Goal: Task Accomplishment & Management: Manage account settings

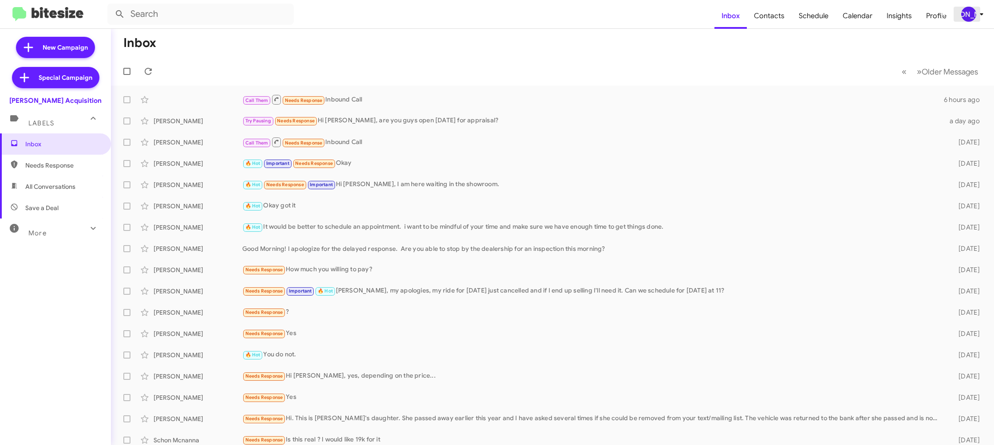
drag, startPoint x: 970, startPoint y: 11, endPoint x: 968, endPoint y: 18, distance: 7.0
click at [970, 13] on div "[PERSON_NAME]" at bounding box center [968, 14] width 15 height 15
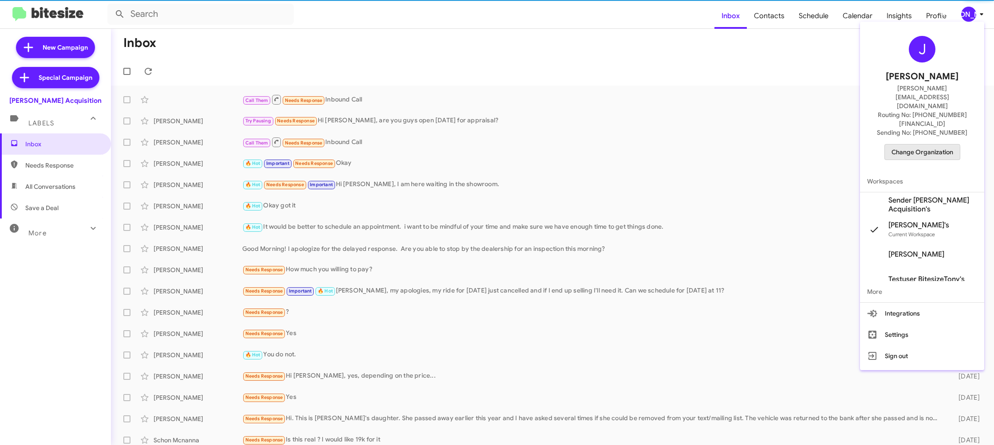
click at [910, 145] on span "Change Organization" at bounding box center [922, 152] width 62 height 15
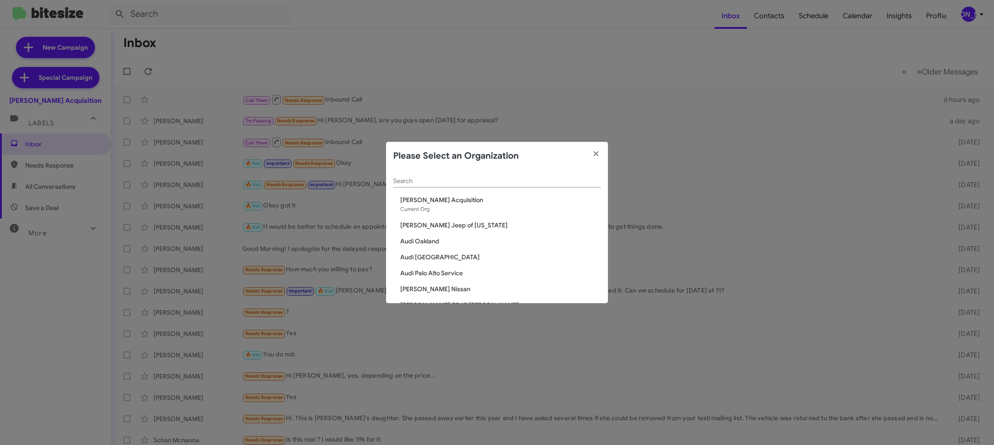
click at [438, 189] on div "Search" at bounding box center [497, 182] width 208 height 25
click at [437, 182] on input "Search" at bounding box center [497, 181] width 208 height 7
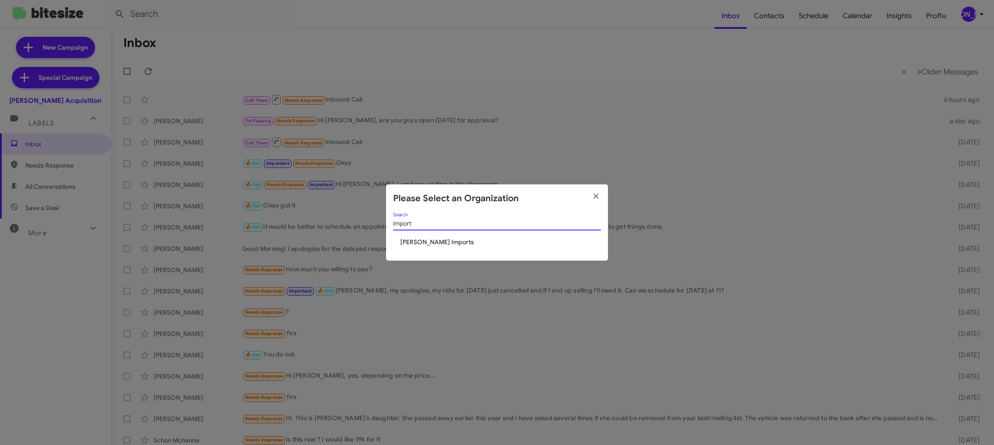
type input "import"
click at [424, 238] on span "[PERSON_NAME] Imports" at bounding box center [500, 242] width 201 height 9
click at [423, 241] on span "[PERSON_NAME] Imports" at bounding box center [500, 242] width 201 height 9
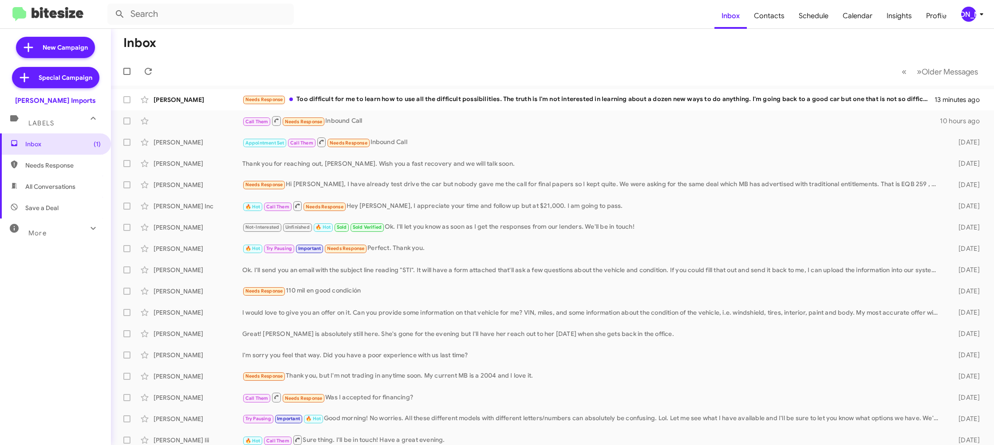
click at [971, 14] on div "[PERSON_NAME]" at bounding box center [968, 14] width 15 height 15
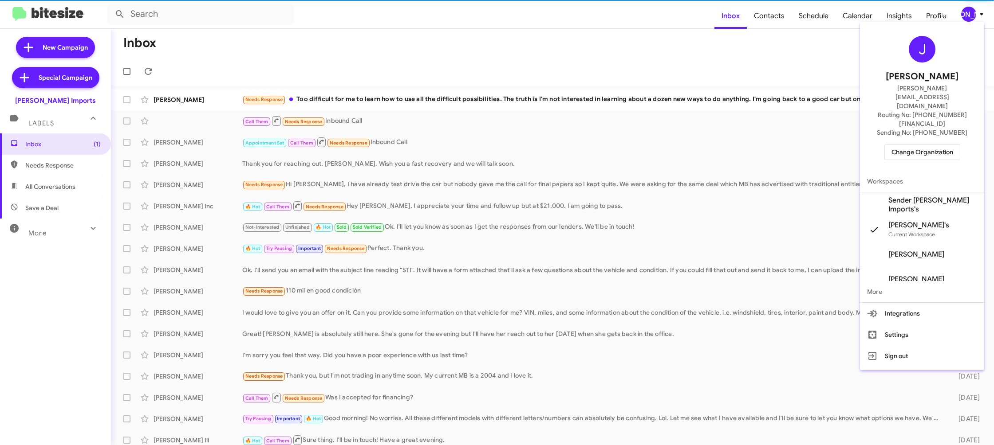
click at [932, 196] on span "Sender Ed Hicks Imports's" at bounding box center [932, 205] width 89 height 18
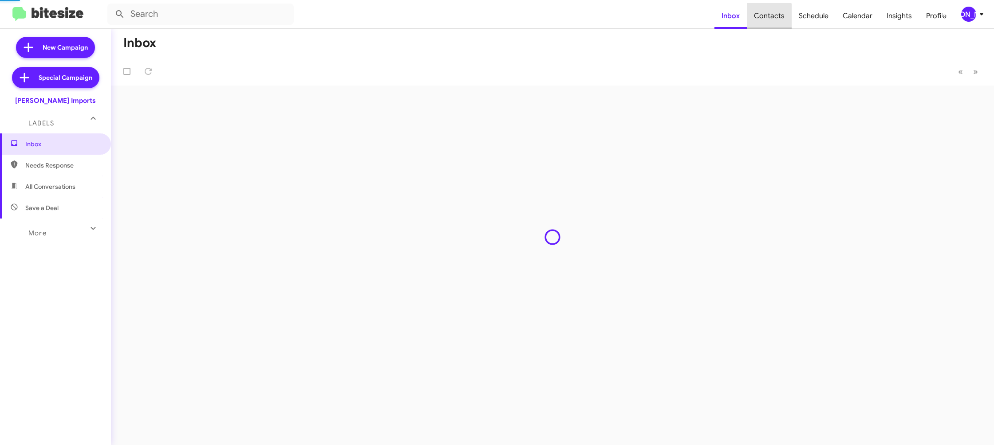
click at [772, 24] on span "Contacts" at bounding box center [769, 16] width 45 height 26
type input "in:groups"
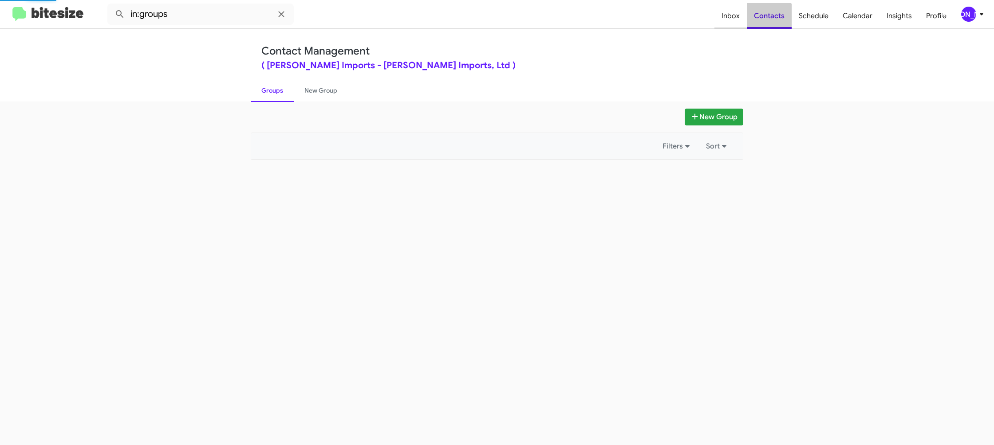
drag, startPoint x: 772, startPoint y: 24, endPoint x: 723, endPoint y: 10, distance: 50.8
click at [761, 20] on span "Contacts" at bounding box center [769, 16] width 45 height 26
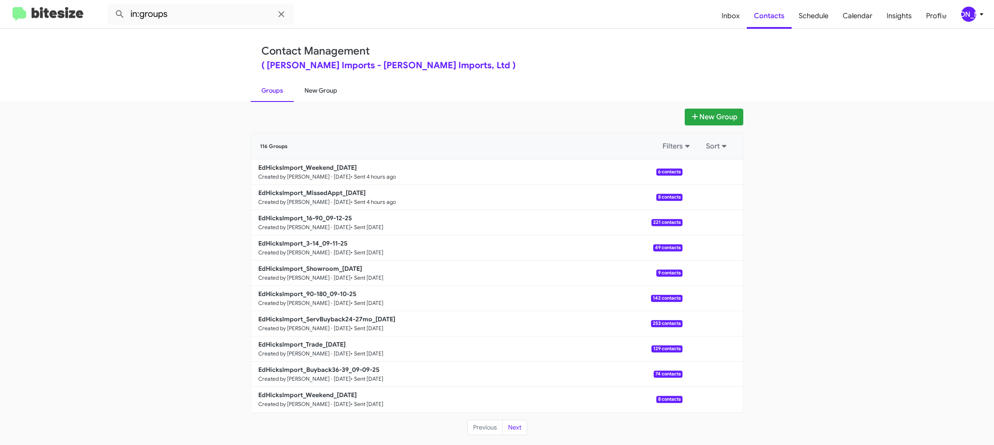
click at [330, 93] on link "New Group" at bounding box center [321, 90] width 54 height 23
drag, startPoint x: 330, startPoint y: 93, endPoint x: 307, endPoint y: 32, distance: 65.4
click at [326, 83] on link "New Group" at bounding box center [321, 90] width 54 height 23
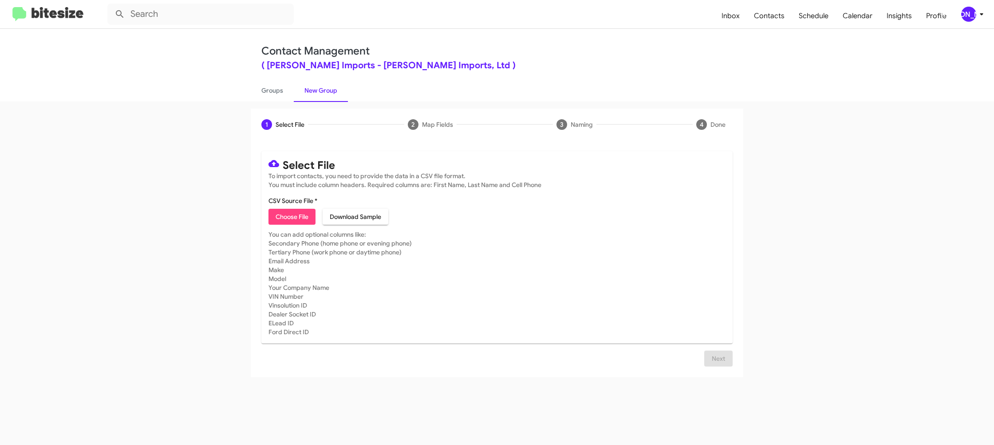
click at [284, 216] on span "Choose File" at bounding box center [292, 217] width 33 height 16
type input "EdHicksImport_Buyback48-51_09-16-25"
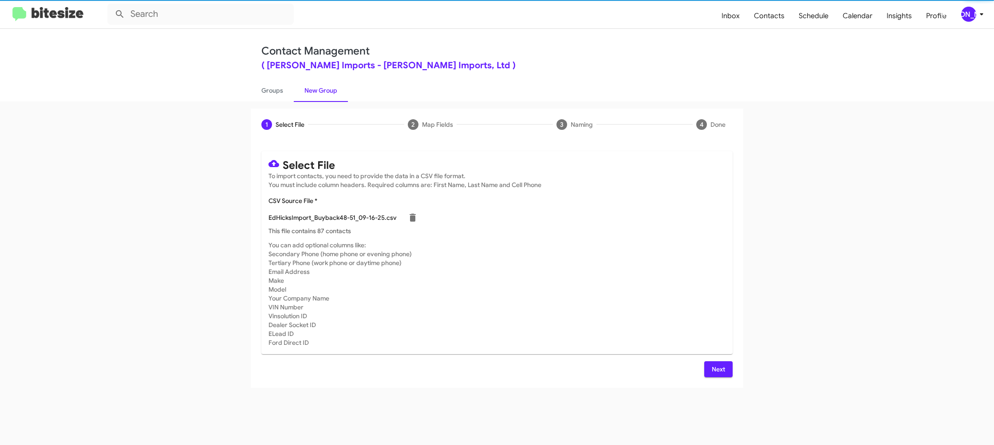
drag, startPoint x: 575, startPoint y: 299, endPoint x: 683, endPoint y: 354, distance: 121.8
click at [575, 299] on mat-card-subtitle "You can add optional columns like: Secondary Phone (home phone or evening phone…" at bounding box center [496, 294] width 457 height 106
drag, startPoint x: 707, startPoint y: 370, endPoint x: 693, endPoint y: 370, distance: 14.6
click at [706, 370] on button "Next" at bounding box center [718, 370] width 28 height 16
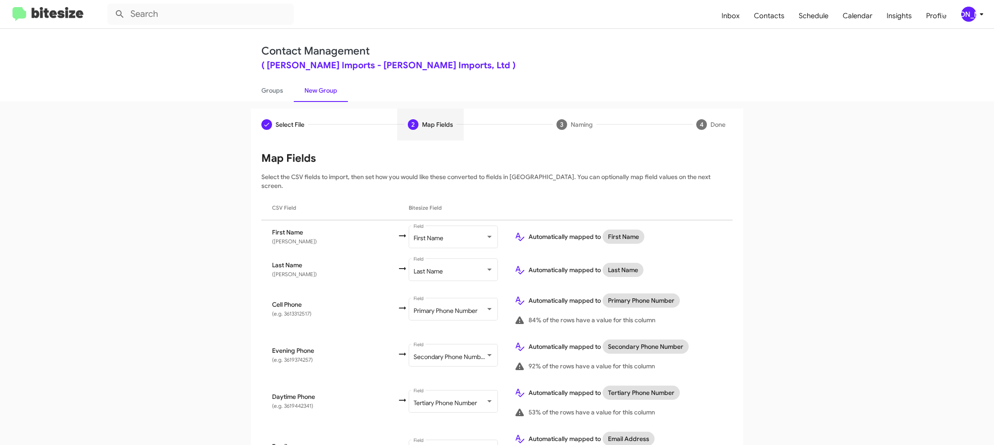
scroll to position [303, 0]
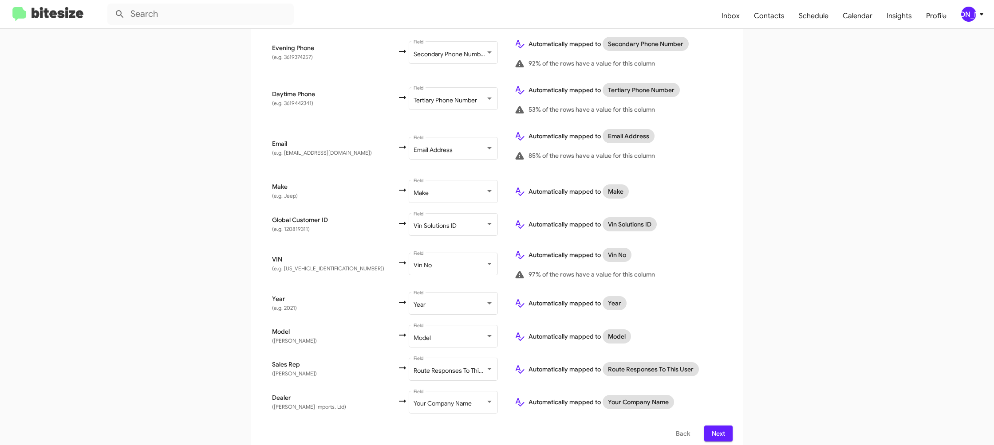
click at [725, 429] on span "Next" at bounding box center [718, 434] width 14 height 16
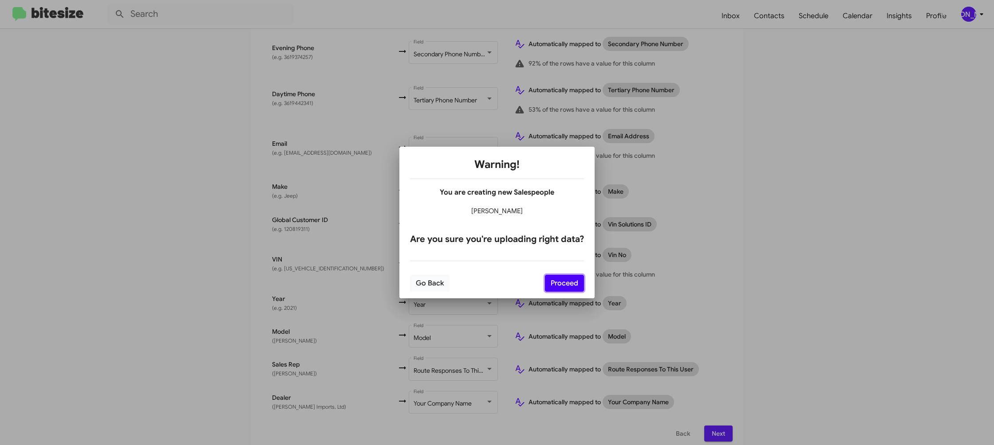
drag, startPoint x: 563, startPoint y: 283, endPoint x: 658, endPoint y: 319, distance: 101.3
click at [563, 283] on button "Proceed" at bounding box center [564, 283] width 39 height 17
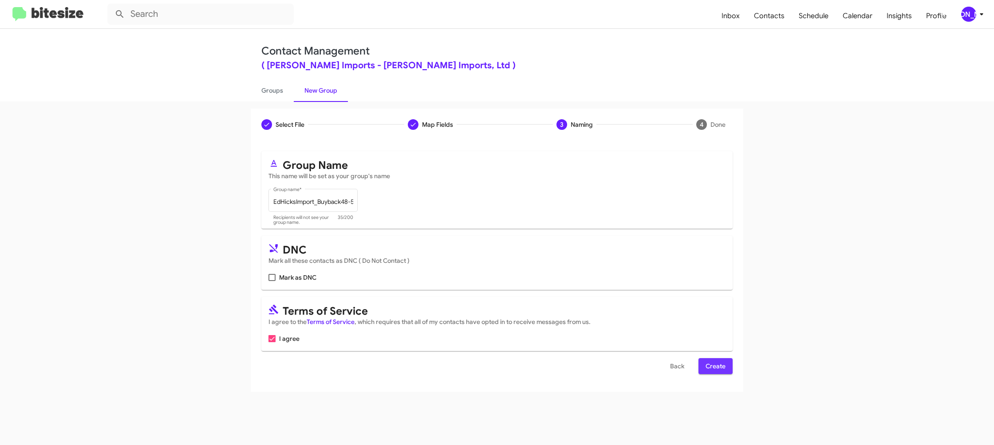
click at [714, 363] on span "Create" at bounding box center [715, 366] width 20 height 16
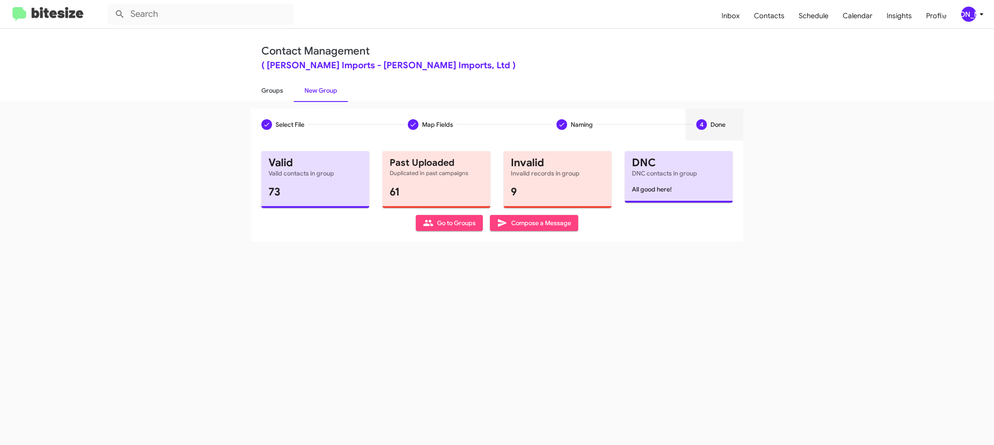
click at [263, 95] on link "Groups" at bounding box center [272, 90] width 43 height 23
type input "in:groups"
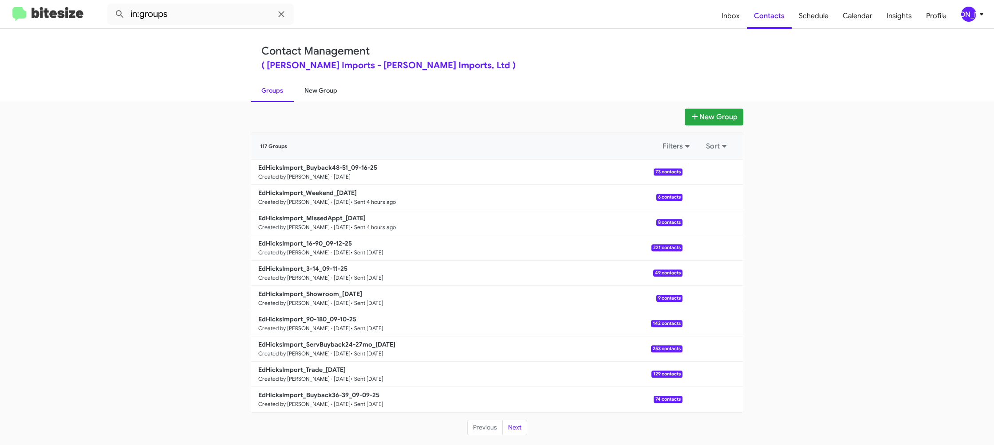
click at [301, 90] on link "New Group" at bounding box center [321, 90] width 54 height 23
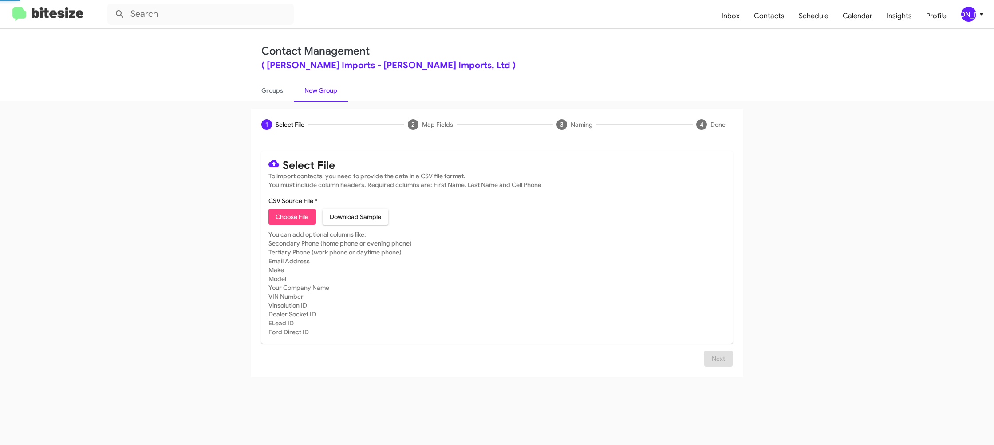
click at [301, 90] on link "New Group" at bounding box center [321, 90] width 54 height 23
click at [286, 219] on span "Choose File" at bounding box center [292, 217] width 33 height 16
click at [975, 10] on span "[PERSON_NAME]" at bounding box center [974, 14] width 27 height 15
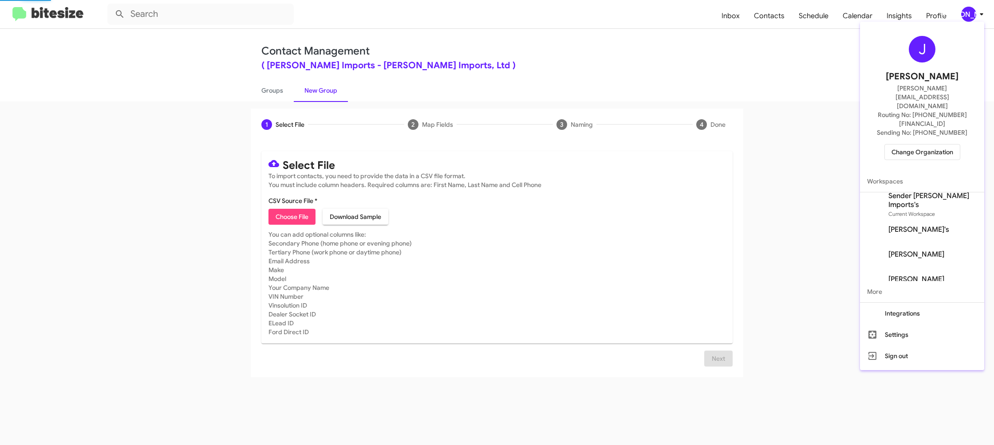
click at [975, 10] on div at bounding box center [497, 222] width 994 height 445
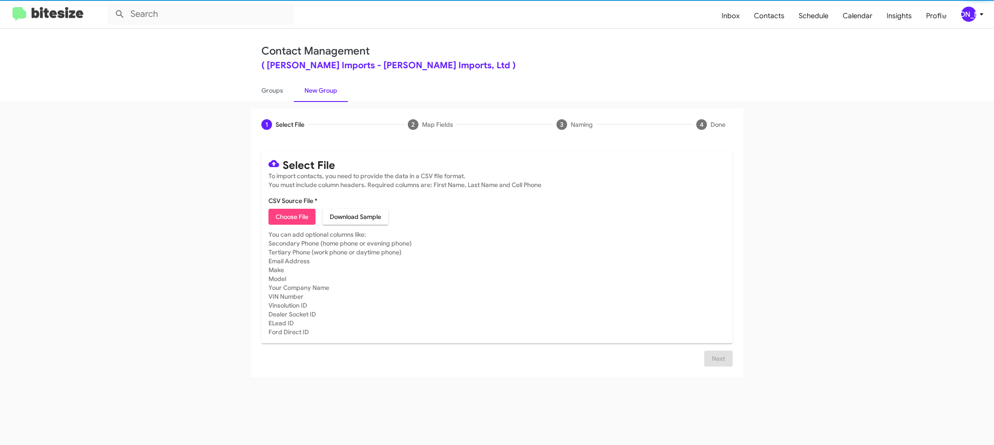
click at [975, 10] on span "[PERSON_NAME]" at bounding box center [974, 14] width 27 height 15
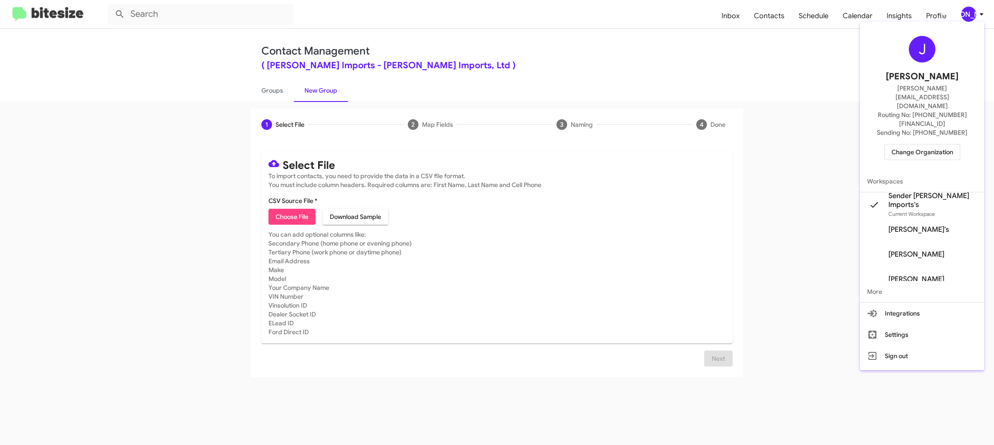
click at [975, 9] on div at bounding box center [497, 222] width 994 height 445
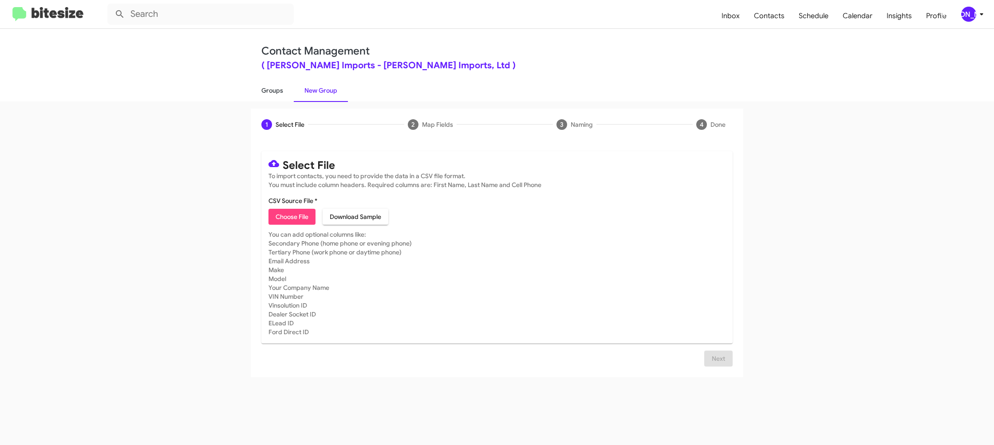
click at [276, 94] on link "Groups" at bounding box center [272, 90] width 43 height 23
type input "in:groups"
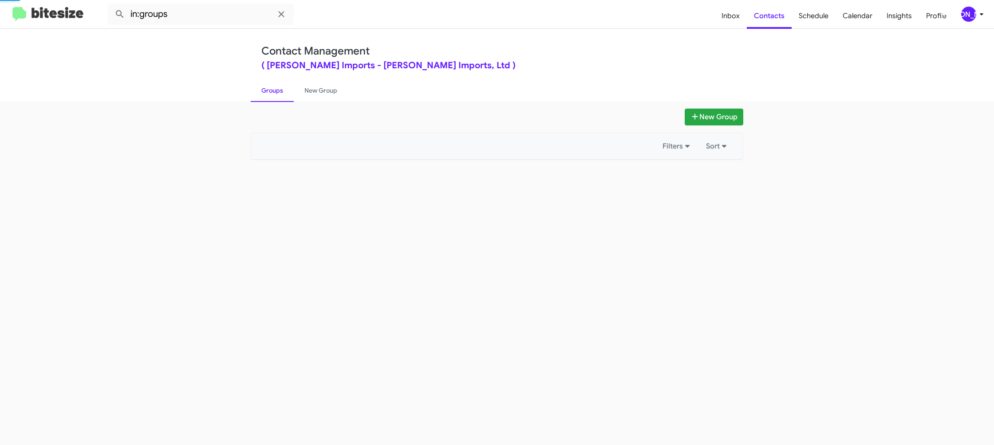
click at [276, 94] on link "Groups" at bounding box center [272, 90] width 43 height 23
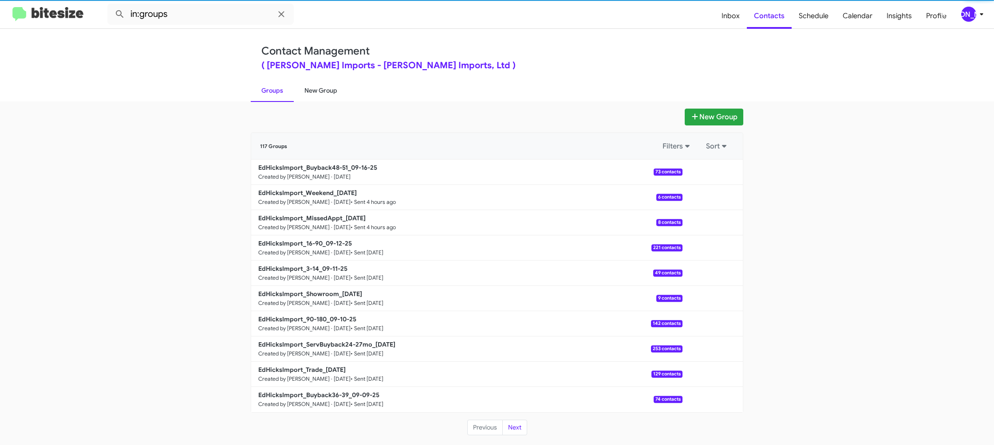
click at [307, 88] on link "New Group" at bounding box center [321, 90] width 54 height 23
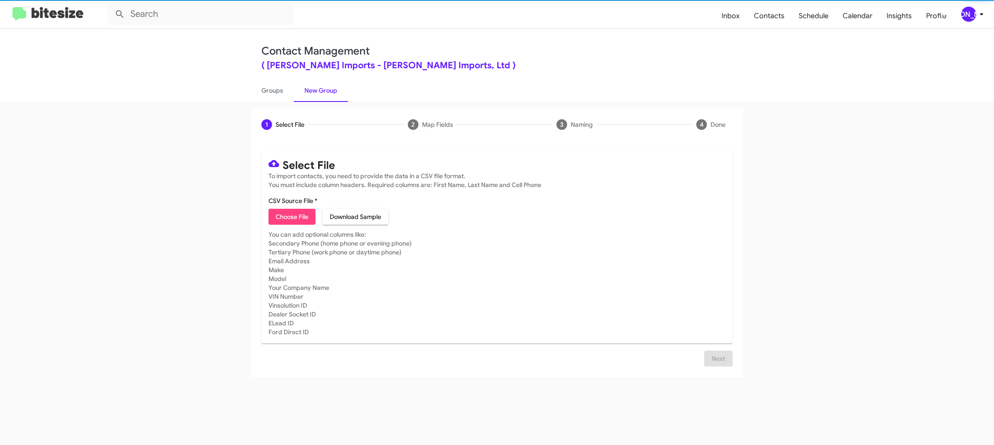
click at [307, 88] on link "New Group" at bounding box center [321, 90] width 54 height 23
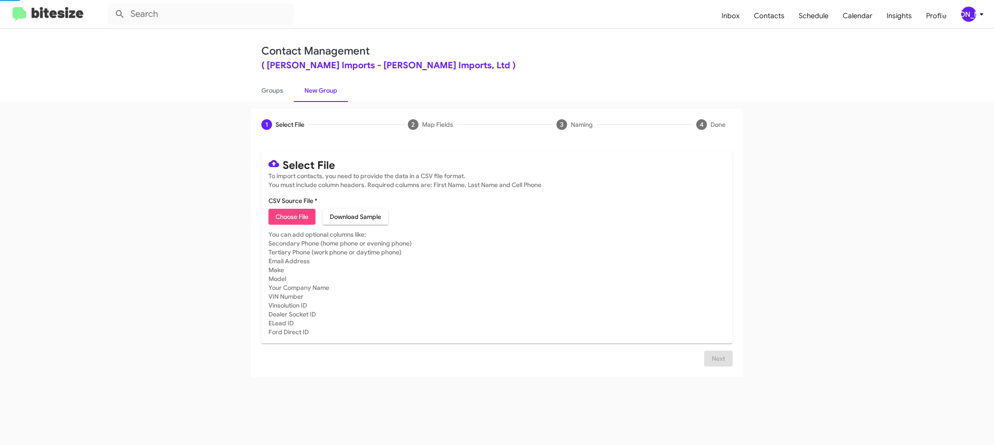
click at [307, 88] on link "New Group" at bounding box center [321, 90] width 54 height 23
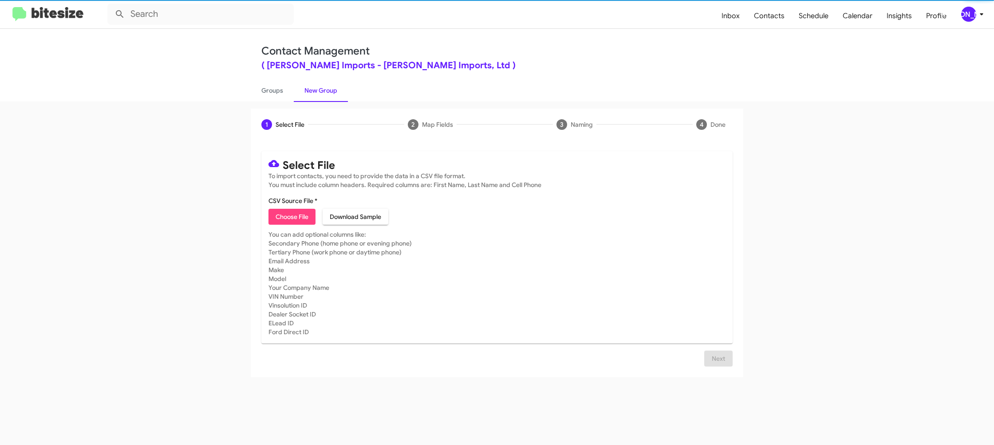
click at [307, 88] on link "New Group" at bounding box center [321, 90] width 54 height 23
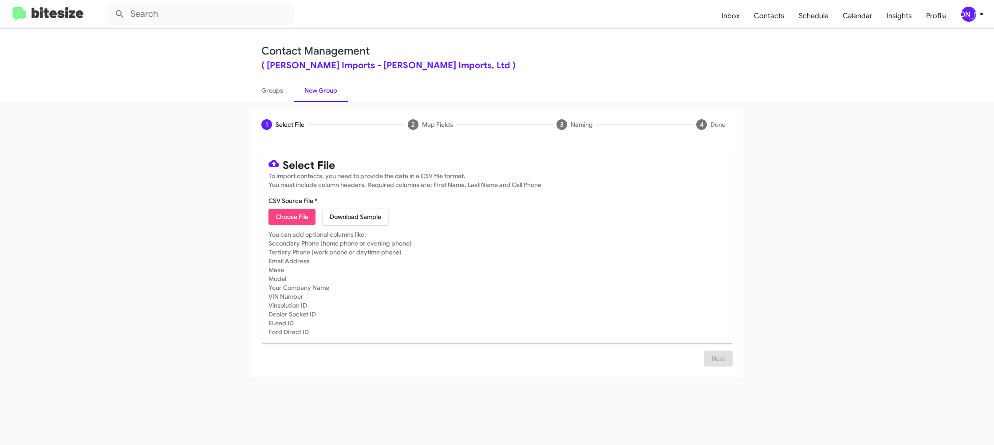
click at [298, 213] on span "Choose File" at bounding box center [292, 217] width 33 height 16
type input "EdHicksImport_Trade_09-16-25"
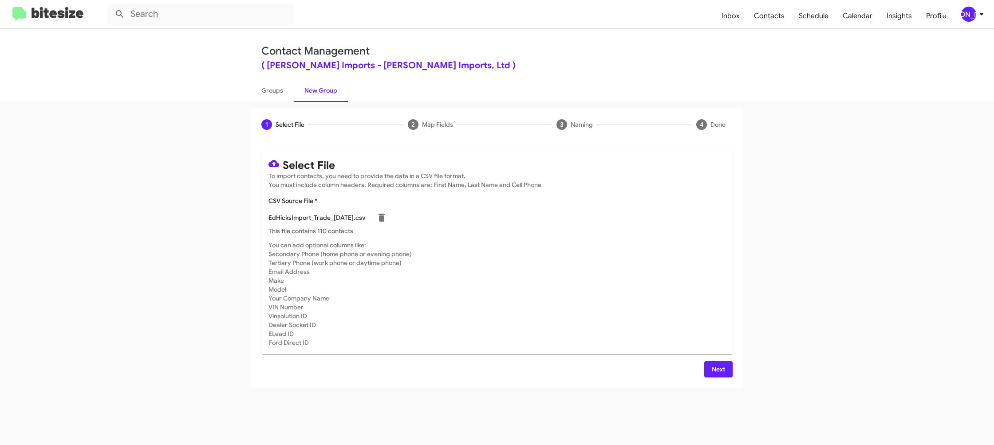
drag, startPoint x: 685, startPoint y: 261, endPoint x: 747, endPoint y: 369, distance: 124.0
click at [685, 261] on mat-card-subtitle "You can add optional columns like: Secondary Phone (home phone or evening phone…" at bounding box center [496, 294] width 457 height 106
click at [699, 370] on div "Next" at bounding box center [496, 370] width 471 height 16
click at [717, 366] on span "Next" at bounding box center [718, 370] width 14 height 16
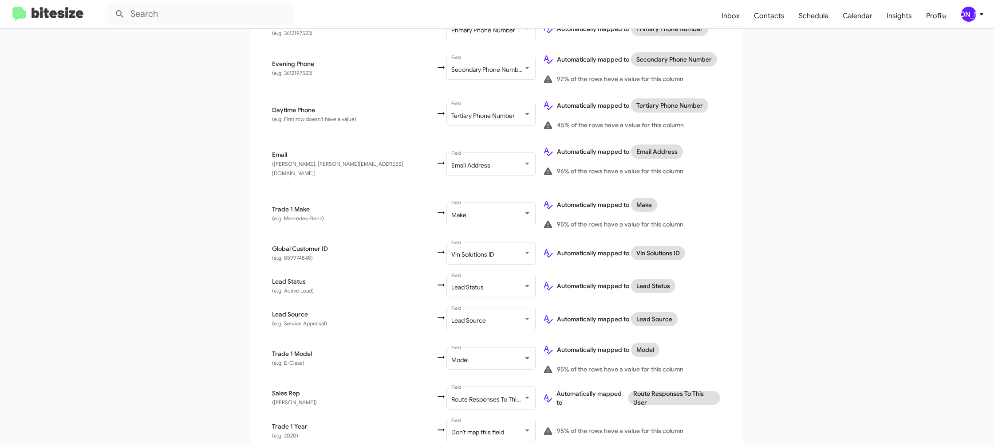
scroll to position [336, 0]
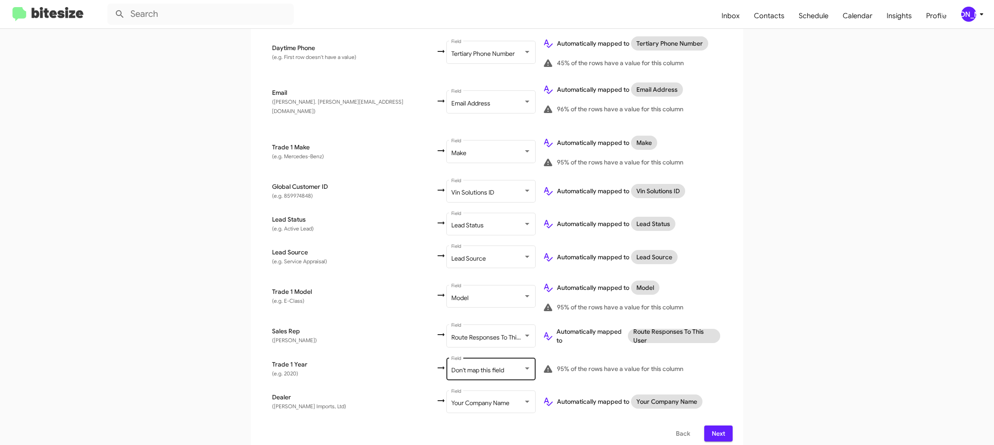
click at [451, 358] on div "Don't map this field Field" at bounding box center [491, 368] width 80 height 24
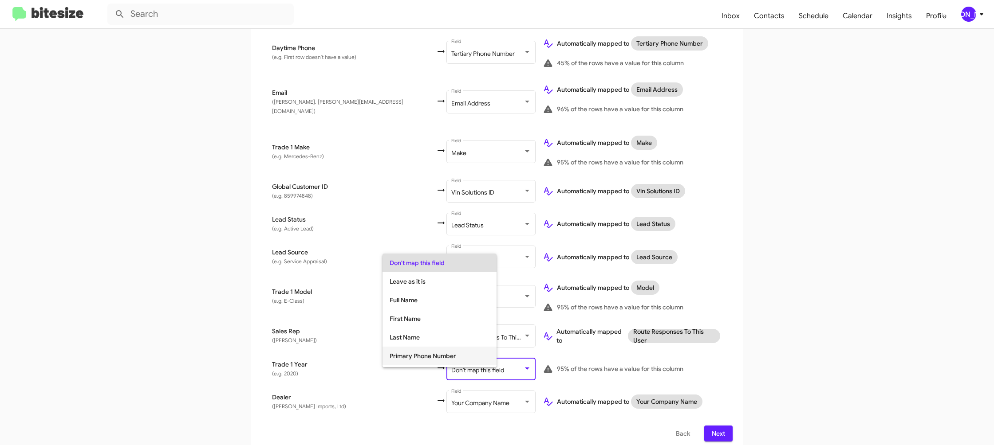
scroll to position [334, 0]
click at [423, 339] on span "Year" at bounding box center [440, 339] width 100 height 19
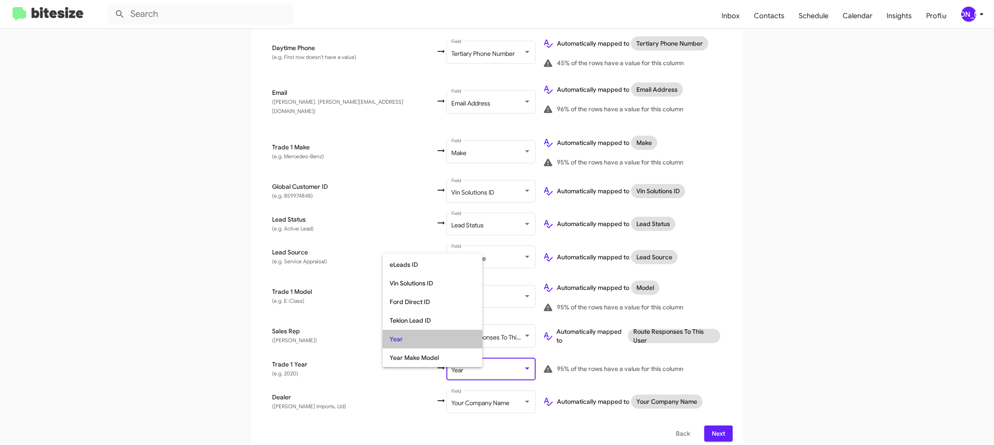
click at [710, 327] on div "Automatically mapped to Route Responses To This User" at bounding box center [632, 336] width 179 height 18
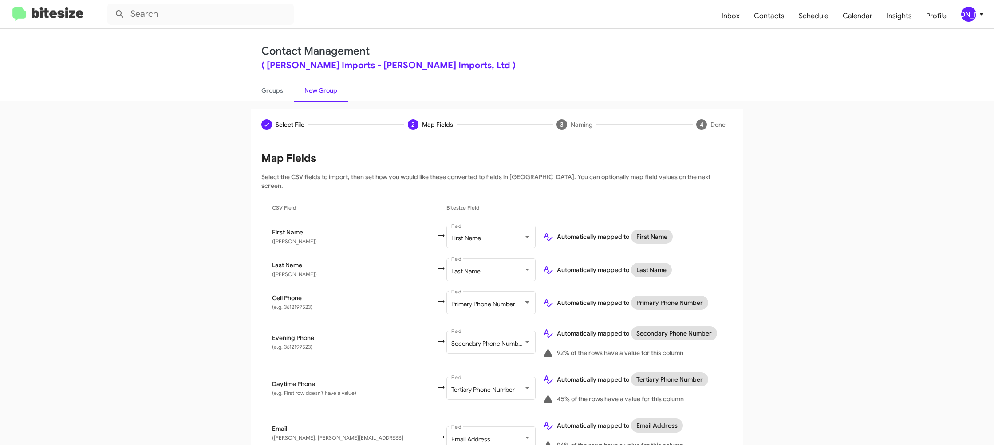
scroll to position [336, 0]
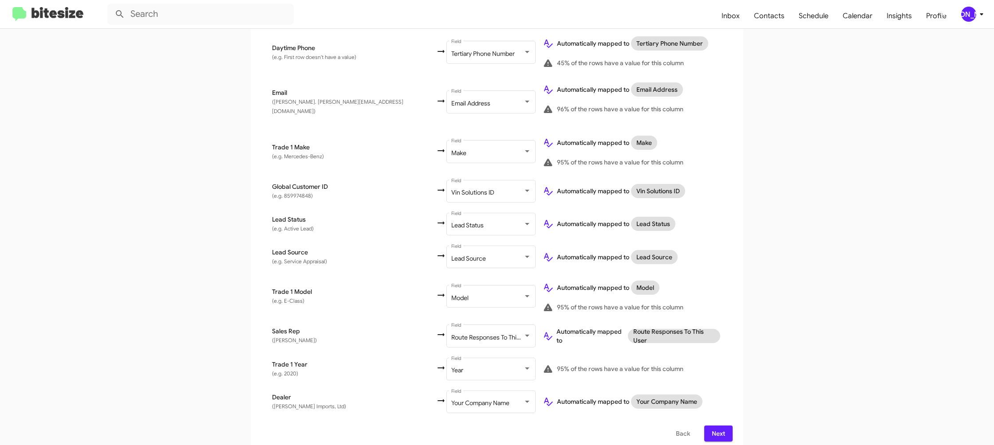
click at [710, 426] on button "Next" at bounding box center [718, 434] width 28 height 16
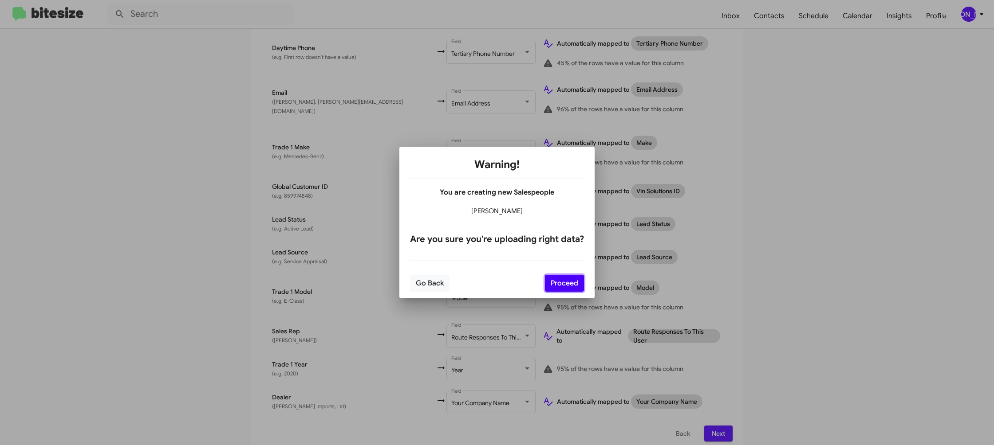
click at [563, 283] on button "Proceed" at bounding box center [564, 283] width 39 height 17
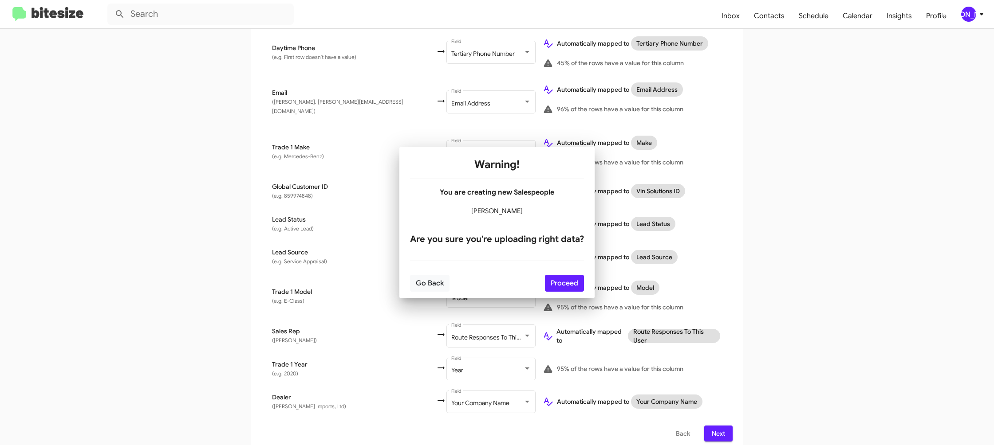
scroll to position [0, 0]
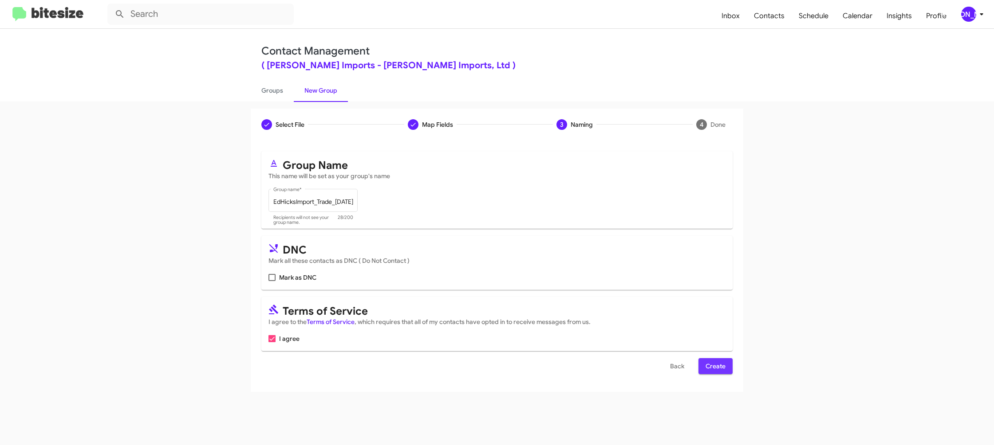
click at [703, 365] on button "Create" at bounding box center [715, 366] width 34 height 16
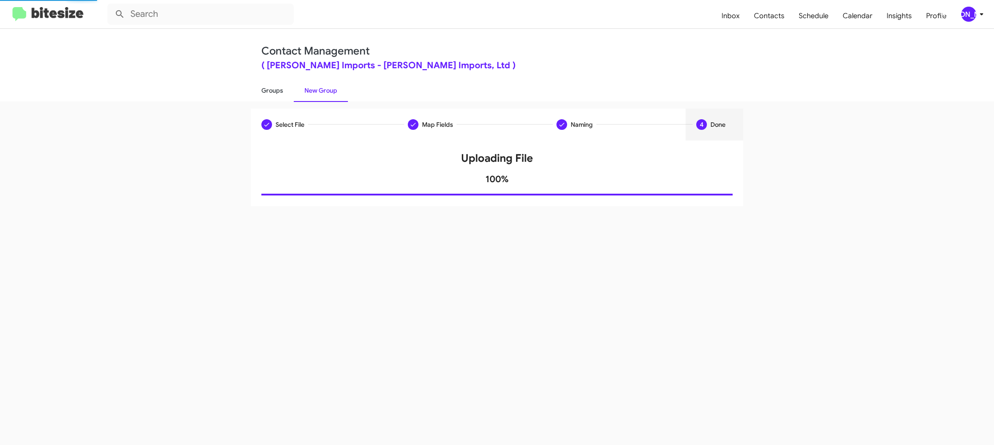
click at [284, 101] on link "Groups" at bounding box center [272, 90] width 43 height 23
type input "in:groups"
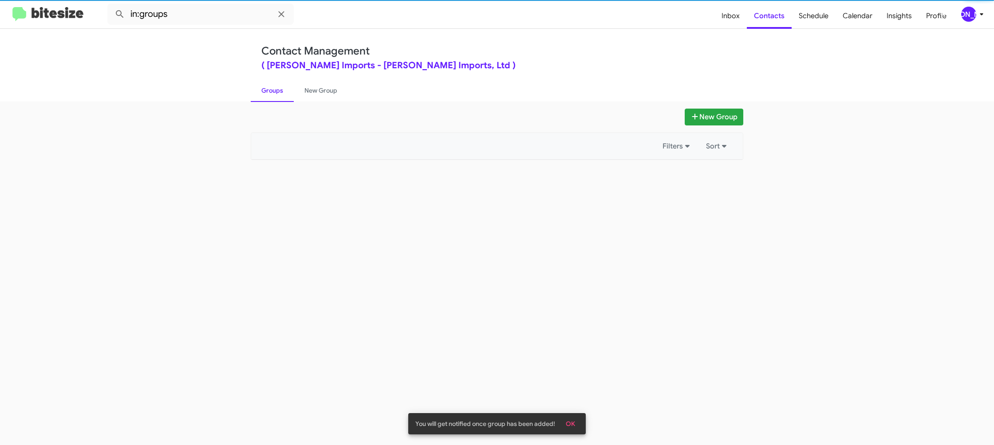
click at [284, 101] on link "Groups" at bounding box center [272, 90] width 43 height 23
drag, startPoint x: 284, startPoint y: 101, endPoint x: 296, endPoint y: 96, distance: 12.9
click at [286, 99] on link "Groups" at bounding box center [272, 90] width 43 height 23
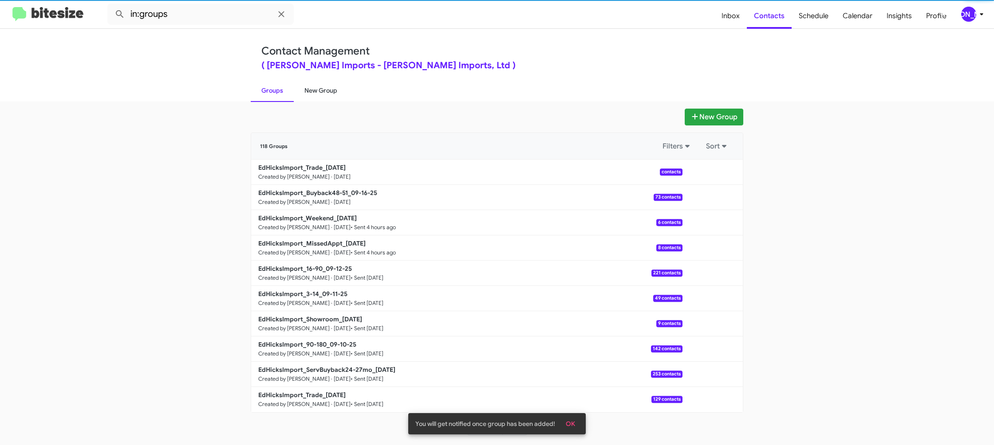
click at [313, 92] on link "New Group" at bounding box center [321, 90] width 54 height 23
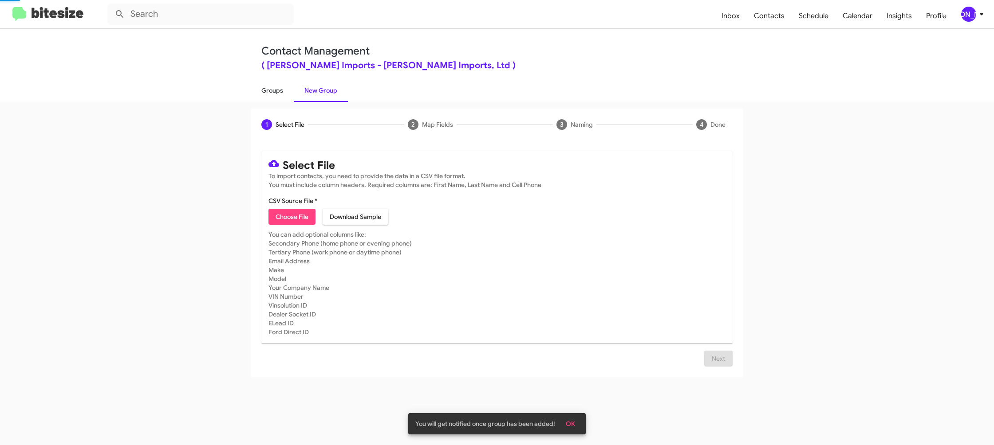
click at [269, 92] on link "Groups" at bounding box center [272, 90] width 43 height 23
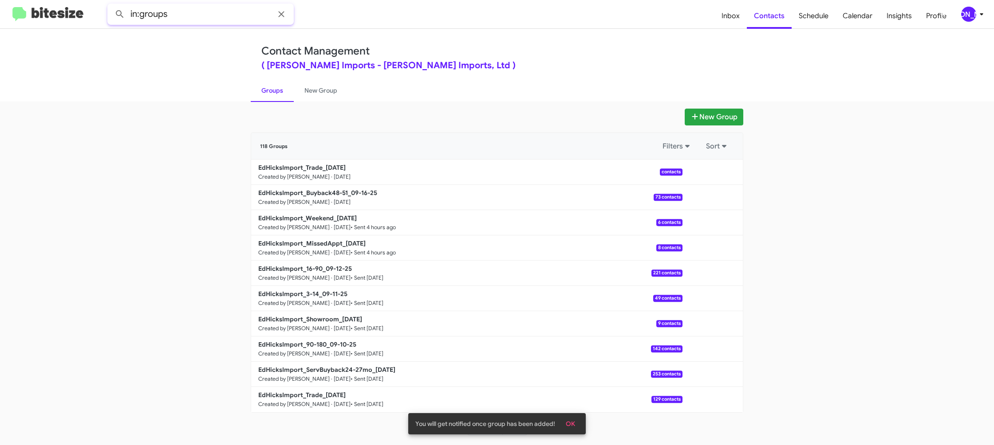
click at [202, 16] on input "in:groups" at bounding box center [200, 14] width 186 height 21
click at [111, 5] on button at bounding box center [120, 14] width 18 height 18
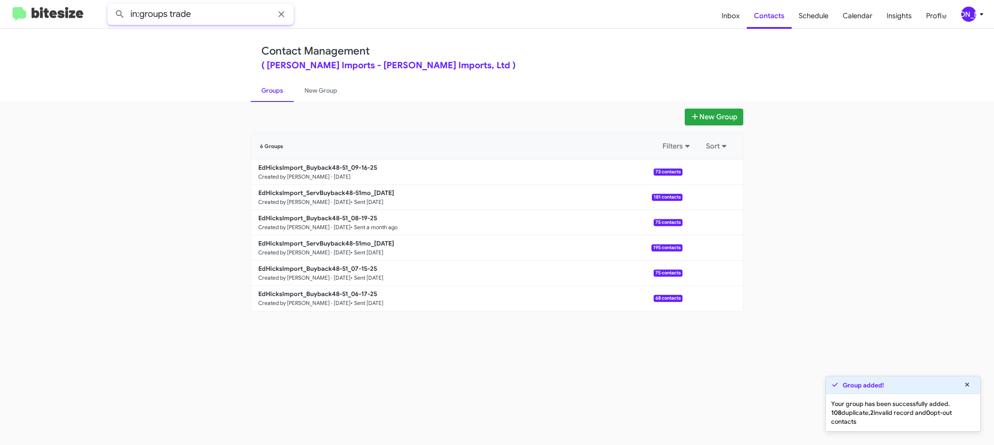
type input "in:groups trade"
click at [111, 5] on button at bounding box center [120, 14] width 18 height 18
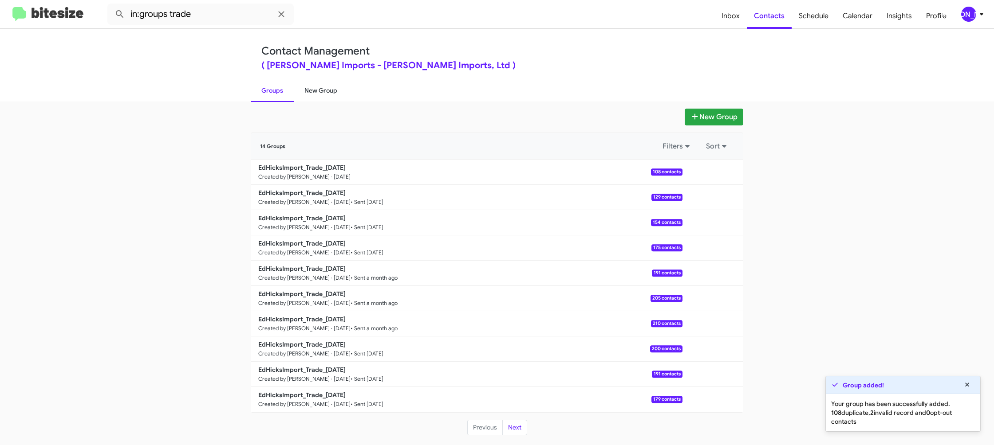
drag, startPoint x: 308, startPoint y: 89, endPoint x: 302, endPoint y: 89, distance: 6.2
click at [308, 89] on link "New Group" at bounding box center [321, 90] width 54 height 23
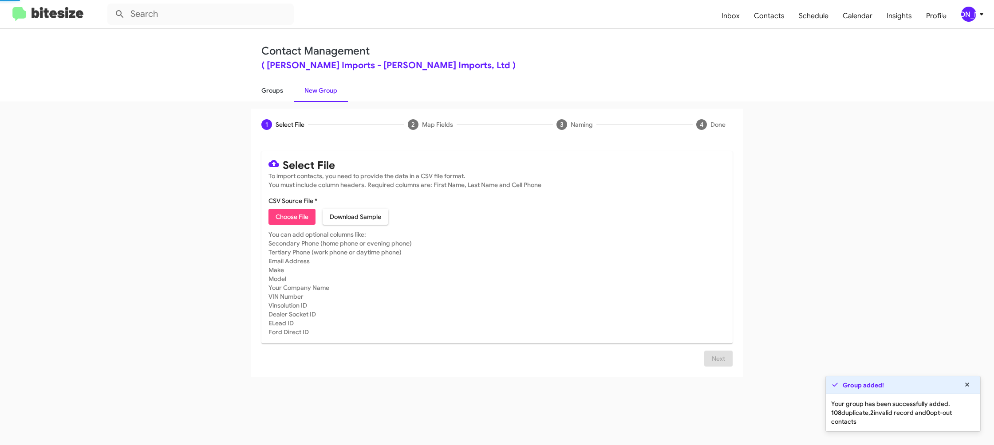
click at [272, 90] on link "Groups" at bounding box center [272, 90] width 43 height 23
type input "in:groups"
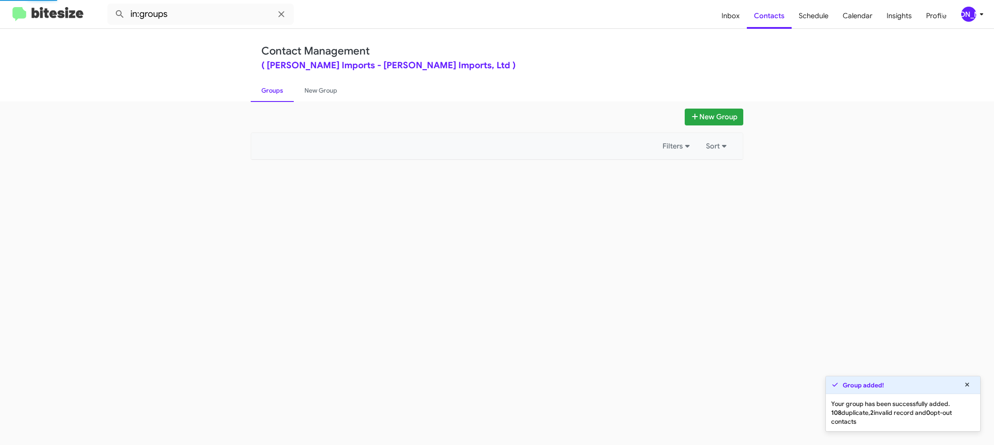
click at [272, 90] on link "Groups" at bounding box center [272, 90] width 43 height 23
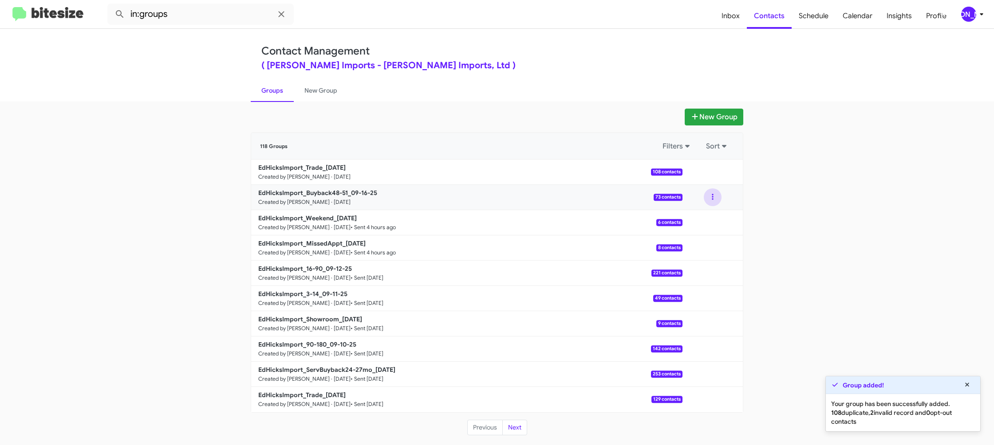
click at [712, 198] on button at bounding box center [713, 198] width 18 height 18
click at [704, 212] on button "View contacts" at bounding box center [685, 221] width 71 height 21
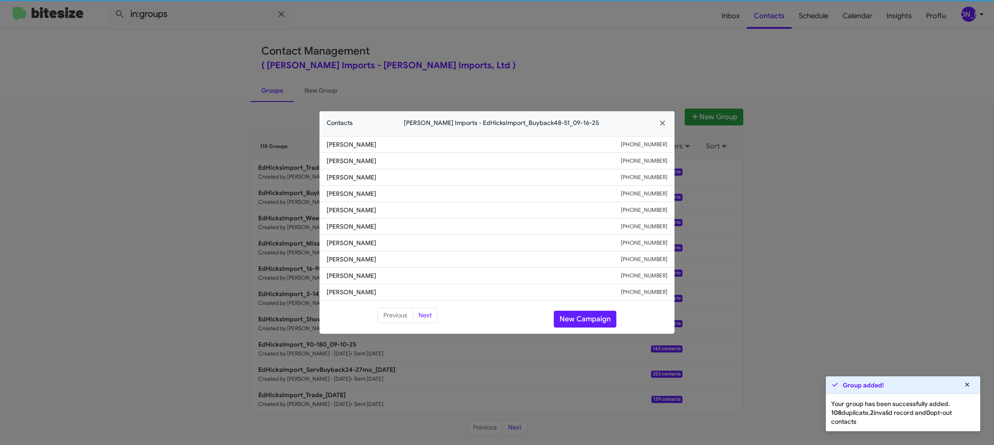
click at [348, 241] on span "Barbara Browning" at bounding box center [474, 243] width 294 height 9
copy span "Barbara Browning"
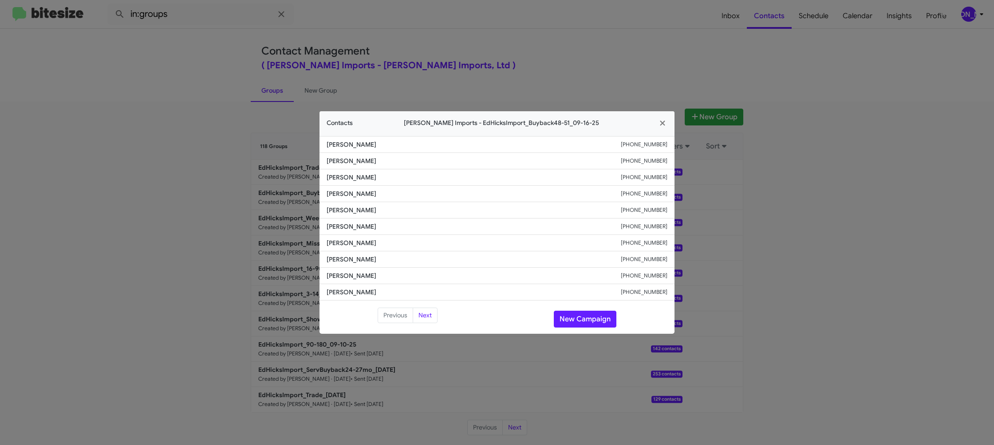
click at [427, 8] on modal-container "Contacts Ed Hicks Imports - EdHicksImport_Buyback48-51_09-16-25 Benjamin Peters…" at bounding box center [497, 222] width 994 height 445
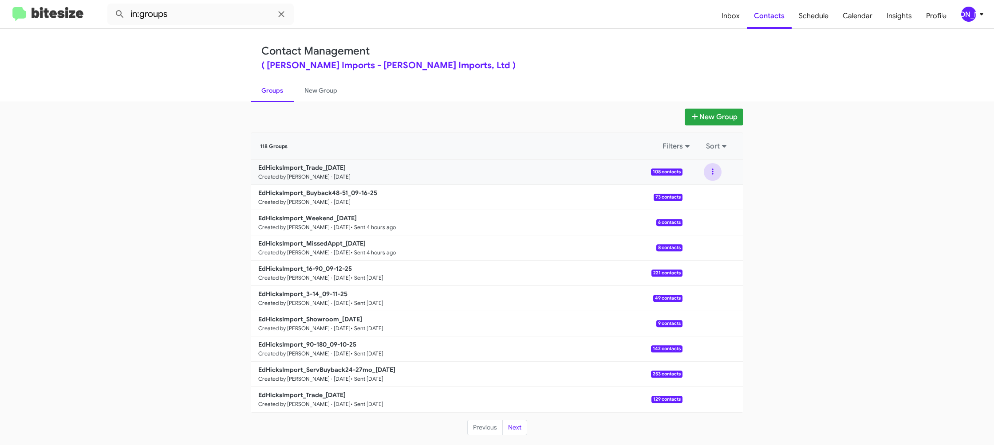
click at [716, 174] on button at bounding box center [713, 172] width 18 height 18
click at [712, 189] on button "View contacts" at bounding box center [685, 195] width 71 height 21
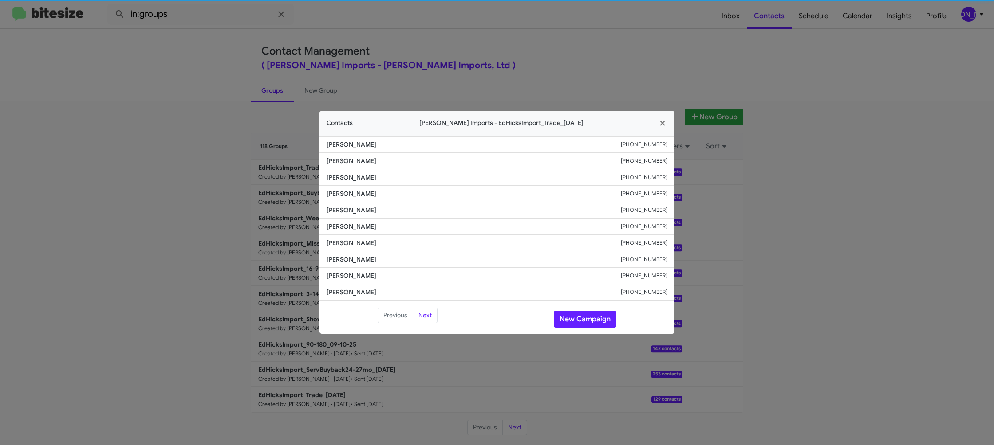
click at [342, 220] on li "Tamra Buxkamper +13615371780" at bounding box center [496, 227] width 355 height 16
drag, startPoint x: 391, startPoint y: 215, endPoint x: 356, endPoint y: 223, distance: 35.6
click at [342, 220] on li "Tamra Buxkamper +13615371780" at bounding box center [496, 227] width 355 height 16
copy span "Tamra Buxkamper"
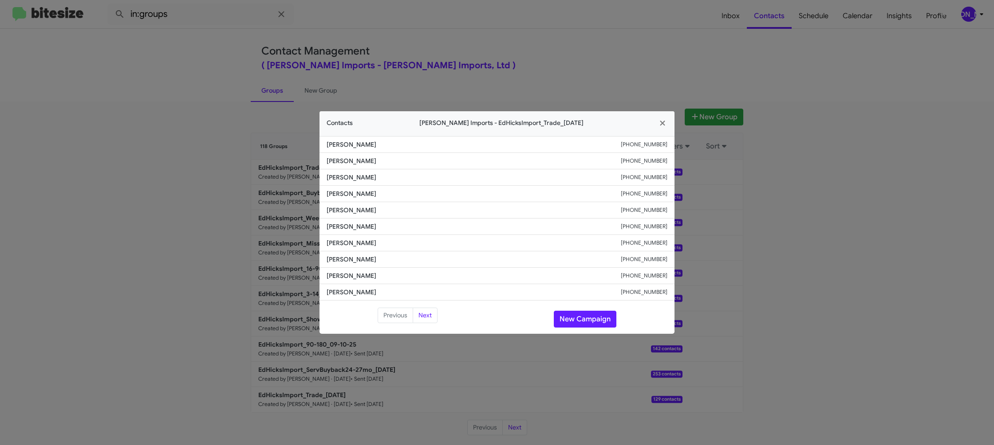
drag, startPoint x: 218, startPoint y: 154, endPoint x: 229, endPoint y: 161, distance: 12.9
click at [220, 155] on modal-container "Contacts Ed Hicks Imports - EdHicksImport_Trade_09-16-25 Vince Price +136129074…" at bounding box center [497, 222] width 994 height 445
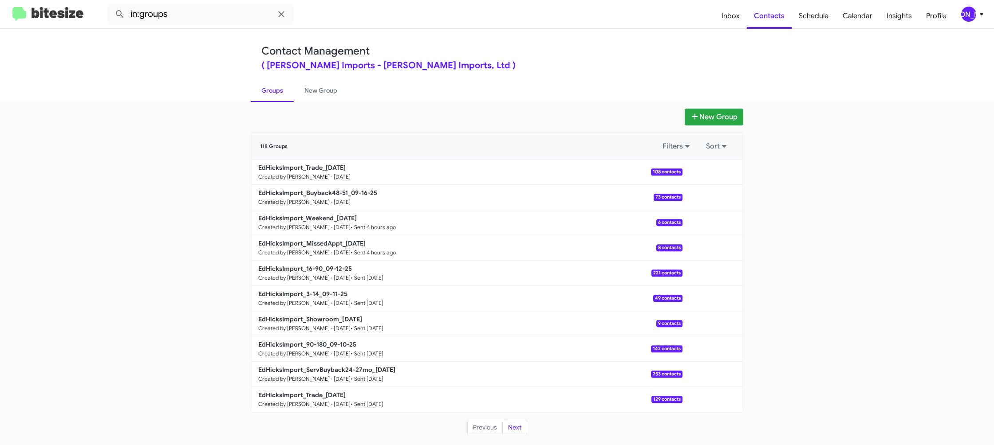
click at [331, 191] on b "EdHicksImport_Buyback48-51_09-16-25" at bounding box center [317, 193] width 119 height 8
drag, startPoint x: 331, startPoint y: 191, endPoint x: 328, endPoint y: 184, distance: 8.2
click at [331, 188] on link "EdHicksImport_Buyback48-51_09-16-25 Created by Jason Apdua · Sep 16, 2025 73 co…" at bounding box center [466, 197] width 431 height 25
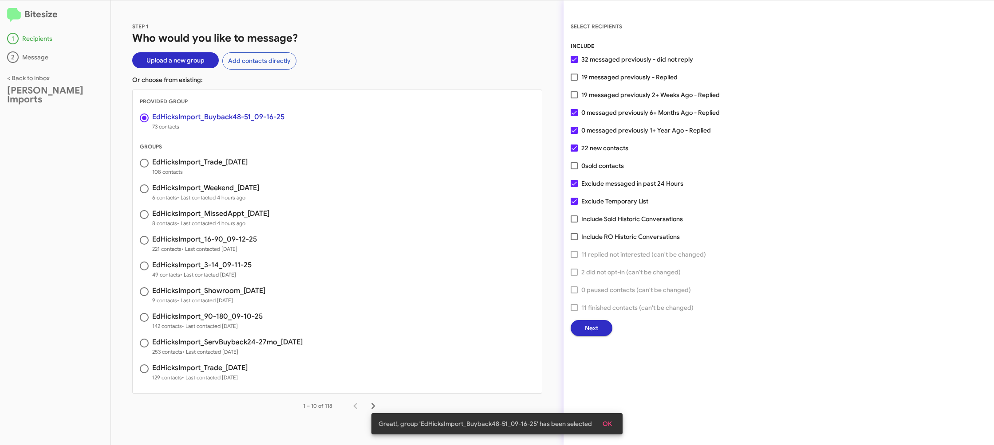
drag, startPoint x: 591, startPoint y: 327, endPoint x: 586, endPoint y: 324, distance: 5.8
click at [586, 324] on span "Next" at bounding box center [591, 328] width 13 height 16
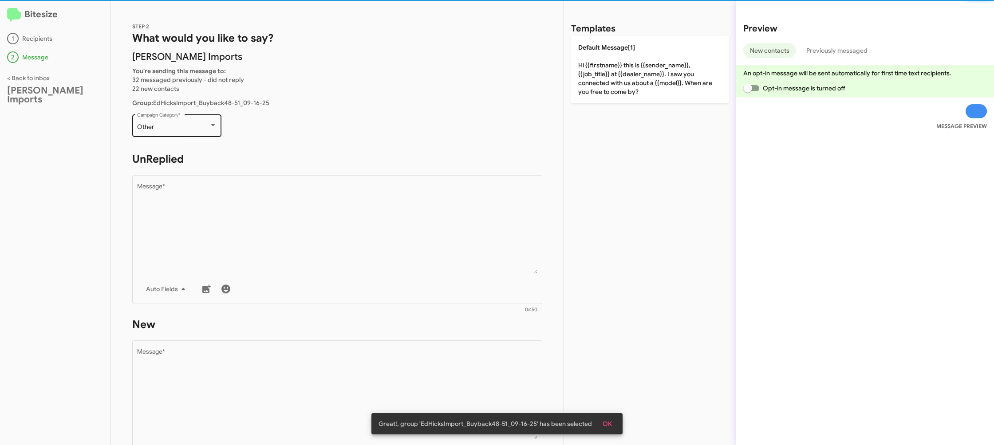
click at [190, 130] on div "Other" at bounding box center [173, 127] width 72 height 7
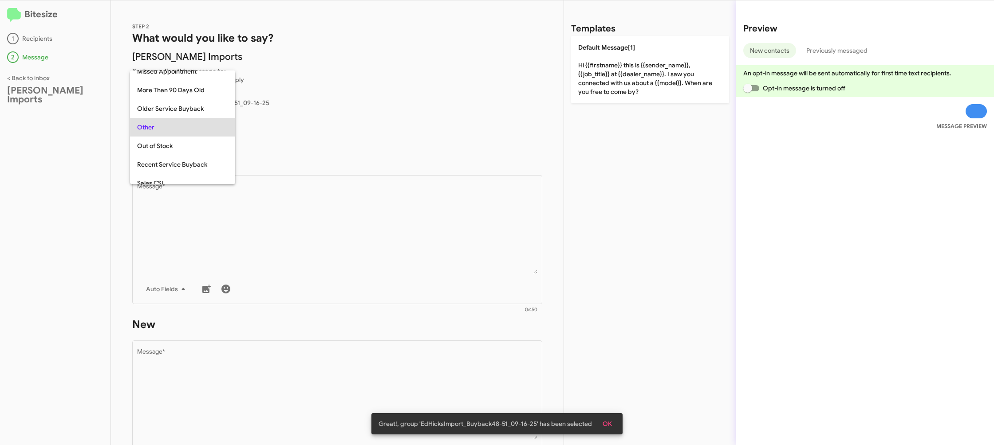
scroll to position [75, 0]
click at [185, 96] on span "Buyback" at bounding box center [182, 98] width 91 height 19
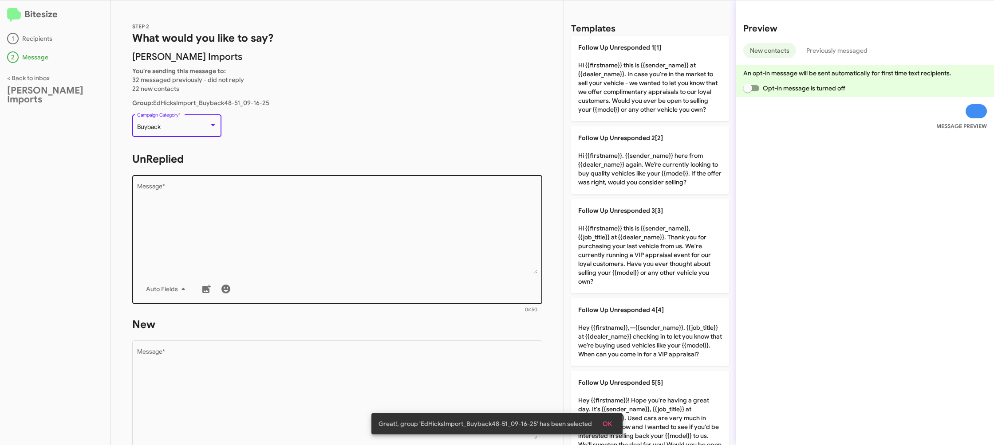
click at [292, 242] on textarea "Message *" at bounding box center [337, 229] width 401 height 91
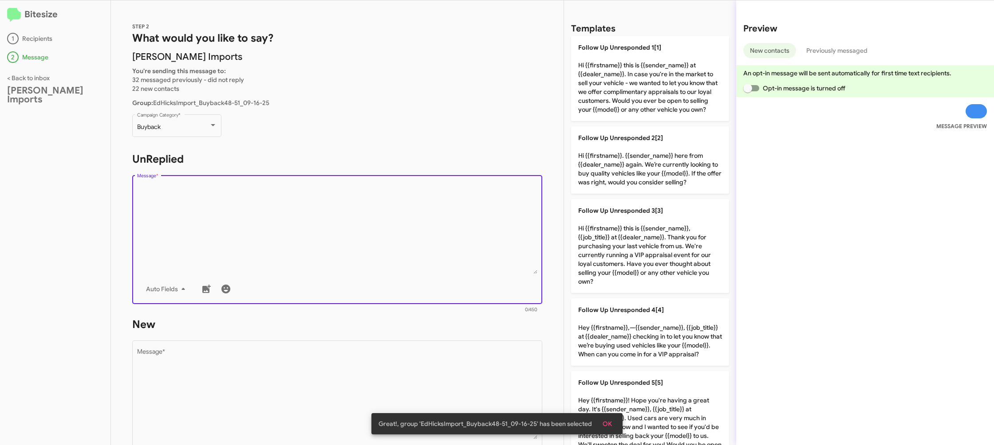
click at [292, 242] on textarea "Message *" at bounding box center [337, 229] width 401 height 91
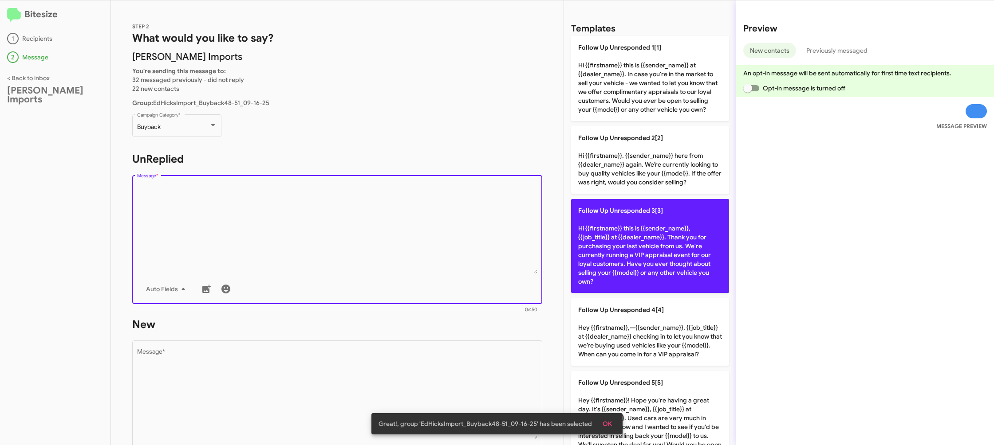
drag, startPoint x: 292, startPoint y: 242, endPoint x: 620, endPoint y: 268, distance: 328.4
click at [299, 241] on textarea "Message *" at bounding box center [337, 229] width 401 height 91
drag, startPoint x: 642, startPoint y: 276, endPoint x: 636, endPoint y: 271, distance: 7.9
click at [640, 274] on p "Follow Up Unresponded 3[3] Hi {{firstname}} this is {{sender_name}}, {{job_titl…" at bounding box center [650, 246] width 158 height 94
type textarea "Hi {{firstname}} this is {{sender_name}}, {{job_title}} at {{dealer_name}}. Tha…"
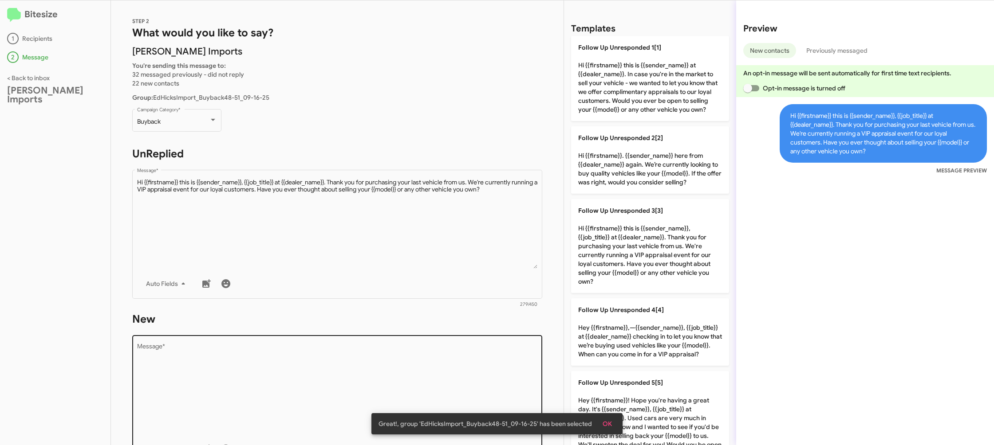
scroll to position [10, 0]
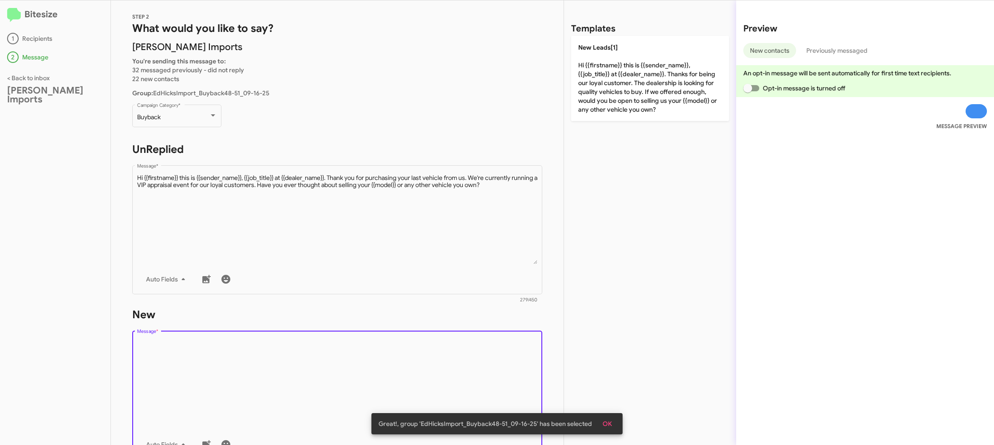
click at [453, 354] on textarea "Message *" at bounding box center [337, 384] width 401 height 91
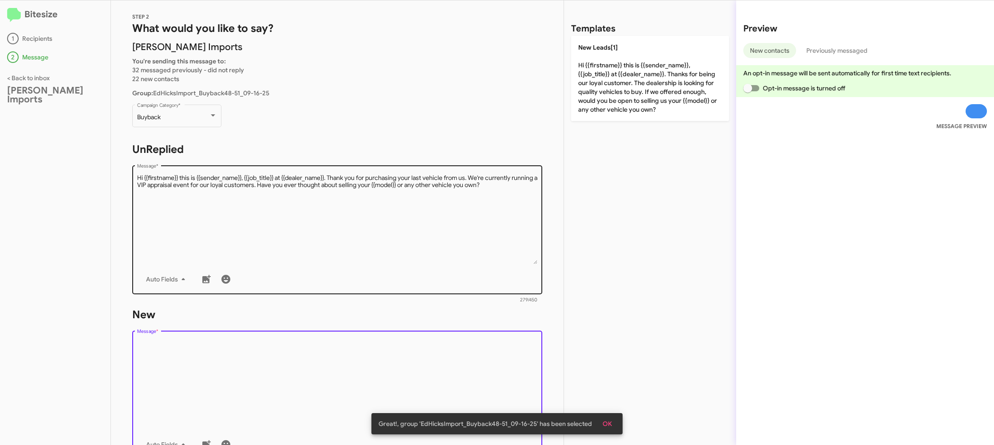
drag, startPoint x: 453, startPoint y: 354, endPoint x: 535, endPoint y: 253, distance: 130.6
click at [499, 302] on div "STEP 2 What would you like to say? Ed Hicks Imports You're sending this message…" at bounding box center [337, 222] width 453 height 445
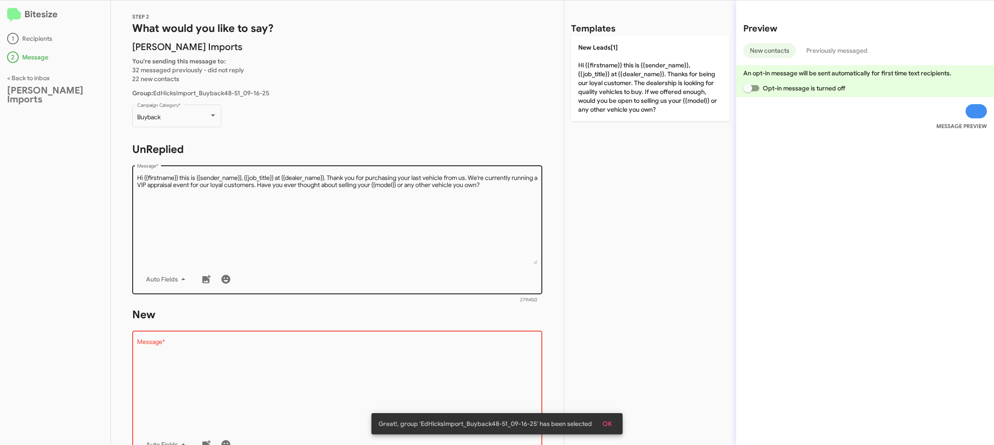
drag, startPoint x: 653, startPoint y: 75, endPoint x: 494, endPoint y: 283, distance: 262.1
click at [652, 75] on p "New Leads[1] Hi {{firstname}} this is {{sender_name}}, {{job_title}} at {{deale…" at bounding box center [650, 78] width 158 height 85
type textarea "Hi {{firstname}} this is {{sender_name}}, {{job_title}} at {{dealer_name}}. Tha…"
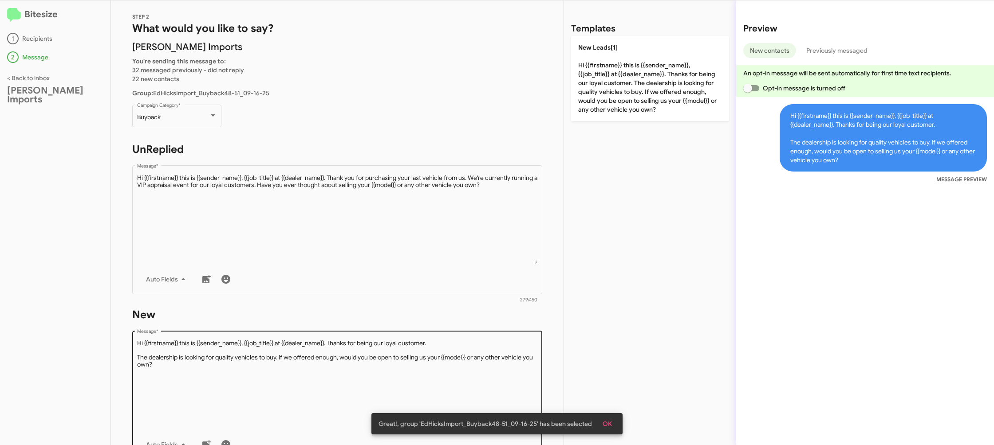
scroll to position [149, 0]
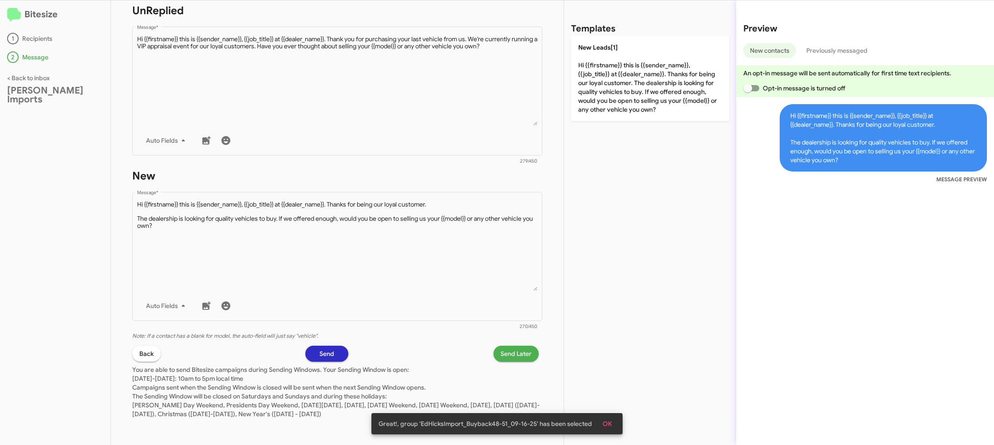
click at [521, 357] on span "Send Later" at bounding box center [515, 354] width 31 height 16
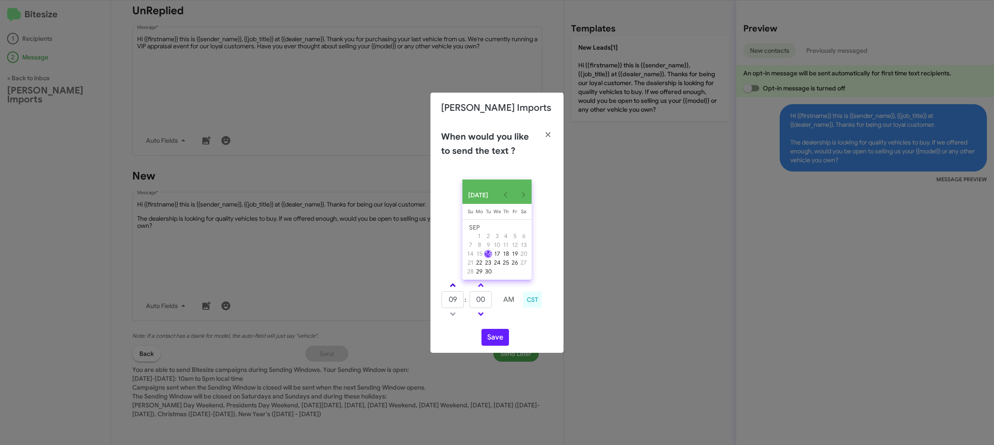
click at [457, 288] on link at bounding box center [453, 285] width 16 height 10
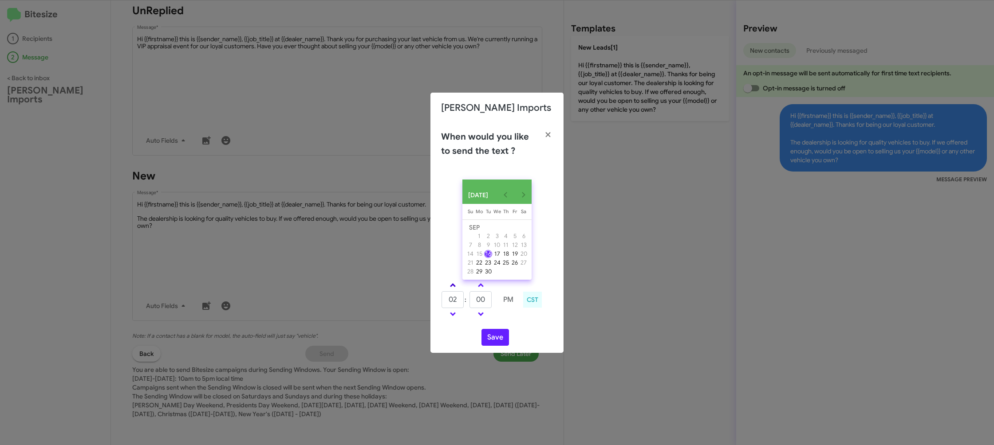
click at [457, 288] on link at bounding box center [453, 285] width 16 height 10
drag, startPoint x: 457, startPoint y: 288, endPoint x: 469, endPoint y: 301, distance: 18.2
click at [457, 287] on link at bounding box center [453, 285] width 16 height 10
type input "05"
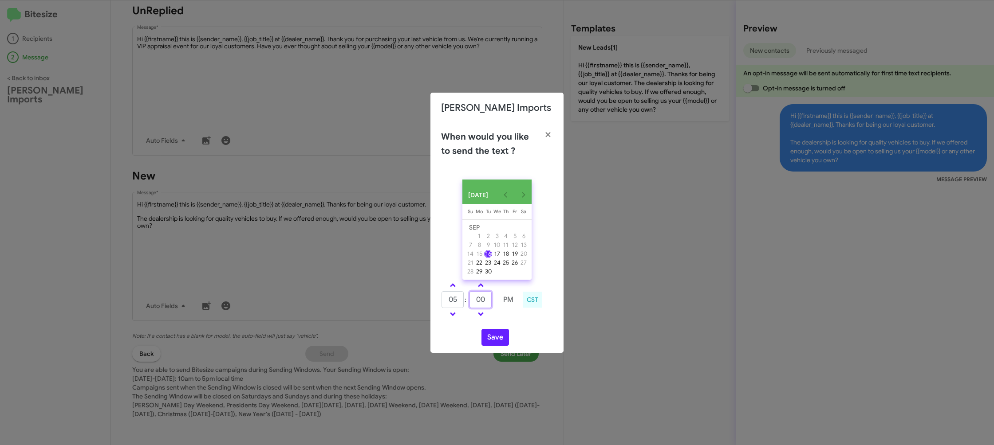
click at [483, 302] on input "00" at bounding box center [480, 299] width 22 height 17
click at [487, 302] on input "00" at bounding box center [480, 299] width 22 height 17
type input "09"
click at [509, 325] on div "SEP 2025 Sunday Su Monday Mo Tuesday Tu Wednesday We Thursday Th Friday Fr Satu…" at bounding box center [496, 263] width 133 height 181
click at [498, 344] on button "Save" at bounding box center [495, 337] width 28 height 17
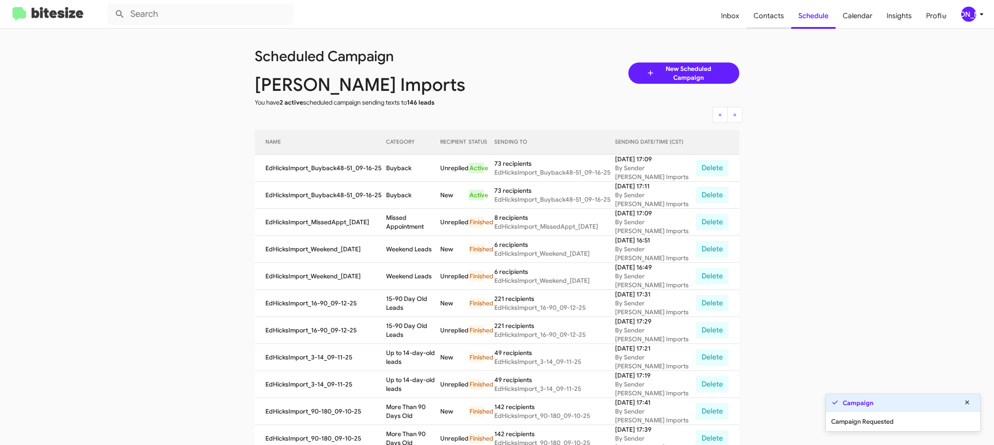
click at [781, 15] on span "Contacts" at bounding box center [768, 16] width 45 height 26
type input "in:groups"
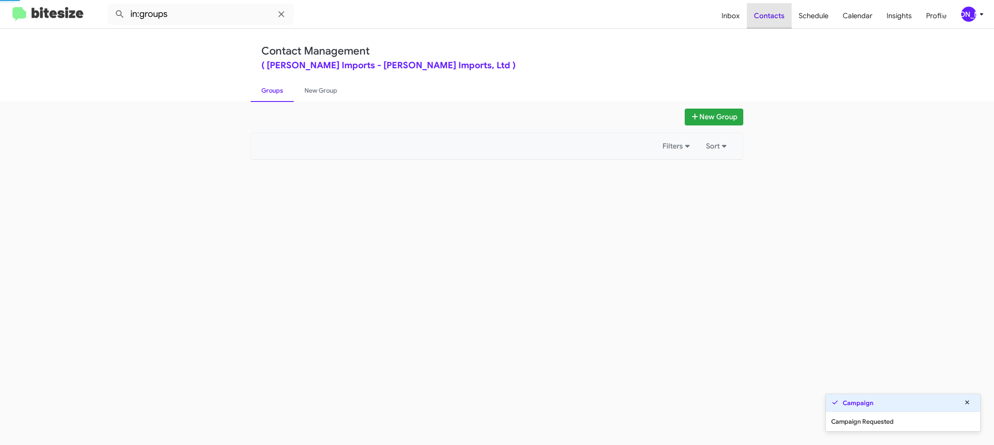
click at [781, 15] on span "Contacts" at bounding box center [769, 16] width 45 height 26
drag, startPoint x: 781, startPoint y: 15, endPoint x: 499, endPoint y: 167, distance: 321.2
click at [777, 14] on span "Contacts" at bounding box center [769, 16] width 45 height 26
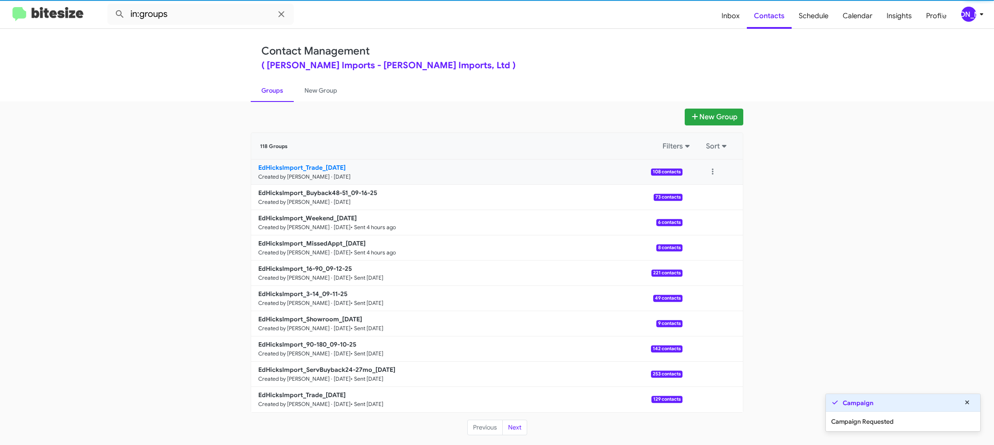
click at [356, 174] on link "EdHicksImport_Trade_09-16-25 Created by Jason Apdua · Sep 16, 2025 108 contacts" at bounding box center [466, 172] width 431 height 25
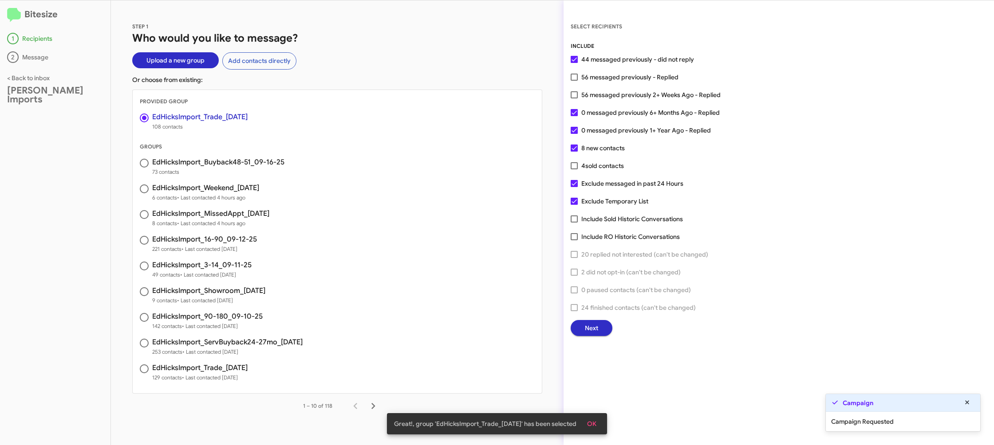
click at [598, 335] on button "Next" at bounding box center [592, 328] width 42 height 16
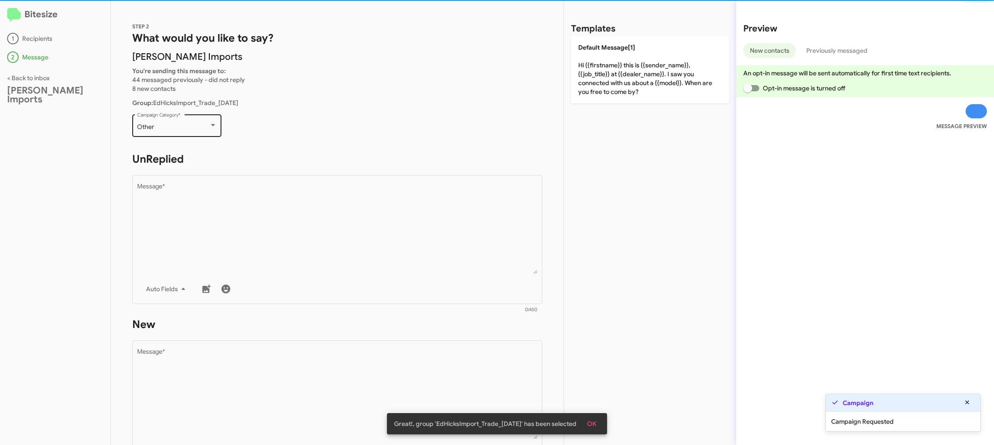
click at [169, 119] on div "Other Campaign Category *" at bounding box center [177, 125] width 80 height 24
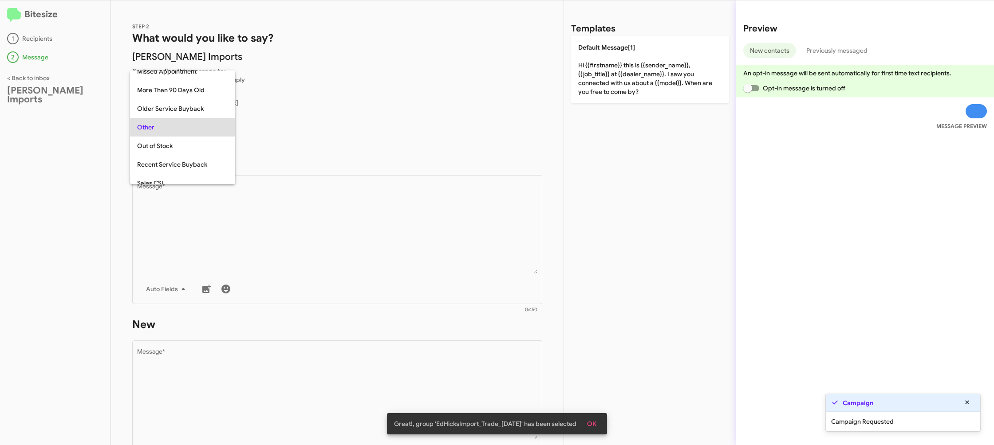
scroll to position [315, 0]
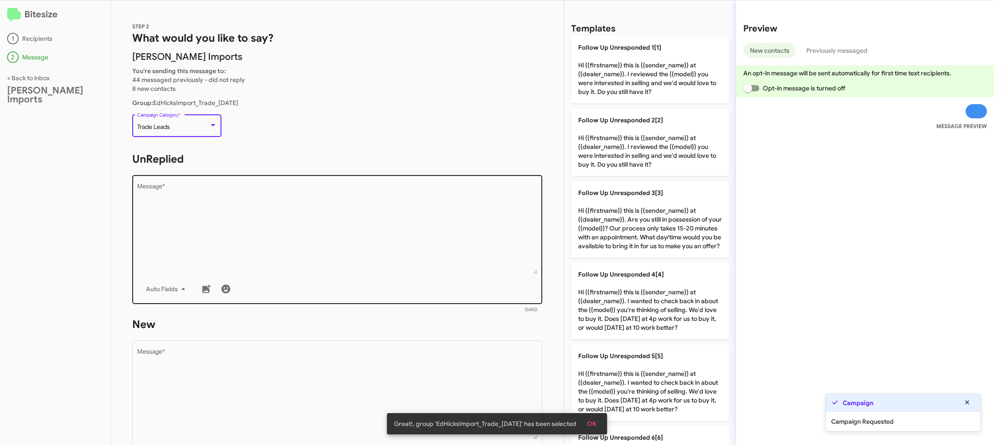
click at [282, 238] on textarea "Message *" at bounding box center [337, 229] width 401 height 91
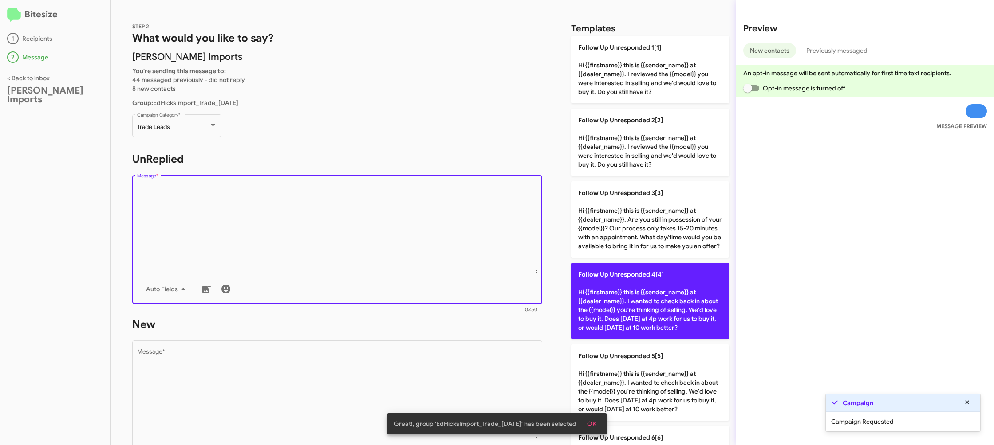
click at [676, 285] on p "Follow Up Unresponded 4[4] Hi {{firstname}} this is {{sender_name}} at {{dealer…" at bounding box center [650, 301] width 158 height 76
type textarea "Hi {{firstname}} this is {{sender_name}} at {{dealer_name}}. I wanted to check …"
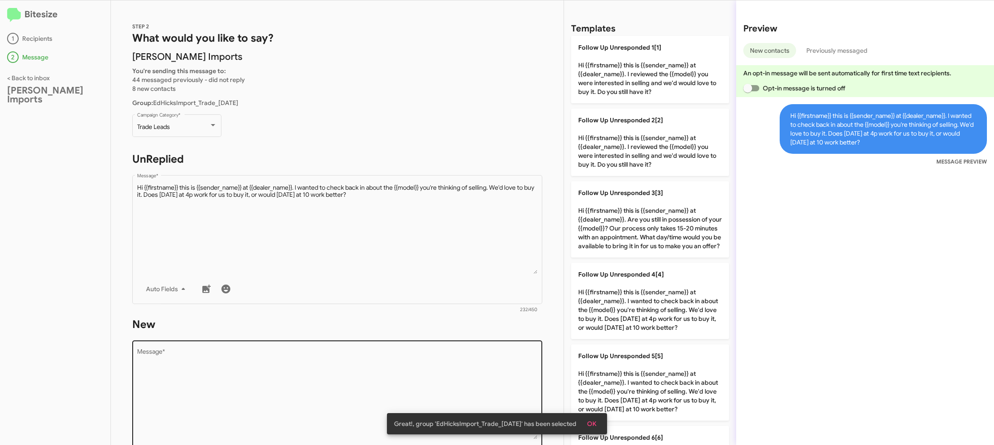
click at [382, 357] on textarea "Message *" at bounding box center [337, 394] width 401 height 91
drag, startPoint x: 383, startPoint y: 357, endPoint x: 431, endPoint y: 320, distance: 60.8
click at [402, 340] on div "Drop image here to insert Auto Fields Message *" at bounding box center [337, 404] width 401 height 131
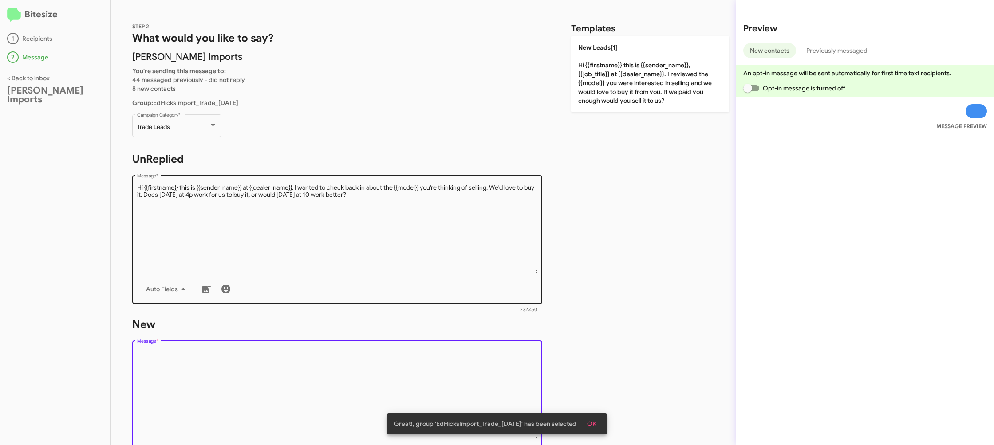
drag, startPoint x: 618, startPoint y: 98, endPoint x: 375, endPoint y: 202, distance: 264.1
click at [617, 98] on p "New Leads[1] Hi {{firstname}} this is {{sender_name}}, {{job_title}} at {{deale…" at bounding box center [650, 74] width 158 height 76
type textarea "Hi {{firstname}} this is {{sender_name}}, {{job_title}} at {{dealer_name}}. I r…"
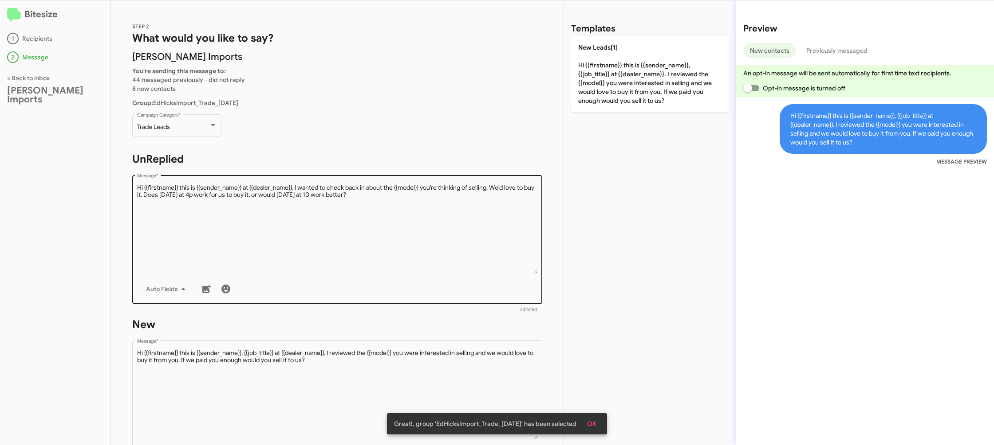
scroll to position [149, 0]
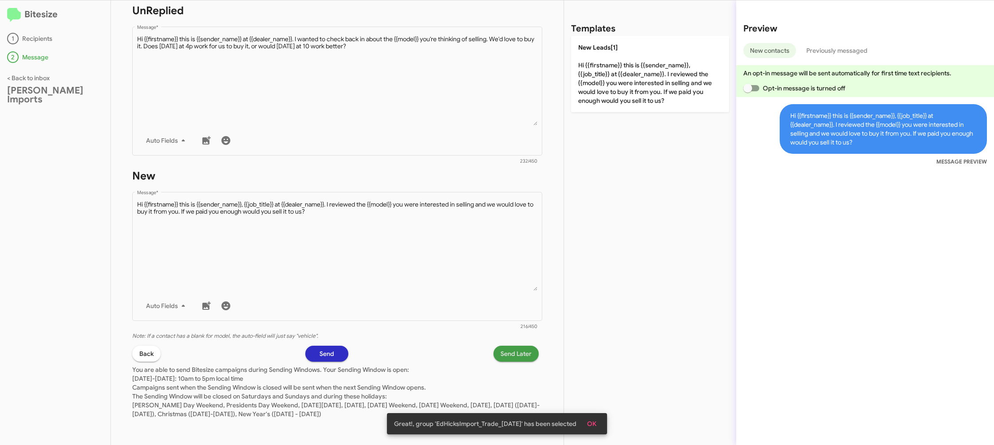
click at [508, 356] on span "Send Later" at bounding box center [515, 354] width 31 height 16
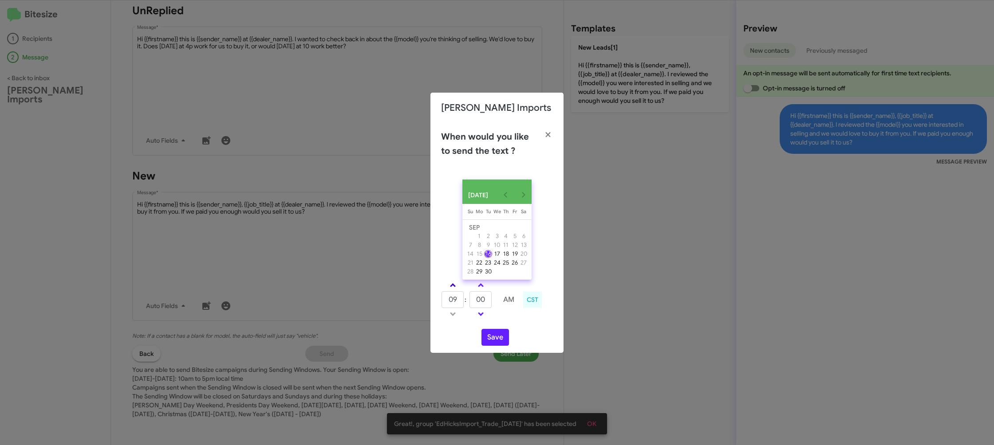
click at [453, 289] on span at bounding box center [453, 286] width 6 height 6
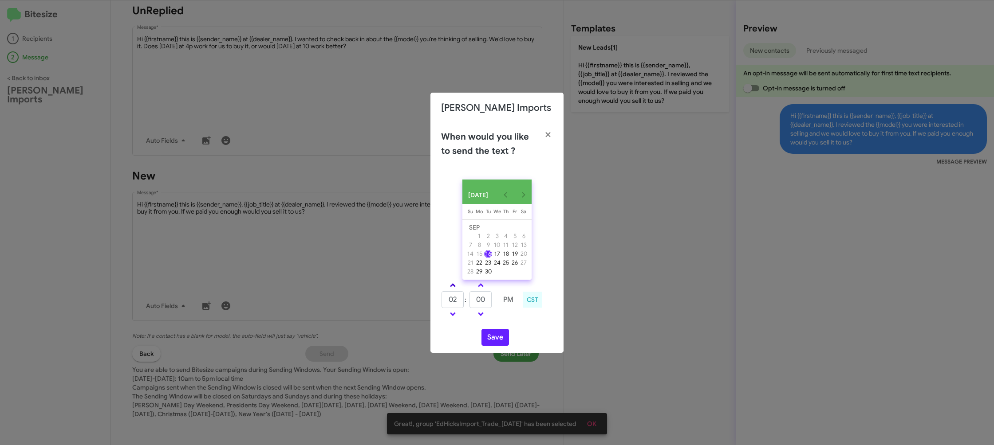
click at [453, 289] on span at bounding box center [453, 286] width 6 height 6
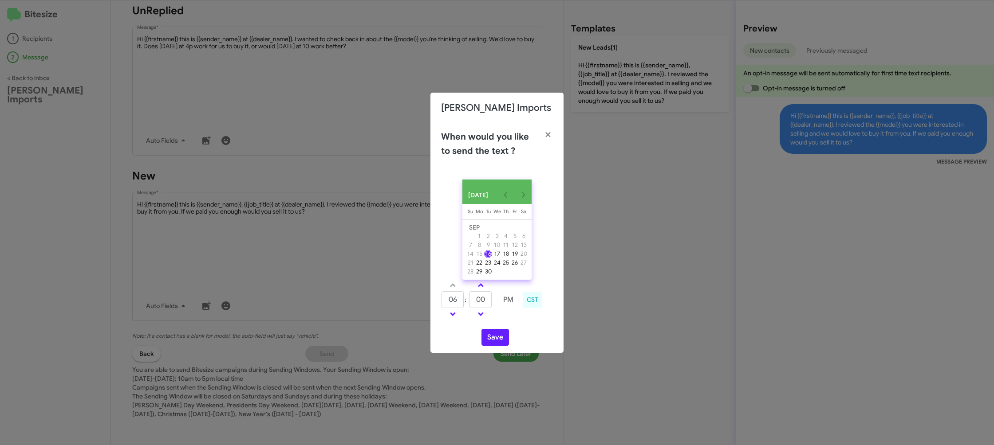
drag, startPoint x: 450, startPoint y: 315, endPoint x: 493, endPoint y: 308, distance: 43.2
click at [453, 315] on span at bounding box center [453, 314] width 6 height 6
type input "05"
click at [494, 302] on td at bounding box center [494, 300] width 5 height 18
click at [482, 303] on input "00" at bounding box center [480, 299] width 22 height 17
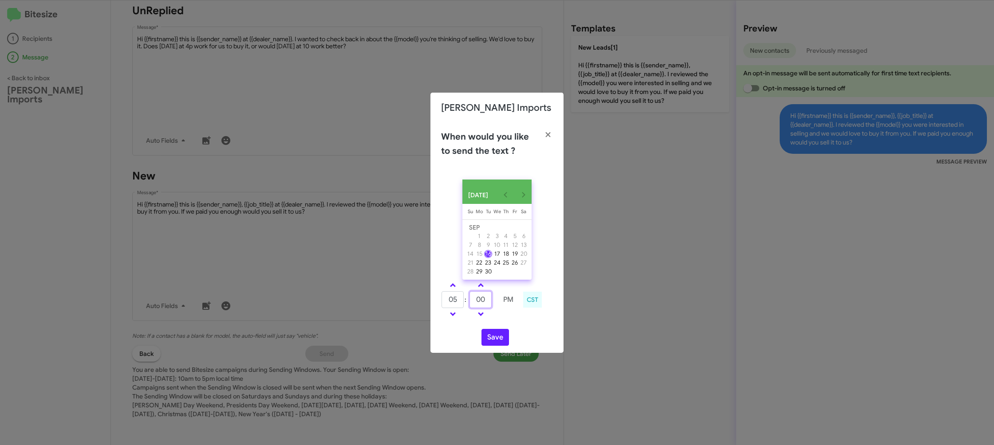
type input "0"
type input "19"
click at [517, 331] on div "SEP 2025 Sunday Su Monday Mo Tuesday Tu Wednesday We Thursday Th Friday Fr Satu…" at bounding box center [496, 263] width 133 height 181
click at [498, 339] on button "Save" at bounding box center [495, 337] width 28 height 17
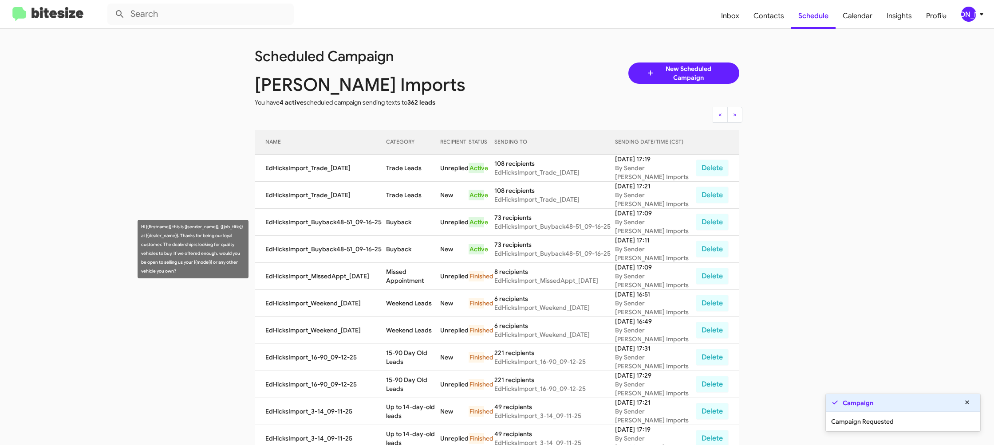
click at [411, 257] on td "Buyback" at bounding box center [413, 249] width 55 height 27
click at [406, 241] on td "Buyback" at bounding box center [413, 249] width 55 height 27
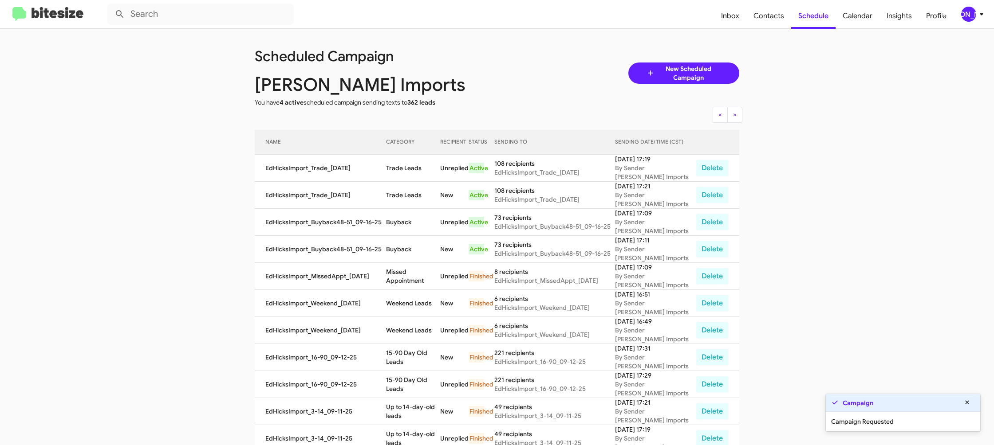
click at [406, 241] on td "Buyback" at bounding box center [413, 249] width 55 height 27
copy td "Buyback"
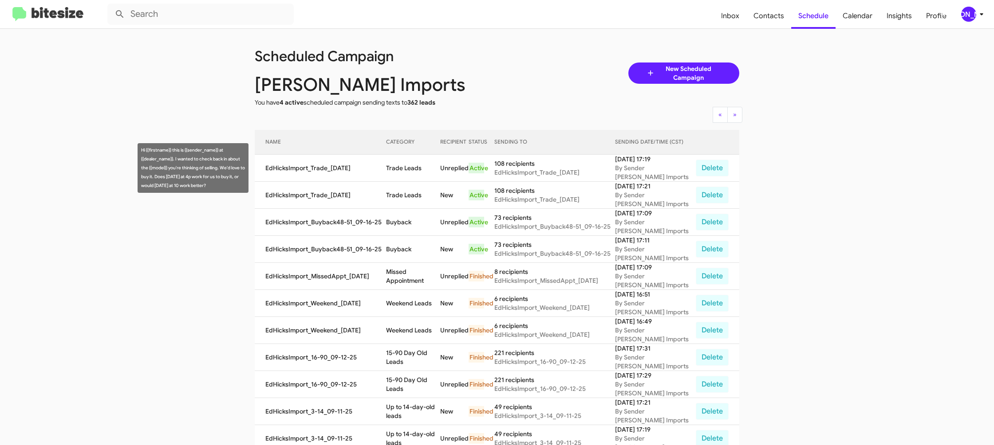
click at [407, 166] on td "Trade Leads" at bounding box center [413, 168] width 55 height 27
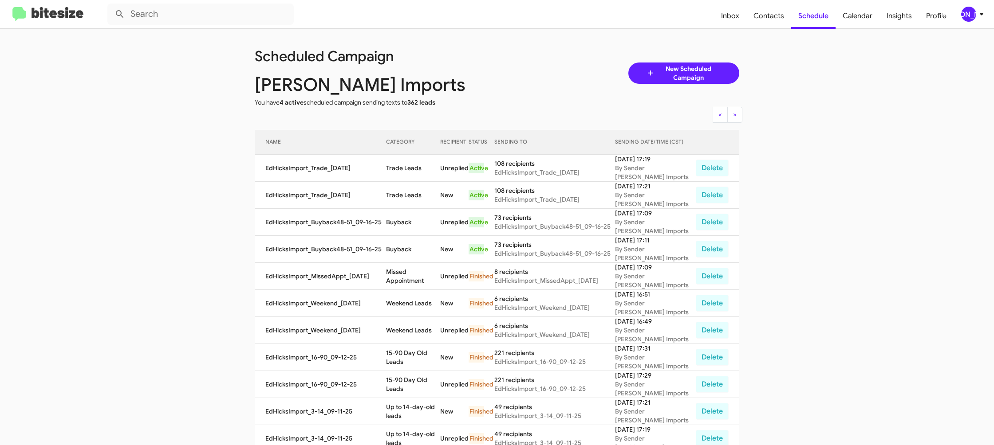
drag, startPoint x: 407, startPoint y: 166, endPoint x: 191, endPoint y: 6, distance: 269.2
click at [407, 166] on td "Trade Leads" at bounding box center [413, 168] width 55 height 27
copy td "Trade Leads"
click at [972, 14] on div "[PERSON_NAME]" at bounding box center [968, 14] width 15 height 15
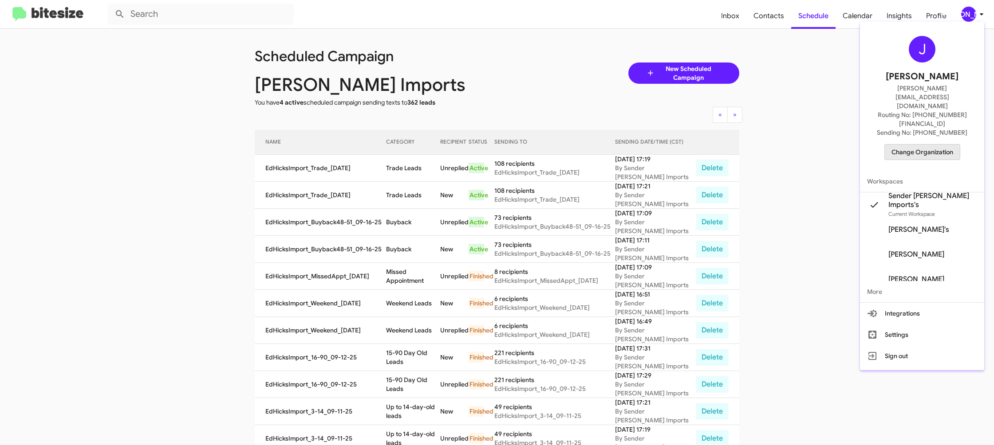
click at [915, 145] on span "Change Organization" at bounding box center [922, 152] width 62 height 15
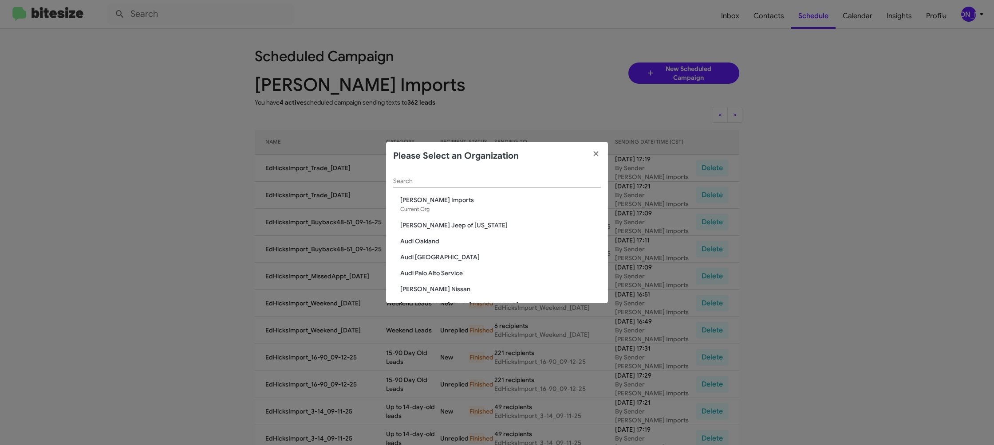
drag, startPoint x: 441, startPoint y: 191, endPoint x: 442, endPoint y: 185, distance: 6.7
click at [441, 189] on div "Search" at bounding box center [497, 182] width 208 height 25
click at [442, 184] on input "Search" at bounding box center [497, 181] width 208 height 7
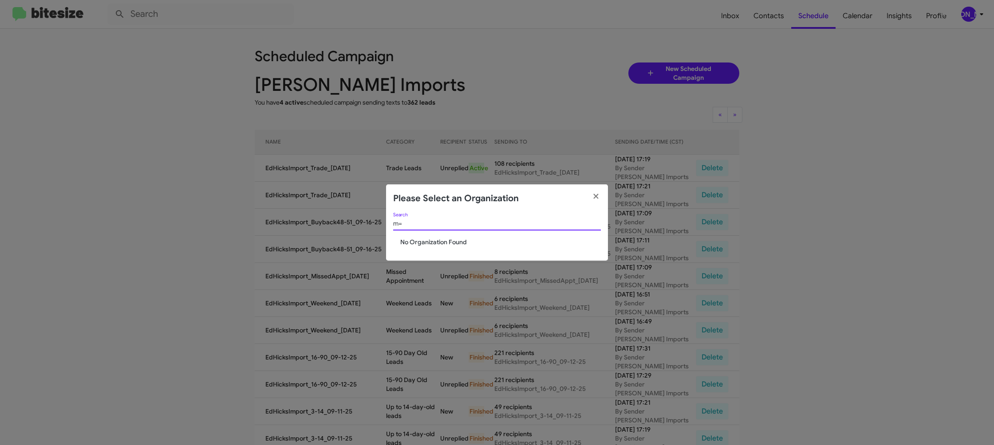
type input "m"
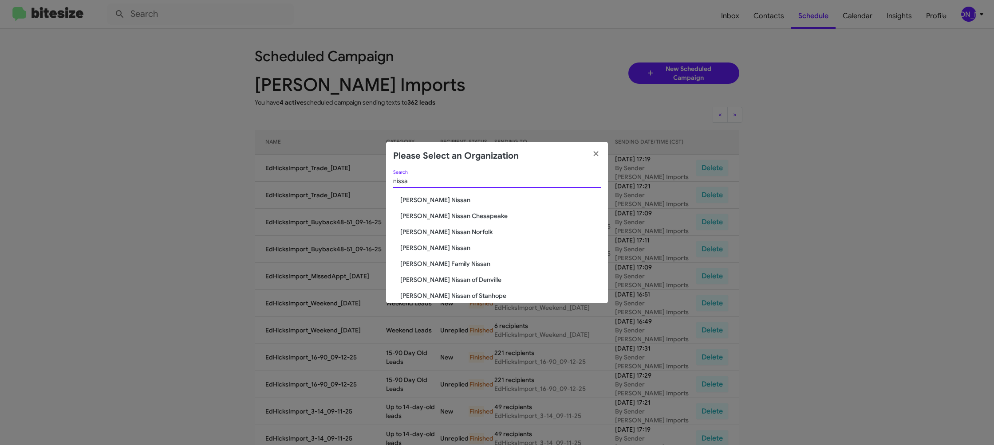
type input "nissa"
click at [441, 250] on span "Ed Hicks Nissan" at bounding box center [500, 248] width 201 height 9
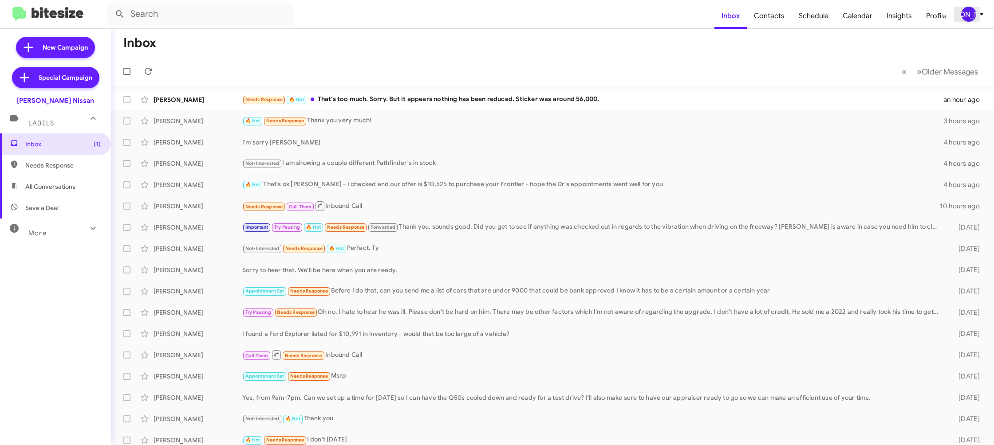
click at [973, 16] on div "[PERSON_NAME]" at bounding box center [968, 14] width 15 height 15
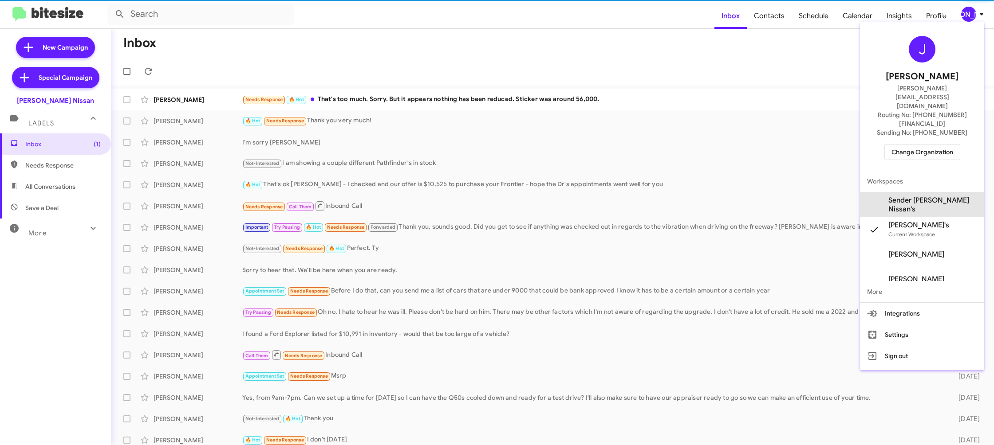
click at [933, 193] on span "Sender [PERSON_NAME] Nissan's" at bounding box center [922, 205] width 124 height 25
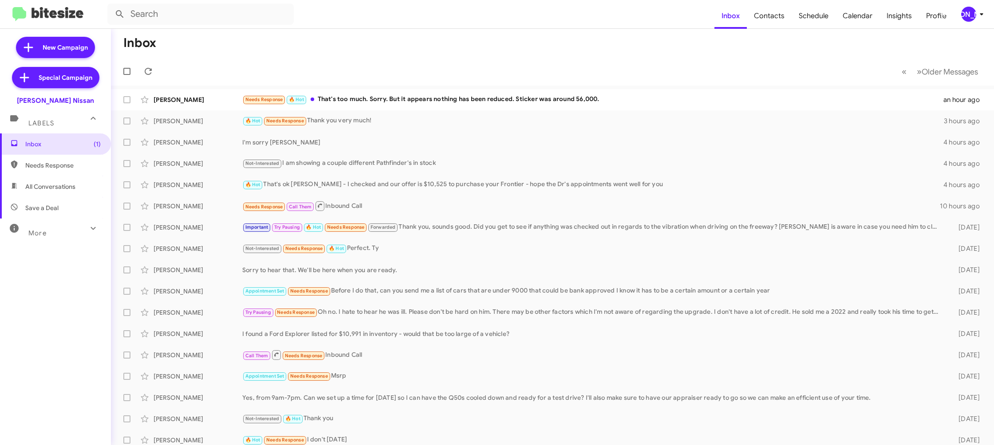
click at [969, 16] on div "[PERSON_NAME]" at bounding box center [968, 14] width 15 height 15
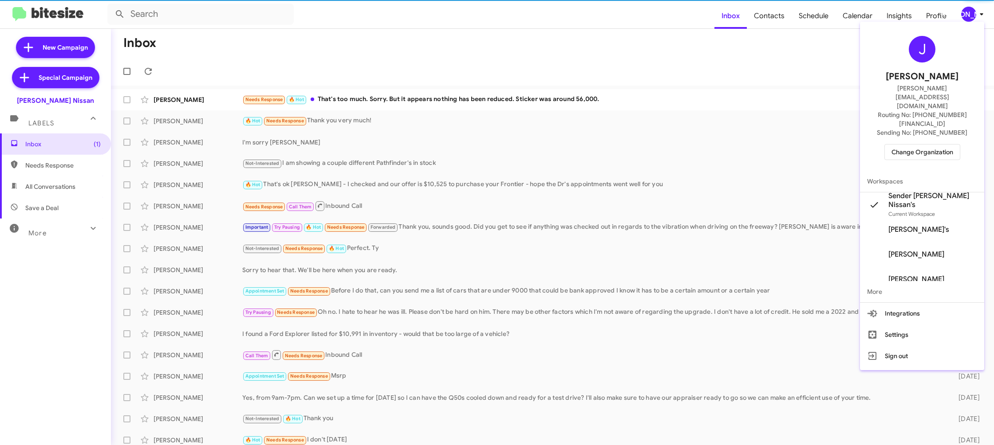
click at [929, 193] on span "Sender [PERSON_NAME] Nissan's Current Workspace" at bounding box center [922, 205] width 124 height 25
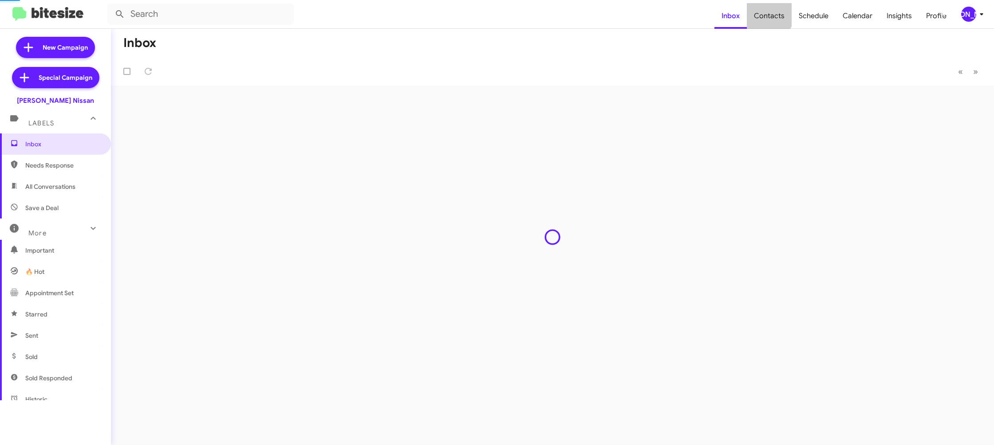
click at [765, 11] on span "Contacts" at bounding box center [769, 16] width 45 height 26
type input "in:groups"
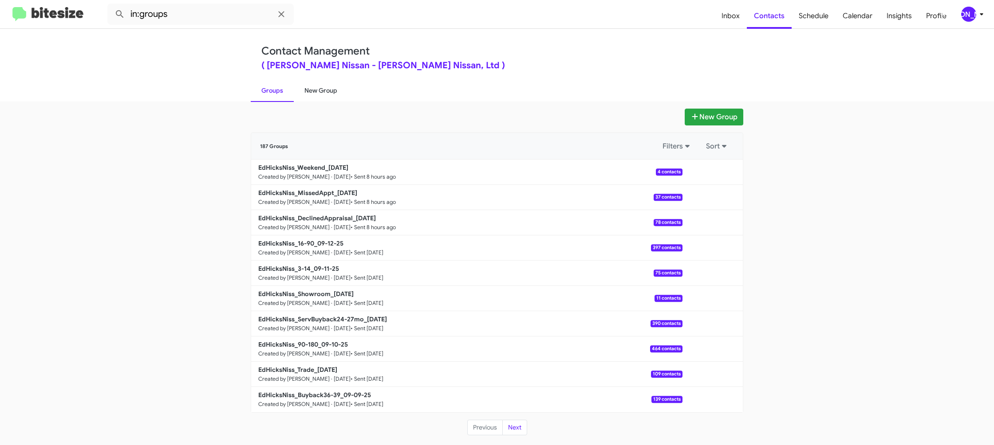
click at [330, 97] on link "New Group" at bounding box center [321, 90] width 54 height 23
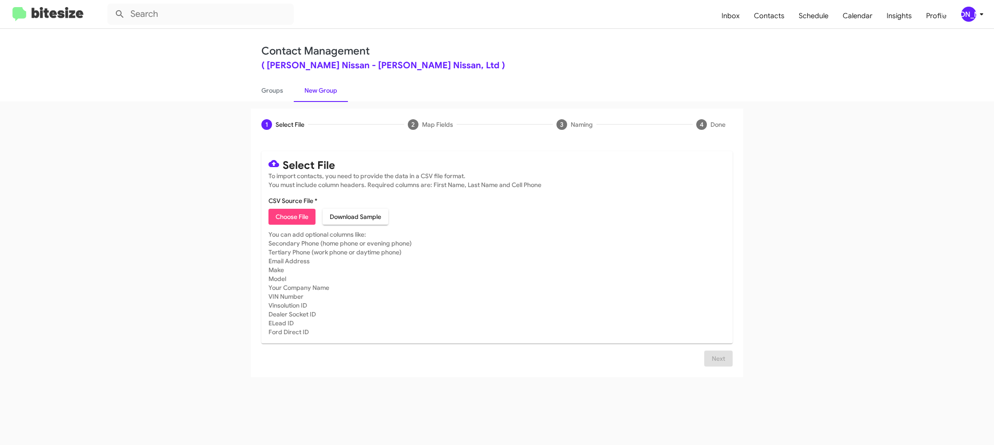
click at [304, 215] on span "Choose File" at bounding box center [292, 217] width 33 height 16
type input "EdHicksNiss_Buyback48-51_09-16-25"
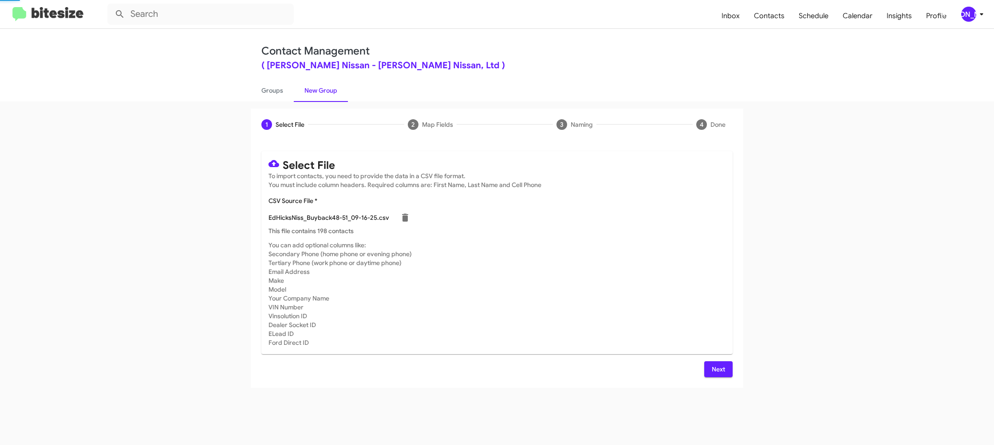
drag, startPoint x: 663, startPoint y: 272, endPoint x: 654, endPoint y: 268, distance: 10.5
click at [661, 272] on mat-card-subtitle "You can add optional columns like: Secondary Phone (home phone or evening phone…" at bounding box center [496, 294] width 457 height 106
click at [723, 370] on span "Next" at bounding box center [718, 370] width 14 height 16
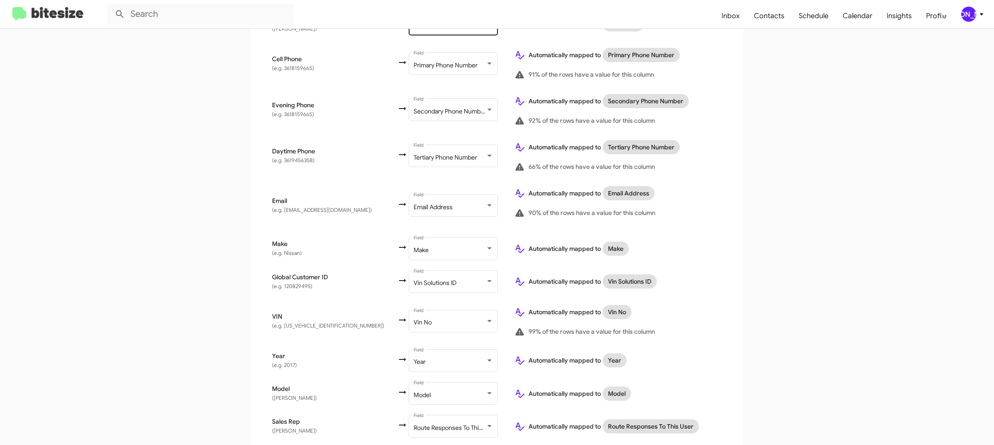
scroll to position [303, 0]
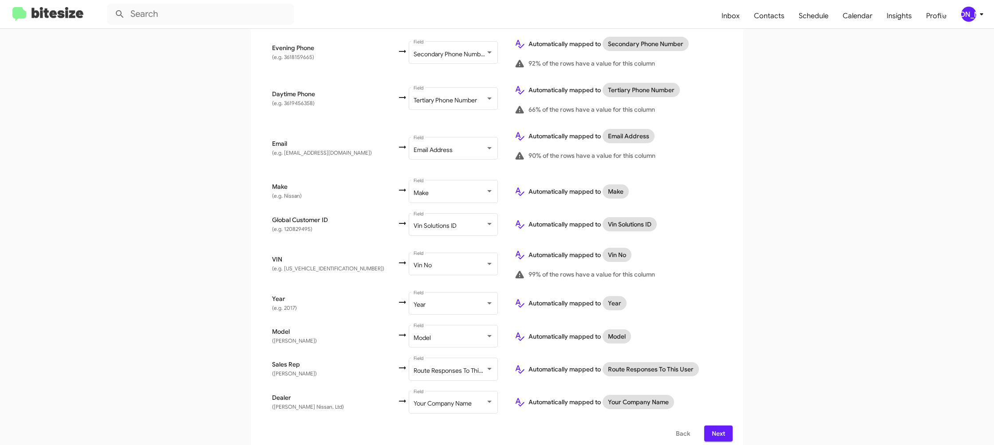
click at [722, 427] on span "Next" at bounding box center [718, 434] width 14 height 16
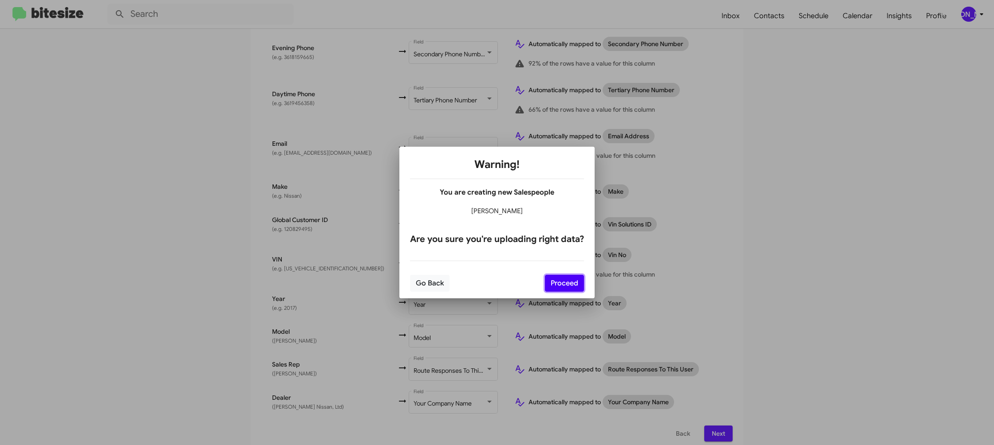
drag, startPoint x: 572, startPoint y: 284, endPoint x: 644, endPoint y: 308, distance: 76.2
click at [571, 285] on button "Proceed" at bounding box center [564, 283] width 39 height 17
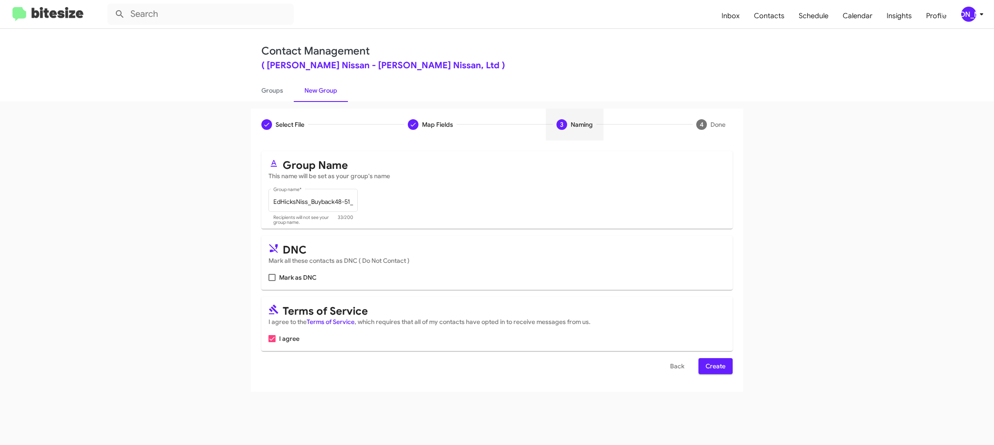
scroll to position [0, 0]
click at [725, 366] on button "Create" at bounding box center [715, 366] width 34 height 16
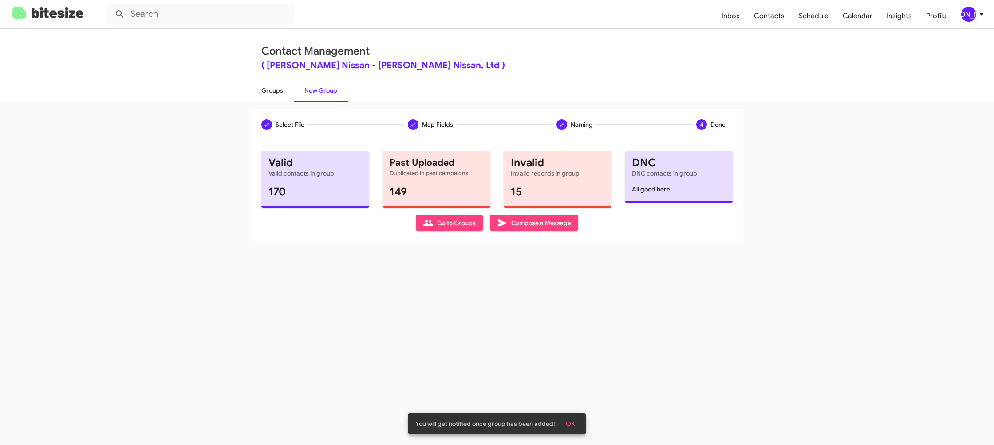
click at [273, 97] on link "Groups" at bounding box center [272, 90] width 43 height 23
type input "in:groups"
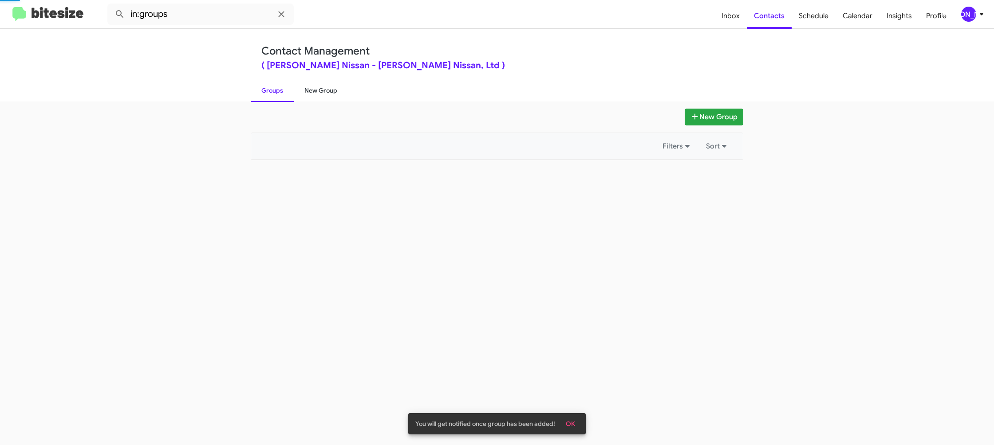
click at [301, 92] on link "New Group" at bounding box center [321, 90] width 54 height 23
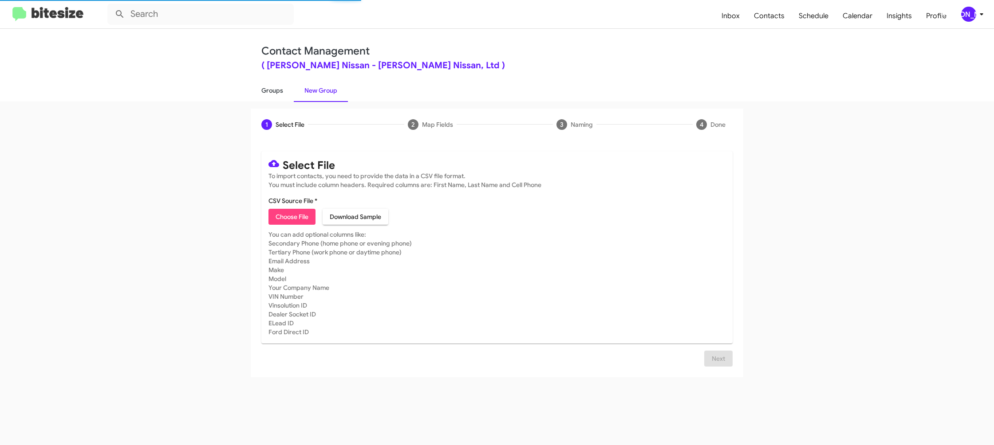
click at [265, 95] on link "Groups" at bounding box center [272, 90] width 43 height 23
type input "in:groups"
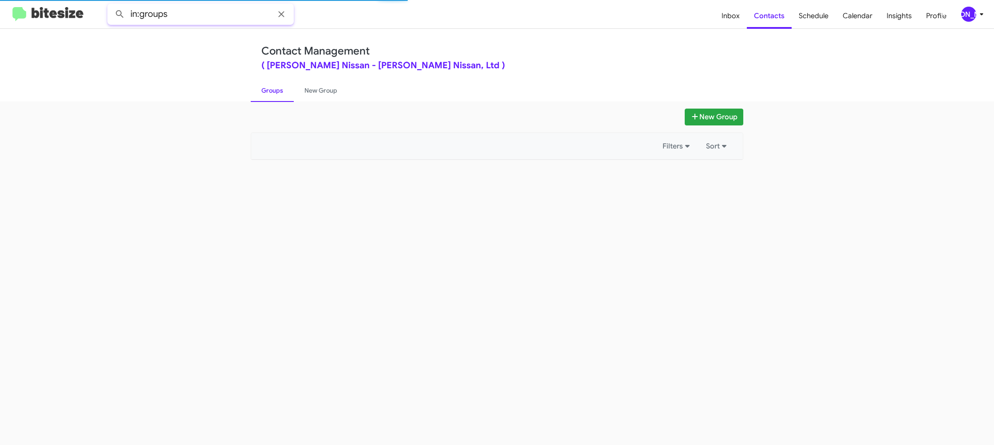
click at [201, 16] on input "in:groups" at bounding box center [200, 14] width 186 height 21
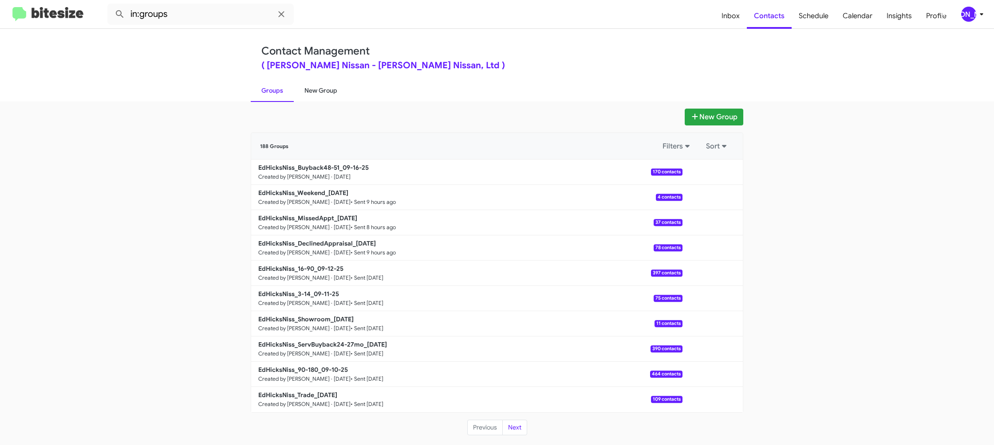
click at [324, 86] on link "New Group" at bounding box center [321, 90] width 54 height 23
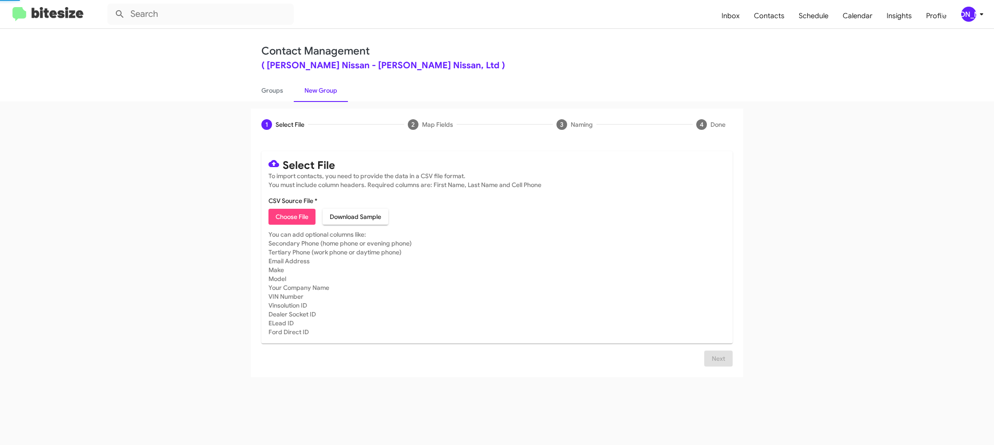
click at [324, 86] on link "New Group" at bounding box center [321, 90] width 54 height 23
drag, startPoint x: 324, startPoint y: 86, endPoint x: 299, endPoint y: 231, distance: 147.3
click at [323, 87] on link "New Group" at bounding box center [321, 90] width 54 height 23
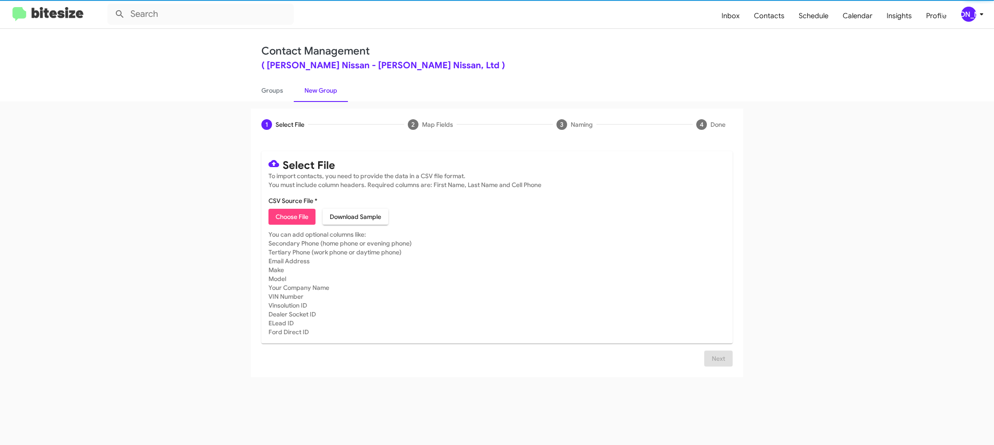
click at [298, 229] on mat-card "Select File To import contacts, you need to provide the data in a CSV file form…" at bounding box center [496, 247] width 471 height 193
click at [299, 221] on span "Choose File" at bounding box center [292, 217] width 33 height 16
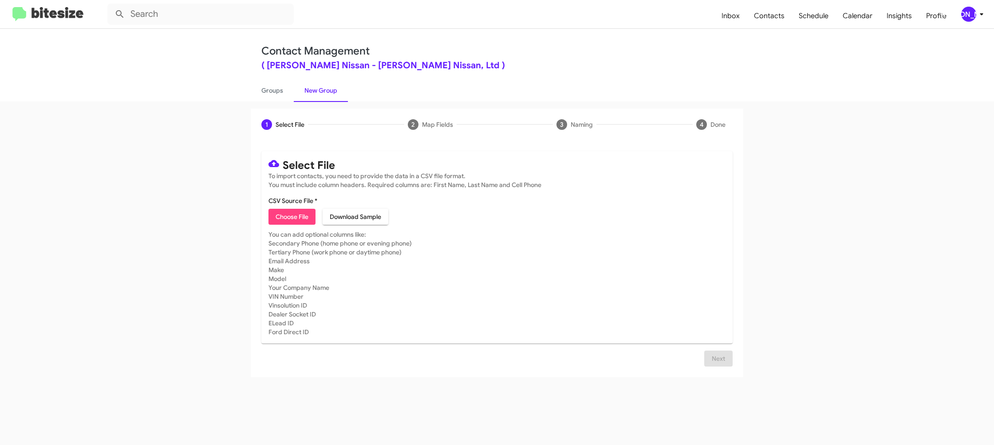
type input "EdHicksNiss_Trade_09-16-25"
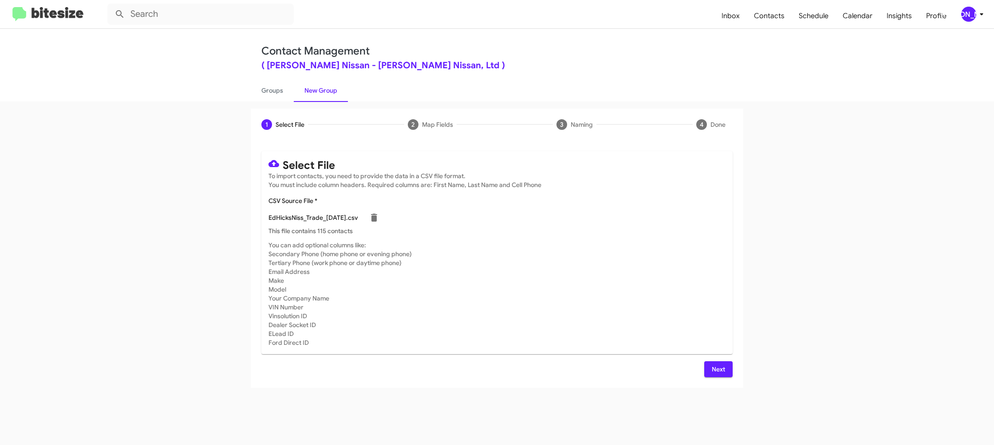
click at [633, 251] on mat-card-subtitle "You can add optional columns like: Secondary Phone (home phone or evening phone…" at bounding box center [496, 294] width 457 height 106
click at [721, 370] on span "Next" at bounding box center [718, 370] width 14 height 16
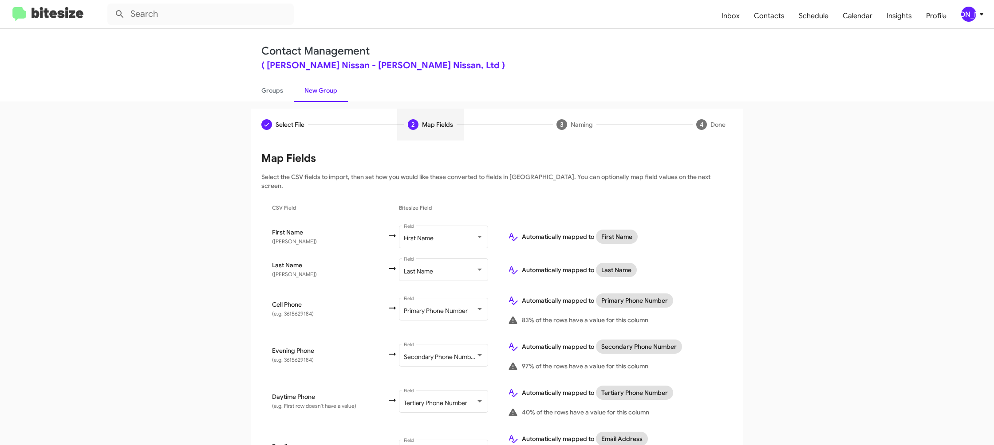
scroll to position [349, 0]
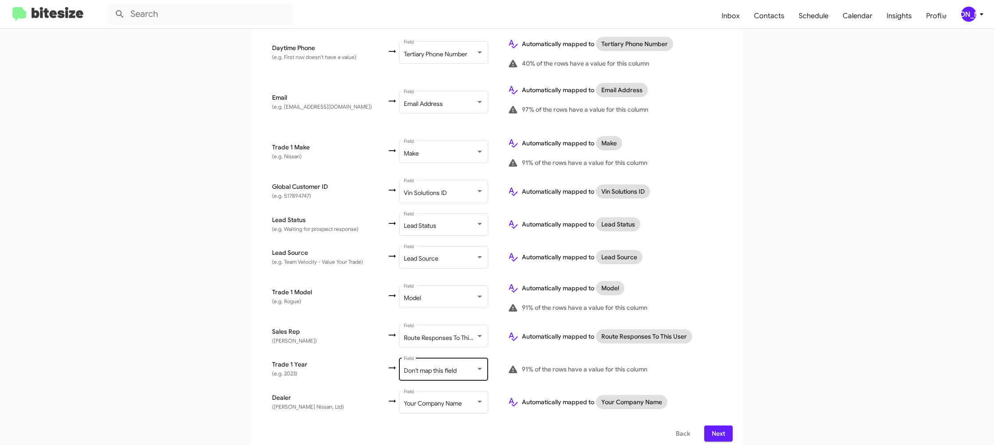
click at [434, 368] on div "Don't map this field Field" at bounding box center [444, 369] width 80 height 24
click at [429, 338] on span "Year" at bounding box center [447, 339] width 100 height 19
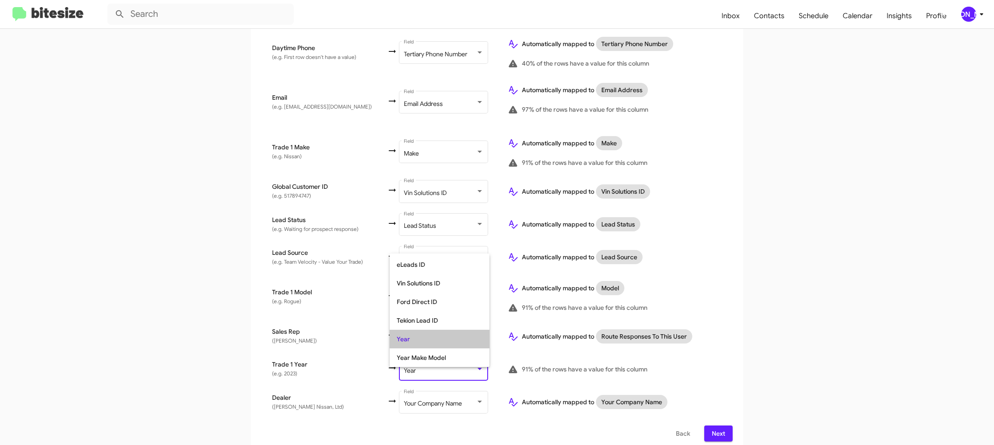
click at [732, 320] on td "Automatically mapped to Route Responses To This User" at bounding box center [616, 336] width 232 height 33
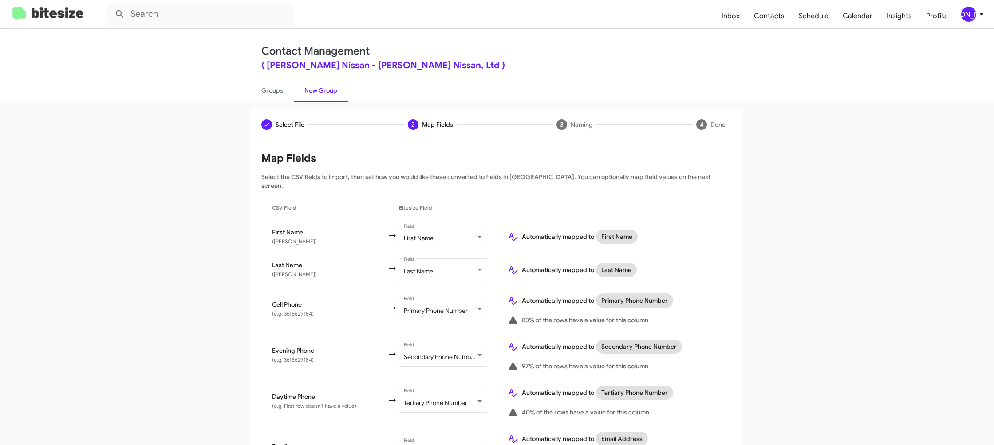
scroll to position [349, 0]
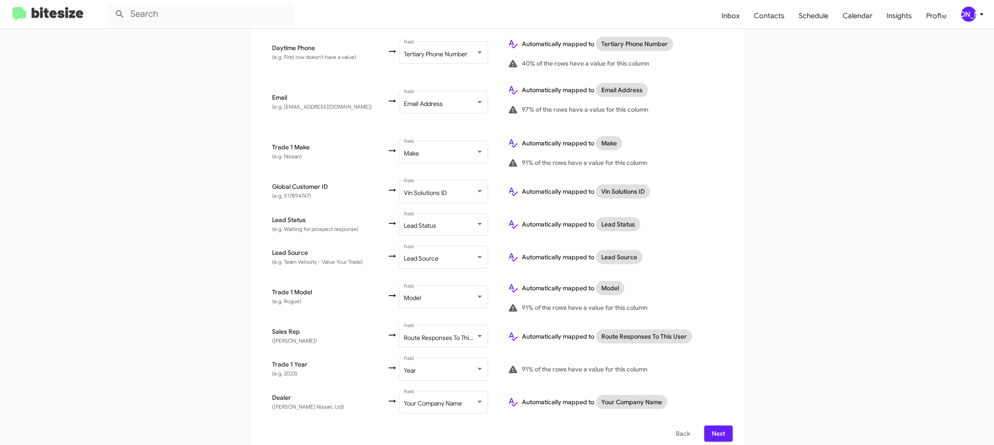
click at [720, 429] on span "Next" at bounding box center [718, 434] width 14 height 16
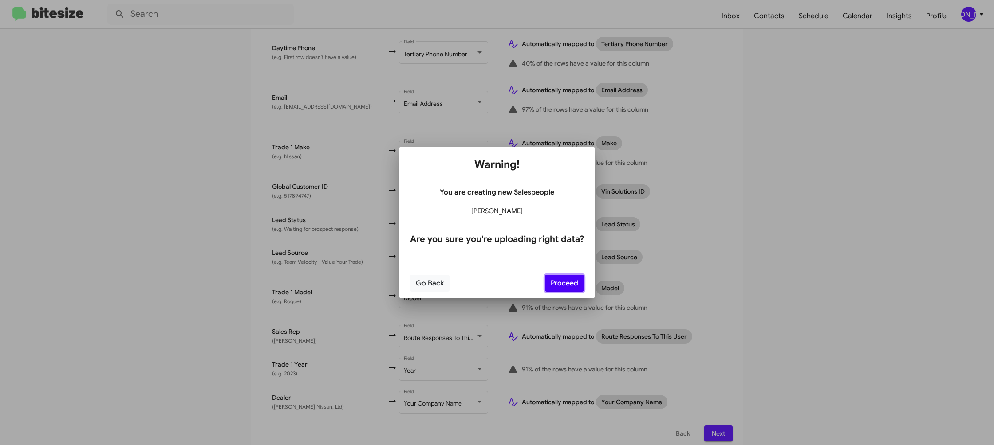
click at [558, 280] on button "Proceed" at bounding box center [564, 283] width 39 height 17
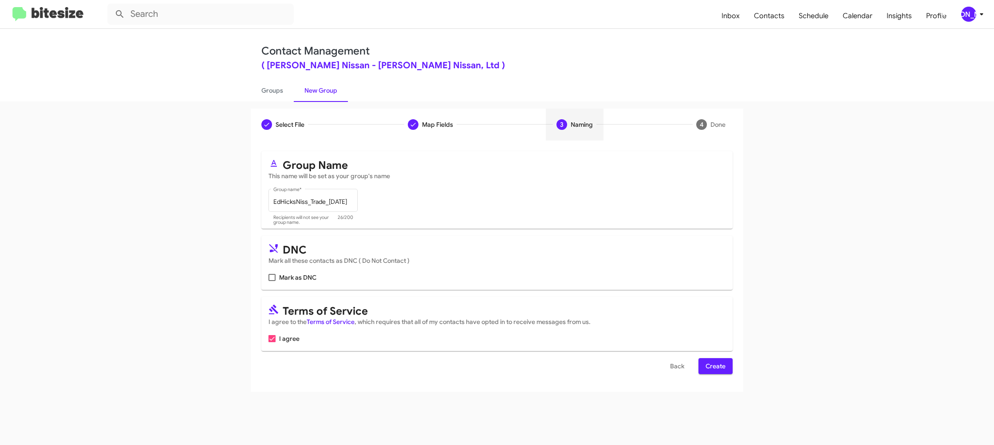
scroll to position [0, 0]
click at [712, 362] on span "Create" at bounding box center [715, 366] width 20 height 16
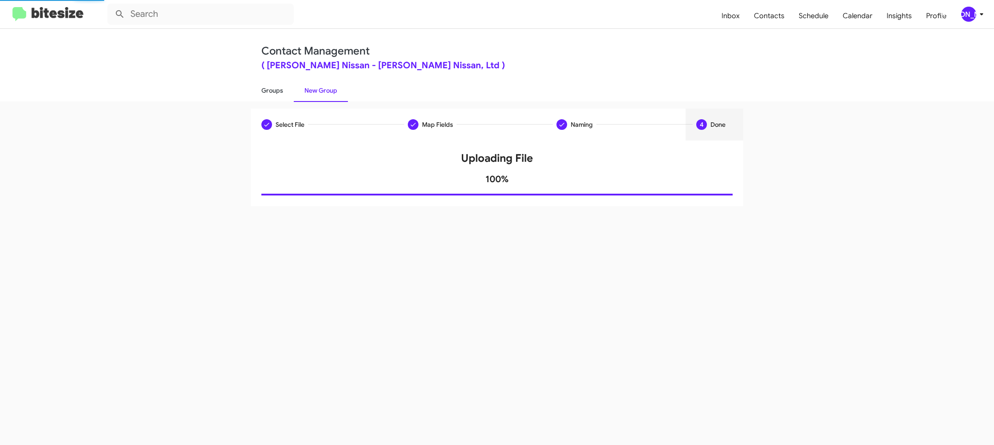
click at [284, 90] on link "Groups" at bounding box center [272, 90] width 43 height 23
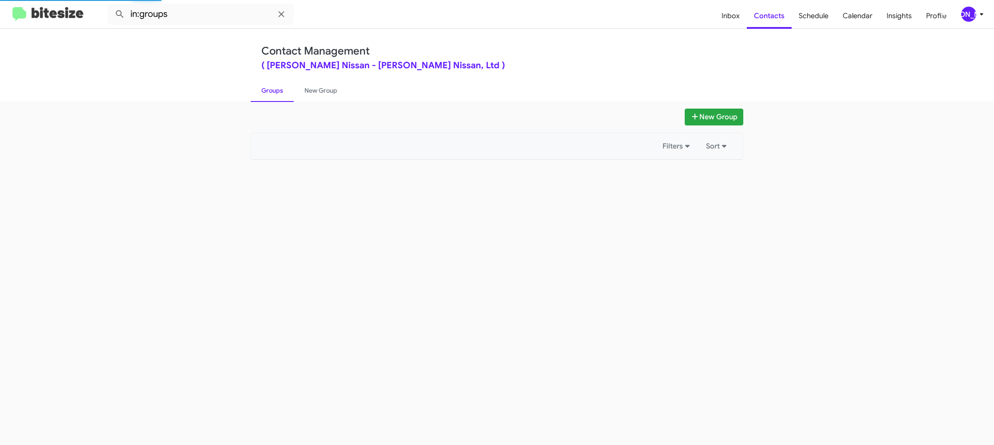
click at [284, 90] on link "Groups" at bounding box center [272, 90] width 43 height 23
click at [193, 12] on input "in:groups" at bounding box center [200, 14] width 186 height 21
type input "in:groups 48-"
click at [111, 5] on button at bounding box center [120, 14] width 18 height 18
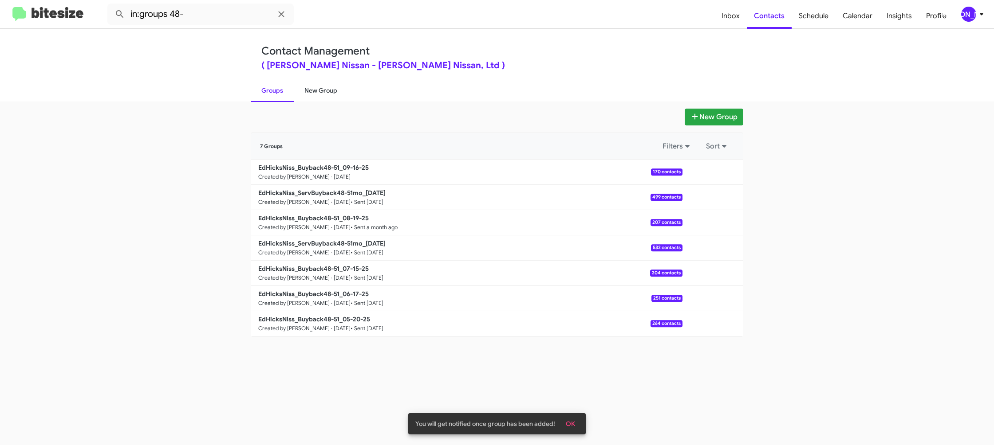
click at [321, 90] on link "New Group" at bounding box center [321, 90] width 54 height 23
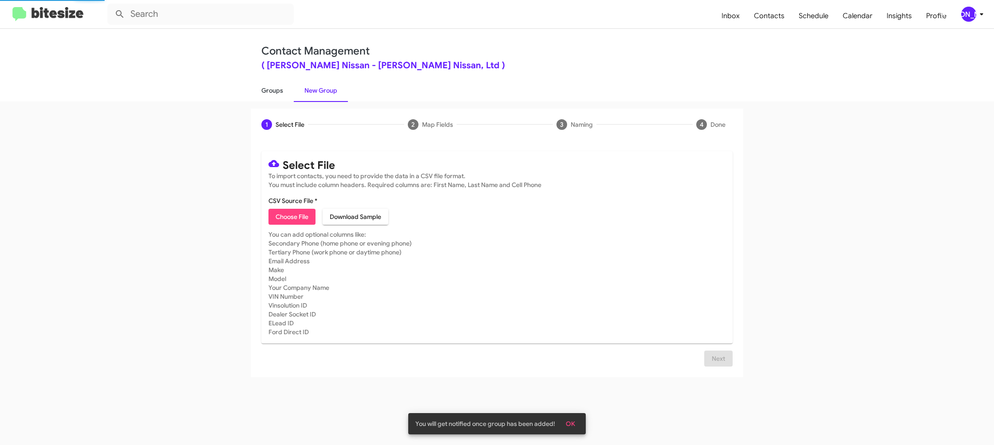
click at [278, 90] on link "Groups" at bounding box center [272, 90] width 43 height 23
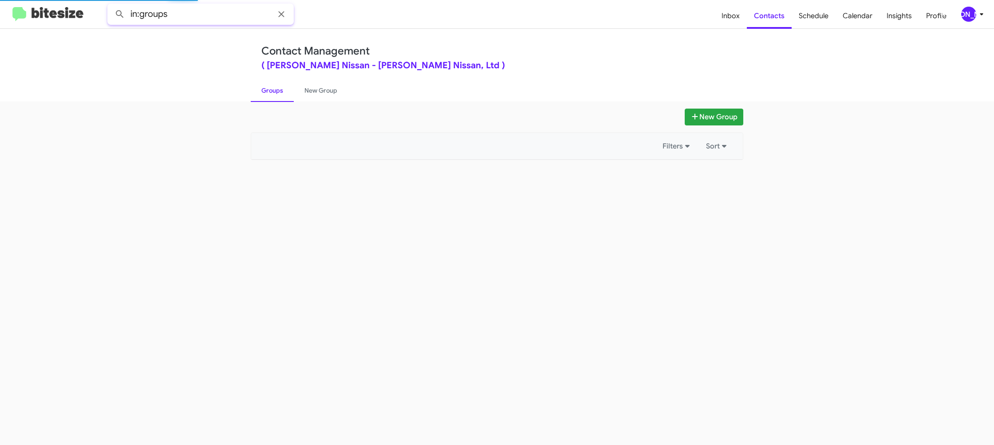
click at [195, 16] on input "in:groups" at bounding box center [200, 14] width 186 height 21
click at [111, 5] on button at bounding box center [120, 14] width 18 height 18
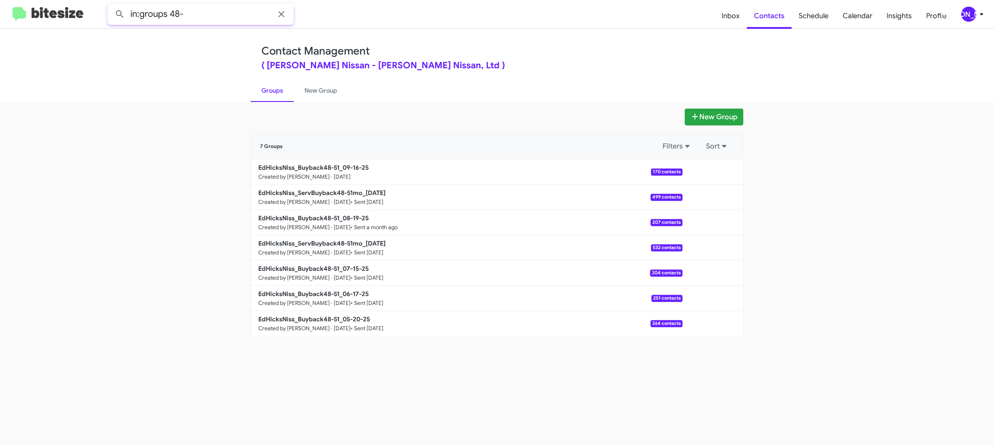
drag, startPoint x: 169, startPoint y: 16, endPoint x: 175, endPoint y: 14, distance: 5.6
click at [169, 16] on input "in:groups 48-" at bounding box center [200, 14] width 186 height 21
click at [208, 16] on input "in:groups 48-" at bounding box center [200, 14] width 186 height 21
click at [111, 5] on button at bounding box center [120, 14] width 18 height 18
type input "in:groups 48-51_"
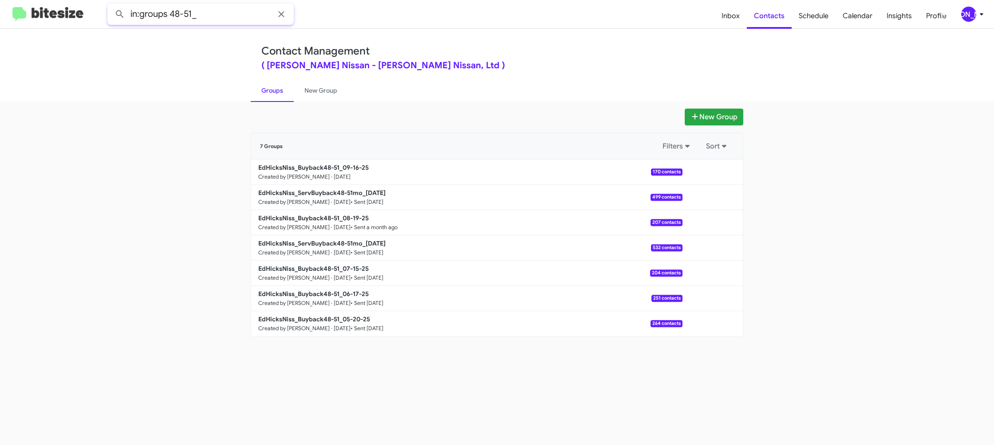
click at [111, 5] on button at bounding box center [120, 14] width 18 height 18
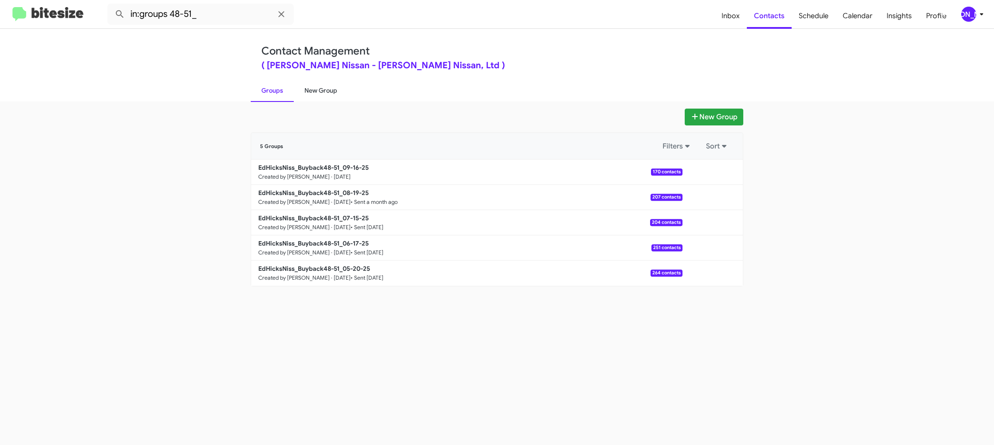
click at [332, 94] on link "New Group" at bounding box center [321, 90] width 54 height 23
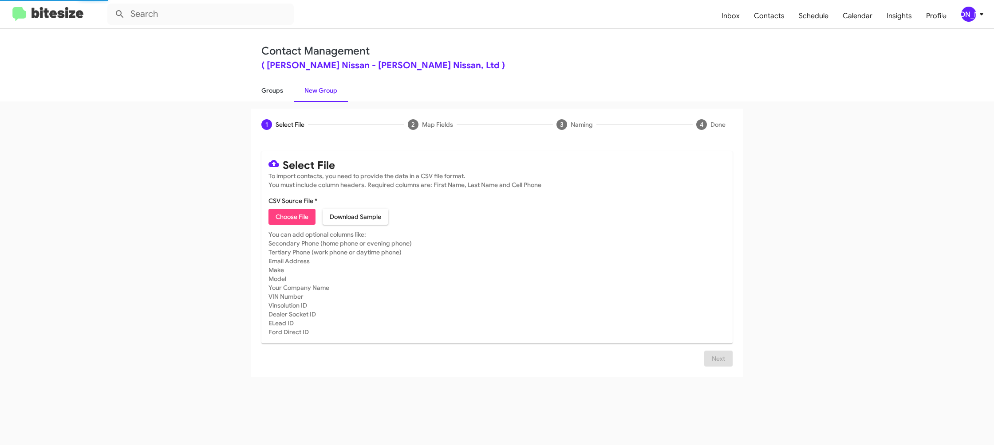
click at [280, 98] on link "Groups" at bounding box center [272, 90] width 43 height 23
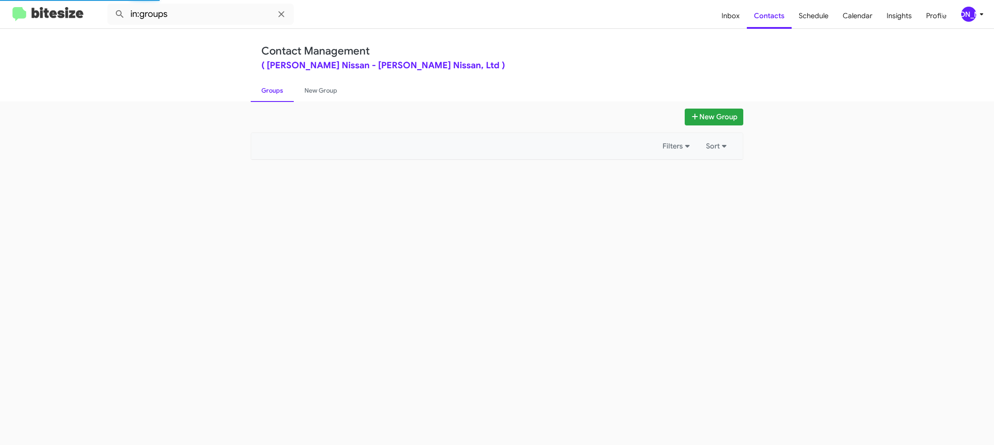
click at [280, 98] on link "Groups" at bounding box center [272, 90] width 43 height 23
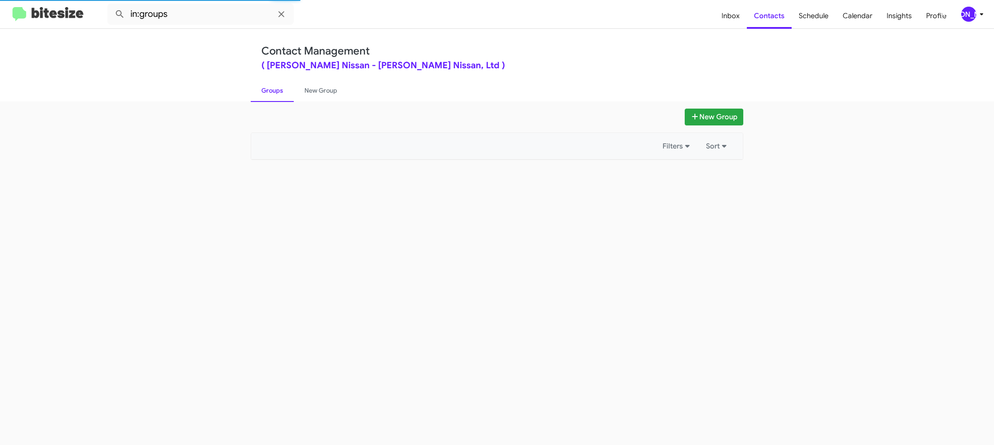
click at [280, 98] on link "Groups" at bounding box center [272, 90] width 43 height 23
drag, startPoint x: 219, startPoint y: 6, endPoint x: 218, endPoint y: 15, distance: 9.4
click at [218, 8] on input "in:groups" at bounding box center [200, 14] width 186 height 21
click at [221, 15] on input "in:groups" at bounding box center [200, 14] width 186 height 21
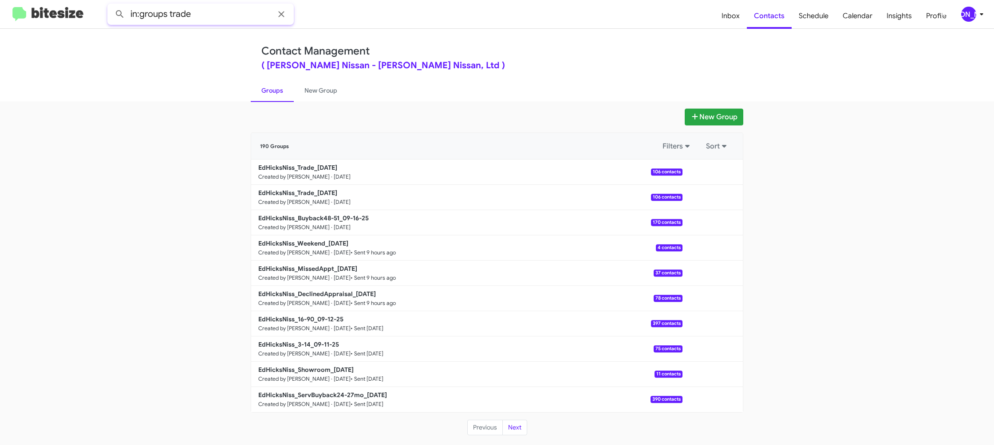
type input "in:groups trade"
click at [111, 5] on button at bounding box center [120, 14] width 18 height 18
click at [711, 172] on button at bounding box center [713, 172] width 18 height 18
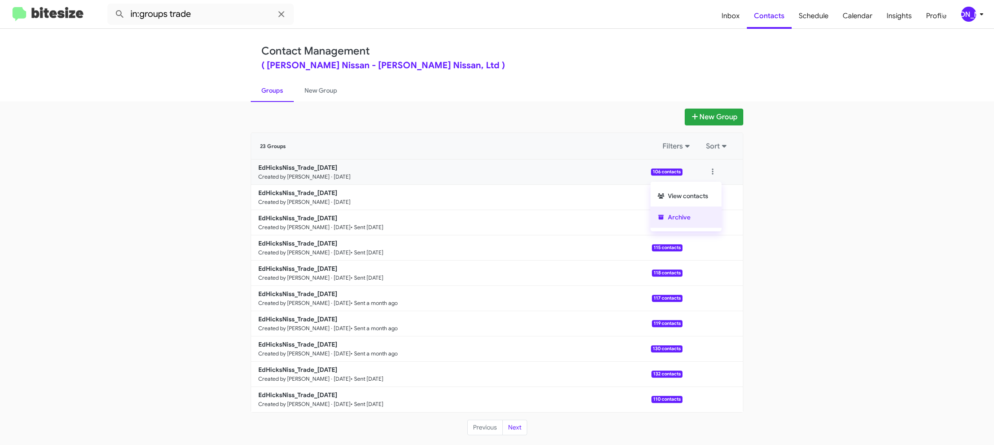
click at [682, 223] on button "Archive" at bounding box center [685, 217] width 71 height 21
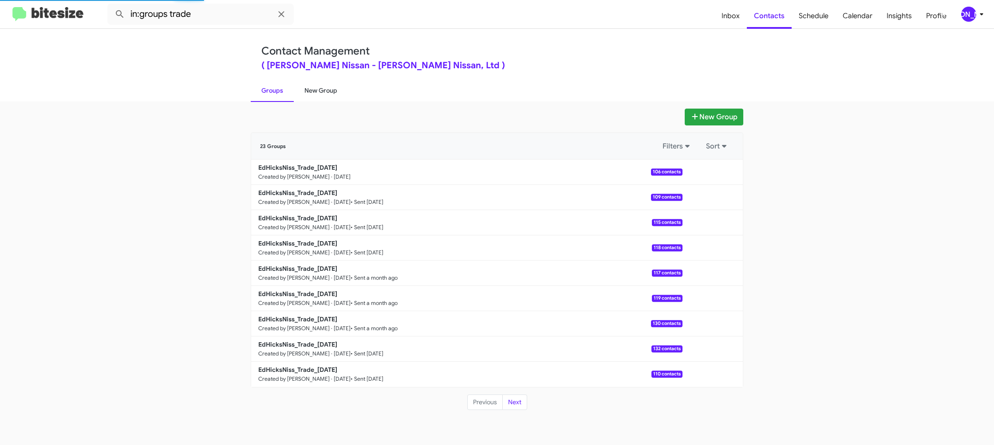
click at [329, 92] on link "New Group" at bounding box center [321, 90] width 54 height 23
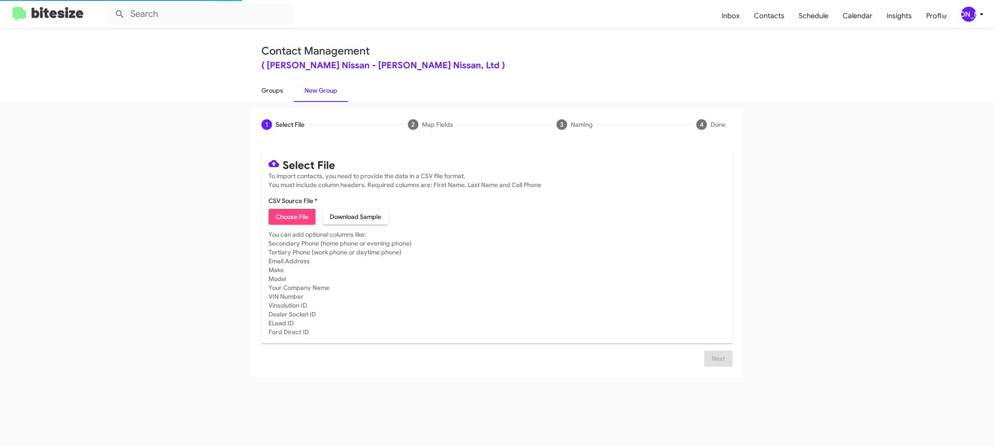
click at [290, 91] on link "Groups" at bounding box center [272, 90] width 43 height 23
type input "in:groups"
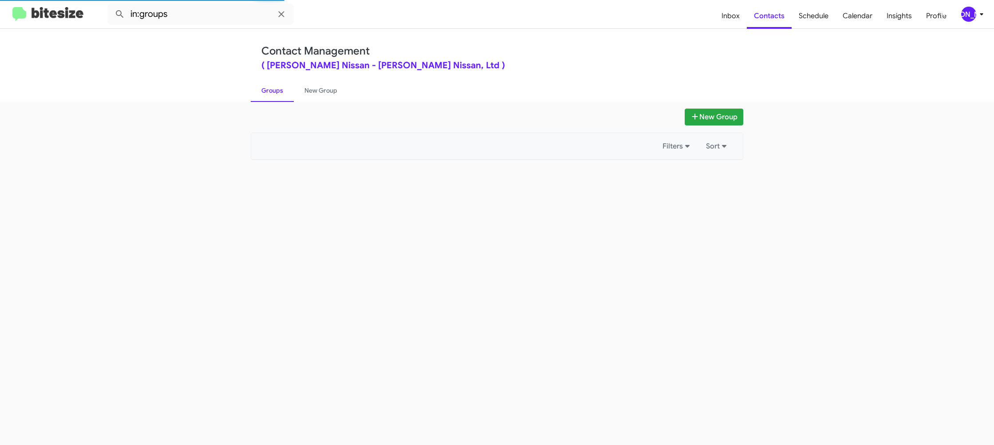
click at [290, 91] on link "Groups" at bounding box center [272, 90] width 43 height 23
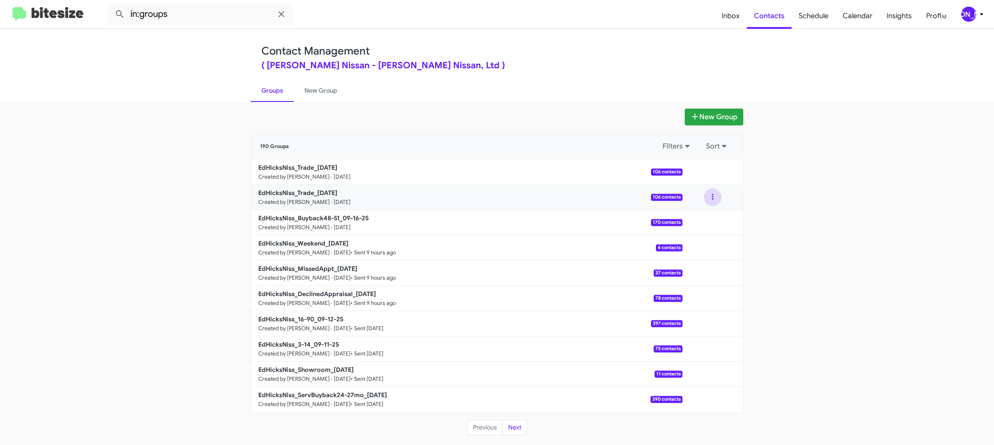
click at [711, 200] on button at bounding box center [713, 198] width 18 height 18
drag, startPoint x: 806, startPoint y: 183, endPoint x: 735, endPoint y: 179, distance: 70.7
click at [803, 181] on app-groups "New Group 190 Groups Filters Sort EdHicksNiss_Trade_09-16-25 Created by Jason A…" at bounding box center [497, 272] width 994 height 327
click at [712, 174] on button at bounding box center [713, 172] width 18 height 18
click at [313, 92] on link "New Group" at bounding box center [321, 90] width 54 height 23
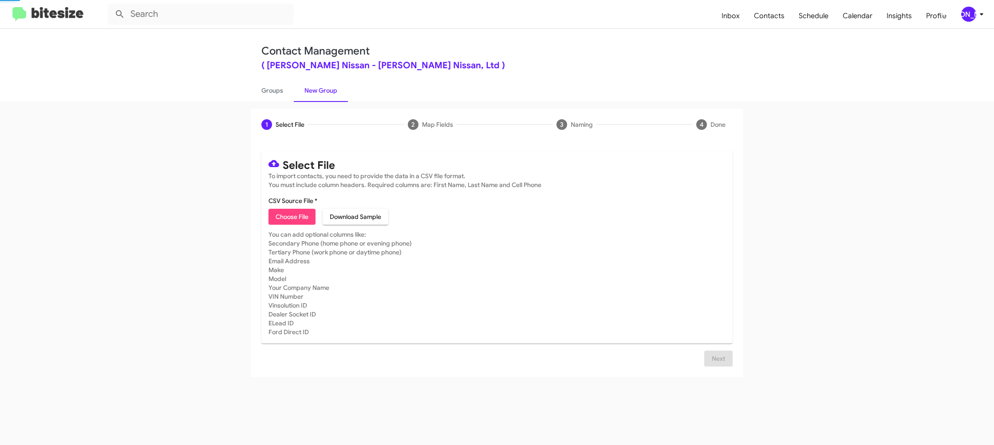
click at [313, 92] on link "New Group" at bounding box center [321, 90] width 54 height 23
click at [281, 93] on link "Groups" at bounding box center [272, 90] width 43 height 23
type input "in:groups"
click at [281, 93] on link "Groups" at bounding box center [272, 90] width 43 height 23
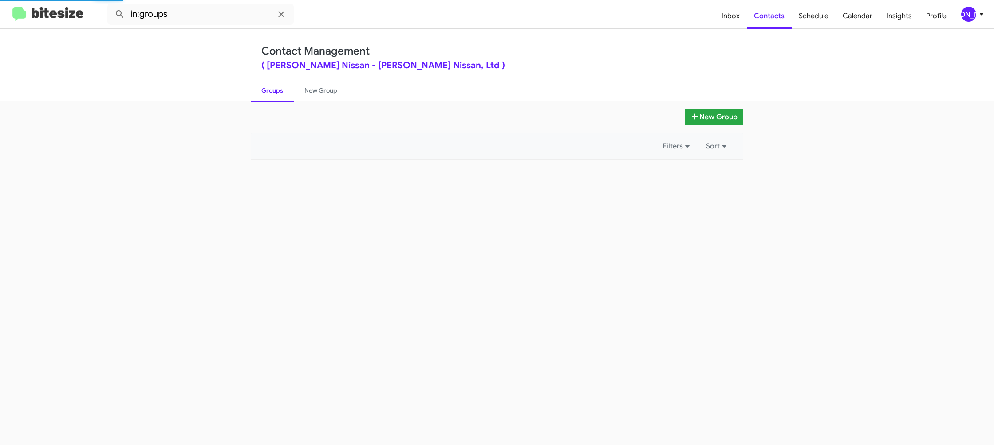
click at [281, 93] on link "Groups" at bounding box center [272, 90] width 43 height 23
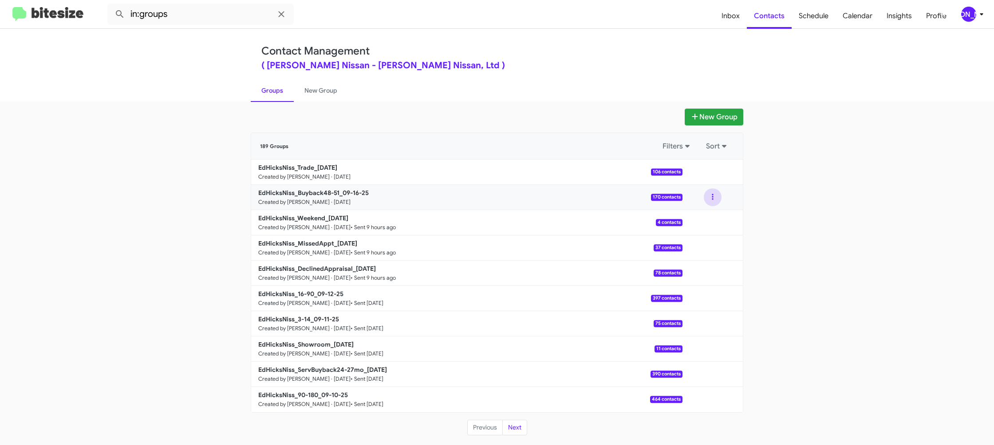
click at [716, 201] on button at bounding box center [713, 198] width 18 height 18
click at [713, 220] on button "View contacts" at bounding box center [685, 221] width 71 height 21
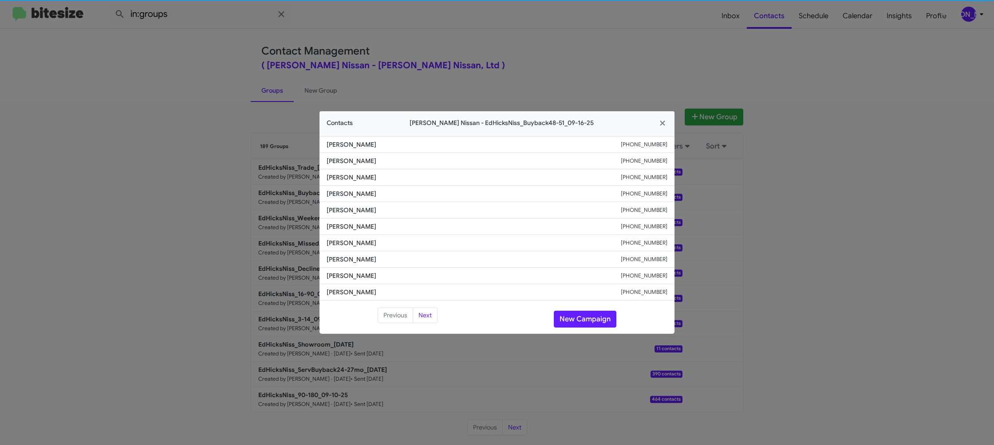
click at [354, 230] on span "[PERSON_NAME]" at bounding box center [474, 226] width 294 height 9
copy span "[PERSON_NAME]"
drag, startPoint x: 483, startPoint y: 46, endPoint x: 676, endPoint y: 136, distance: 213.2
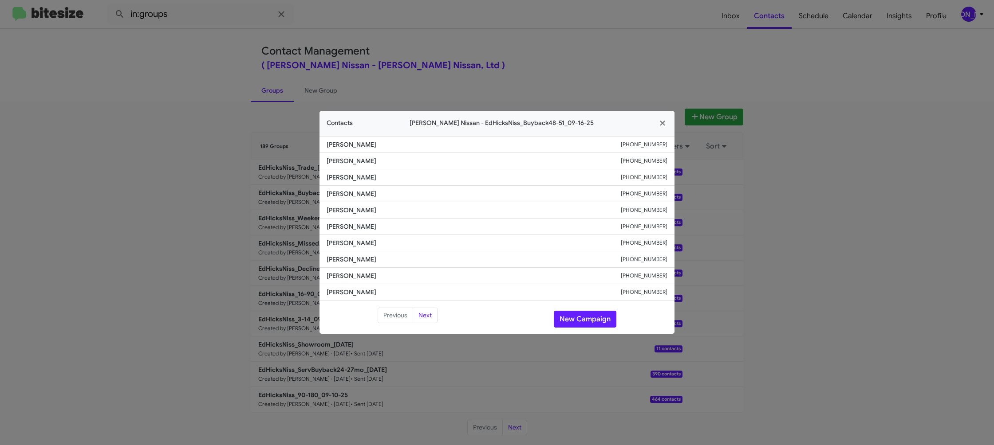
click at [484, 46] on modal-container "Contacts [PERSON_NAME] Nissan - EdHicksNiss_Buyback48-51_09-16-25 [PERSON_NAME]…" at bounding box center [497, 222] width 994 height 445
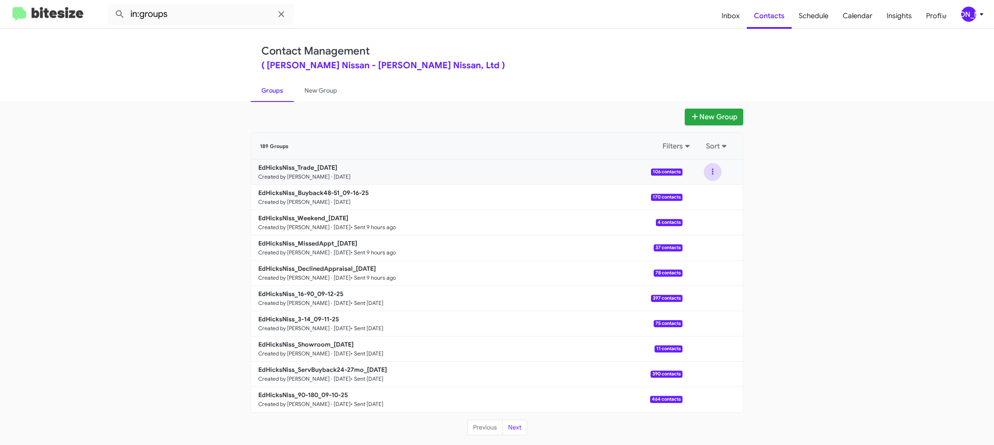
click at [715, 173] on button at bounding box center [713, 172] width 18 height 18
click at [694, 192] on button "View contacts" at bounding box center [685, 195] width 71 height 21
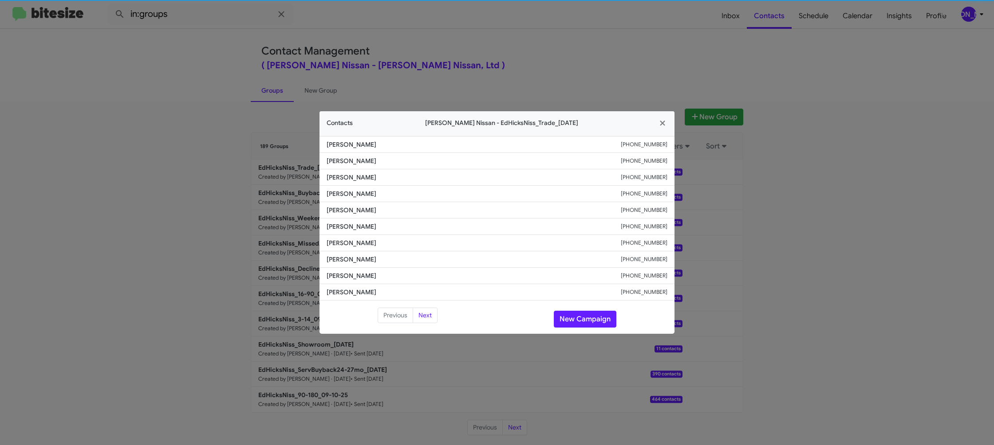
click at [335, 211] on span "[PERSON_NAME]" at bounding box center [474, 210] width 294 height 9
drag, startPoint x: 251, startPoint y: 164, endPoint x: 302, endPoint y: 199, distance: 62.3
click at [251, 165] on modal-container "Contacts [PERSON_NAME] Nissan - EdHicksNiss_Trade_[DATE] [PERSON_NAME] [PHONE_N…" at bounding box center [497, 222] width 994 height 445
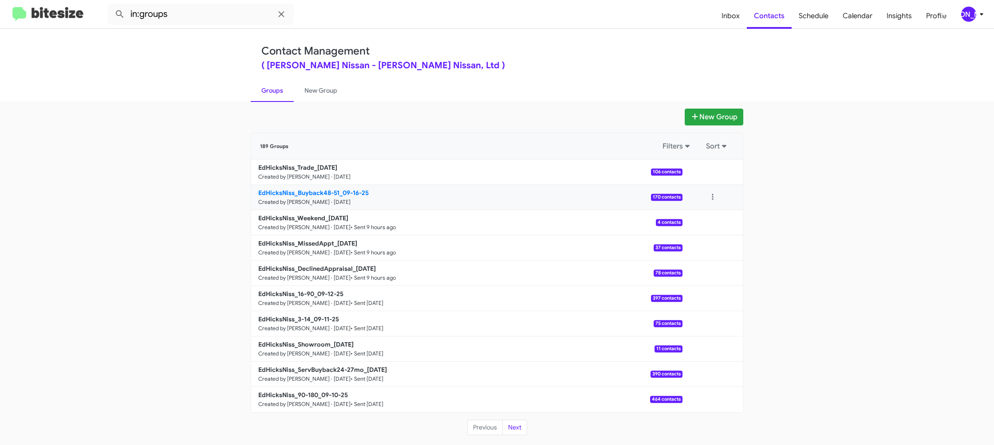
click at [305, 196] on modal-container "Contacts [PERSON_NAME] Nissan - EdHicksNiss_Trade_[DATE] [PERSON_NAME] [PHONE_N…" at bounding box center [497, 222] width 994 height 445
click at [305, 193] on b "EdHicksNiss_Buyback48-51_09-16-25" at bounding box center [313, 193] width 110 height 8
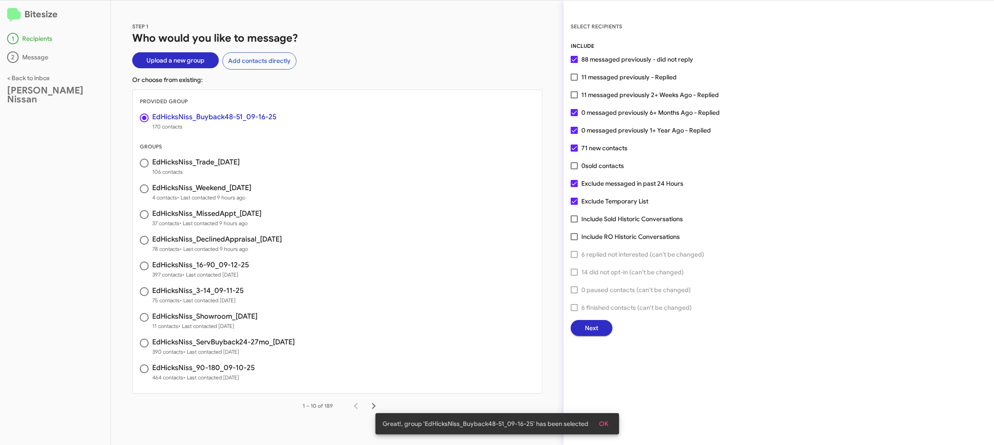
click at [590, 331] on span "Next" at bounding box center [591, 328] width 13 height 16
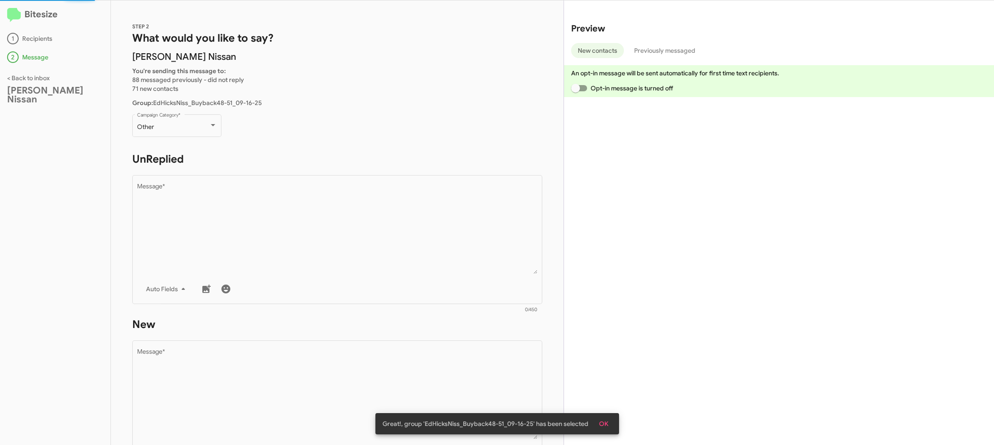
click at [204, 145] on mat-form-field "Other Campaign Category *" at bounding box center [176, 130] width 89 height 34
click at [197, 134] on div "Other Campaign Category *" at bounding box center [177, 125] width 80 height 24
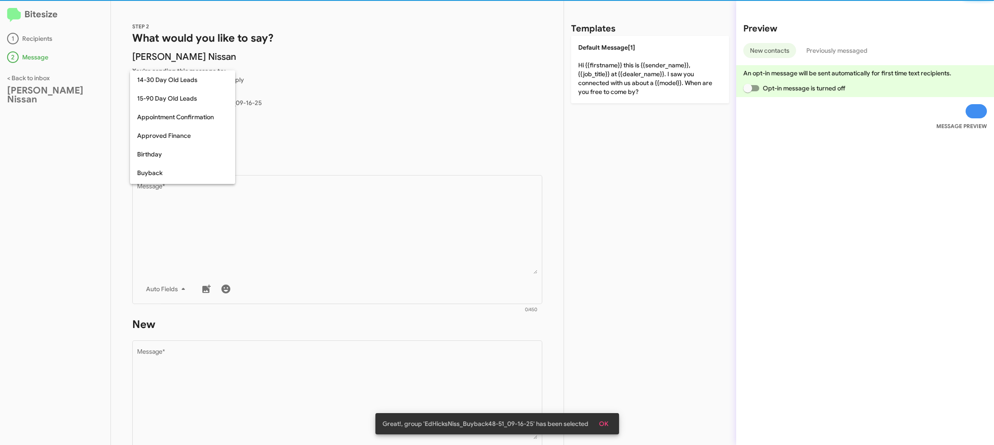
scroll to position [195, 0]
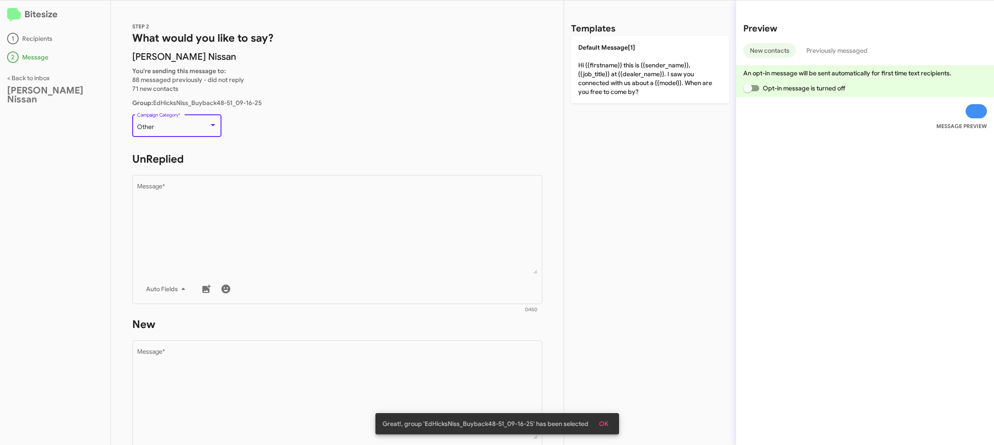
click at [198, 130] on div "Other" at bounding box center [173, 127] width 72 height 7
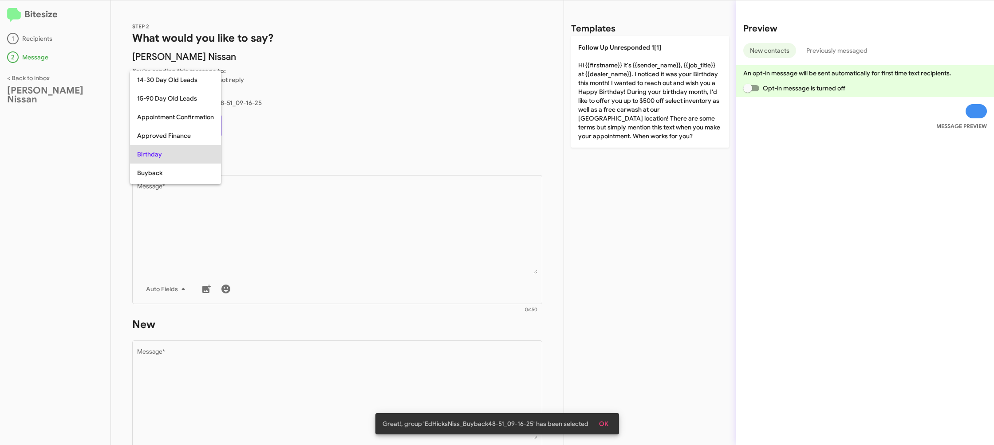
scroll to position [27, 0]
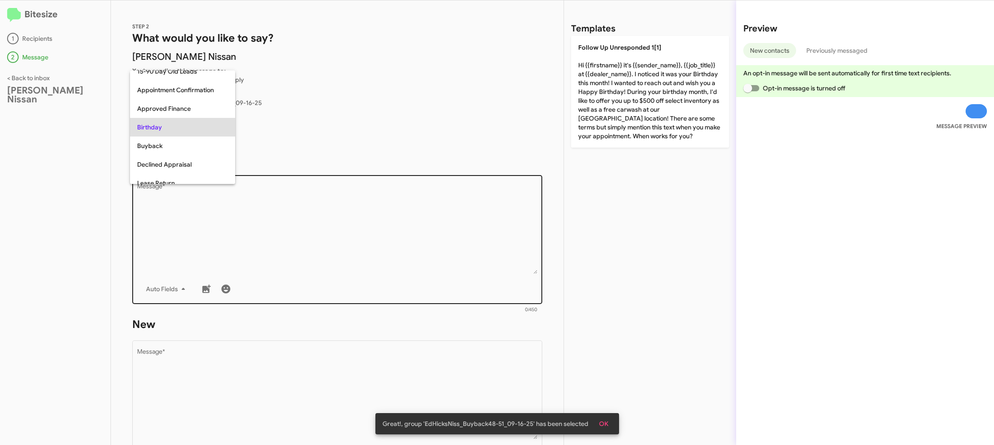
drag, startPoint x: 388, startPoint y: 257, endPoint x: 382, endPoint y: 256, distance: 5.9
click at [387, 257] on div at bounding box center [497, 222] width 994 height 445
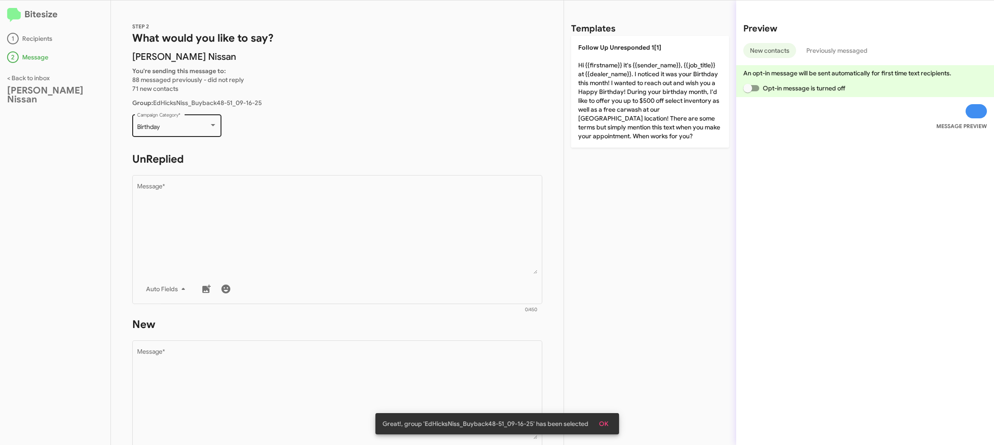
click at [192, 127] on div "Birthday" at bounding box center [173, 127] width 72 height 7
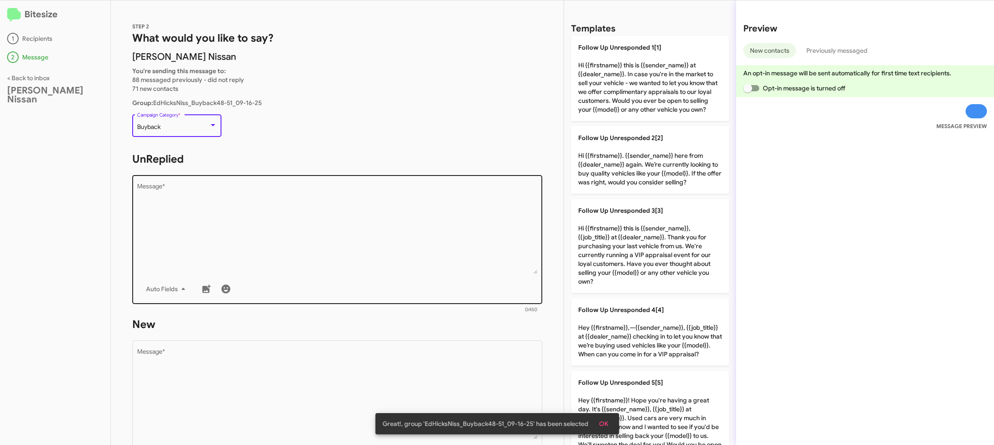
click at [370, 229] on textarea "Message *" at bounding box center [337, 229] width 401 height 91
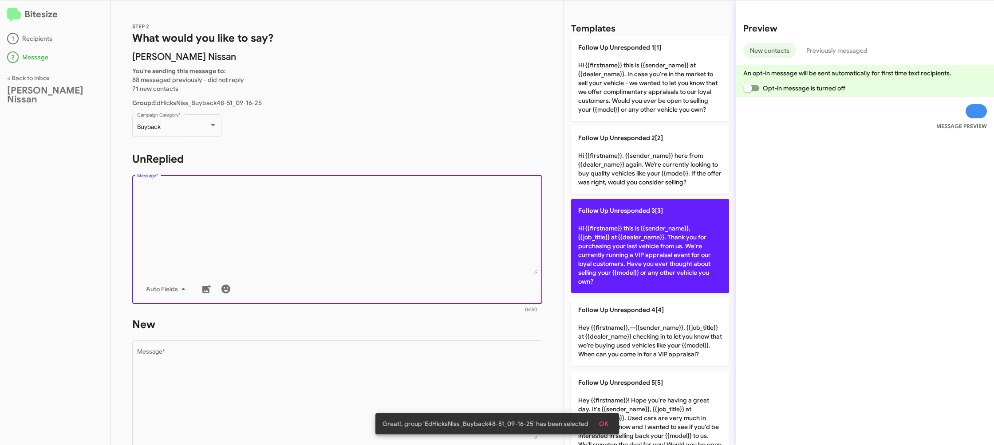
drag, startPoint x: 601, startPoint y: 242, endPoint x: 595, endPoint y: 243, distance: 6.2
click at [600, 242] on p "Follow Up Unresponded 3[3] Hi {{firstname}} this is {{sender_name}}, {{job_titl…" at bounding box center [650, 246] width 158 height 94
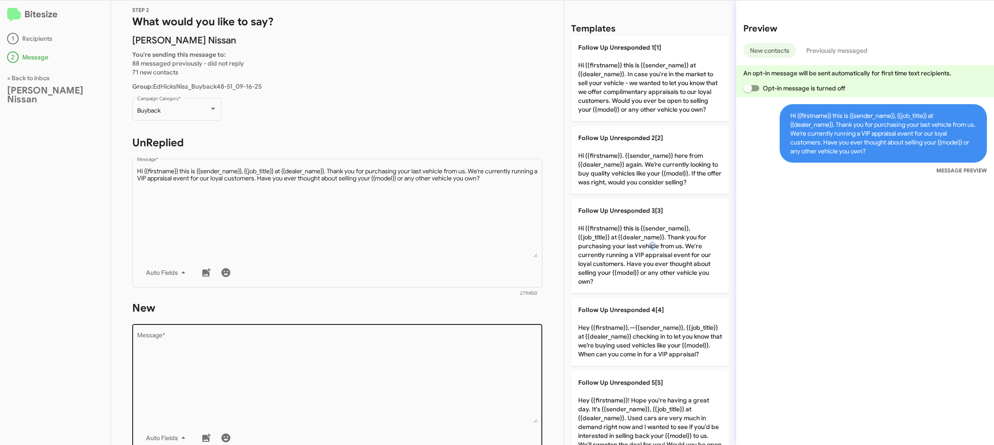
scroll to position [23, 0]
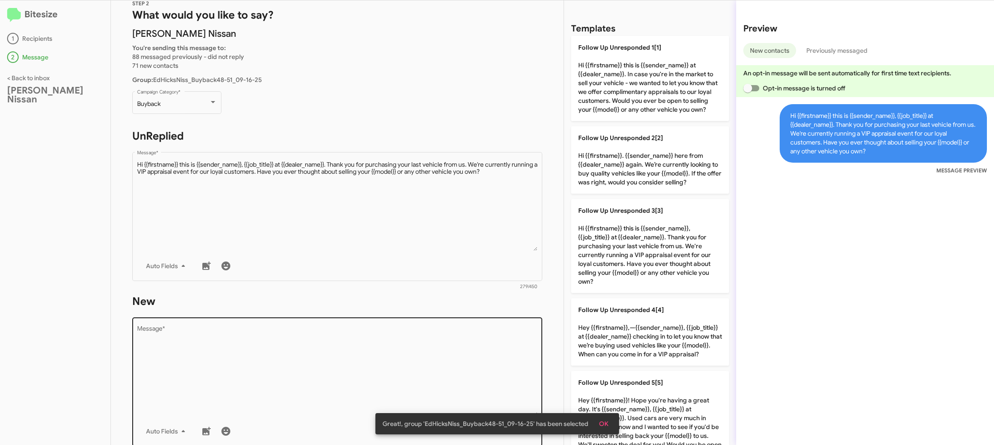
click at [377, 346] on textarea "Message *" at bounding box center [337, 371] width 401 height 91
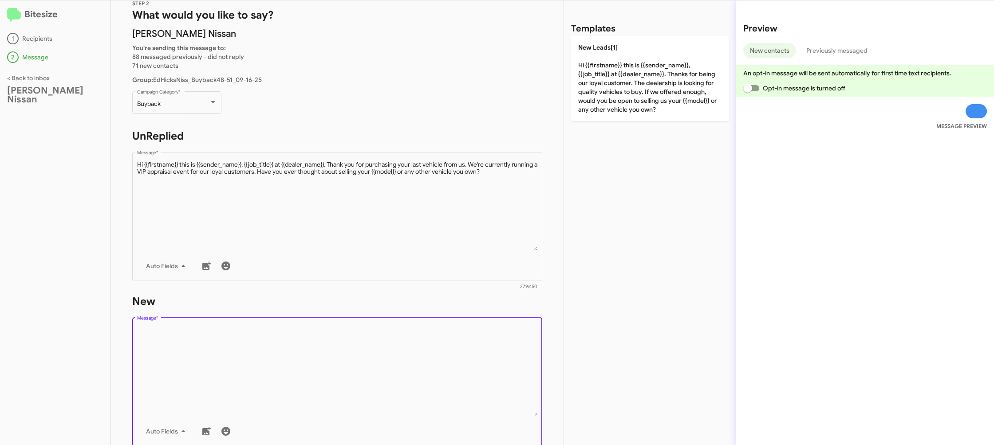
click at [377, 346] on textarea "Message *" at bounding box center [337, 371] width 401 height 91
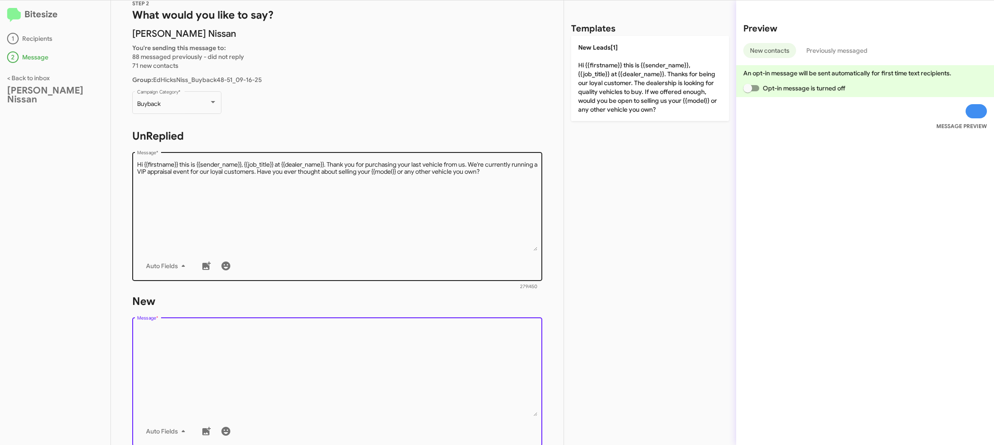
drag, startPoint x: 377, startPoint y: 346, endPoint x: 406, endPoint y: 231, distance: 119.4
click at [380, 303] on form "New Drop image here to insert Auto Fields Message * 0/450" at bounding box center [337, 376] width 410 height 162
click at [434, 198] on textarea "Message *" at bounding box center [337, 206] width 401 height 91
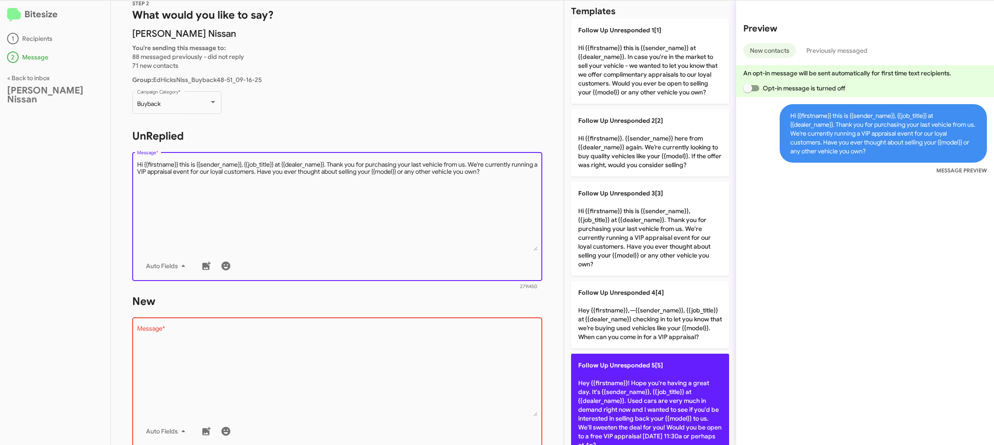
scroll to position [20, 0]
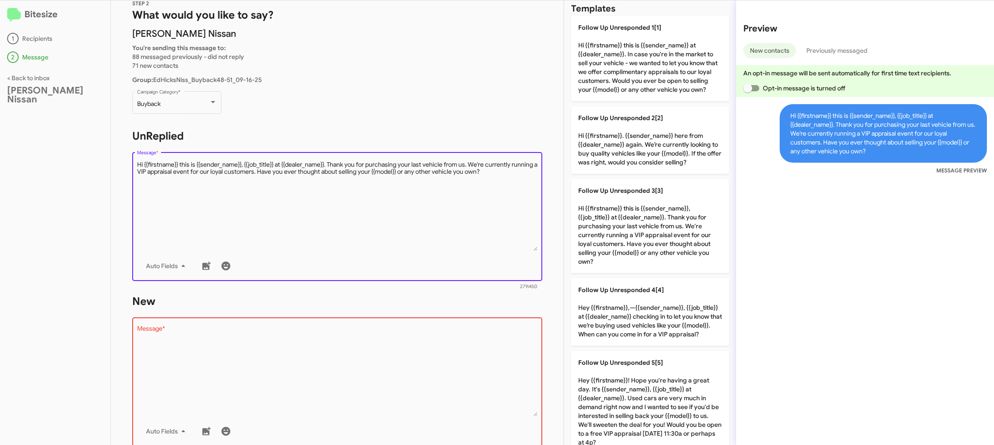
drag, startPoint x: 646, startPoint y: 374, endPoint x: 526, endPoint y: 369, distance: 120.8
click at [628, 373] on p "Follow Up Unresponded 5[5] Hey {{firstname}}! Hope you're having a great day. I…" at bounding box center [650, 402] width 158 height 103
type textarea "Hey {{firstname}}! Hope you're having a great day. It's {{sender_name}}, {{job_…"
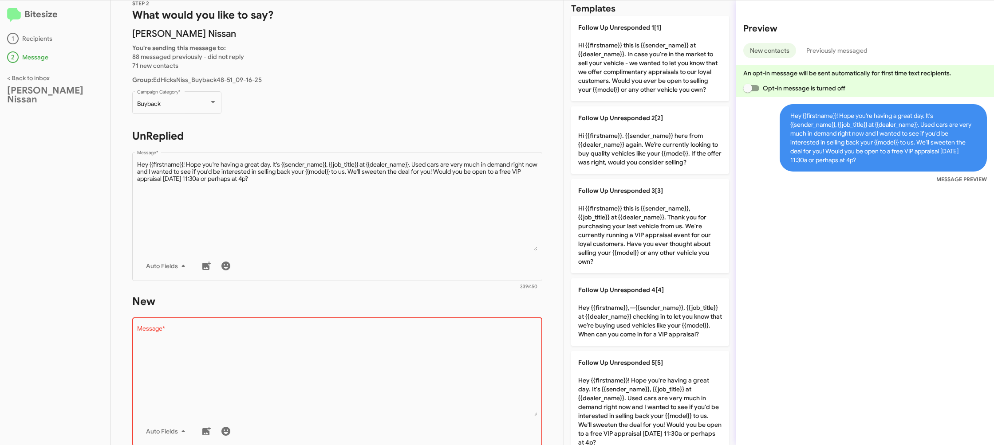
click at [415, 362] on textarea "Message *" at bounding box center [337, 371] width 401 height 91
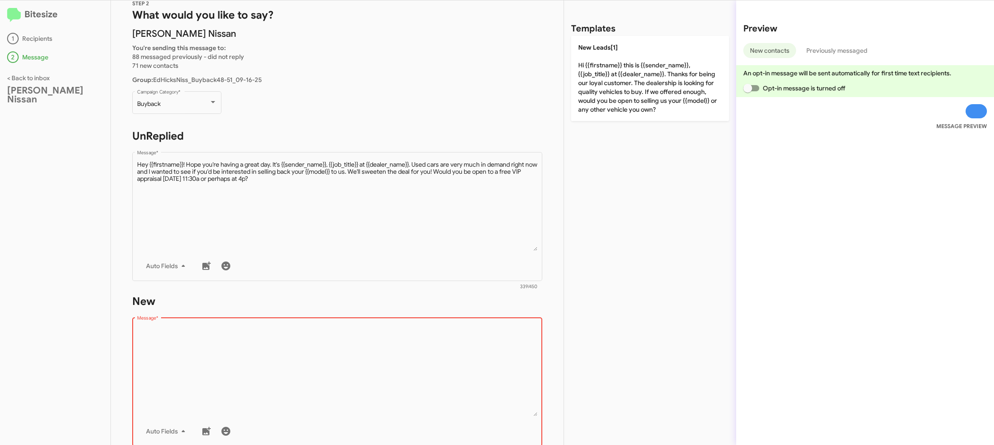
click at [416, 362] on textarea "Message *" at bounding box center [337, 371] width 401 height 91
drag, startPoint x: 416, startPoint y: 362, endPoint x: 571, endPoint y: 136, distance: 273.4
click at [436, 313] on form "New Drop image here to insert Auto Fields Message * 0/450" at bounding box center [337, 376] width 410 height 162
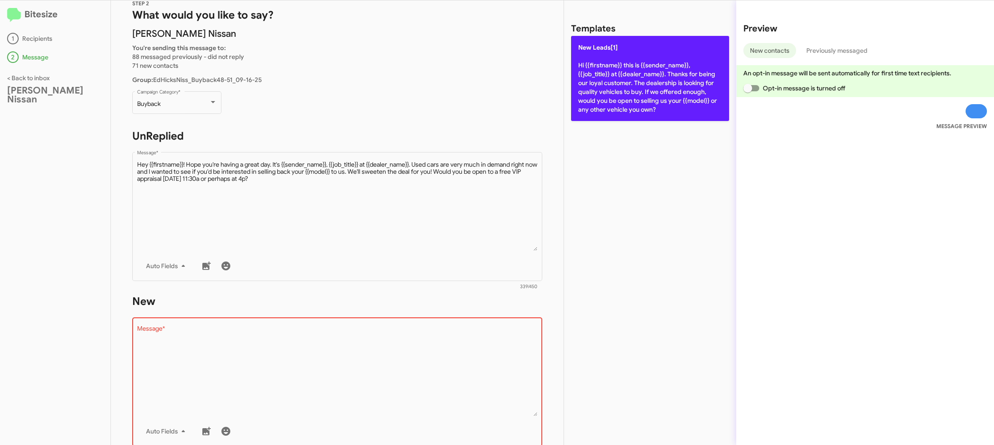
click at [620, 99] on p "New Leads[1] Hi {{firstname}} this is {{sender_name}}, {{job_title}} at {{deale…" at bounding box center [650, 78] width 158 height 85
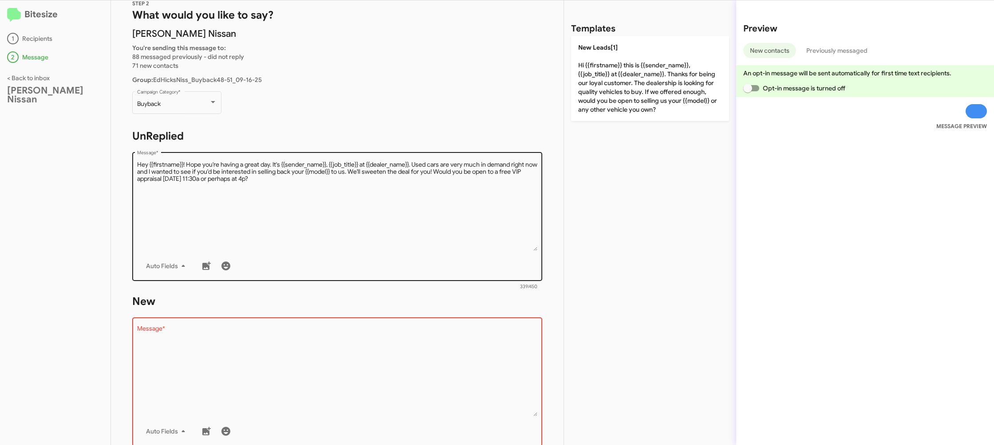
type textarea "Hi {{firstname}} this is {{sender_name}}, {{job_title}} at {{dealer_name}}. Tha…"
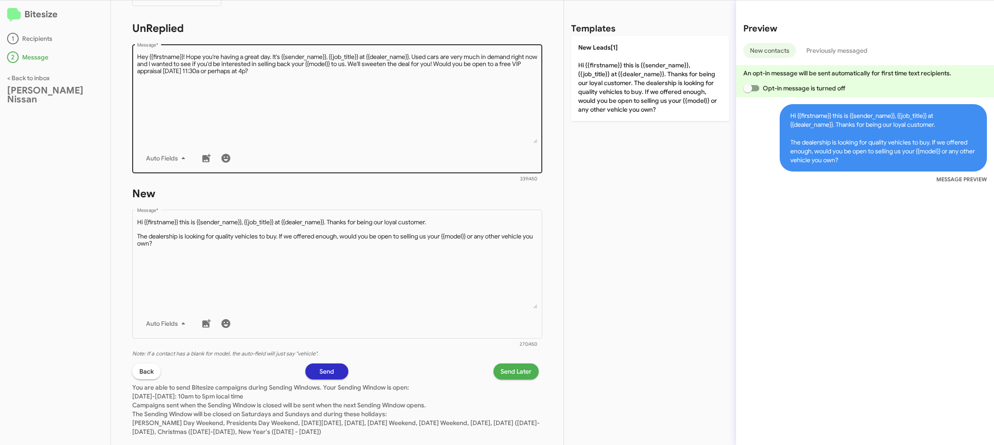
scroll to position [149, 0]
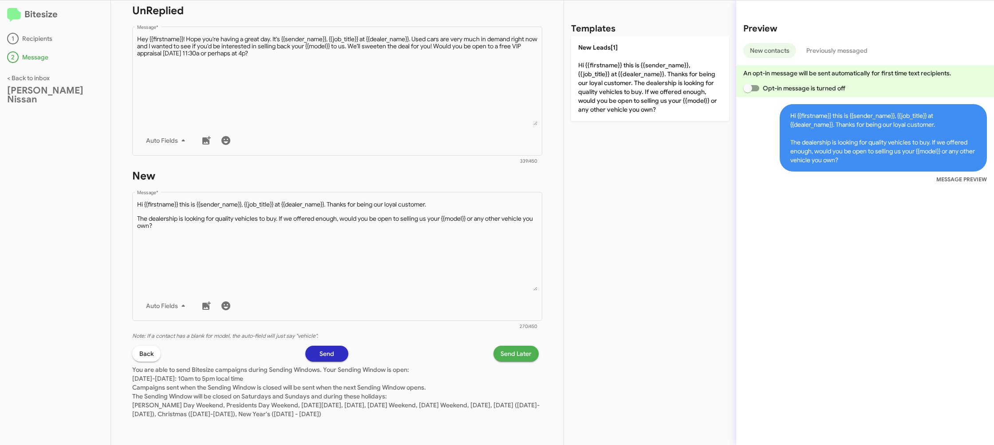
click at [507, 350] on span "Send Later" at bounding box center [515, 354] width 31 height 16
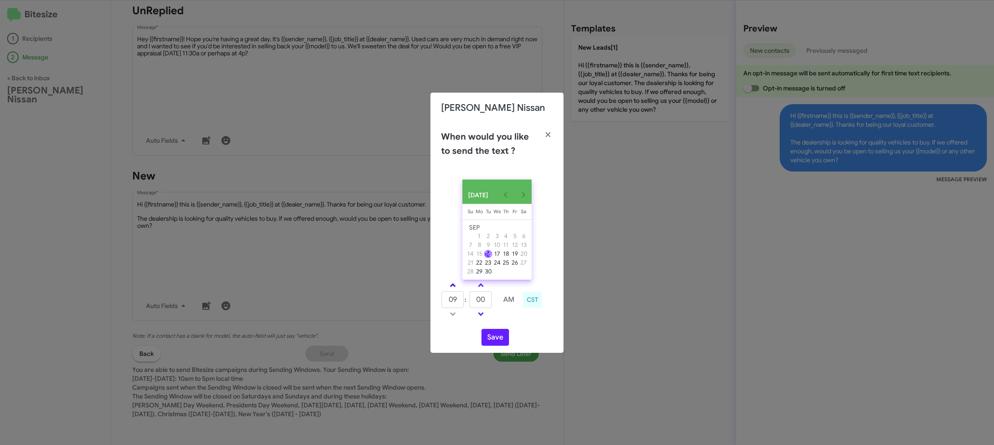
click at [458, 290] on link at bounding box center [453, 285] width 16 height 10
type input "01"
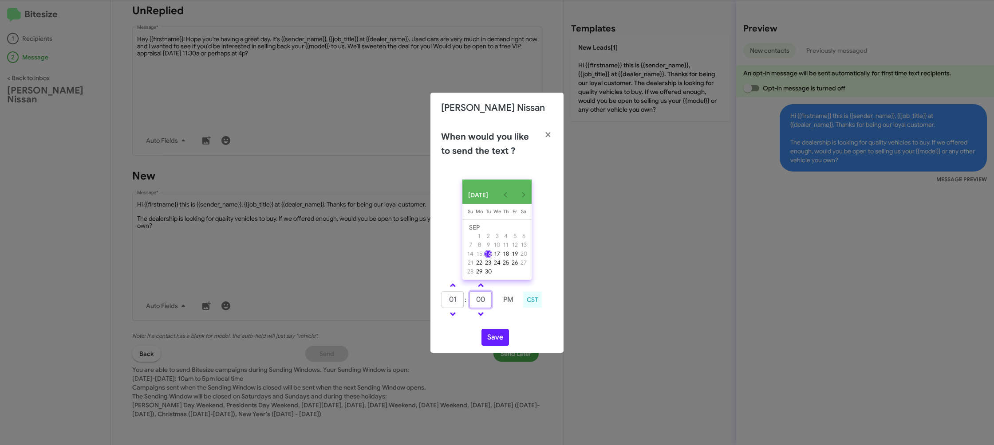
click at [492, 306] on input "00" at bounding box center [480, 299] width 22 height 17
type input "07"
click at [517, 325] on div "SEP 2025 Sunday Su Monday Mo Tuesday Tu Wednesday We Thursday Th Friday Fr Satu…" at bounding box center [496, 263] width 133 height 181
drag, startPoint x: 500, startPoint y: 335, endPoint x: 503, endPoint y: 321, distance: 14.9
click at [500, 335] on button "Save" at bounding box center [495, 337] width 28 height 17
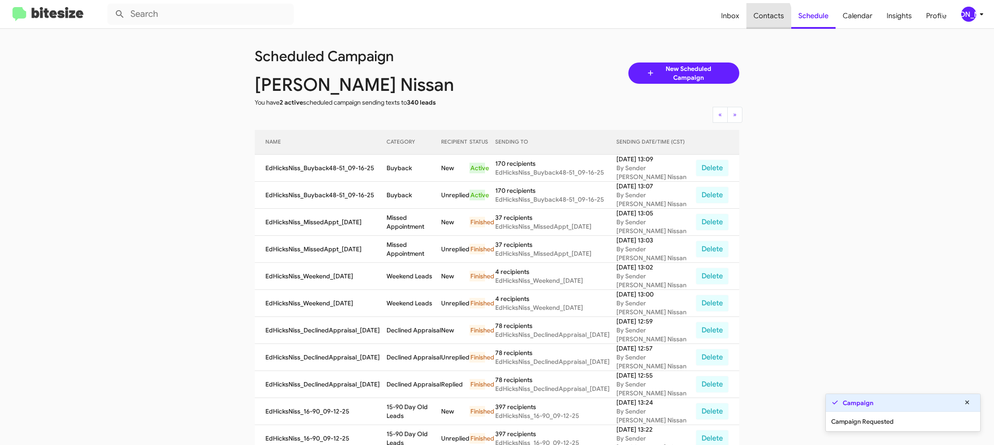
click at [758, 17] on span "Contacts" at bounding box center [768, 16] width 45 height 26
type input "in:groups"
click at [759, 17] on span "Contacts" at bounding box center [768, 16] width 45 height 26
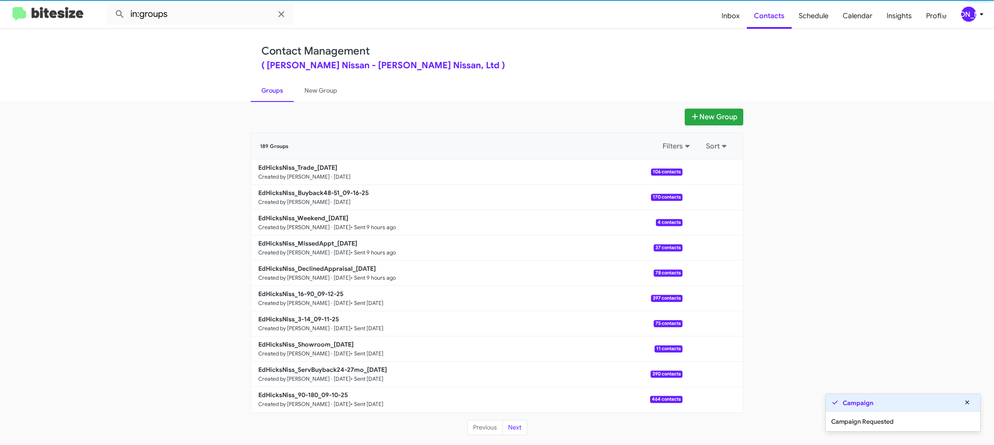
click at [294, 174] on small "Created by [PERSON_NAME] · [DATE]" at bounding box center [304, 176] width 92 height 7
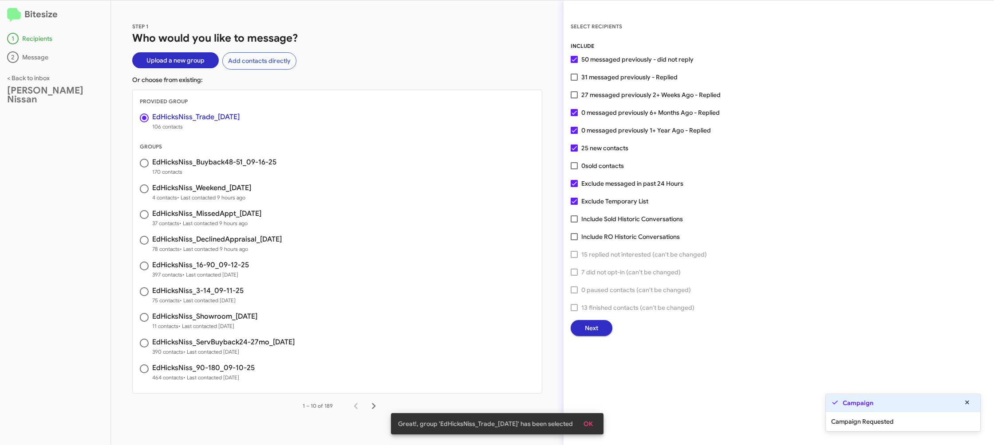
click at [584, 323] on button "Next" at bounding box center [592, 328] width 42 height 16
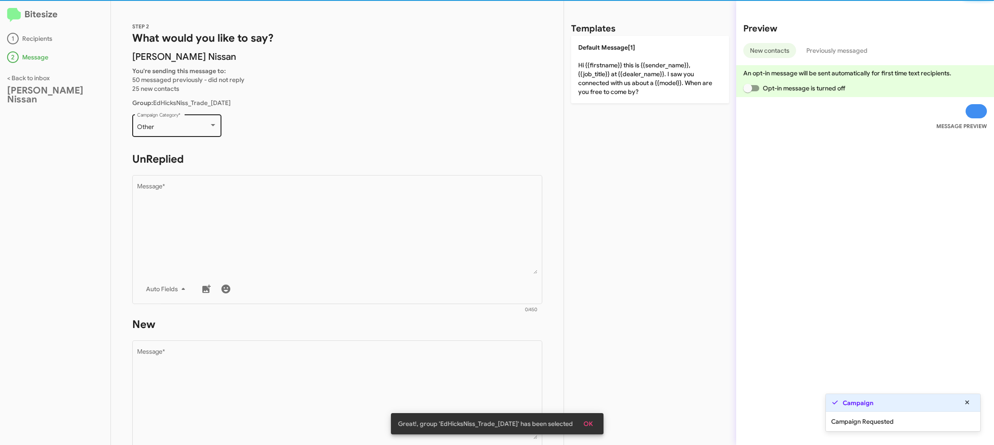
click at [173, 121] on div "Other Campaign Category *" at bounding box center [177, 125] width 80 height 24
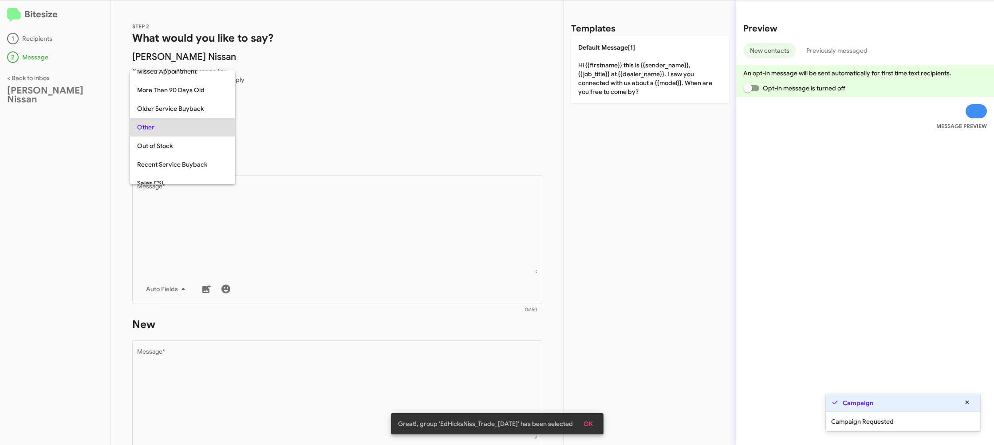
scroll to position [315, 0]
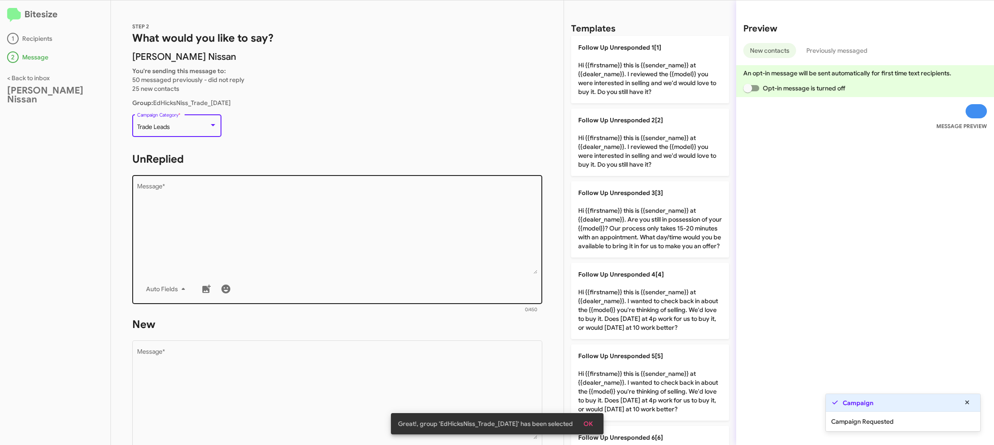
drag, startPoint x: 303, startPoint y: 252, endPoint x: 315, endPoint y: 246, distance: 13.1
click at [301, 249] on textarea "Message *" at bounding box center [337, 229] width 401 height 91
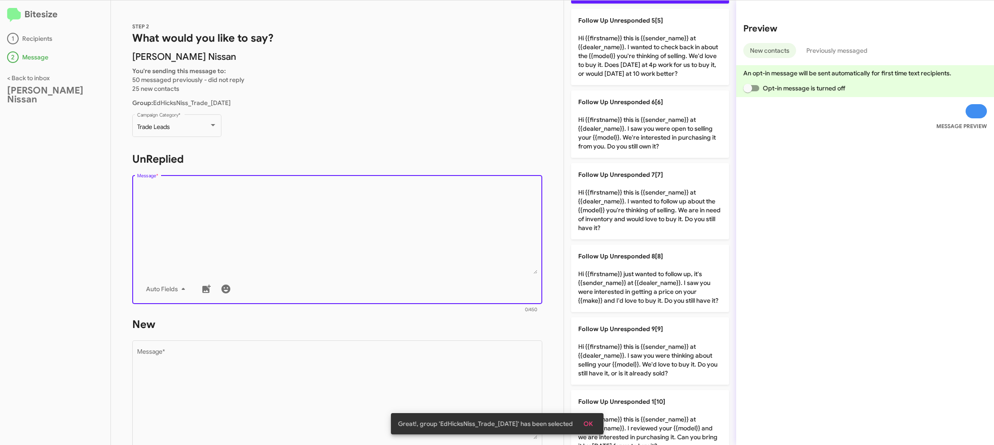
scroll to position [362, 0]
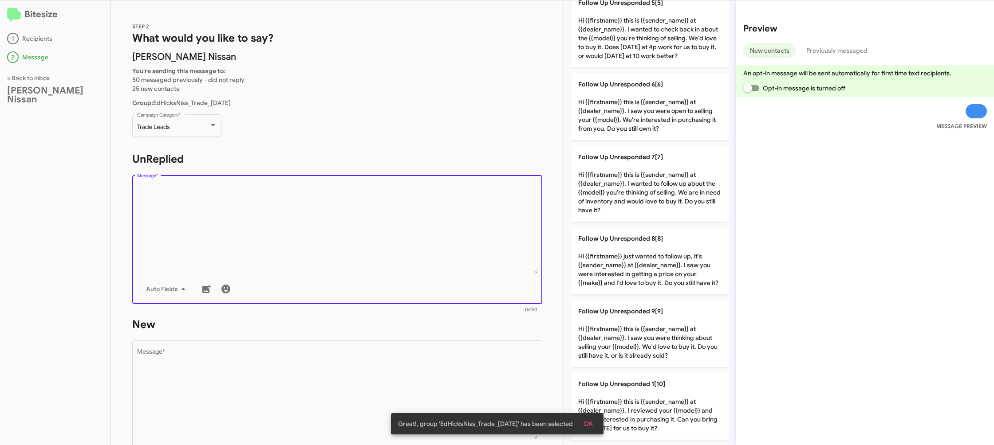
drag, startPoint x: 648, startPoint y: 112, endPoint x: 441, endPoint y: 295, distance: 276.3
click at [648, 112] on p "Follow Up Unresponded 6[6] Hi {{firstname}} this is {{sender_name}} at {{dealer…" at bounding box center [650, 106] width 158 height 67
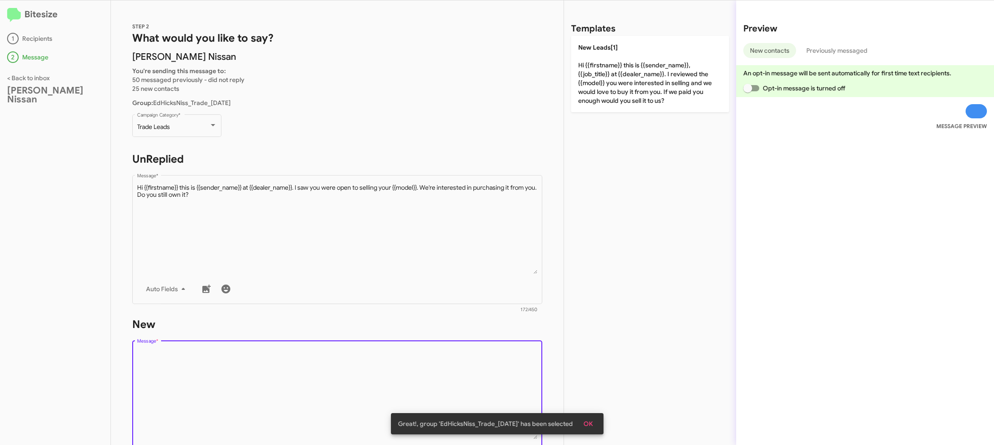
drag, startPoint x: 414, startPoint y: 352, endPoint x: 409, endPoint y: 372, distance: 21.1
click at [413, 356] on textarea "Message *" at bounding box center [337, 394] width 401 height 91
click at [409, 372] on textarea "Message *" at bounding box center [337, 394] width 401 height 91
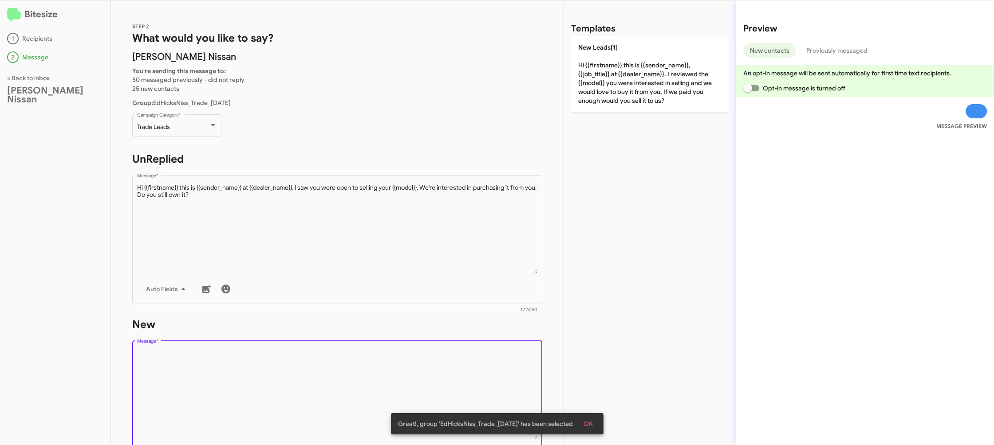
click at [409, 372] on textarea "Message *" at bounding box center [337, 394] width 401 height 91
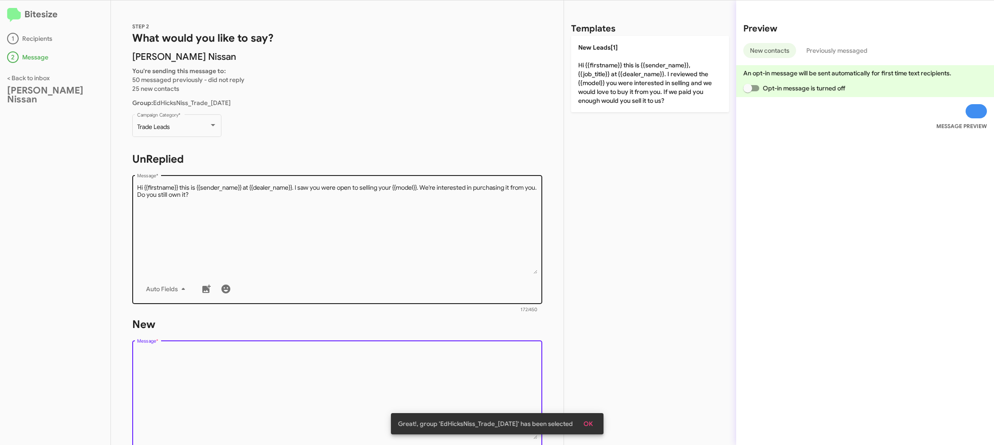
drag, startPoint x: 409, startPoint y: 372, endPoint x: 469, endPoint y: 251, distance: 135.9
click at [410, 347] on div "Drop image here to insert Auto Fields Message *" at bounding box center [337, 404] width 401 height 131
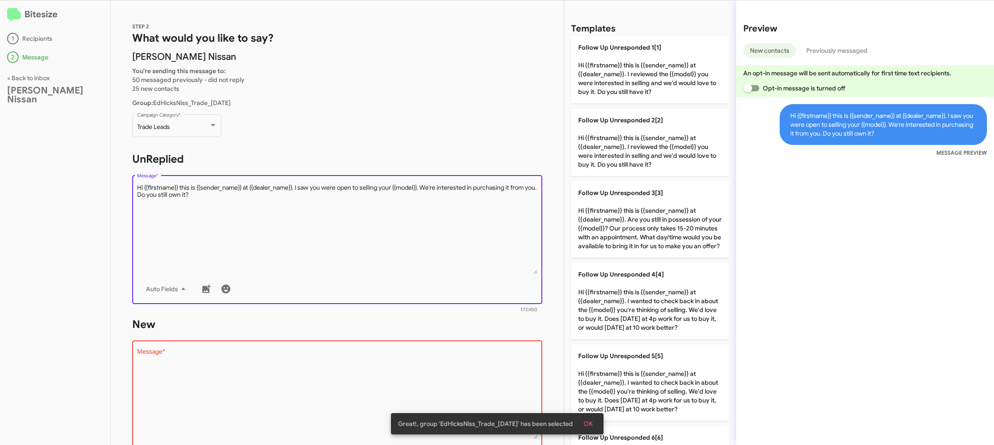
click at [474, 247] on textarea "Message *" at bounding box center [337, 229] width 401 height 91
drag, startPoint x: 625, startPoint y: 228, endPoint x: 415, endPoint y: 272, distance: 214.5
click at [620, 228] on p "Follow Up Unresponded 3[3] Hi {{firstname}} this is {{sender_name}} at {{dealer…" at bounding box center [650, 219] width 158 height 76
type textarea "Hi {{firstname}} this is {{sender_name}} at {{dealer_name}}. Are you still in p…"
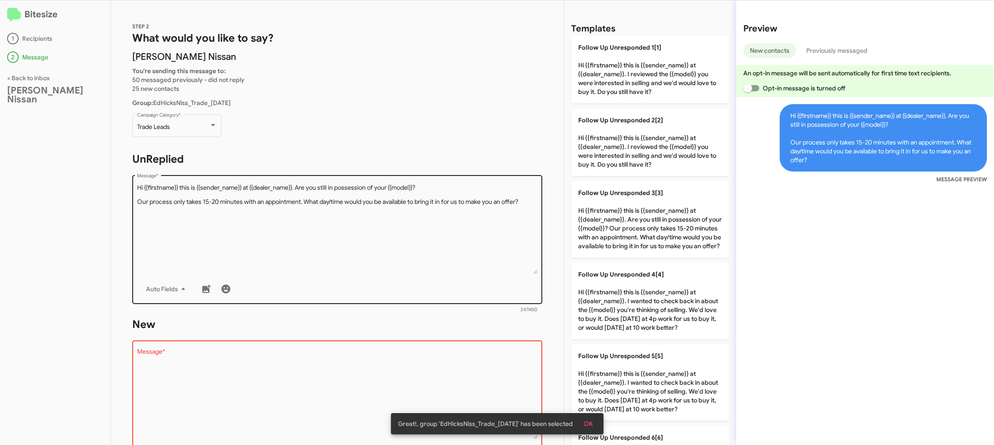
scroll to position [149, 0]
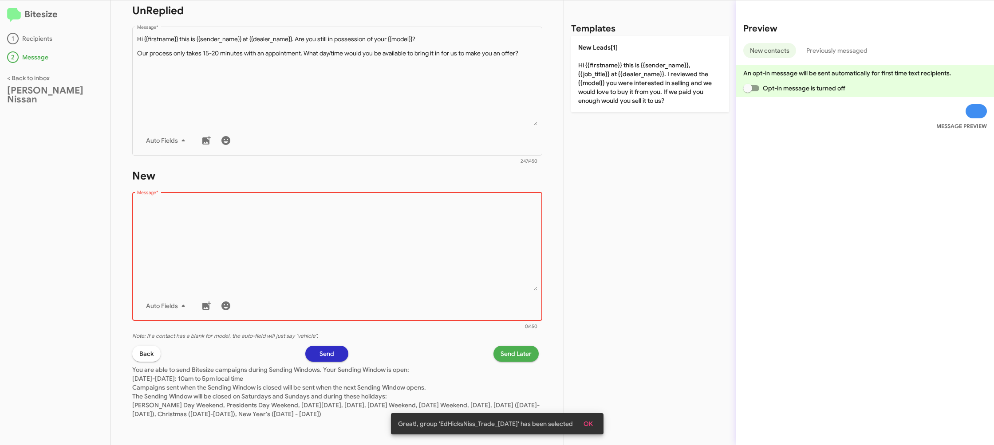
click at [396, 276] on textarea "Message *" at bounding box center [337, 246] width 401 height 91
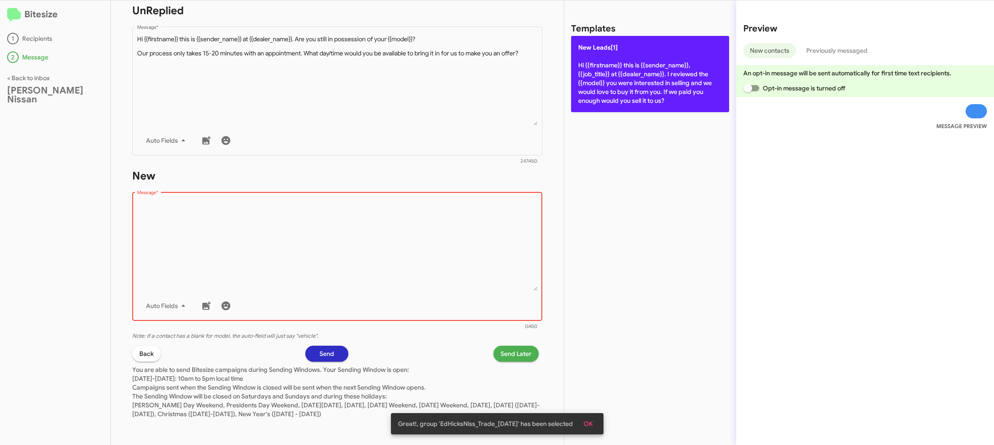
drag, startPoint x: 396, startPoint y: 276, endPoint x: 575, endPoint y: 110, distance: 243.6
click at [407, 262] on textarea "Message *" at bounding box center [337, 246] width 401 height 91
click at [583, 107] on p "New Leads[1] Hi {{firstname}} this is {{sender_name}}, {{job_title}} at {{deale…" at bounding box center [650, 74] width 158 height 76
type textarea "Hi {{firstname}} this is {{sender_name}}, {{job_title}} at {{dealer_name}}. I r…"
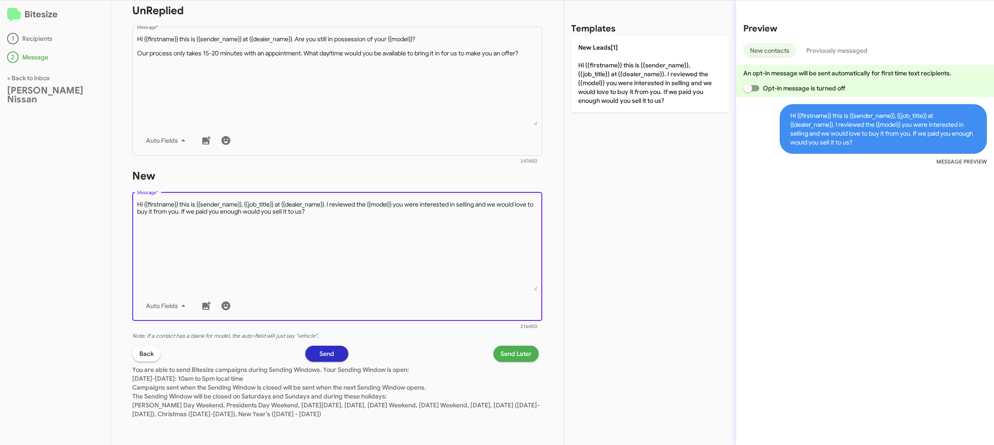
click at [374, 217] on textarea "Message *" at bounding box center [337, 246] width 401 height 91
drag, startPoint x: 632, startPoint y: 95, endPoint x: 554, endPoint y: 94, distance: 77.7
click at [632, 95] on p "New Leads[1] Hi {{firstname}} this is {{sender_name}}, {{job_title}} at {{deale…" at bounding box center [650, 74] width 158 height 76
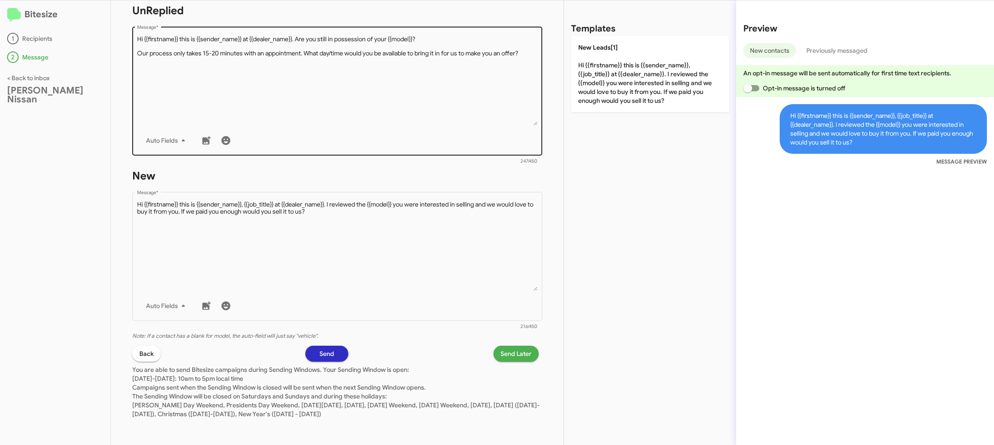
click at [403, 96] on textarea "Message *" at bounding box center [337, 80] width 401 height 91
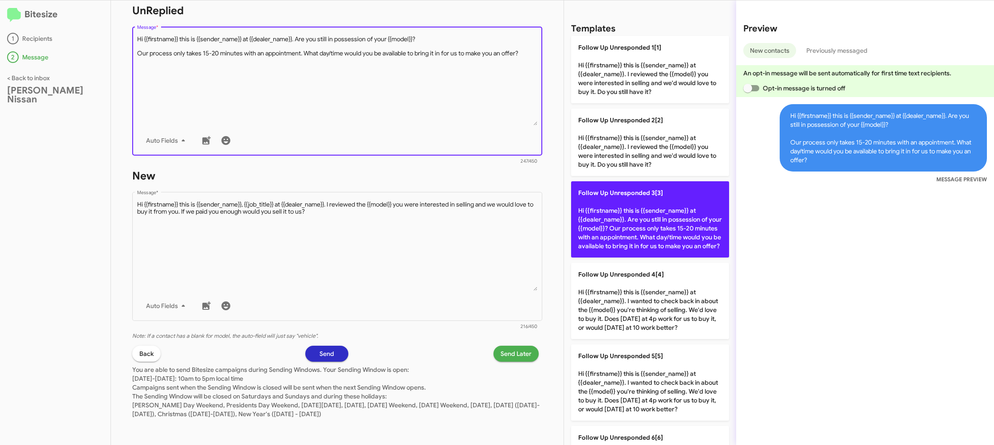
drag, startPoint x: 403, startPoint y: 96, endPoint x: 716, endPoint y: 260, distance: 352.6
click at [403, 96] on textarea "Message *" at bounding box center [337, 80] width 401 height 91
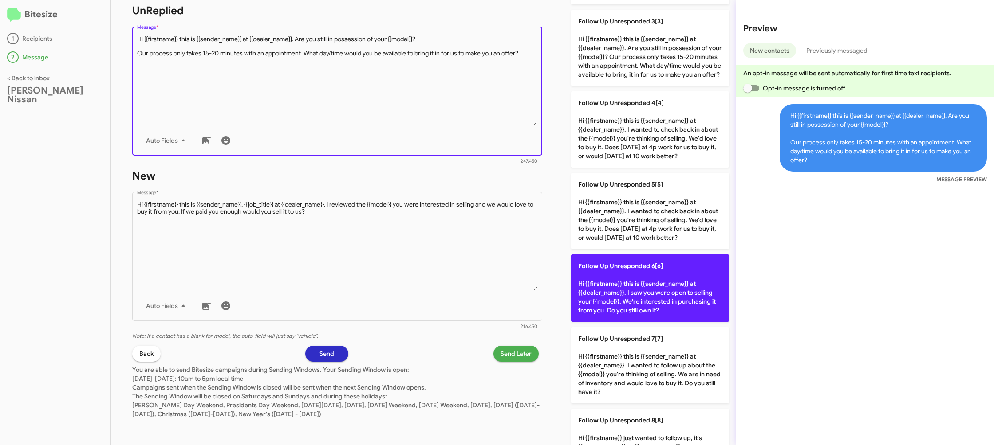
scroll to position [179, 0]
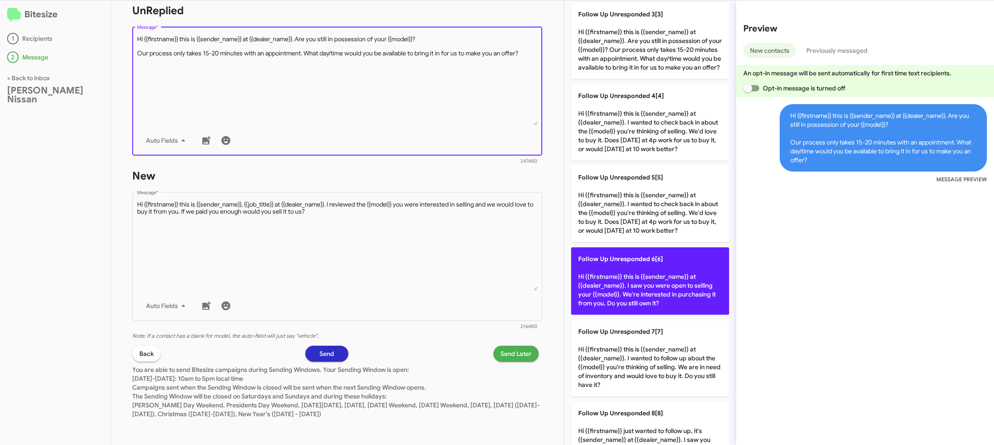
click at [629, 270] on p "Follow Up Unresponded 6[6] Hi {{firstname}} this is {{sender_name}} at {{dealer…" at bounding box center [650, 281] width 158 height 67
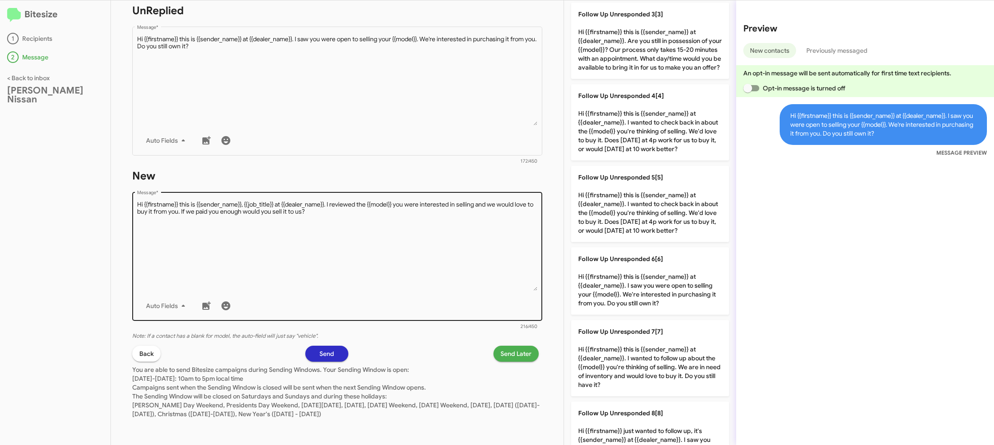
click at [465, 273] on textarea "Message *" at bounding box center [337, 246] width 401 height 91
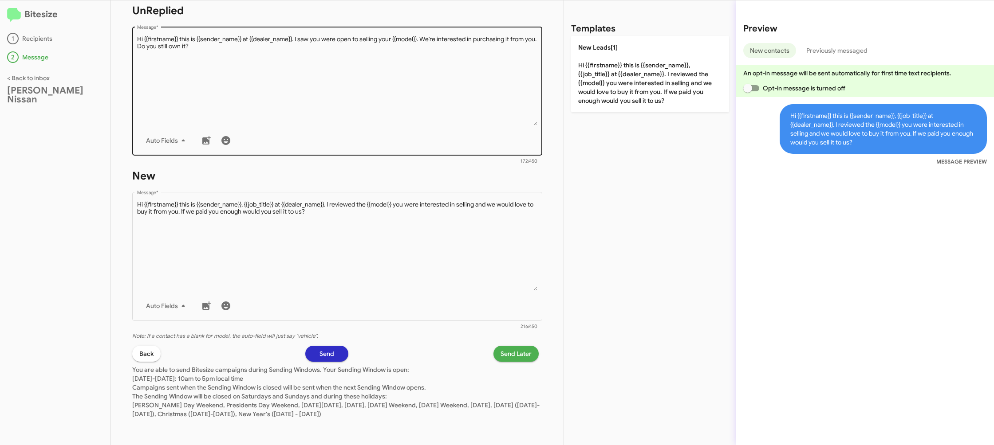
click at [451, 126] on div "Drop image here to insert Auto Fields Message *" at bounding box center [337, 90] width 401 height 131
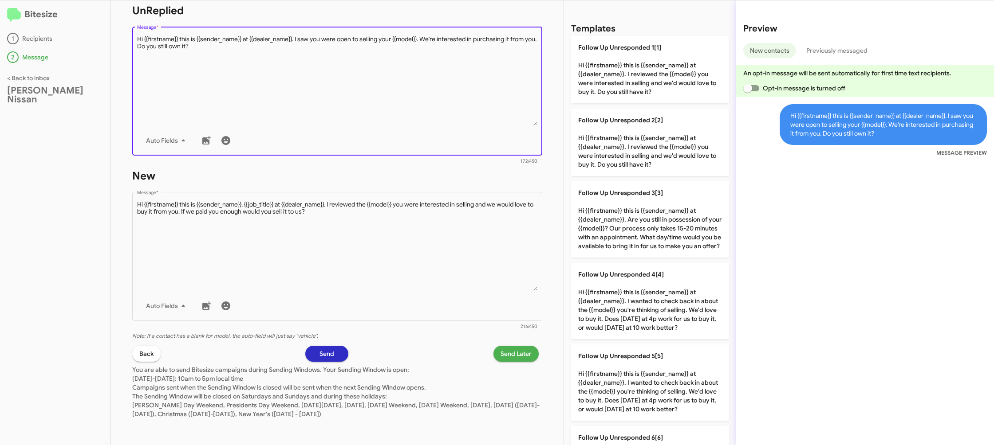
click at [451, 126] on div "Drop image here to insert Auto Fields Message *" at bounding box center [337, 90] width 401 height 131
drag, startPoint x: 613, startPoint y: 197, endPoint x: 559, endPoint y: 204, distance: 54.6
click at [613, 197] on p "Follow Up Unresponded 3[3] Hi {{firstname}} this is {{sender_name}} at {{dealer…" at bounding box center [650, 219] width 158 height 76
type textarea "Hi {{firstname}} this is {{sender_name}} at {{dealer_name}}. Are you still in p…"
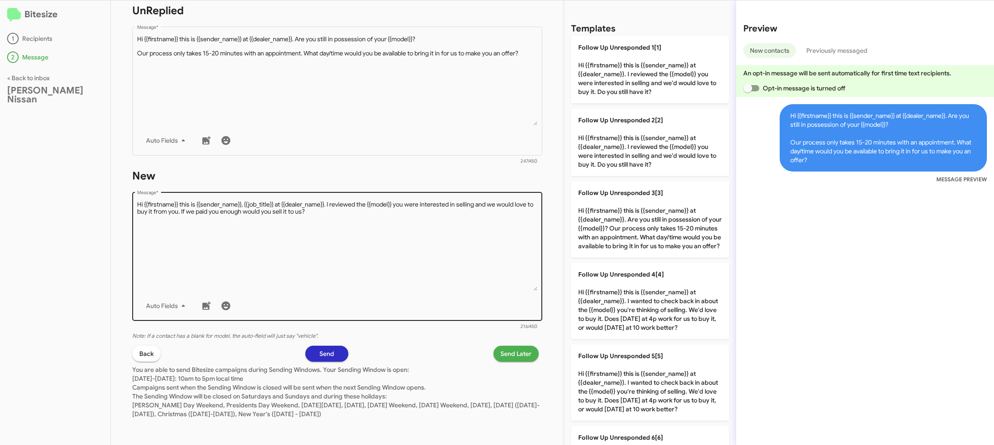
click at [399, 244] on textarea "Message *" at bounding box center [337, 246] width 401 height 91
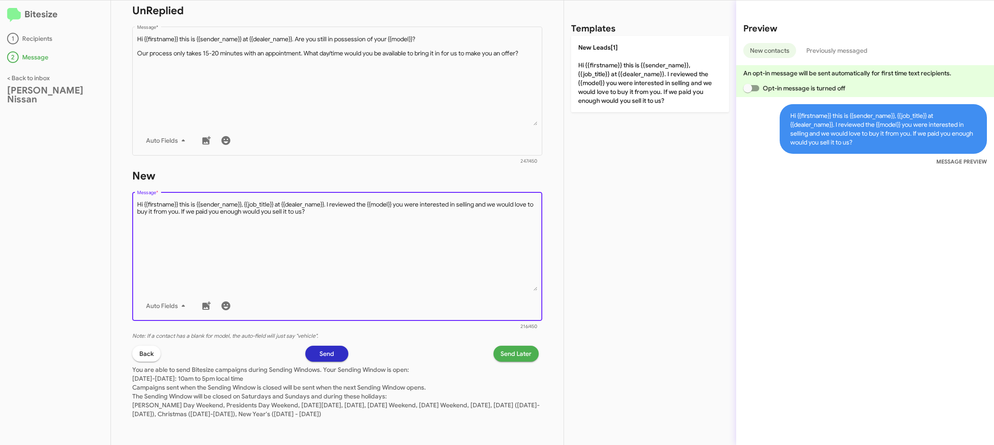
click at [399, 244] on textarea "Message *" at bounding box center [337, 246] width 401 height 91
click at [419, 220] on textarea "Message *" at bounding box center [337, 246] width 401 height 91
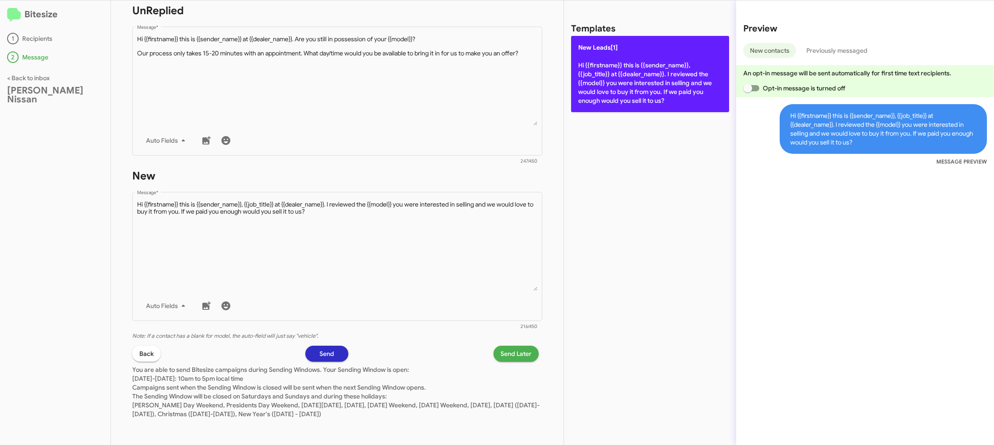
click at [600, 86] on p "New Leads[1] Hi {{firstname}} this is {{sender_name}}, {{job_title}} at {{deale…" at bounding box center [650, 74] width 158 height 76
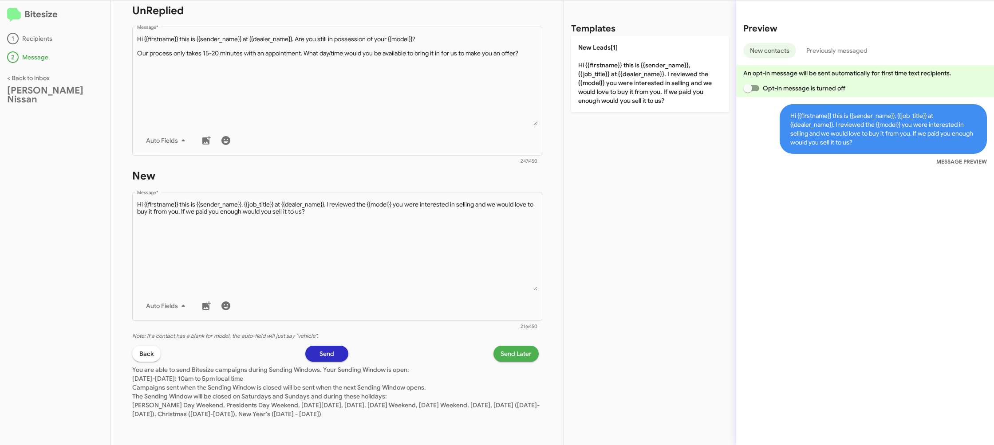
click at [511, 354] on span "Send Later" at bounding box center [515, 354] width 31 height 16
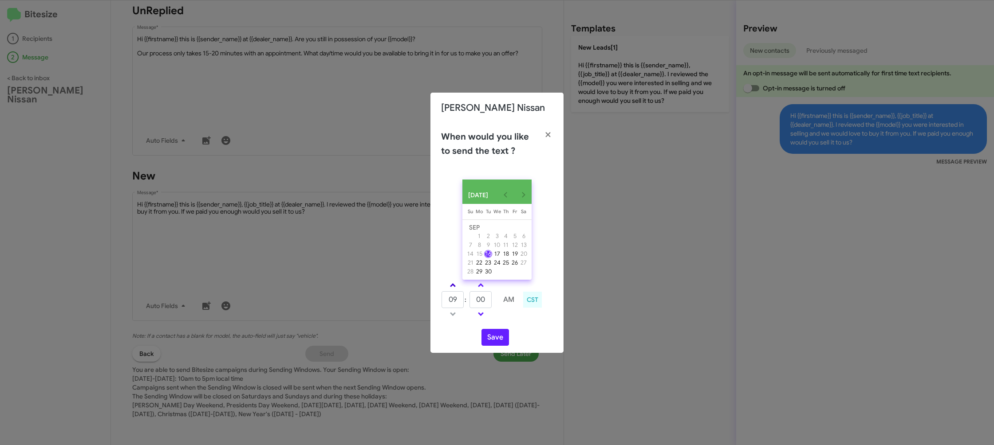
click at [452, 288] on span at bounding box center [453, 286] width 6 height 6
drag, startPoint x: 452, startPoint y: 288, endPoint x: 475, endPoint y: 298, distance: 25.6
click at [452, 287] on span at bounding box center [453, 286] width 6 height 6
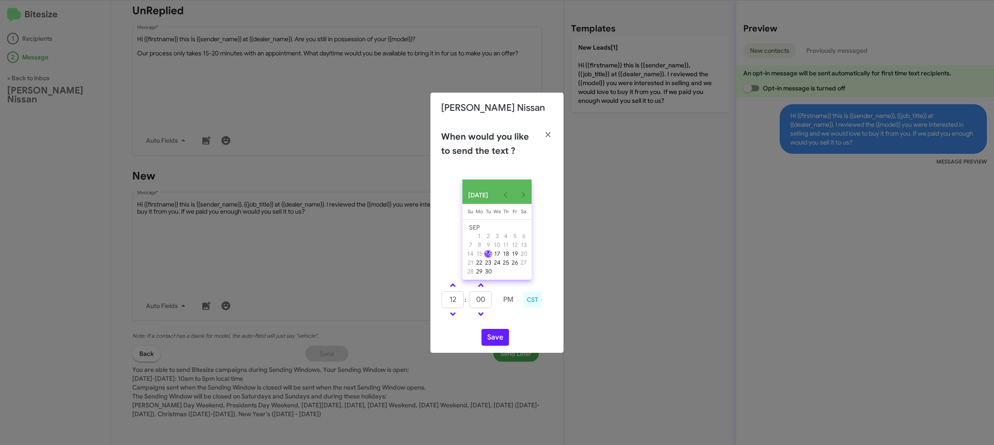
type input "01"
click at [486, 306] on input "00" at bounding box center [480, 299] width 22 height 17
type input "13"
drag, startPoint x: 512, startPoint y: 314, endPoint x: 509, endPoint y: 321, distance: 8.3
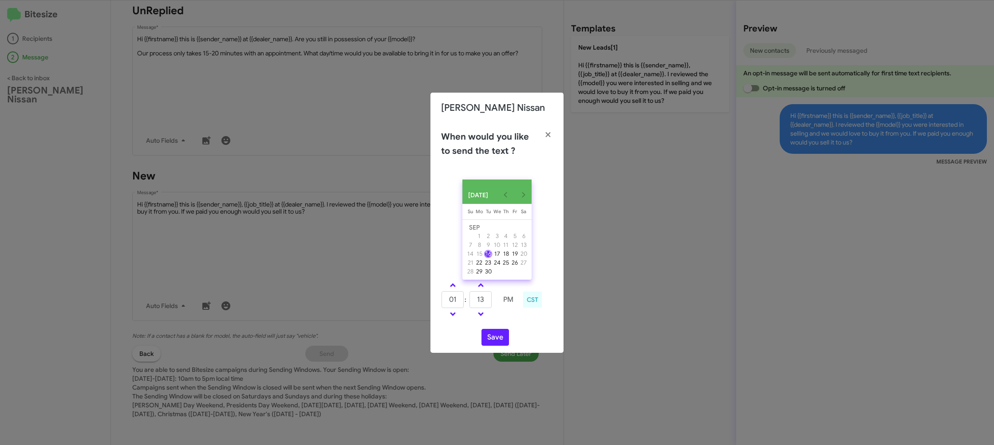
click at [511, 318] on td at bounding box center [508, 314] width 23 height 11
click at [500, 339] on button "Save" at bounding box center [495, 337] width 28 height 17
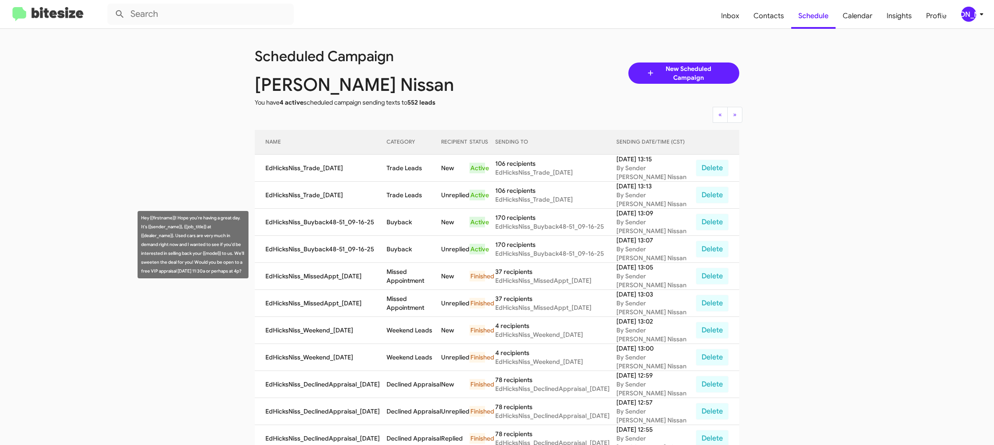
click at [396, 242] on td "Buyback" at bounding box center [413, 249] width 55 height 27
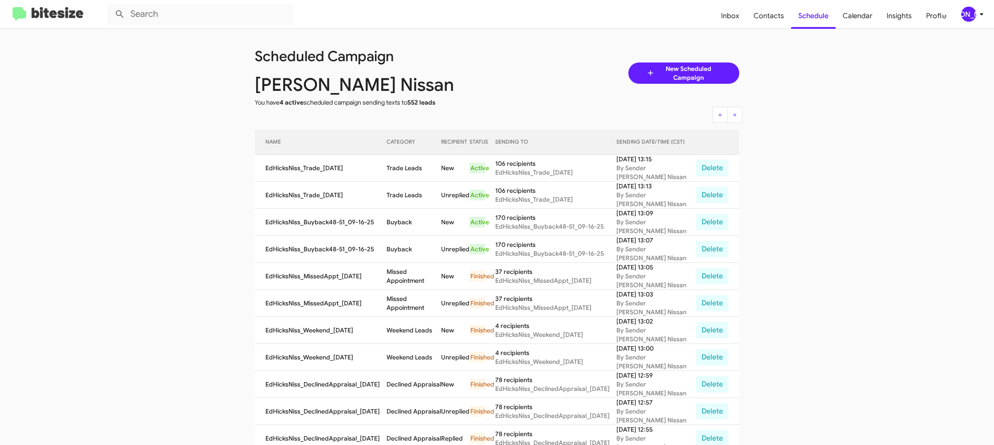
click at [396, 242] on td "Buyback" at bounding box center [413, 249] width 55 height 27
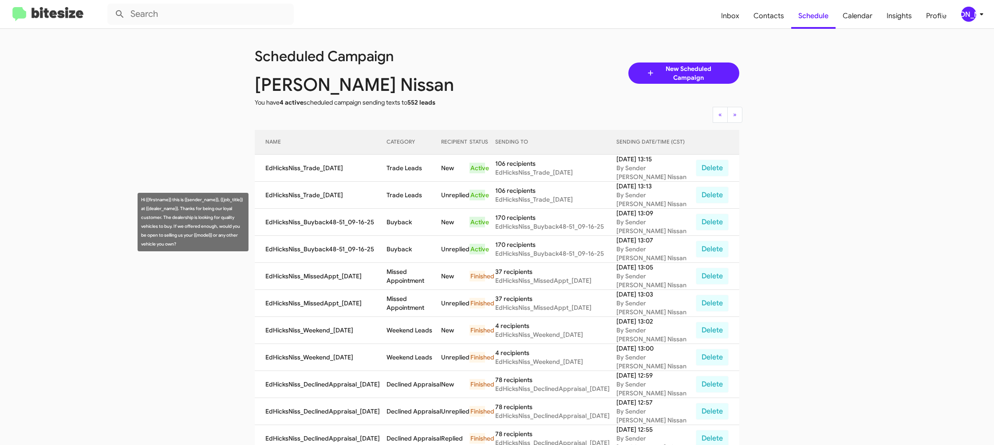
copy td "Buyback"
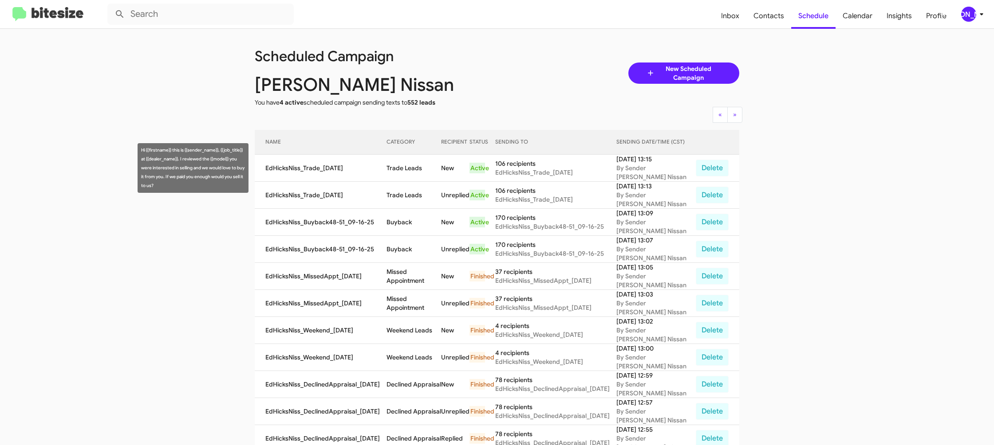
click at [413, 167] on td "Trade Leads" at bounding box center [413, 168] width 55 height 27
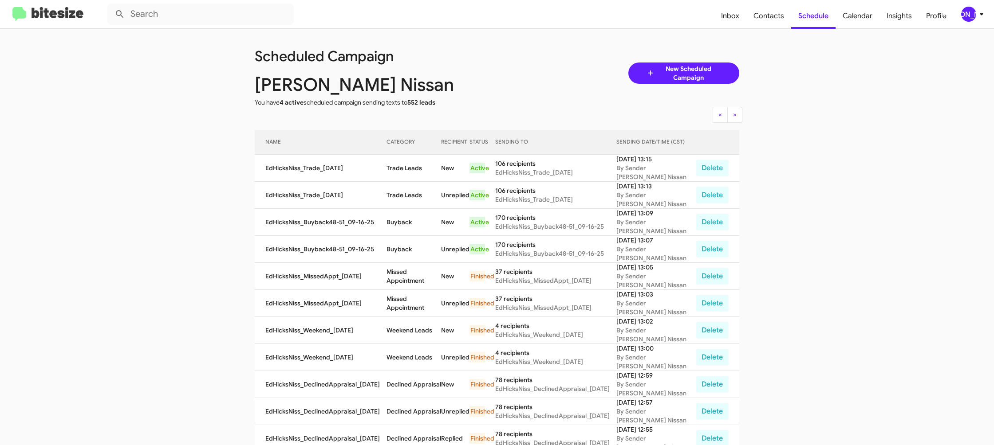
click at [413, 167] on td "Trade Leads" at bounding box center [413, 168] width 55 height 27
copy td "Trade Leads"
click at [970, 12] on div "[PERSON_NAME]" at bounding box center [968, 14] width 15 height 15
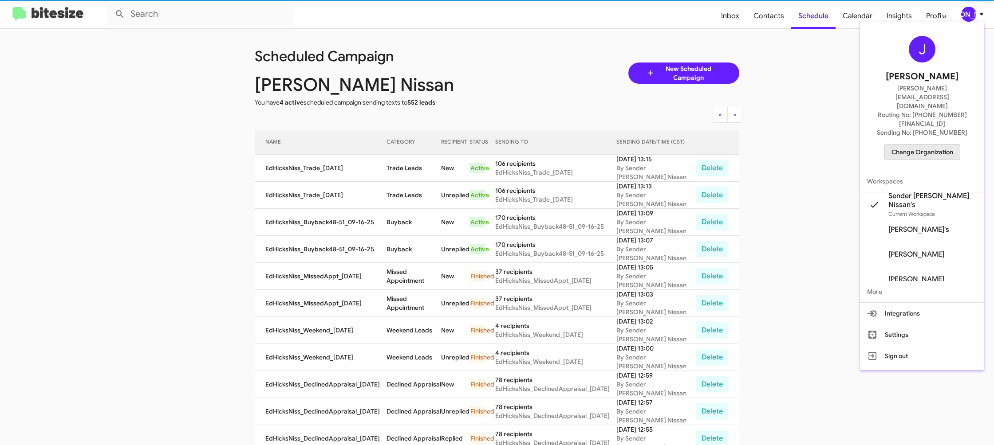
click at [929, 145] on span "Change Organization" at bounding box center [922, 152] width 62 height 15
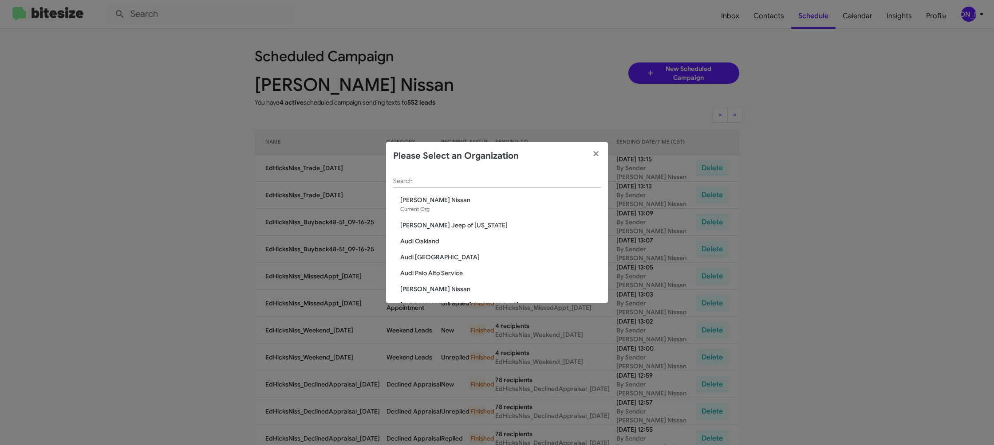
drag, startPoint x: 405, startPoint y: 185, endPoint x: 402, endPoint y: 178, distance: 7.6
click at [405, 185] on div "Search" at bounding box center [497, 178] width 208 height 17
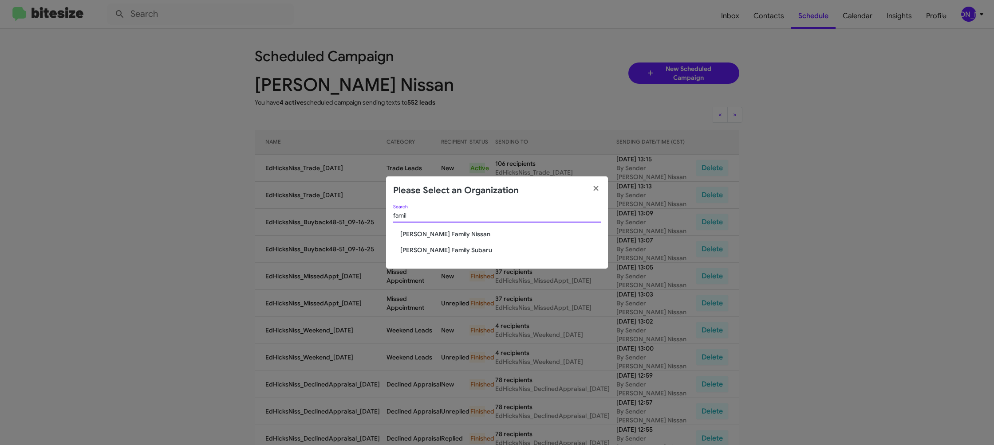
type input "famil"
click at [414, 236] on span "Hicks Family Nissan" at bounding box center [500, 234] width 201 height 9
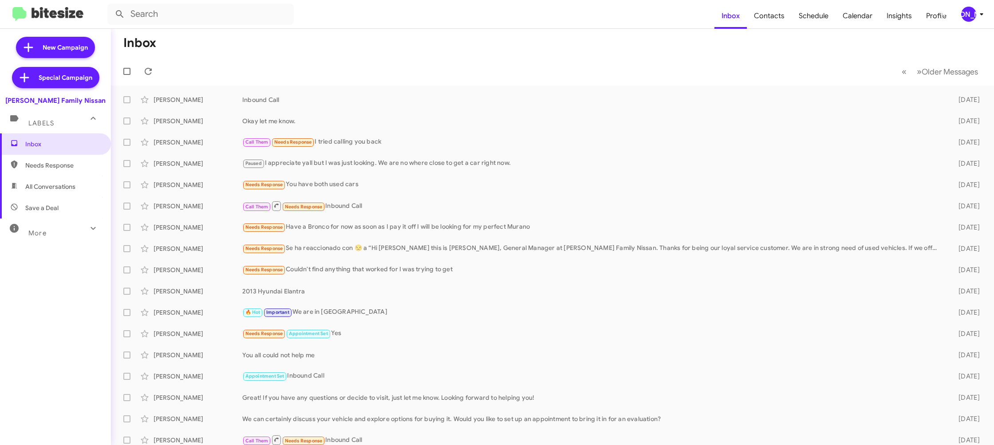
click at [963, 16] on div "[PERSON_NAME]" at bounding box center [968, 14] width 15 height 15
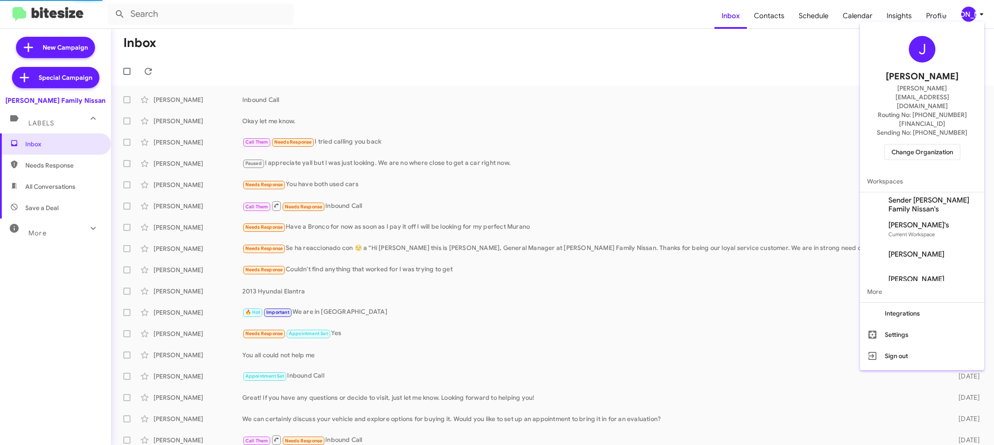
drag, startPoint x: 917, startPoint y: 179, endPoint x: 911, endPoint y: 164, distance: 16.3
click at [917, 196] on span "Sender [PERSON_NAME] Family Nissan's" at bounding box center [932, 205] width 89 height 18
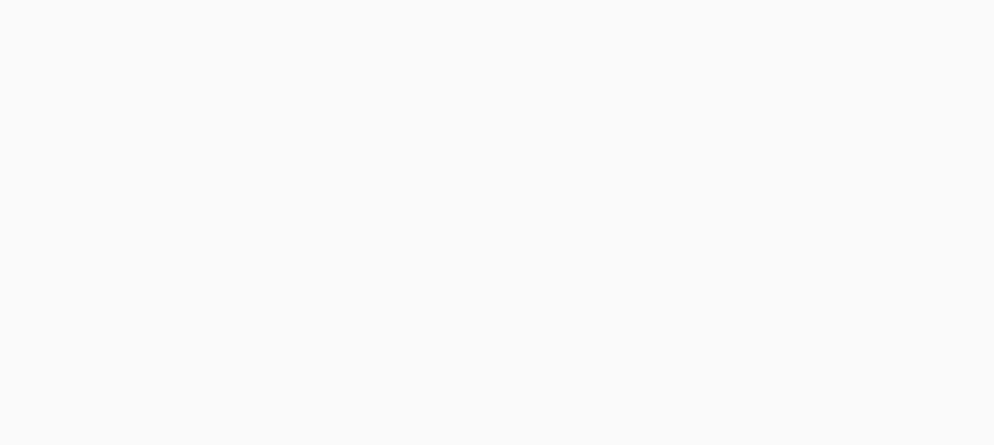
click at [758, 19] on body at bounding box center [497, 222] width 994 height 445
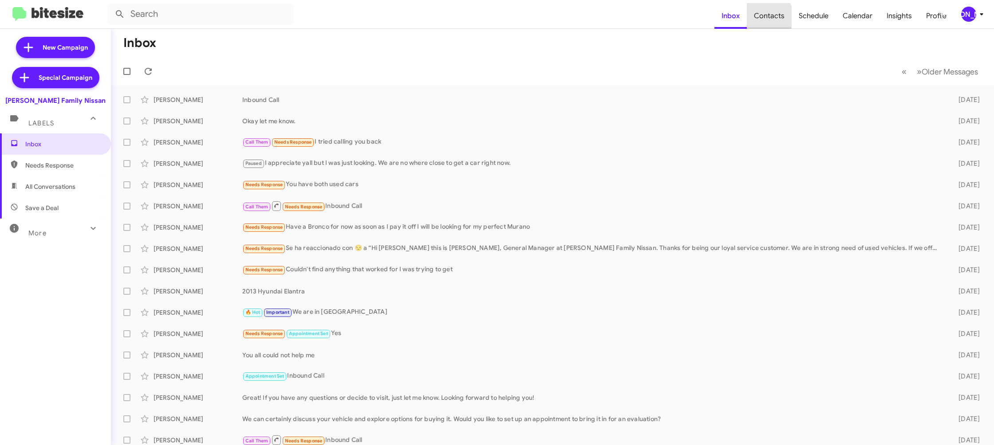
click at [766, 16] on span "Contacts" at bounding box center [769, 16] width 45 height 26
type input "in:groups"
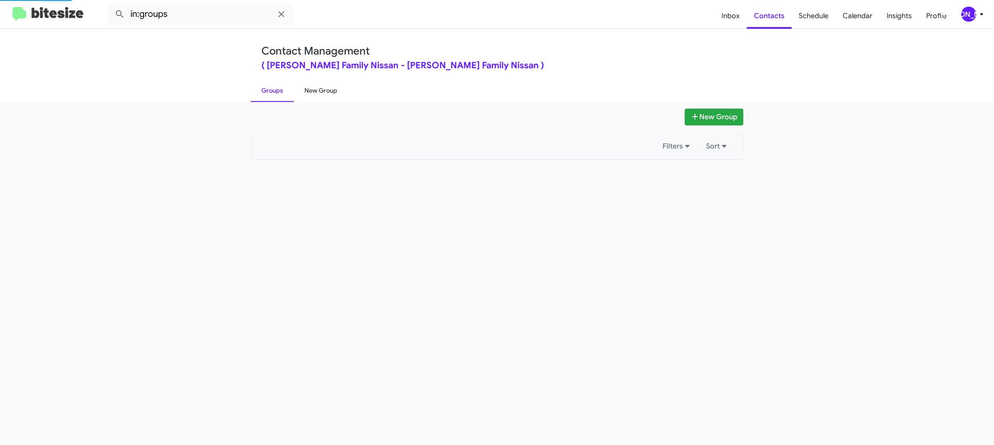
click at [302, 94] on link "New Group" at bounding box center [321, 90] width 54 height 23
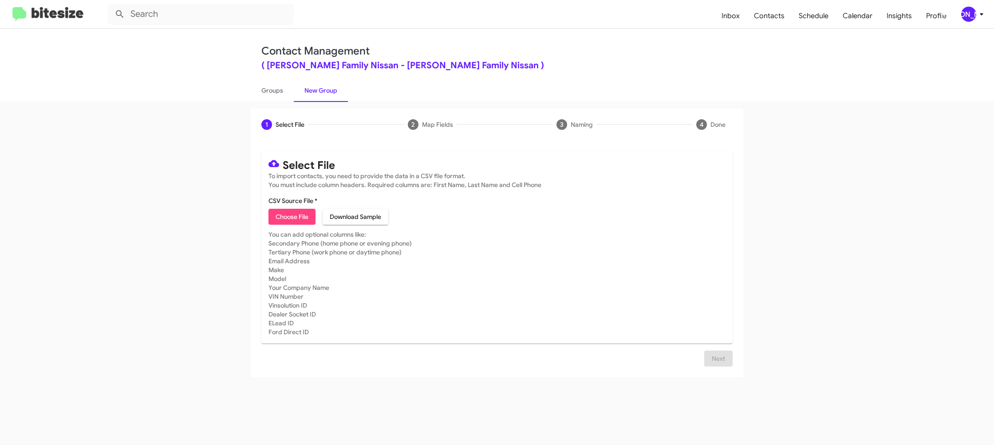
click at [293, 215] on span "Choose File" at bounding box center [292, 217] width 33 height 16
type input "HicksFamNiss_Trade_09-16-25"
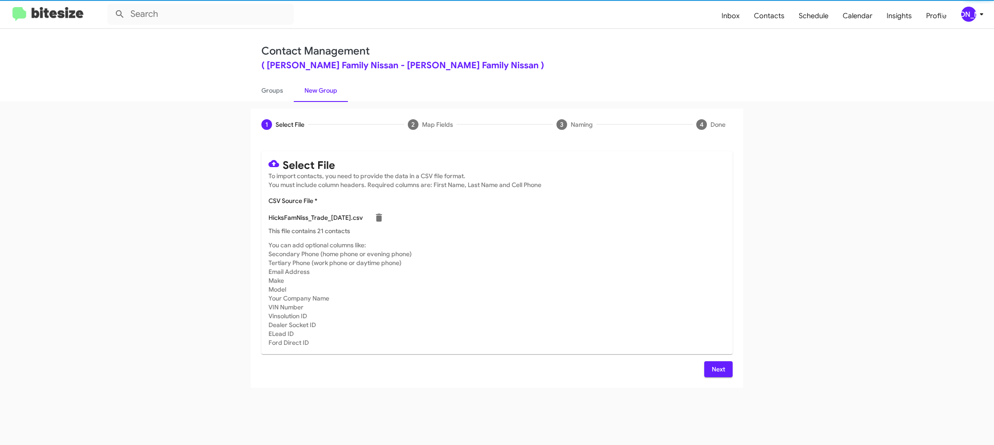
click at [563, 264] on mat-card-subtitle "You can add optional columns like: Secondary Phone (home phone or evening phone…" at bounding box center [496, 294] width 457 height 106
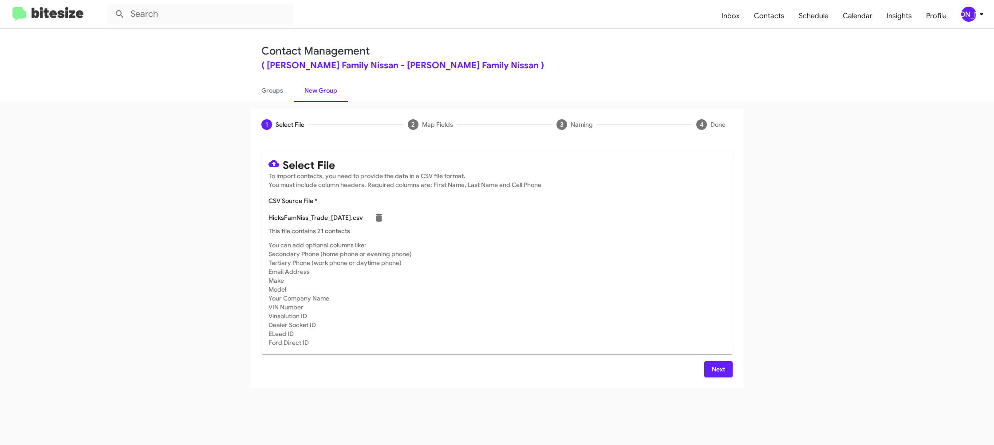
click at [718, 372] on span "Next" at bounding box center [718, 370] width 14 height 16
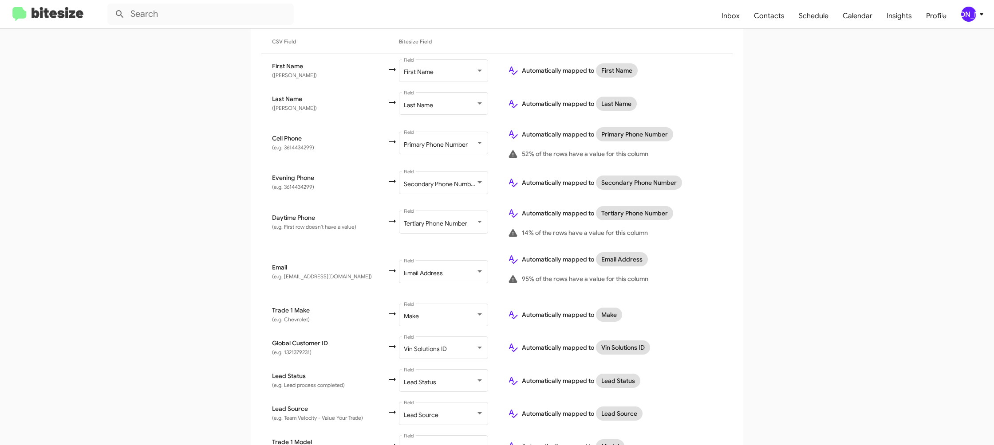
scroll to position [310, 0]
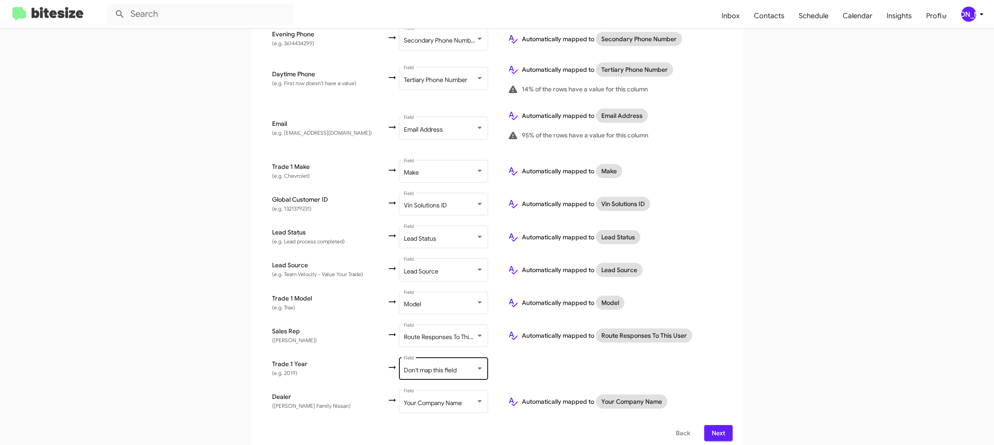
click at [432, 359] on div "Don't map this field Field" at bounding box center [444, 368] width 80 height 24
click at [429, 343] on span "Year" at bounding box center [446, 339] width 100 height 19
click at [575, 395] on div "Automatically mapped to Your Company Name" at bounding box center [615, 402] width 214 height 14
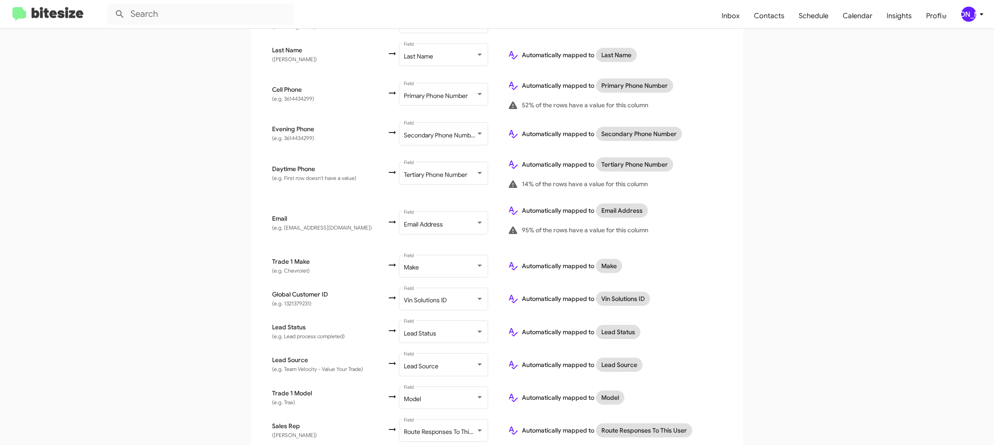
scroll to position [310, 0]
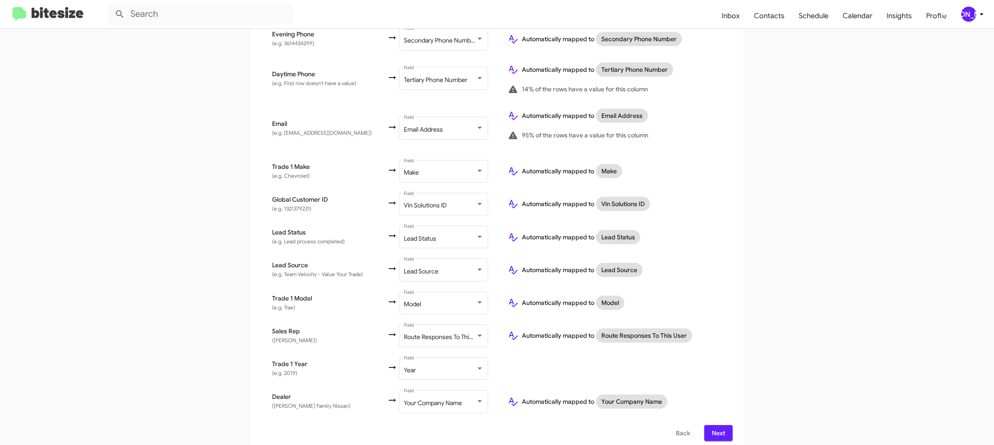
click at [721, 425] on span "Next" at bounding box center [718, 433] width 14 height 16
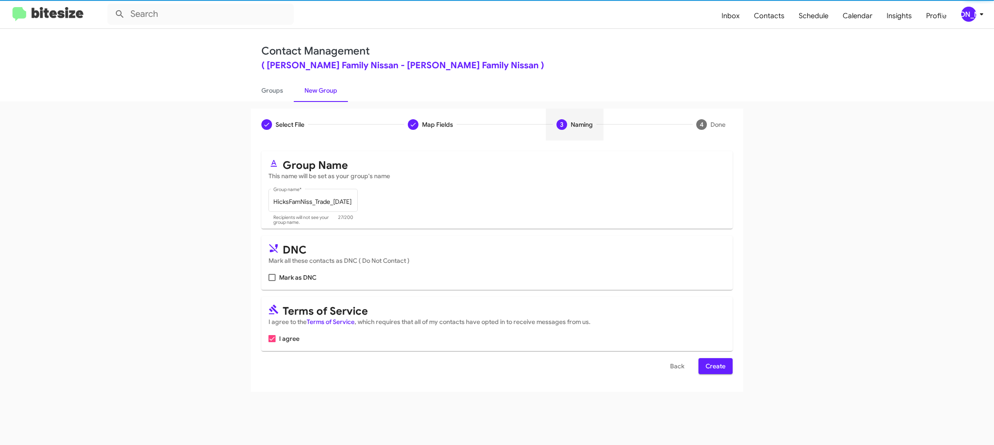
scroll to position [0, 0]
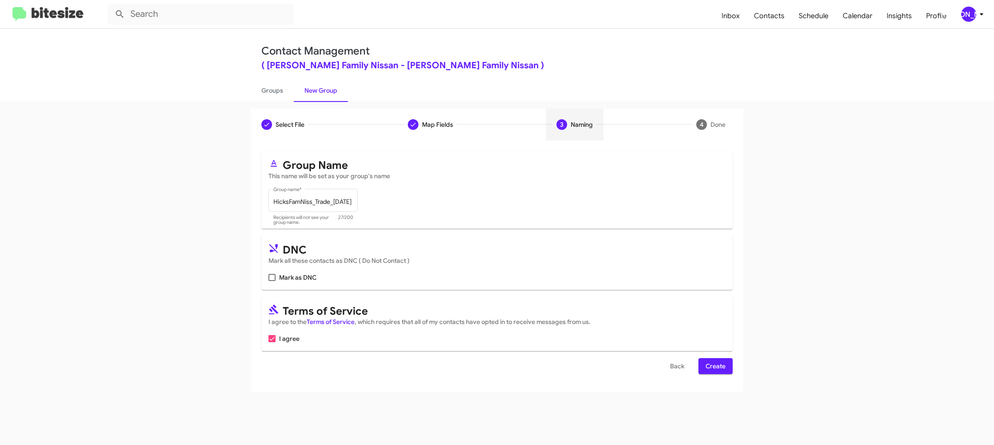
click at [721, 359] on span "Create" at bounding box center [715, 366] width 20 height 16
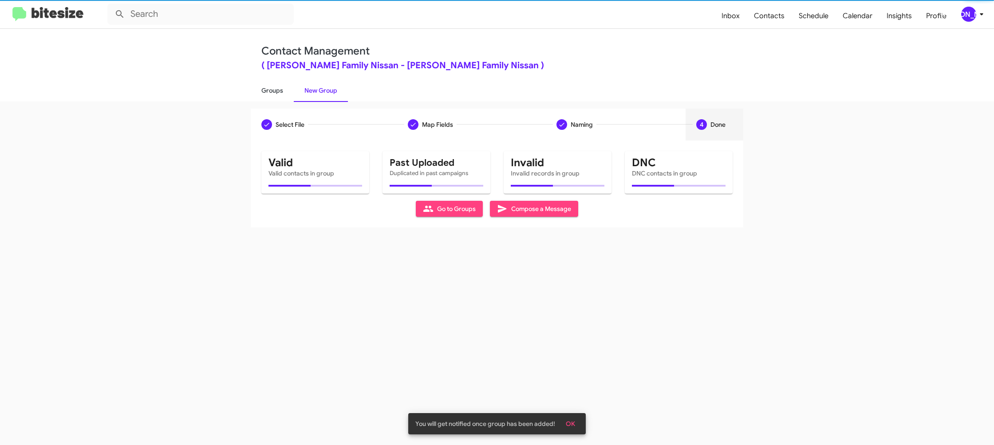
click at [269, 90] on link "Groups" at bounding box center [272, 90] width 43 height 23
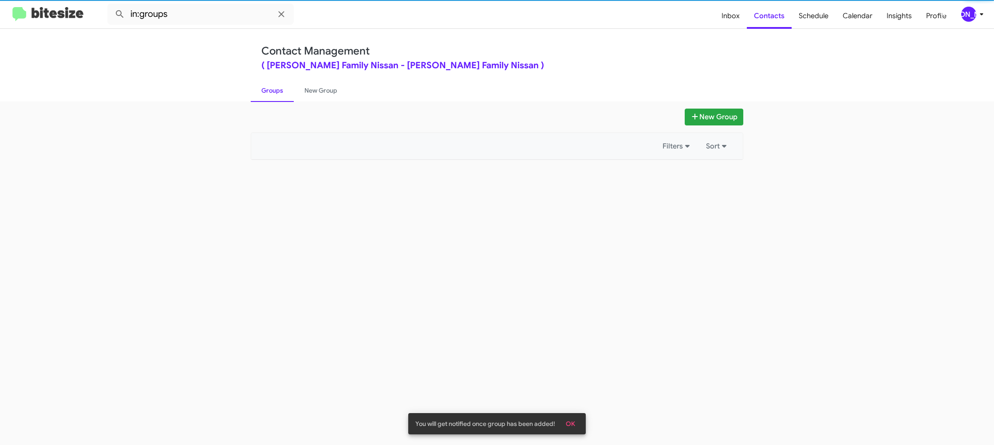
click at [269, 90] on link "Groups" at bounding box center [272, 90] width 43 height 23
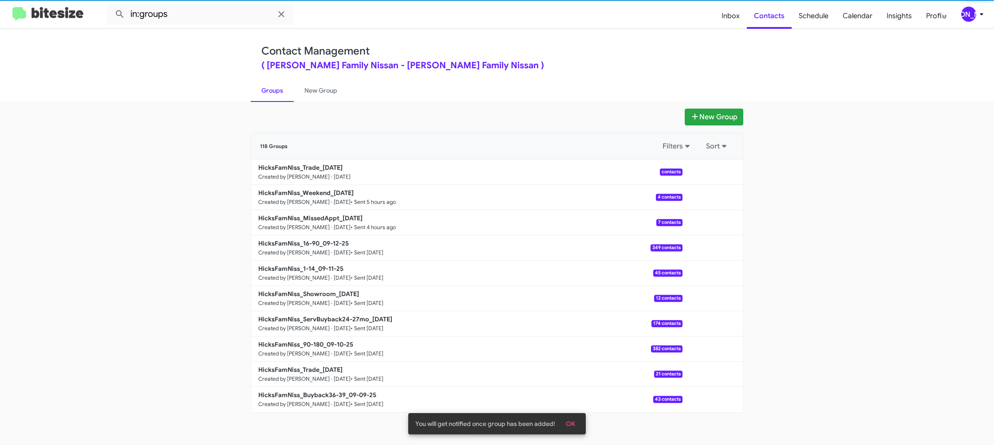
click at [282, 91] on link "Groups" at bounding box center [272, 90] width 43 height 23
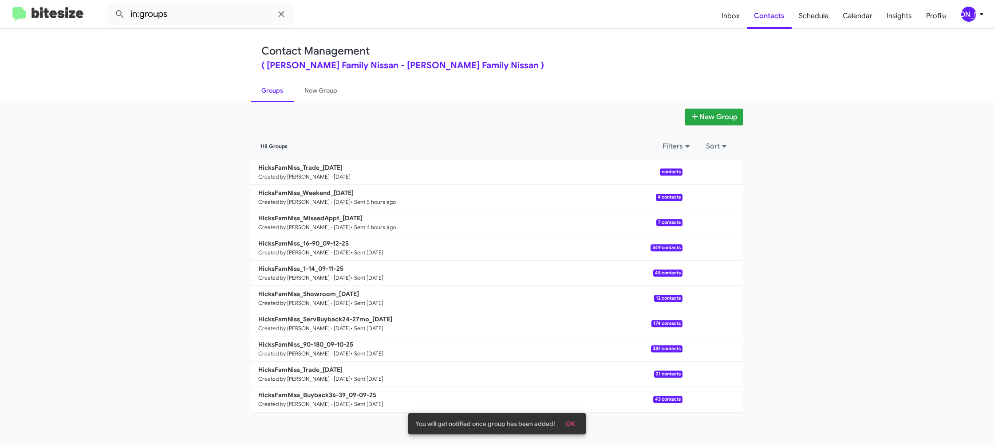
click at [282, 91] on link "Groups" at bounding box center [272, 90] width 43 height 23
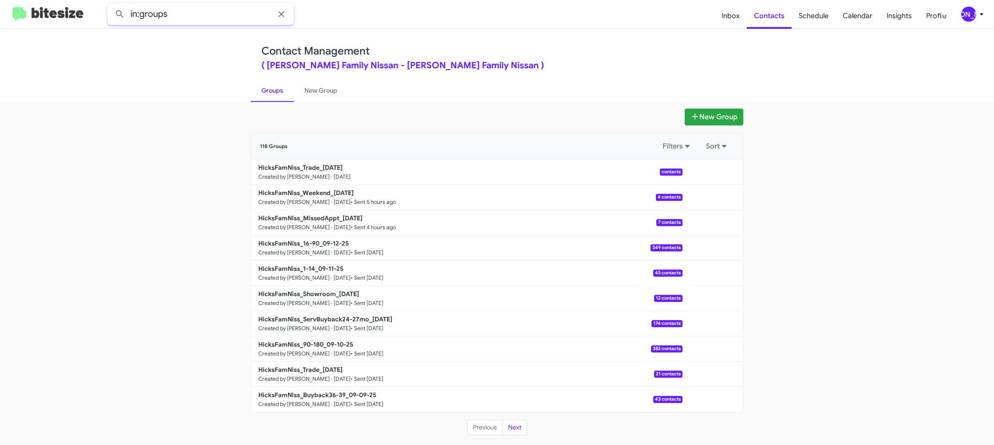
click at [219, 16] on input "in:groups" at bounding box center [200, 14] width 186 height 21
type input "in:groups trad"
click at [111, 5] on button at bounding box center [120, 14] width 18 height 18
click at [317, 91] on link "New Group" at bounding box center [321, 90] width 54 height 23
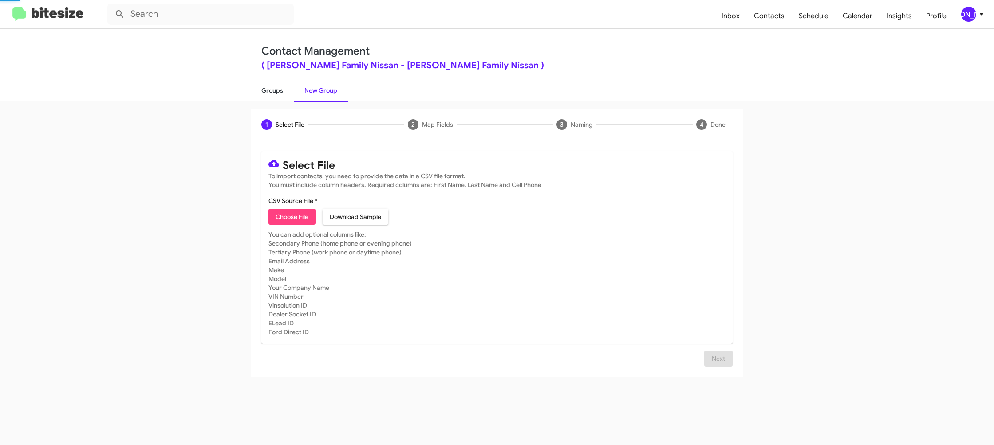
click at [286, 94] on link "Groups" at bounding box center [272, 90] width 43 height 23
type input "in:groups"
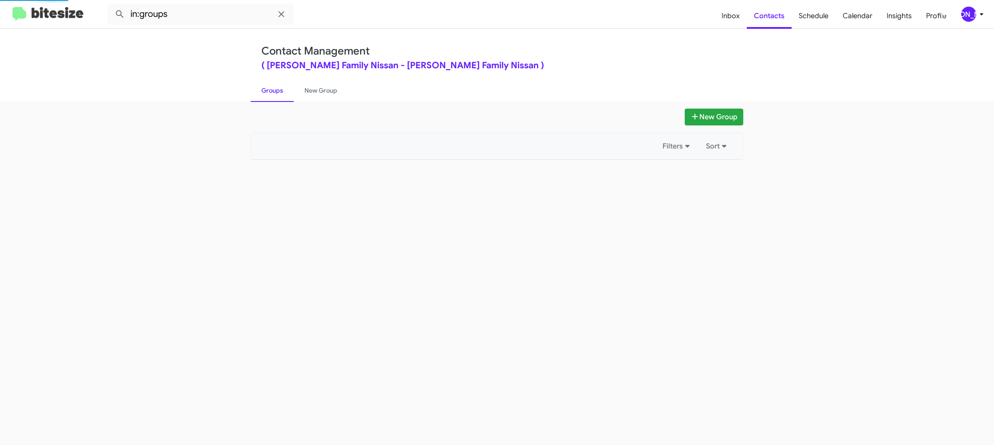
click at [286, 95] on link "Groups" at bounding box center [272, 90] width 43 height 23
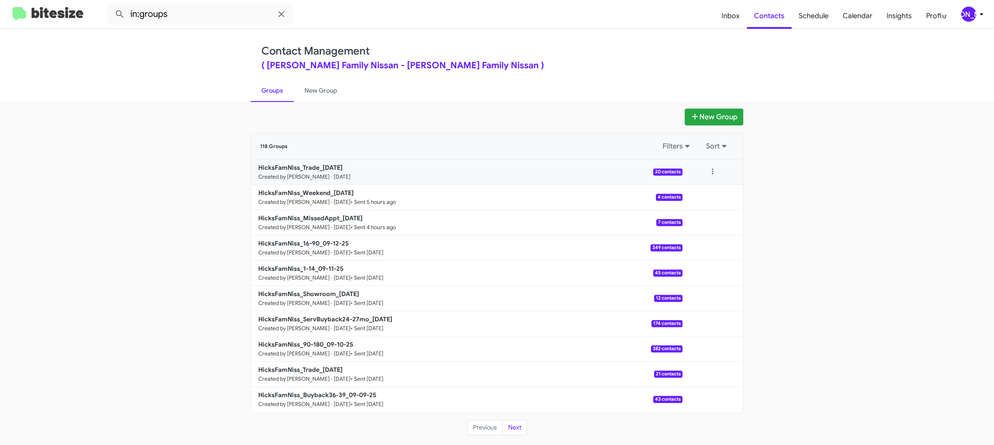
click at [721, 177] on div at bounding box center [712, 172] width 60 height 18
click at [715, 176] on button at bounding box center [713, 172] width 18 height 18
click at [705, 189] on button "View contacts" at bounding box center [685, 195] width 71 height 21
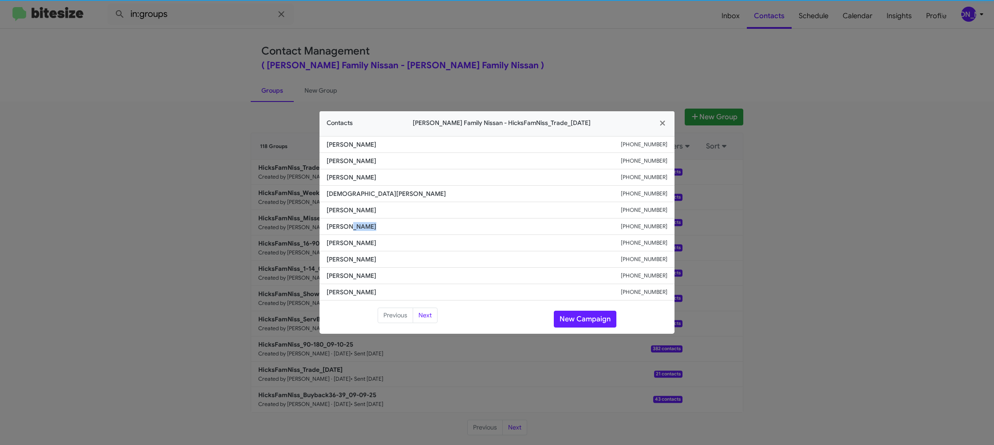
click at [360, 228] on span "Abdiel Zapata" at bounding box center [474, 226] width 294 height 9
click at [570, 323] on button "New Campaign" at bounding box center [585, 319] width 63 height 17
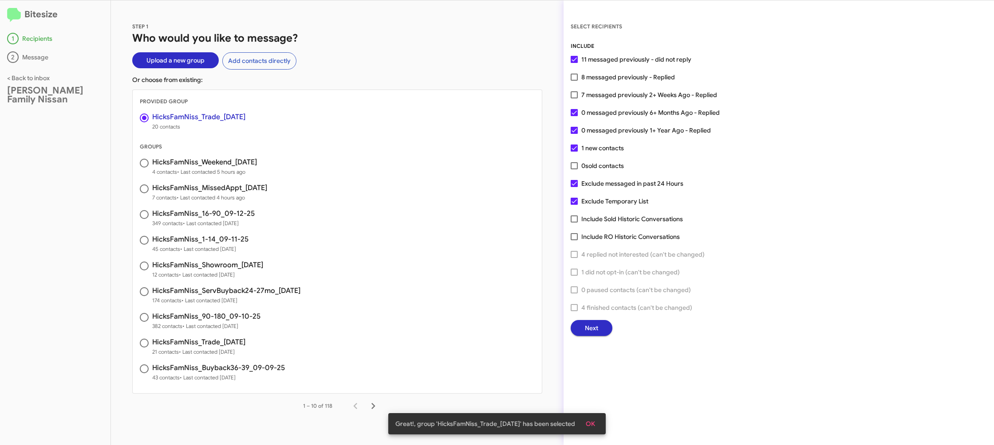
click at [590, 328] on span "Next" at bounding box center [591, 328] width 13 height 16
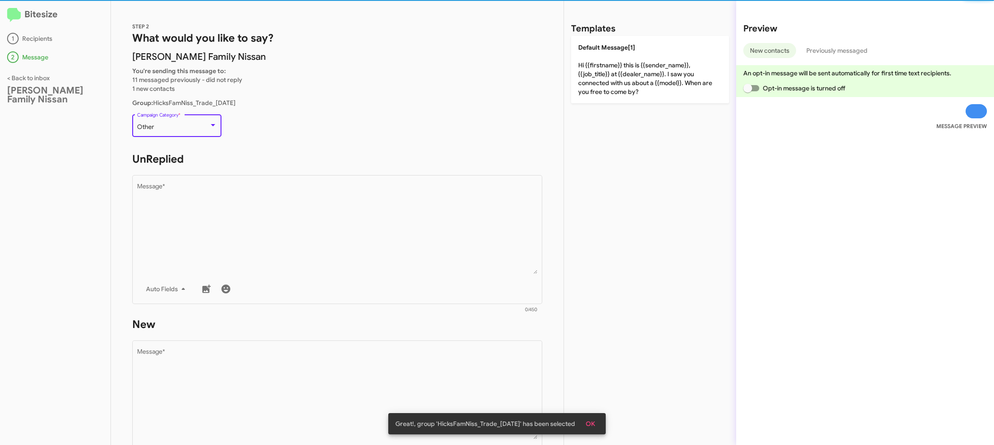
click at [209, 123] on div at bounding box center [213, 125] width 8 height 7
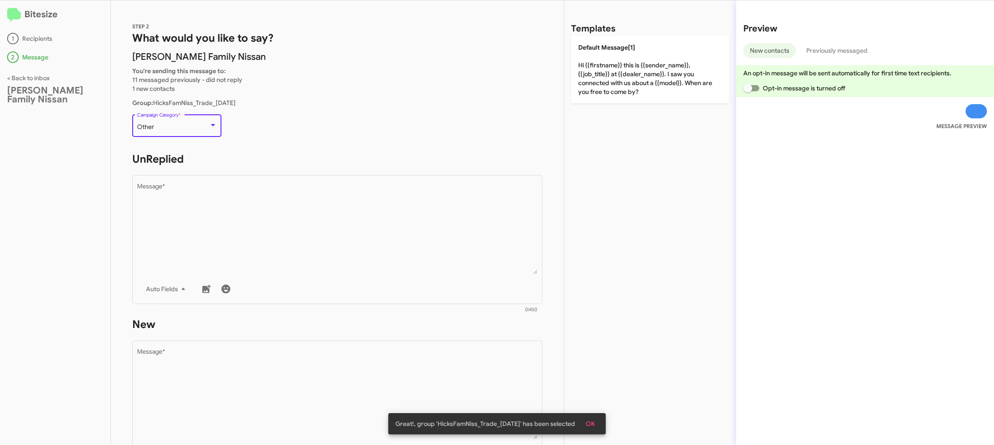
scroll to position [315, 0]
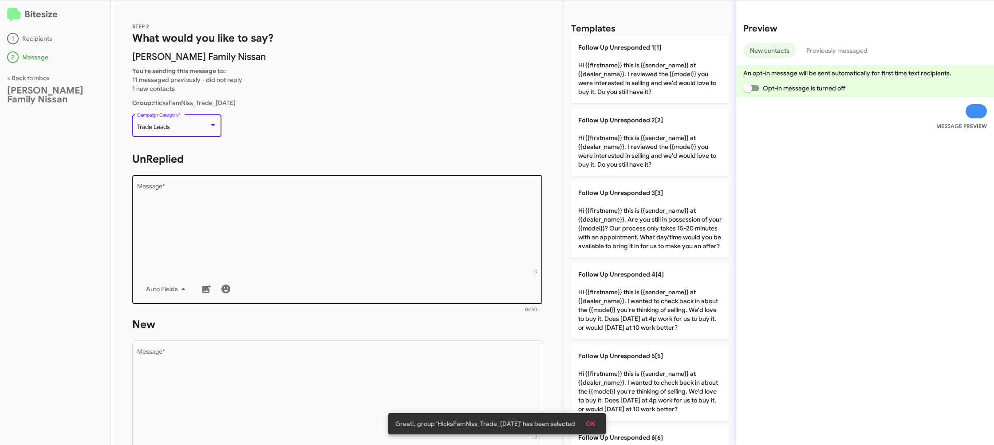
drag, startPoint x: 335, startPoint y: 209, endPoint x: 409, endPoint y: 220, distance: 75.0
click at [335, 209] on textarea "Message *" at bounding box center [337, 229] width 401 height 91
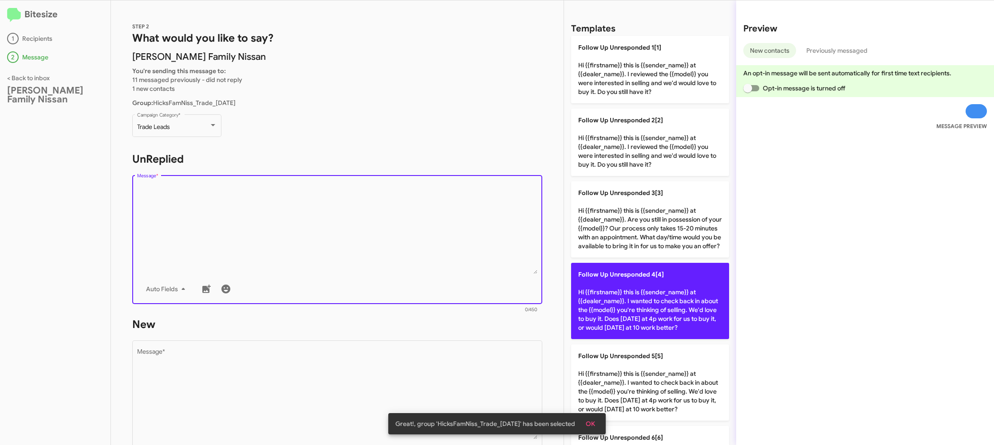
scroll to position [0, 0]
drag, startPoint x: 610, startPoint y: 305, endPoint x: 574, endPoint y: 321, distance: 39.9
click at [593, 311] on p "Follow Up Unresponded 4[4] Hi {{firstname}} this is {{sender_name}} at {{dealer…" at bounding box center [650, 301] width 158 height 76
type textarea "Hi {{firstname}} this is {{sender_name}} at {{dealer_name}}. I wanted to check …"
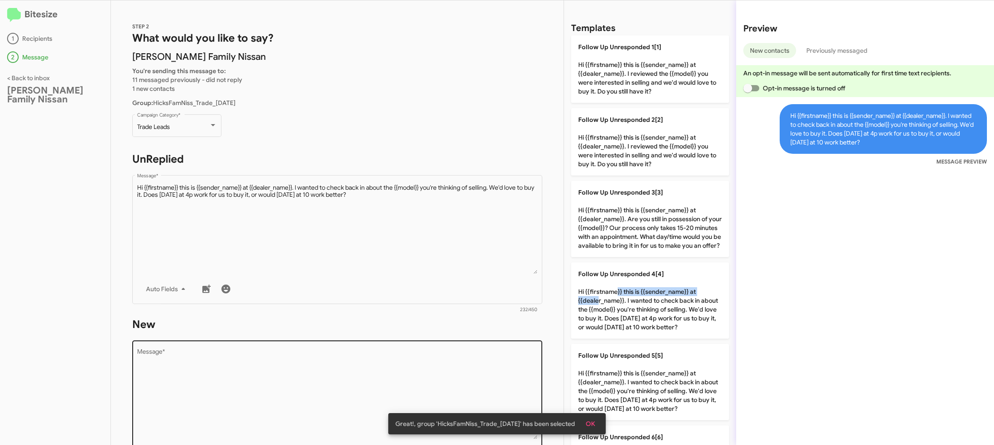
scroll to position [0, 0]
click at [442, 374] on textarea "Message *" at bounding box center [337, 394] width 401 height 91
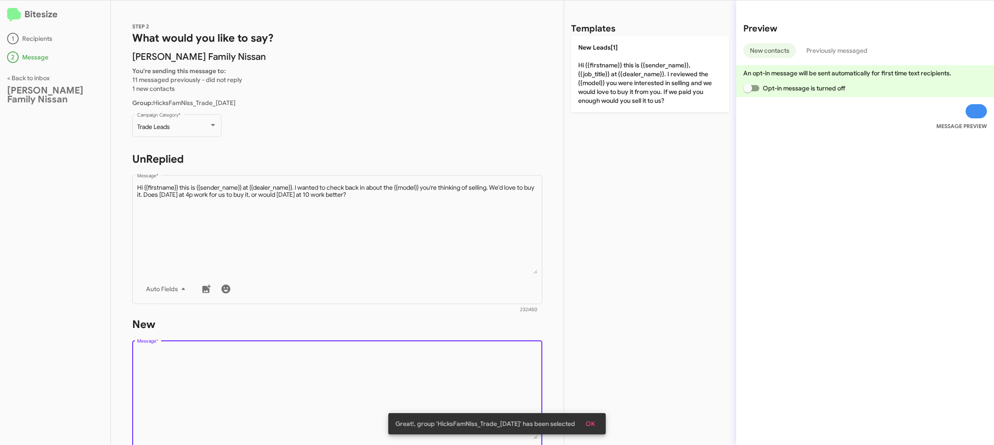
click at [442, 374] on textarea "Message *" at bounding box center [337, 394] width 401 height 91
drag, startPoint x: 442, startPoint y: 374, endPoint x: 570, endPoint y: 151, distance: 256.8
click at [445, 366] on textarea "Message *" at bounding box center [337, 394] width 401 height 91
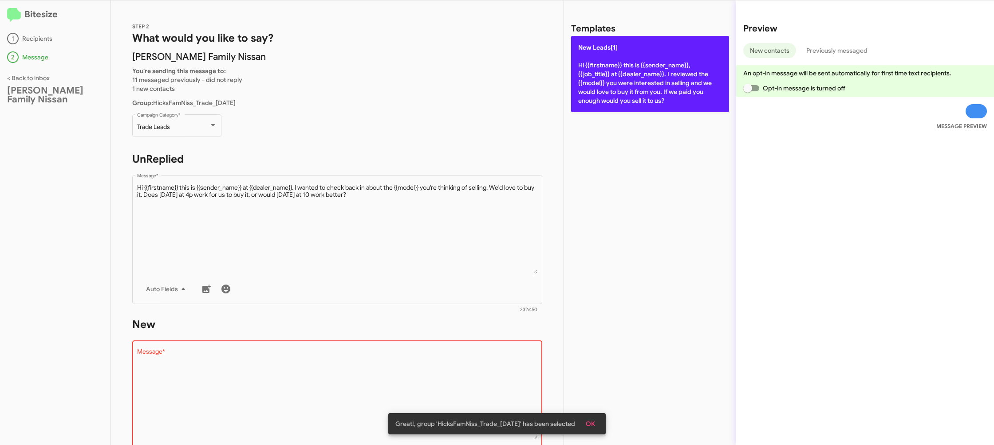
click at [601, 91] on p "New Leads[1] Hi {{firstname}} this is {{sender_name}}, {{job_title}} at {{deale…" at bounding box center [650, 74] width 158 height 76
type textarea "Hi {{firstname}} this is {{sender_name}}, {{job_title}} at {{dealer_name}}. I r…"
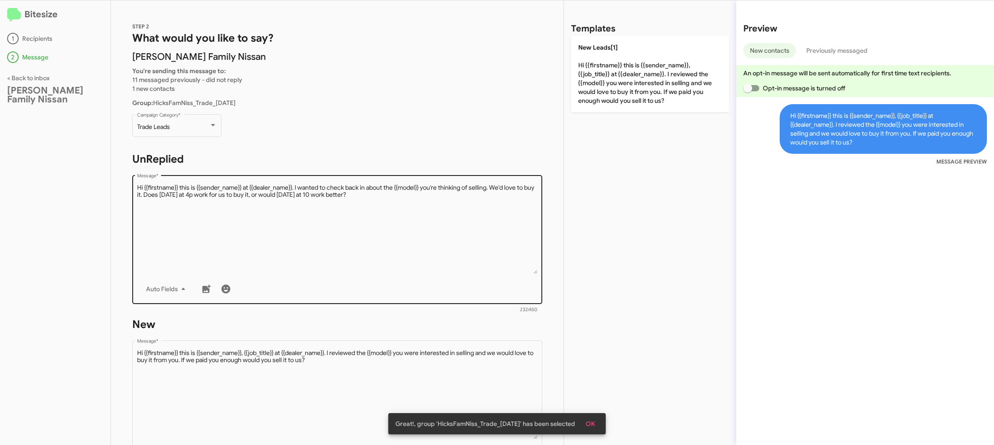
click at [445, 197] on textarea "Message *" at bounding box center [337, 229] width 401 height 91
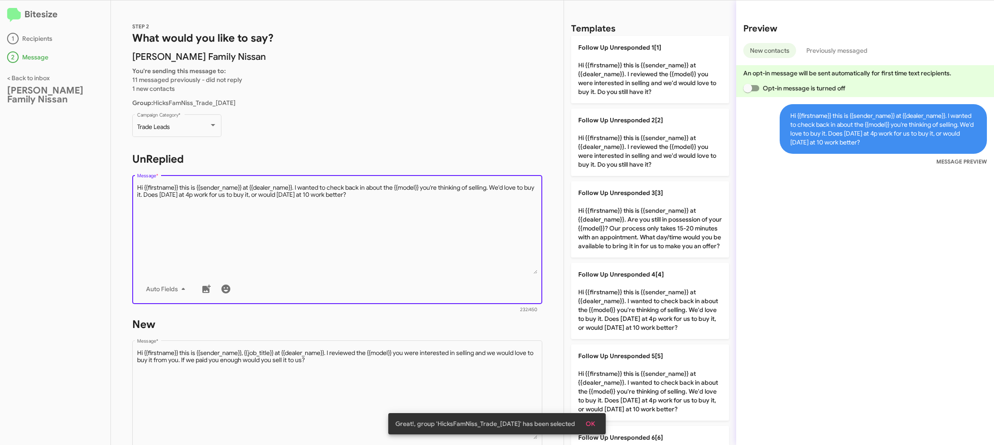
click at [445, 197] on textarea "Message *" at bounding box center [337, 229] width 401 height 91
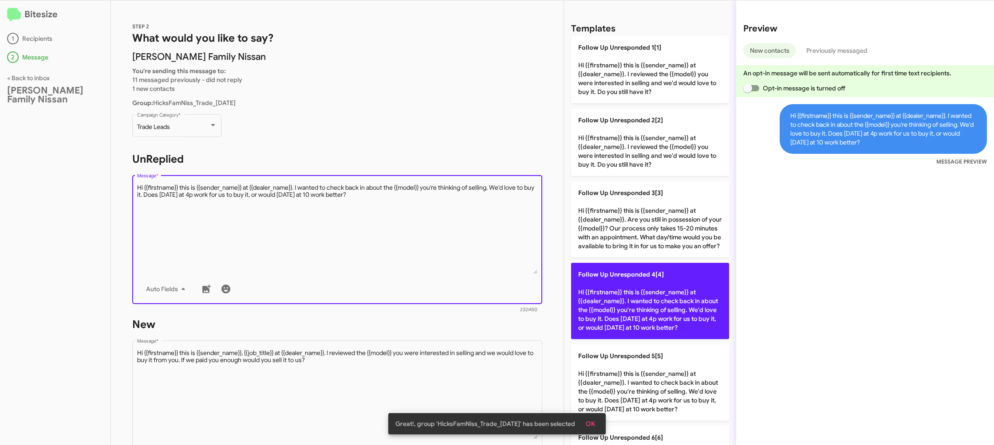
drag, startPoint x: 445, startPoint y: 197, endPoint x: 681, endPoint y: 346, distance: 279.0
click at [445, 197] on textarea "Message *" at bounding box center [337, 229] width 401 height 91
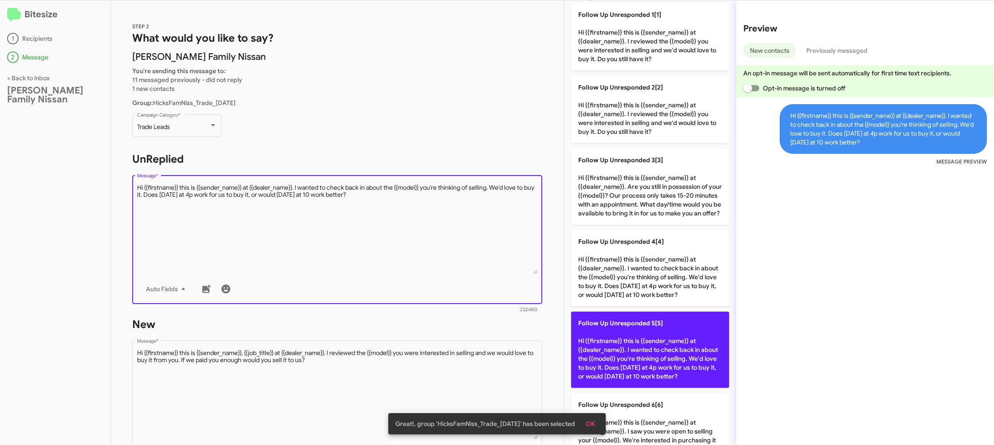
scroll to position [35, 0]
drag, startPoint x: 656, startPoint y: 357, endPoint x: 625, endPoint y: 348, distance: 32.7
click at [656, 357] on p "Follow Up Unresponded 5[5] Hi {{firstname}} this is {{sender_name}} at {{dealer…" at bounding box center [650, 348] width 158 height 76
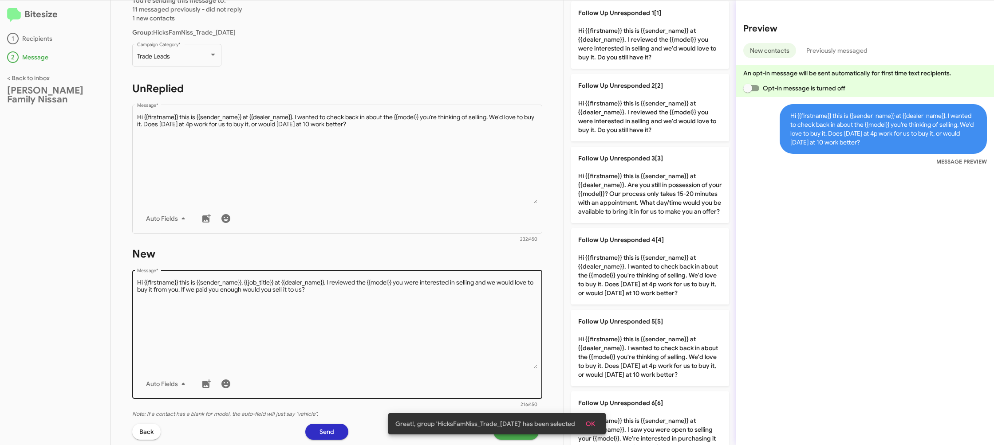
scroll to position [74, 0]
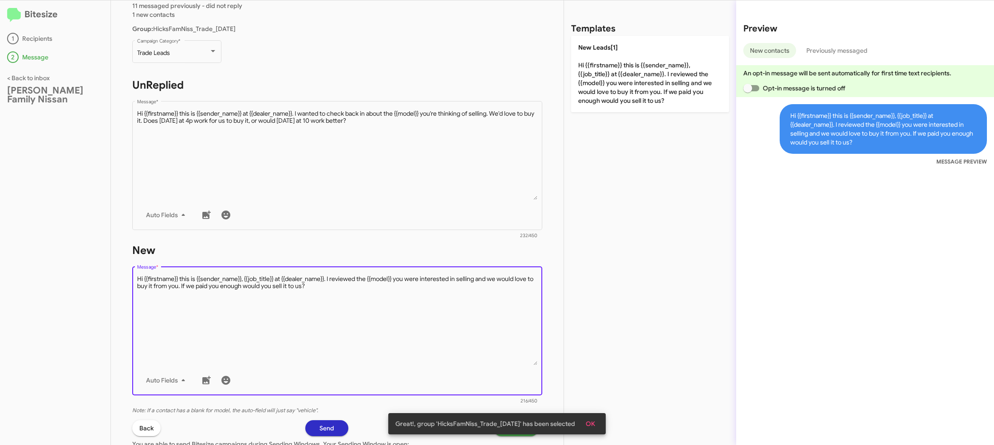
click at [432, 292] on textarea "Message *" at bounding box center [337, 320] width 401 height 91
click at [433, 295] on textarea "Message *" at bounding box center [337, 320] width 401 height 91
drag, startPoint x: 433, startPoint y: 295, endPoint x: 568, endPoint y: 127, distance: 215.4
click at [471, 240] on div "STEP 2 What would you like to say? Hicks Family Nissan You're sending this mess…" at bounding box center [337, 222] width 453 height 445
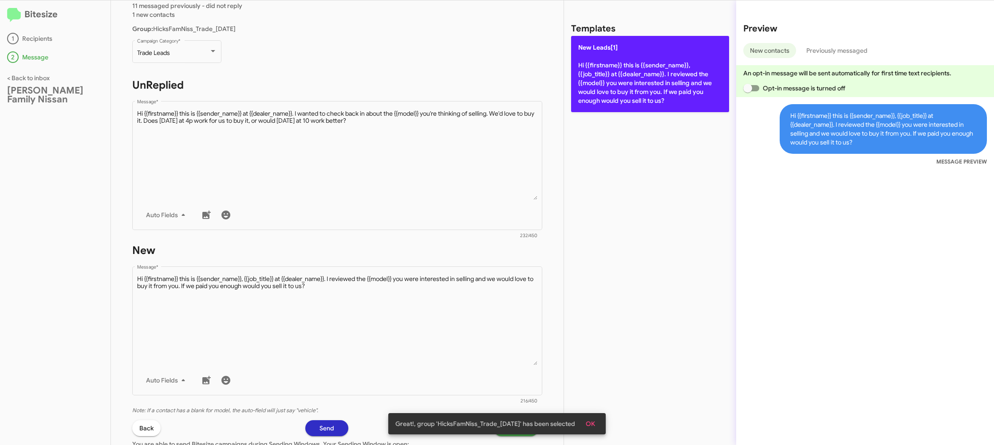
click at [609, 94] on p "New Leads[1] Hi {{firstname}} this is {{sender_name}}, {{job_title}} at {{deale…" at bounding box center [650, 74] width 158 height 76
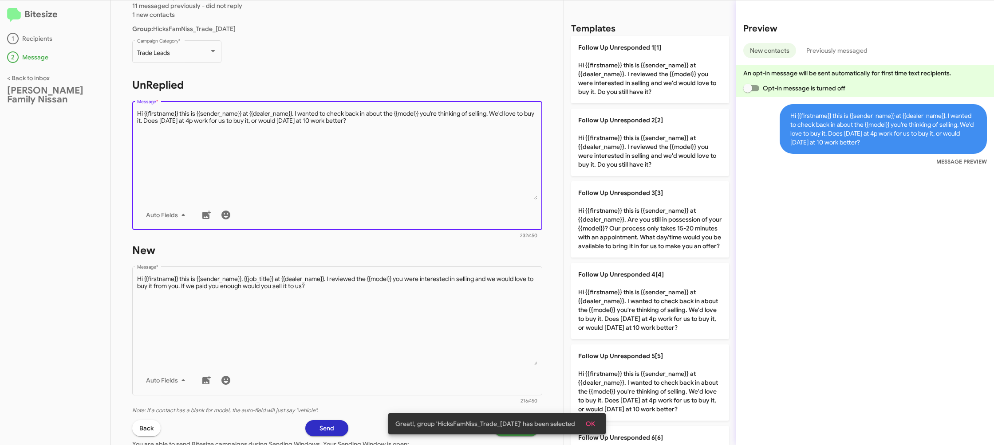
drag, startPoint x: 474, startPoint y: 161, endPoint x: 717, endPoint y: 368, distance: 319.5
click at [474, 161] on textarea "Message *" at bounding box center [337, 155] width 401 height 91
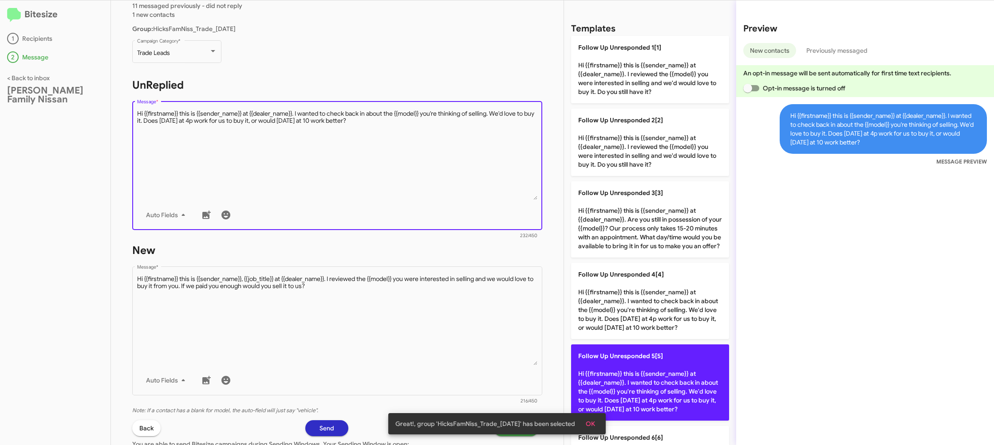
click at [646, 374] on p "Follow Up Unresponded 5[5] Hi {{firstname}} this is {{sender_name}} at {{dealer…" at bounding box center [650, 383] width 158 height 76
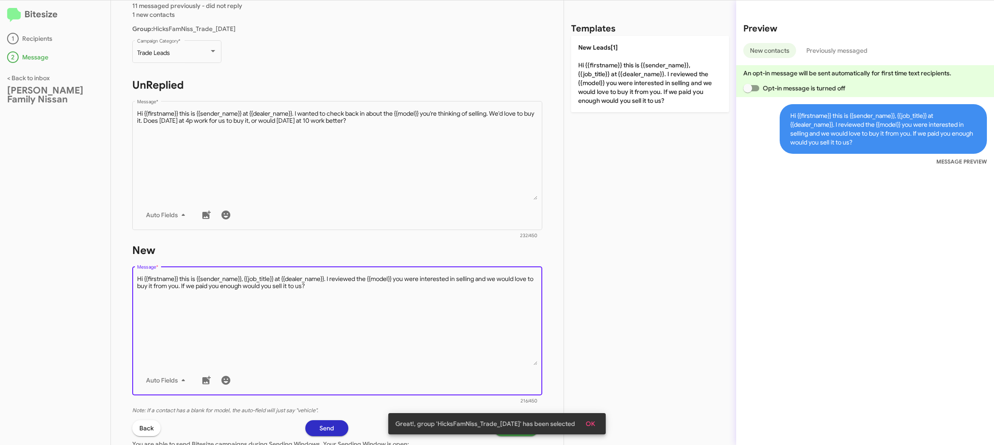
drag, startPoint x: 426, startPoint y: 347, endPoint x: 363, endPoint y: 348, distance: 63.0
click at [418, 346] on textarea "Message *" at bounding box center [337, 320] width 401 height 91
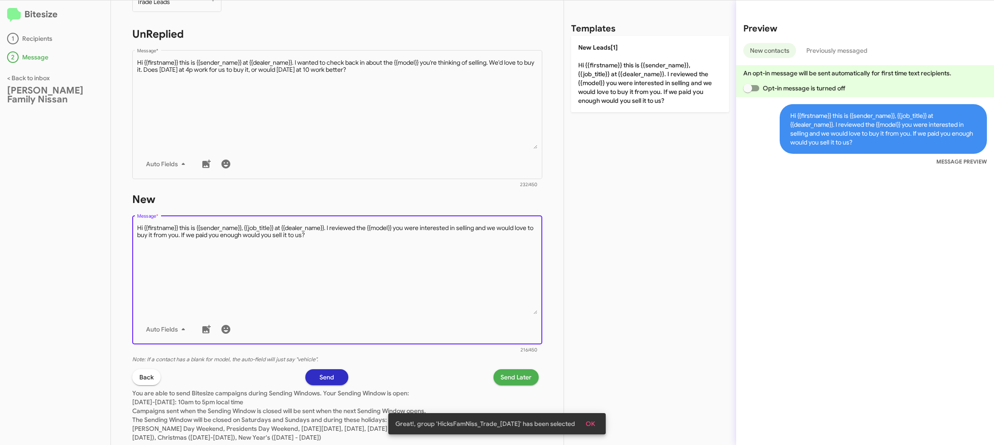
scroll to position [149, 0]
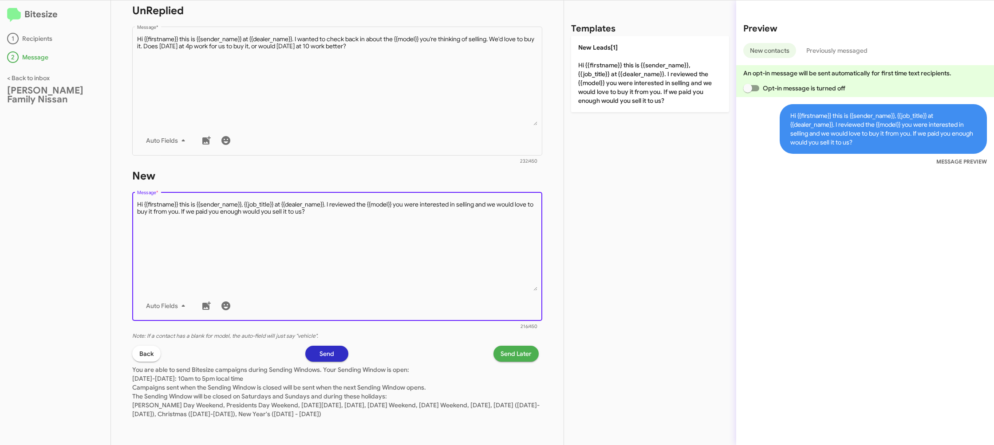
click at [522, 353] on span "Send Later" at bounding box center [515, 354] width 31 height 16
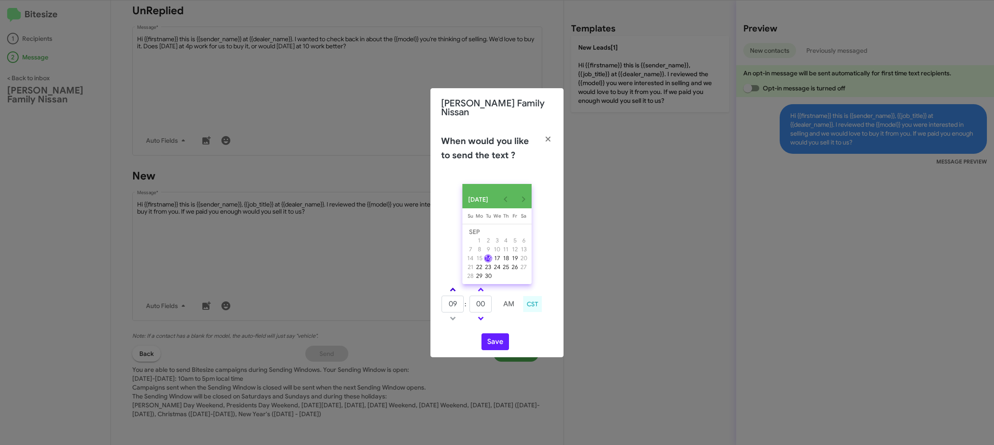
click at [459, 289] on link at bounding box center [453, 290] width 16 height 10
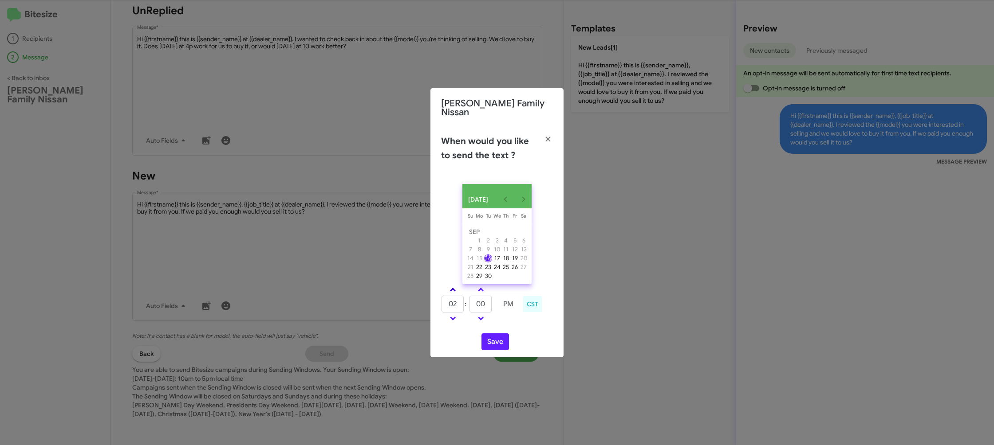
click at [459, 289] on link at bounding box center [453, 290] width 16 height 10
type input "05"
click at [479, 304] on input "00" at bounding box center [480, 304] width 22 height 17
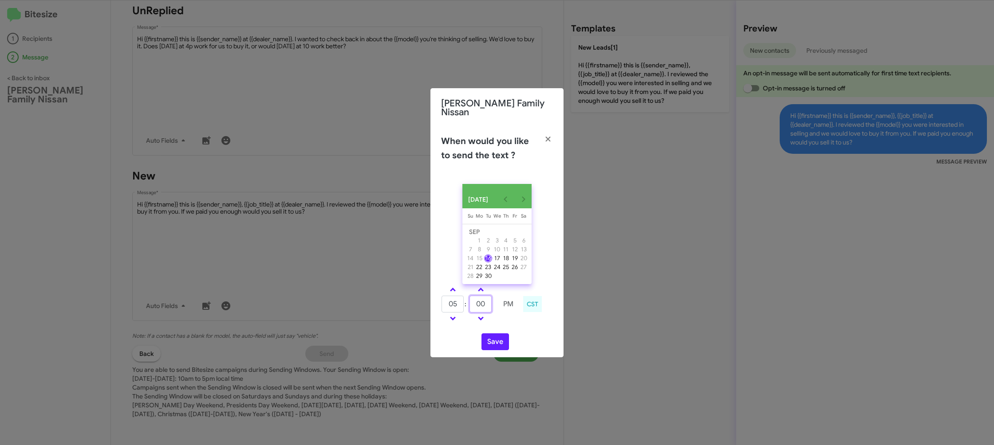
click at [479, 304] on input "00" at bounding box center [480, 304] width 22 height 17
type input "30"
click at [516, 323] on div "05 : 30 PM CST" at bounding box center [496, 305] width 125 height 42
click at [499, 338] on button "Save" at bounding box center [495, 342] width 28 height 17
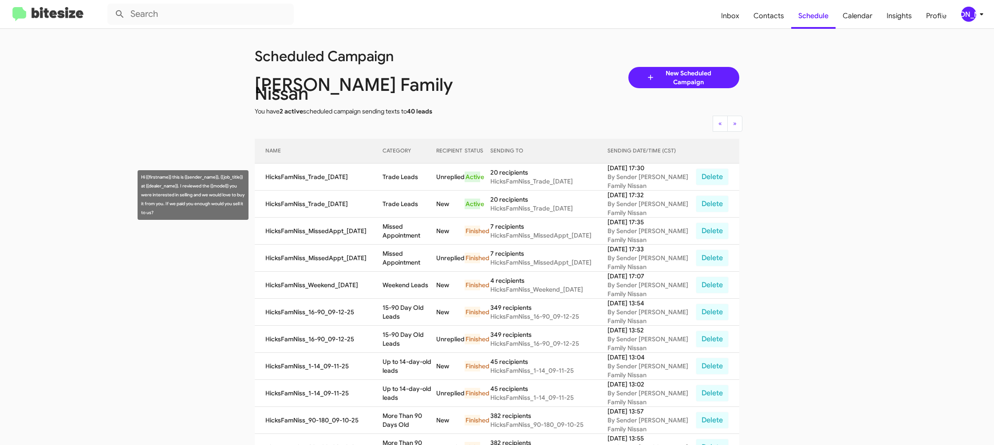
click at [406, 202] on td "Trade Leads" at bounding box center [409, 204] width 54 height 27
click at [409, 196] on td "Trade Leads" at bounding box center [409, 204] width 54 height 27
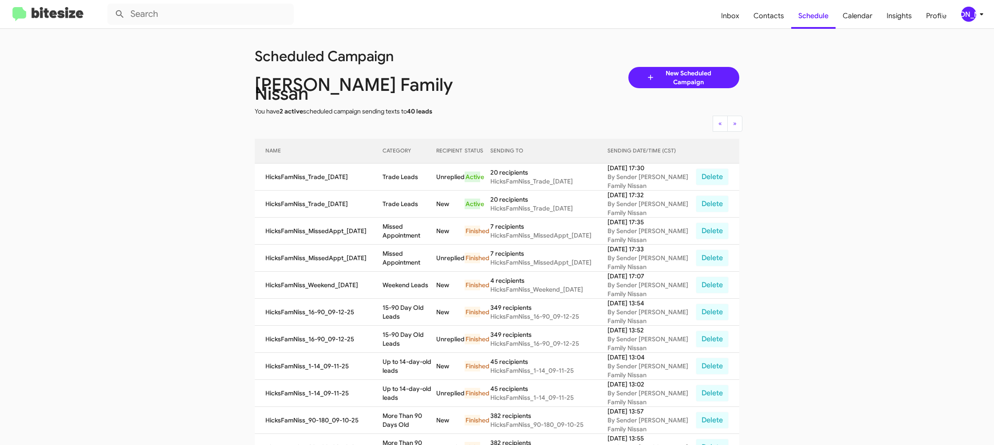
drag, startPoint x: 409, startPoint y: 196, endPoint x: 409, endPoint y: 205, distance: 9.8
click at [409, 196] on td "Trade Leads" at bounding box center [409, 204] width 54 height 27
copy td "Trade Leads"
click at [968, 7] on mat-toolbar "Inbox Contacts Schedule Calendar Insights Profile [PERSON_NAME]" at bounding box center [497, 14] width 994 height 28
drag, startPoint x: 975, startPoint y: 22, endPoint x: 960, endPoint y: 31, distance: 17.3
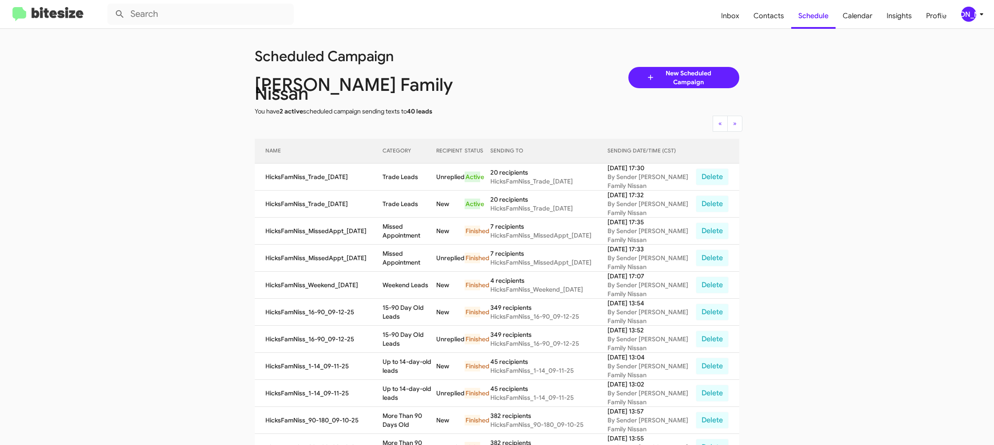
click at [975, 22] on mat-toolbar "Inbox Contacts Schedule Calendar Insights Profile [PERSON_NAME]" at bounding box center [497, 14] width 994 height 28
click at [963, 18] on div "[PERSON_NAME]" at bounding box center [968, 14] width 15 height 15
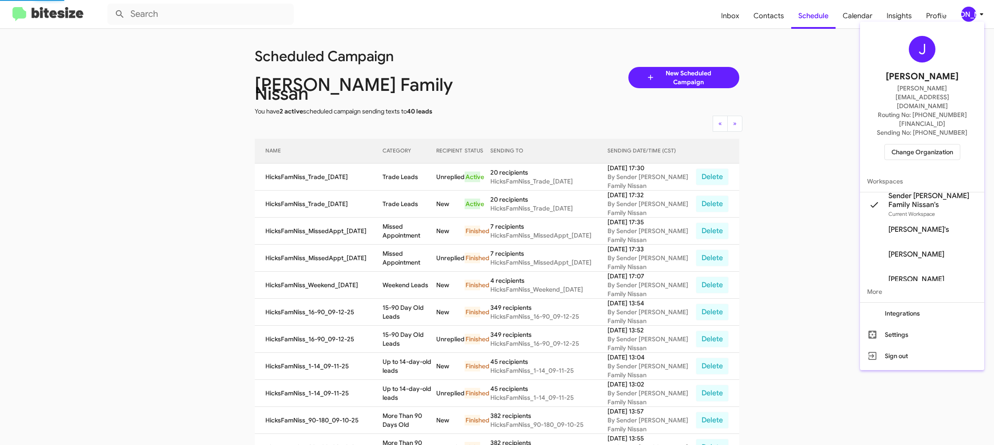
click at [895, 145] on span "Change Organization" at bounding box center [922, 152] width 62 height 15
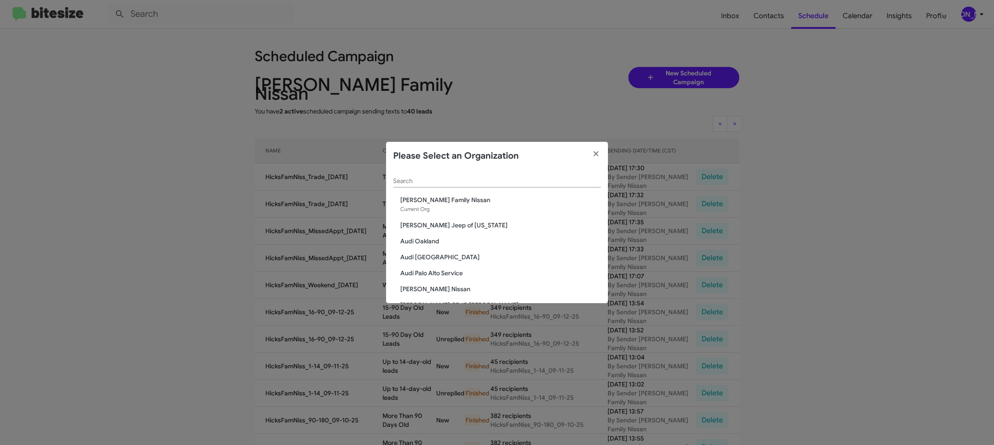
click at [440, 177] on div "Search" at bounding box center [497, 178] width 208 height 17
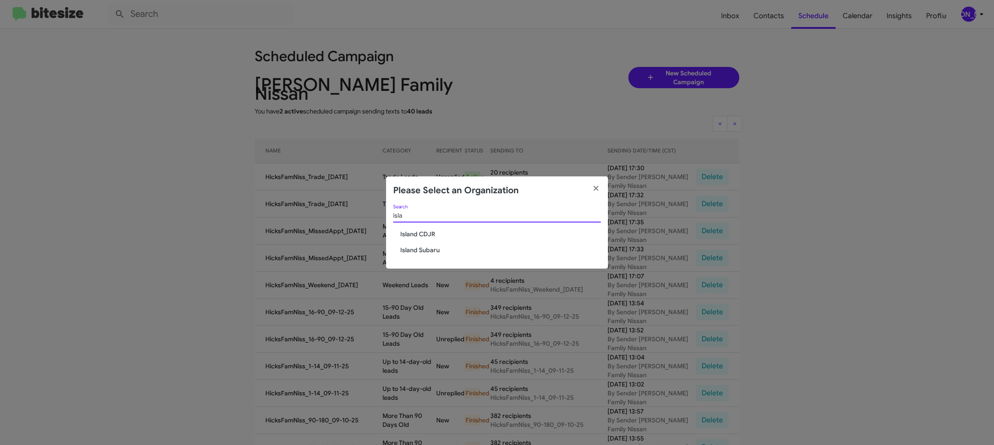
type input "isla"
click at [420, 240] on div "isla Search Island CDJR Island Subaru" at bounding box center [497, 237] width 222 height 64
click at [422, 234] on span "Island CDJR" at bounding box center [500, 234] width 201 height 9
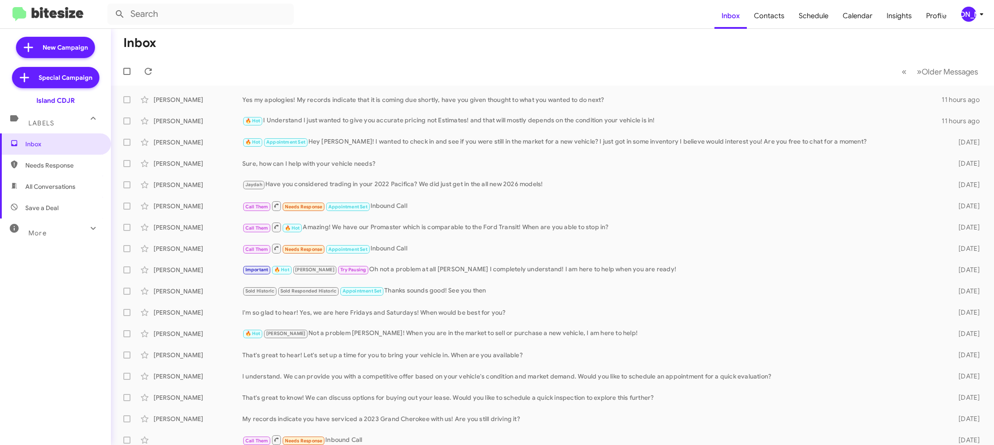
drag, startPoint x: 973, startPoint y: 12, endPoint x: 966, endPoint y: 20, distance: 10.7
click at [972, 13] on div "[PERSON_NAME]" at bounding box center [968, 14] width 15 height 15
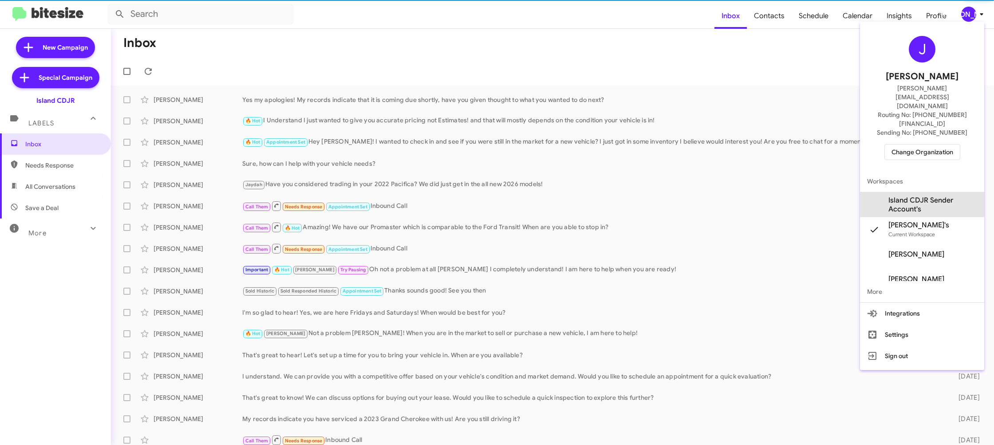
drag, startPoint x: 920, startPoint y: 174, endPoint x: 892, endPoint y: 154, distance: 34.9
click at [919, 196] on span "Island CDJR Sender Account's" at bounding box center [932, 205] width 89 height 18
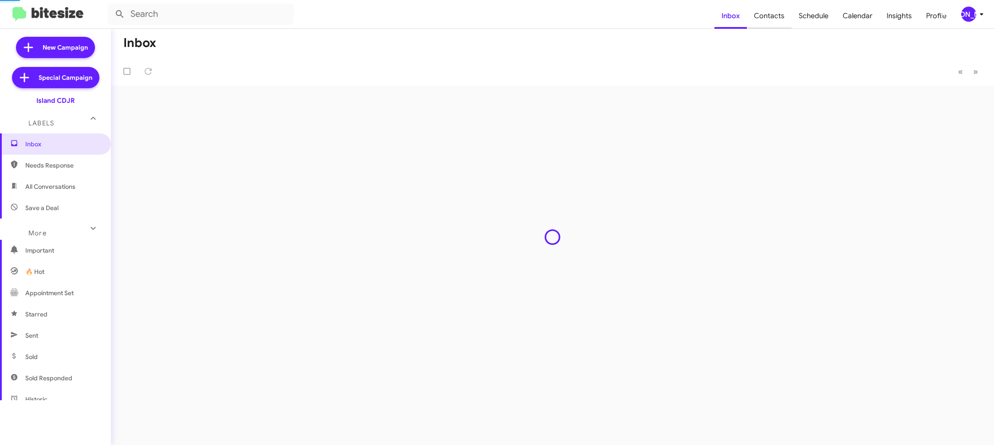
click at [781, 20] on span "Contacts" at bounding box center [769, 16] width 45 height 26
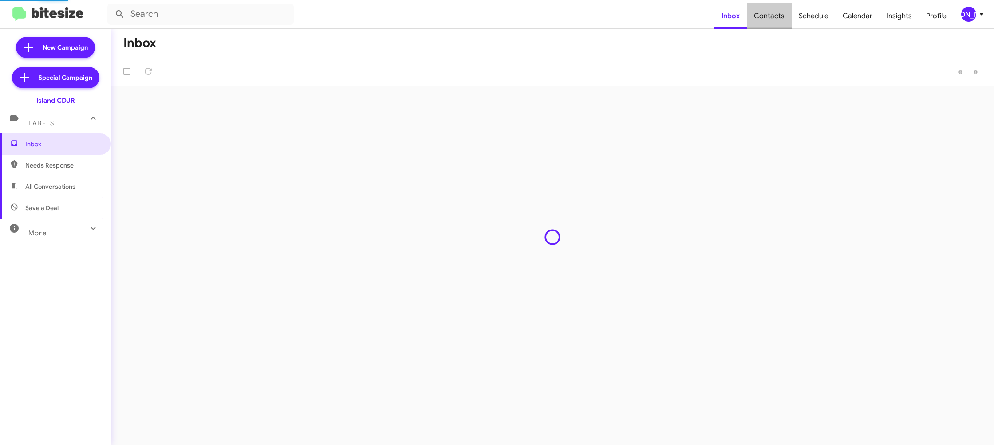
click at [781, 20] on span "Contacts" at bounding box center [769, 16] width 45 height 26
drag, startPoint x: 781, startPoint y: 20, endPoint x: 717, endPoint y: 4, distance: 66.2
click at [771, 16] on span "Contacts" at bounding box center [769, 16] width 45 height 26
type input "in:groups"
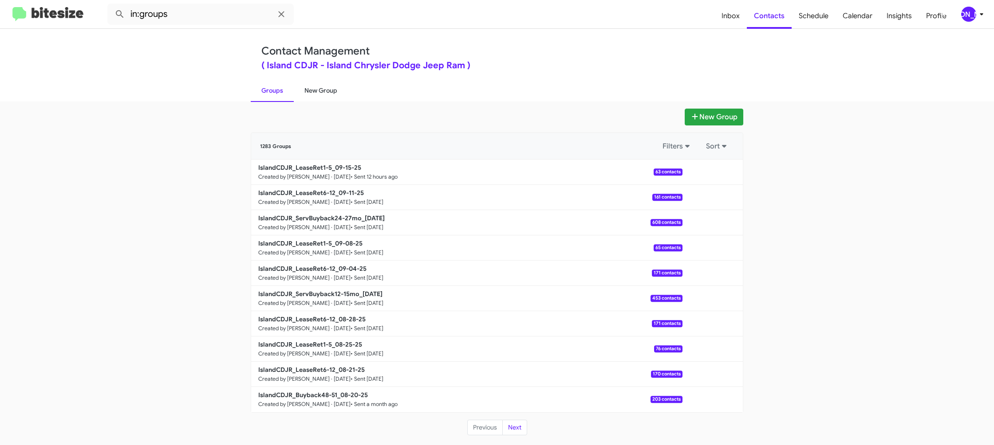
click at [328, 87] on link "New Group" at bounding box center [321, 90] width 54 height 23
click at [325, 83] on link "New Group" at bounding box center [321, 90] width 54 height 23
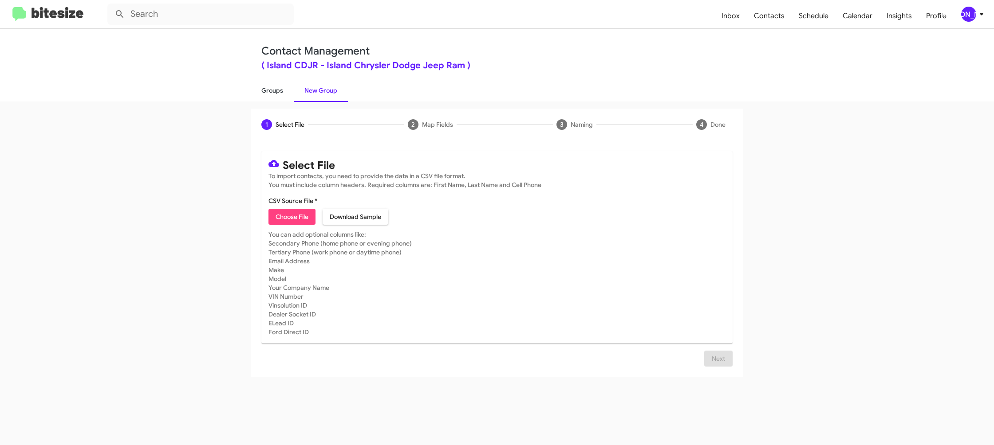
click at [272, 87] on link "Groups" at bounding box center [272, 90] width 43 height 23
type input "in:groups"
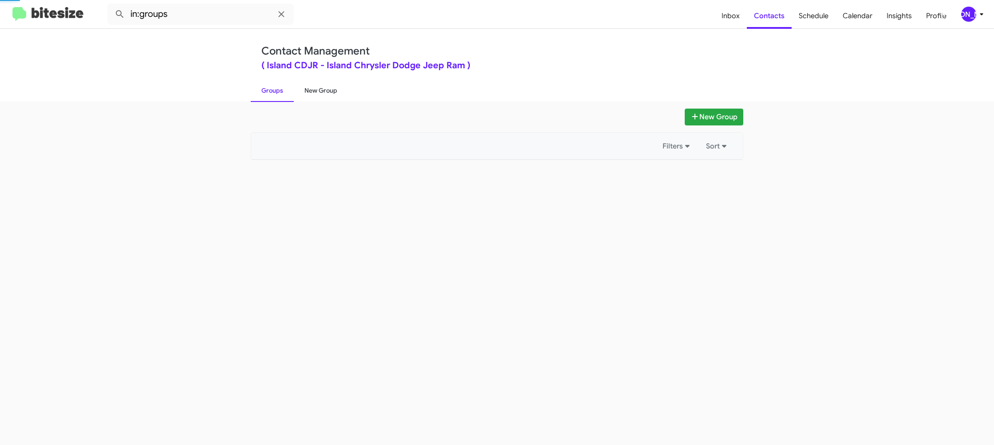
drag, startPoint x: 272, startPoint y: 87, endPoint x: 326, endPoint y: 88, distance: 54.1
click at [274, 87] on link "Groups" at bounding box center [272, 90] width 43 height 23
click at [326, 88] on link "New Group" at bounding box center [321, 90] width 54 height 23
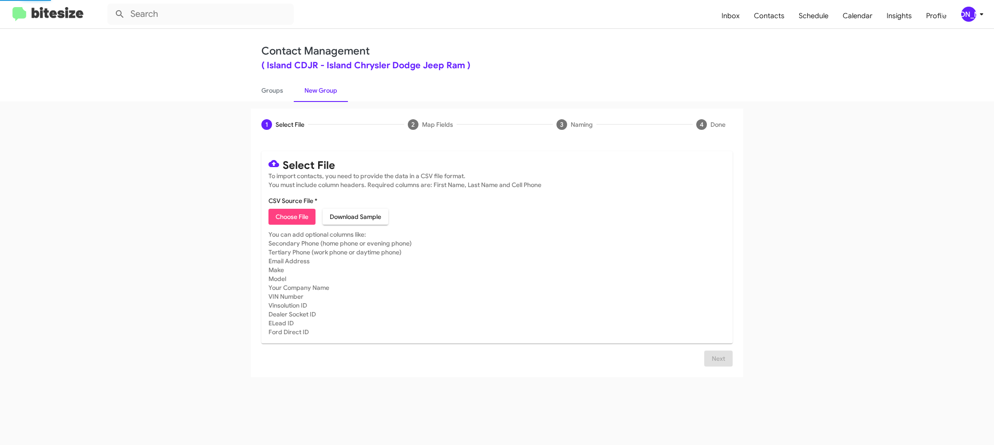
drag, startPoint x: 326, startPoint y: 88, endPoint x: 300, endPoint y: 164, distance: 80.0
click at [326, 88] on link "New Group" at bounding box center [321, 90] width 54 height 23
click at [299, 220] on span "Choose File" at bounding box center [292, 217] width 33 height 16
type input "IslandCDJR_ServBuyback36-39mo_09-16-25"
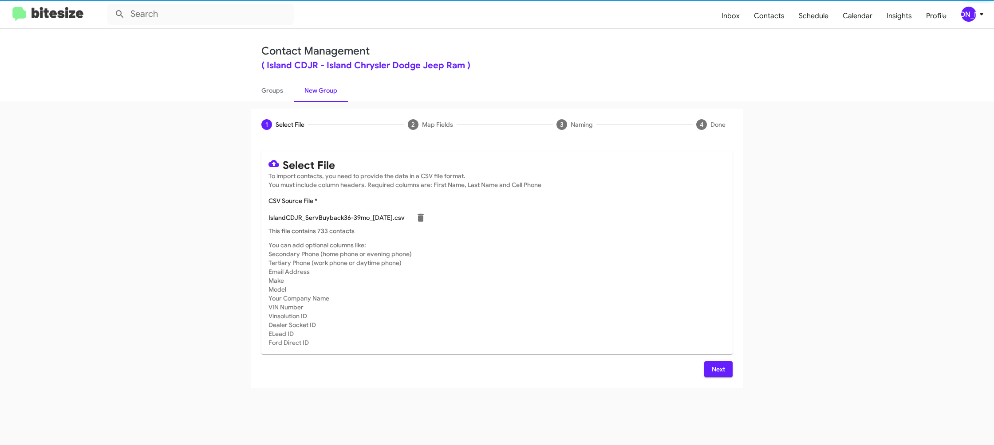
click at [638, 281] on mat-card-subtitle "You can add optional columns like: Secondary Phone (home phone or evening phone…" at bounding box center [496, 294] width 457 height 106
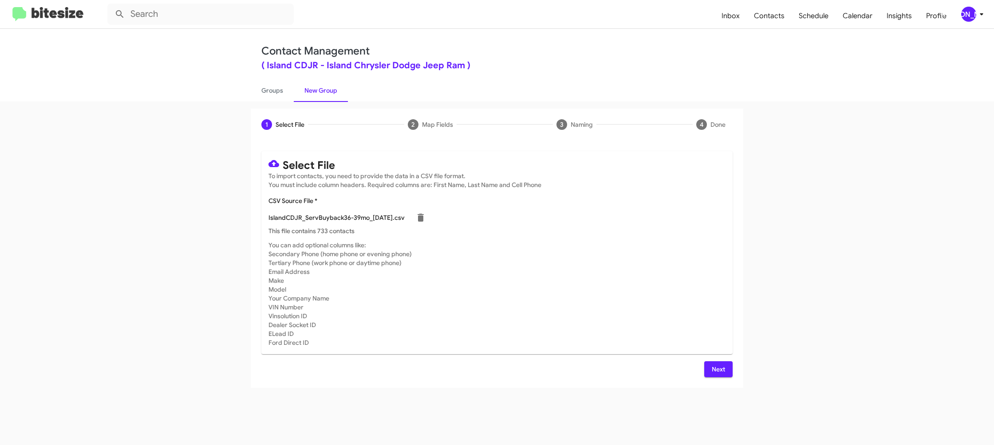
click at [721, 370] on span "Next" at bounding box center [718, 370] width 14 height 16
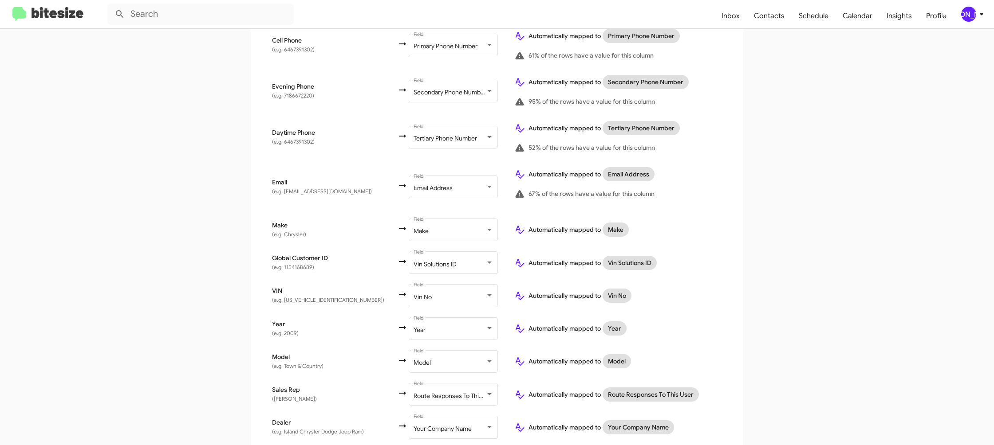
scroll to position [316, 0]
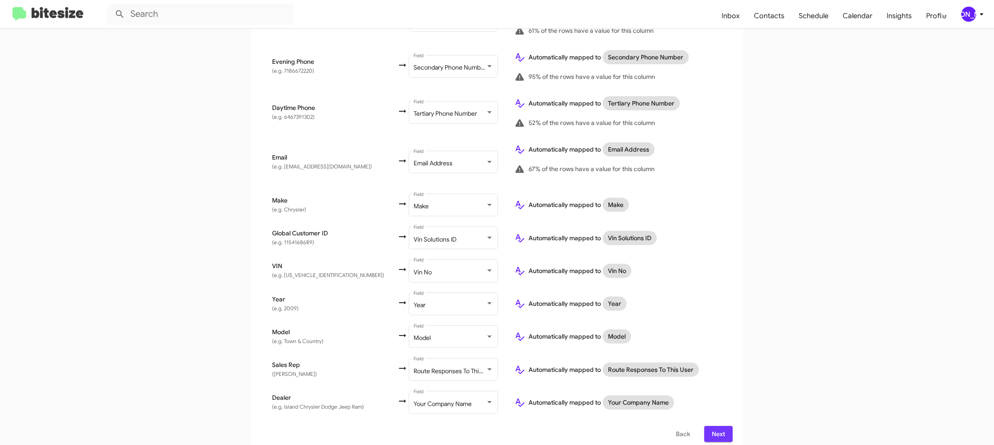
click at [716, 426] on span "Next" at bounding box center [718, 434] width 14 height 16
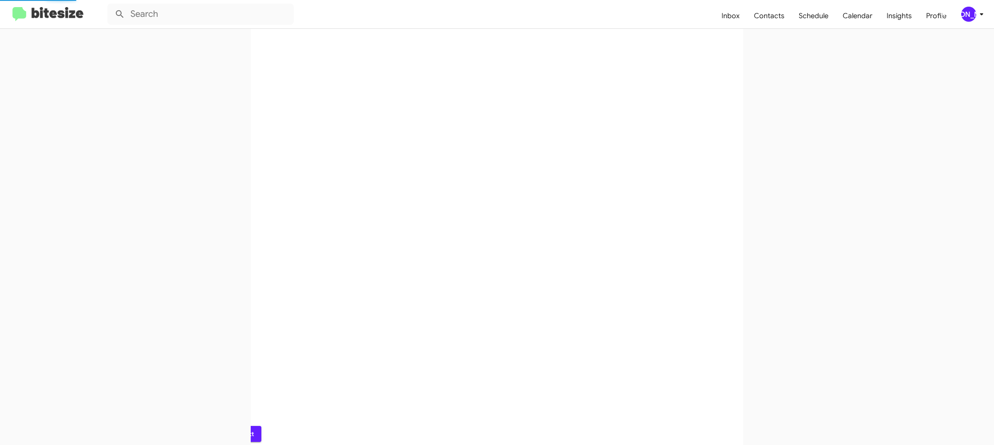
scroll to position [0, 0]
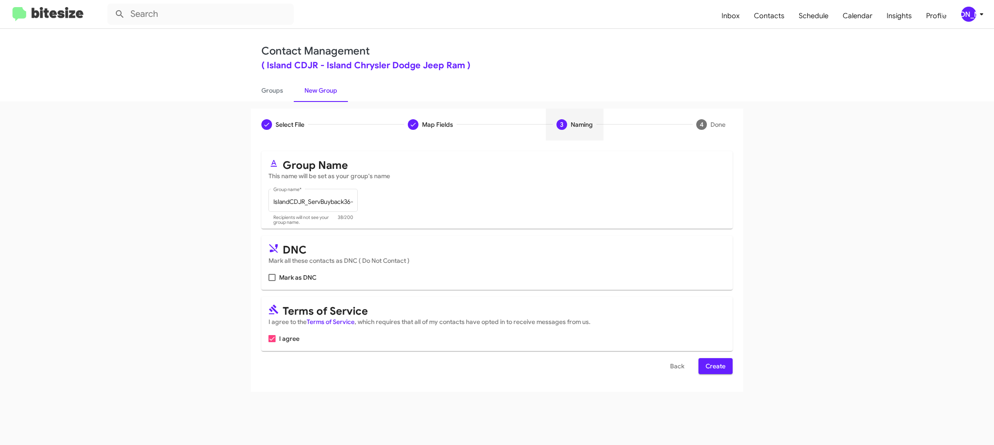
click at [718, 368] on span "Create" at bounding box center [715, 366] width 20 height 16
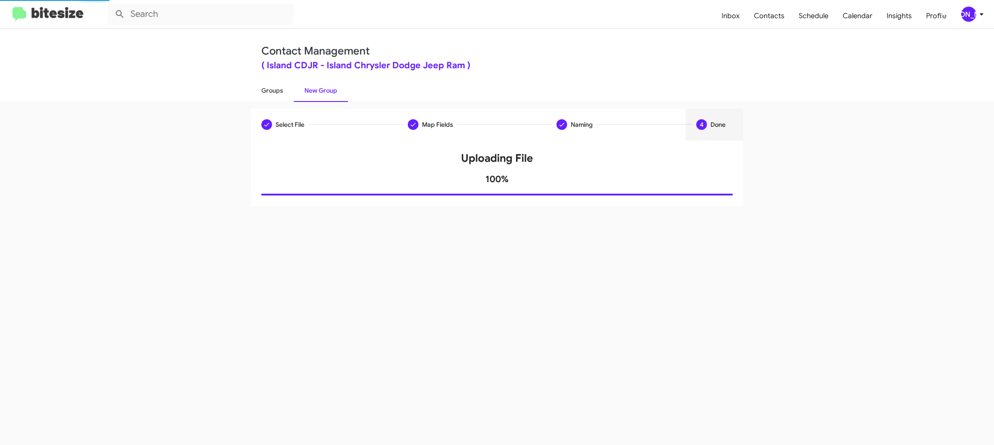
click at [276, 96] on link "Groups" at bounding box center [272, 90] width 43 height 23
type input "in:groups"
click at [276, 96] on link "Groups" at bounding box center [272, 90] width 43 height 23
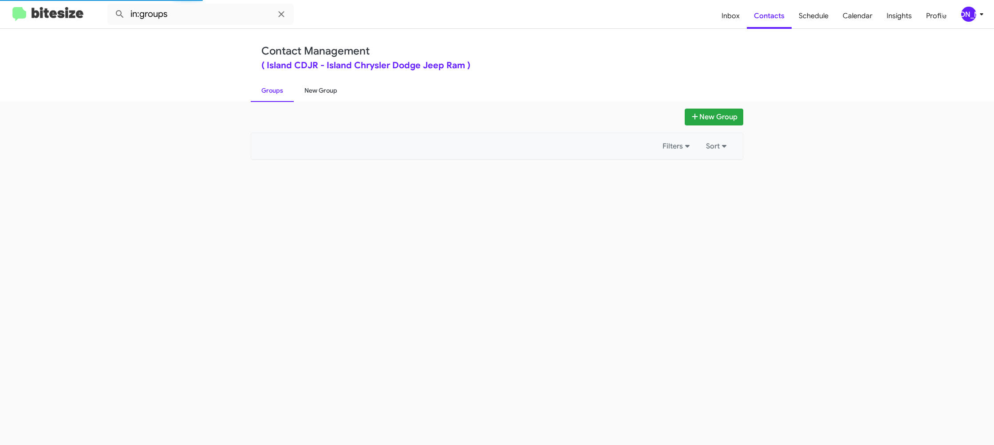
click at [306, 92] on link "New Group" at bounding box center [321, 90] width 54 height 23
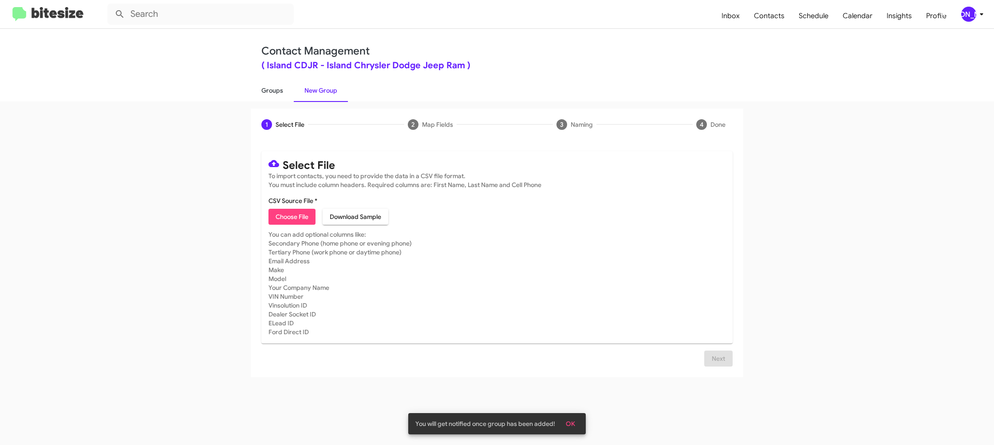
click at [262, 86] on link "Groups" at bounding box center [272, 90] width 43 height 23
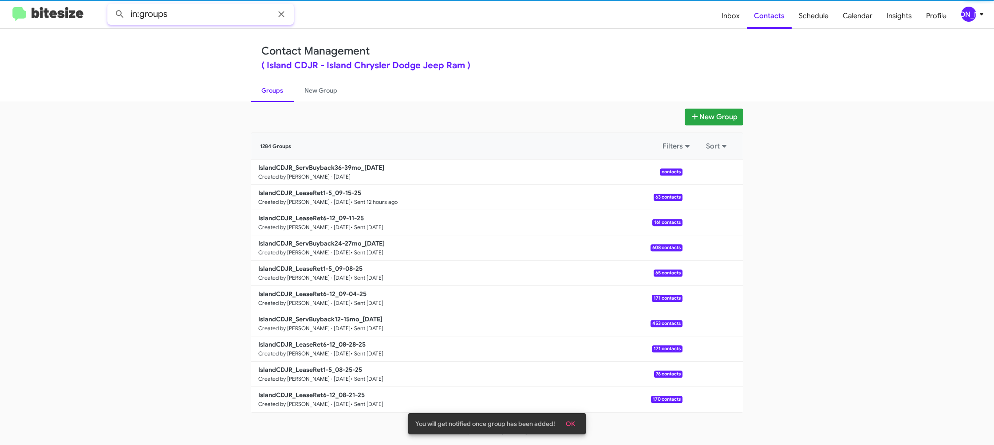
click at [183, 15] on input "in:groups" at bounding box center [200, 14] width 186 height 21
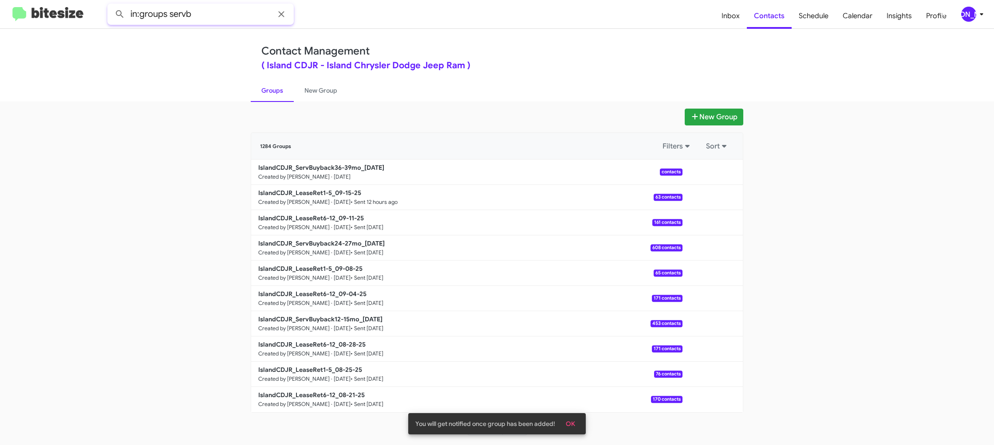
type input "in:groups servb"
click at [111, 5] on button at bounding box center [120, 14] width 18 height 18
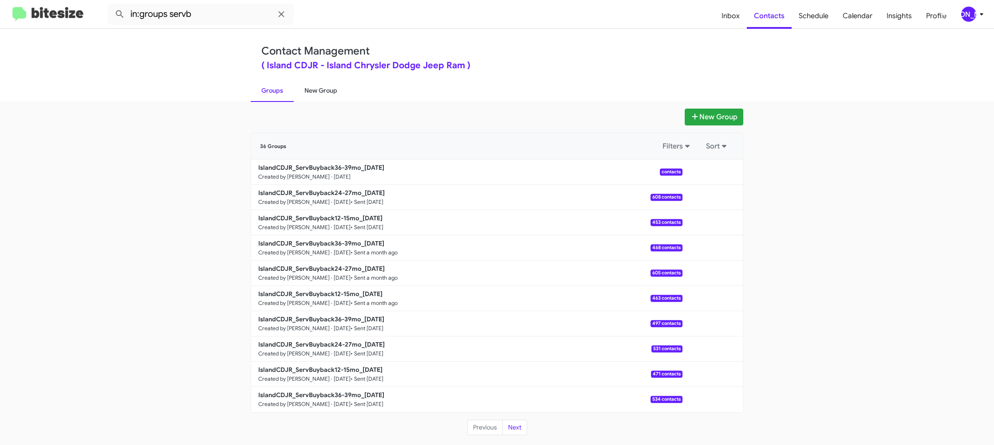
click at [312, 88] on link "New Group" at bounding box center [321, 90] width 54 height 23
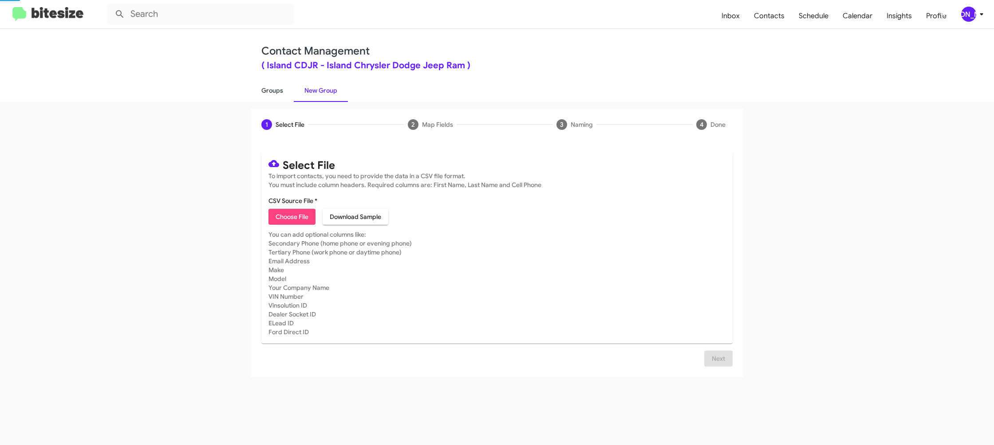
click at [271, 90] on link "Groups" at bounding box center [272, 90] width 43 height 23
type input "in:groups"
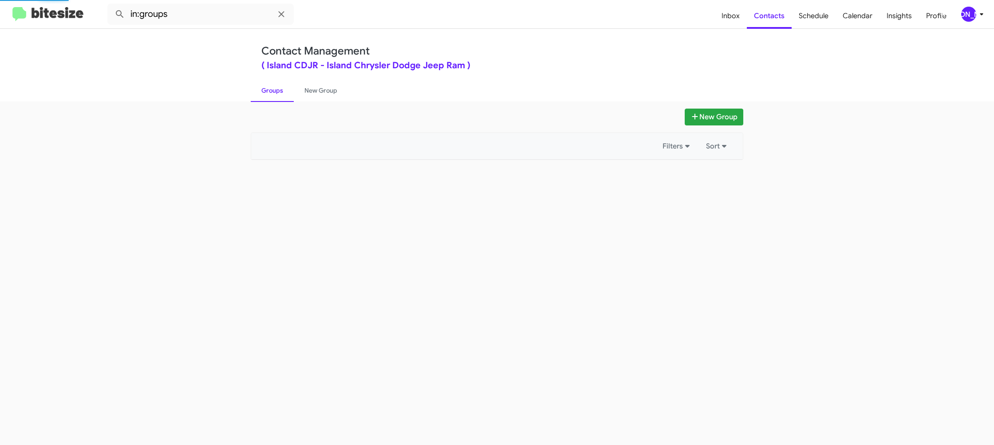
click at [271, 90] on link "Groups" at bounding box center [272, 90] width 43 height 23
drag, startPoint x: 271, startPoint y: 90, endPoint x: 296, endPoint y: 47, distance: 50.1
click at [273, 87] on link "Groups" at bounding box center [272, 90] width 43 height 23
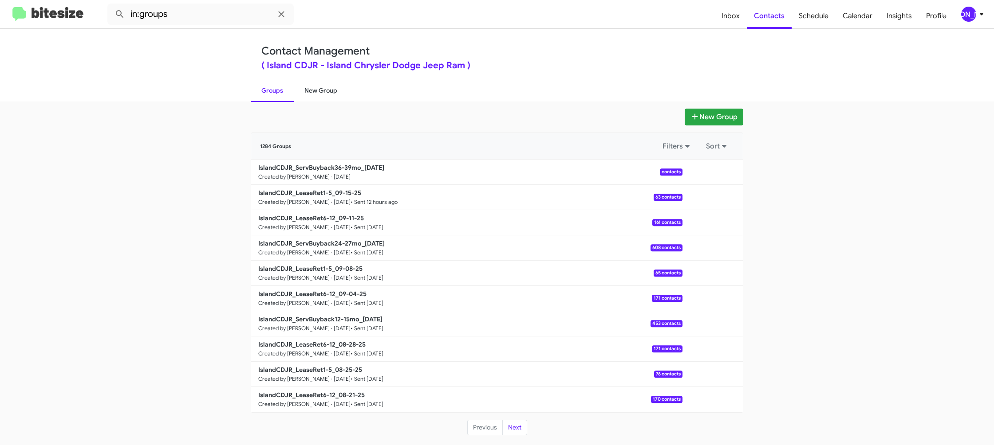
click at [324, 90] on link "New Group" at bounding box center [321, 90] width 54 height 23
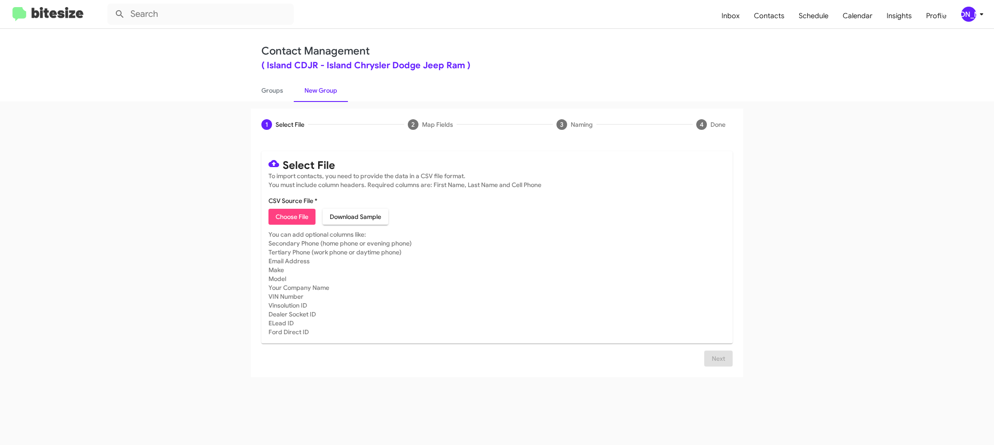
click at [271, 104] on div "1 Select File 2 Map Fields 3 Naming 4 Done Select File To import contacts, you …" at bounding box center [497, 274] width 994 height 344
click at [272, 98] on link "Groups" at bounding box center [272, 90] width 43 height 23
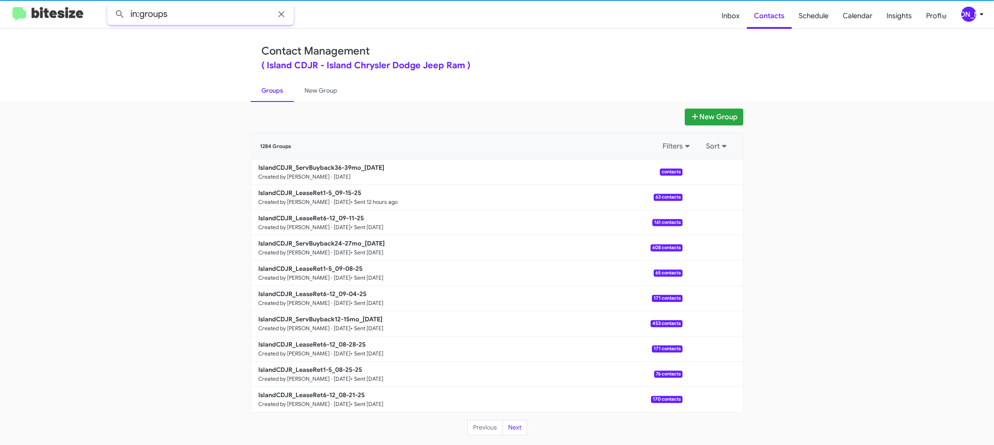
click at [197, 8] on input "in:groups" at bounding box center [200, 14] width 186 height 21
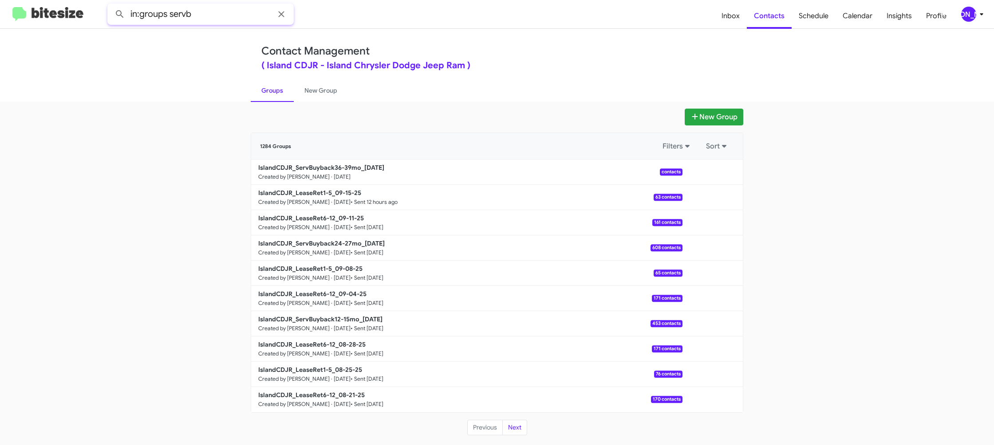
type input "in:groups servb"
click at [111, 5] on button at bounding box center [120, 14] width 18 height 18
click at [309, 88] on link "New Group" at bounding box center [321, 90] width 54 height 23
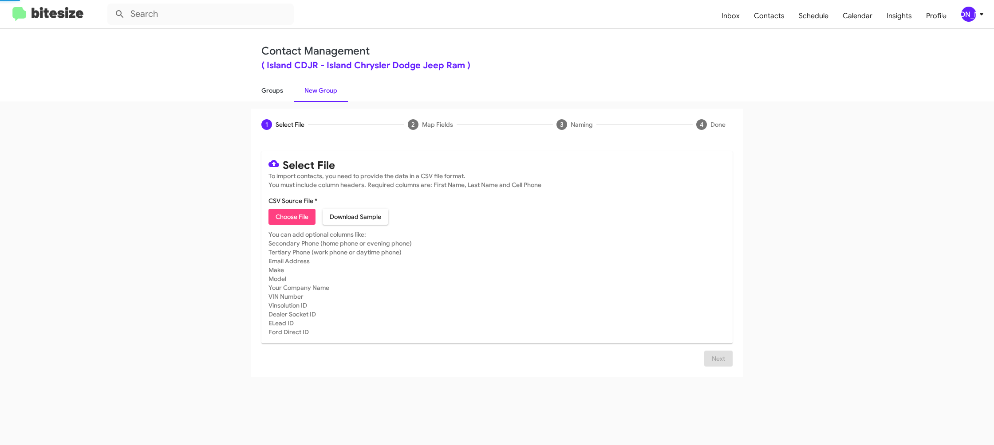
click at [264, 90] on link "Groups" at bounding box center [272, 90] width 43 height 23
type input "in:groups"
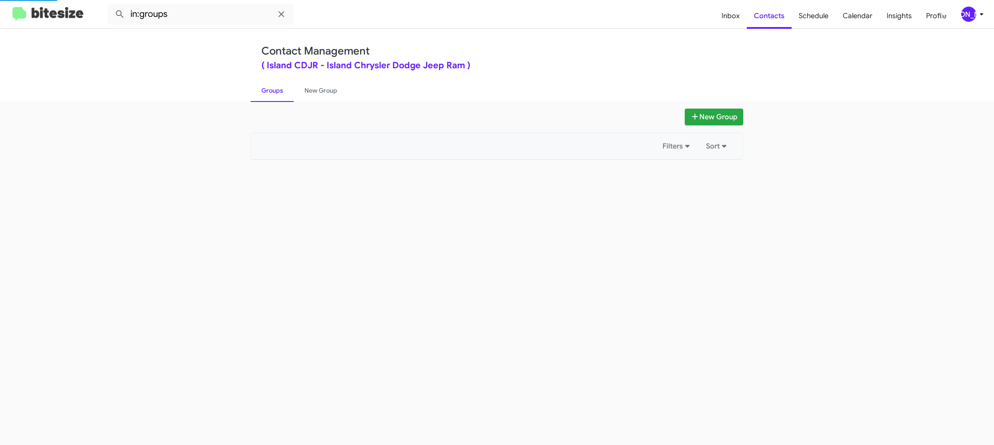
click at [264, 90] on link "Groups" at bounding box center [272, 90] width 43 height 23
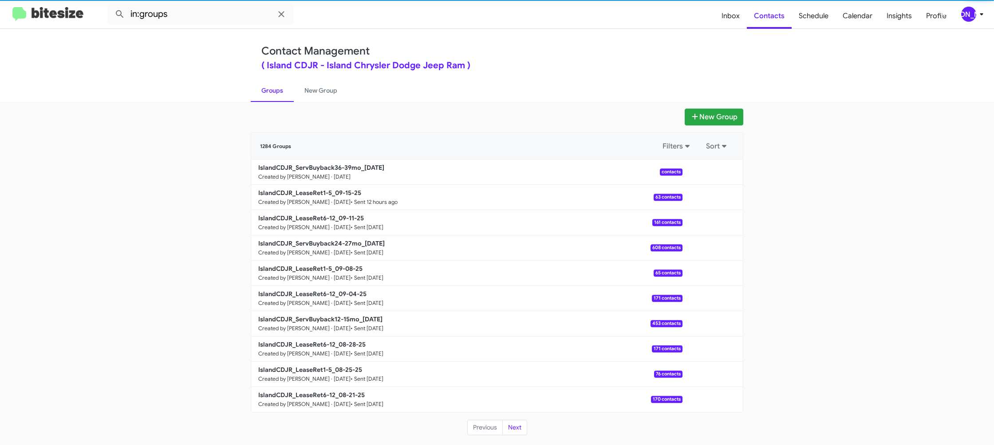
click at [264, 90] on link "Groups" at bounding box center [272, 90] width 43 height 23
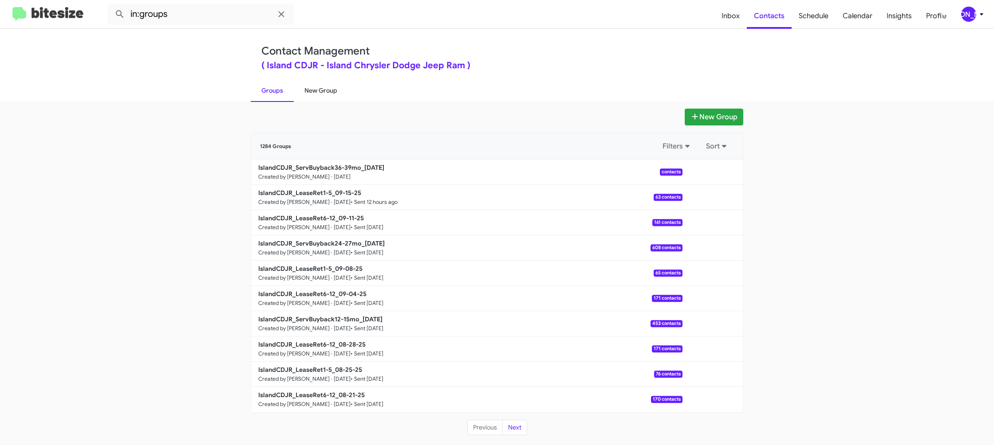
click at [303, 91] on link "New Group" at bounding box center [321, 90] width 54 height 23
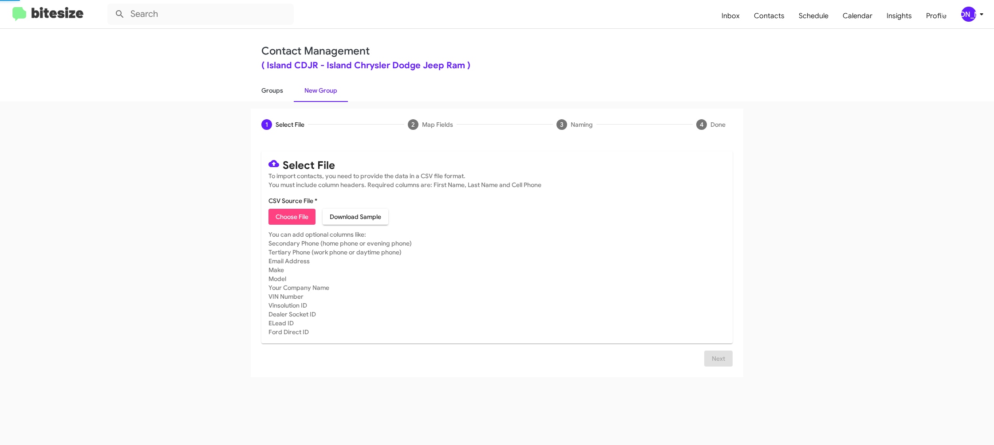
click at [282, 92] on link "Groups" at bounding box center [272, 90] width 43 height 23
type input "in:groups"
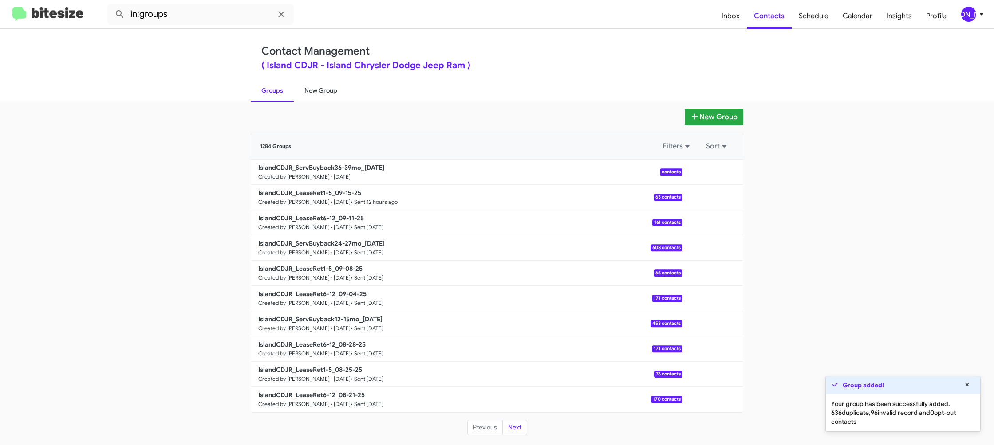
click at [311, 92] on link "New Group" at bounding box center [321, 90] width 54 height 23
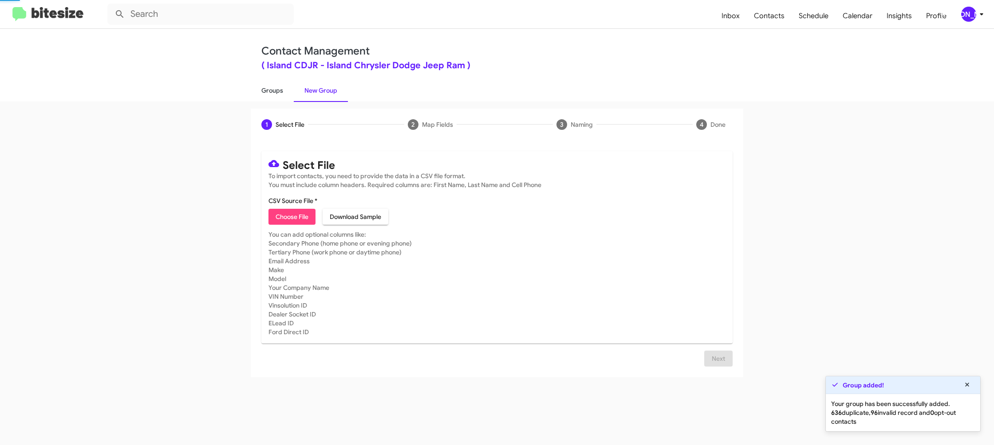
click at [275, 93] on link "Groups" at bounding box center [272, 90] width 43 height 23
type input "in:groups"
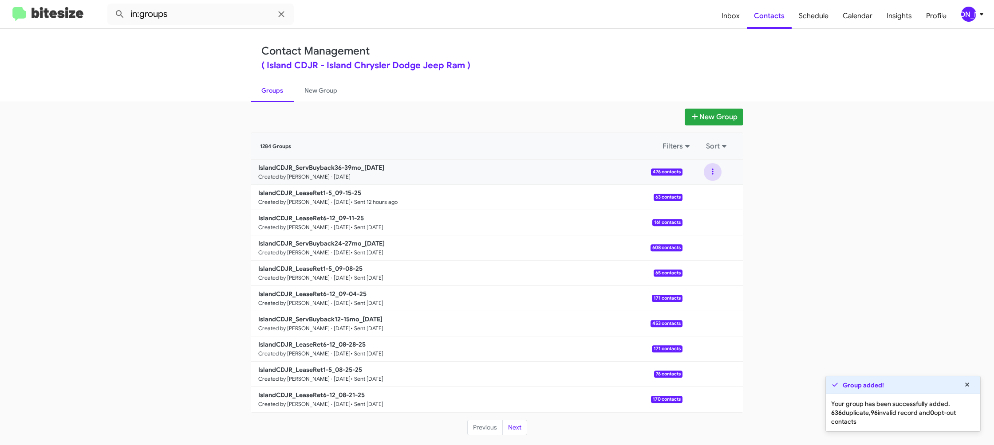
click at [718, 173] on button at bounding box center [713, 172] width 18 height 18
click at [710, 190] on button "View contacts" at bounding box center [685, 195] width 71 height 21
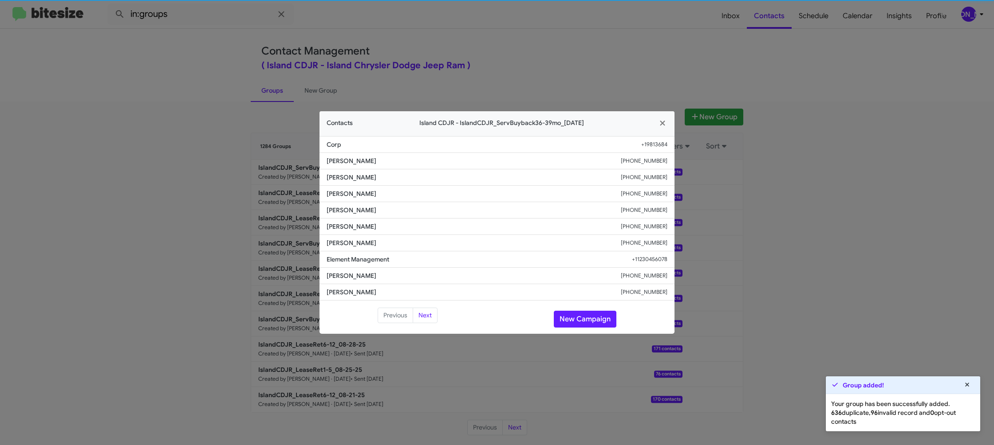
click at [349, 234] on li "Providenza Mirabella +13473587755" at bounding box center [496, 227] width 355 height 16
copy span "Providenza Mirabella"
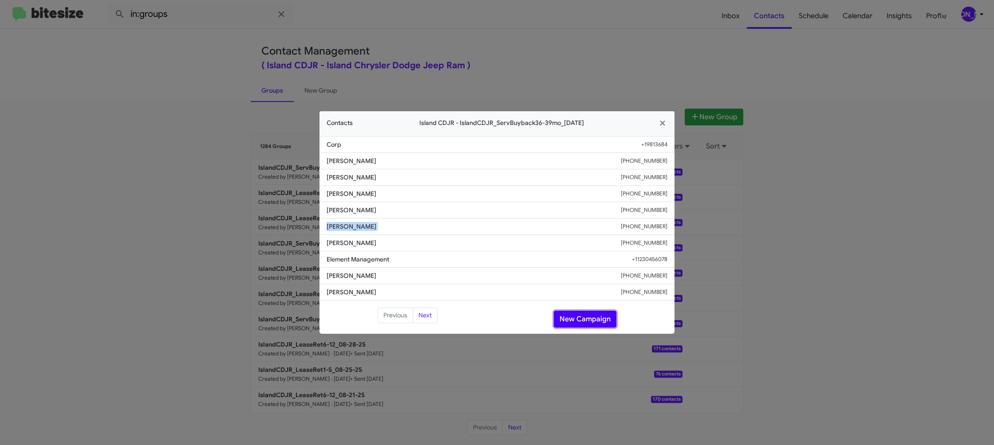
click at [587, 313] on button "New Campaign" at bounding box center [585, 319] width 63 height 17
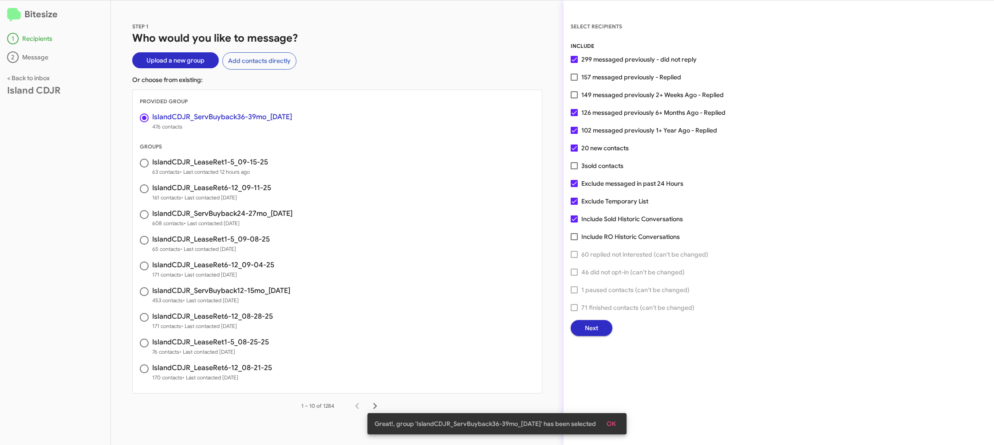
drag, startPoint x: 615, startPoint y: 429, endPoint x: 614, endPoint y: 398, distance: 31.1
click at [616, 428] on span "OK" at bounding box center [610, 424] width 9 height 16
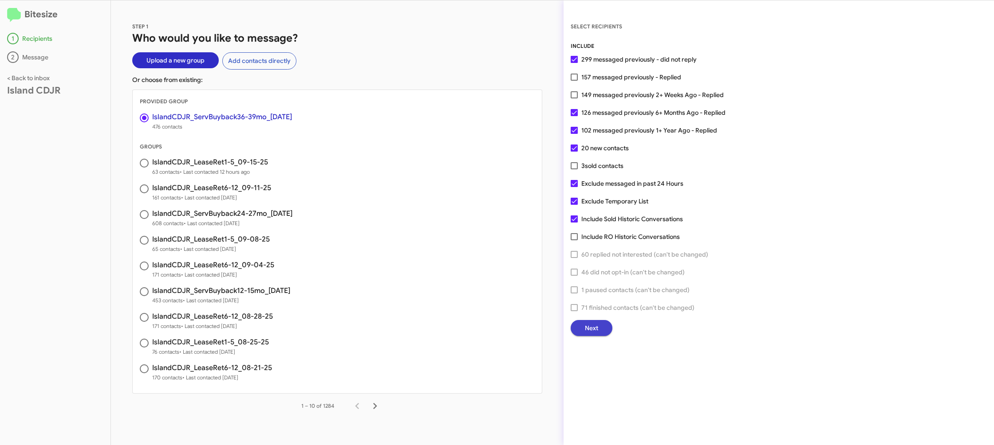
click at [595, 324] on span "Next" at bounding box center [591, 328] width 13 height 16
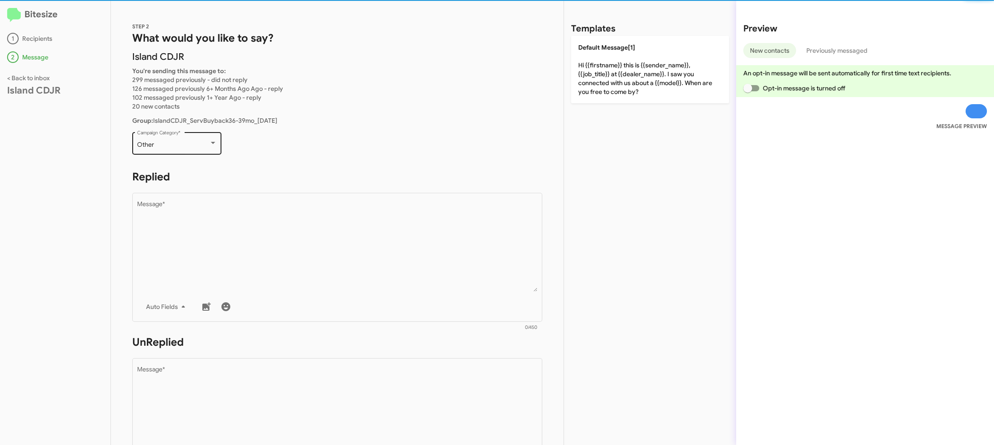
click at [191, 148] on div "Other" at bounding box center [173, 145] width 72 height 7
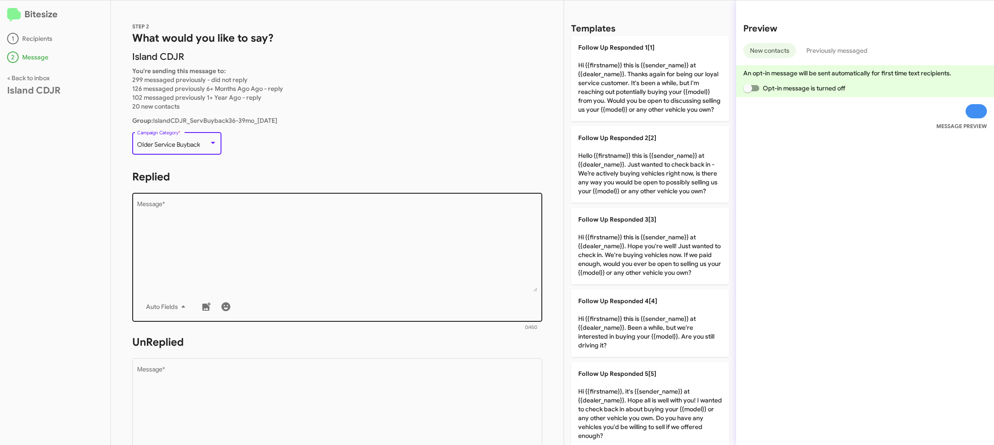
click at [336, 286] on textarea "Message *" at bounding box center [337, 246] width 401 height 91
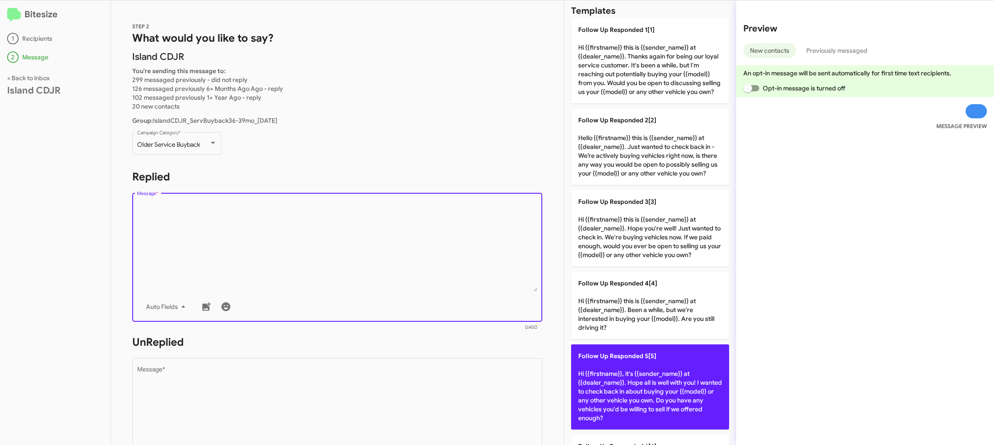
scroll to position [31, 0]
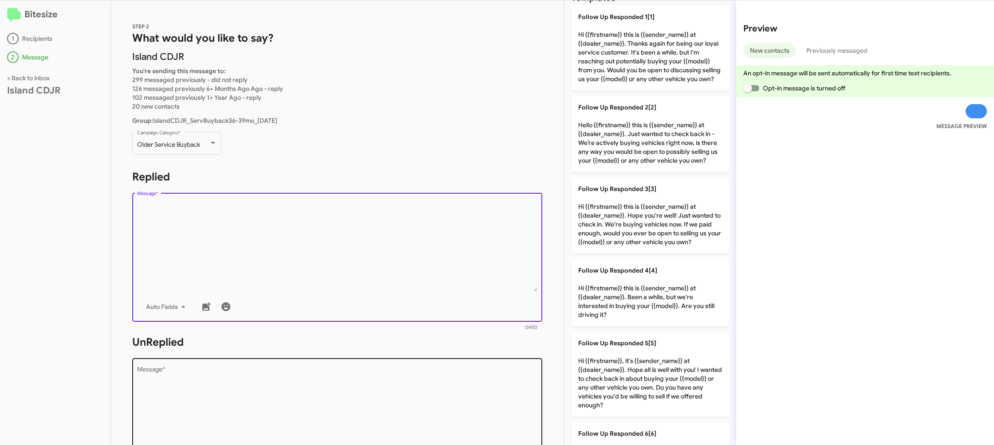
drag, startPoint x: 597, startPoint y: 382, endPoint x: 495, endPoint y: 384, distance: 102.5
click at [597, 382] on p "Follow Up Responded 5[5] Hi {{firstname}}, it's {{sender_name}} at {{dealer_nam…" at bounding box center [650, 374] width 158 height 85
type textarea "Hi {{firstname}}, it's {{sender_name}} at {{dealer_name}}. Hope all is well wit…"
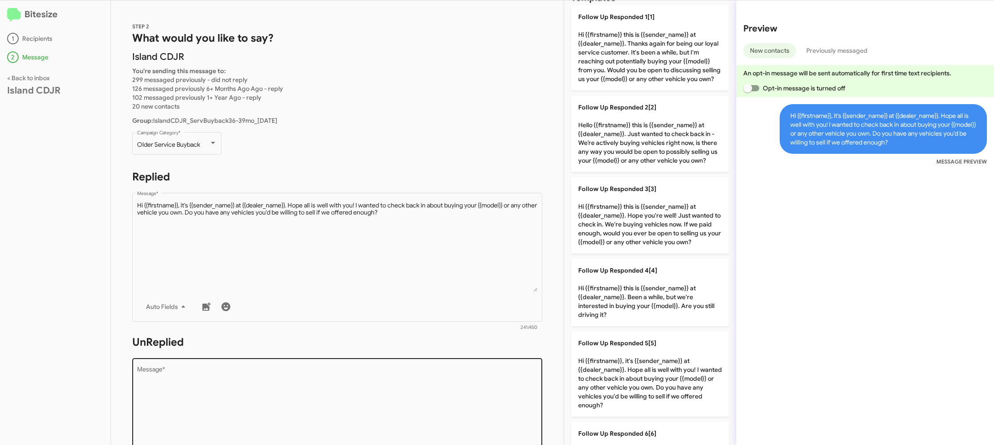
click at [358, 392] on textarea "Message *" at bounding box center [337, 412] width 401 height 91
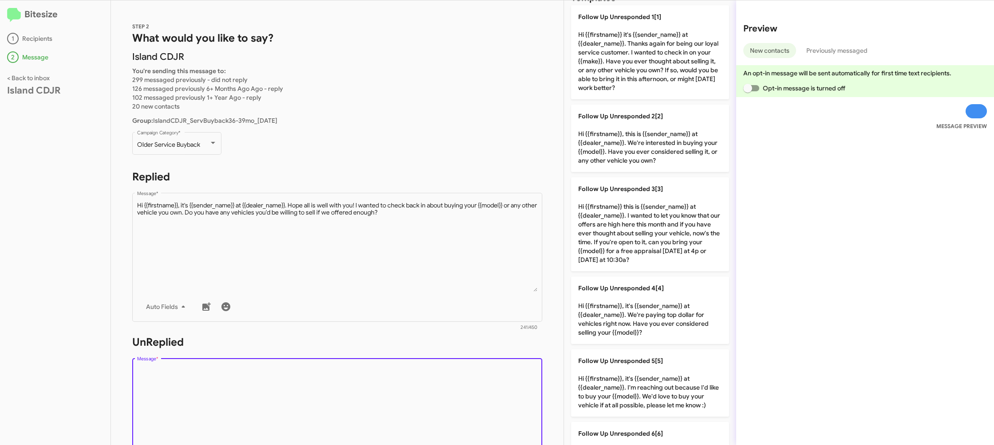
click at [358, 392] on textarea "Message *" at bounding box center [337, 412] width 401 height 91
drag, startPoint x: 358, startPoint y: 392, endPoint x: 464, endPoint y: 348, distance: 114.0
click at [359, 392] on textarea "Message *" at bounding box center [337, 412] width 401 height 91
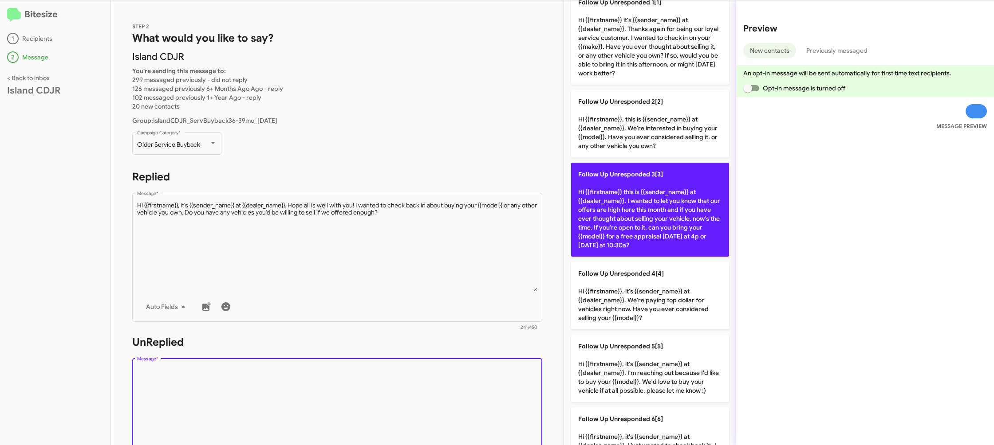
scroll to position [46, 0]
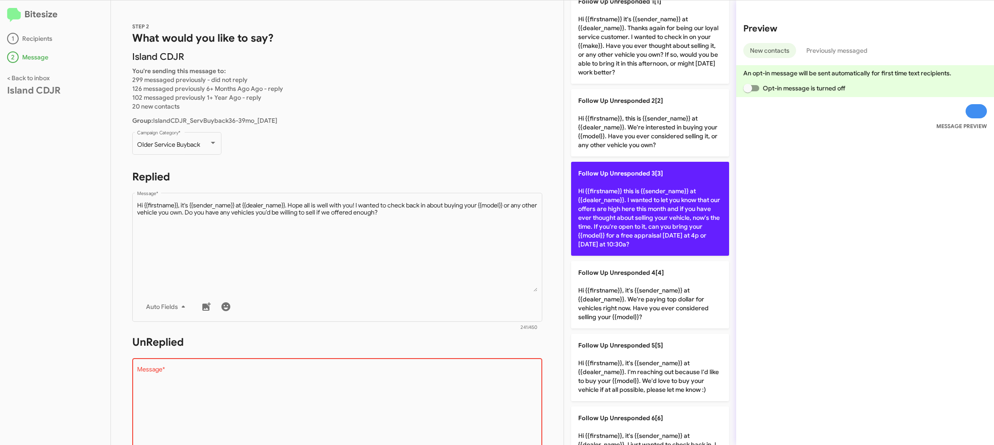
drag, startPoint x: 646, startPoint y: 193, endPoint x: 445, endPoint y: 247, distance: 208.9
click at [644, 193] on p "Follow Up Unresponded 3[3] Hi {{firstname}} this is {{sender_name}} at {{dealer…" at bounding box center [650, 209] width 158 height 94
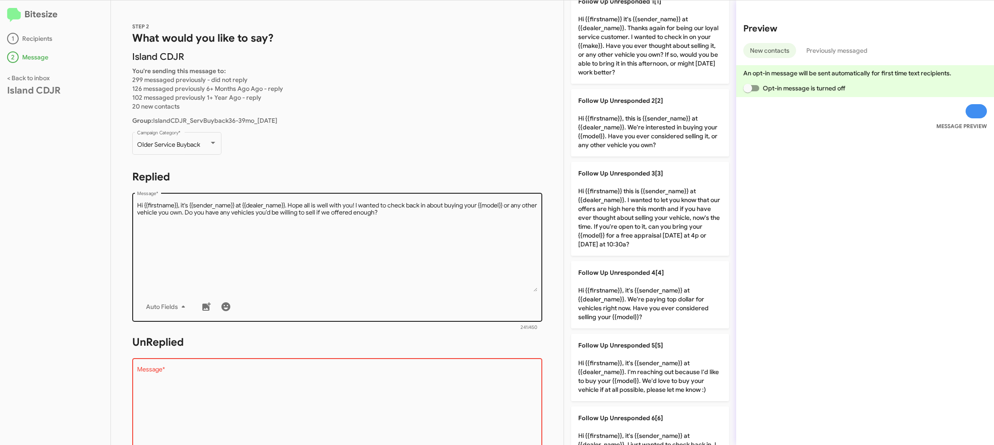
type textarea "Hi {{firstname}} this is {{sender_name}} at {{dealer_name}}. I wanted to let yo…"
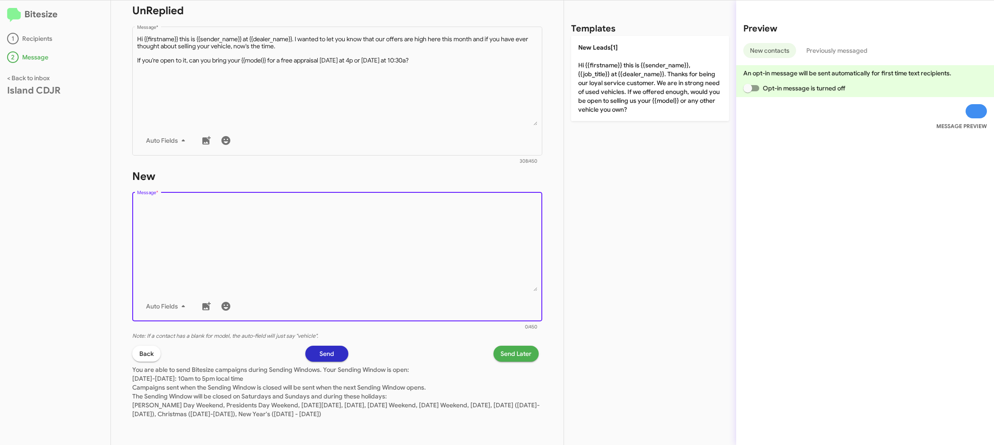
scroll to position [0, 0]
click at [444, 265] on textarea "Message *" at bounding box center [337, 246] width 401 height 91
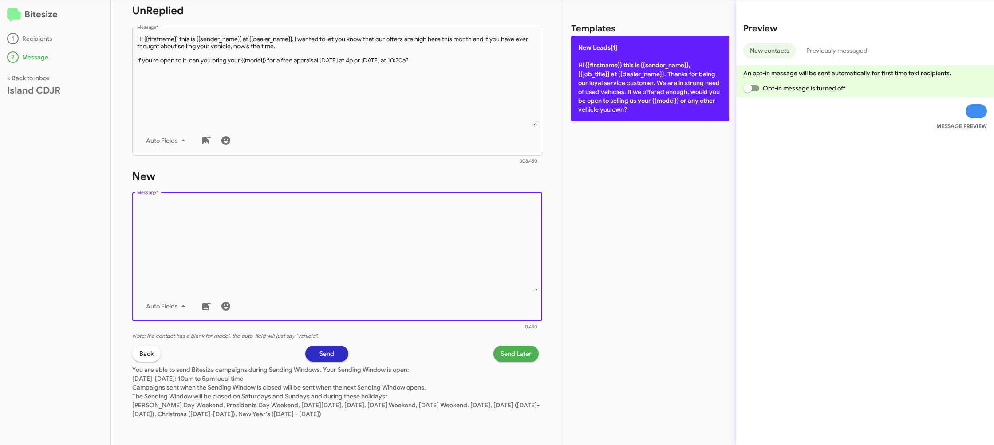
drag, startPoint x: 444, startPoint y: 265, endPoint x: 625, endPoint y: 91, distance: 251.0
click at [466, 234] on textarea "Message *" at bounding box center [337, 246] width 401 height 91
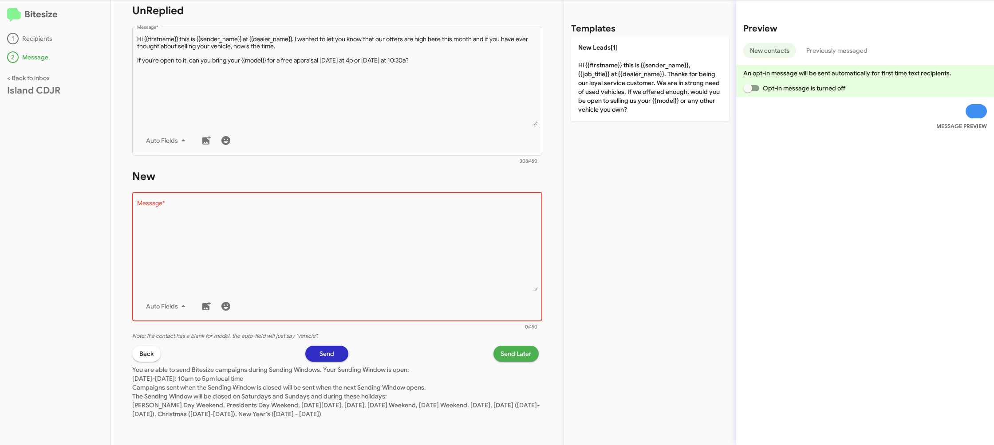
drag, startPoint x: 631, startPoint y: 90, endPoint x: 553, endPoint y: 301, distance: 225.2
click at [631, 90] on p "New Leads[1] Hi {{firstname}} this is {{sender_name}}, {{job_title}} at {{deale…" at bounding box center [650, 78] width 158 height 85
type textarea "Hi {{firstname}} this is {{sender_name}}, {{job_title}} at {{dealer_name}}. Tha…"
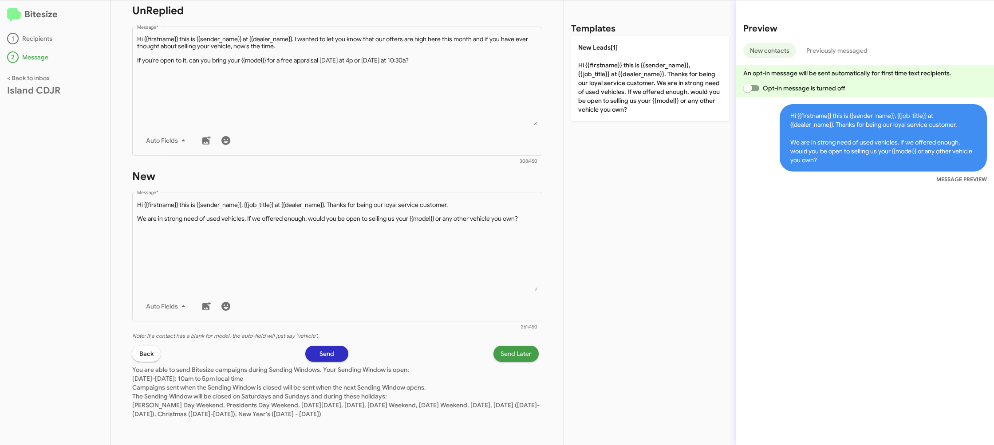
click at [520, 349] on span "Send Later" at bounding box center [515, 354] width 31 height 16
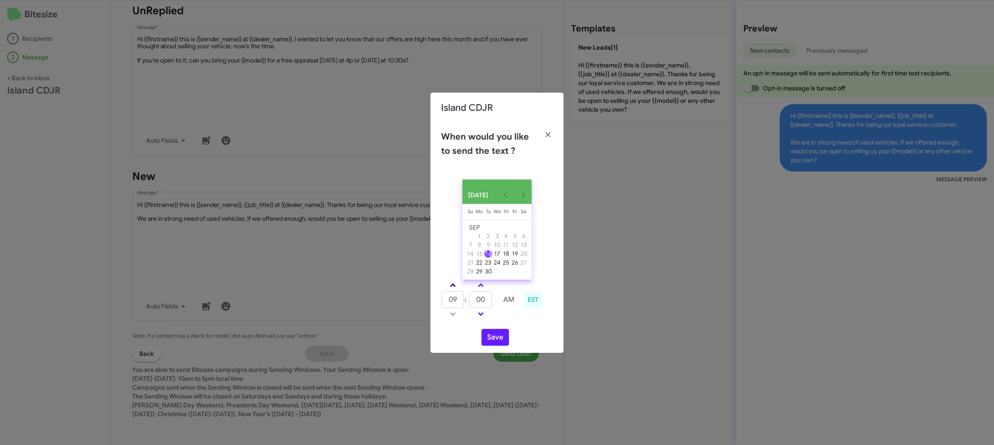
click at [448, 288] on link at bounding box center [453, 285] width 16 height 10
drag, startPoint x: 448, startPoint y: 288, endPoint x: 484, endPoint y: 299, distance: 38.0
click at [448, 288] on link at bounding box center [453, 285] width 16 height 10
click at [481, 298] on input "00" at bounding box center [480, 299] width 22 height 17
type input "10"
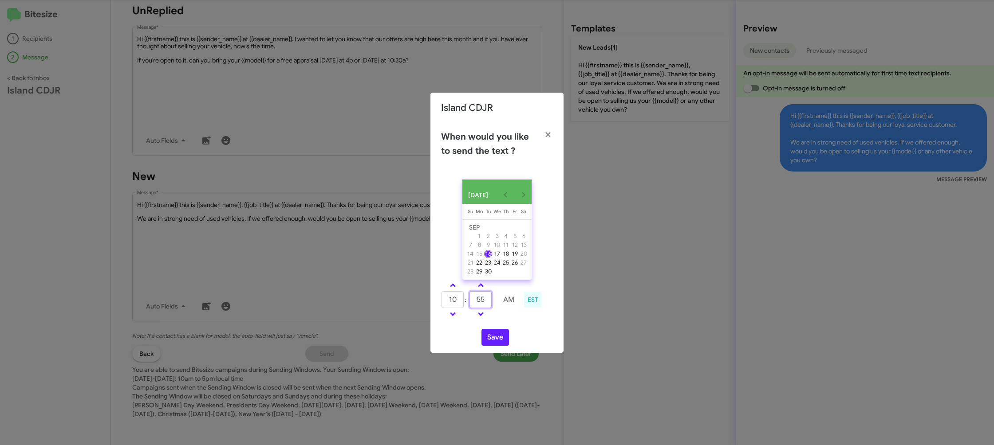
click at [481, 298] on input "55" at bounding box center [480, 299] width 22 height 17
click at [482, 291] on link at bounding box center [481, 285] width 16 height 10
click at [485, 317] on link at bounding box center [481, 314] width 16 height 10
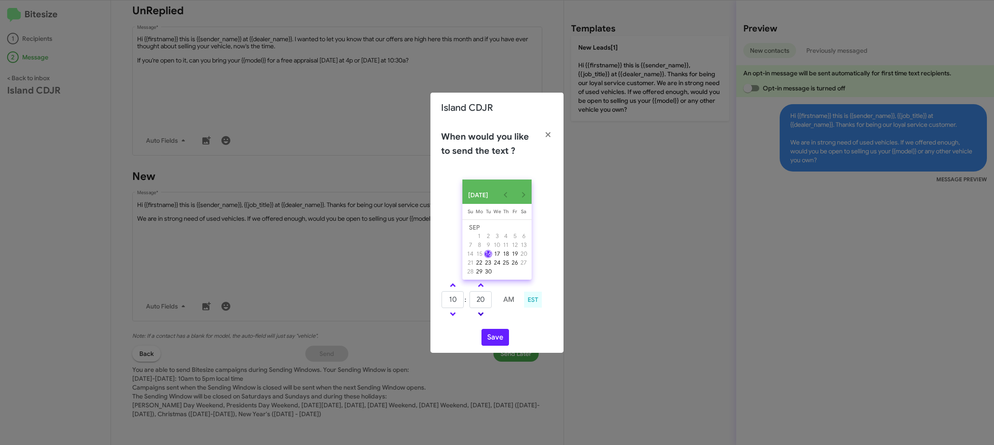
type input "15"
drag, startPoint x: 455, startPoint y: 289, endPoint x: 461, endPoint y: 298, distance: 10.2
click at [454, 289] on link at bounding box center [453, 285] width 16 height 10
type input "11"
click at [517, 325] on div "SEP 2025 Sunday Su Monday Mo Tuesday Tu Wednesday We Thursday Th Friday Fr Satu…" at bounding box center [496, 263] width 133 height 181
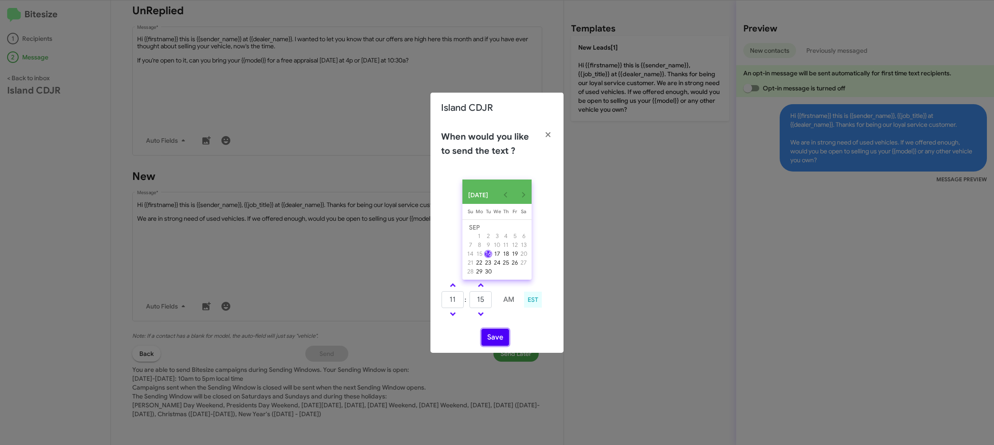
click at [497, 341] on button "Save" at bounding box center [495, 337] width 28 height 17
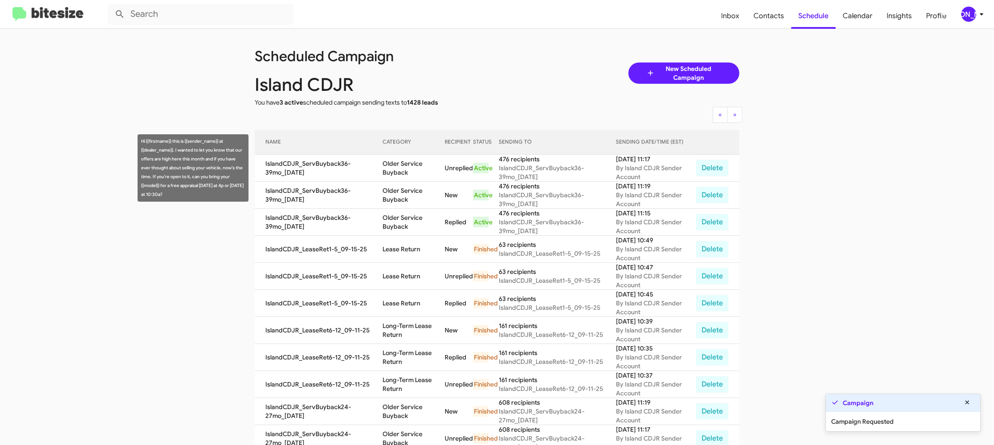
click at [400, 165] on td "Older Service Buyback" at bounding box center [413, 168] width 62 height 27
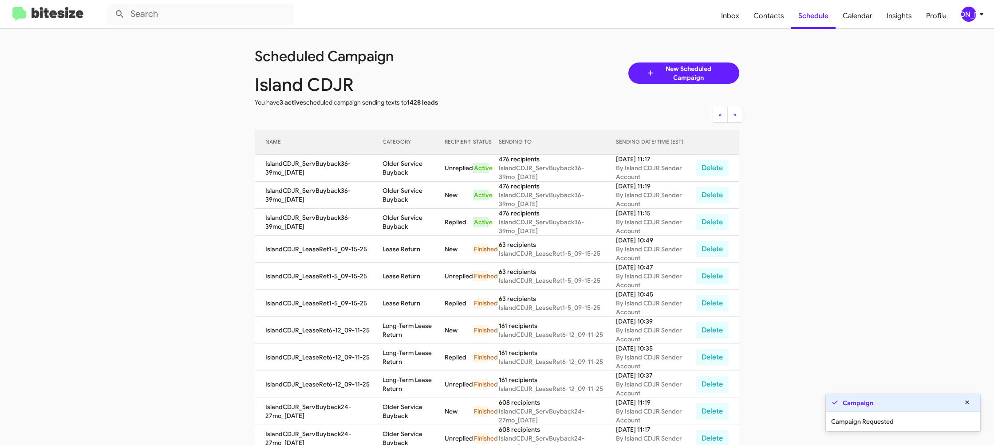
click at [400, 165] on td "Older Service Buyback" at bounding box center [413, 168] width 62 height 27
copy td "Older Service Buyback"
click at [975, 15] on span "[PERSON_NAME]" at bounding box center [974, 14] width 27 height 15
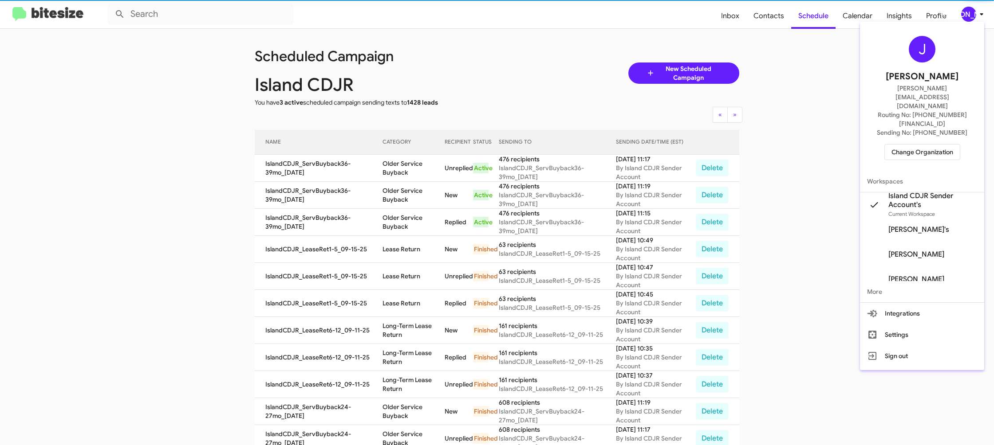
click at [909, 145] on span "Change Organization" at bounding box center [922, 152] width 62 height 15
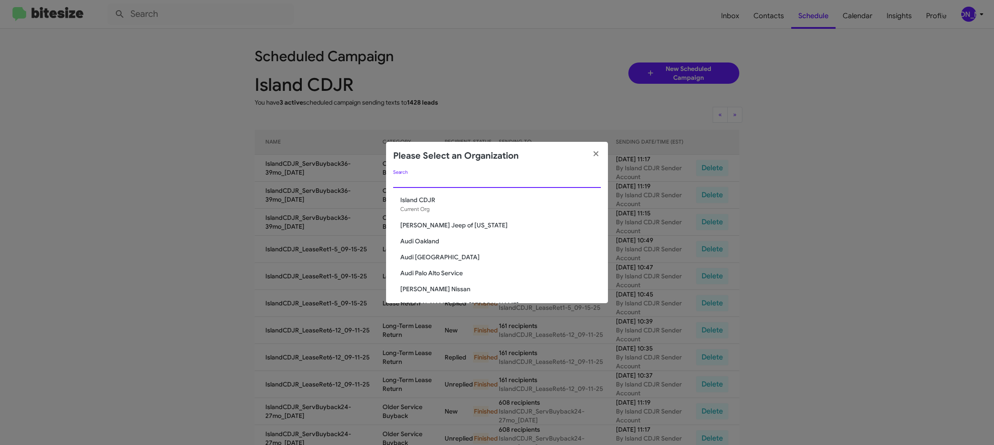
click at [405, 182] on input "Search" at bounding box center [497, 181] width 208 height 7
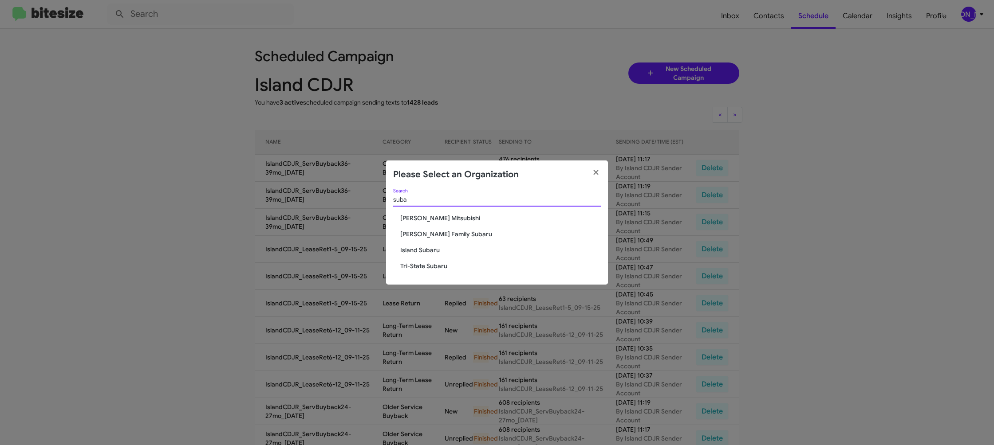
type input "suba"
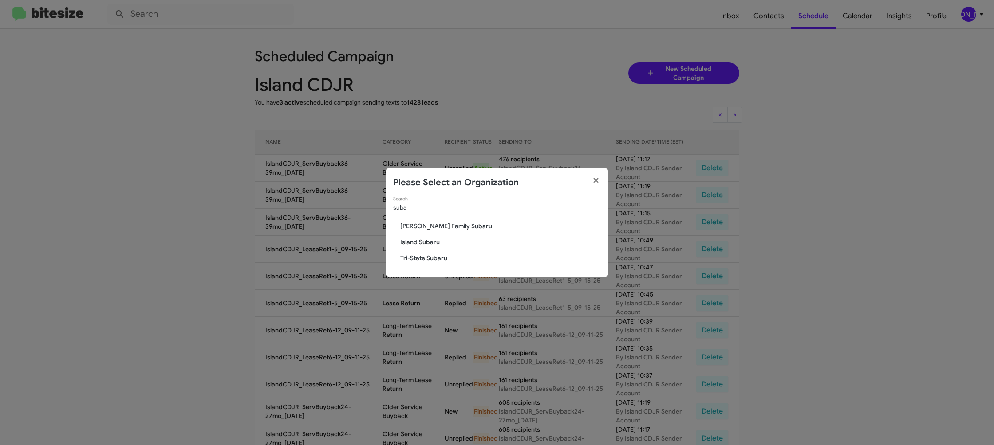
click at [440, 243] on span "Island Subaru" at bounding box center [500, 242] width 201 height 9
drag, startPoint x: 440, startPoint y: 243, endPoint x: 371, endPoint y: 46, distance: 208.6
click at [430, 223] on div "suba Search Hicks Family Subaru Island Subaru Tri-State Subaru" at bounding box center [497, 237] width 222 height 80
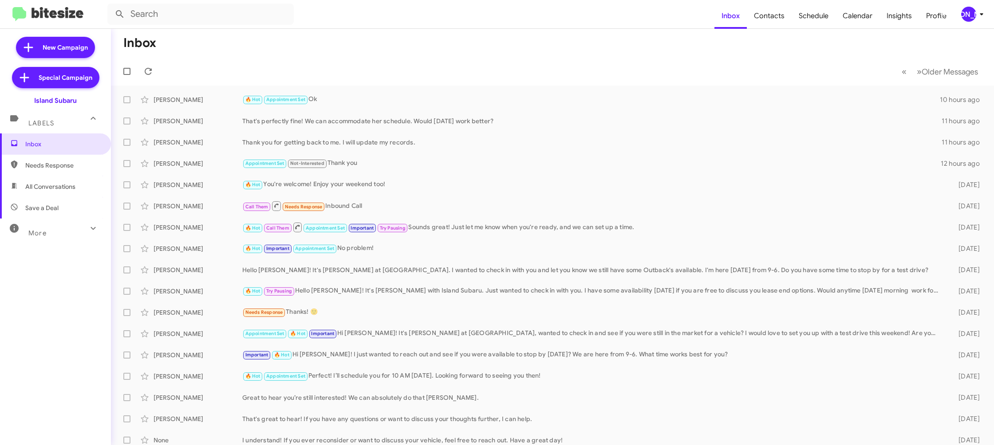
click at [979, 17] on icon at bounding box center [981, 14] width 11 height 11
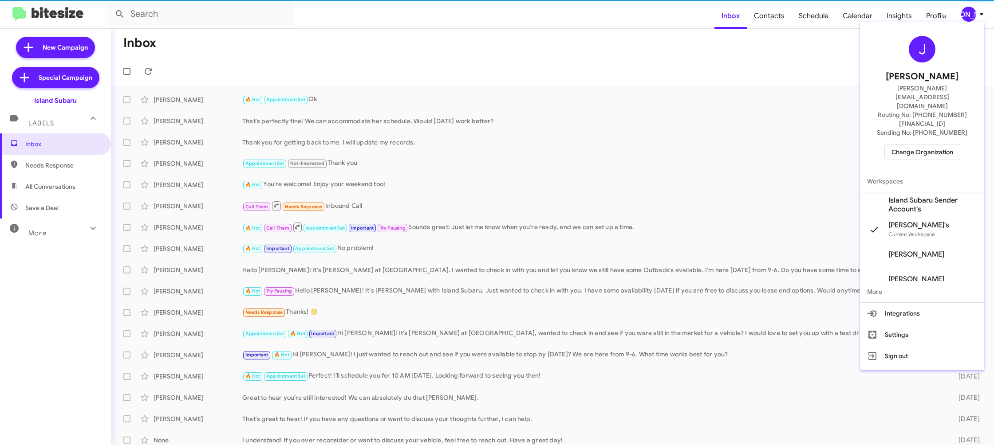
click at [934, 196] on span "Island Subaru Sender Account's" at bounding box center [932, 205] width 89 height 18
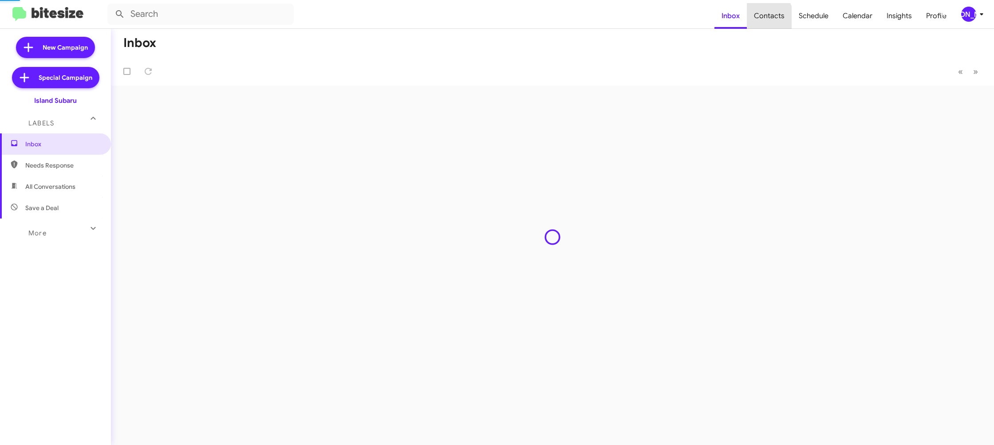
click at [756, 21] on span "Contacts" at bounding box center [769, 16] width 45 height 26
type input "in:groups"
click at [756, 21] on span "Contacts" at bounding box center [769, 16] width 45 height 26
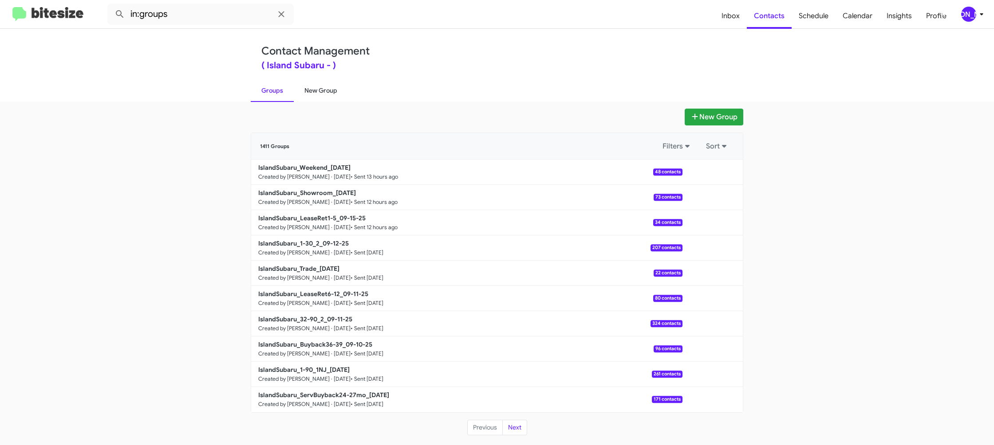
click at [316, 84] on link "New Group" at bounding box center [321, 90] width 54 height 23
drag, startPoint x: 316, startPoint y: 84, endPoint x: 320, endPoint y: 5, distance: 79.5
click at [316, 74] on div "Contact Management ( Island Subaru - ) Groups New Group" at bounding box center [497, 65] width 506 height 73
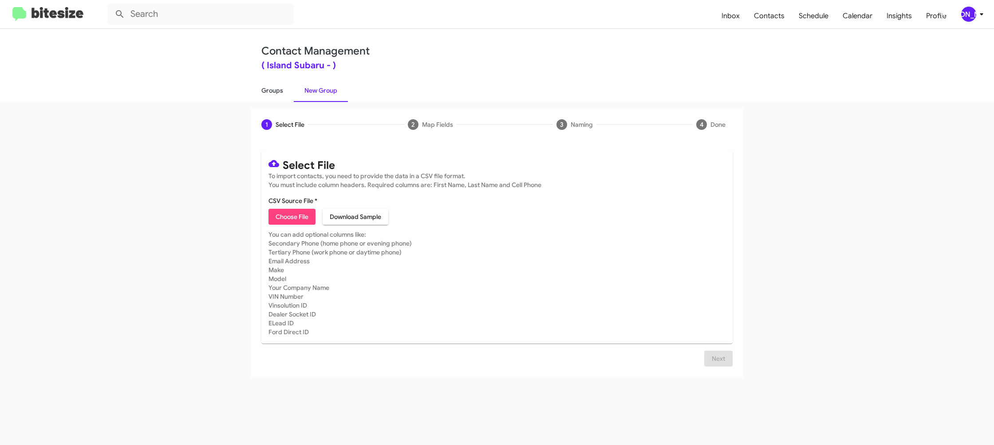
click at [271, 97] on link "Groups" at bounding box center [272, 90] width 43 height 23
type input "in:groups"
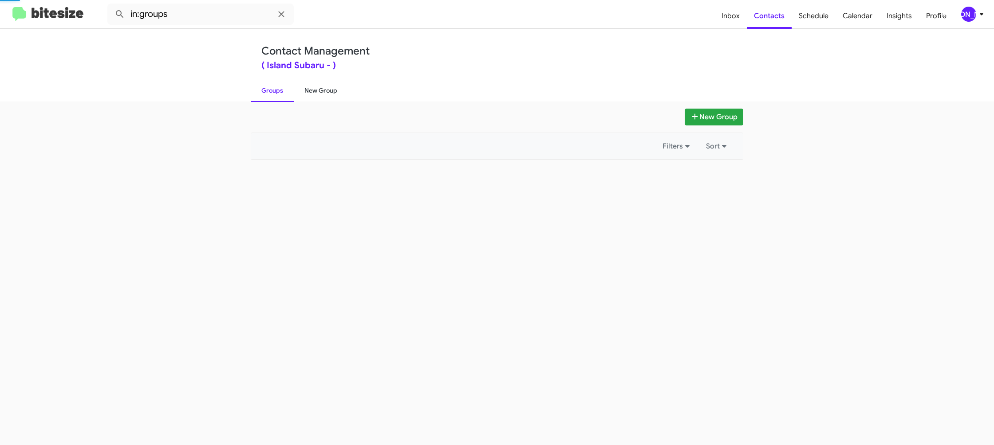
click at [323, 91] on link "New Group" at bounding box center [321, 90] width 54 height 23
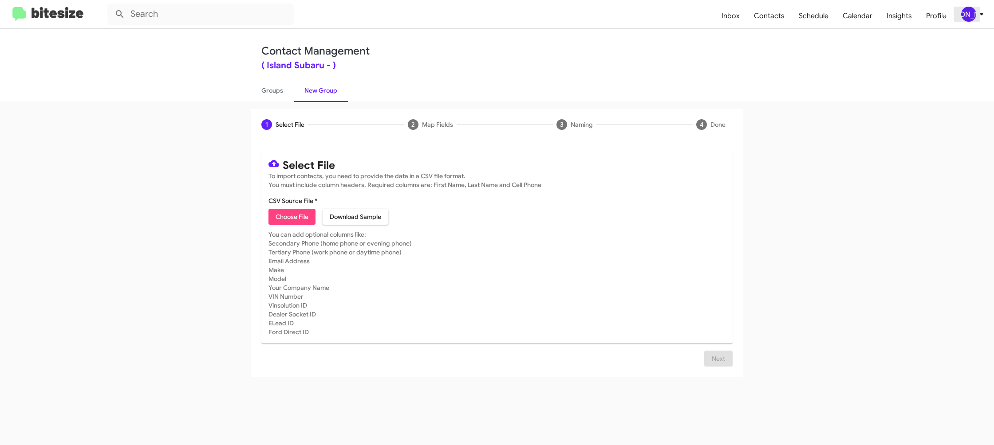
click at [962, 15] on div "[PERSON_NAME]" at bounding box center [968, 14] width 15 height 15
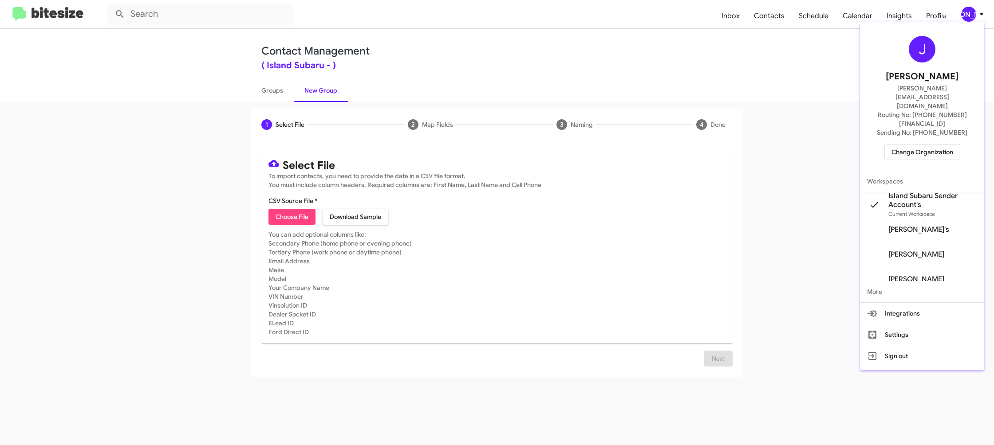
drag, startPoint x: 672, startPoint y: 21, endPoint x: 682, endPoint y: 21, distance: 10.6
click at [672, 21] on div at bounding box center [497, 222] width 994 height 445
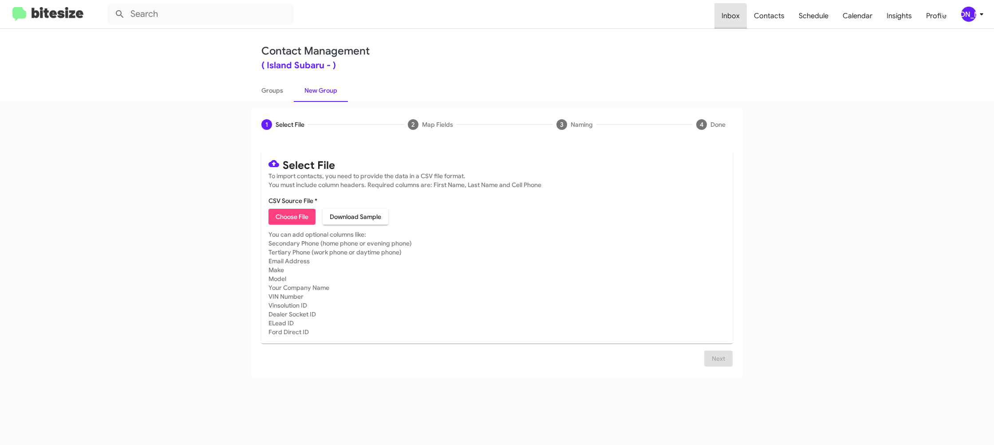
click at [720, 21] on span "Inbox" at bounding box center [730, 16] width 32 height 26
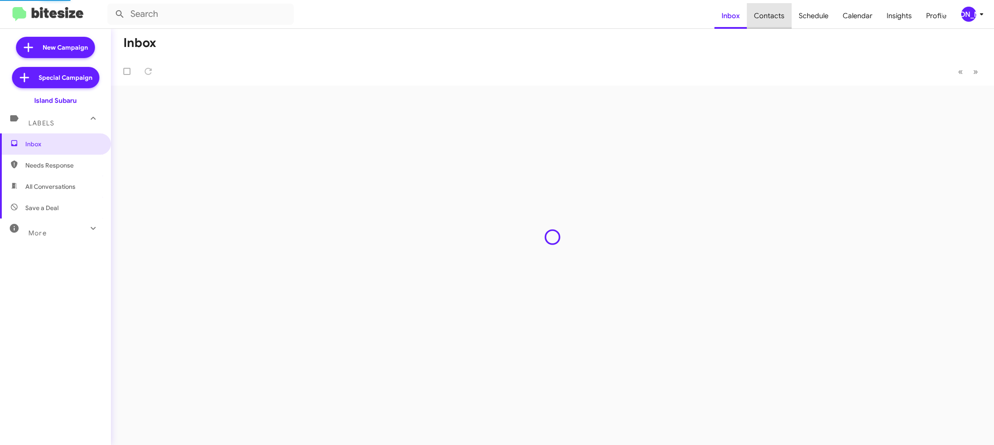
click at [777, 17] on span "Contacts" at bounding box center [769, 16] width 45 height 26
type input "in:groups"
click at [777, 17] on span "Contacts" at bounding box center [769, 16] width 45 height 26
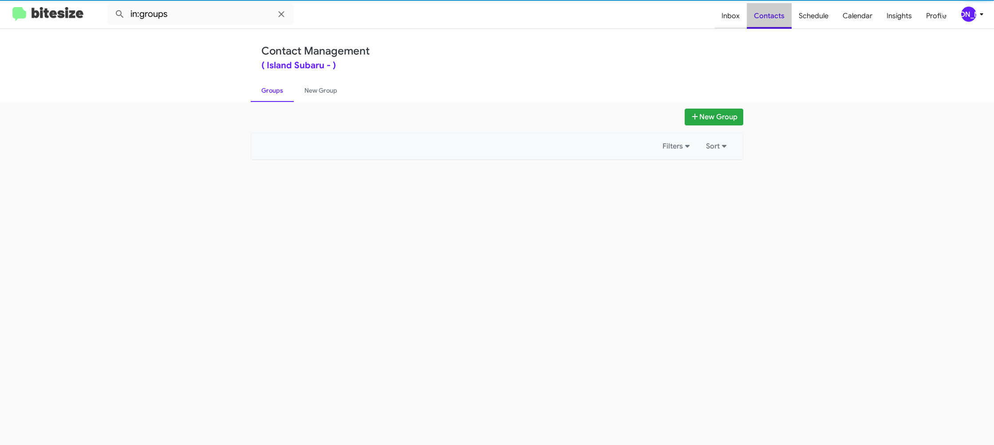
drag, startPoint x: 777, startPoint y: 17, endPoint x: 718, endPoint y: 3, distance: 60.3
click at [775, 16] on span "Contacts" at bounding box center [769, 16] width 45 height 26
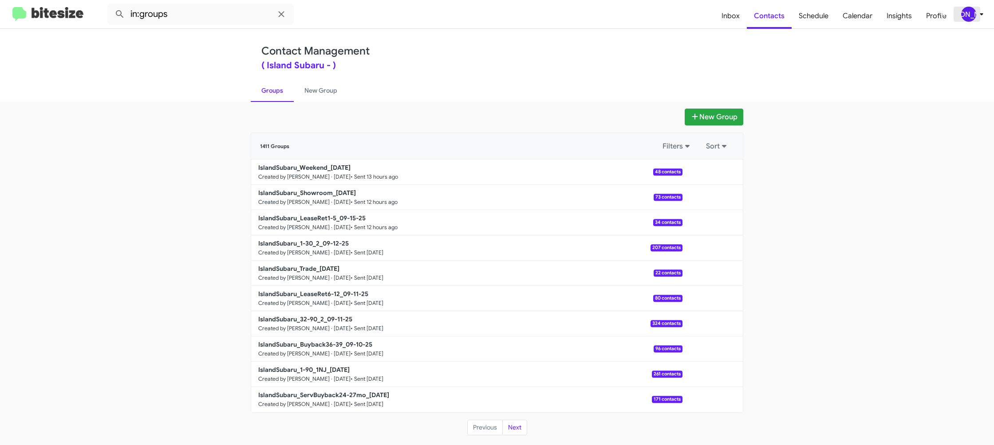
click at [971, 16] on div "[PERSON_NAME]" at bounding box center [968, 14] width 15 height 15
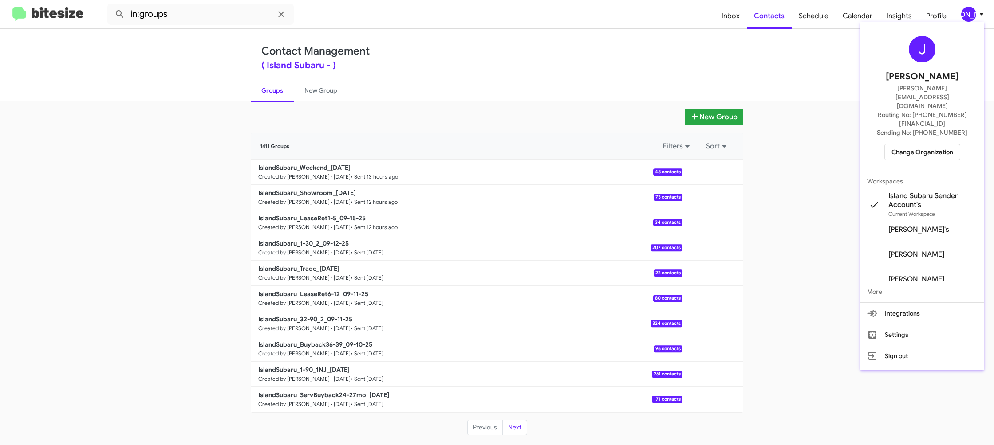
click at [312, 84] on div at bounding box center [497, 222] width 994 height 445
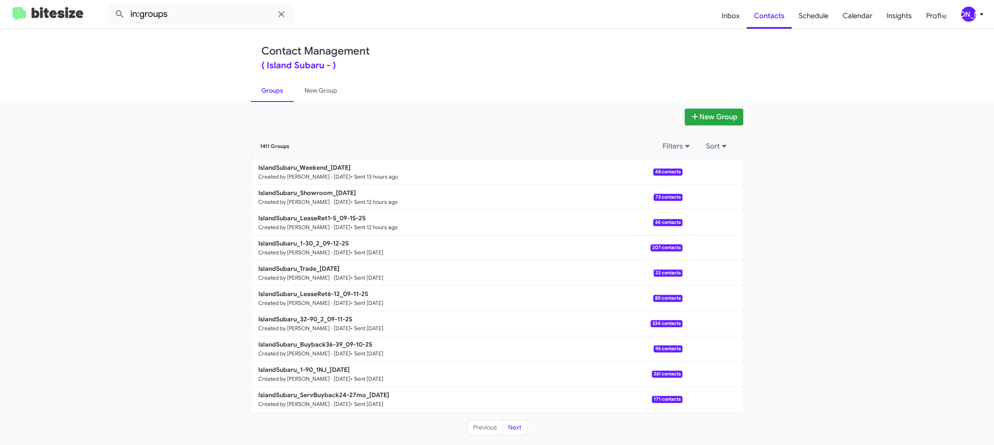
click at [312, 84] on link "New Group" at bounding box center [321, 90] width 54 height 23
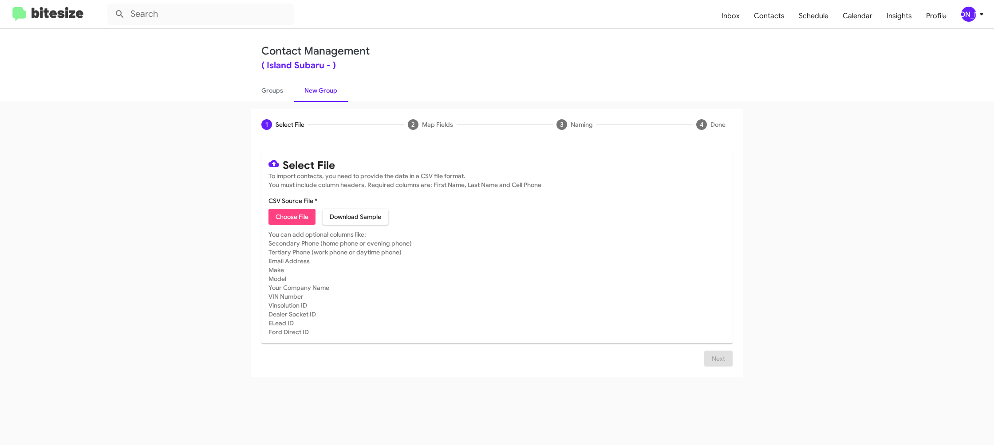
click at [972, 22] on mat-toolbar "Inbox Contacts Schedule Calendar Insights Profile [PERSON_NAME]" at bounding box center [497, 14] width 994 height 28
click at [972, 15] on div "[PERSON_NAME]" at bounding box center [968, 14] width 15 height 15
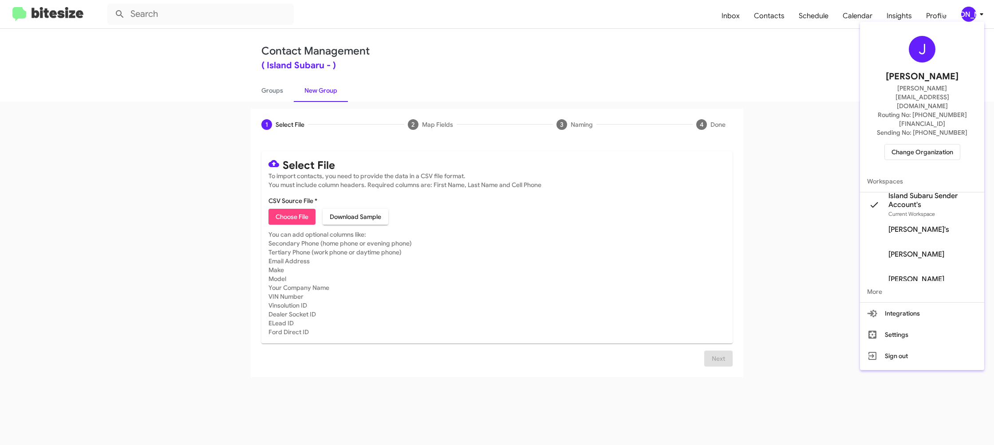
click at [972, 15] on div at bounding box center [497, 222] width 994 height 445
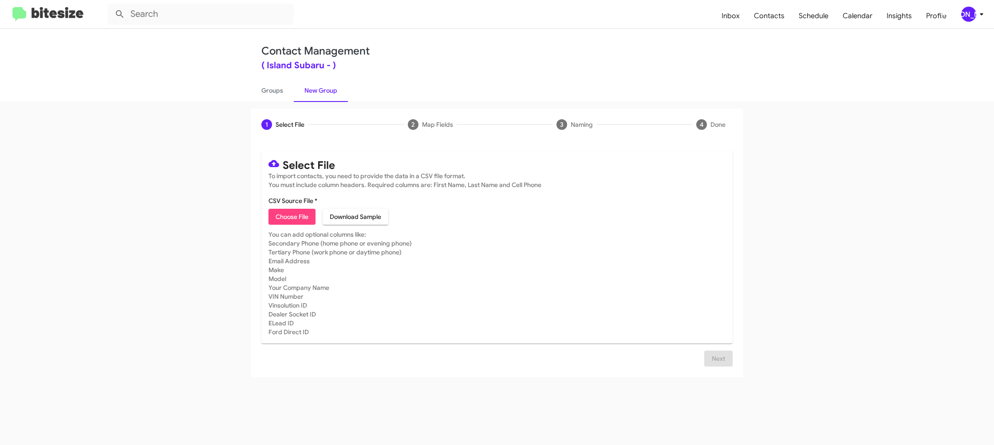
click at [978, 18] on icon at bounding box center [981, 14] width 11 height 11
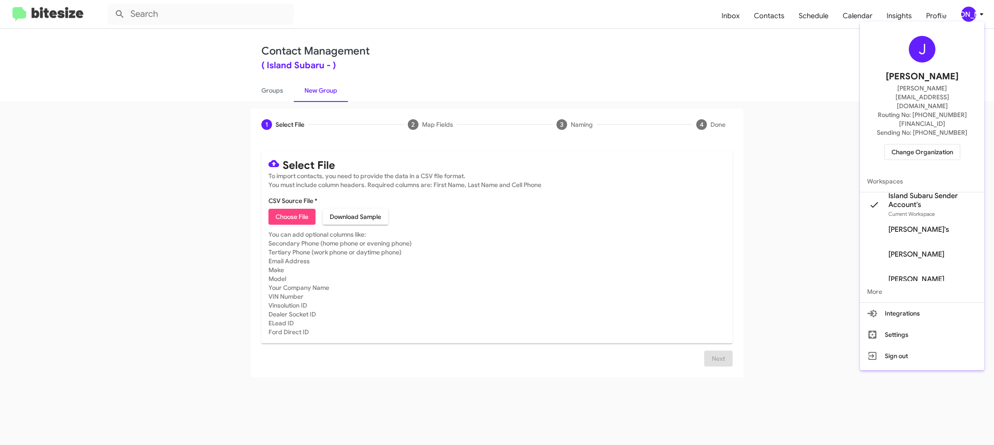
drag, startPoint x: 978, startPoint y: 18, endPoint x: 936, endPoint y: 6, distance: 43.3
click at [978, 18] on div at bounding box center [497, 222] width 994 height 445
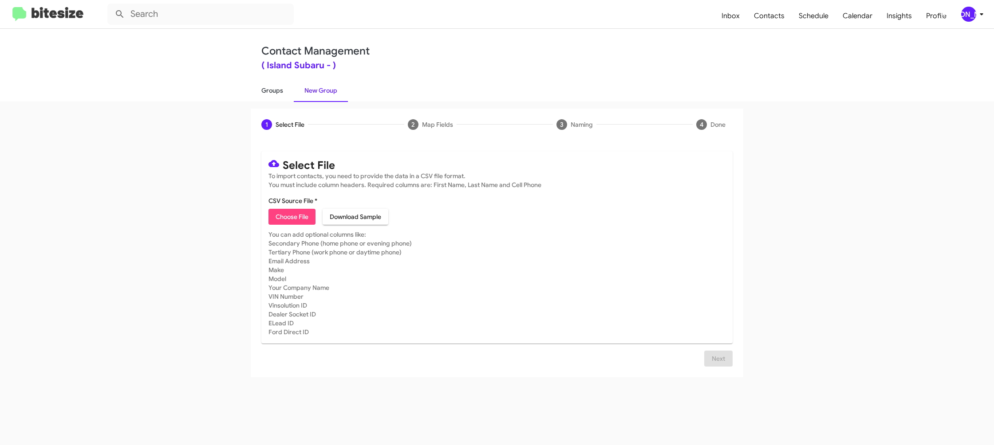
click at [277, 89] on link "Groups" at bounding box center [272, 90] width 43 height 23
type input "in:groups"
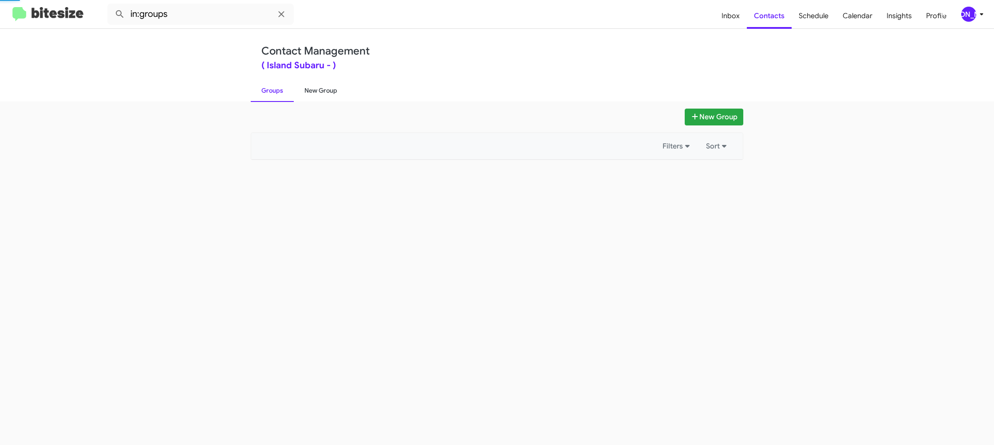
drag, startPoint x: 277, startPoint y: 89, endPoint x: 311, endPoint y: 91, distance: 34.2
click at [277, 89] on link "Groups" at bounding box center [272, 90] width 43 height 23
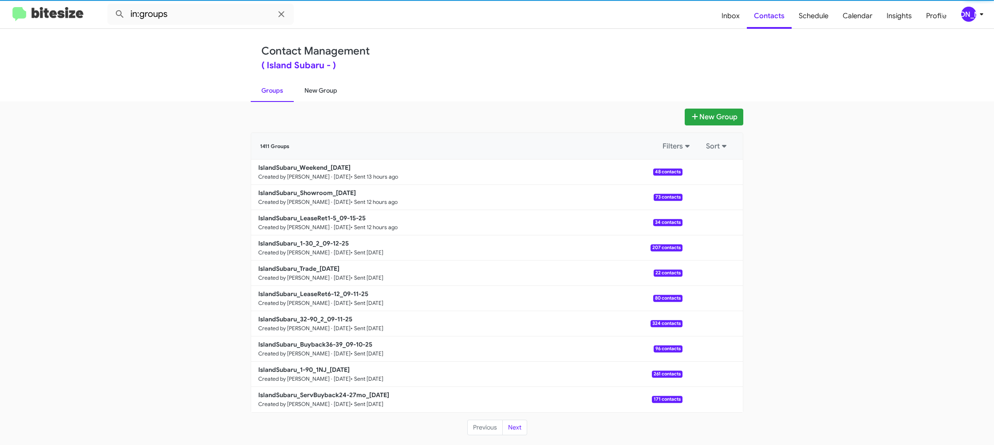
click at [311, 91] on link "New Group" at bounding box center [321, 90] width 54 height 23
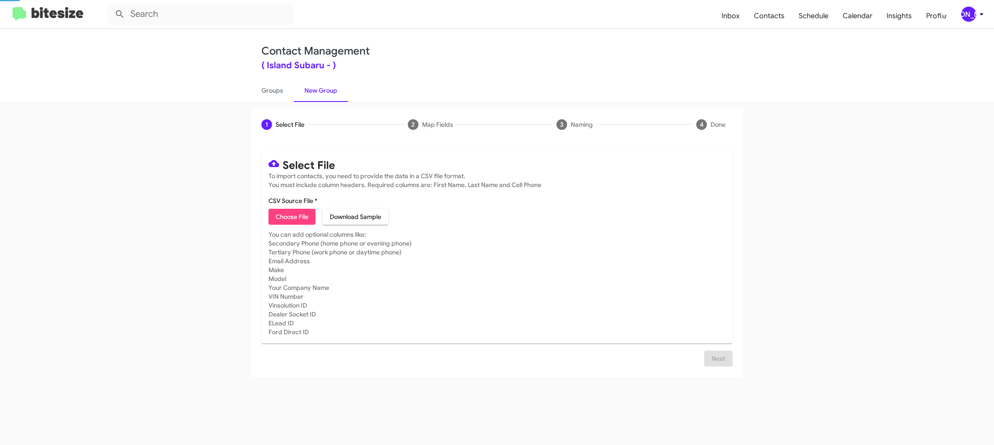
drag, startPoint x: 311, startPoint y: 91, endPoint x: 307, endPoint y: 193, distance: 101.7
click at [311, 91] on link "New Group" at bounding box center [321, 90] width 54 height 23
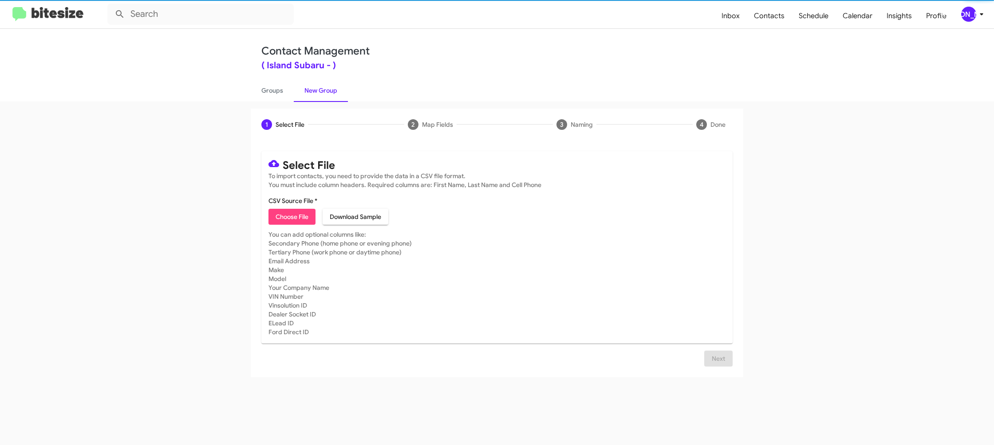
click at [295, 216] on span "Choose File" at bounding box center [292, 217] width 33 height 16
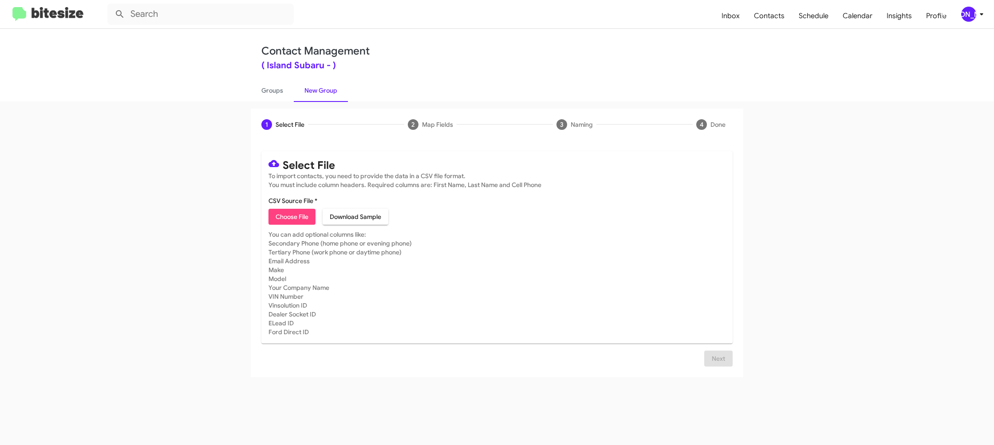
type input "IslandSubaru_ILM_[DATE]"
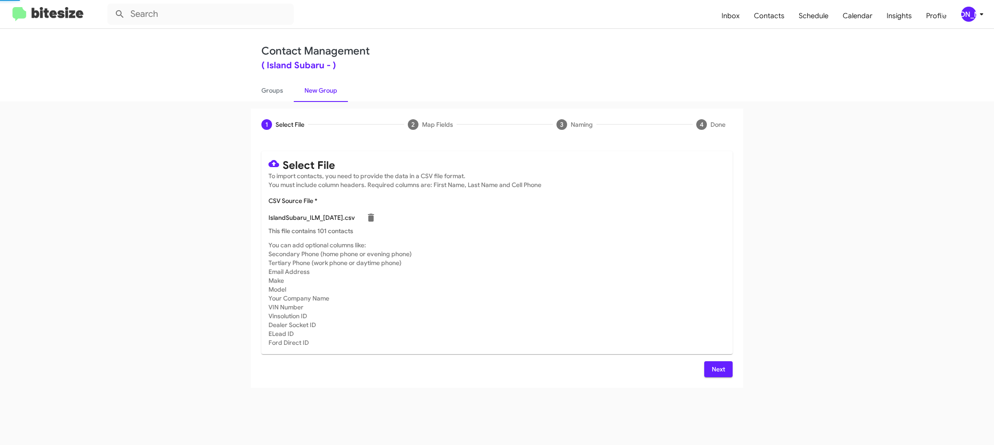
click at [646, 265] on mat-card-subtitle "You can add optional columns like: Secondary Phone (home phone or evening phone…" at bounding box center [496, 294] width 457 height 106
click at [713, 371] on button "Next" at bounding box center [718, 370] width 28 height 16
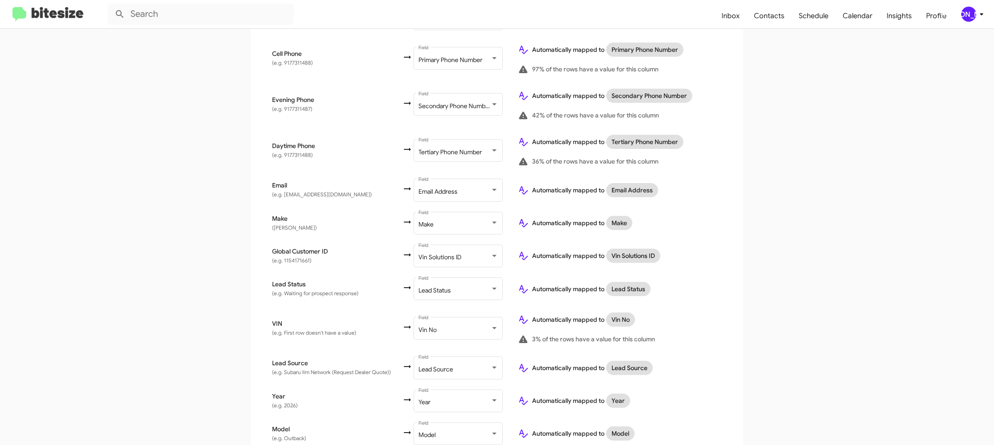
scroll to position [349, 0]
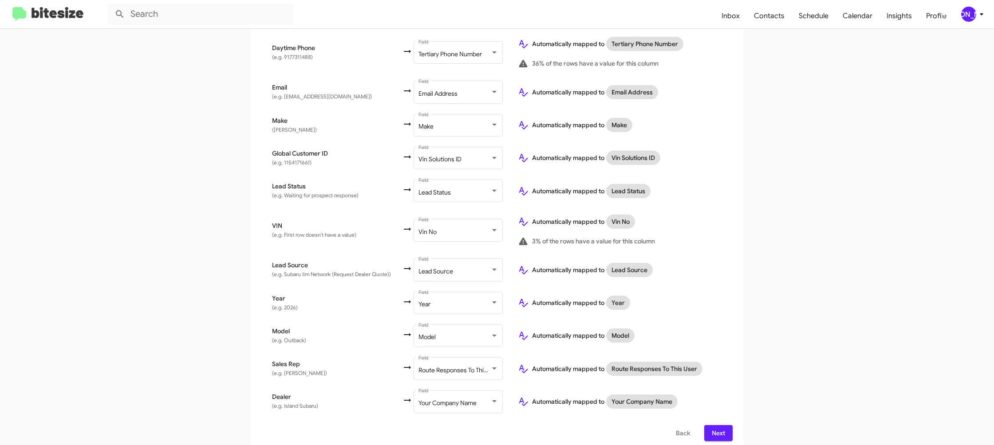
drag, startPoint x: 725, startPoint y: 426, endPoint x: 721, endPoint y: 425, distance: 4.5
click at [724, 426] on button "Next" at bounding box center [718, 433] width 28 height 16
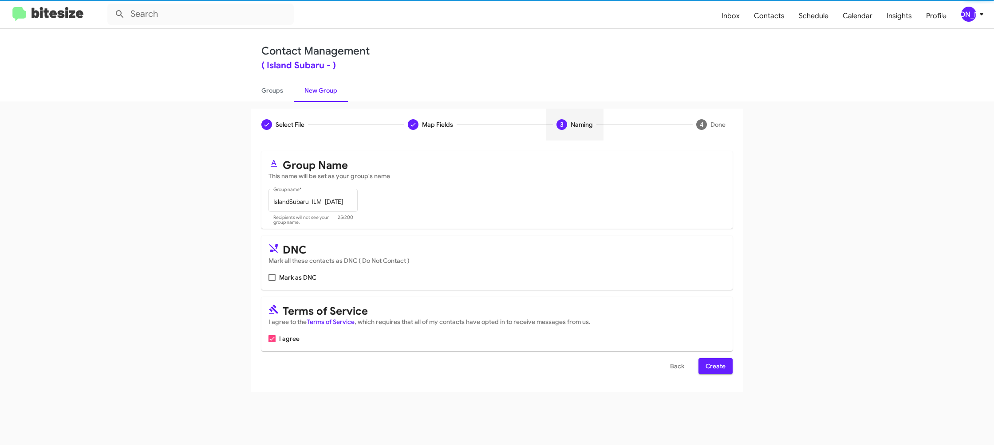
scroll to position [0, 0]
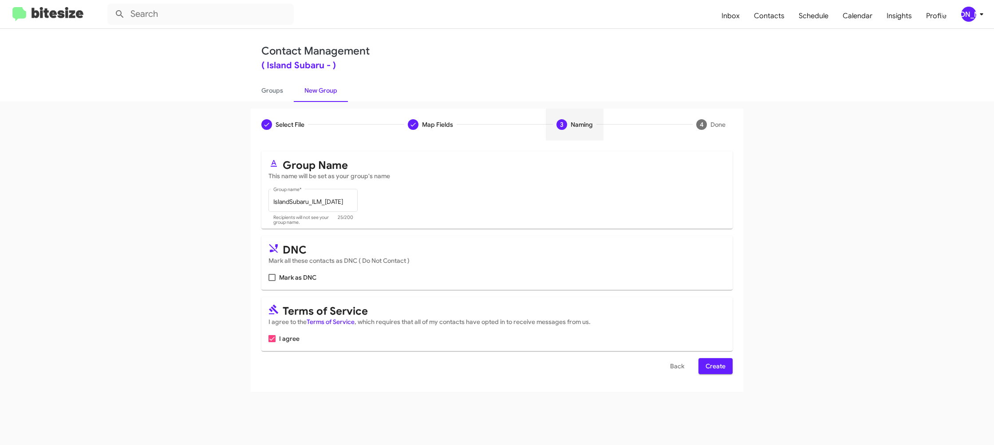
click at [739, 370] on div "Select File To import contacts, you need to provide the data in a CSV file form…" at bounding box center [497, 267] width 492 height 252
drag, startPoint x: 721, startPoint y: 369, endPoint x: 706, endPoint y: 367, distance: 15.2
click at [721, 369] on span "Create" at bounding box center [715, 366] width 20 height 16
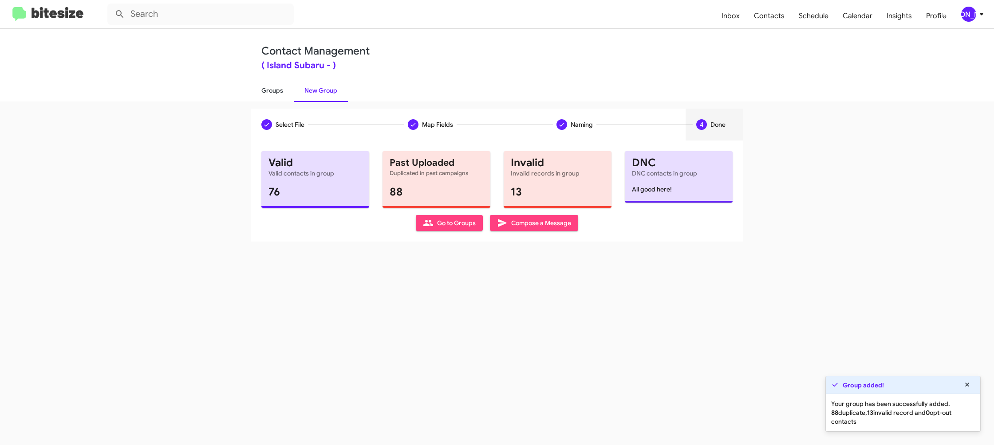
click at [276, 98] on link "Groups" at bounding box center [272, 90] width 43 height 23
type input "in:groups"
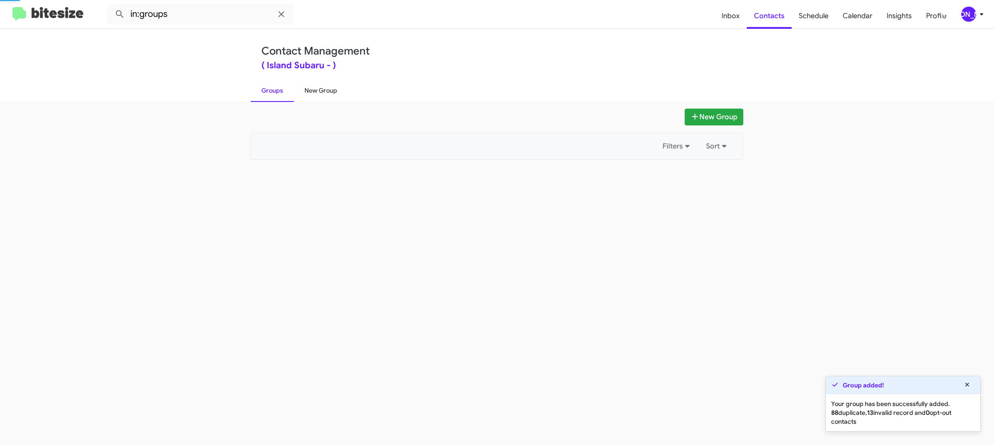
drag, startPoint x: 276, startPoint y: 98, endPoint x: 318, endPoint y: 90, distance: 42.9
click at [276, 98] on link "Groups" at bounding box center [272, 90] width 43 height 23
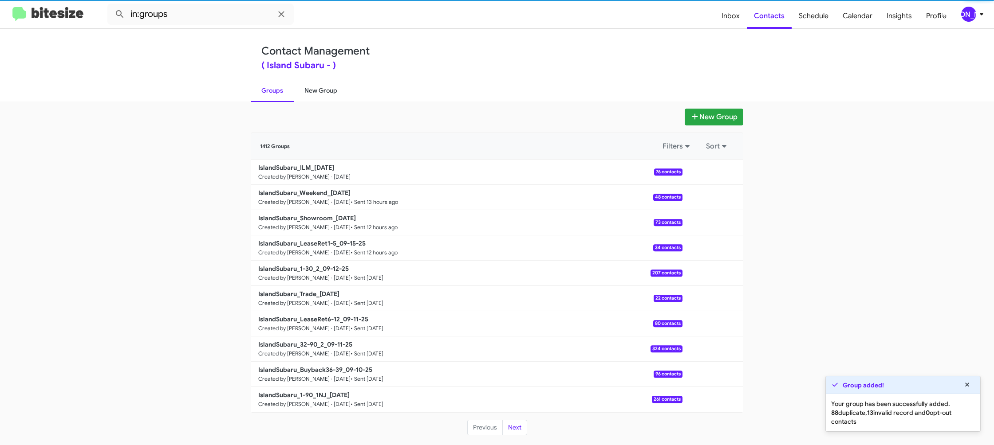
click at [318, 90] on link "New Group" at bounding box center [321, 90] width 54 height 23
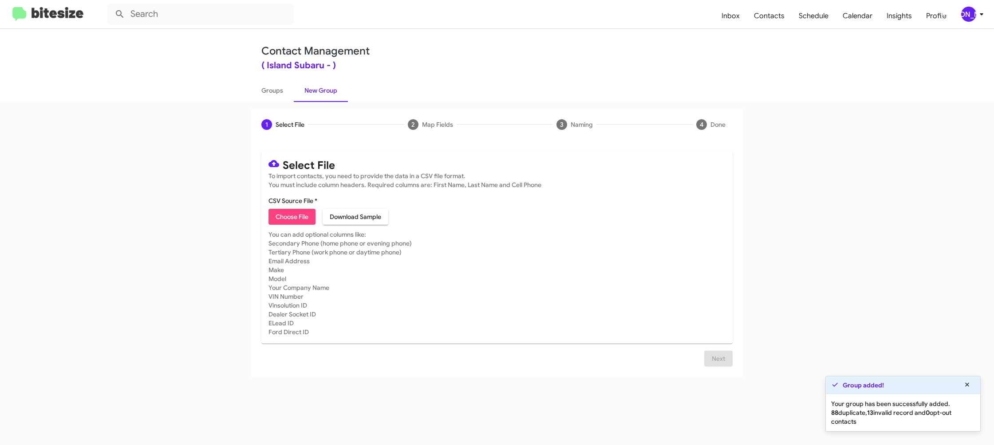
click at [289, 221] on span "Choose File" at bounding box center [292, 217] width 33 height 16
type input "IslandSubaru_ServBuyback36-39mo_[DATE]"
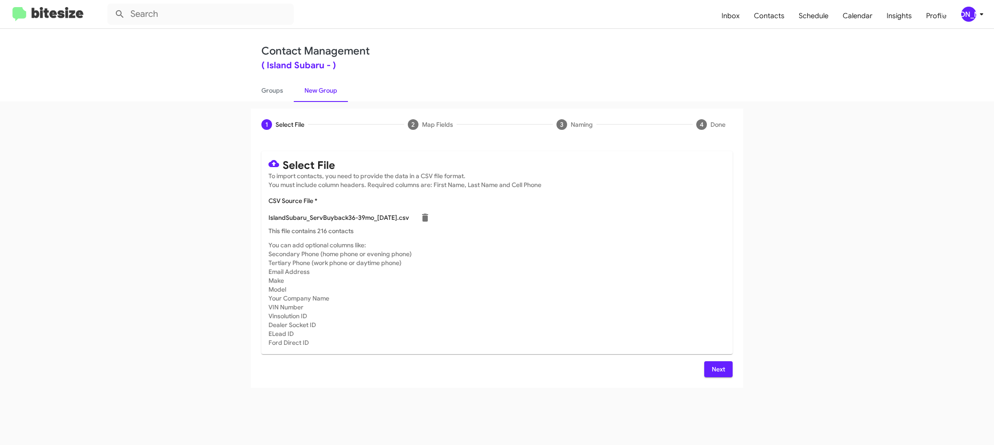
click at [595, 263] on mat-card-subtitle "You can add optional columns like: Secondary Phone (home phone or evening phone…" at bounding box center [496, 294] width 457 height 106
click at [711, 368] on span "Next" at bounding box center [718, 370] width 14 height 16
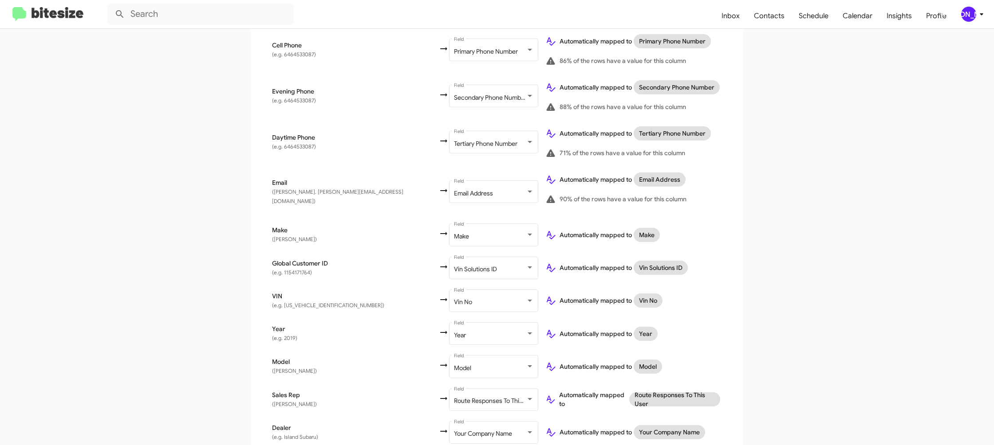
scroll to position [290, 0]
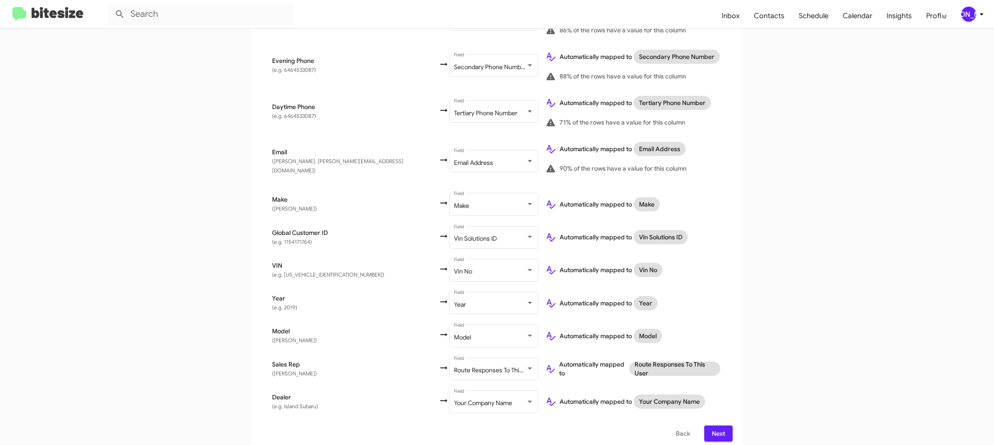
click at [717, 426] on span "Next" at bounding box center [718, 434] width 14 height 16
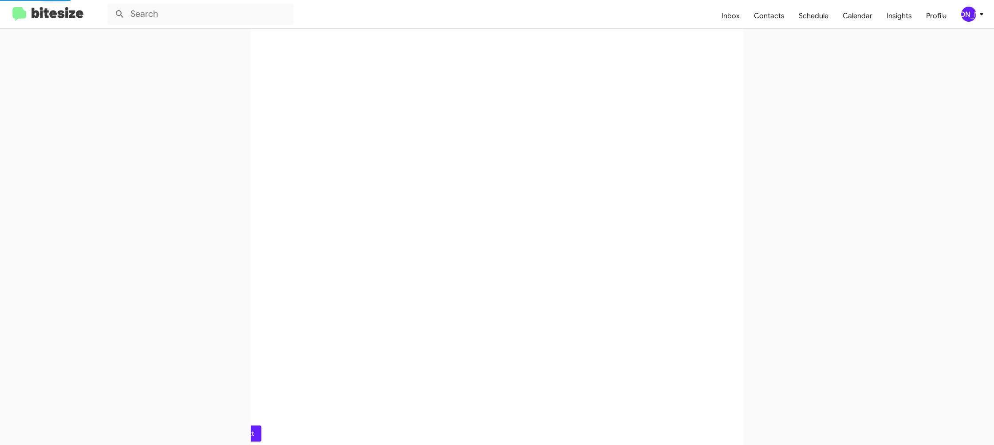
scroll to position [0, 0]
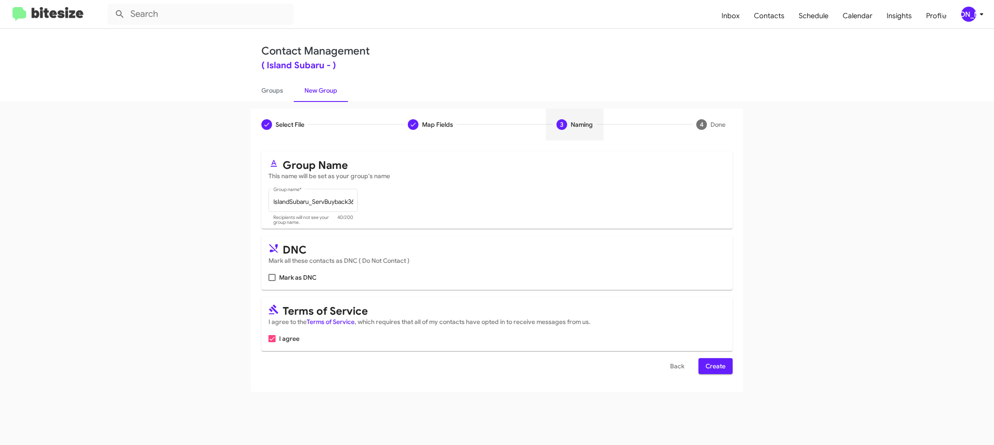
drag, startPoint x: 733, startPoint y: 365, endPoint x: 722, endPoint y: 368, distance: 11.0
click at [731, 366] on div "Select File To import contacts, you need to provide the data in a CSV file form…" at bounding box center [497, 267] width 492 height 252
drag, startPoint x: 722, startPoint y: 368, endPoint x: 532, endPoint y: 205, distance: 250.4
click at [719, 367] on span "Create" at bounding box center [715, 366] width 20 height 16
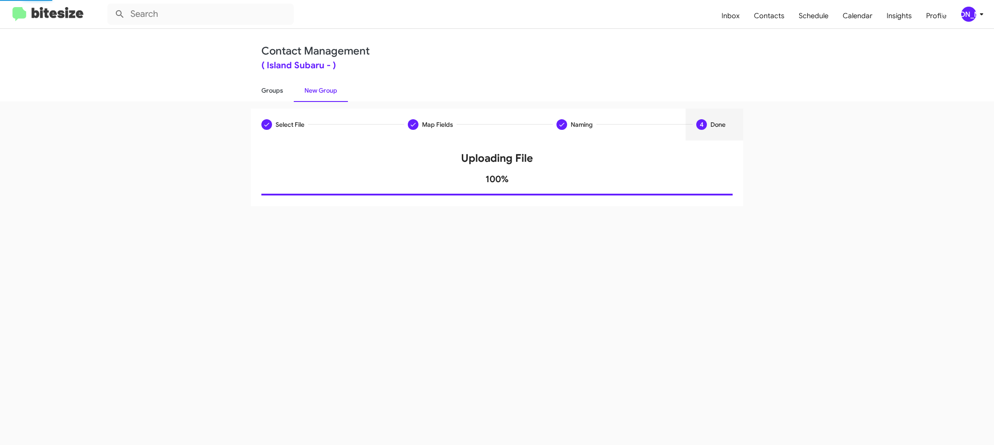
click at [265, 86] on link "Groups" at bounding box center [272, 90] width 43 height 23
type input "in:groups"
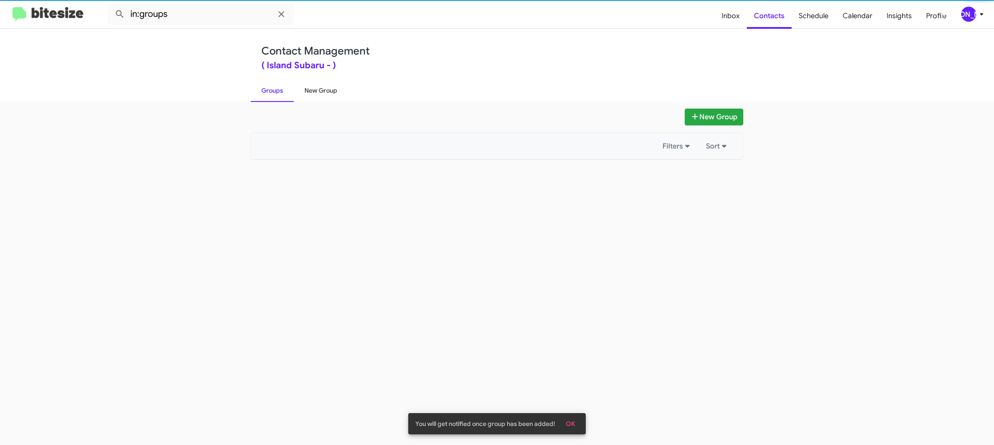
drag, startPoint x: 265, startPoint y: 86, endPoint x: 299, endPoint y: 84, distance: 34.7
click at [269, 85] on link "Groups" at bounding box center [272, 90] width 43 height 23
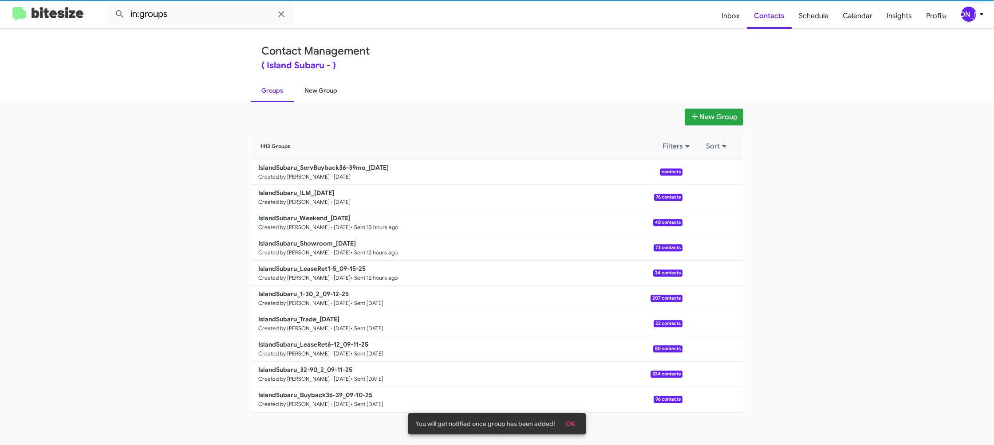
click at [299, 84] on link "New Group" at bounding box center [321, 90] width 54 height 23
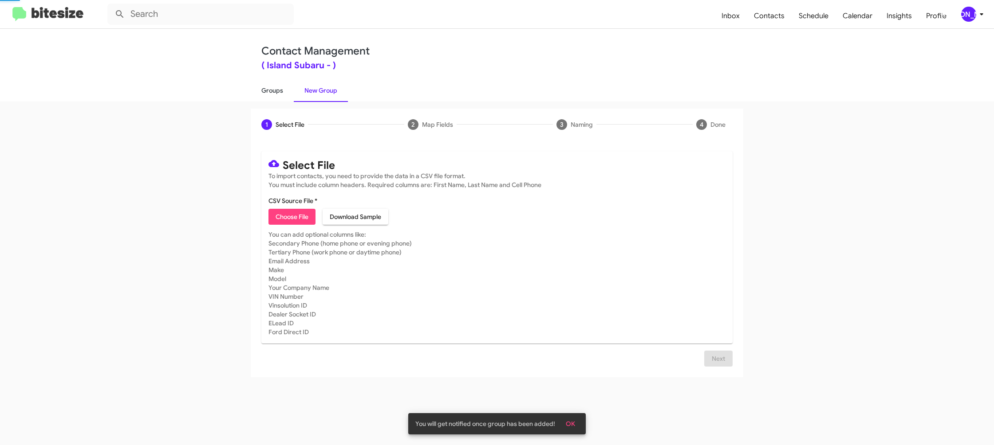
click at [271, 87] on link "Groups" at bounding box center [272, 90] width 43 height 23
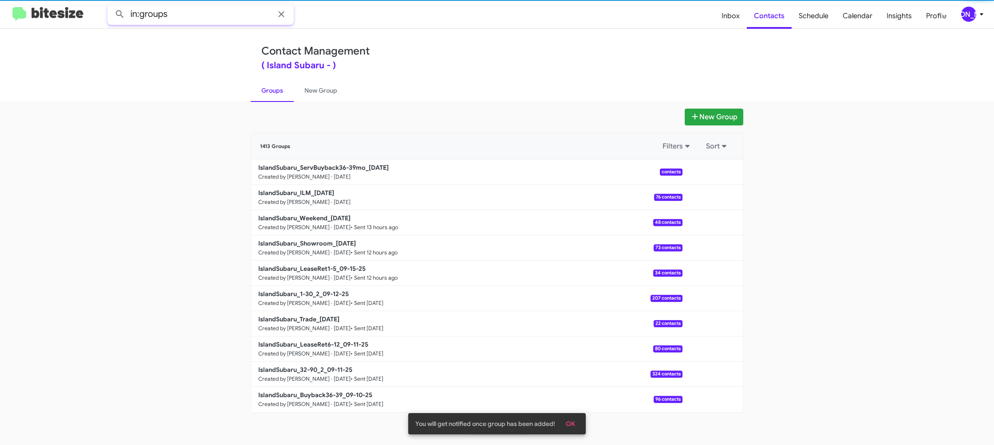
click at [218, 17] on input "in:groups" at bounding box center [200, 14] width 186 height 21
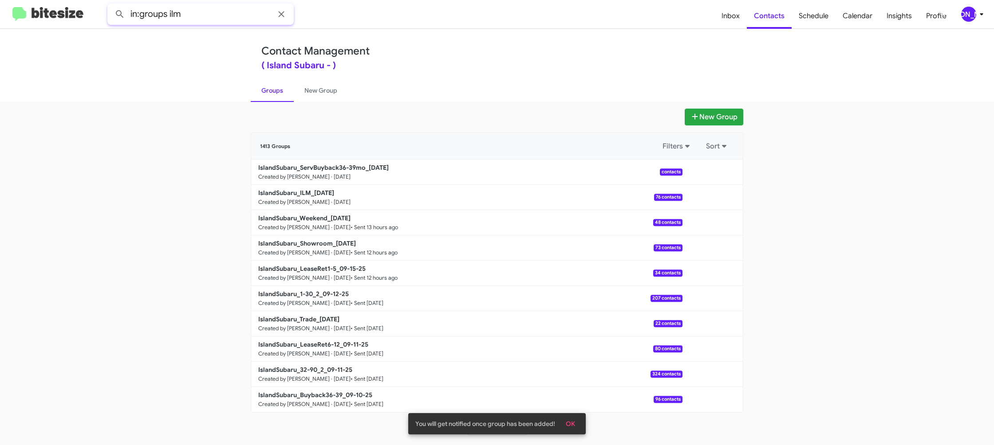
click at [111, 5] on button at bounding box center [120, 14] width 18 height 18
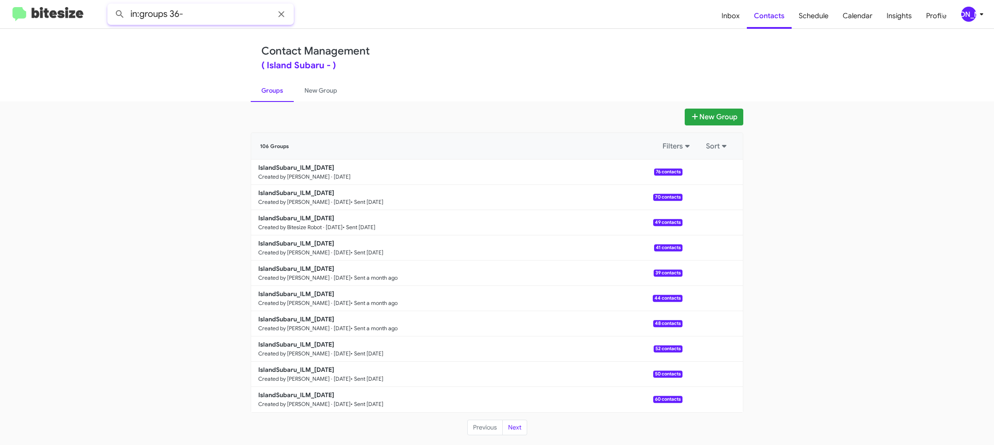
type input "in:groups 36-"
click at [111, 5] on button at bounding box center [120, 14] width 18 height 18
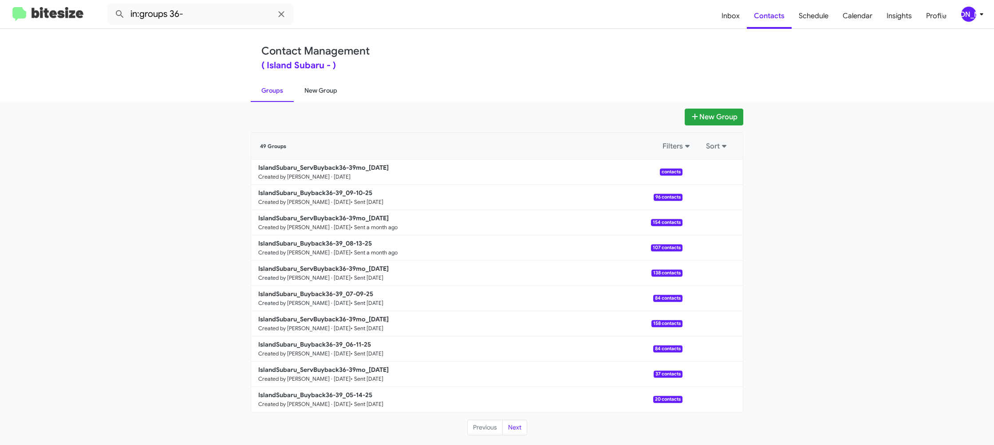
click at [321, 85] on link "New Group" at bounding box center [321, 90] width 54 height 23
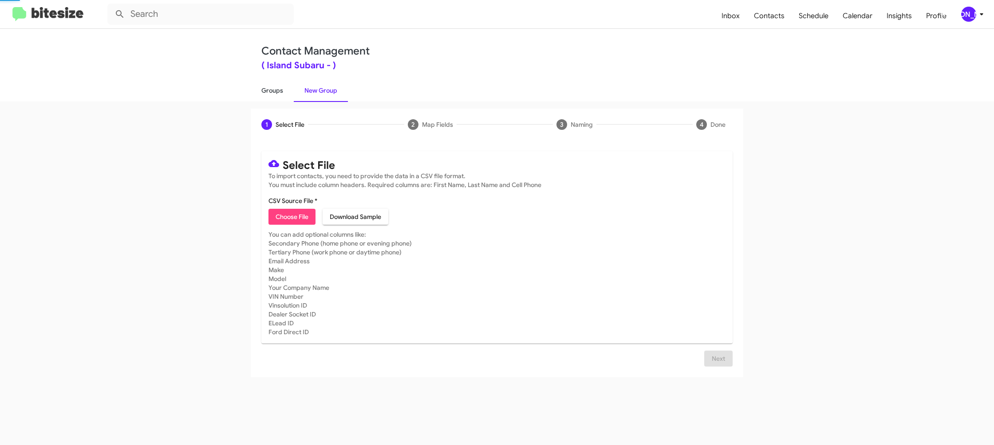
click at [274, 87] on link "Groups" at bounding box center [272, 90] width 43 height 23
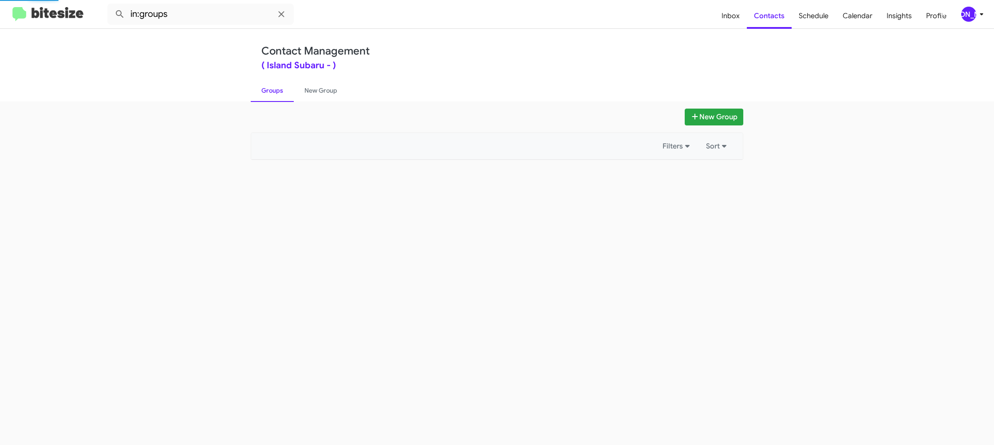
click at [274, 87] on link "Groups" at bounding box center [272, 90] width 43 height 23
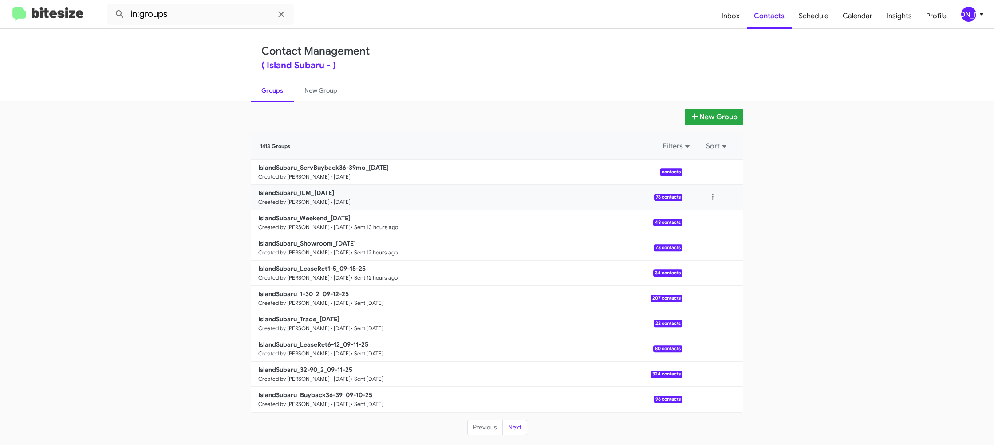
click at [720, 202] on div at bounding box center [713, 198] width 18 height 18
click at [212, 20] on input "in:groups" at bounding box center [200, 14] width 186 height 21
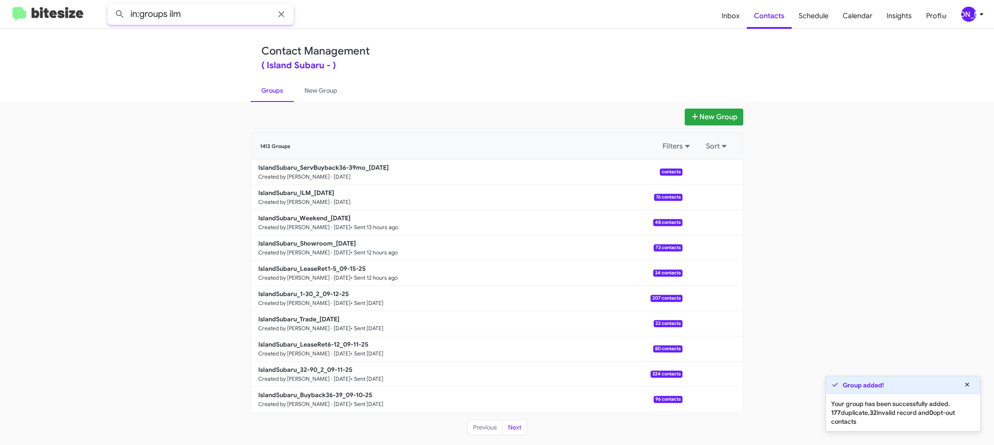
type input "in:groups ilm"
click at [111, 5] on button at bounding box center [120, 14] width 18 height 18
click at [300, 90] on link "New Group" at bounding box center [321, 90] width 54 height 23
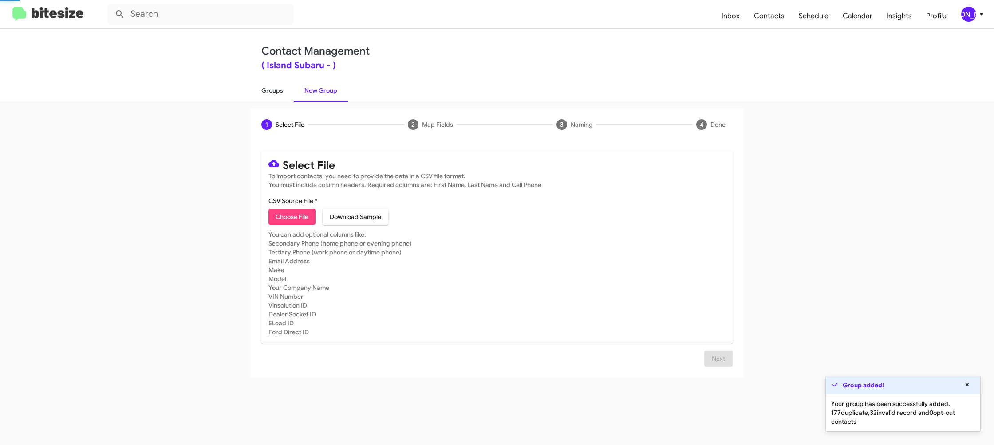
click at [270, 91] on link "Groups" at bounding box center [272, 90] width 43 height 23
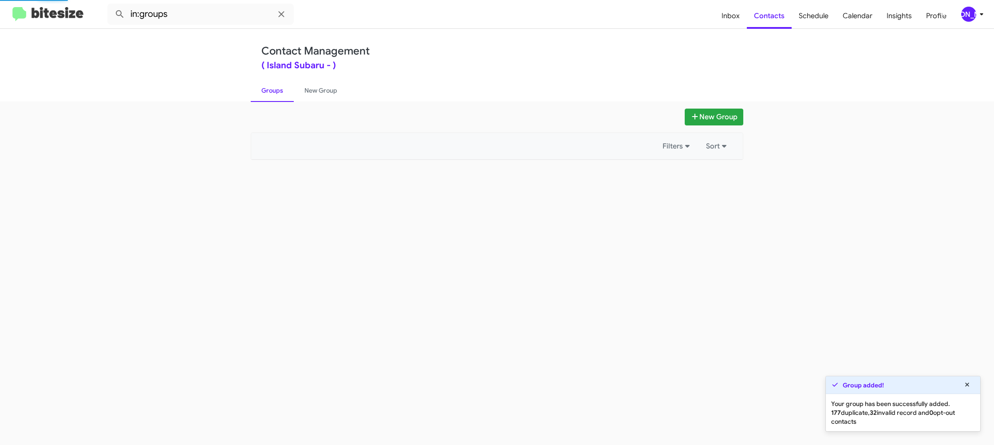
drag, startPoint x: 270, startPoint y: 91, endPoint x: 202, endPoint y: 25, distance: 94.8
click at [263, 79] on div "Contact Management ( Island Subaru - ) Groups New Group" at bounding box center [497, 65] width 506 height 73
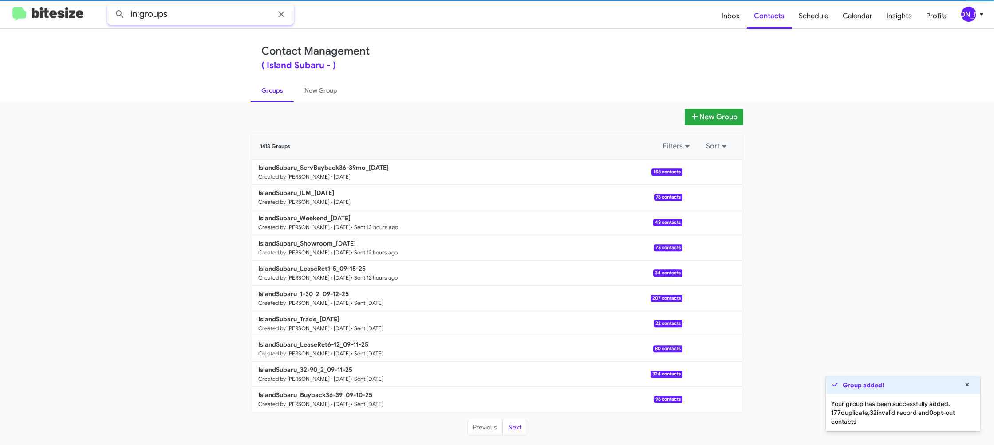
click at [203, 13] on input "in:groups" at bounding box center [200, 14] width 186 height 21
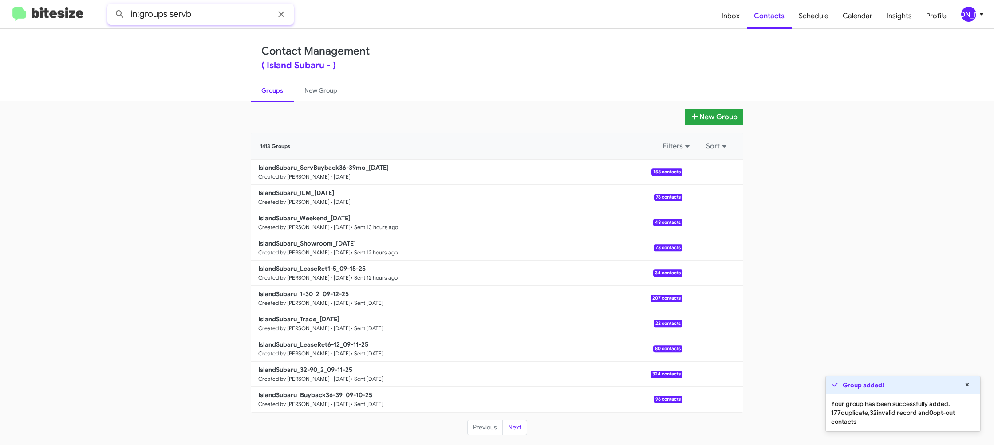
type input "in:groups servb"
click at [111, 5] on button at bounding box center [120, 14] width 18 height 18
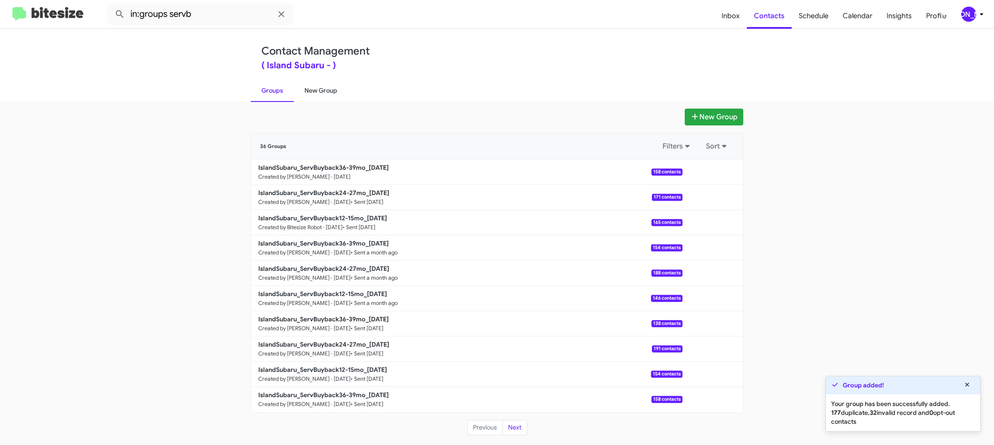
click at [306, 90] on link "New Group" at bounding box center [321, 90] width 54 height 23
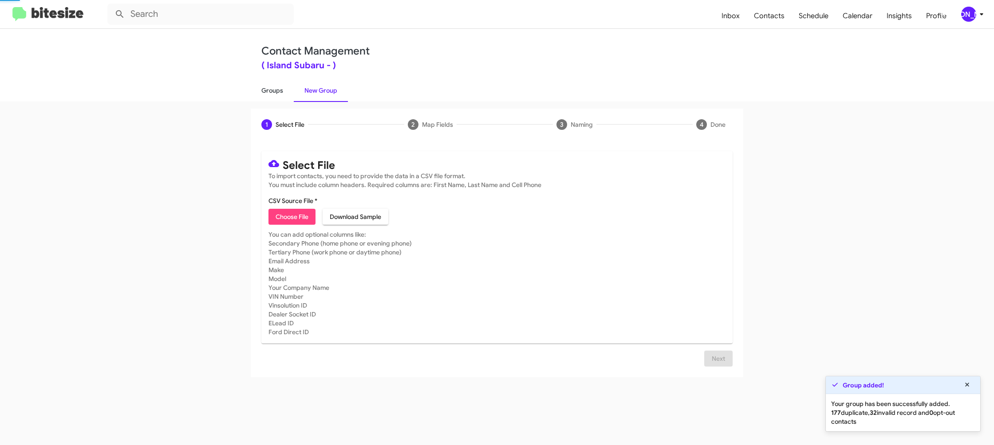
click at [275, 92] on link "Groups" at bounding box center [272, 90] width 43 height 23
type input "in:groups"
click at [275, 92] on link "Groups" at bounding box center [272, 90] width 43 height 23
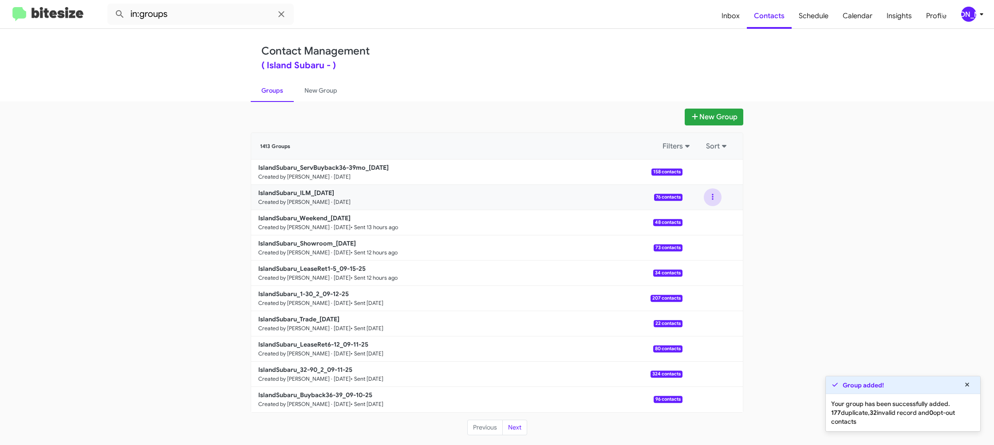
click at [710, 199] on button at bounding box center [713, 198] width 18 height 18
click at [703, 215] on button "View contacts" at bounding box center [685, 221] width 71 height 21
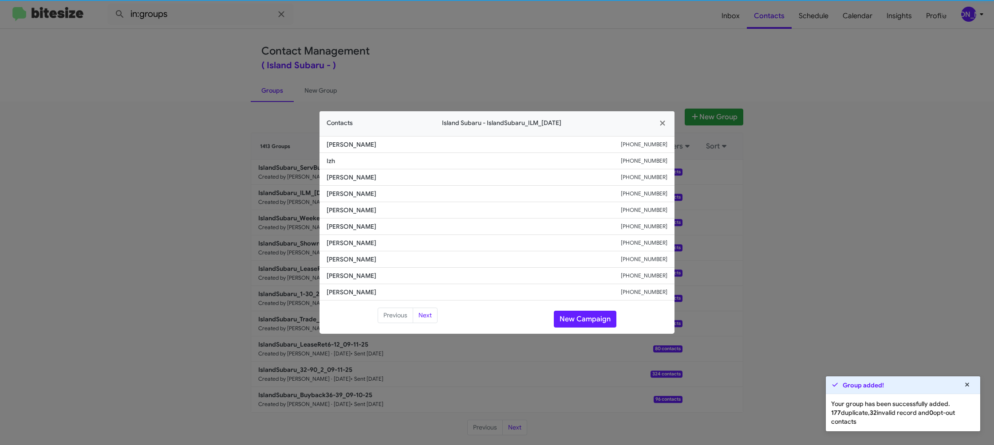
click at [353, 227] on span "[PERSON_NAME]" at bounding box center [474, 226] width 294 height 9
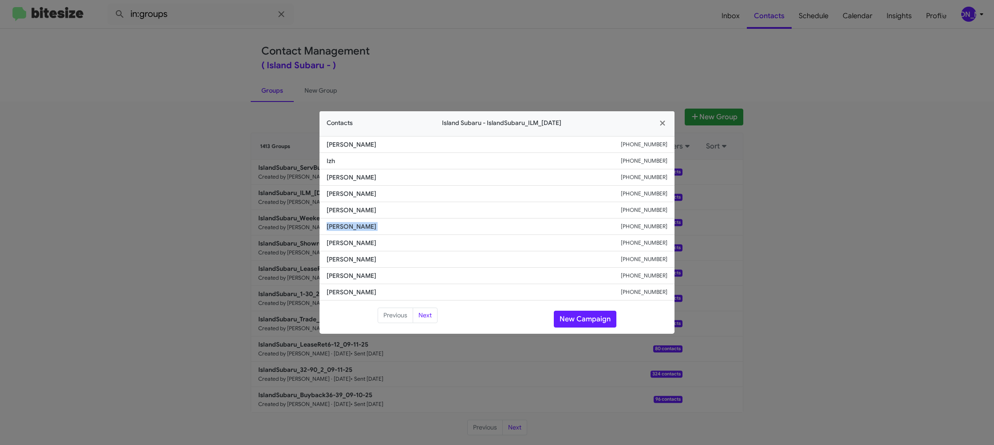
click at [353, 227] on span "[PERSON_NAME]" at bounding box center [474, 226] width 294 height 9
copy span "[PERSON_NAME]"
drag, startPoint x: 547, startPoint y: 43, endPoint x: 682, endPoint y: 125, distance: 157.9
click at [561, 50] on modal-container "Contacts Island Subaru - IslandSubaru_ILM_[DATE] [PERSON_NAME] [PHONE_NUMBER] I…" at bounding box center [497, 222] width 994 height 445
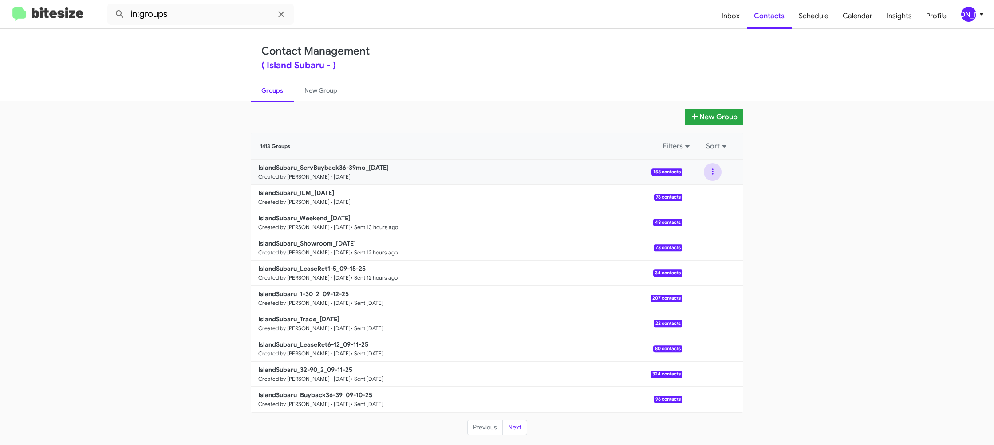
click at [713, 176] on button at bounding box center [713, 172] width 18 height 18
drag, startPoint x: 710, startPoint y: 181, endPoint x: 703, endPoint y: 190, distance: 11.6
click at [703, 190] on button "View contacts" at bounding box center [685, 195] width 71 height 21
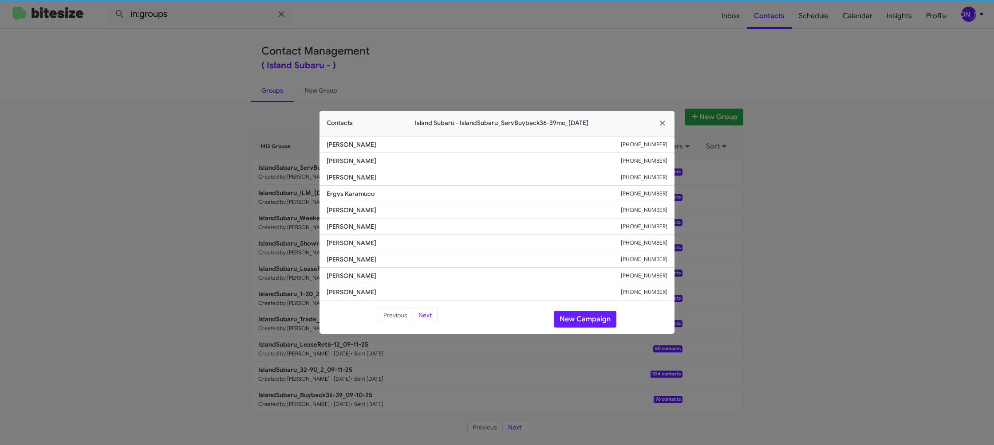
click at [328, 216] on li "[PERSON_NAME] [PHONE_NUMBER]" at bounding box center [496, 210] width 355 height 16
copy span "[PERSON_NAME]"
click at [283, 175] on modal-container "Contacts Island Subaru - IslandSubaru_ServBuyback36-39mo_[DATE] [PERSON_NAME] […" at bounding box center [497, 222] width 994 height 445
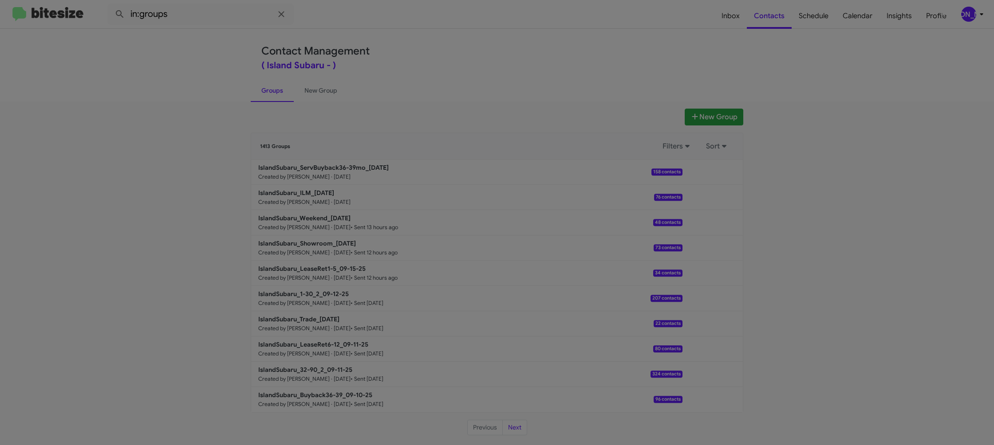
click at [315, 190] on modal-container "Contacts Island Subaru - IslandSubaru_ServBuyback36-39mo_[DATE] [PERSON_NAME] […" at bounding box center [497, 222] width 994 height 445
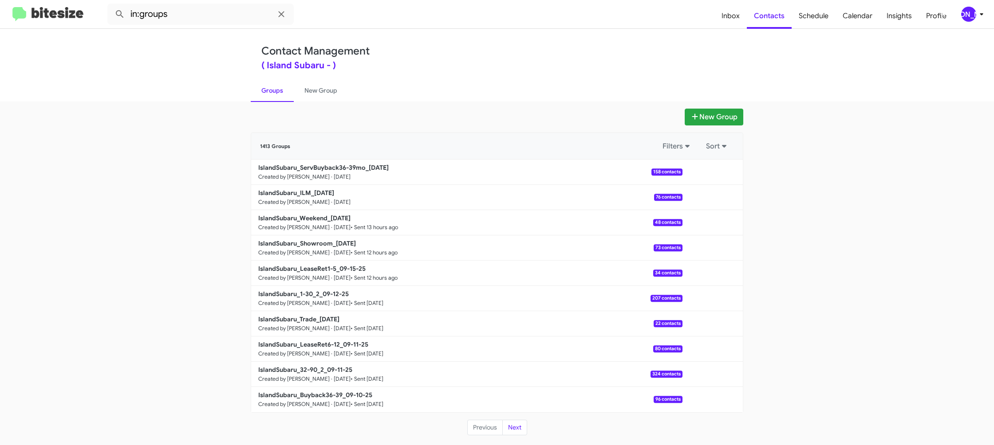
click at [315, 190] on b "IslandSubaru_ILM_[DATE]" at bounding box center [296, 193] width 76 height 8
click at [314, 186] on link "IslandSubaru_ILM_[DATE] Created by [PERSON_NAME] · [DATE] 76 contacts" at bounding box center [466, 197] width 431 height 25
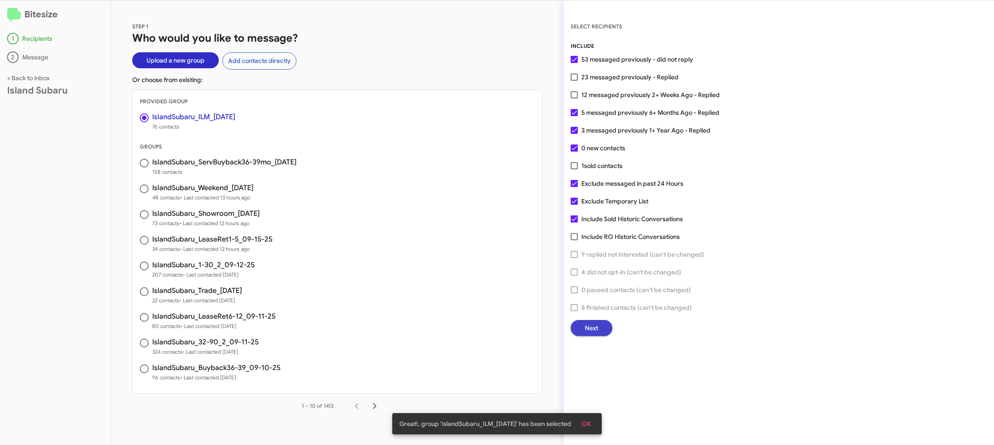
click at [593, 328] on span "Next" at bounding box center [591, 328] width 13 height 16
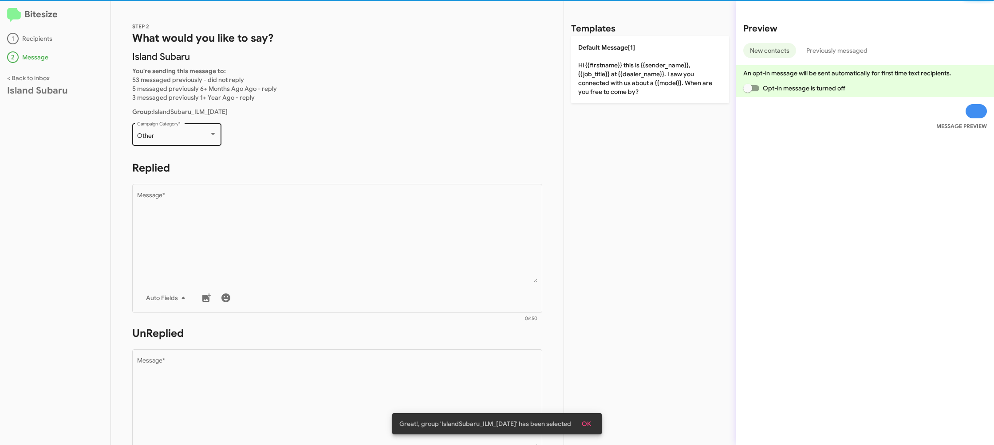
click at [177, 141] on div "Other Campaign Category *" at bounding box center [177, 134] width 80 height 24
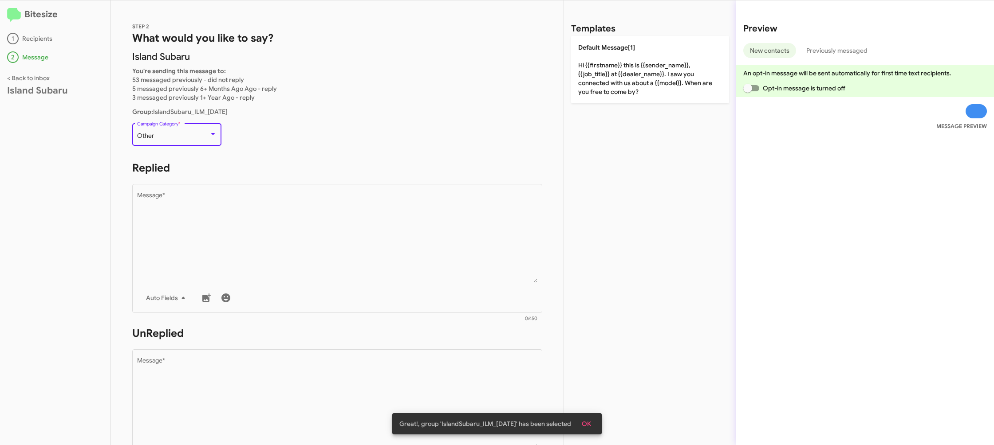
scroll to position [334, 0]
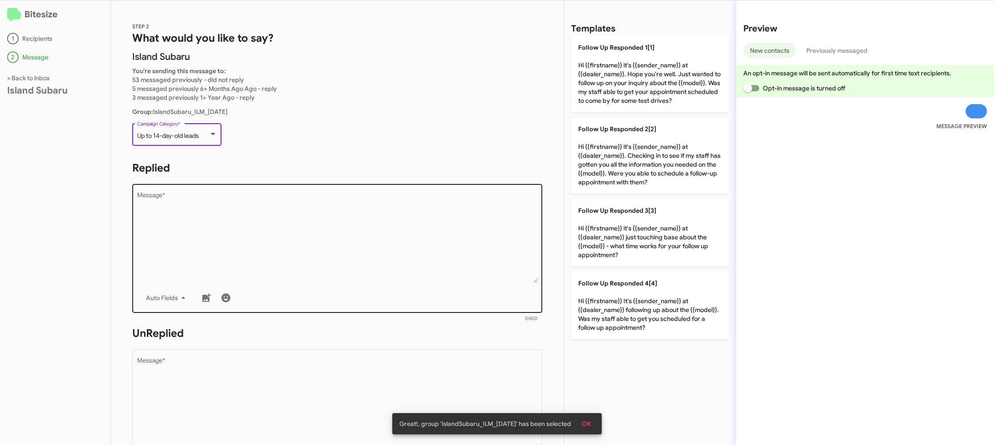
click at [282, 207] on textarea "Message *" at bounding box center [337, 238] width 401 height 91
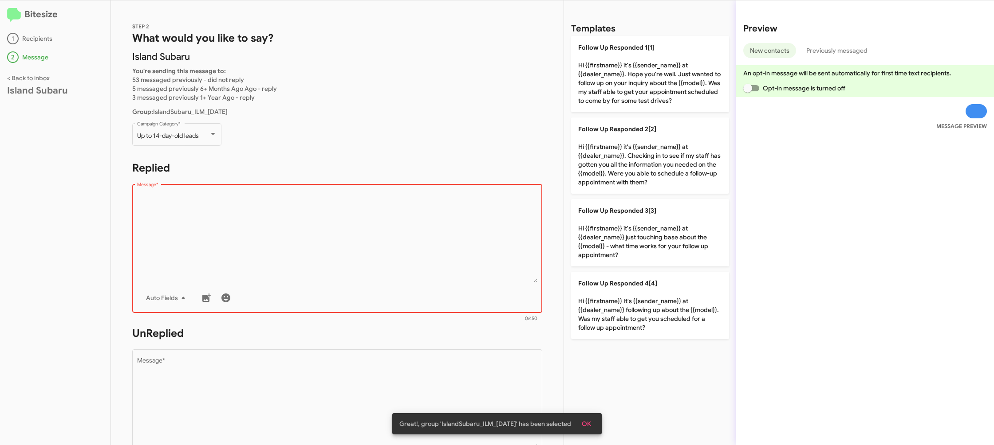
click at [413, 244] on textarea "Message *" at bounding box center [337, 238] width 401 height 91
drag, startPoint x: 413, startPoint y: 244, endPoint x: 499, endPoint y: 277, distance: 92.9
click at [420, 246] on textarea "Message *" at bounding box center [337, 238] width 401 height 91
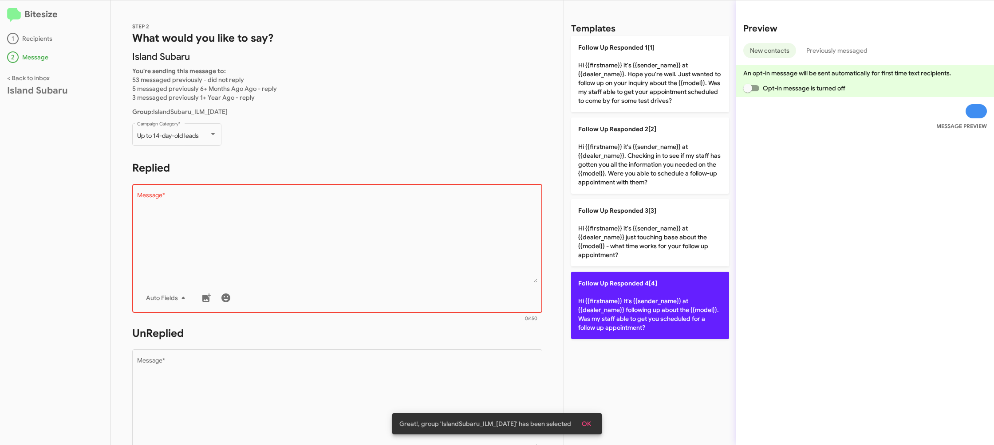
click at [593, 314] on p "Follow Up Responded 4[4] Hi {{firstname}} It's {{sender_name}} at {{dealer_name…" at bounding box center [650, 305] width 158 height 67
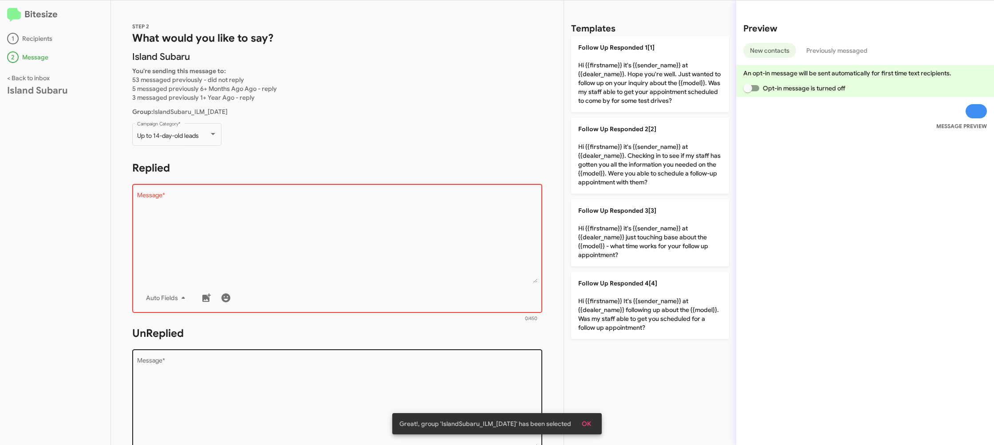
type textarea "Hi {{firstname}} It's {{sender_name}} at {{dealer_name}} following up about the…"
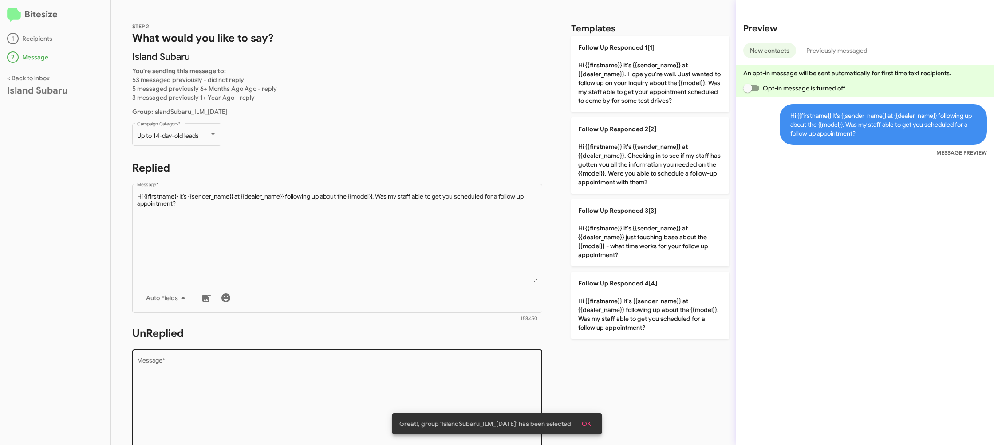
click at [430, 368] on textarea "Message *" at bounding box center [337, 403] width 401 height 91
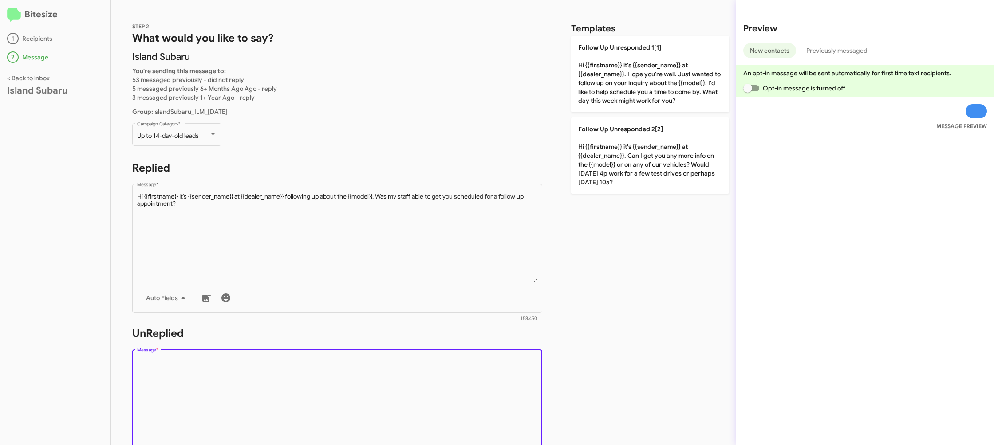
click at [430, 368] on textarea "Message *" at bounding box center [337, 403] width 401 height 91
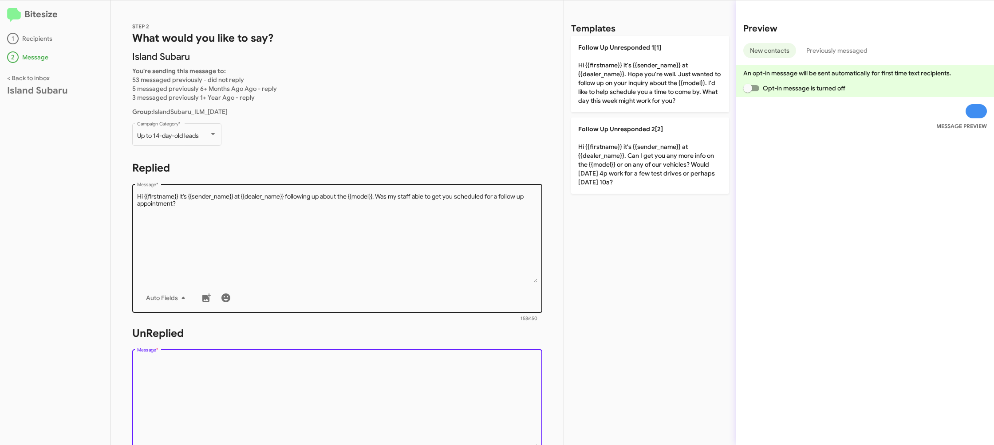
drag, startPoint x: 430, startPoint y: 368, endPoint x: 466, endPoint y: 305, distance: 72.1
click at [434, 354] on div "Drop image here to insert Auto Fields Message *" at bounding box center [337, 413] width 401 height 131
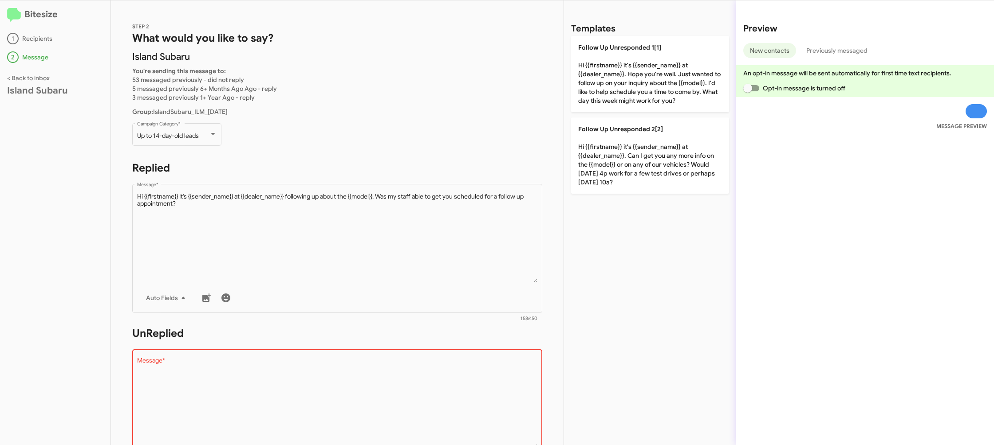
drag, startPoint x: 617, startPoint y: 79, endPoint x: 392, endPoint y: 170, distance: 242.5
click at [607, 82] on p "Follow Up Unresponded 1[1] Hi {{firstname}} it's {{sender_name}} at {{dealer_na…" at bounding box center [650, 74] width 158 height 76
type textarea "Hi {{firstname}} it's {{sender_name}} at {{dealer_name}}. Hope you're well. Jus…"
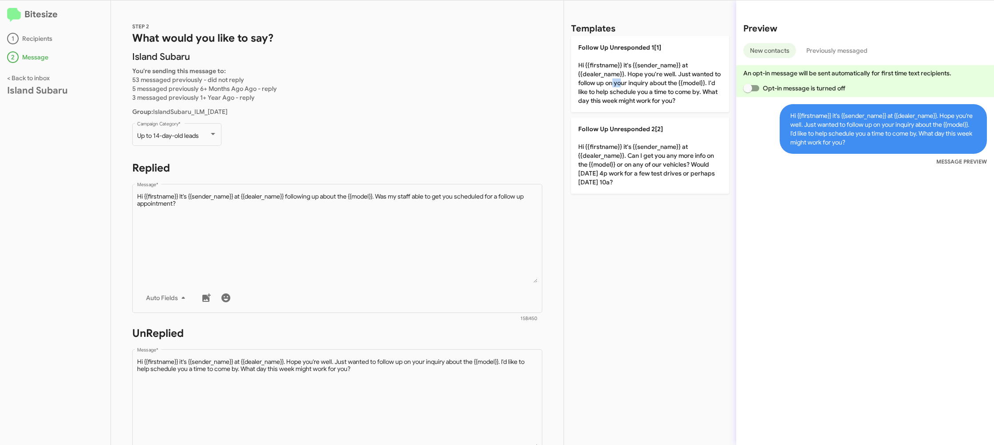
scroll to position [157, 0]
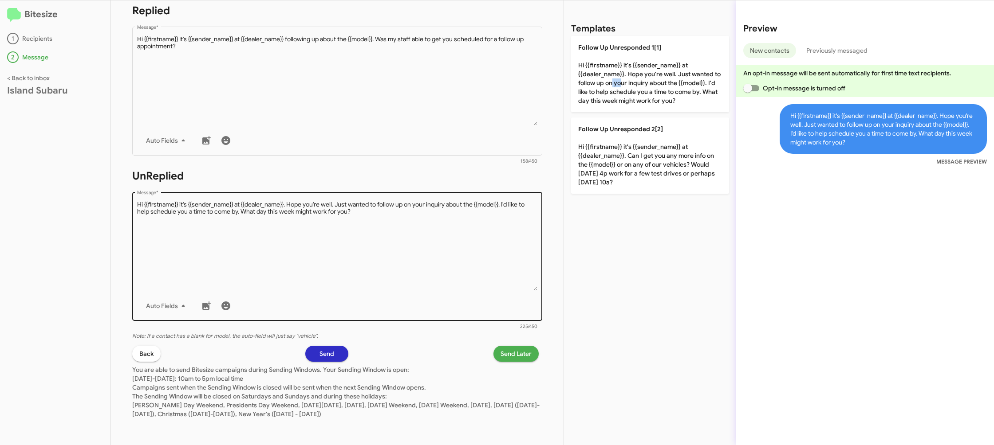
click at [462, 276] on textarea "Message *" at bounding box center [337, 246] width 401 height 91
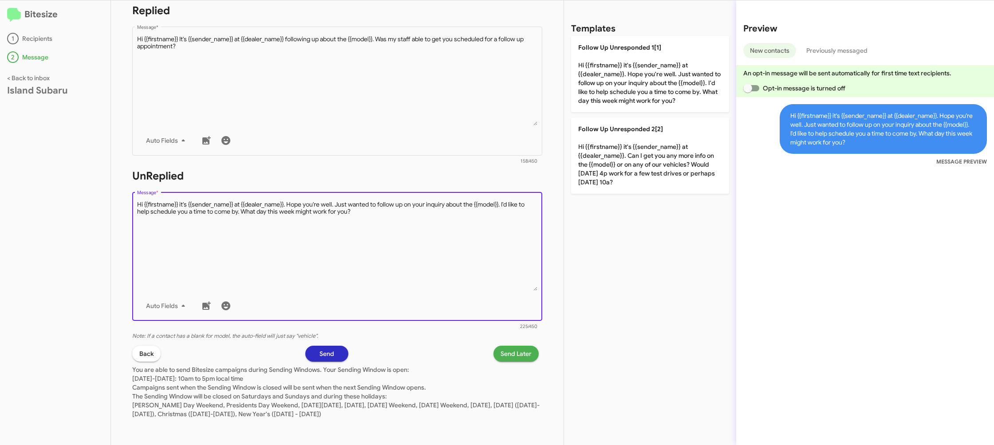
click at [462, 276] on textarea "Message *" at bounding box center [337, 246] width 401 height 91
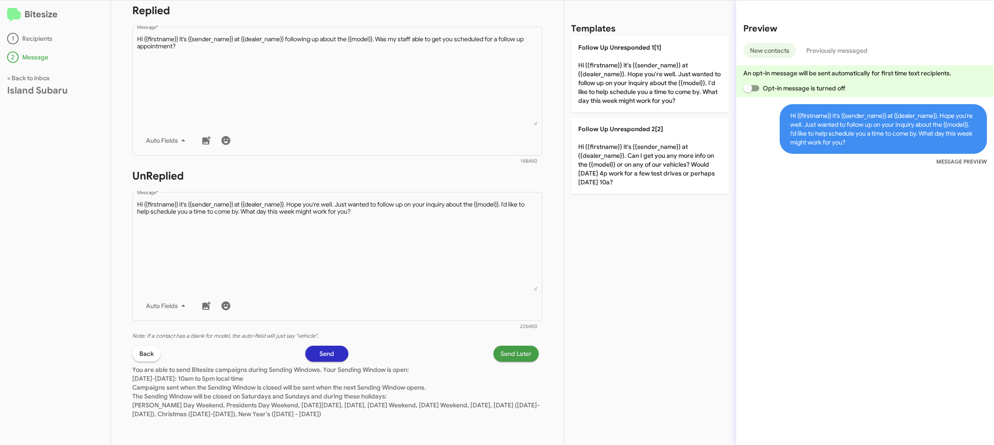
click at [520, 356] on span "Send Later" at bounding box center [515, 354] width 31 height 16
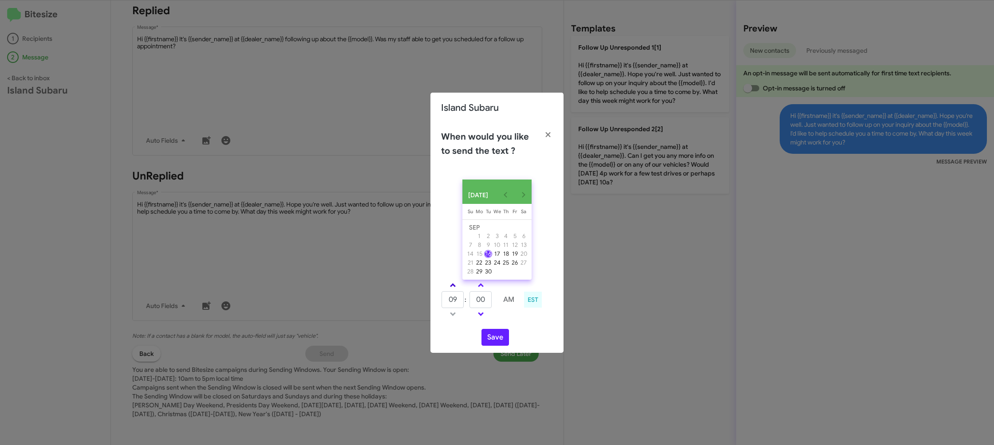
drag, startPoint x: 451, startPoint y: 284, endPoint x: 478, endPoint y: 299, distance: 31.4
click at [453, 287] on link at bounding box center [453, 285] width 16 height 10
type input "10"
click at [478, 299] on input "00" at bounding box center [480, 299] width 22 height 17
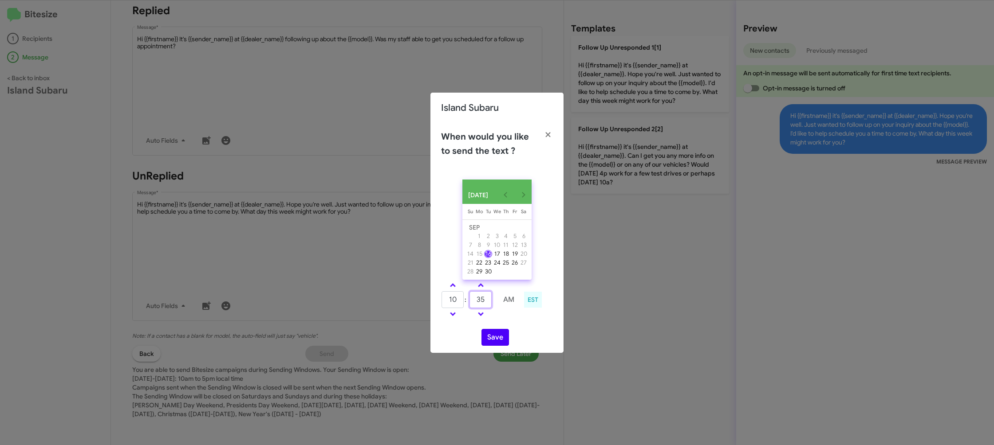
type input "35"
click at [508, 329] on div "[DATE] [DATE] Su [DATE] Mo [DATE] Tu [DATE] We [DATE] Th [DATE] Fr [DATE] [DATE…" at bounding box center [496, 263] width 133 height 181
click at [492, 340] on button "Save" at bounding box center [495, 337] width 28 height 17
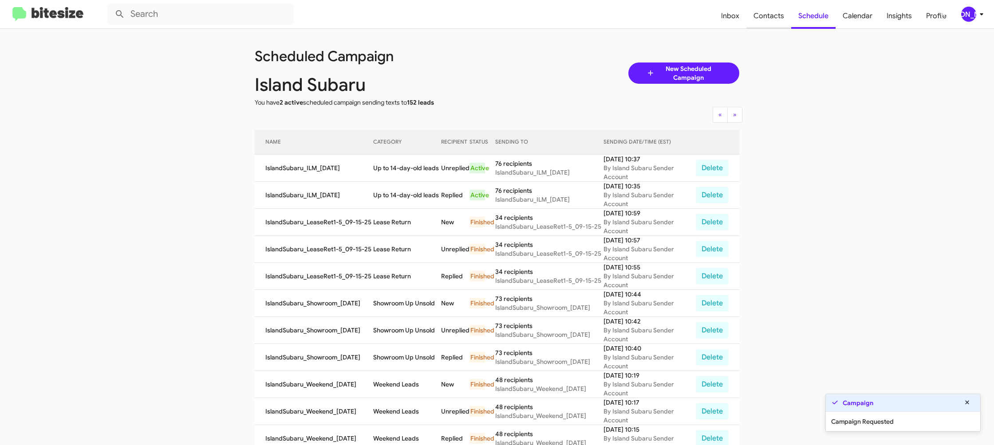
click at [777, 21] on span "Contacts" at bounding box center [768, 16] width 45 height 26
type input "in:groups"
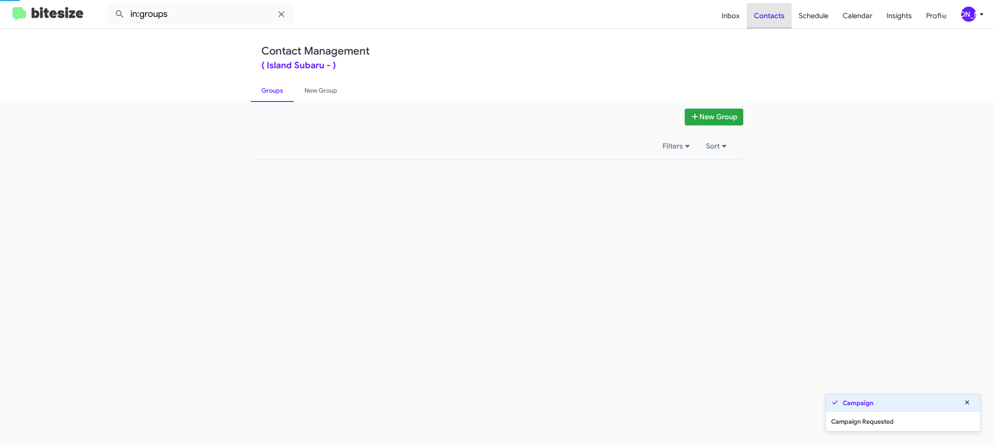
click at [777, 21] on span "Contacts" at bounding box center [769, 16] width 45 height 26
drag, startPoint x: 777, startPoint y: 21, endPoint x: 417, endPoint y: 151, distance: 382.6
click at [776, 21] on span "Contacts" at bounding box center [769, 16] width 45 height 26
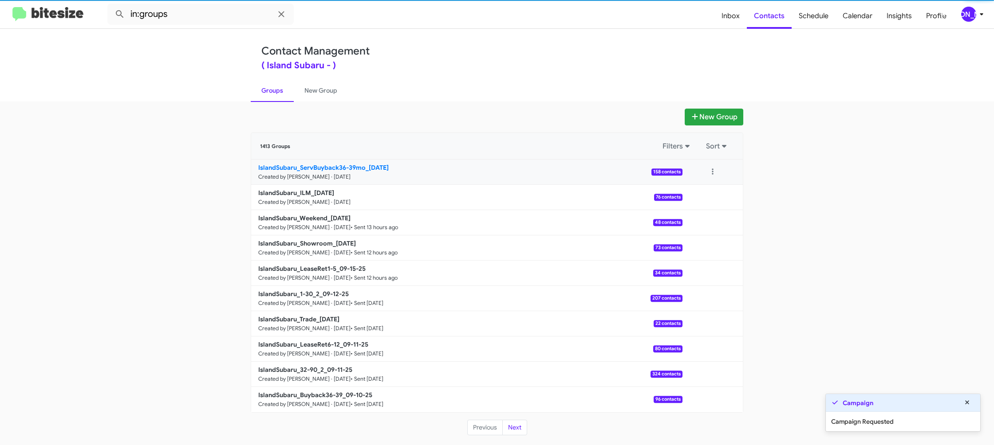
click at [360, 173] on link "IslandSubaru_ServBuyback36-39mo_[DATE] Created by [PERSON_NAME] · [DATE] 158 co…" at bounding box center [466, 172] width 431 height 25
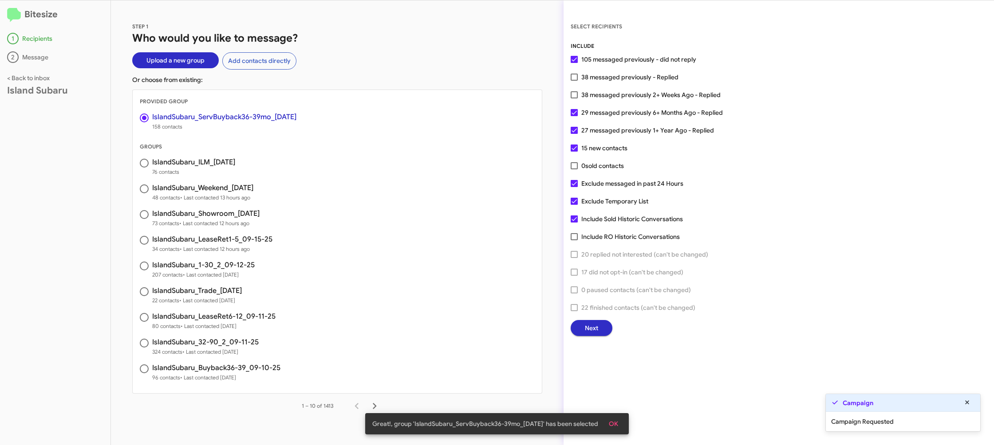
drag, startPoint x: 590, startPoint y: 337, endPoint x: 586, endPoint y: 335, distance: 4.6
click at [589, 336] on div "SELECT RECIPIENTS INCLUDE 105 messaged previously - did not reply 38 messaged p…" at bounding box center [778, 222] width 430 height 445
drag, startPoint x: 560, startPoint y: 318, endPoint x: 594, endPoint y: 331, distance: 36.3
click at [560, 318] on div "STEP 1 Who would you like to message? Upload a new group Add contacts directly …" at bounding box center [337, 222] width 453 height 445
click at [594, 331] on span "Next" at bounding box center [591, 328] width 13 height 16
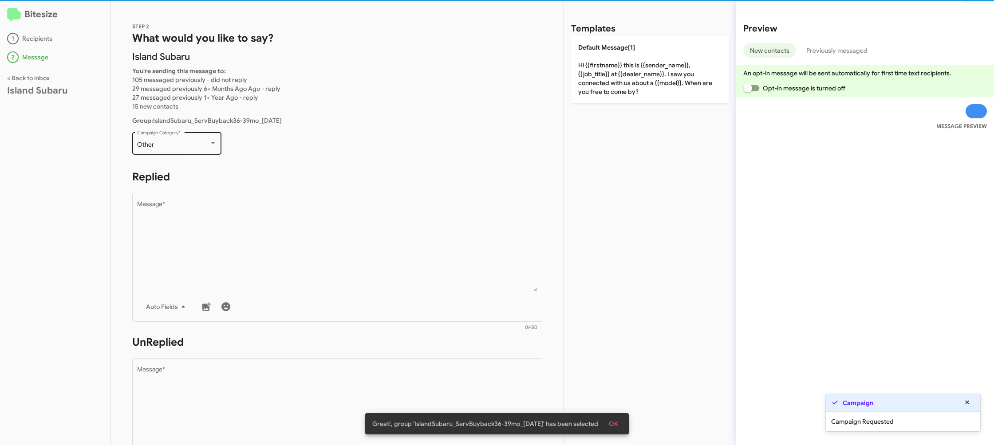
click at [214, 136] on div "Other Campaign Category *" at bounding box center [177, 142] width 80 height 24
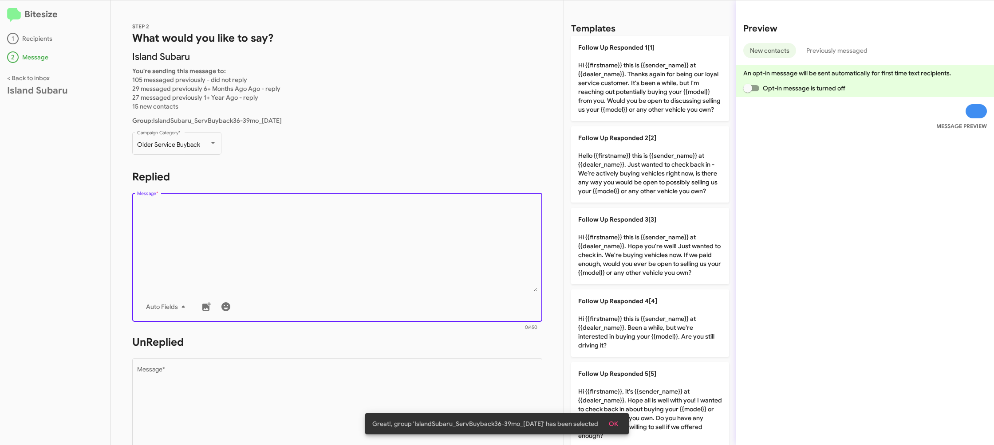
drag, startPoint x: 362, startPoint y: 268, endPoint x: 398, endPoint y: 265, distance: 37.0
click at [362, 269] on textarea "Message *" at bounding box center [337, 246] width 401 height 91
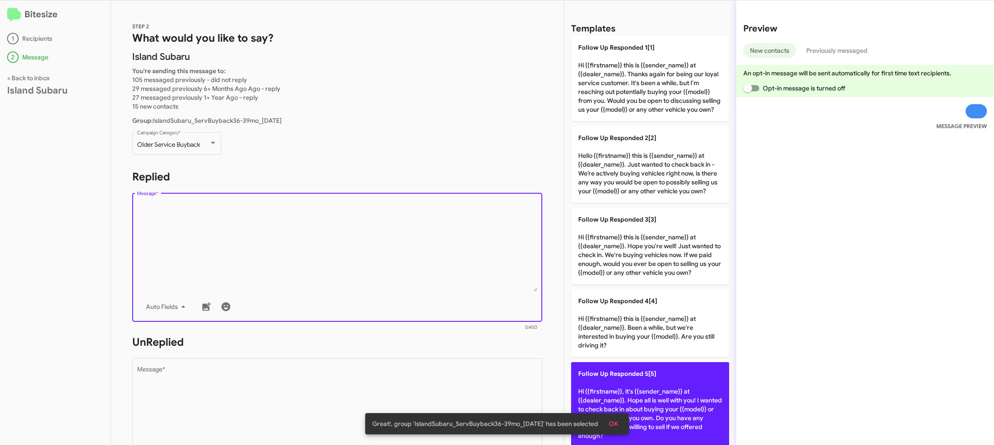
scroll to position [2, 0]
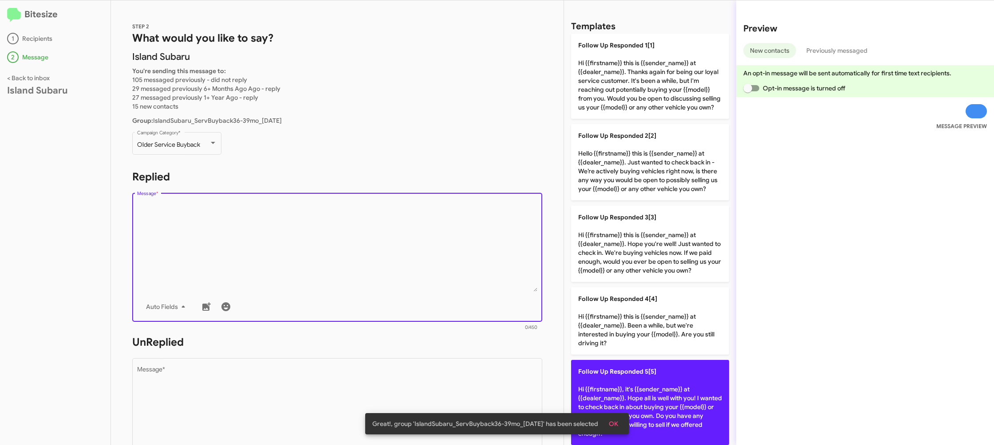
drag, startPoint x: 664, startPoint y: 382, endPoint x: 615, endPoint y: 373, distance: 49.5
click at [636, 375] on p "Follow Up Responded 5[5] Hi {{firstname}}, it's {{sender_name}} at {{dealer_nam…" at bounding box center [650, 402] width 158 height 85
type textarea "Hi {{firstname}}, it's {{sender_name}} at {{dealer_name}}. Hope all is well wit…"
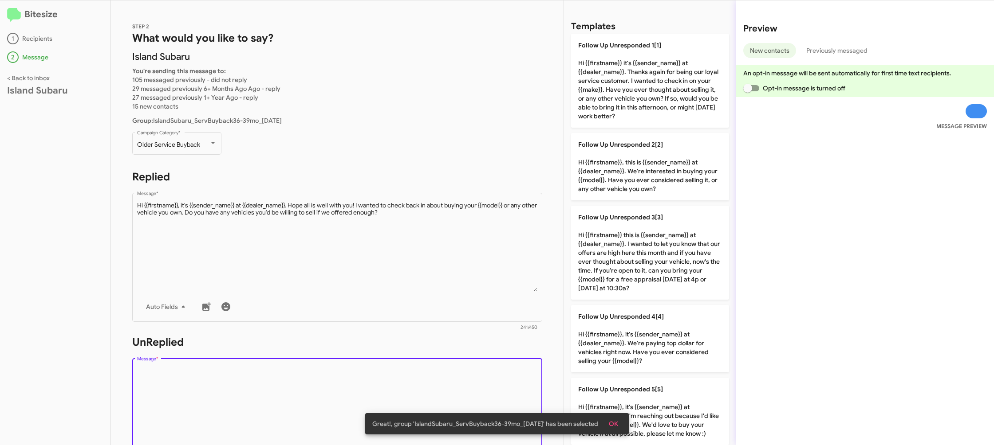
click at [507, 381] on textarea "Message *" at bounding box center [337, 412] width 401 height 91
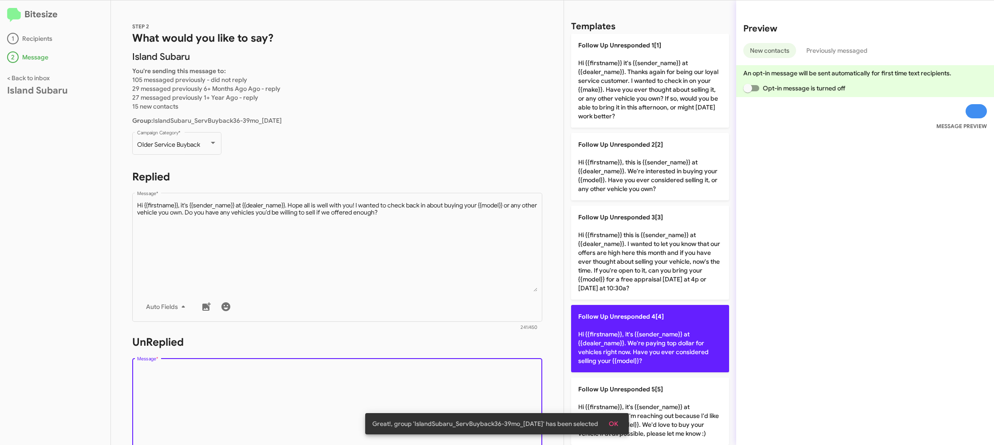
drag, startPoint x: 507, startPoint y: 381, endPoint x: 661, endPoint y: 337, distance: 160.2
click at [520, 374] on textarea "Message *" at bounding box center [337, 412] width 401 height 91
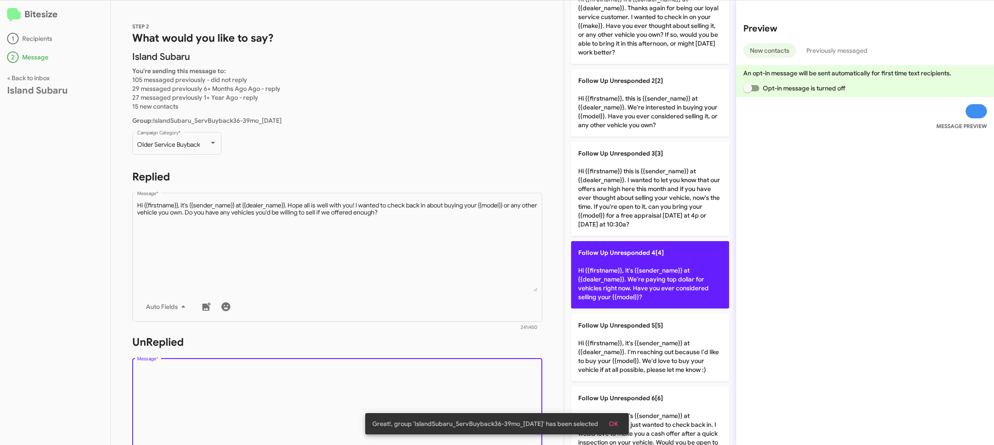
scroll to position [89, 0]
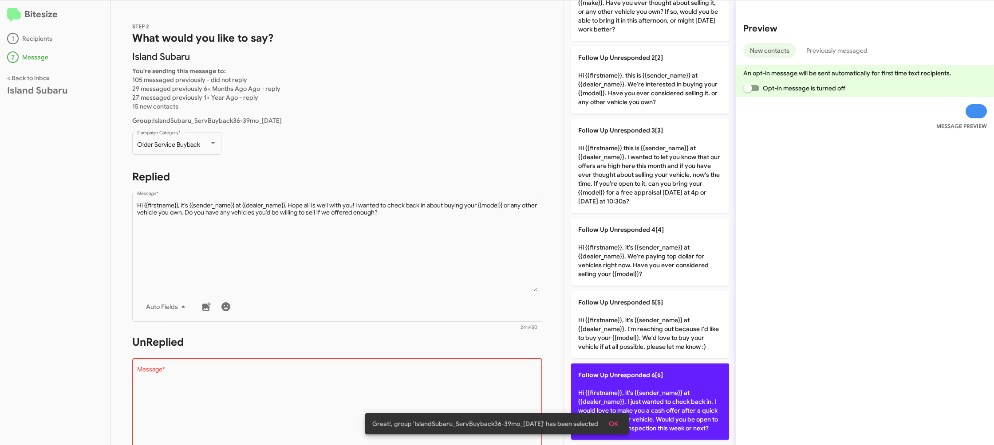
click at [650, 376] on span "Follow Up Unresponded 6[6]" at bounding box center [620, 375] width 85 height 8
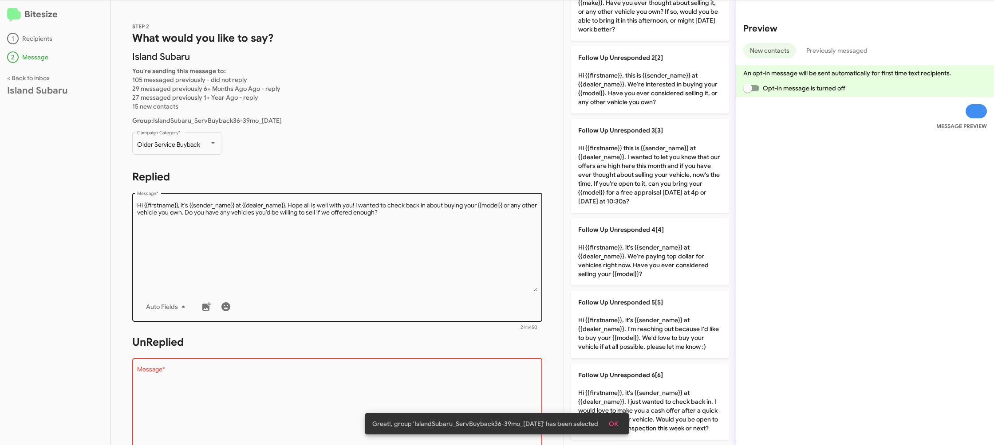
type textarea "Hi {{firstname}}, it's {{sender_name}} at {{dealer_name}}. I just wanted to che…"
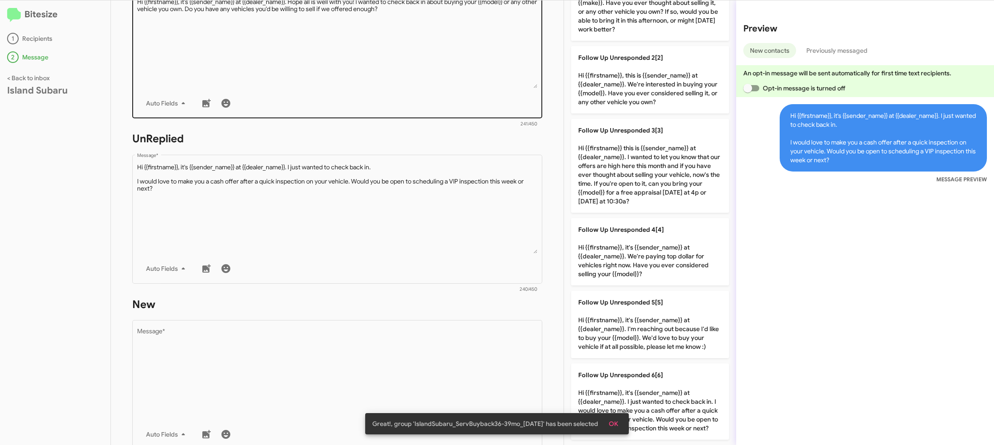
scroll to position [332, 0]
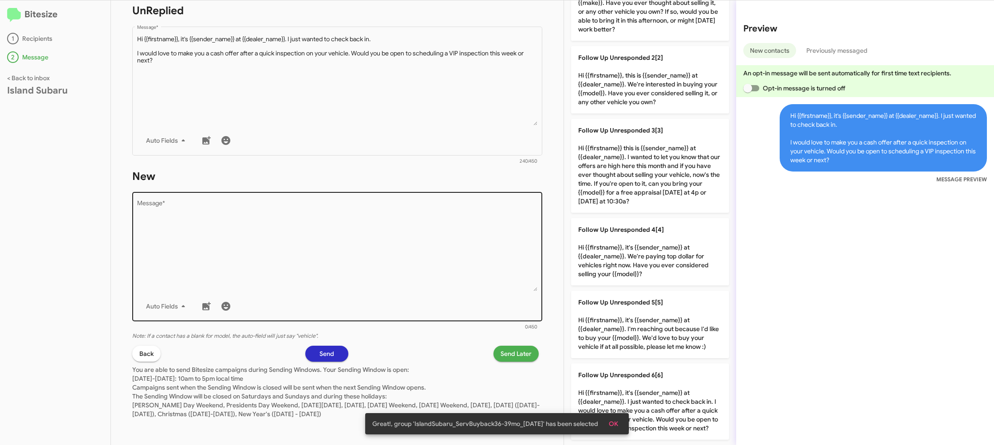
click at [389, 227] on textarea "Message *" at bounding box center [337, 246] width 401 height 91
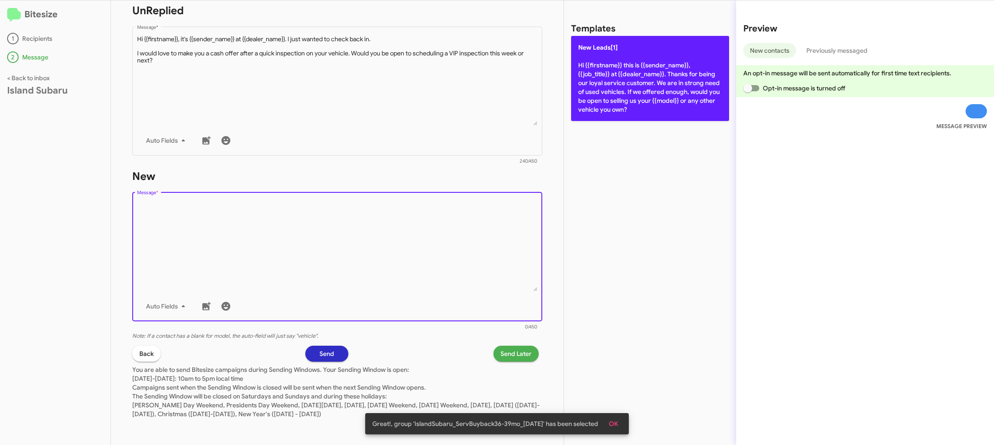
drag, startPoint x: 389, startPoint y: 227, endPoint x: 582, endPoint y: 99, distance: 231.5
click at [404, 211] on textarea "Message *" at bounding box center [337, 246] width 401 height 91
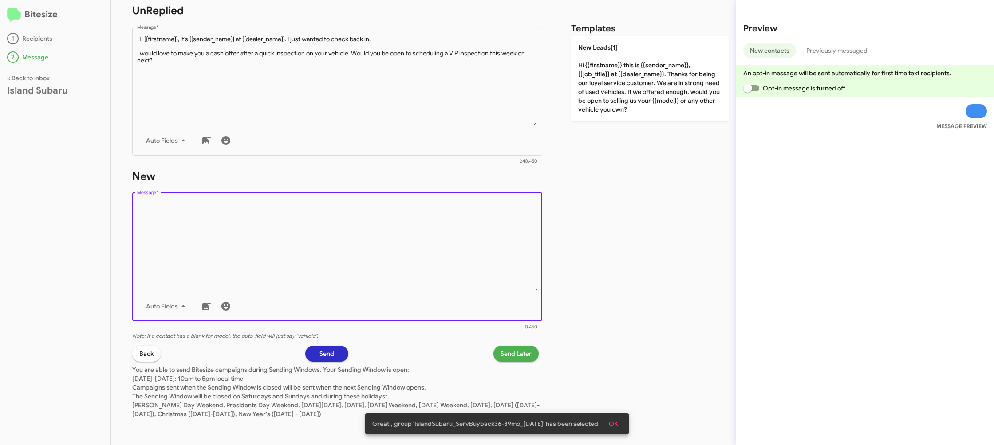
drag, startPoint x: 613, startPoint y: 91, endPoint x: 479, endPoint y: 328, distance: 272.2
click at [613, 91] on p "New Leads[1] Hi {{firstname}} this is {{sender_name}}, {{job_title}} at {{deale…" at bounding box center [650, 78] width 158 height 85
type textarea "Hi {{firstname}} this is {{sender_name}}, {{job_title}} at {{dealer_name}}. Tha…"
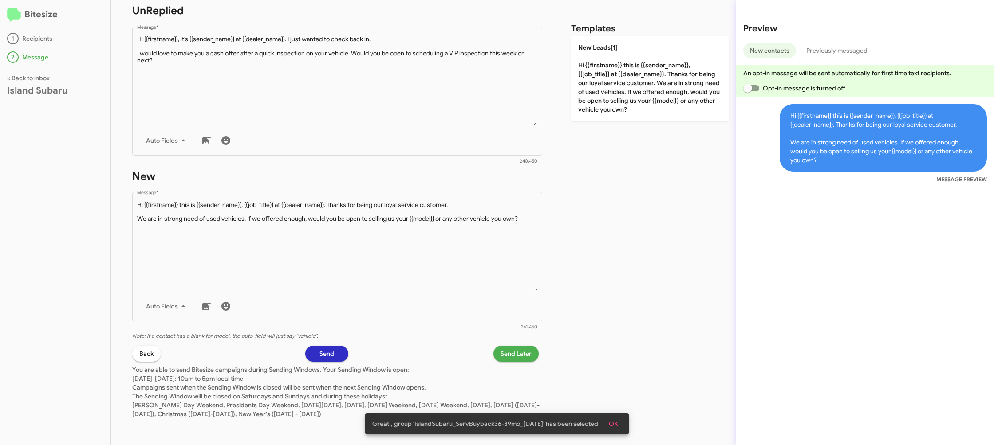
click at [509, 360] on span "Send Later" at bounding box center [515, 354] width 31 height 16
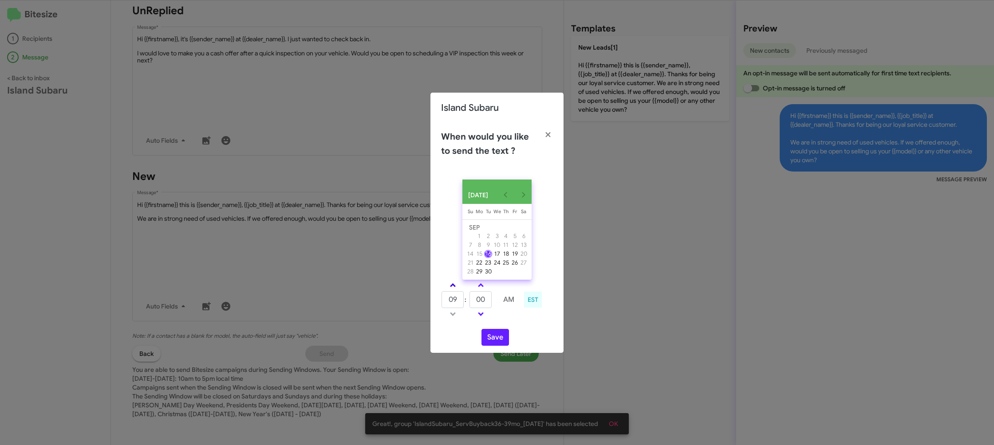
click at [456, 291] on link at bounding box center [453, 285] width 16 height 10
drag, startPoint x: 456, startPoint y: 291, endPoint x: 484, endPoint y: 290, distance: 28.4
click at [457, 291] on link at bounding box center [453, 285] width 16 height 10
type input "11"
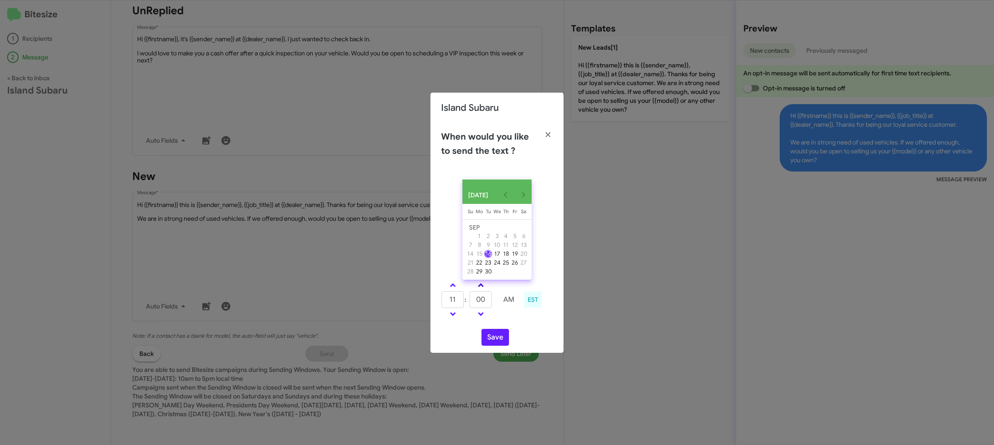
click at [484, 289] on link at bounding box center [481, 285] width 16 height 10
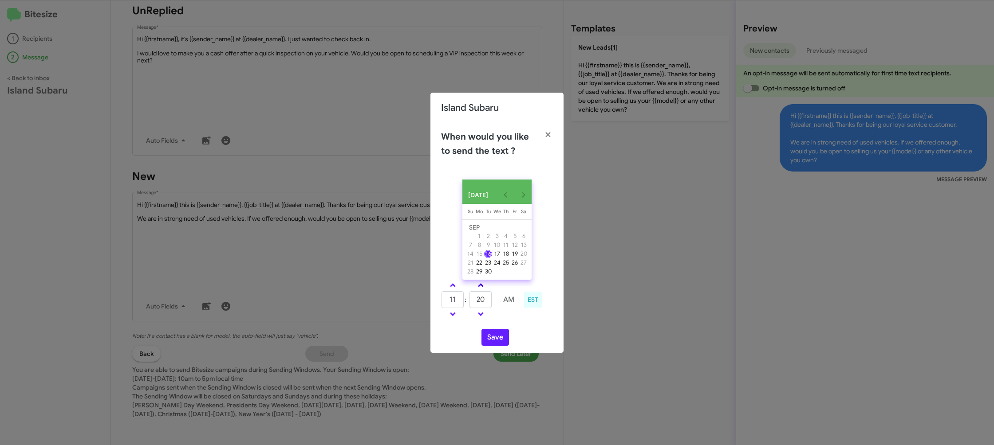
type input "25"
click at [496, 344] on button "Save" at bounding box center [495, 337] width 28 height 17
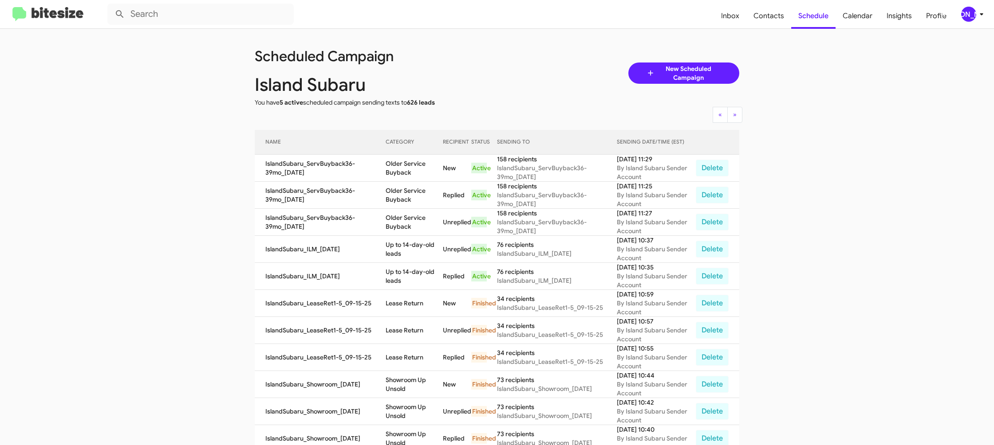
click at [405, 255] on td "Up to 14-day-old leads" at bounding box center [414, 249] width 57 height 27
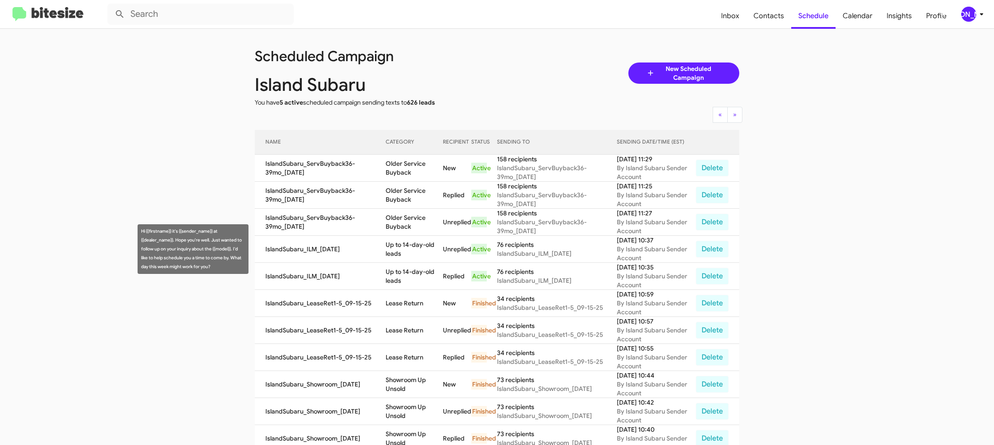
click at [405, 255] on td "Up to 14-day-old leads" at bounding box center [414, 249] width 57 height 27
copy td "Up to 14-day-old leads"
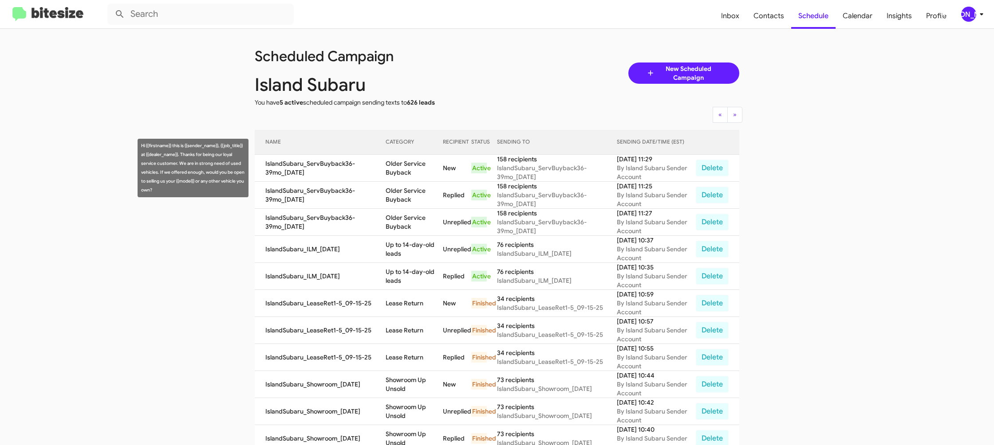
click at [399, 155] on td "Older Service Buyback" at bounding box center [414, 168] width 57 height 27
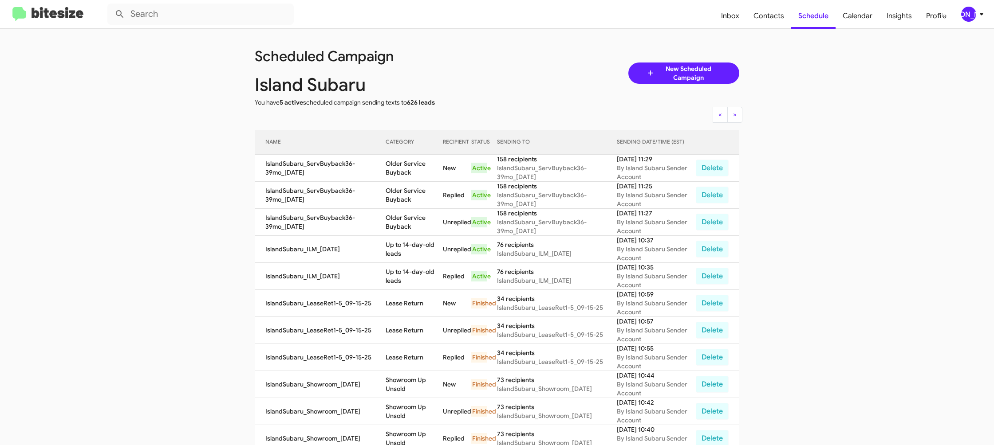
click at [399, 155] on td "Older Service Buyback" at bounding box center [414, 168] width 57 height 27
copy td "Older Service Buyback"
drag, startPoint x: 974, startPoint y: 20, endPoint x: 968, endPoint y: 21, distance: 6.9
click at [968, 21] on span "[PERSON_NAME]" at bounding box center [974, 14] width 27 height 15
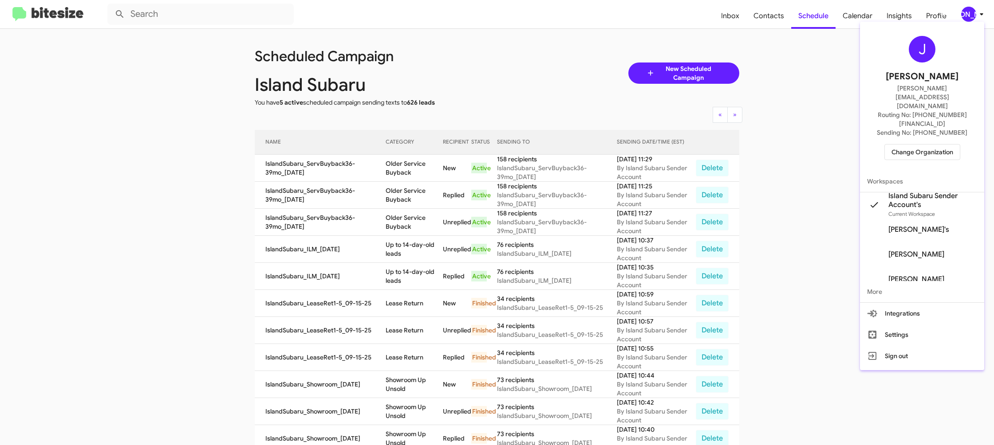
click at [914, 145] on span "Change Organization" at bounding box center [922, 152] width 62 height 15
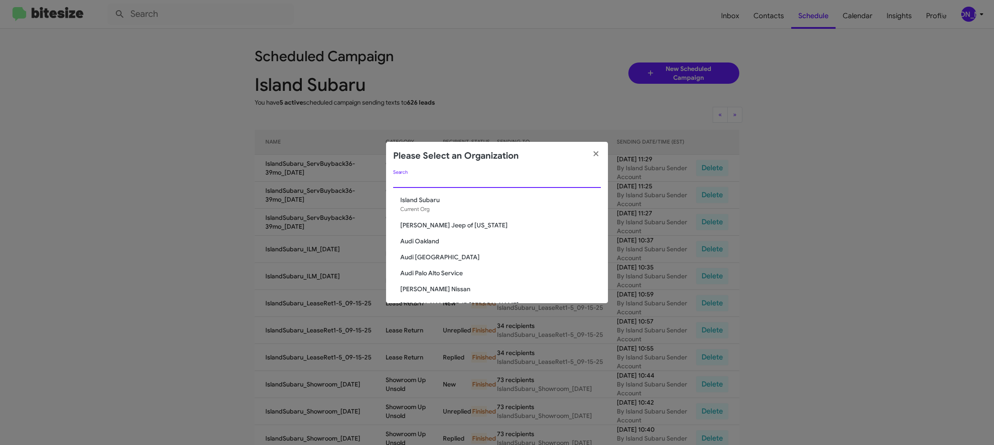
click at [428, 182] on input "Search" at bounding box center [497, 181] width 208 height 7
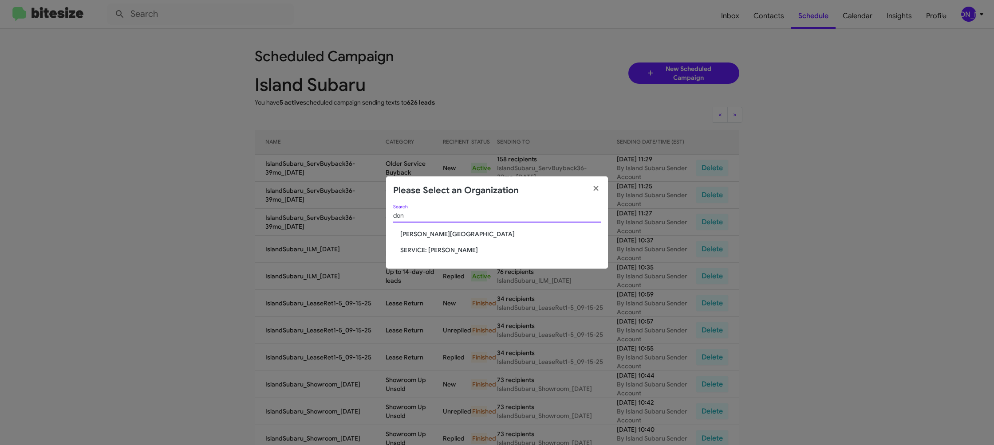
type input "don"
click at [428, 249] on span "SERVICE: [PERSON_NAME]" at bounding box center [500, 250] width 201 height 9
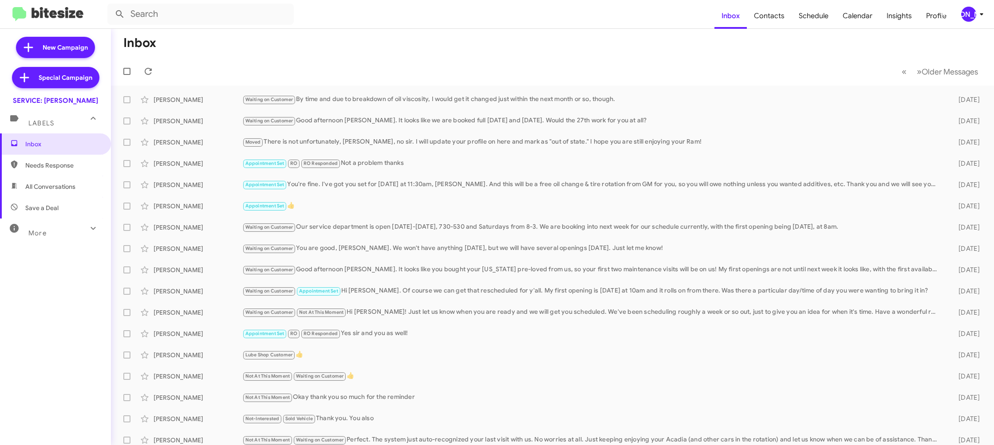
drag, startPoint x: 980, startPoint y: 10, endPoint x: 967, endPoint y: 16, distance: 14.9
click at [978, 14] on icon at bounding box center [981, 14] width 11 height 11
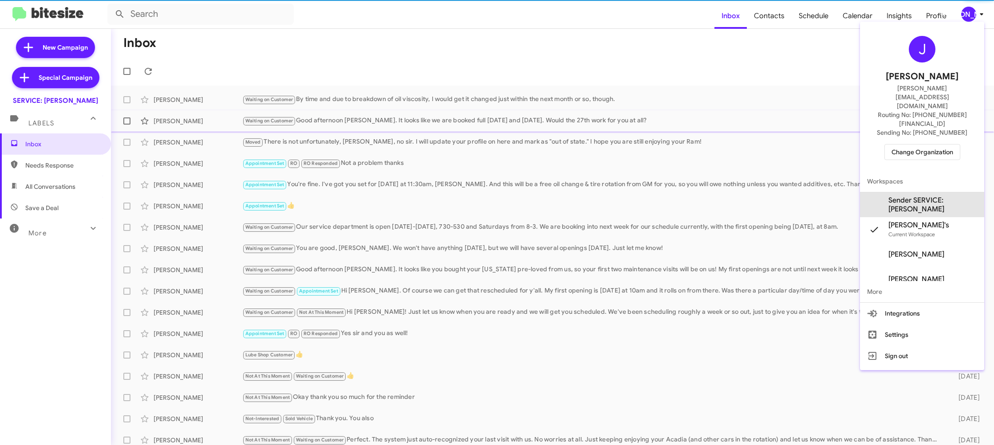
drag, startPoint x: 920, startPoint y: 177, endPoint x: 789, endPoint y: 126, distance: 140.5
click at [920, 196] on span "Sender SERVICE: [PERSON_NAME]" at bounding box center [932, 205] width 89 height 18
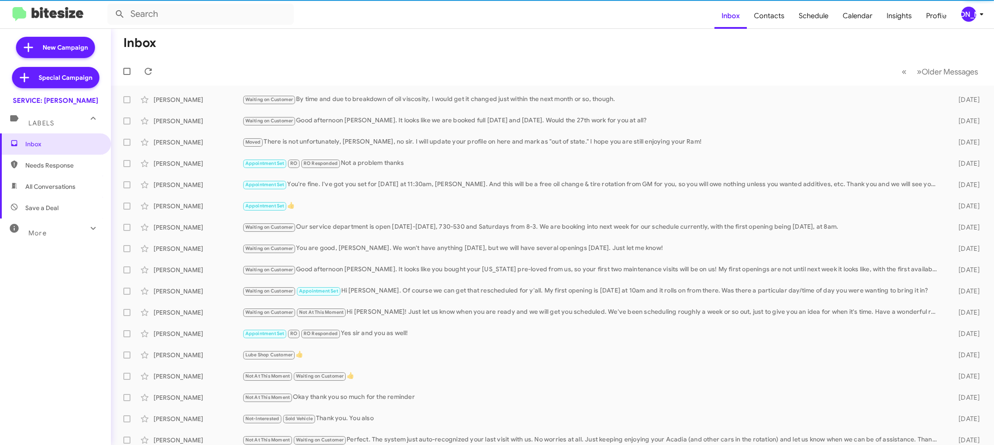
click at [974, 20] on span "[PERSON_NAME]" at bounding box center [974, 14] width 27 height 15
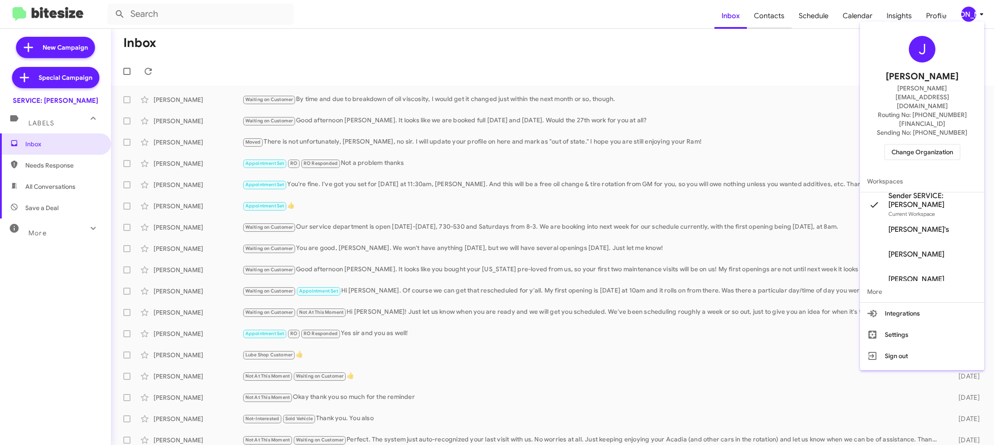
drag, startPoint x: 793, startPoint y: 39, endPoint x: 757, endPoint y: 16, distance: 42.5
click at [772, 29] on div at bounding box center [497, 222] width 994 height 445
click at [758, 16] on span "Contacts" at bounding box center [769, 16] width 45 height 26
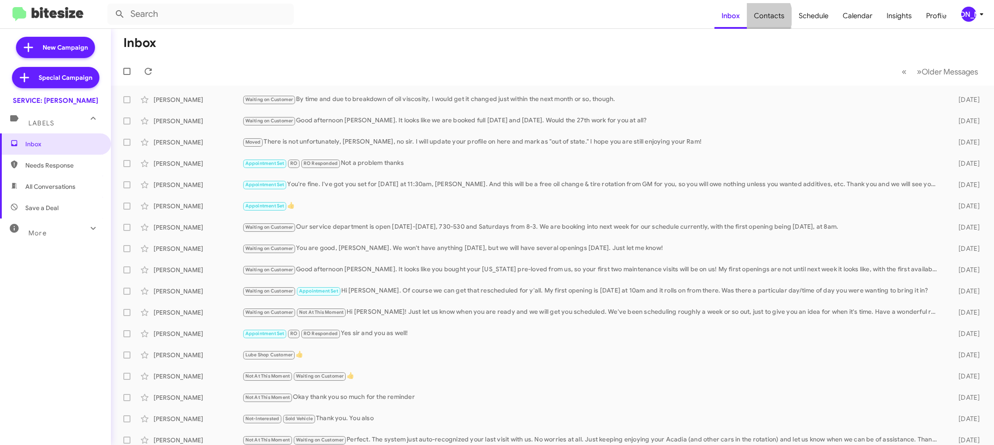
click at [758, 16] on span "Contacts" at bounding box center [769, 16] width 45 height 26
drag, startPoint x: 758, startPoint y: 16, endPoint x: 679, endPoint y: 1, distance: 80.5
click at [745, 14] on mat-nav-list "Inbox Contacts Schedule Calendar Insights Profile" at bounding box center [833, 14] width 239 height 29
type input "in:groups"
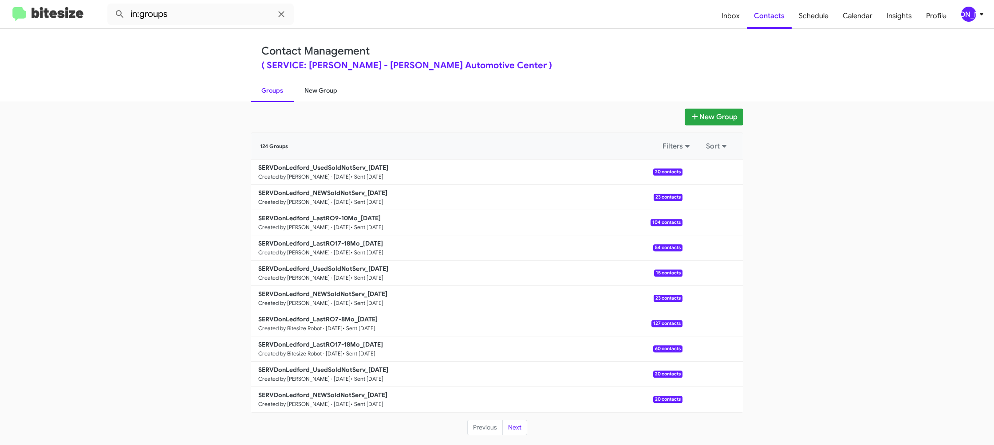
click at [322, 92] on link "New Group" at bounding box center [321, 90] width 54 height 23
drag, startPoint x: 322, startPoint y: 92, endPoint x: 382, endPoint y: 35, distance: 83.5
click at [324, 87] on link "New Group" at bounding box center [321, 90] width 54 height 23
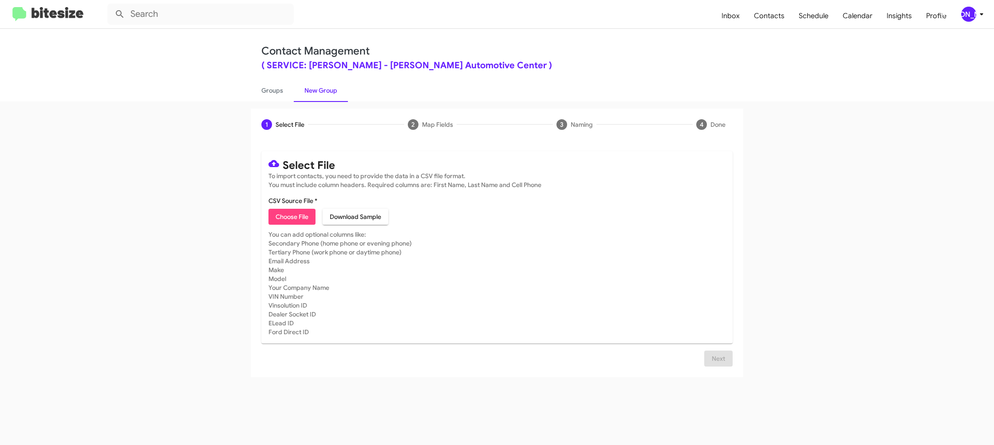
click at [975, 15] on div "[PERSON_NAME]" at bounding box center [968, 14] width 15 height 15
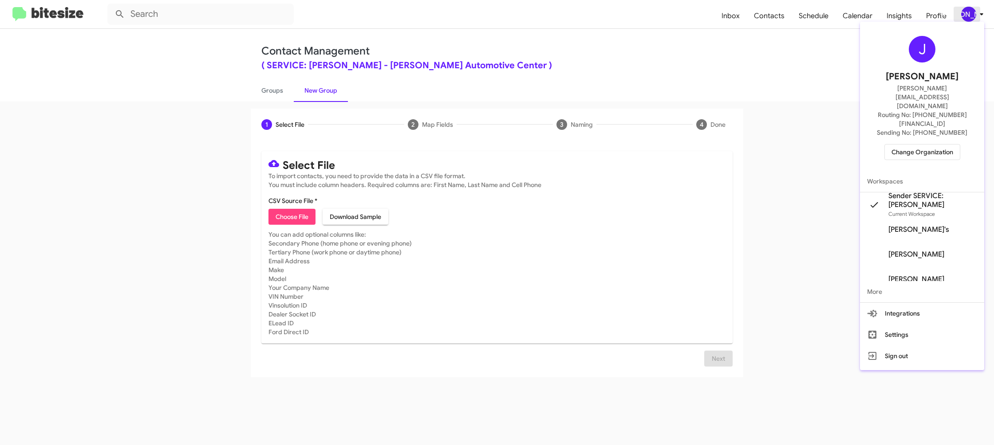
click at [975, 15] on div at bounding box center [497, 222] width 994 height 445
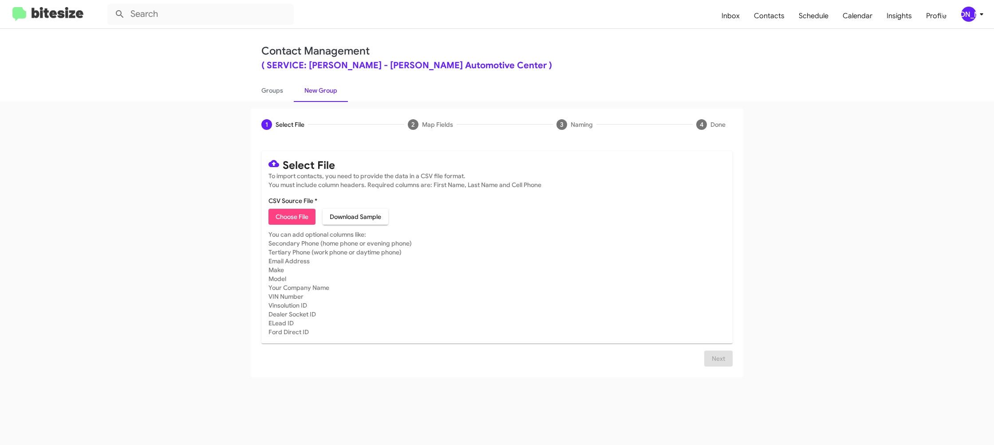
click at [295, 213] on span "Choose File" at bounding box center [292, 217] width 33 height 16
type input "SERVDonLedford_LastRO11-12Mo_[DATE]"
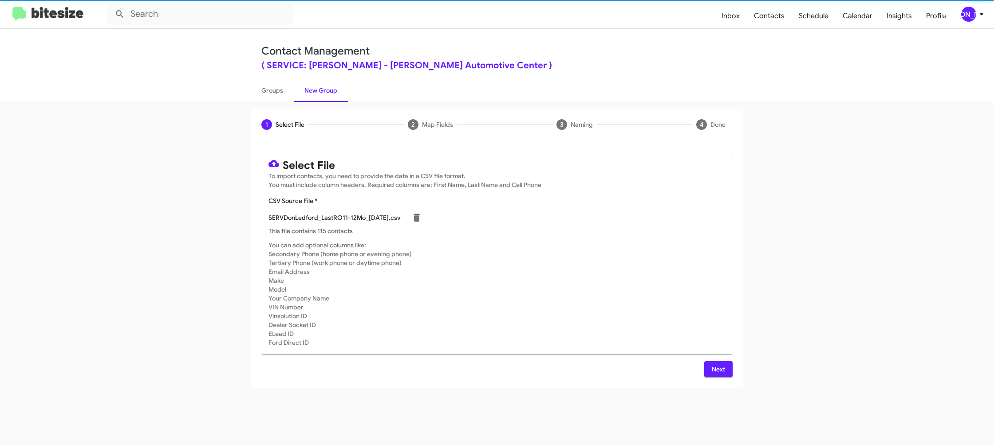
click at [602, 237] on mat-card "Select File To import contacts, you need to provide the data in a CSV file form…" at bounding box center [496, 252] width 471 height 203
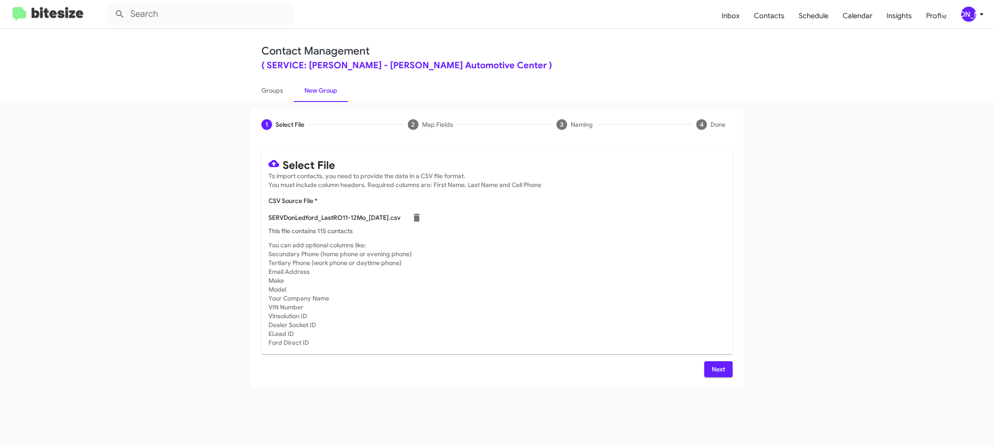
drag, startPoint x: 719, startPoint y: 373, endPoint x: 714, endPoint y: 370, distance: 5.6
click at [717, 371] on span "Next" at bounding box center [718, 370] width 14 height 16
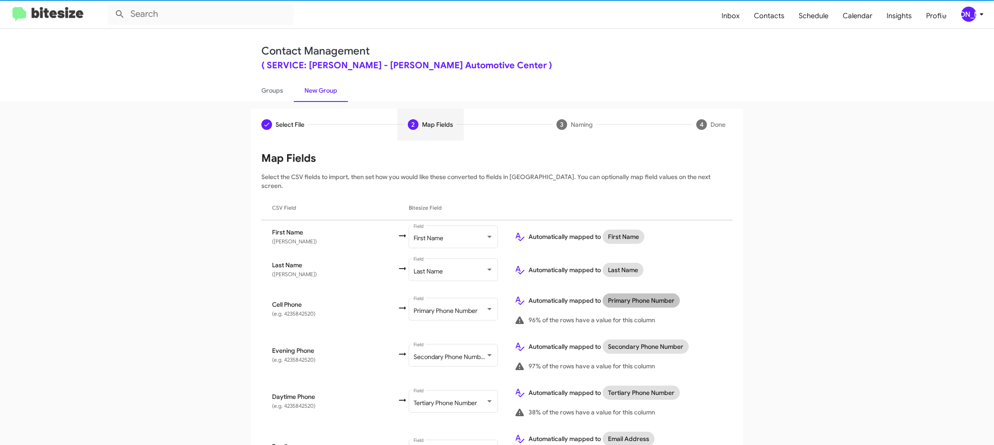
scroll to position [342, 0]
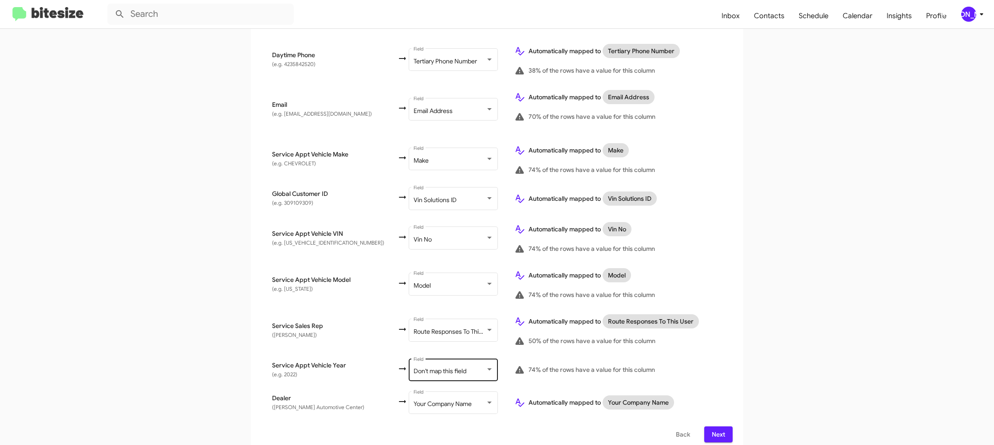
click at [422, 367] on span "Don't map this field" at bounding box center [439, 371] width 53 height 8
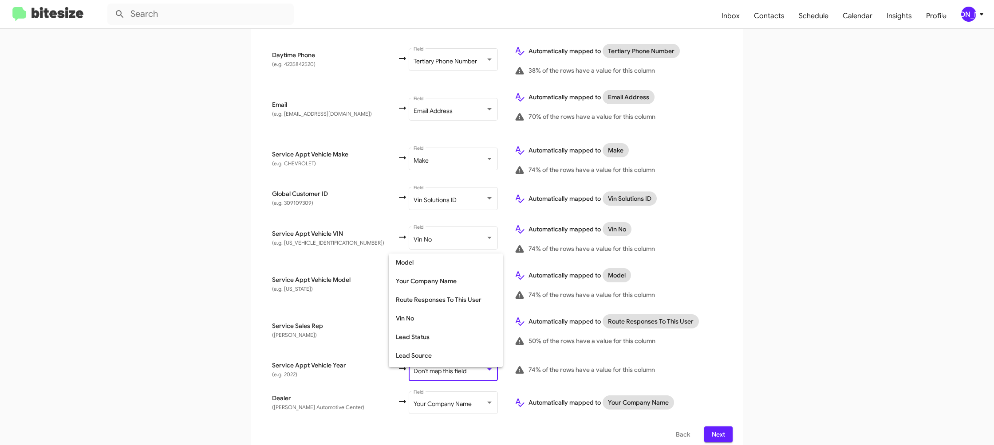
scroll to position [334, 0]
click at [432, 344] on span "Year" at bounding box center [446, 339] width 100 height 19
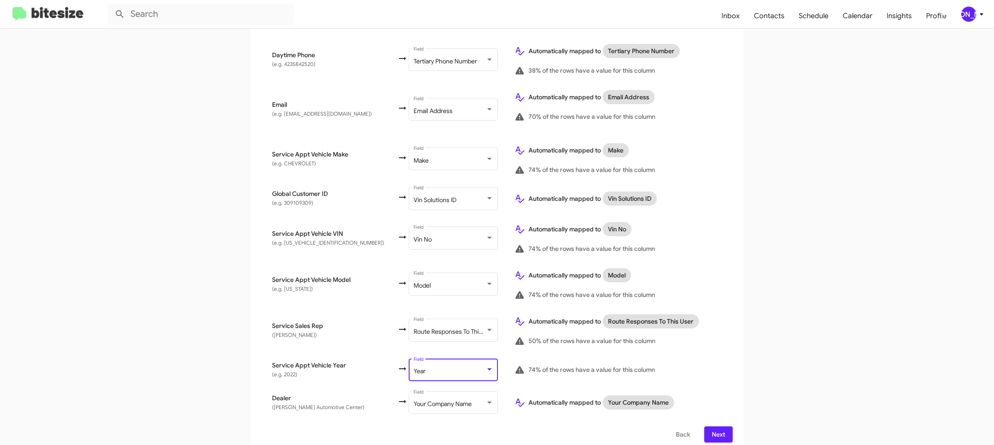
click at [814, 353] on app-new-group "Select File 2 Map Fields 3 Naming 4 Done Select File To import contacts, you ne…" at bounding box center [497, 110] width 994 height 687
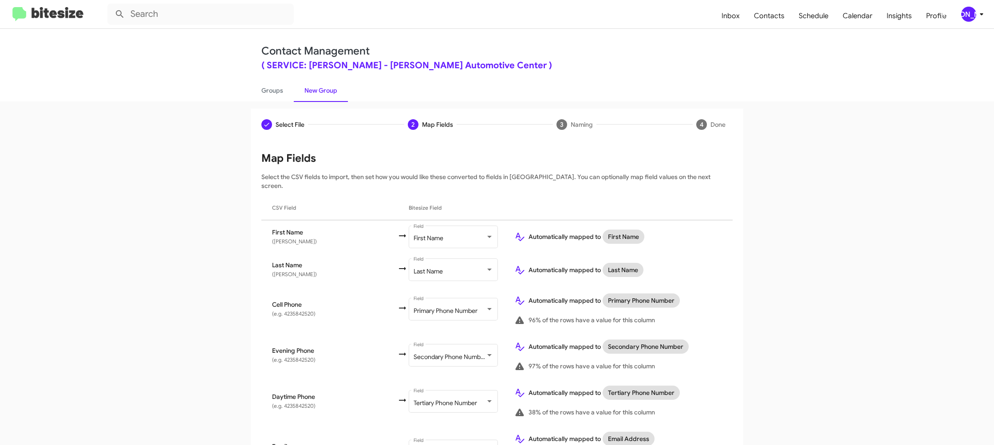
scroll to position [342, 0]
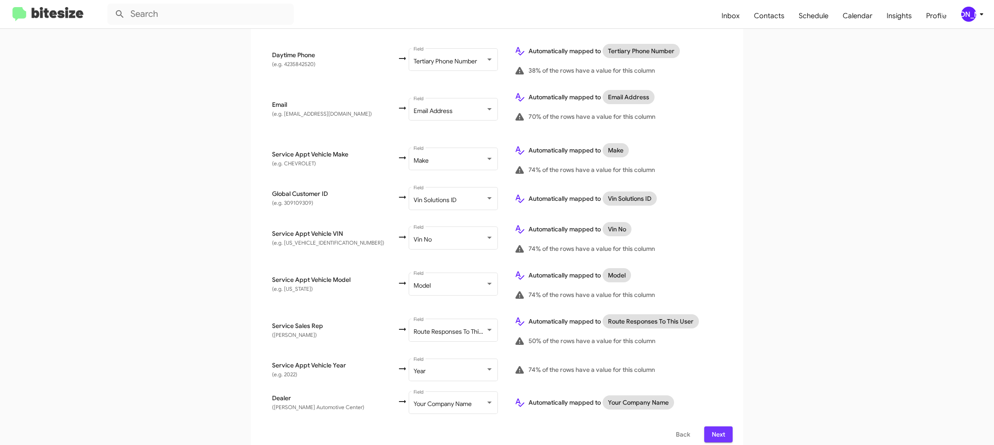
click at [723, 427] on span "Next" at bounding box center [718, 435] width 14 height 16
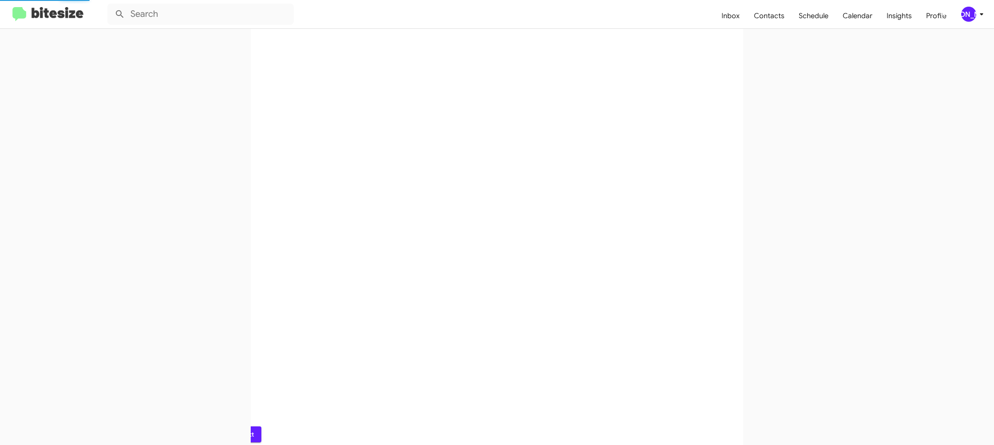
scroll to position [0, 0]
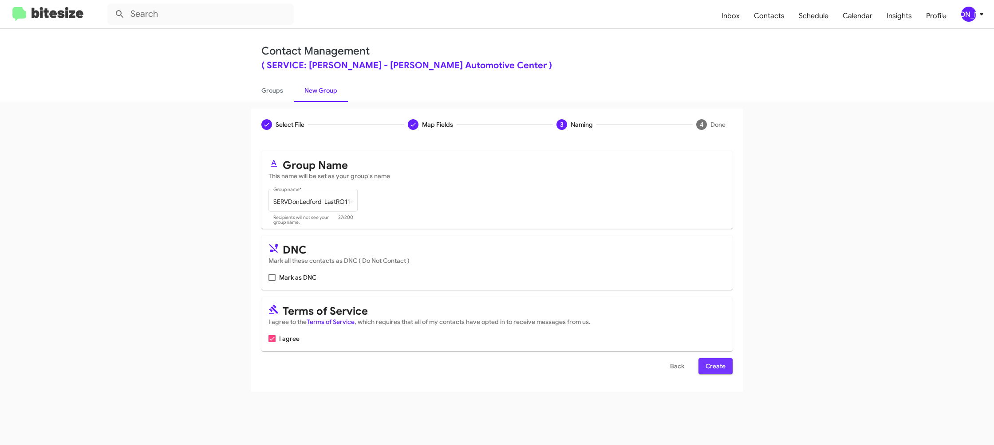
drag, startPoint x: 721, startPoint y: 369, endPoint x: 687, endPoint y: 343, distance: 42.1
click at [721, 369] on span "Create" at bounding box center [715, 366] width 20 height 16
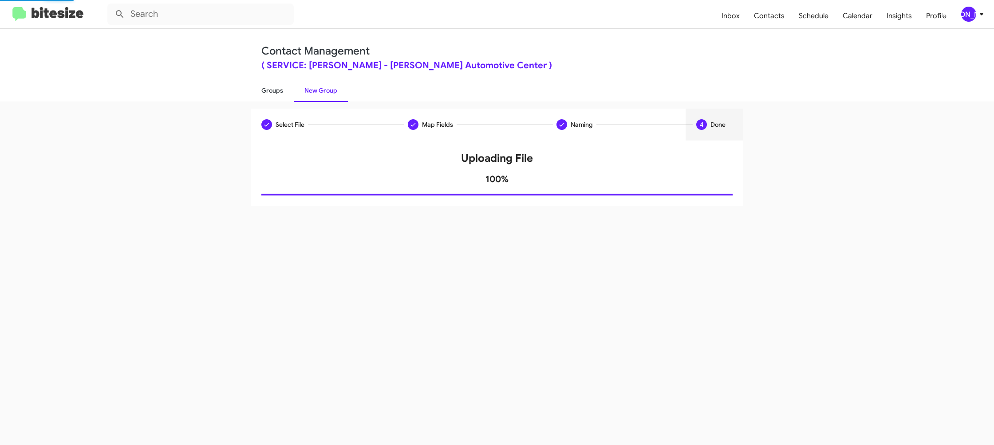
click at [286, 99] on link "Groups" at bounding box center [272, 90] width 43 height 23
type input "in:groups"
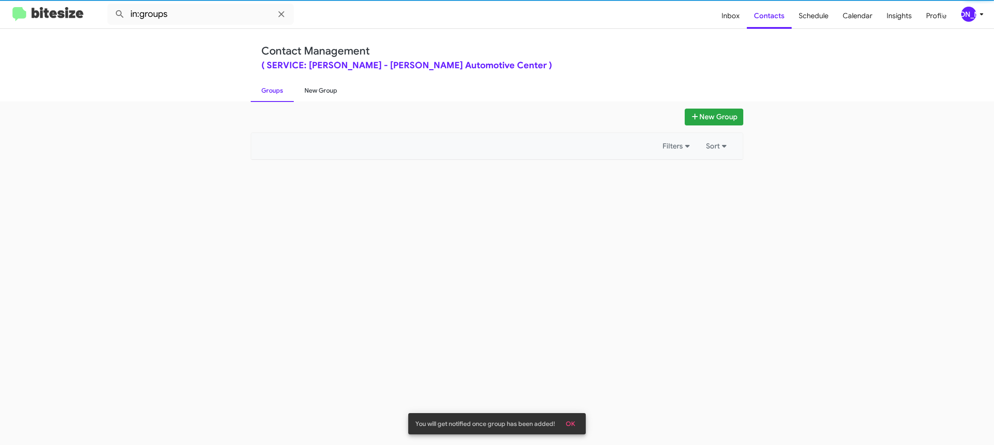
click at [311, 92] on link "New Group" at bounding box center [321, 90] width 54 height 23
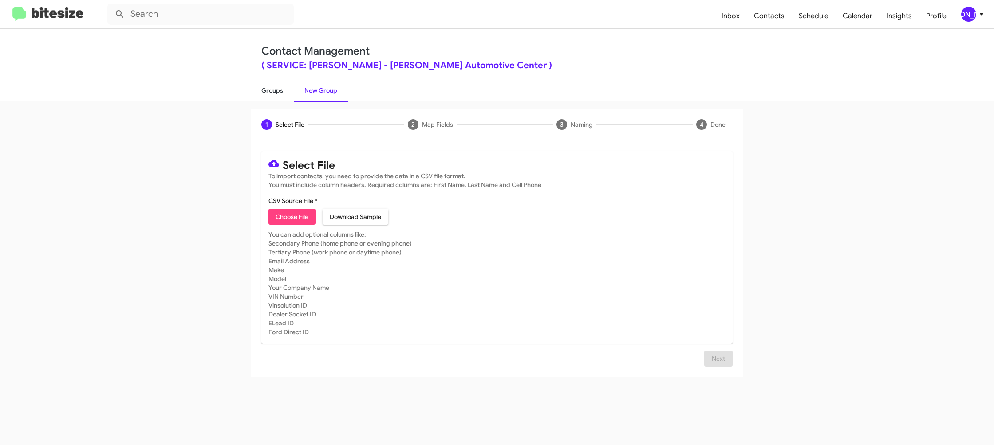
click at [277, 91] on link "Groups" at bounding box center [272, 90] width 43 height 23
type input "in:groups"
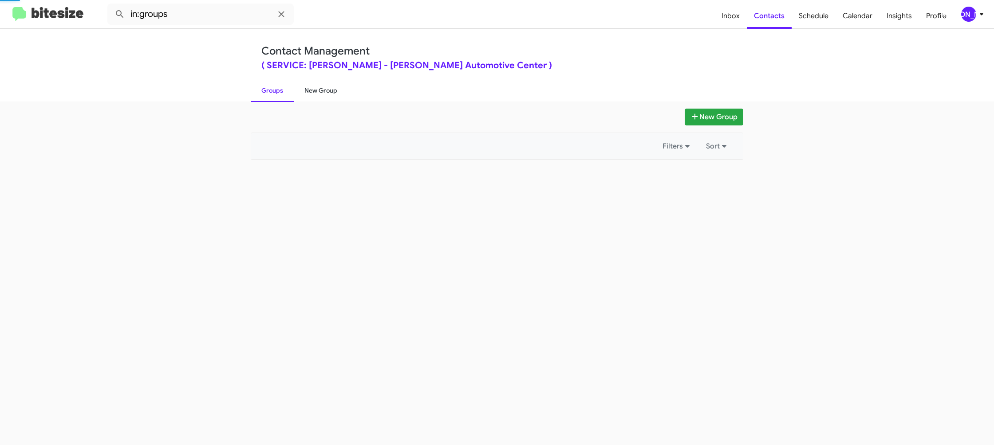
click at [334, 90] on link "New Group" at bounding box center [321, 90] width 54 height 23
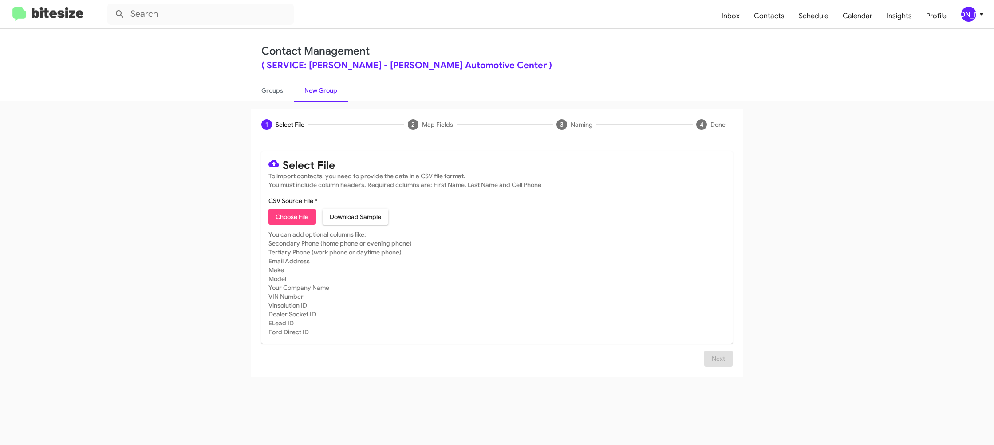
click at [291, 214] on span "Choose File" at bounding box center [292, 217] width 33 height 16
type input "SERVDonLedford_LastRO17-18Mo_09-16-25"
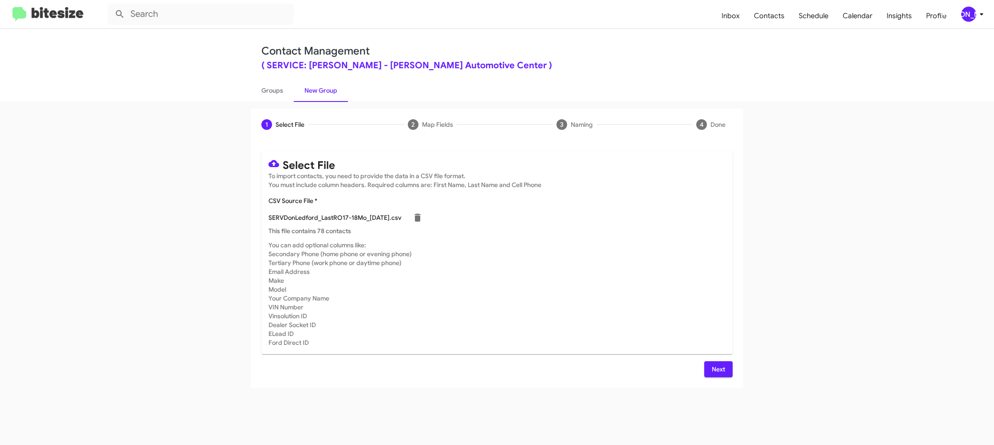
drag, startPoint x: 632, startPoint y: 298, endPoint x: 735, endPoint y: 385, distance: 135.1
click at [632, 298] on mat-card-subtitle "You can add optional columns like: Secondary Phone (home phone or evening phone…" at bounding box center [496, 294] width 457 height 106
click at [716, 366] on span "Next" at bounding box center [718, 370] width 14 height 16
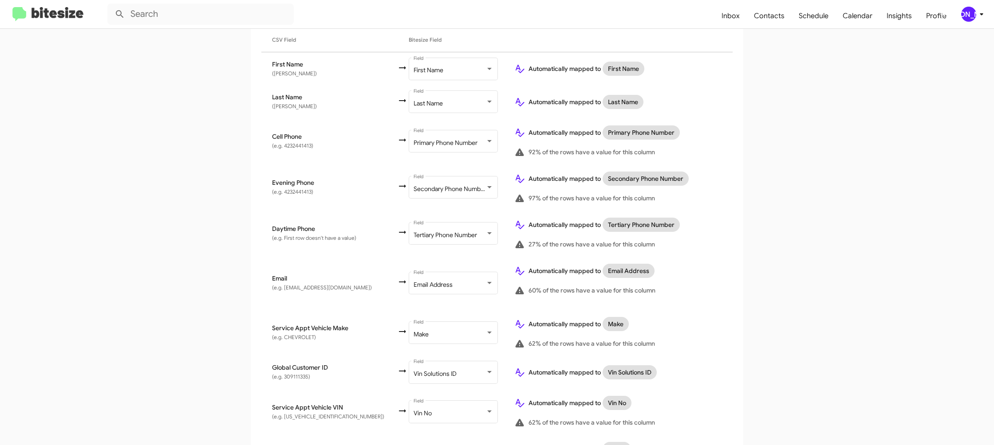
scroll to position [342, 0]
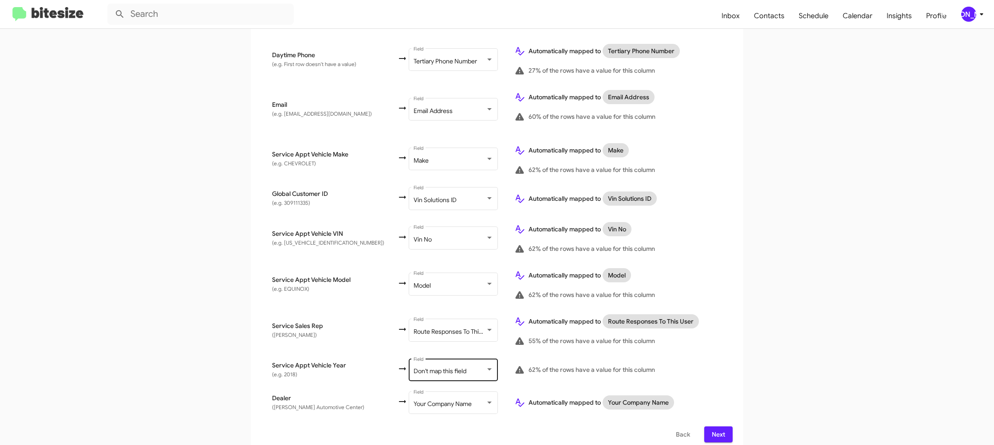
click at [443, 357] on div "Don't map this field Field" at bounding box center [453, 369] width 80 height 24
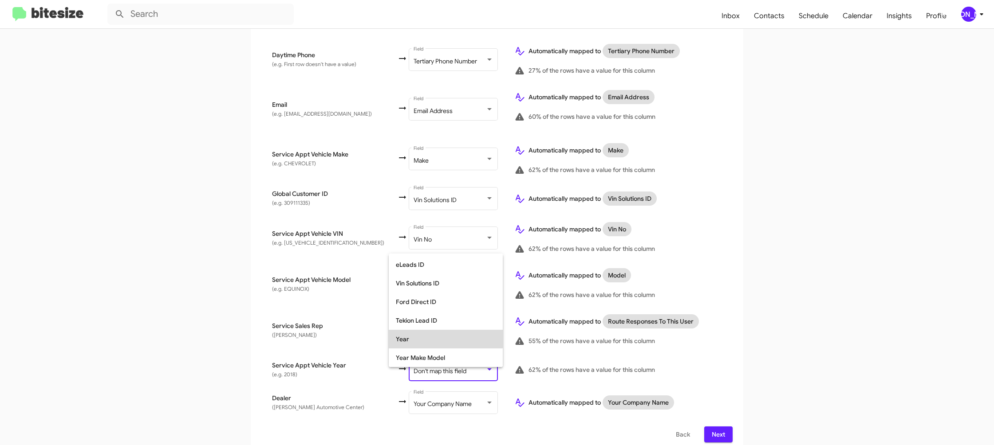
click at [440, 337] on span "Year" at bounding box center [446, 339] width 100 height 19
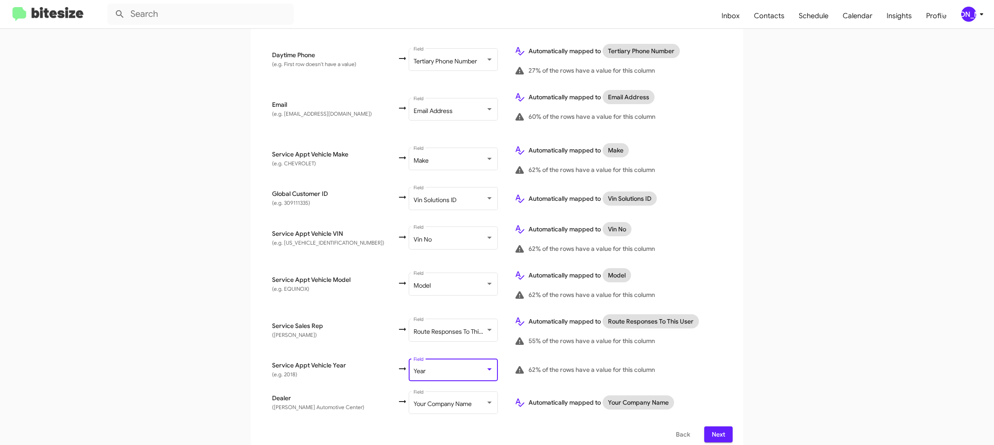
scroll to position [0, 0]
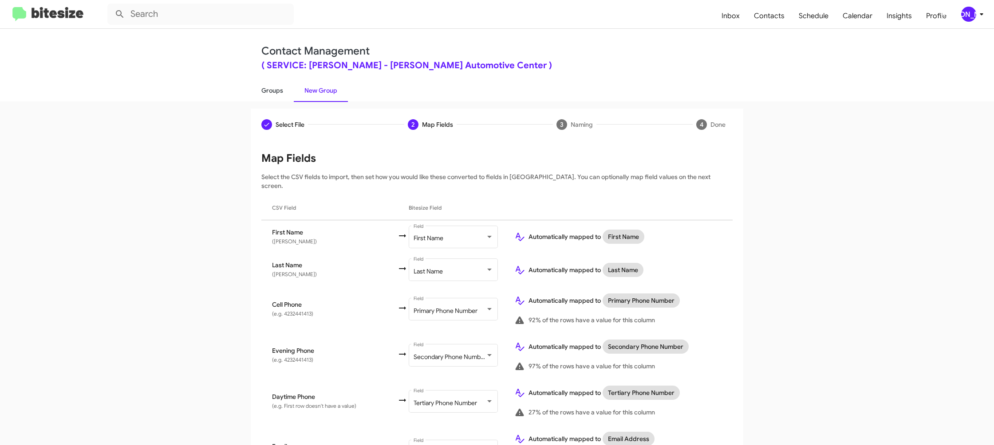
click at [279, 86] on link "Groups" at bounding box center [272, 90] width 43 height 23
type input "in:groups"
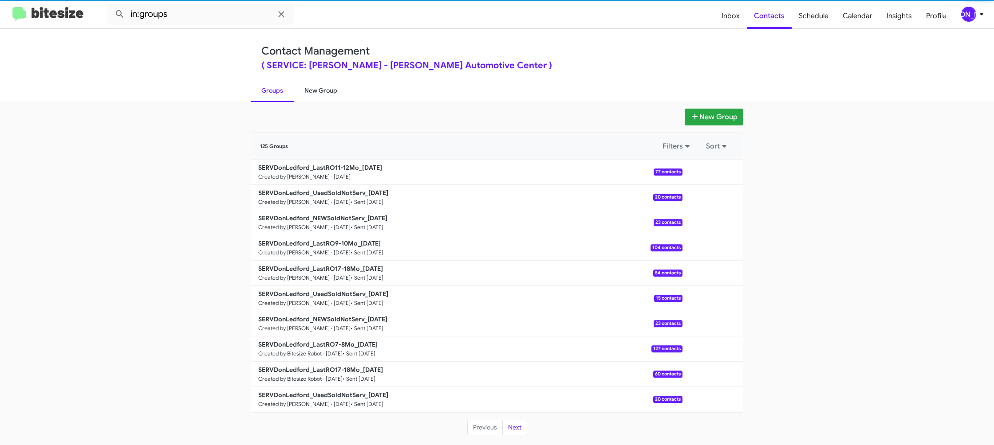
click at [310, 88] on link "New Group" at bounding box center [321, 90] width 54 height 23
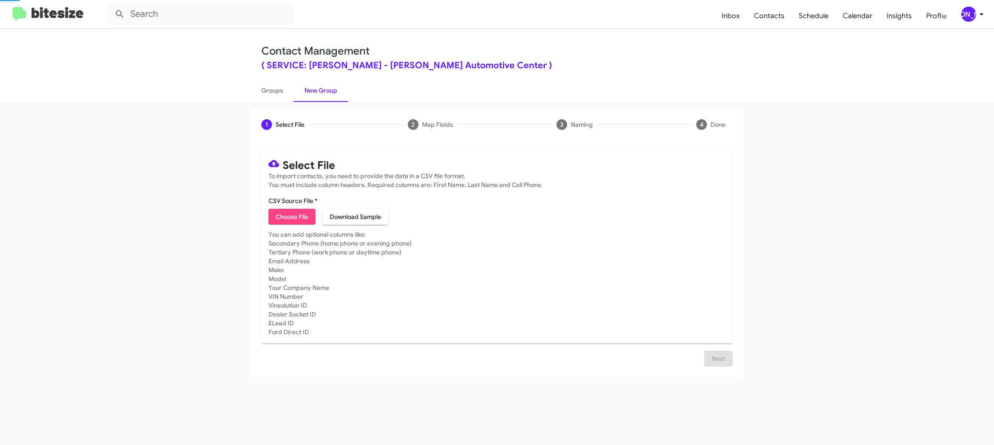
click at [310, 88] on link "New Group" at bounding box center [321, 90] width 54 height 23
click at [298, 224] on span "Choose File" at bounding box center [292, 217] width 33 height 16
type input "SERVDonLedford_LastRO17-18Mo_09-16-25"
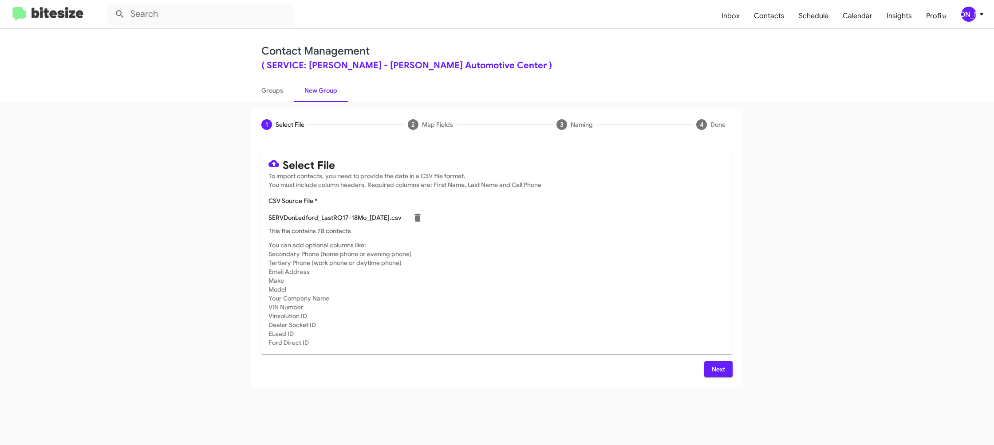
click at [728, 365] on button "Next" at bounding box center [718, 370] width 28 height 16
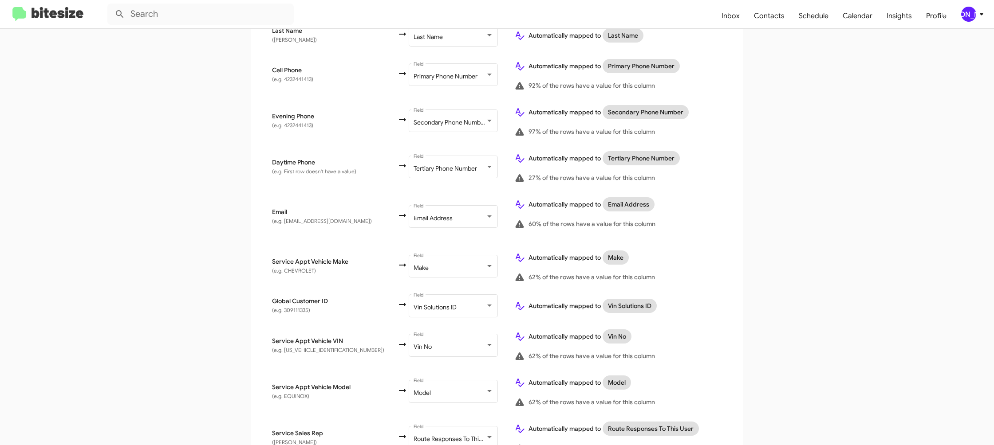
scroll to position [342, 0]
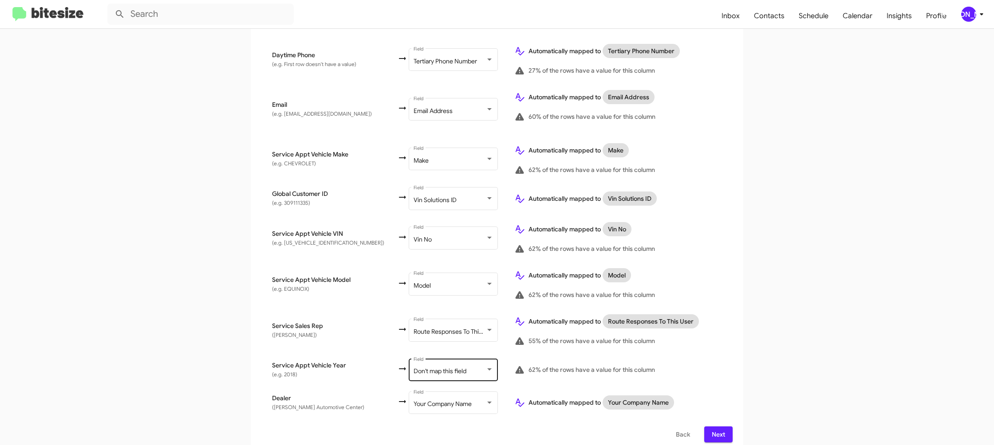
click at [429, 358] on div "Don't map this field Field" at bounding box center [453, 369] width 80 height 24
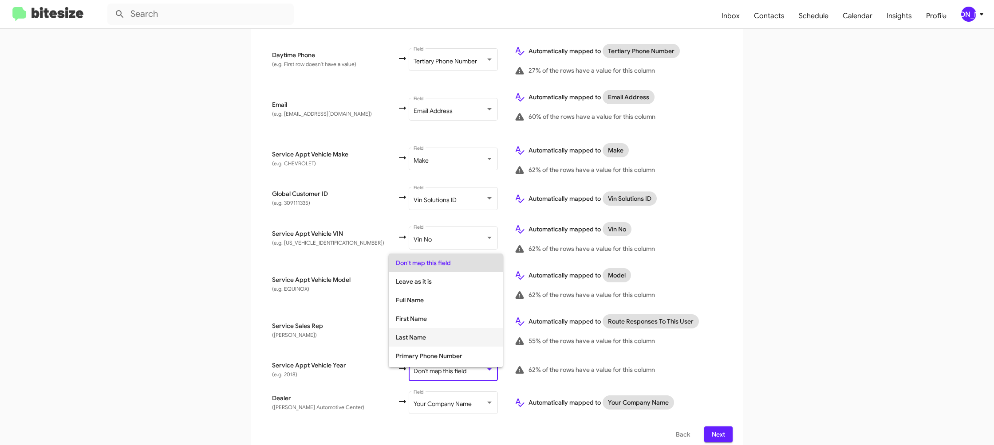
scroll to position [334, 0]
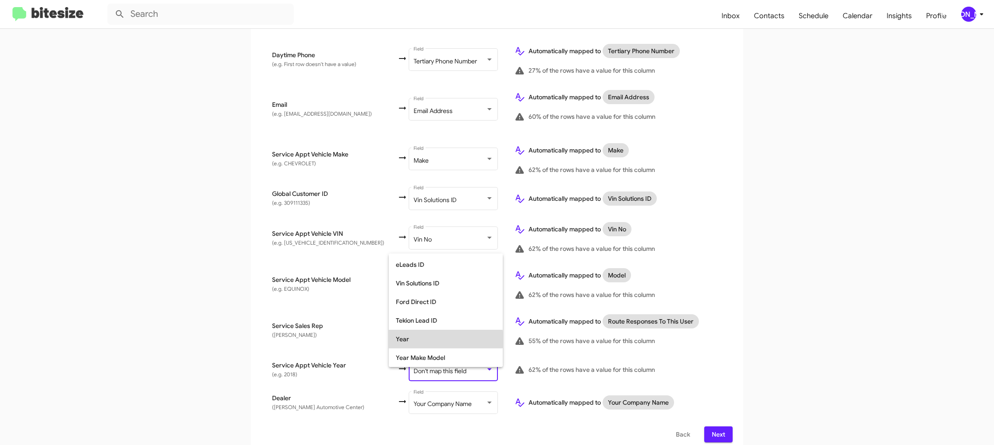
click at [433, 340] on span "Year" at bounding box center [446, 339] width 100 height 19
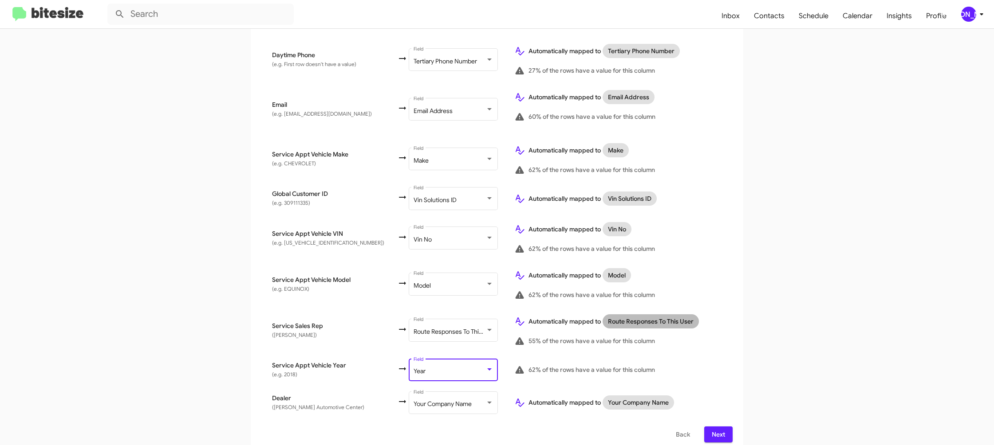
click at [664, 321] on div "Route Responses To This User" at bounding box center [651, 322] width 100 height 18
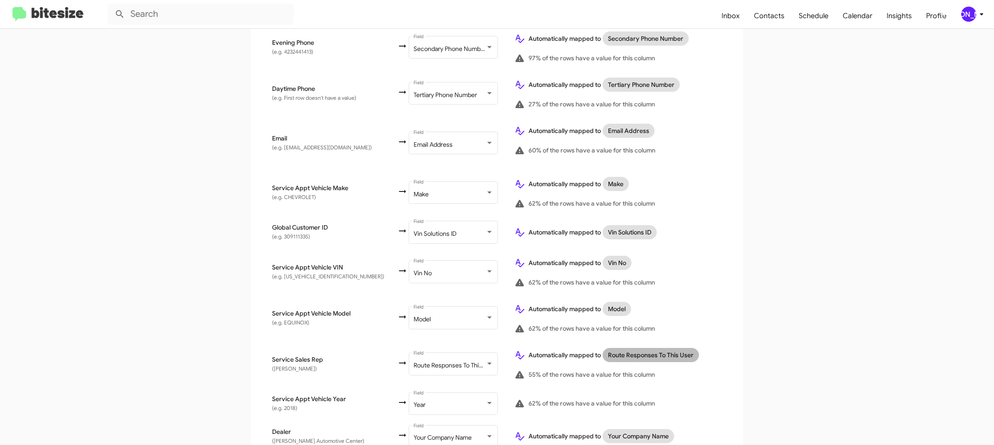
scroll to position [342, 0]
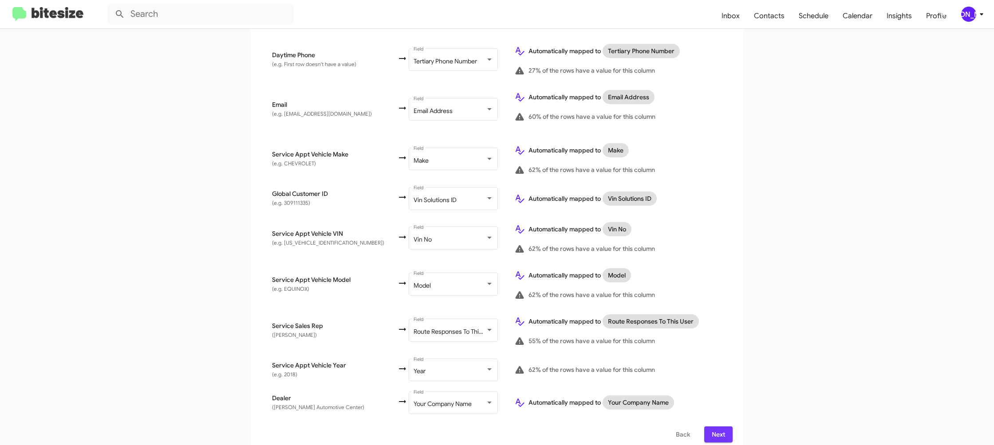
click at [713, 427] on span "Next" at bounding box center [718, 435] width 14 height 16
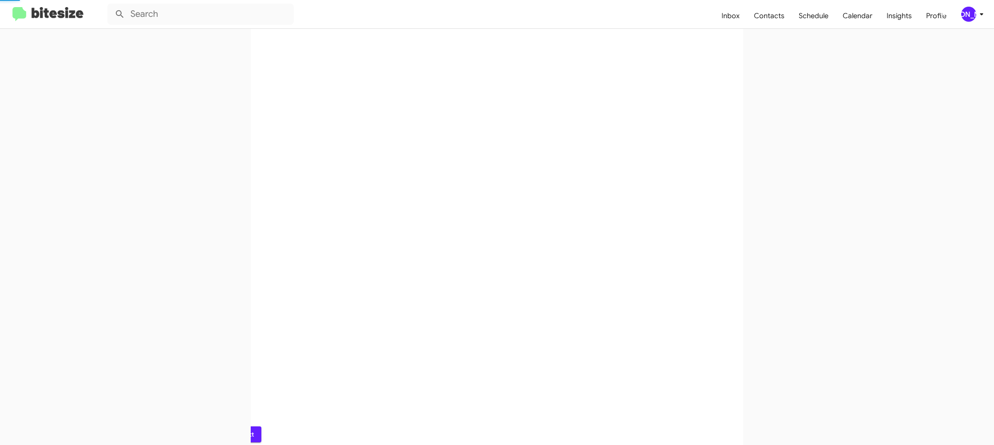
scroll to position [0, 0]
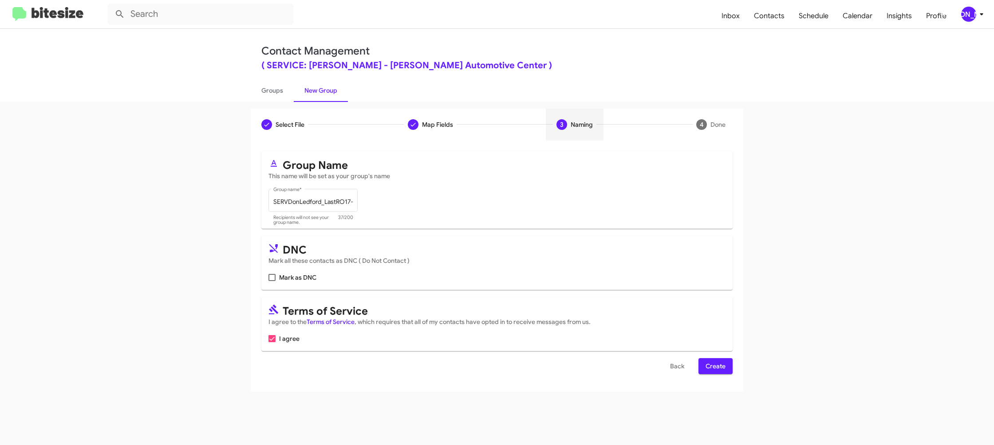
click at [719, 365] on span "Create" at bounding box center [715, 366] width 20 height 16
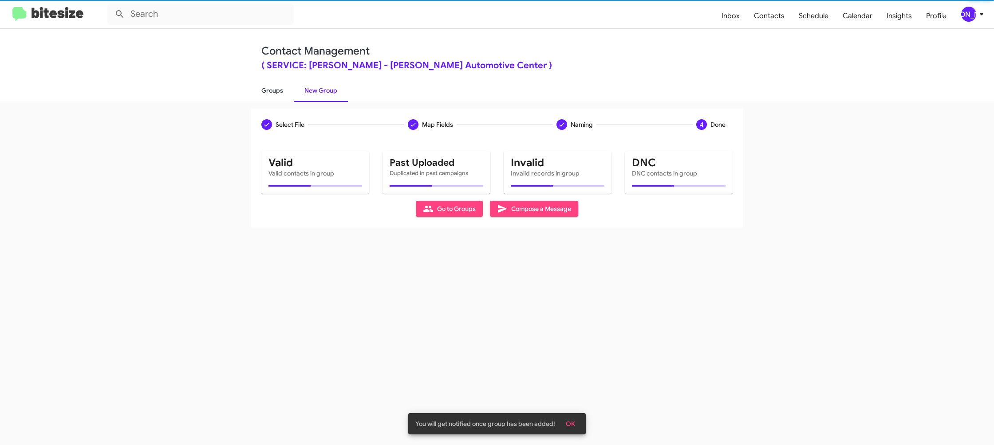
click at [286, 98] on link "Groups" at bounding box center [272, 90] width 43 height 23
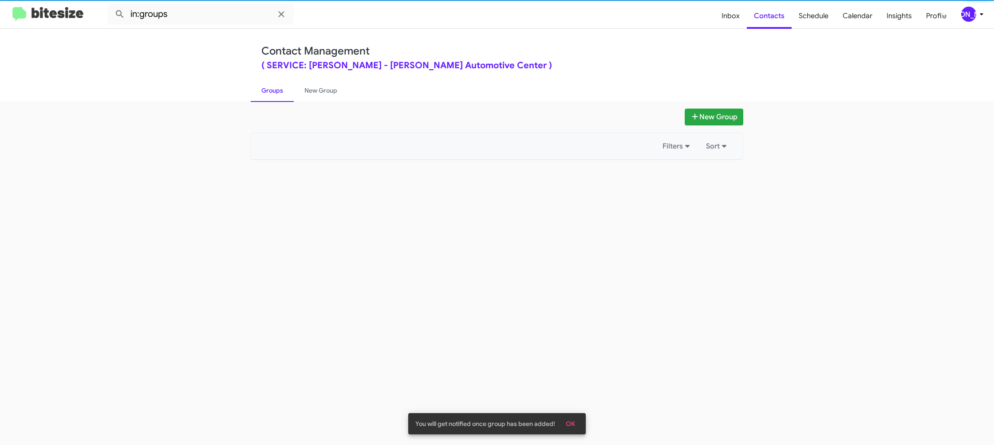
click at [286, 98] on link "Groups" at bounding box center [272, 90] width 43 height 23
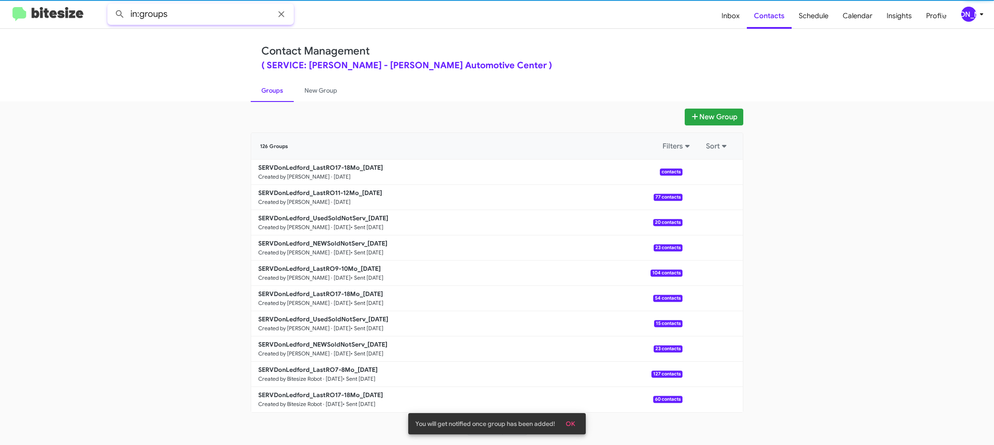
click at [197, 15] on input "in:groups" at bounding box center [200, 14] width 186 height 21
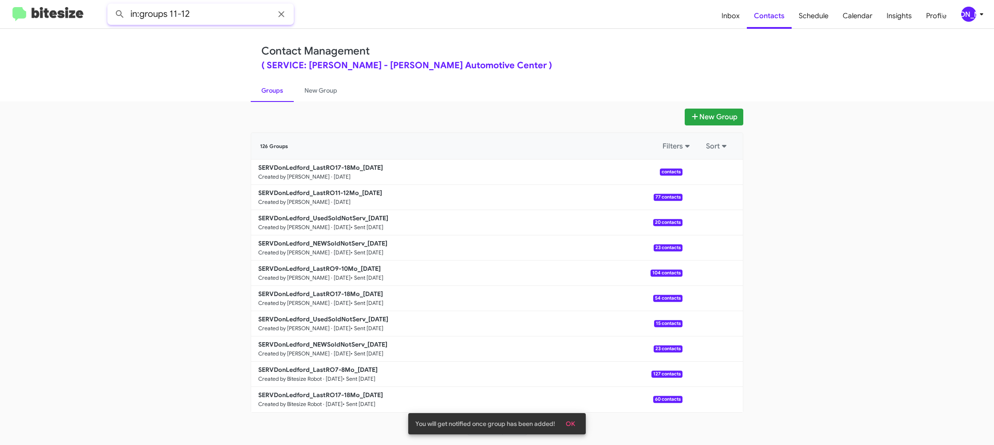
click at [111, 5] on button at bounding box center [120, 14] width 18 height 18
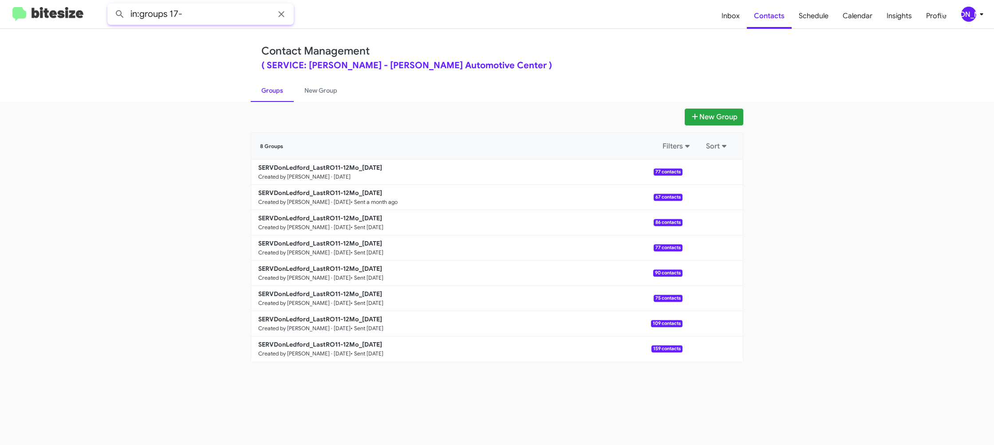
click at [111, 5] on button at bounding box center [120, 14] width 18 height 18
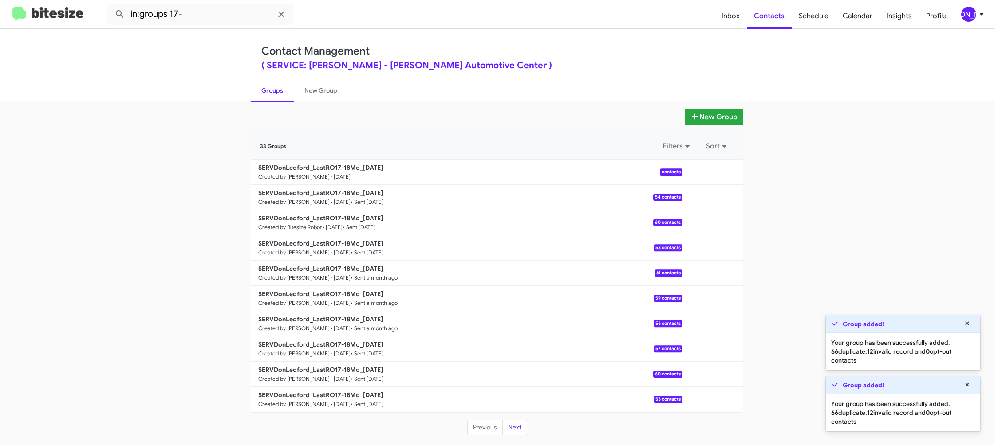
click at [279, 91] on link "Groups" at bounding box center [272, 90] width 43 height 23
type input "in:groups"
click at [279, 91] on link "Groups" at bounding box center [272, 90] width 43 height 23
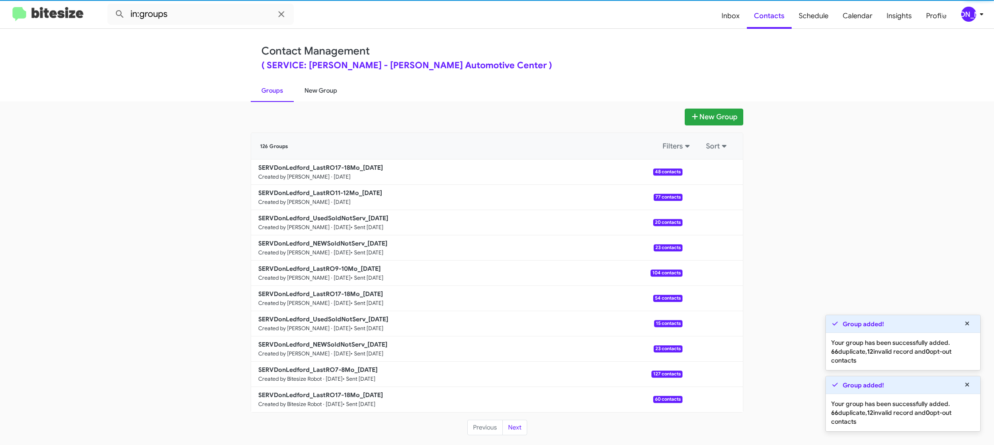
click at [317, 97] on link "New Group" at bounding box center [321, 90] width 54 height 23
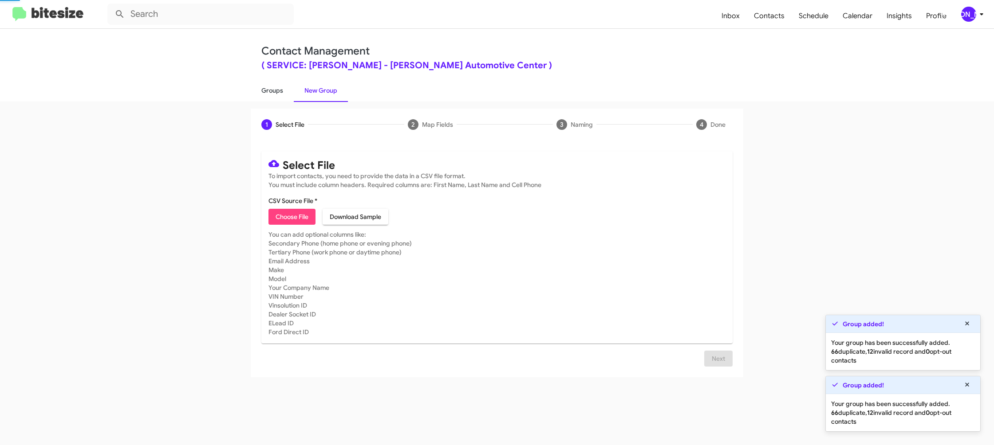
click at [273, 92] on link "Groups" at bounding box center [272, 90] width 43 height 23
type input "in:groups"
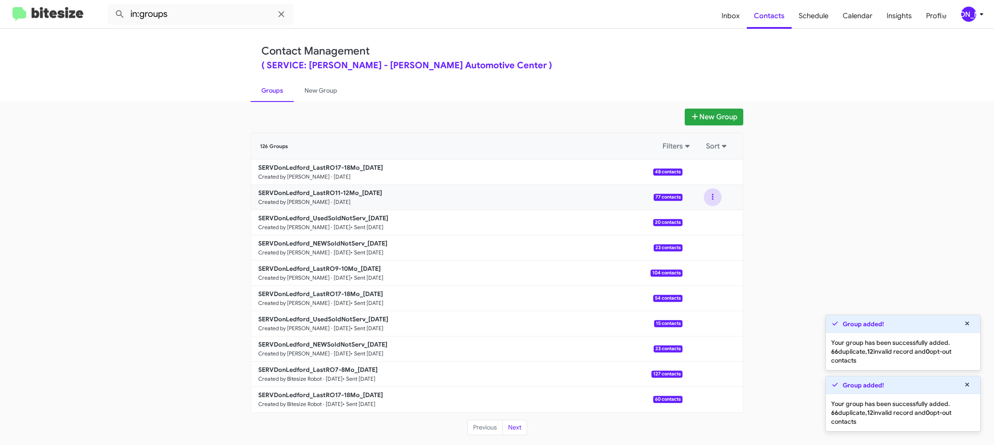
drag, startPoint x: 714, startPoint y: 199, endPoint x: 710, endPoint y: 202, distance: 5.1
click at [713, 200] on button at bounding box center [713, 198] width 18 height 18
click at [686, 220] on button "View contacts" at bounding box center [685, 221] width 71 height 21
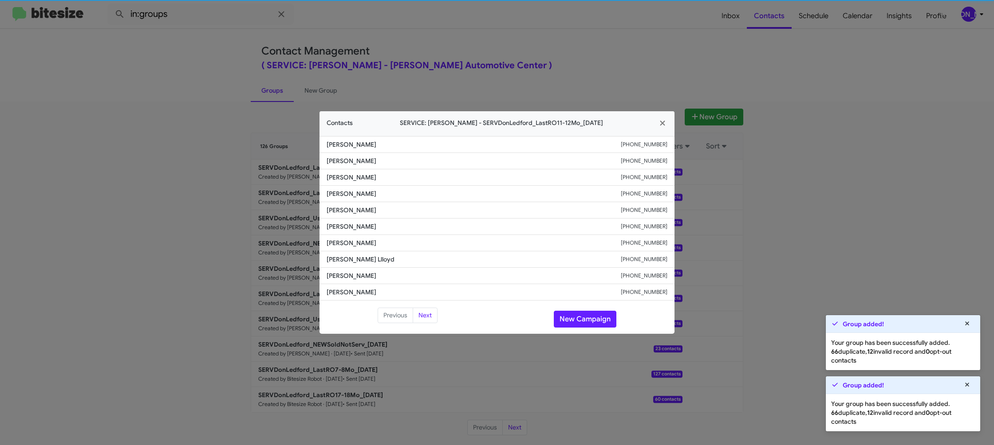
click at [355, 217] on li "Daniel O'Reilly +12176208167" at bounding box center [496, 210] width 355 height 16
copy span "Daniel O'Reilly"
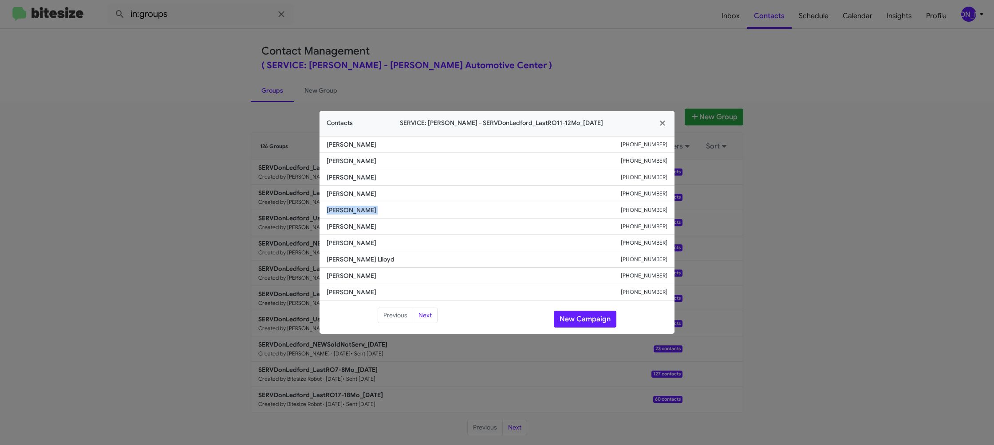
copy span "Daniel O'Reilly"
drag, startPoint x: 470, startPoint y: 35, endPoint x: 619, endPoint y: 169, distance: 200.1
click at [470, 35] on modal-container "Contacts SERVICE: Don Ledford - SERVDonLedford_LastRO11-12Mo_09-16-25 Bill John…" at bounding box center [497, 222] width 994 height 445
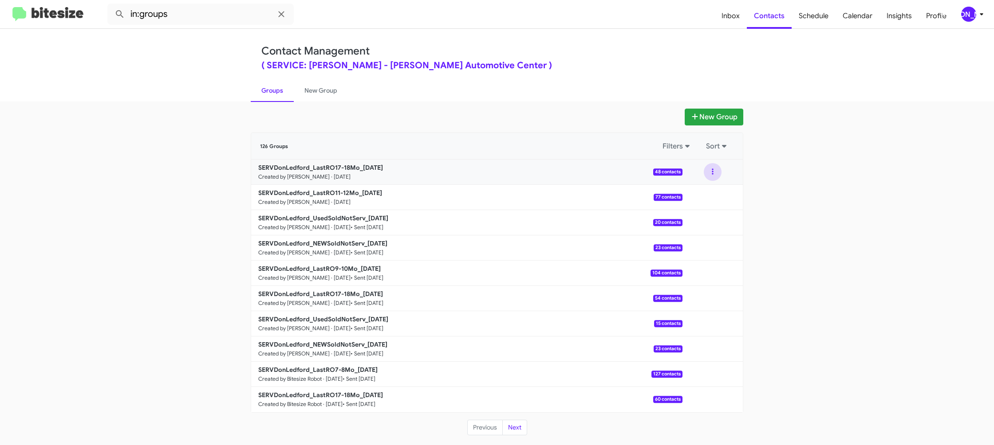
drag, startPoint x: 717, startPoint y: 174, endPoint x: 717, endPoint y: 181, distance: 7.6
click at [717, 175] on button at bounding box center [713, 172] width 18 height 18
click at [715, 200] on button "View contacts" at bounding box center [685, 195] width 71 height 21
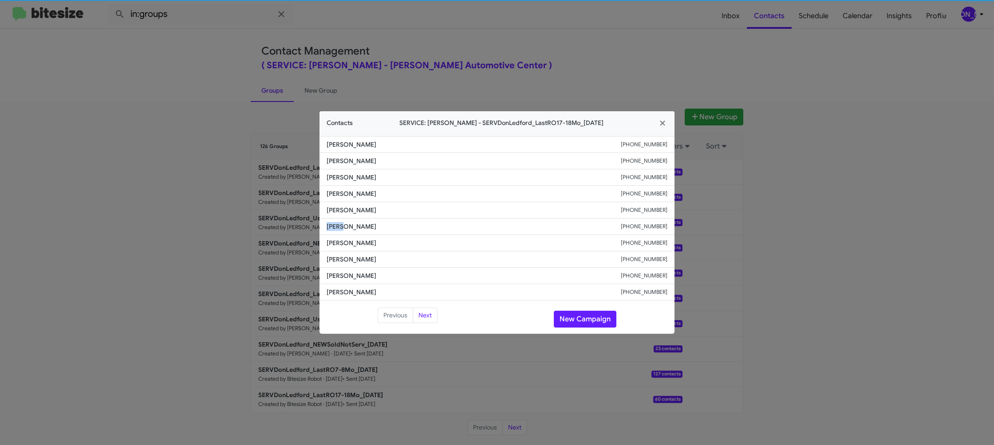
click at [340, 219] on li "Megan Solomon +12566548810" at bounding box center [496, 227] width 355 height 16
click at [278, 170] on modal-container "Contacts SERVICE: Don Ledford - SERVDonLedford_LastRO17-18Mo_09-16-25 Mitzie Re…" at bounding box center [497, 222] width 994 height 445
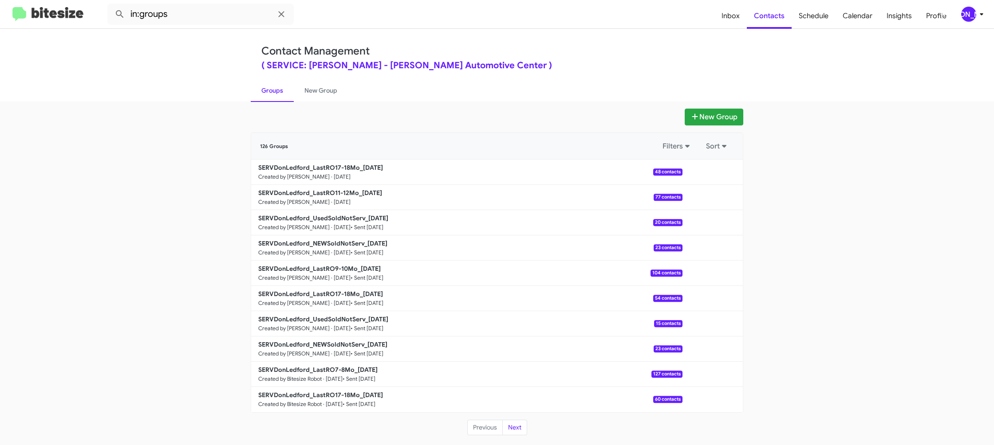
click at [313, 196] on b "SERVDonLedford_LastRO11-12Mo_09-16-25" at bounding box center [320, 193] width 124 height 8
drag, startPoint x: 313, startPoint y: 196, endPoint x: 232, endPoint y: 8, distance: 204.7
click at [309, 189] on p "SERVDonLedford_LastRO11-12Mo_09-16-25" at bounding box center [466, 193] width 417 height 9
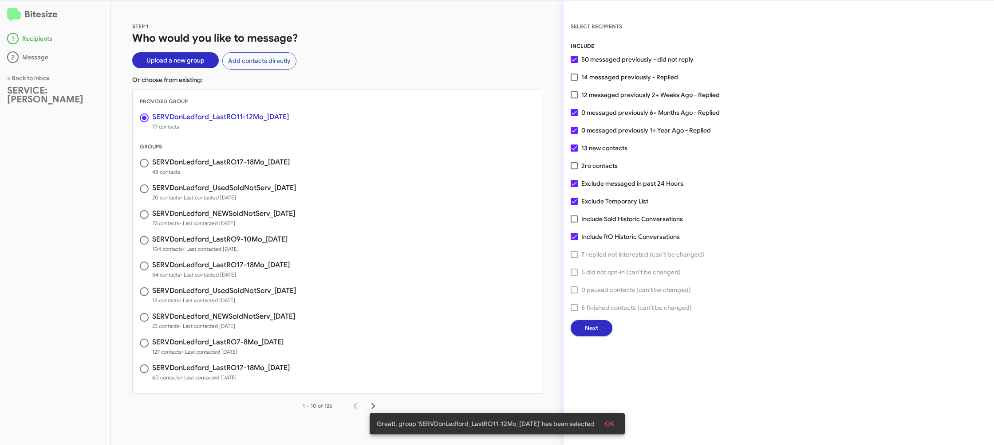
click at [591, 327] on span "Next" at bounding box center [591, 328] width 13 height 16
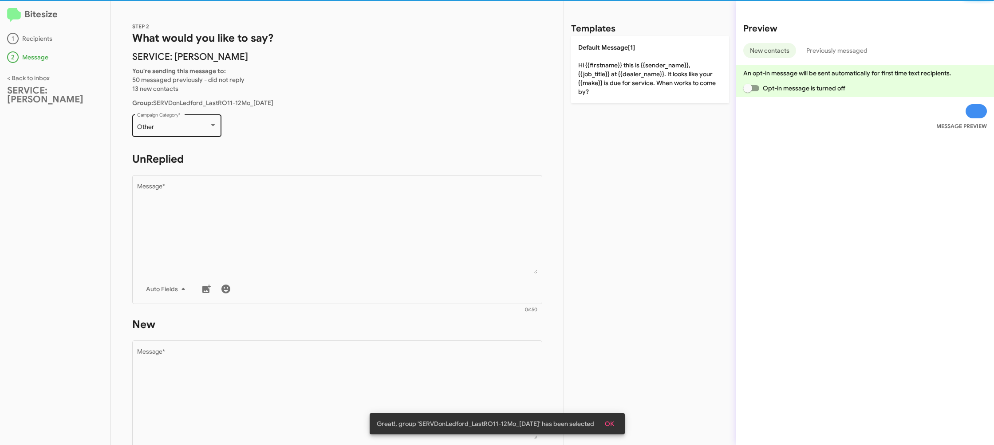
click at [174, 129] on div "Other" at bounding box center [173, 127] width 72 height 7
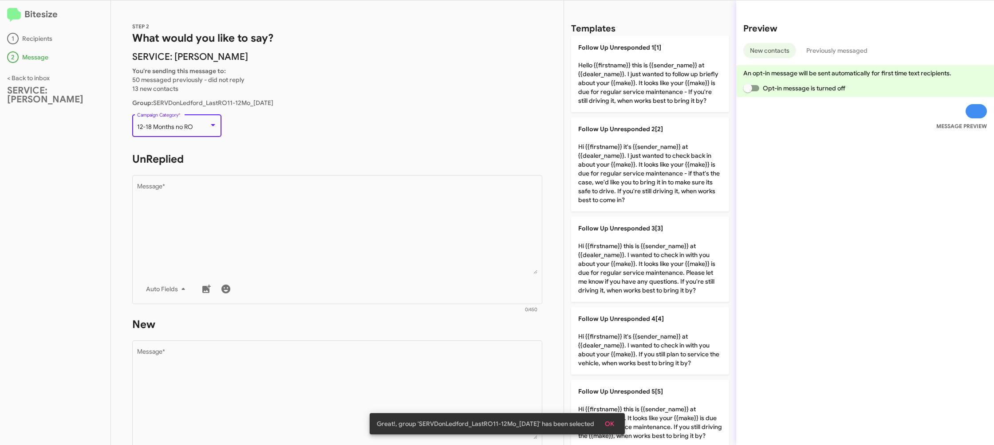
scroll to position [19, 0]
click at [174, 129] on div "12-18 Months no RO Campaign Category *" at bounding box center [177, 122] width 80 height 24
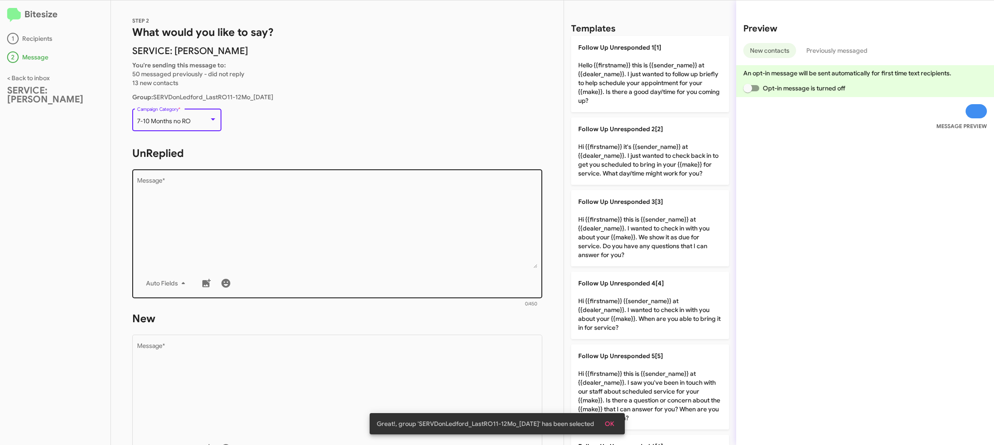
click at [324, 228] on textarea "Message *" at bounding box center [337, 223] width 401 height 91
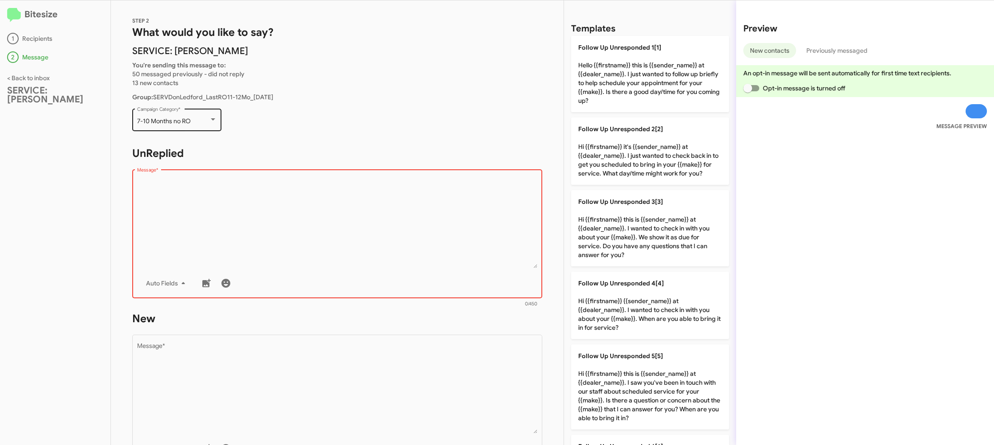
click at [183, 126] on div "7-10 Months no RO Campaign Category *" at bounding box center [177, 119] width 80 height 24
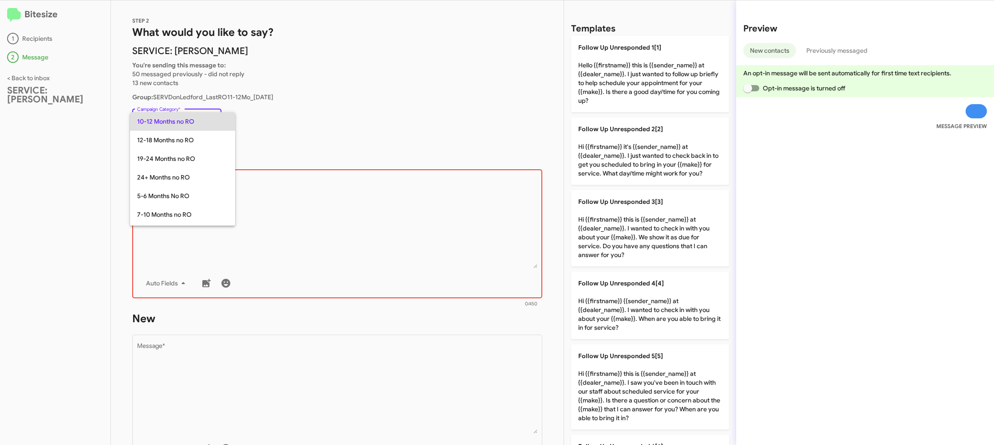
click at [412, 211] on div at bounding box center [497, 222] width 994 height 445
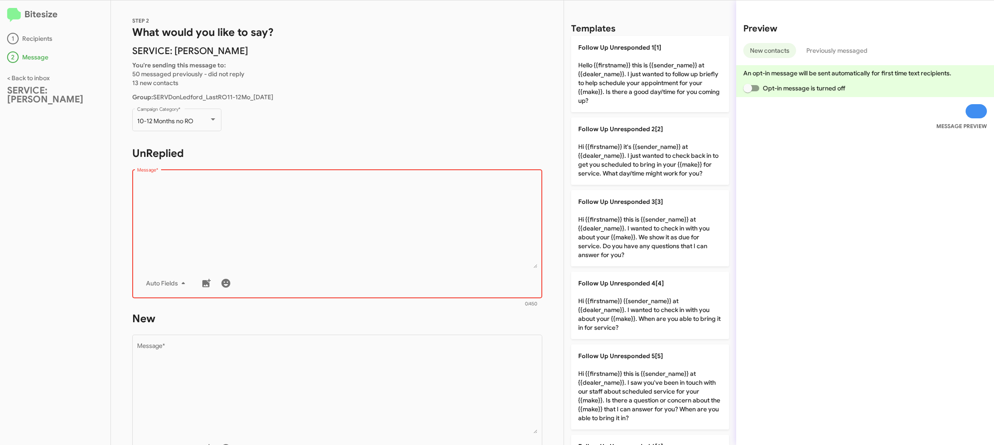
click at [412, 211] on textarea "Message *" at bounding box center [337, 223] width 401 height 91
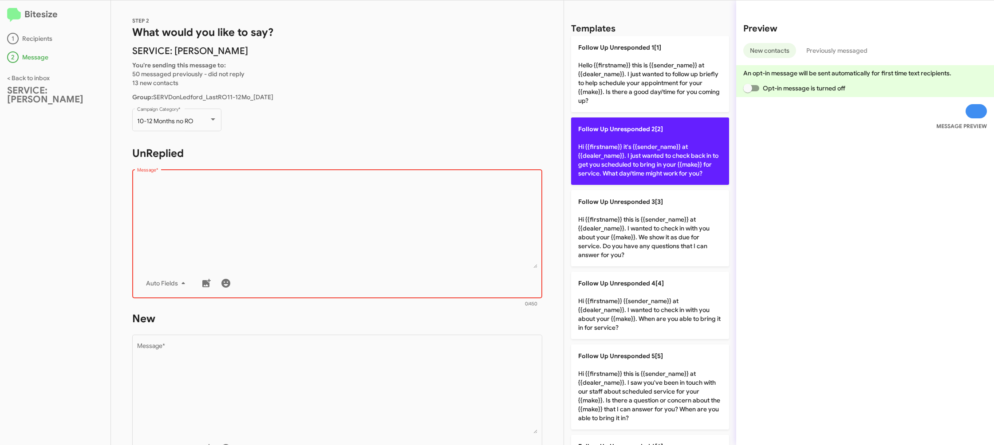
click at [601, 156] on p "Follow Up Unresponded 2[2] Hi {{firstname}} it's {{sender_name}} at {{dealer_na…" at bounding box center [650, 151] width 158 height 67
type textarea "Hi {{firstname}} it's {{sender_name}} at {{dealer_name}}. I just wanted to chec…"
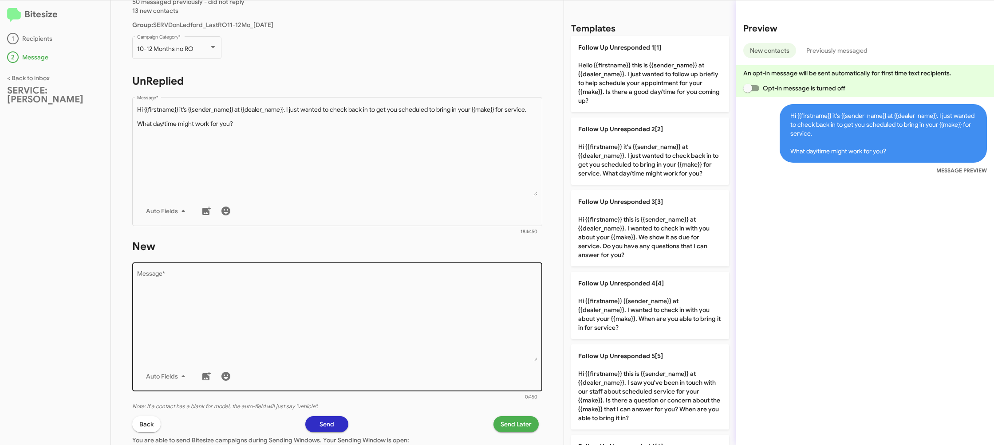
scroll to position [90, 0]
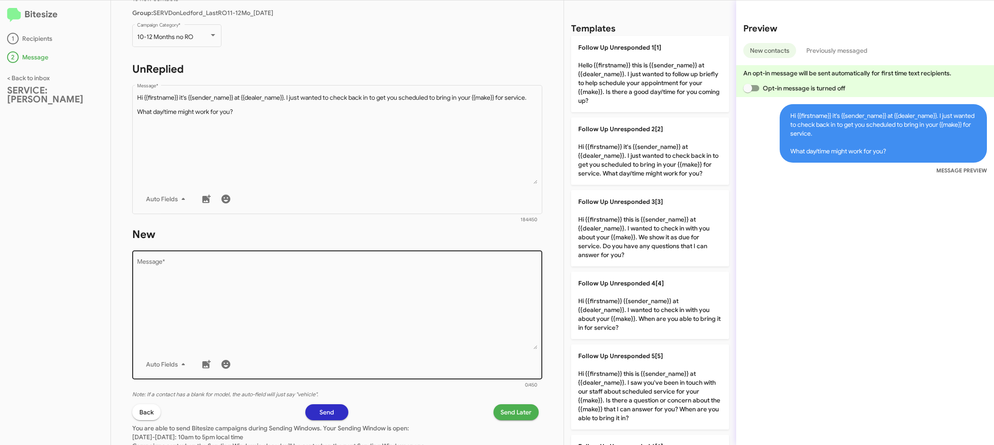
click at [422, 293] on textarea "Message *" at bounding box center [337, 304] width 401 height 91
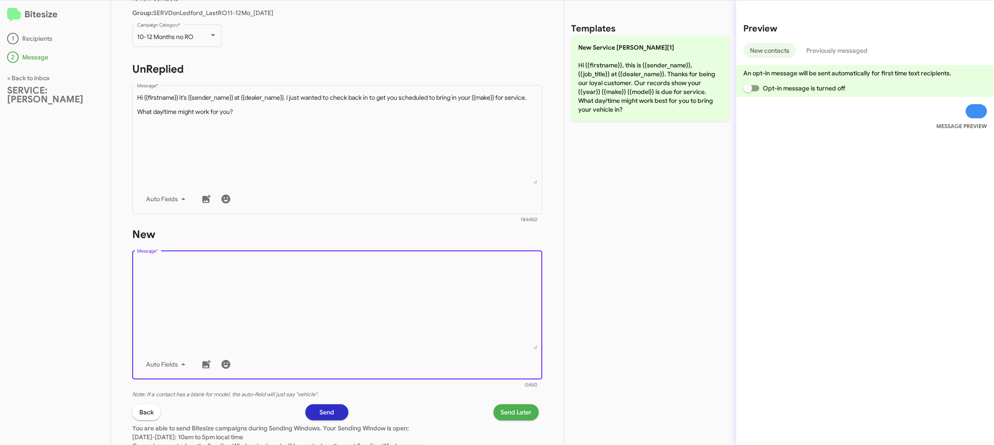
click at [422, 293] on textarea "Message *" at bounding box center [337, 304] width 401 height 91
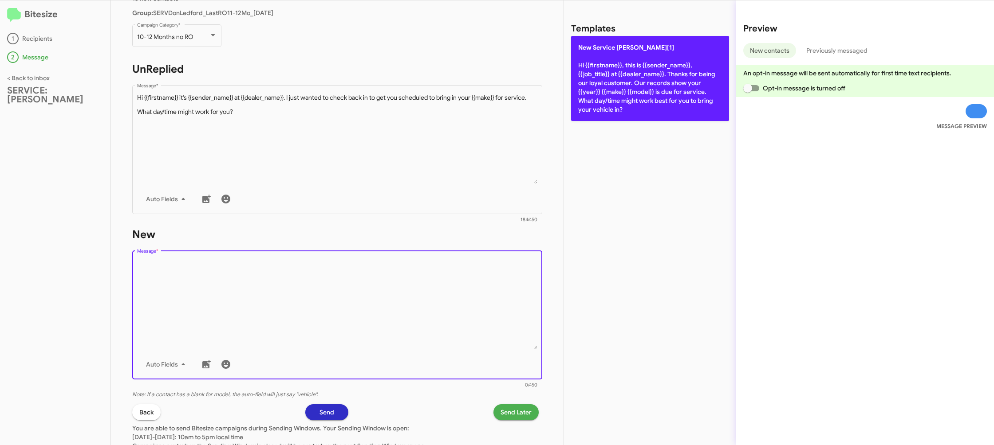
drag, startPoint x: 617, startPoint y: 77, endPoint x: 585, endPoint y: 85, distance: 33.0
click at [615, 76] on p "New Service Don Ledford[1] Hi {{firstname}}, this is {{sender_name}}, {{job_tit…" at bounding box center [650, 78] width 158 height 85
type textarea "Hi {{firstname}}, this is {{sender_name}}, {{job_title}} at {{dealer_name}}. Th…"
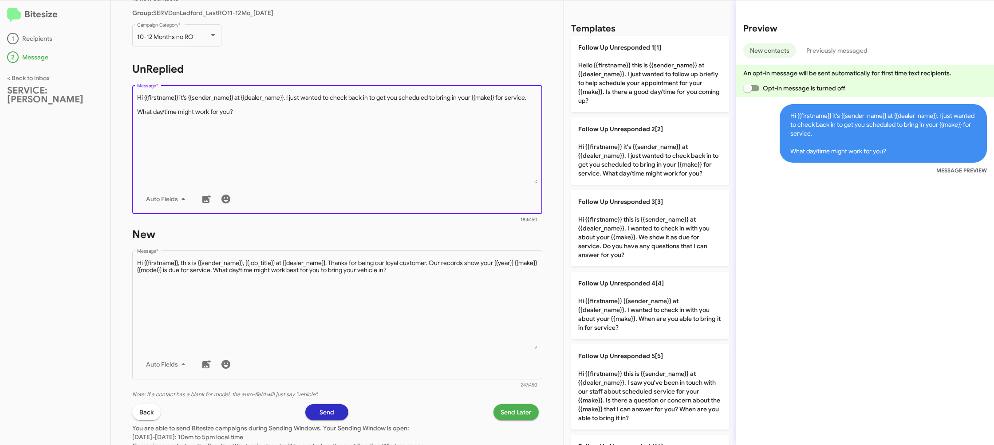
click at [412, 147] on textarea "Message *" at bounding box center [337, 139] width 401 height 91
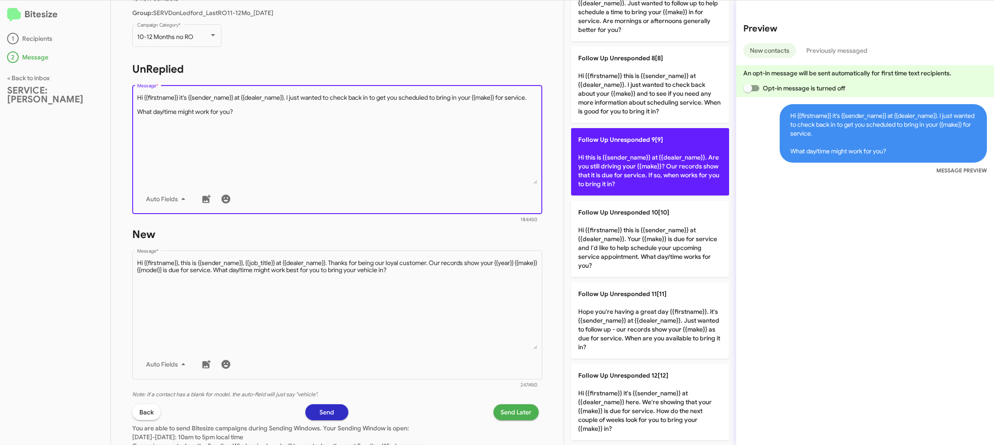
scroll to position [573, 0]
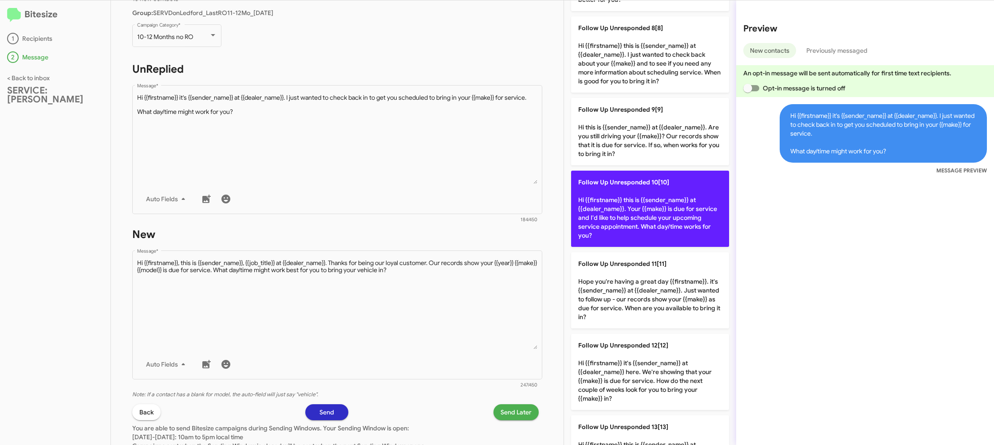
drag, startPoint x: 646, startPoint y: 208, endPoint x: 375, endPoint y: 298, distance: 285.6
click at [645, 208] on p "Follow Up Unresponded 10[10] Hi {{firstname}} this is {{sender_name}} at {{deal…" at bounding box center [650, 209] width 158 height 76
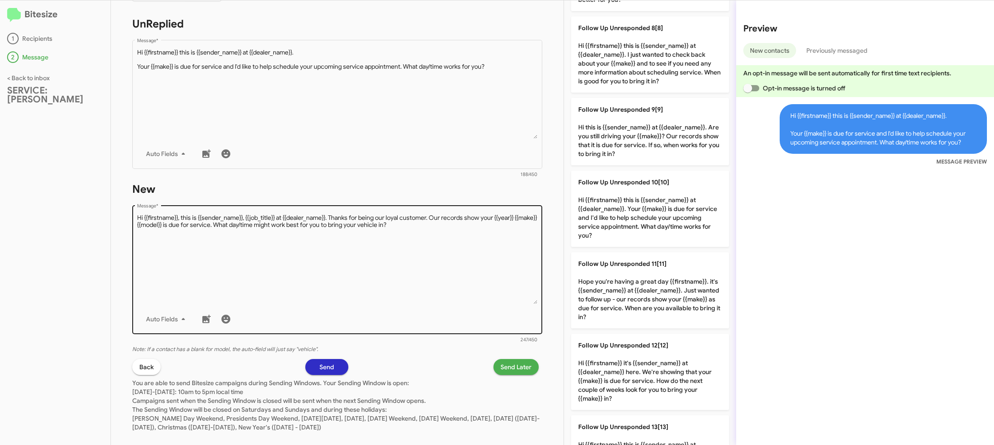
scroll to position [149, 0]
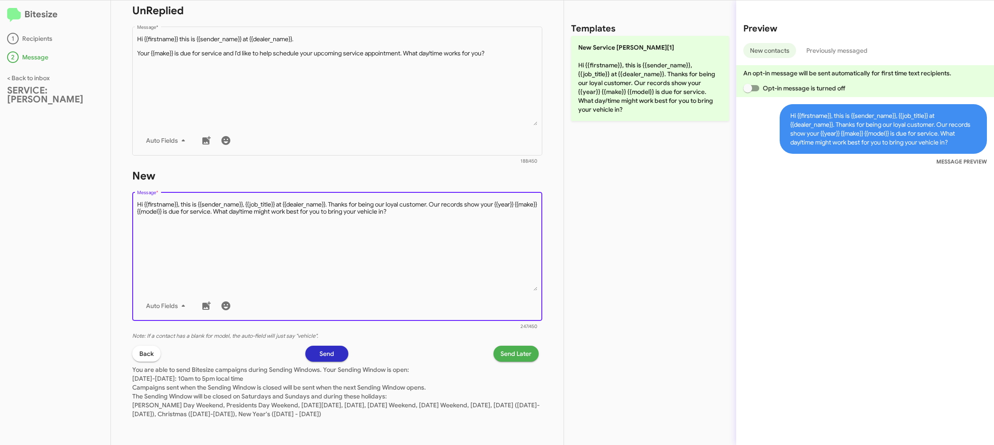
click at [339, 255] on textarea "Message *" at bounding box center [337, 246] width 401 height 91
drag, startPoint x: 339, startPoint y: 255, endPoint x: 374, endPoint y: 223, distance: 47.7
click at [353, 238] on textarea "Message *" at bounding box center [337, 246] width 401 height 91
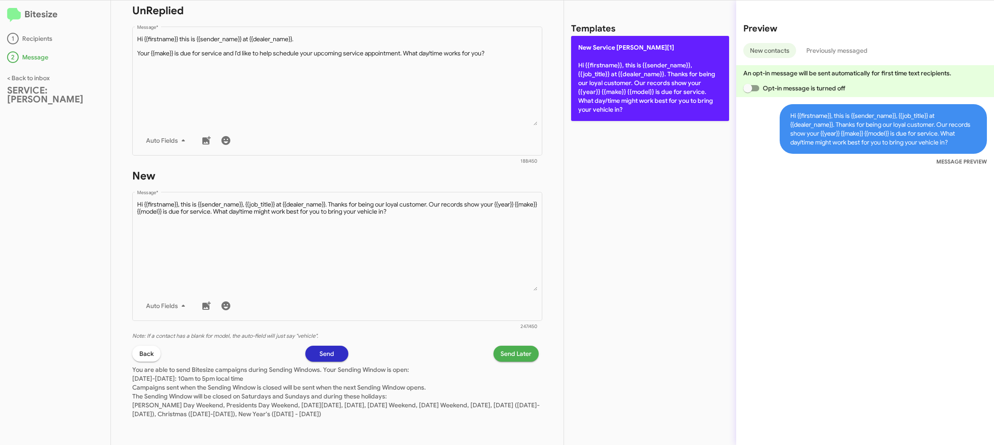
click at [591, 116] on p "New Service Don Ledford[1] Hi {{firstname}}, this is {{sender_name}}, {{job_tit…" at bounding box center [650, 78] width 158 height 85
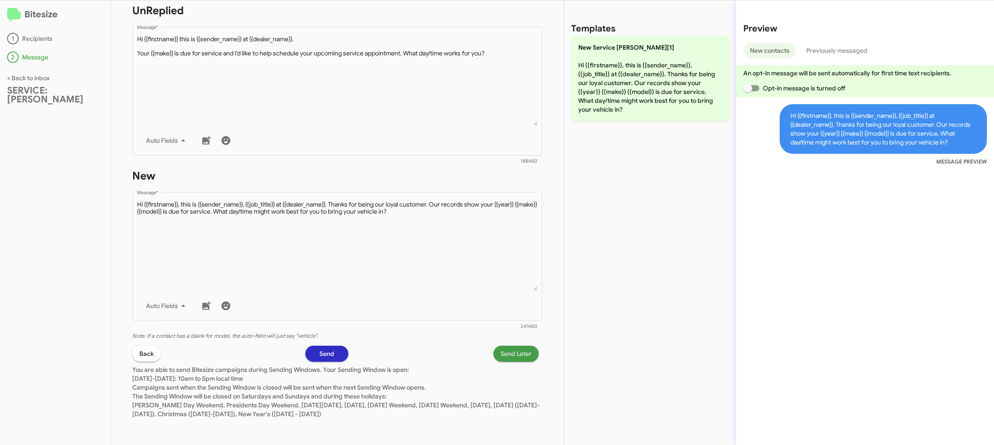
click at [509, 358] on span "Send Later" at bounding box center [515, 354] width 31 height 16
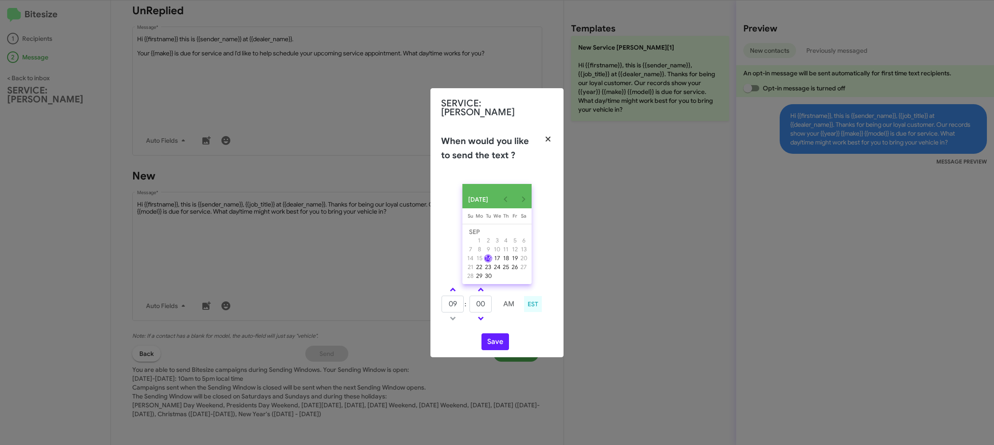
click at [560, 138] on modal-container "SERVICE: Don Ledford When would you like to send the text ? SEP 2025 Sunday Su …" at bounding box center [497, 222] width 994 height 445
click at [546, 137] on icon "button" at bounding box center [547, 139] width 5 height 5
drag, startPoint x: 280, startPoint y: 194, endPoint x: 275, endPoint y: 219, distance: 25.4
click at [280, 194] on modal-container "SERVICE: Don Ledford When would you like to send the text ? SEP 2025 Sunday Su …" at bounding box center [497, 222] width 994 height 445
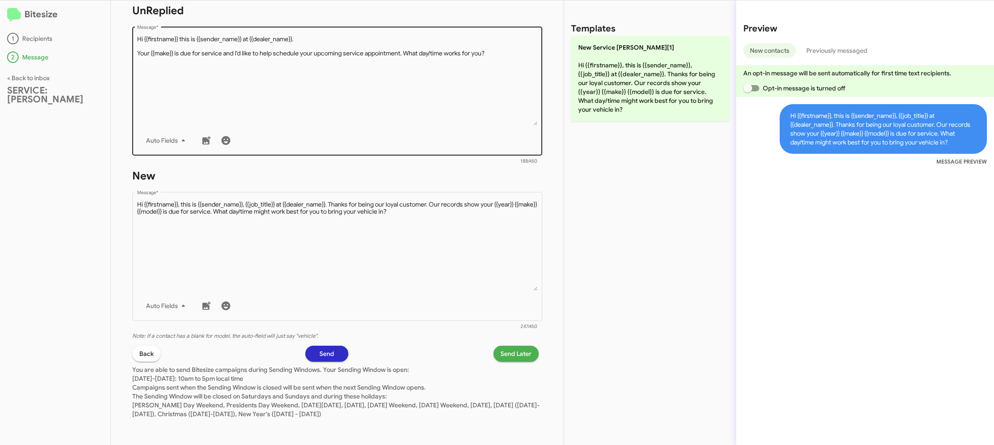
drag, startPoint x: 355, startPoint y: 160, endPoint x: 359, endPoint y: 102, distance: 57.8
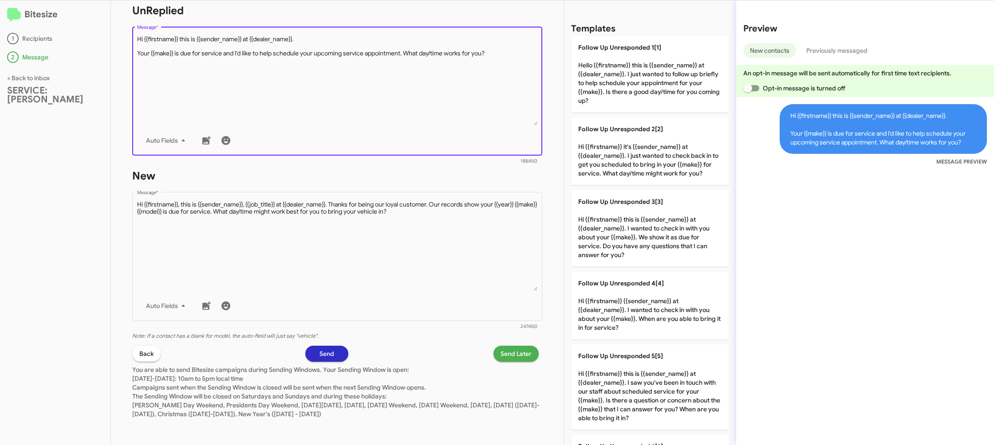
click at [361, 101] on textarea "Message *" at bounding box center [337, 80] width 401 height 91
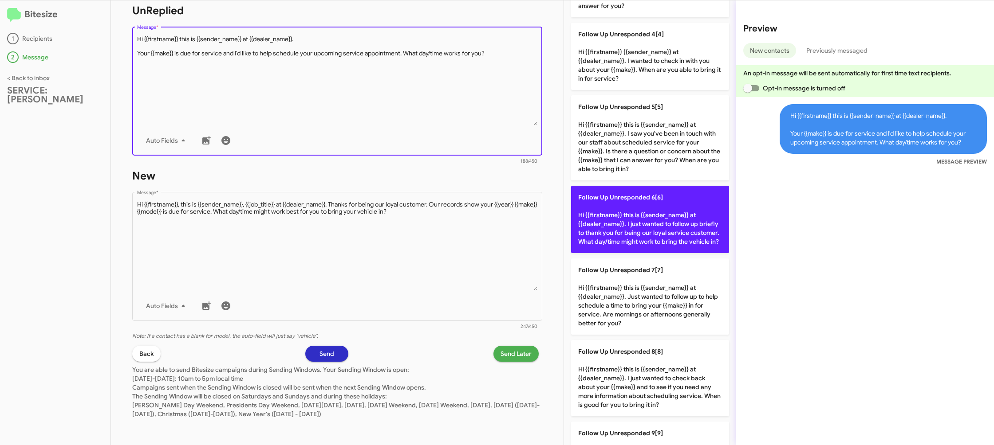
scroll to position [250, 0]
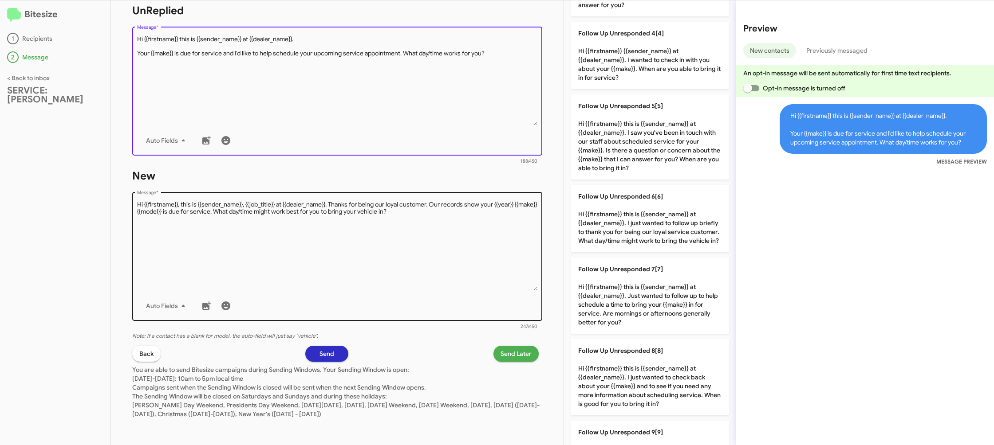
drag, startPoint x: 629, startPoint y: 216, endPoint x: 369, endPoint y: 272, distance: 266.5
click at [629, 216] on p "Follow Up Unresponded 6[6] Hi {{firstname}} this is {{sender_name}} at {{dealer…" at bounding box center [650, 218] width 158 height 67
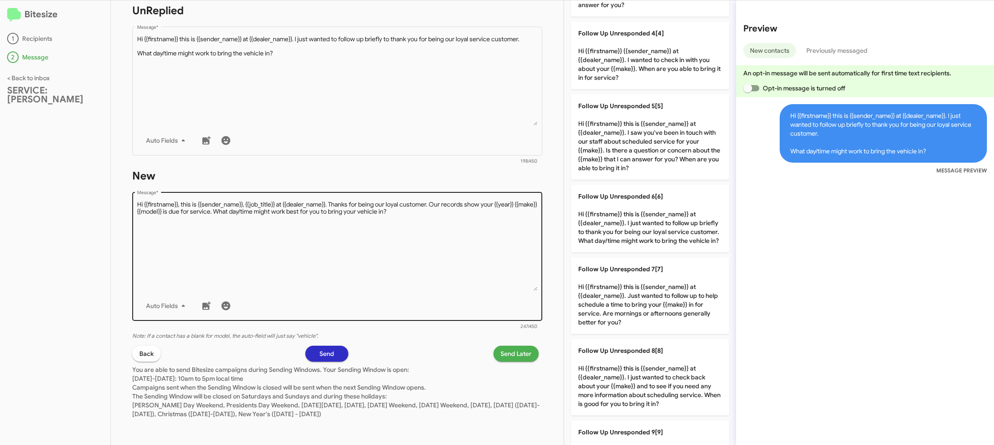
click at [368, 272] on textarea "Message *" at bounding box center [337, 246] width 401 height 91
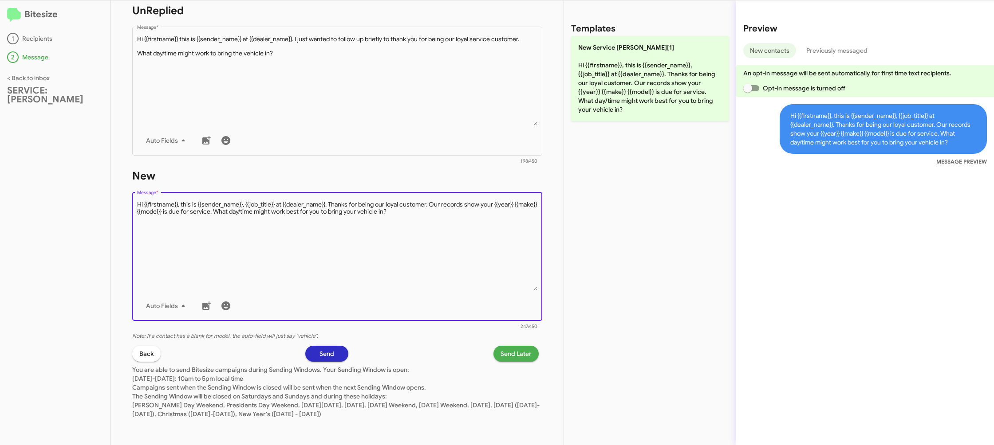
click at [368, 272] on textarea "Message *" at bounding box center [337, 246] width 401 height 91
drag, startPoint x: 618, startPoint y: 98, endPoint x: 555, endPoint y: 130, distance: 70.8
click at [618, 98] on p "New Service Don Ledford[1] Hi {{firstname}}, this is {{sender_name}}, {{job_tit…" at bounding box center [650, 78] width 158 height 85
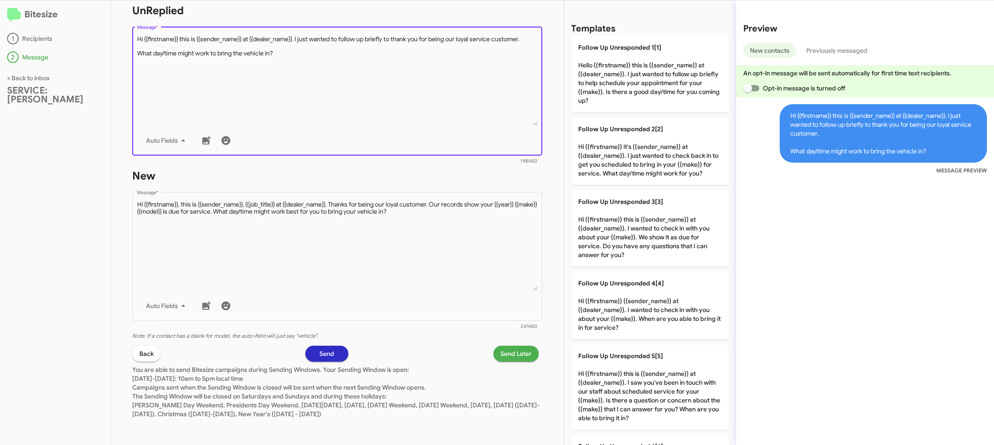
click at [386, 104] on textarea "Message *" at bounding box center [337, 80] width 401 height 91
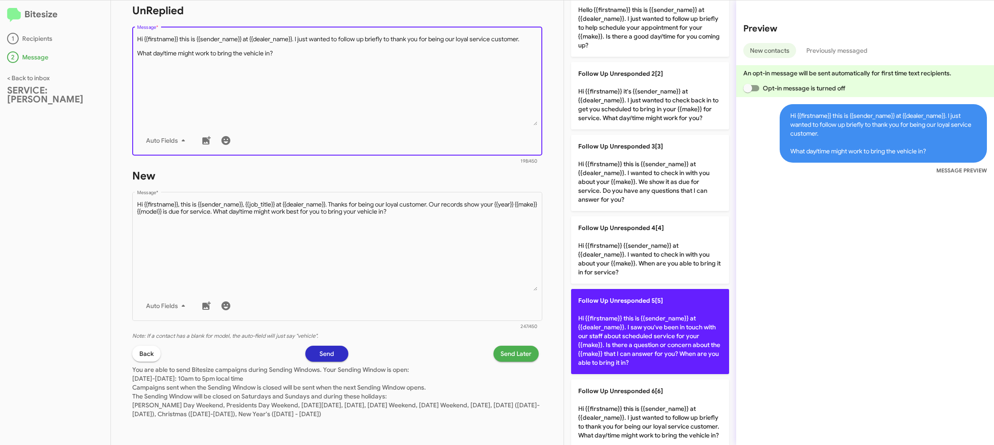
scroll to position [75, 0]
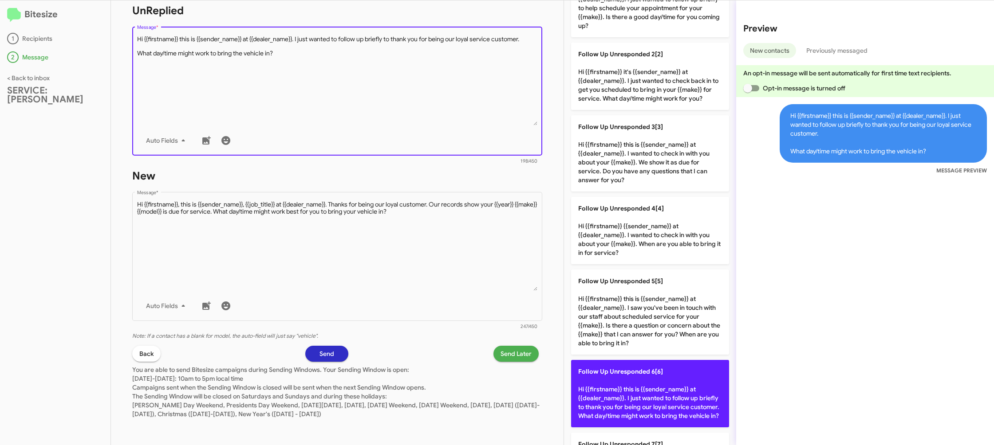
click at [643, 408] on p "Follow Up Unresponded 6[6] Hi {{firstname}} this is {{sender_name}} at {{dealer…" at bounding box center [650, 393] width 158 height 67
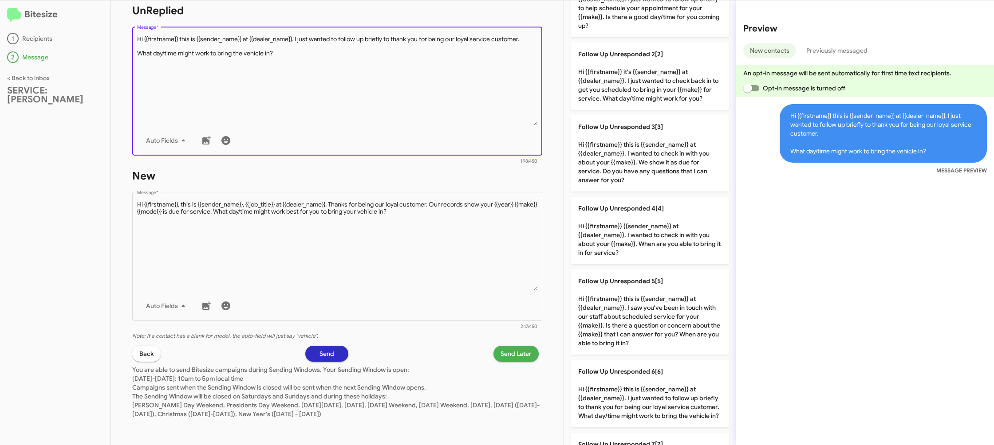
type textarea "Hi {{firstname}} this is {{sender_name}} at {{dealer_name}}. I just wanted to f…"
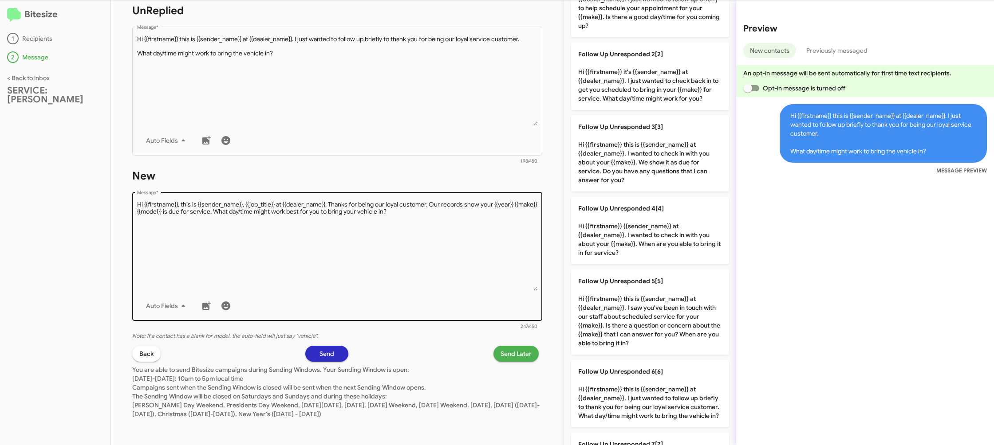
click at [477, 286] on textarea "Message *" at bounding box center [337, 246] width 401 height 91
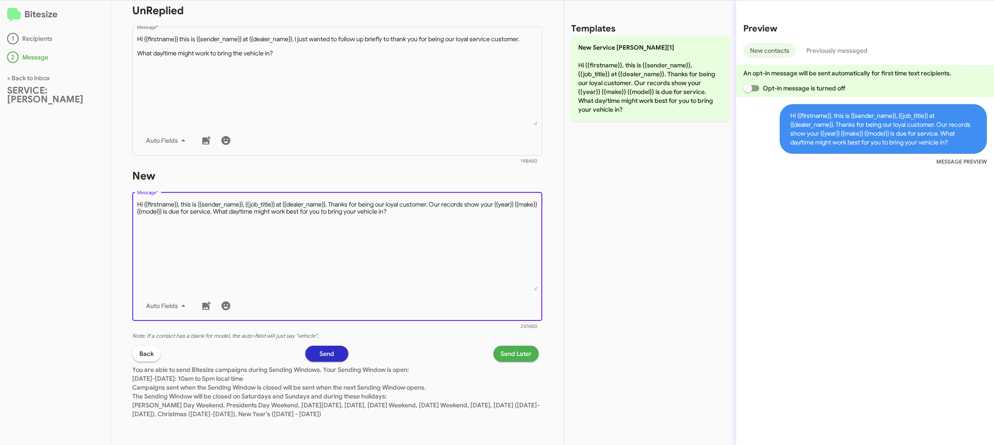
scroll to position [0, 0]
drag, startPoint x: 477, startPoint y: 286, endPoint x: 486, endPoint y: 265, distance: 22.5
click at [480, 273] on textarea "Message *" at bounding box center [337, 246] width 401 height 91
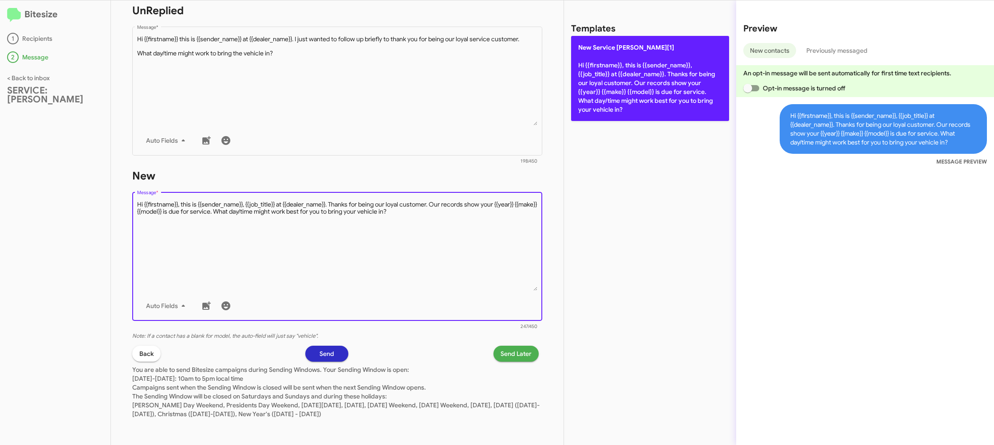
click at [621, 55] on p "New Service Don Ledford[1] Hi {{firstname}}, this is {{sender_name}}, {{job_tit…" at bounding box center [650, 78] width 158 height 85
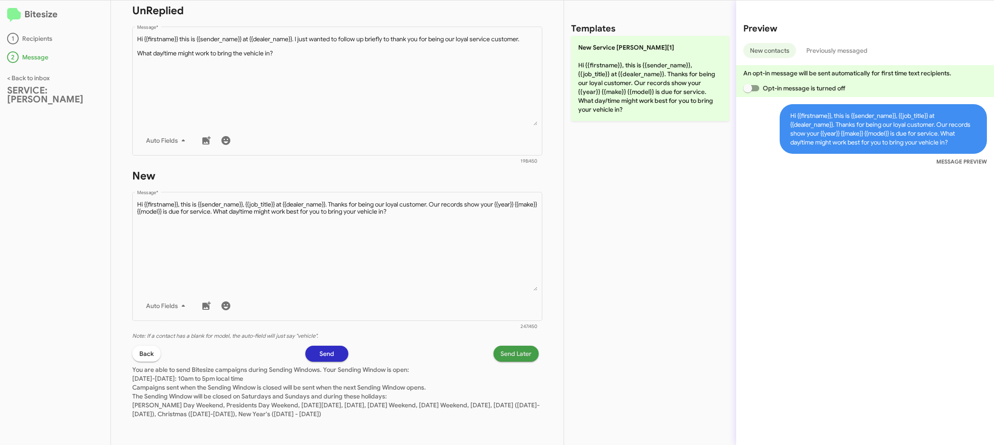
click at [516, 357] on span "Send Later" at bounding box center [515, 354] width 31 height 16
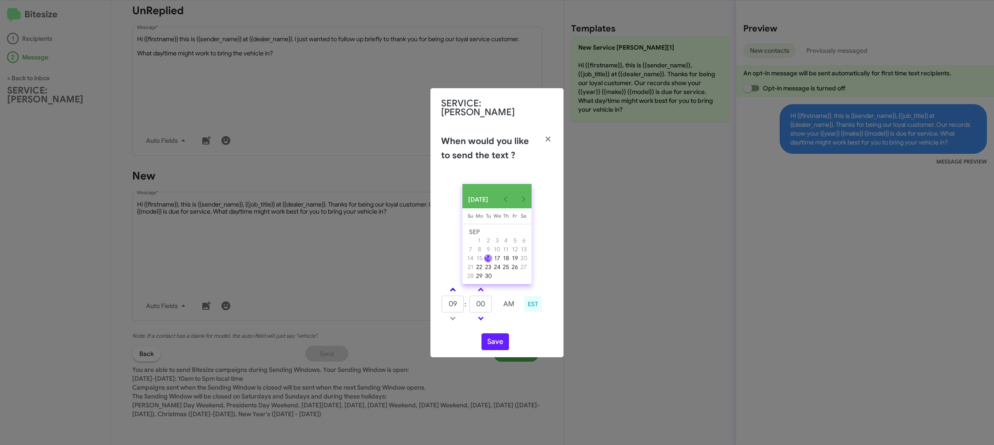
click at [450, 285] on link at bounding box center [453, 290] width 16 height 10
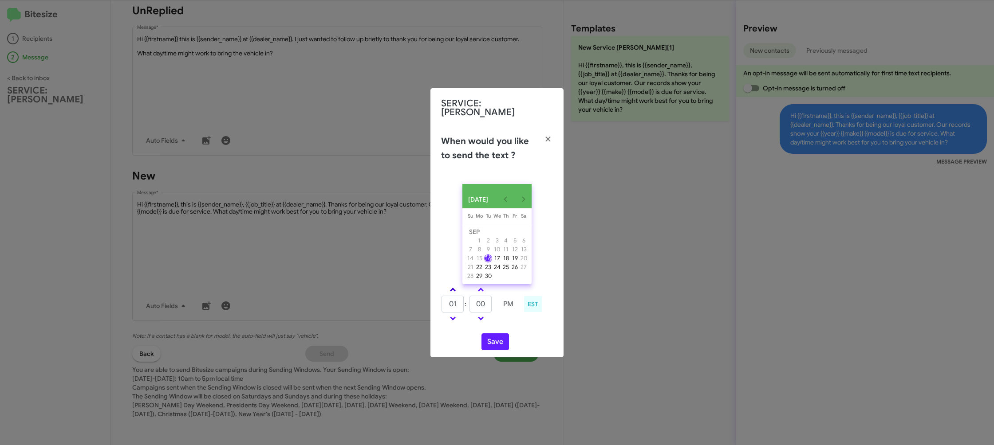
type input "02"
click at [484, 288] on link at bounding box center [481, 290] width 16 height 10
drag, startPoint x: 484, startPoint y: 288, endPoint x: 493, endPoint y: 316, distance: 29.6
click at [484, 288] on link at bounding box center [481, 290] width 16 height 10
type input "10"
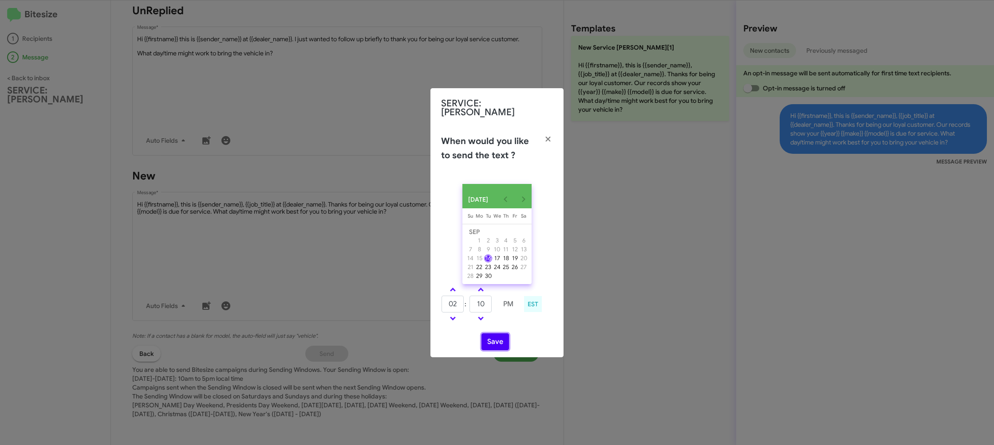
click at [487, 335] on button "Save" at bounding box center [495, 342] width 28 height 17
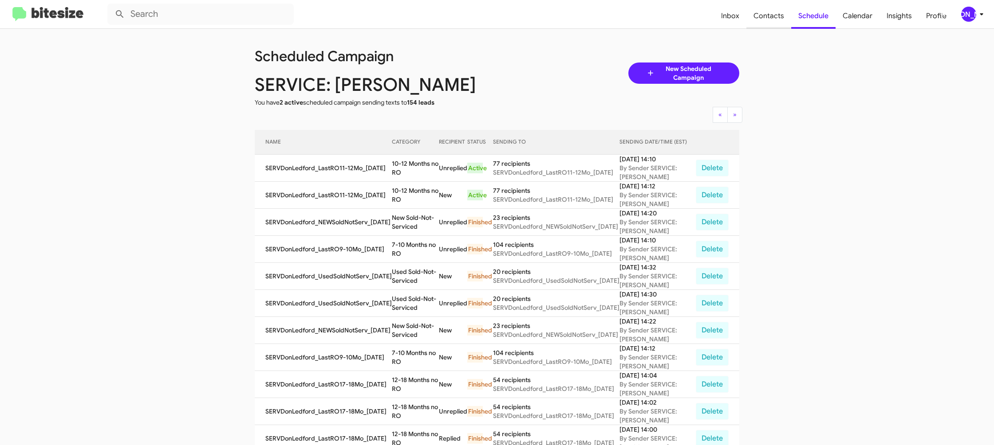
click at [764, 18] on span "Contacts" at bounding box center [768, 16] width 45 height 26
type input "in:groups"
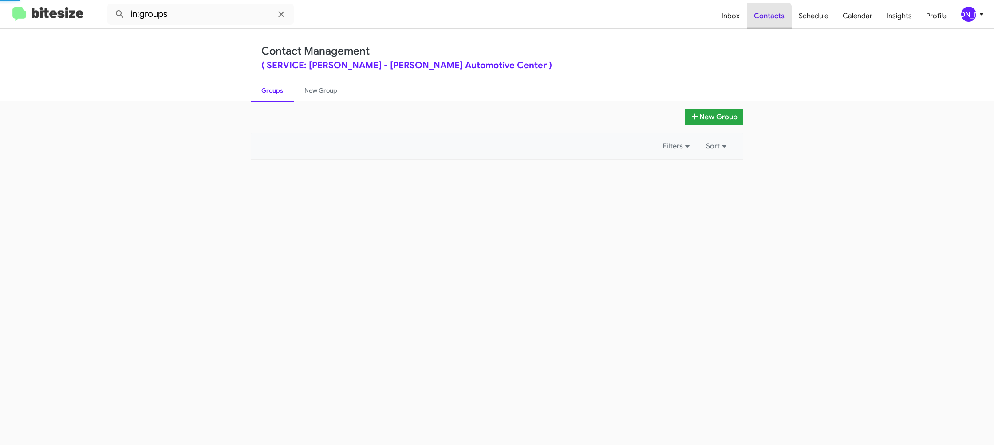
click at [764, 18] on span "Contacts" at bounding box center [769, 16] width 45 height 26
drag, startPoint x: 764, startPoint y: 18, endPoint x: 559, endPoint y: 91, distance: 217.1
click at [764, 18] on span "Contacts" at bounding box center [769, 16] width 45 height 26
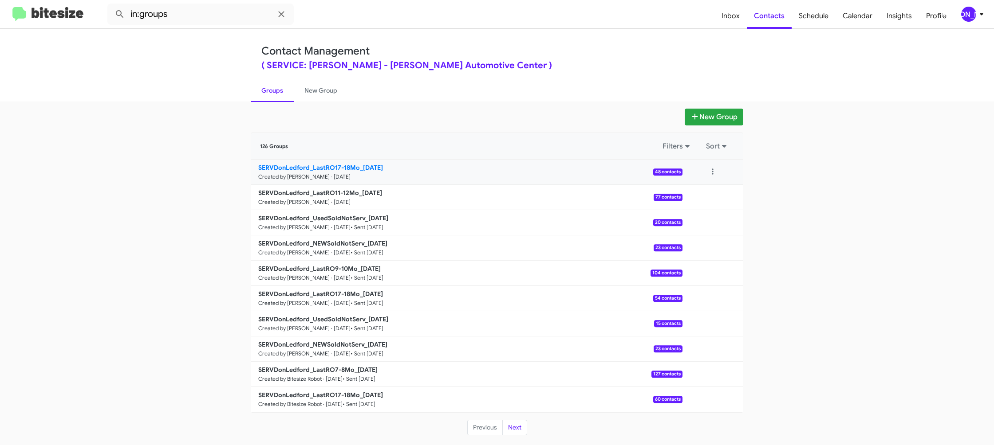
click at [343, 164] on b "SERVDonLedford_LastRO17-18Mo_09-16-25" at bounding box center [320, 168] width 125 height 8
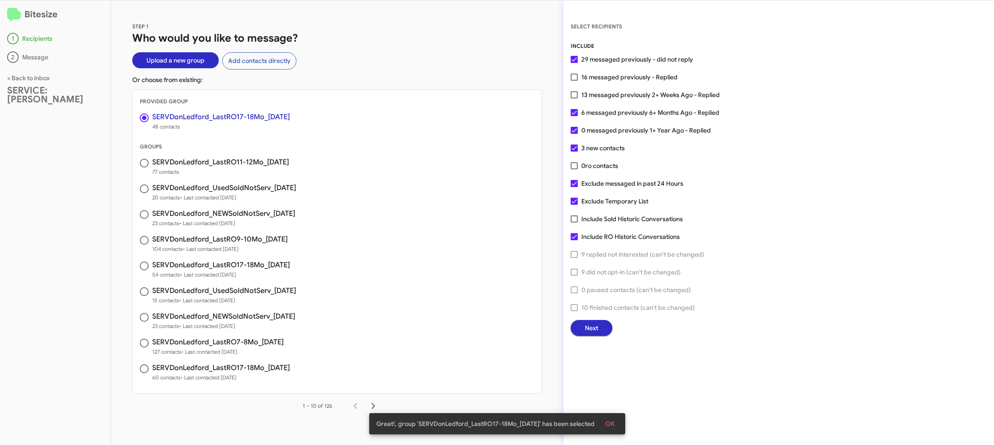
click at [592, 330] on span "Next" at bounding box center [591, 328] width 13 height 16
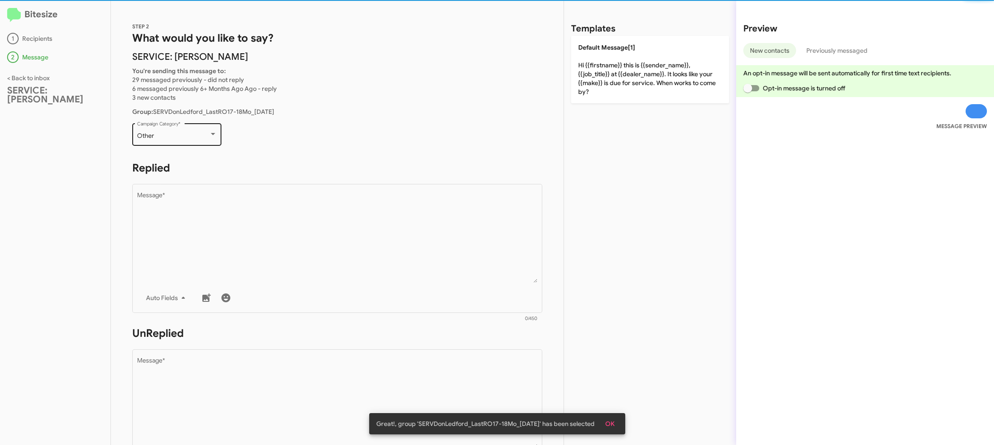
click at [211, 139] on div "Other" at bounding box center [177, 136] width 80 height 7
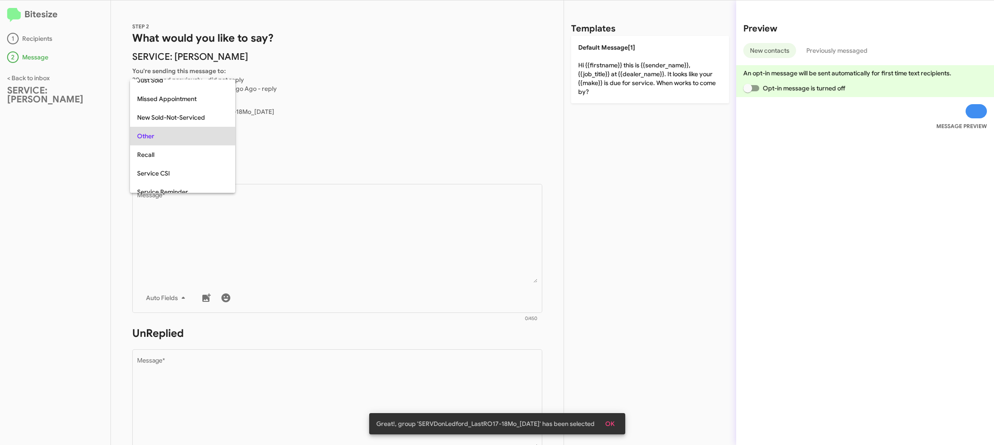
scroll to position [19, 0]
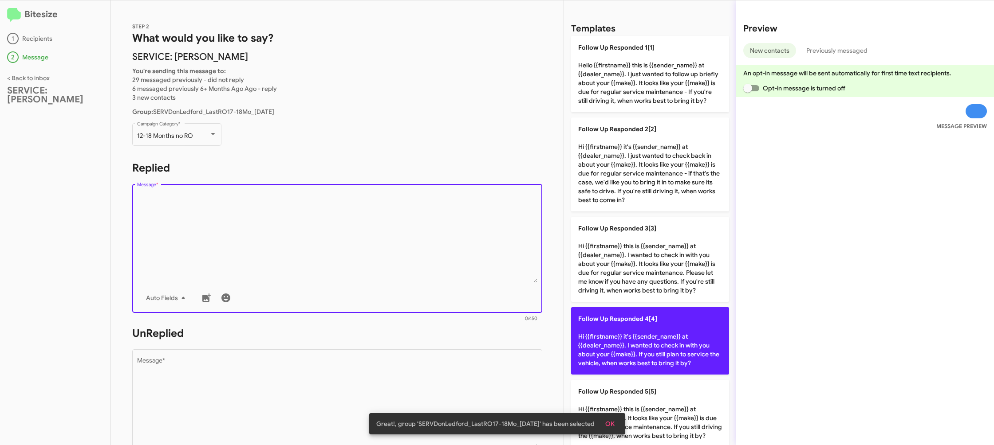
drag, startPoint x: 340, startPoint y: 257, endPoint x: 611, endPoint y: 322, distance: 278.3
click at [340, 256] on textarea "Message *" at bounding box center [337, 238] width 401 height 91
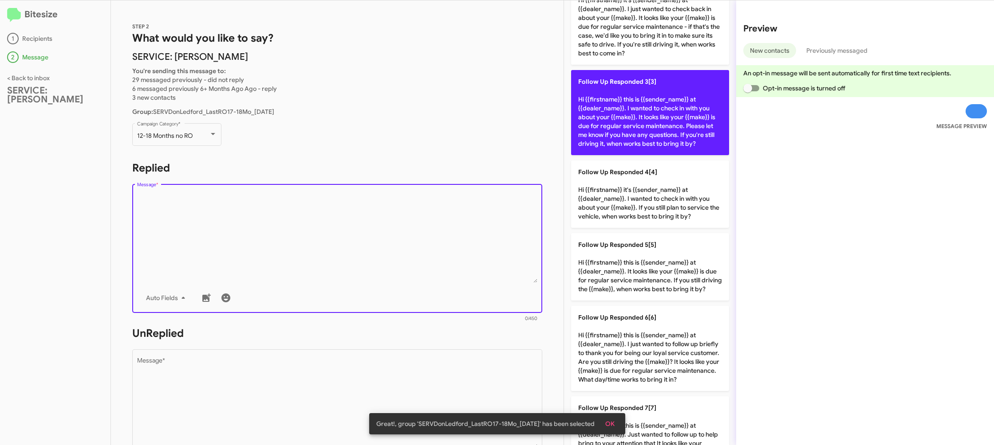
scroll to position [198, 0]
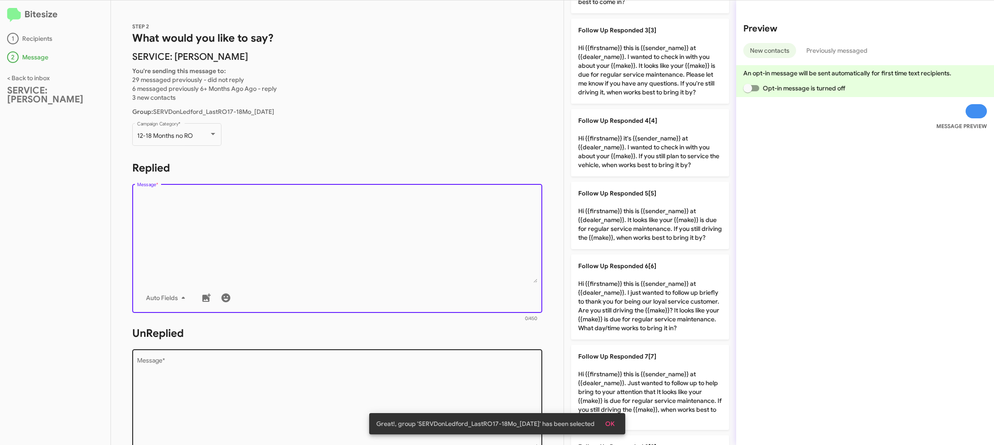
drag, startPoint x: 651, startPoint y: 302, endPoint x: 369, endPoint y: 377, distance: 292.0
click at [647, 301] on p "Follow Up Responded 6[6] Hi {{firstname}} this is {{sender_name}} at {{dealer_n…" at bounding box center [650, 297] width 158 height 85
type textarea "Hi {{firstname}} this is {{sender_name}} at {{dealer_name}}. I just wanted to f…"
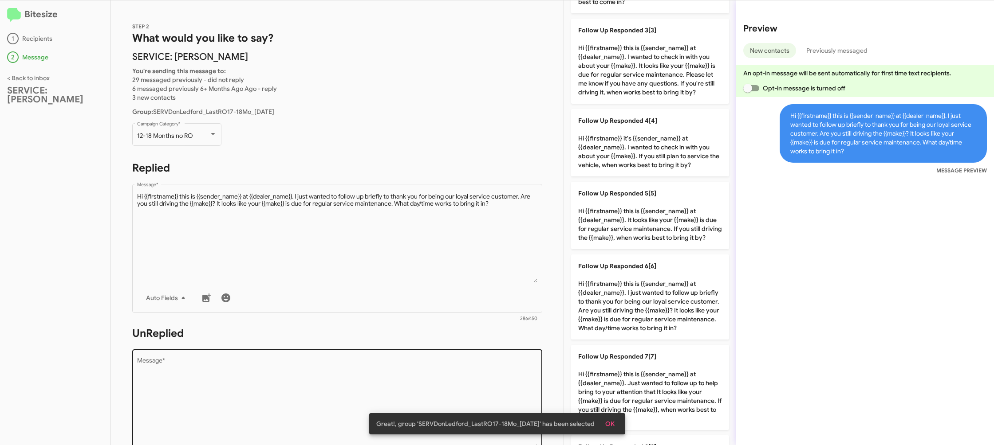
click at [370, 386] on textarea "Message *" at bounding box center [337, 403] width 401 height 91
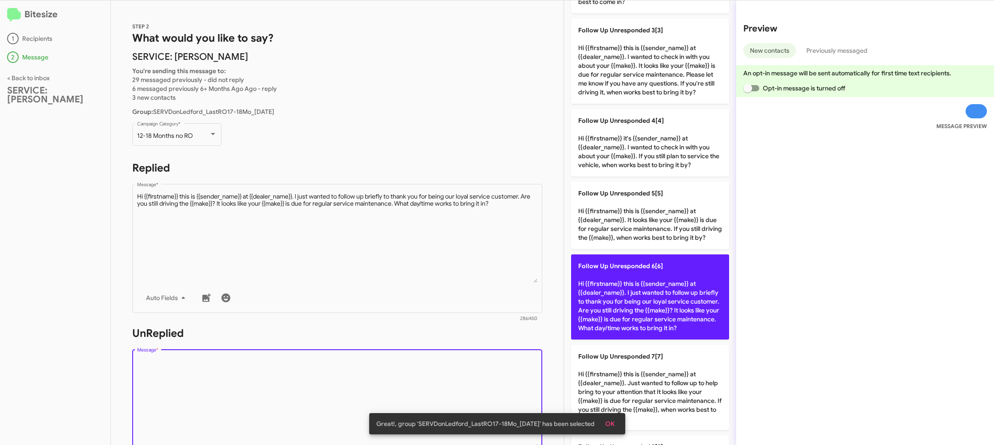
drag, startPoint x: 370, startPoint y: 385, endPoint x: 574, endPoint y: 262, distance: 238.2
click at [372, 381] on textarea "Message *" at bounding box center [337, 403] width 401 height 91
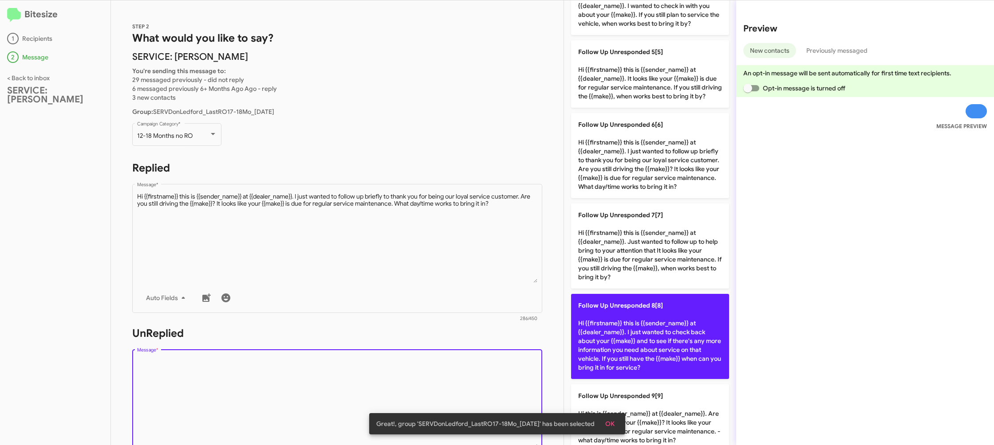
scroll to position [350, 0]
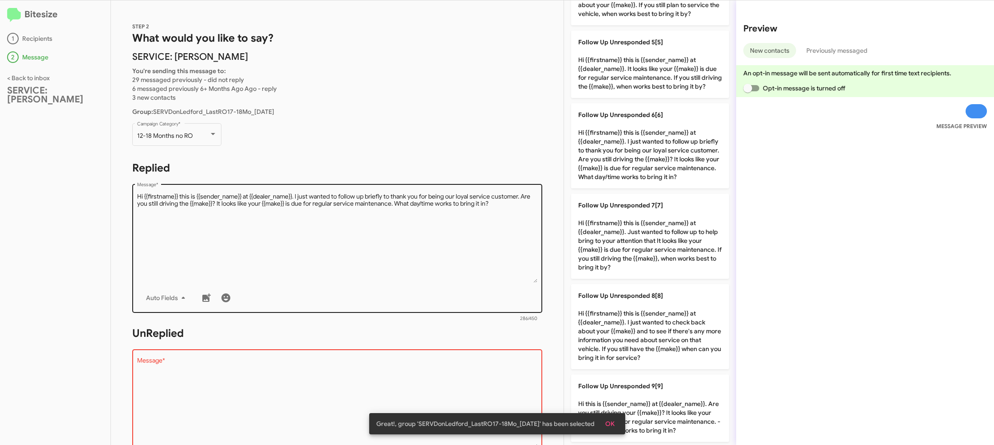
drag, startPoint x: 623, startPoint y: 311, endPoint x: 432, endPoint y: 270, distance: 195.2
click at [622, 311] on p "Follow Up Unresponded 8[8] Hi {{firstname}} this is {{sender_name}} at {{dealer…" at bounding box center [650, 326] width 158 height 85
type textarea "Hi {{firstname}} this is {{sender_name}} at {{dealer_name}}. I just wanted to c…"
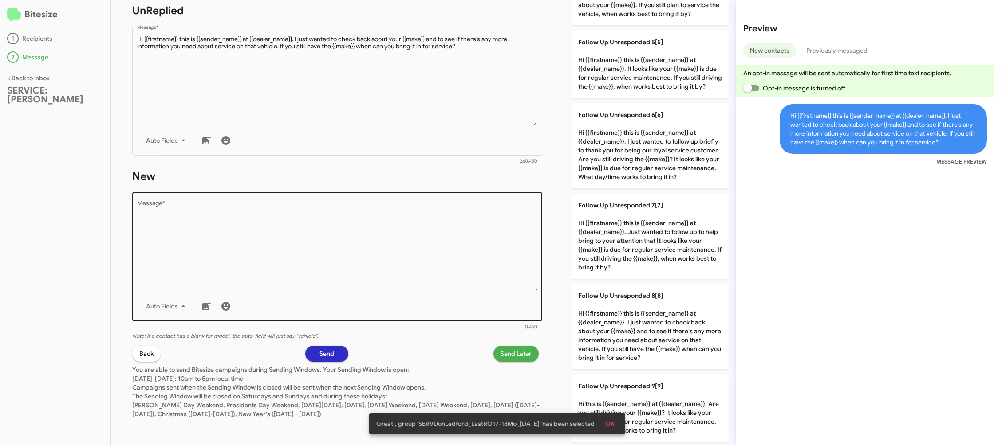
scroll to position [0, 0]
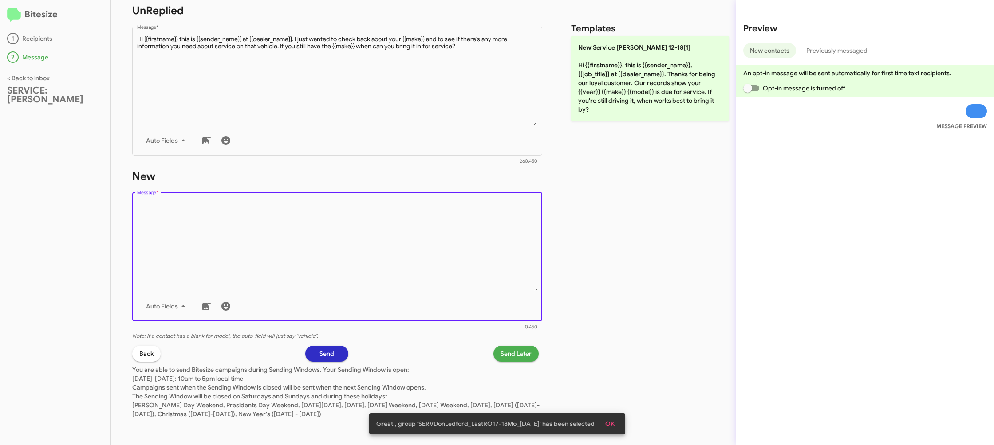
click at [429, 274] on textarea "Message *" at bounding box center [337, 246] width 401 height 91
drag, startPoint x: 429, startPoint y: 274, endPoint x: 520, endPoint y: 165, distance: 141.7
click at [434, 267] on textarea "Message *" at bounding box center [337, 246] width 401 height 91
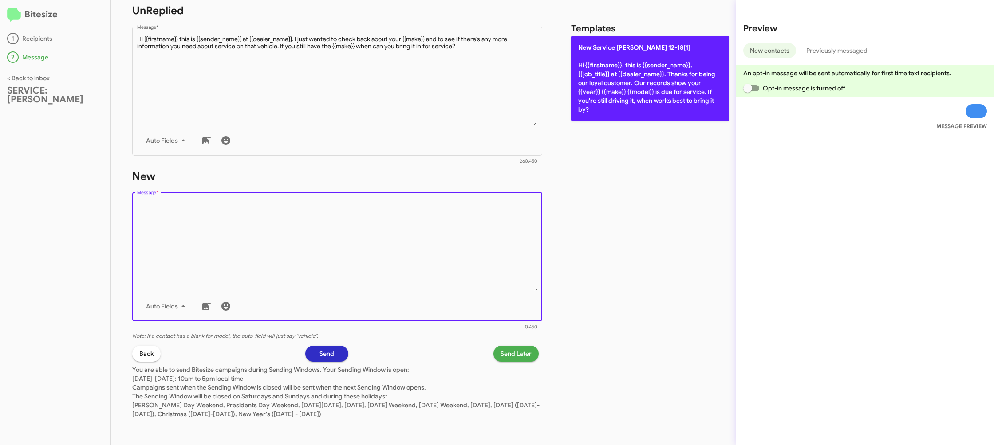
click at [622, 84] on p "New Service Don Ledford 12-18[1] Hi {{firstname}}, this is {{sender_name}}, {{j…" at bounding box center [650, 78] width 158 height 85
type textarea "Hi {{firstname}}, this is {{sender_name}}, {{job_title}} at {{dealer_name}}. Th…"
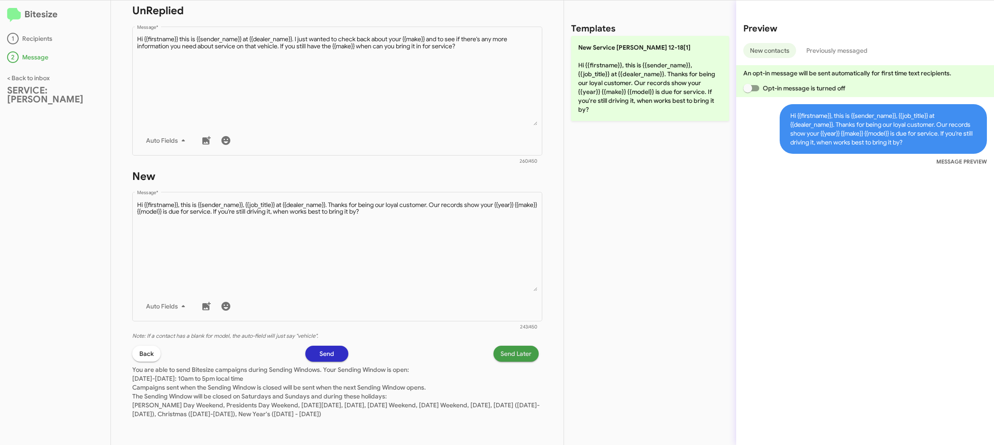
click at [521, 353] on span "Send Later" at bounding box center [515, 354] width 31 height 16
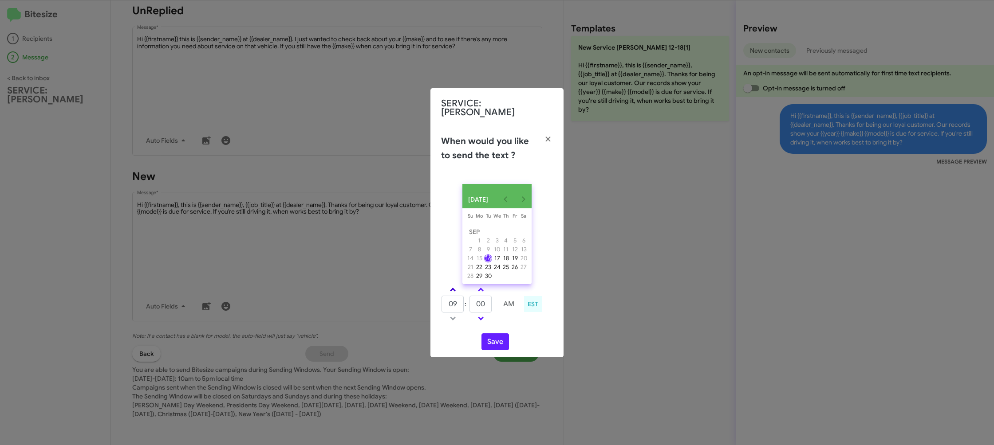
click at [451, 287] on link at bounding box center [453, 290] width 16 height 10
click at [452, 285] on link at bounding box center [453, 290] width 16 height 10
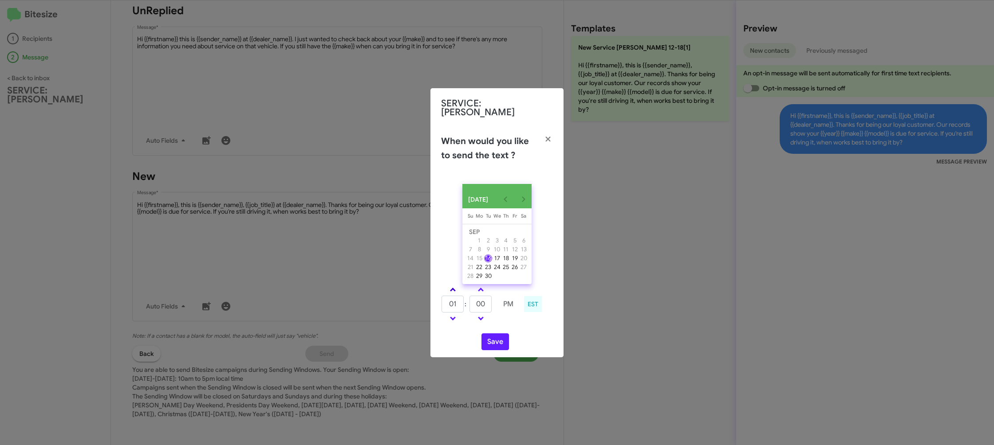
type input "02"
click at [493, 341] on button "Save" at bounding box center [495, 342] width 28 height 17
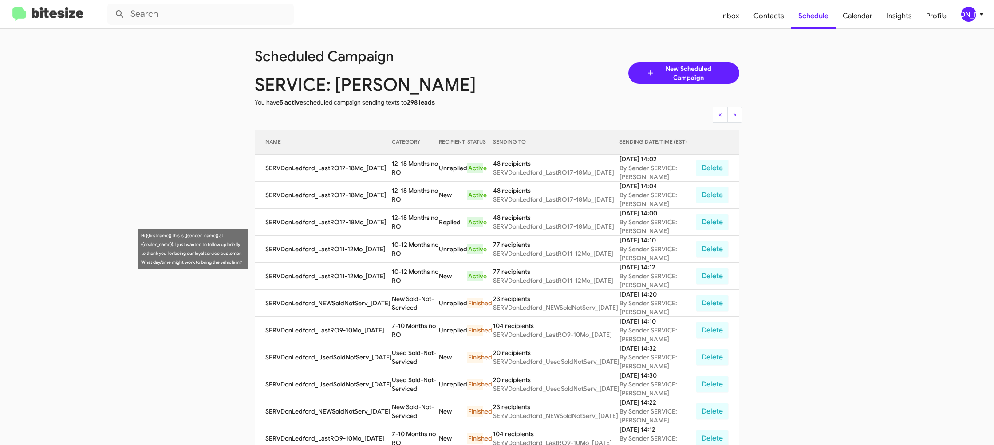
click at [403, 248] on td "10-12 Months no RO" at bounding box center [415, 249] width 47 height 27
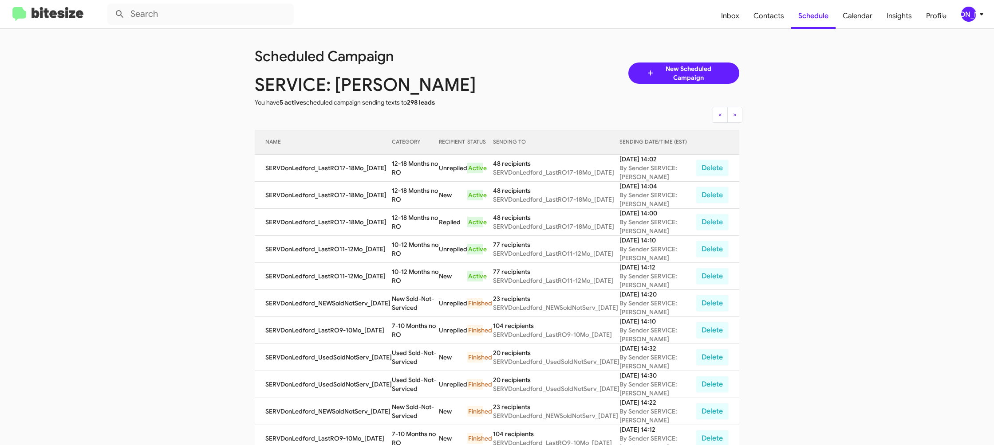
click at [403, 248] on td "10-12 Months no RO" at bounding box center [415, 249] width 47 height 27
copy td "10-12 Months no RO"
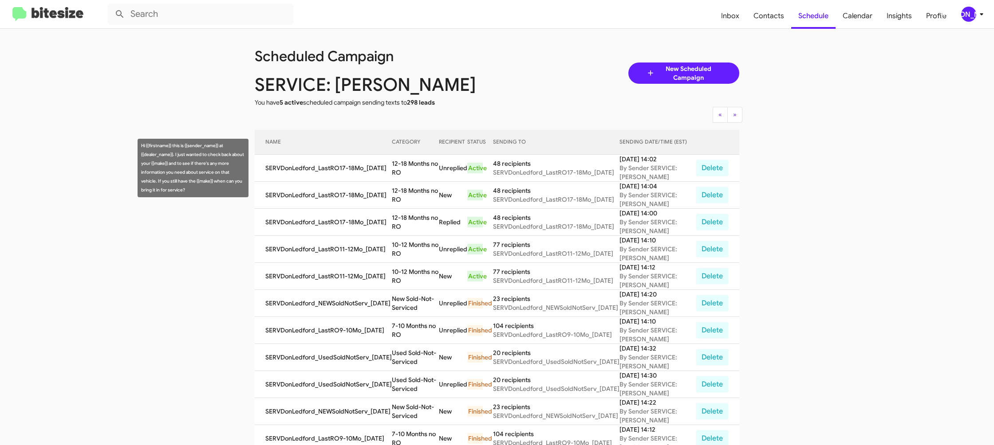
click at [403, 169] on td "12-18 Months no RO" at bounding box center [415, 168] width 47 height 27
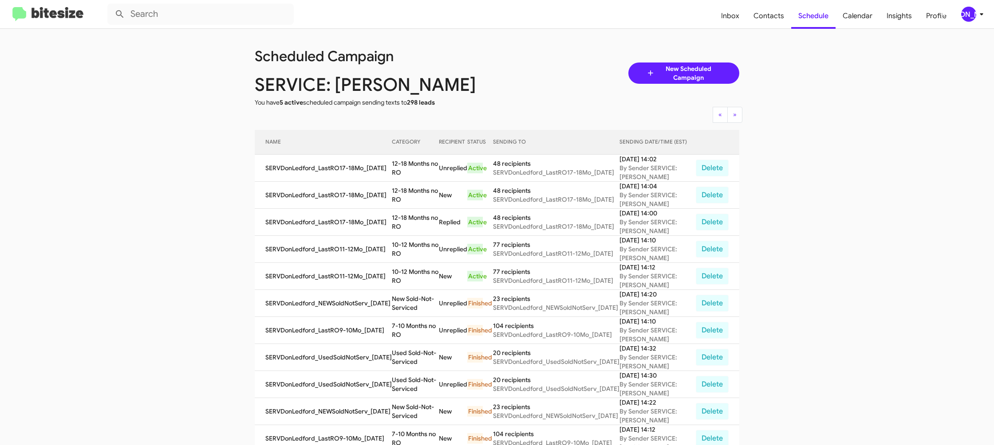
click at [403, 169] on td "12-18 Months no RO" at bounding box center [415, 168] width 47 height 27
copy td "12-18 Months no RO"
click at [896, 19] on span "Insights" at bounding box center [898, 16] width 39 height 26
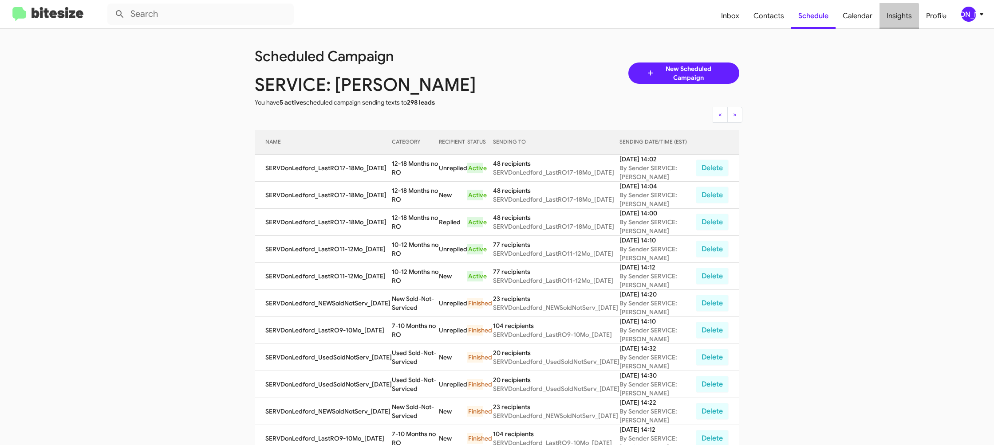
click at [896, 19] on span "Insights" at bounding box center [898, 16] width 39 height 26
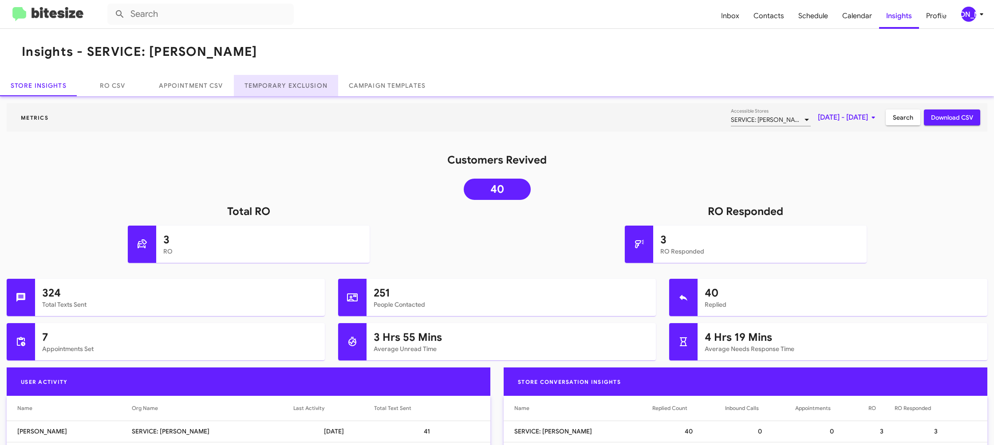
click at [293, 95] on link "Temporary Exclusion" at bounding box center [286, 85] width 104 height 21
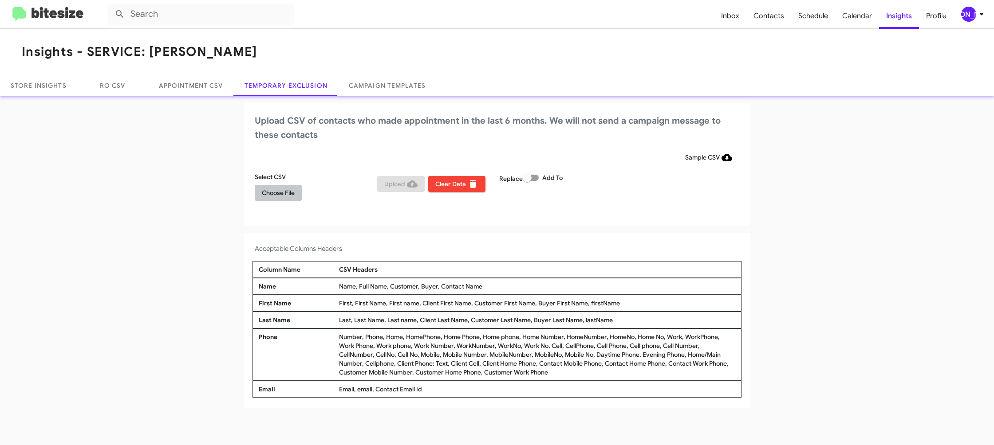
click at [267, 193] on span "Choose File" at bounding box center [278, 193] width 33 height 16
click at [653, 223] on div "Upload CSV of contacts who made appointment in the last 6 months. We will not s…" at bounding box center [497, 165] width 506 height 124
click at [979, 5] on mat-toolbar "Inbox Contacts Schedule Calendar Insights Profile JA" at bounding box center [497, 14] width 994 height 28
click at [972, 14] on div "[PERSON_NAME]" at bounding box center [968, 14] width 15 height 15
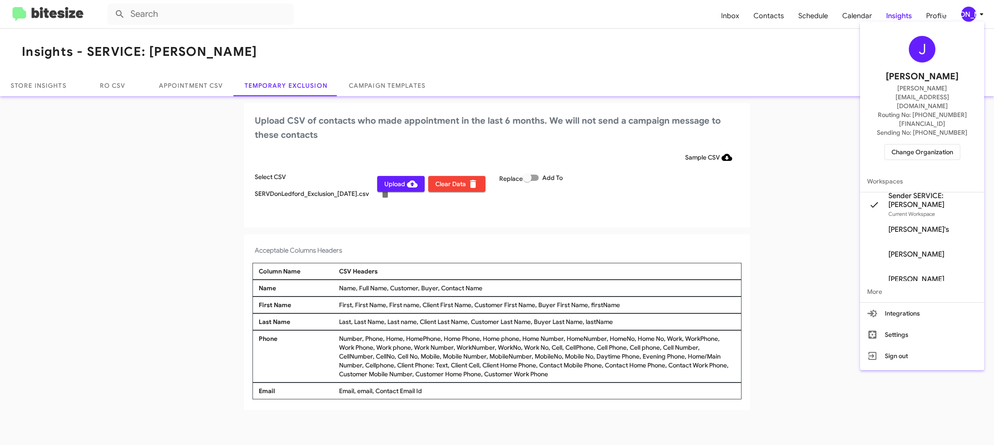
click at [972, 14] on div at bounding box center [497, 222] width 994 height 445
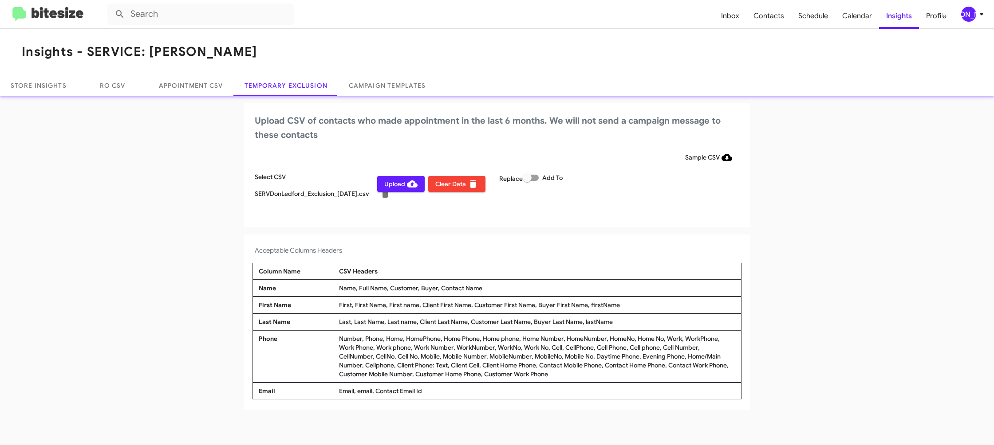
click at [393, 182] on span "Upload" at bounding box center [400, 184] width 33 height 16
click at [973, 16] on div "[PERSON_NAME]" at bounding box center [968, 14] width 15 height 15
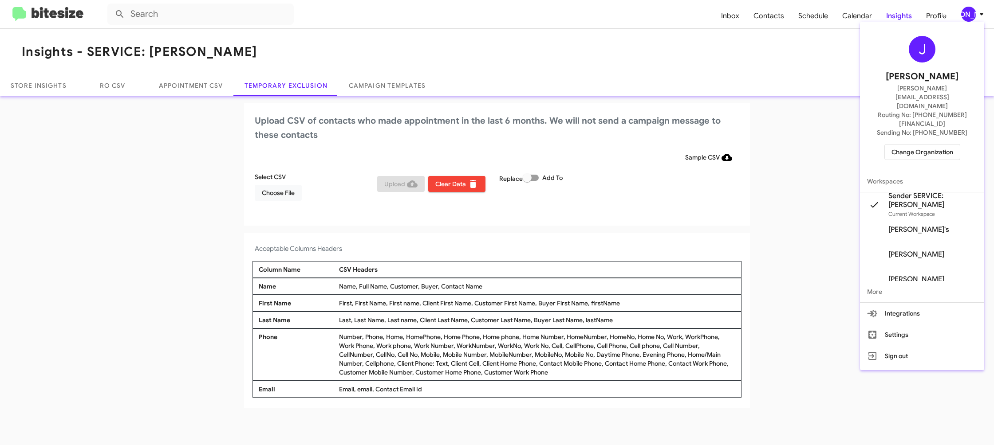
click at [928, 145] on span "Change Organization" at bounding box center [922, 152] width 62 height 15
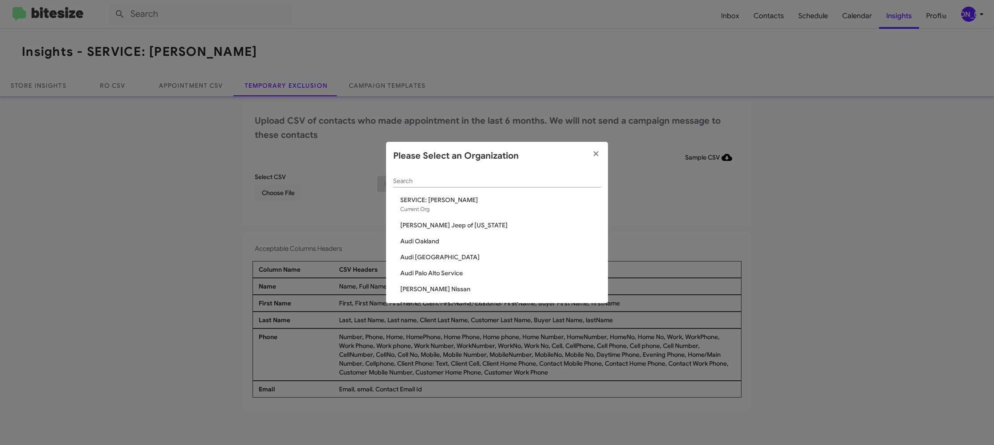
click at [427, 185] on input "Search" at bounding box center [497, 181] width 208 height 7
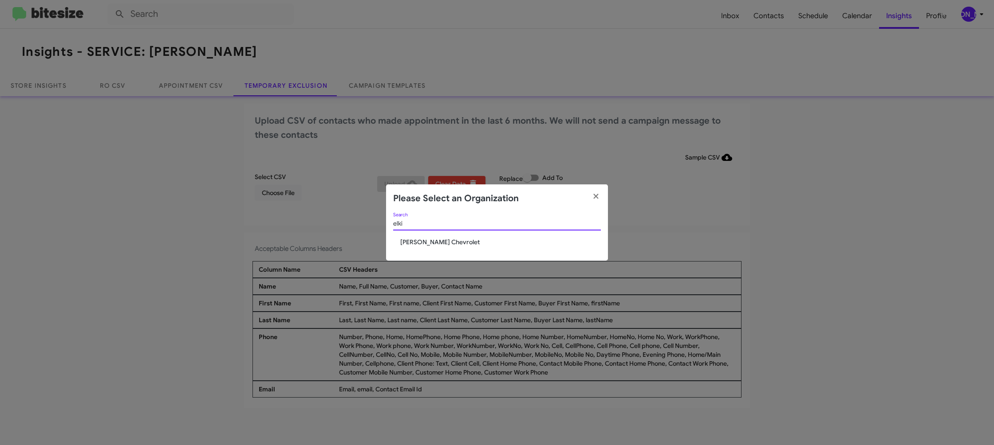
type input "elki"
click at [426, 241] on span "[PERSON_NAME] Chevrolet" at bounding box center [500, 242] width 201 height 9
drag, startPoint x: 426, startPoint y: 241, endPoint x: 479, endPoint y: 53, distance: 195.4
click at [430, 217] on div "elki Search Elkins Chevrolet" at bounding box center [497, 237] width 222 height 48
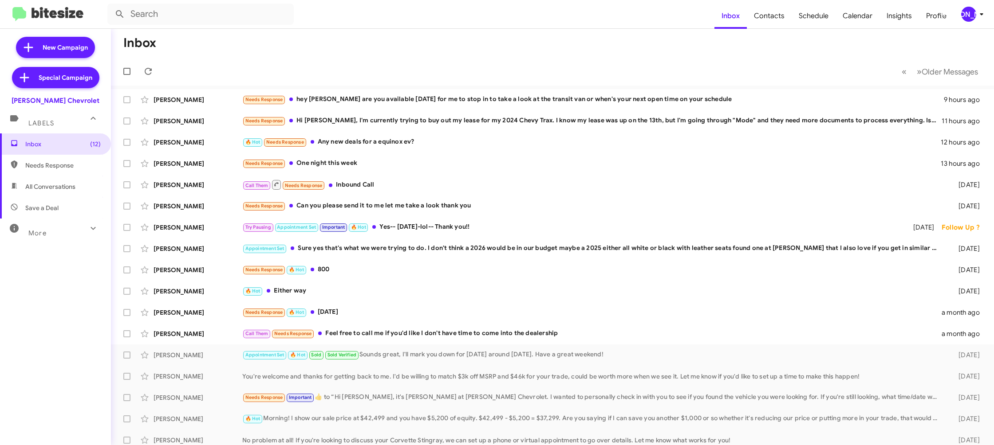
drag, startPoint x: 959, startPoint y: 12, endPoint x: 963, endPoint y: 16, distance: 5.3
click at [960, 12] on button "[PERSON_NAME]" at bounding box center [968, 14] width 31 height 15
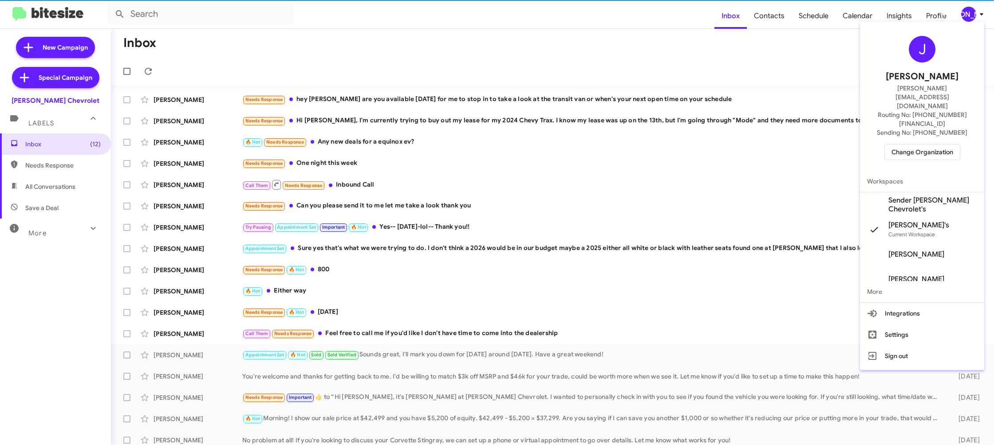
click at [936, 193] on span "Sender [PERSON_NAME] Chevrolet's" at bounding box center [922, 205] width 124 height 25
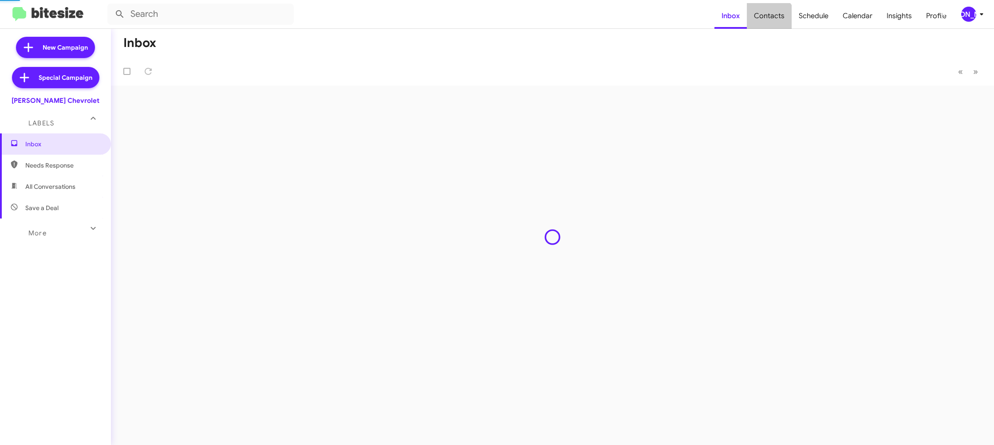
click at [737, 10] on mat-nav-list "Inbox Contacts Schedule Calendar Insights Profile" at bounding box center [833, 14] width 239 height 29
type input "in:groups"
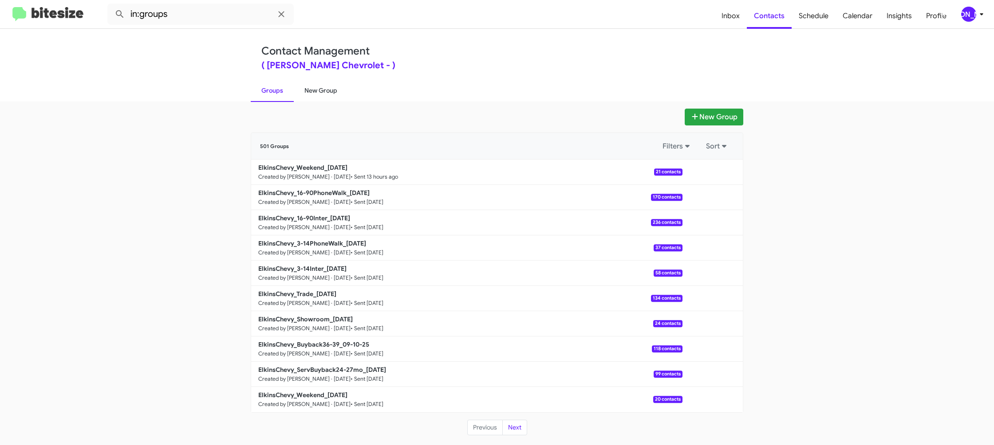
click at [328, 85] on link "New Group" at bounding box center [321, 90] width 54 height 23
drag, startPoint x: 328, startPoint y: 85, endPoint x: 319, endPoint y: 78, distance: 11.6
click at [325, 82] on link "New Group" at bounding box center [321, 90] width 54 height 23
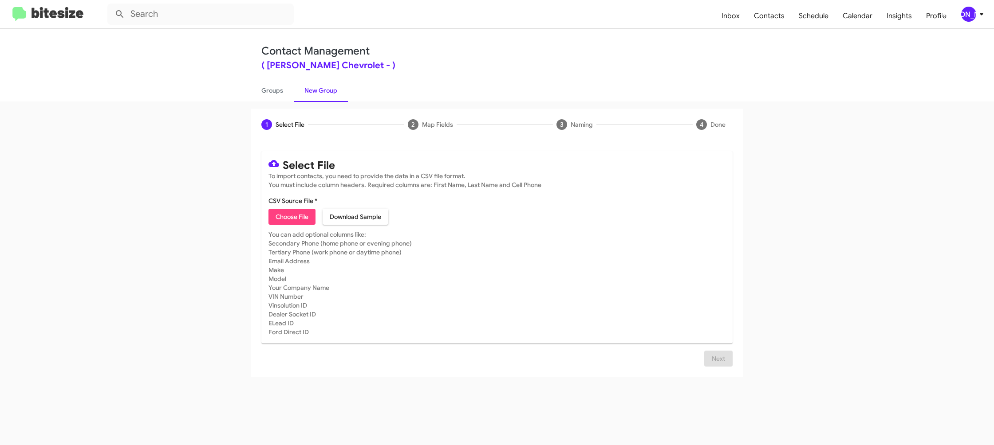
click at [287, 222] on span "Choose File" at bounding box center [292, 217] width 33 height 16
type input "ElkinsChevy_ServBuyback36-39mo_[DATE]"
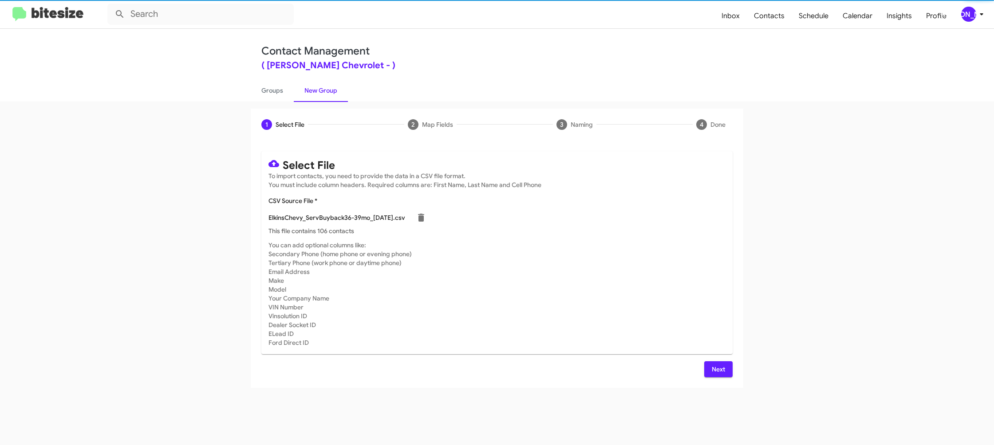
click at [564, 271] on mat-card-subtitle "You can add optional columns like: Secondary Phone (home phone or evening phone…" at bounding box center [496, 294] width 457 height 106
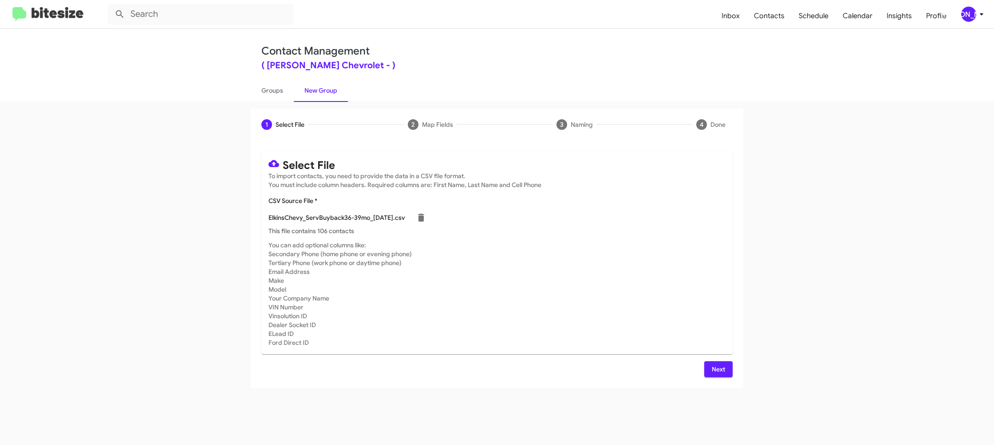
click at [709, 371] on button "Next" at bounding box center [718, 370] width 28 height 16
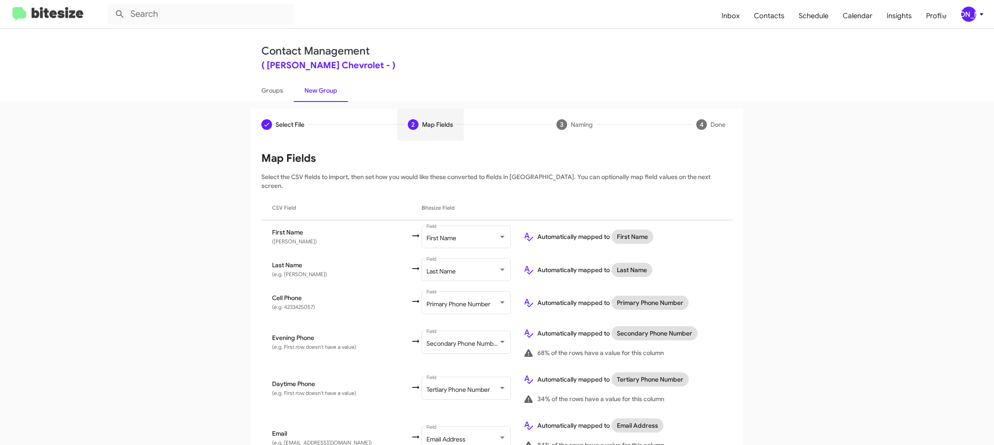
scroll to position [277, 0]
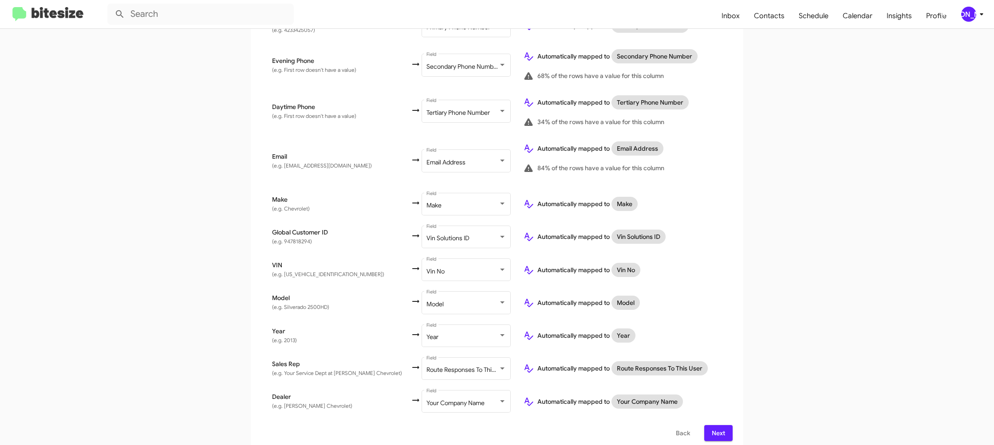
click at [718, 430] on span "Next" at bounding box center [718, 433] width 14 height 16
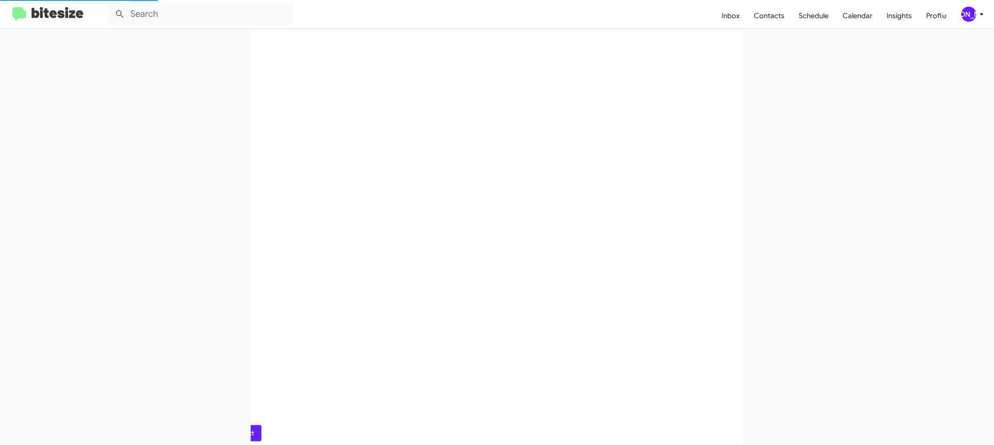
scroll to position [0, 0]
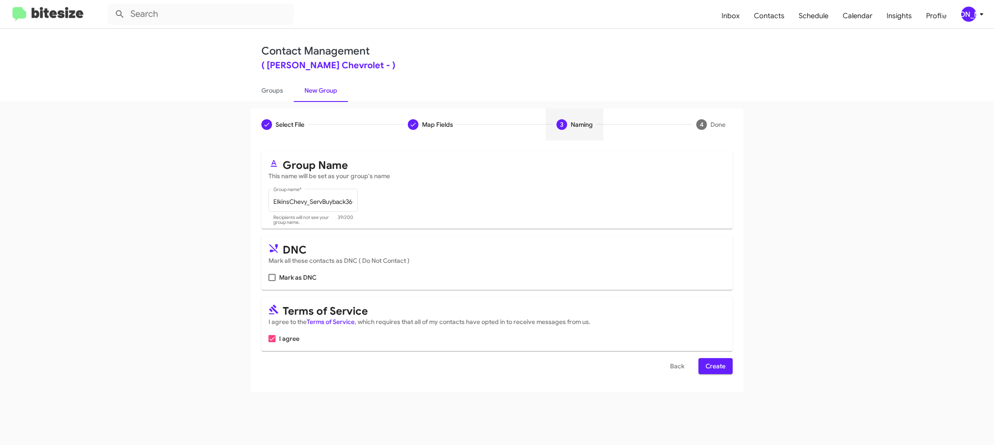
drag, startPoint x: 716, startPoint y: 366, endPoint x: 673, endPoint y: 339, distance: 50.5
click at [716, 367] on span "Create" at bounding box center [715, 366] width 20 height 16
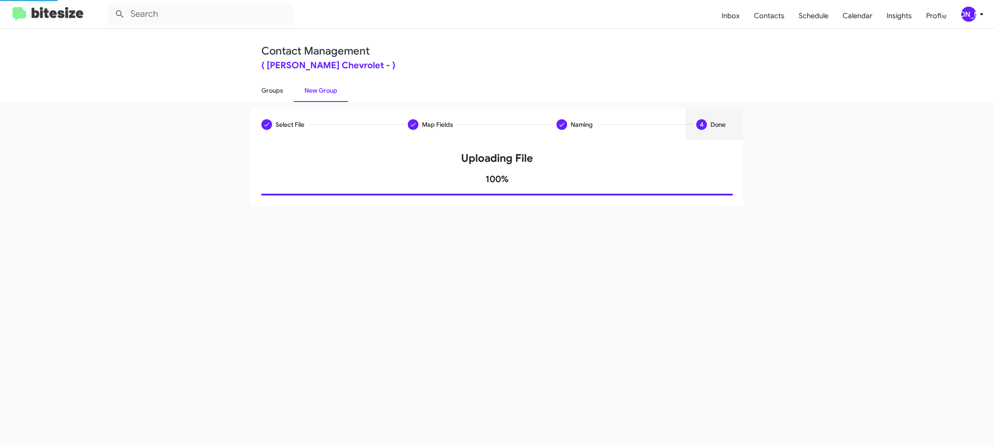
click at [267, 89] on link "Groups" at bounding box center [272, 90] width 43 height 23
type input "in:groups"
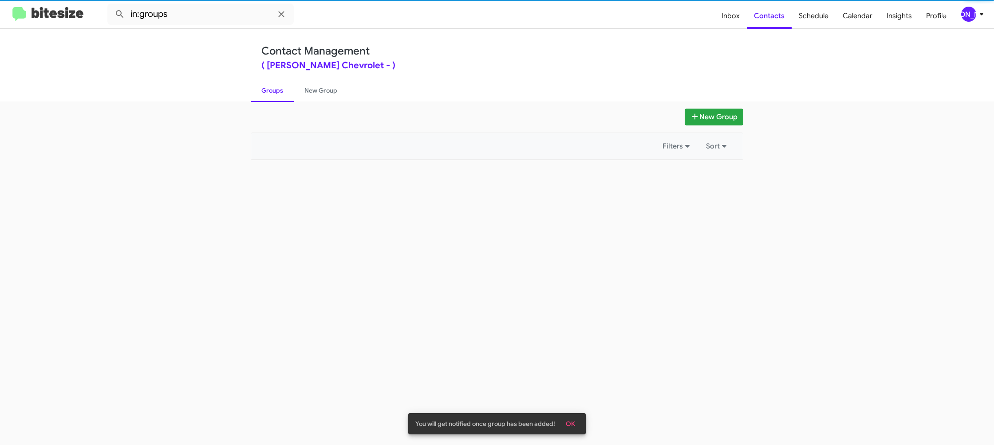
click at [267, 89] on link "Groups" at bounding box center [272, 90] width 43 height 23
click at [308, 88] on link "New Group" at bounding box center [321, 90] width 54 height 23
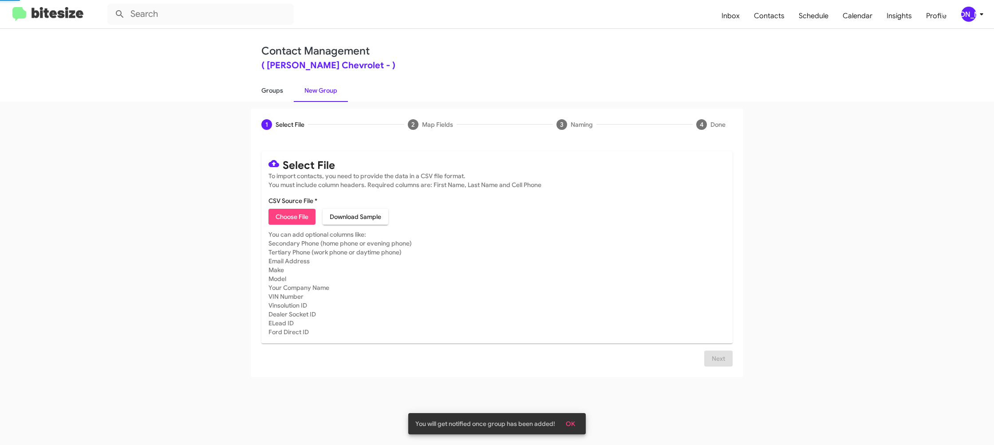
click at [261, 91] on link "Groups" at bounding box center [272, 90] width 43 height 23
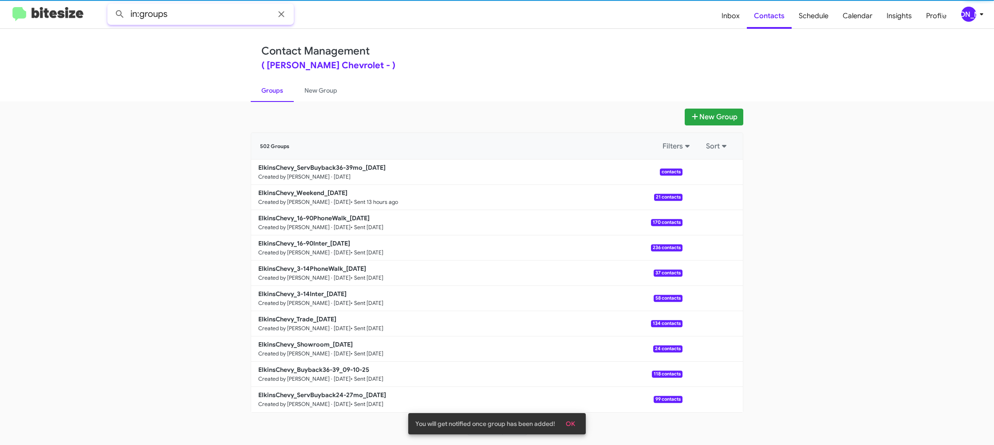
click at [206, 15] on input "in:groups" at bounding box center [200, 14] width 186 height 21
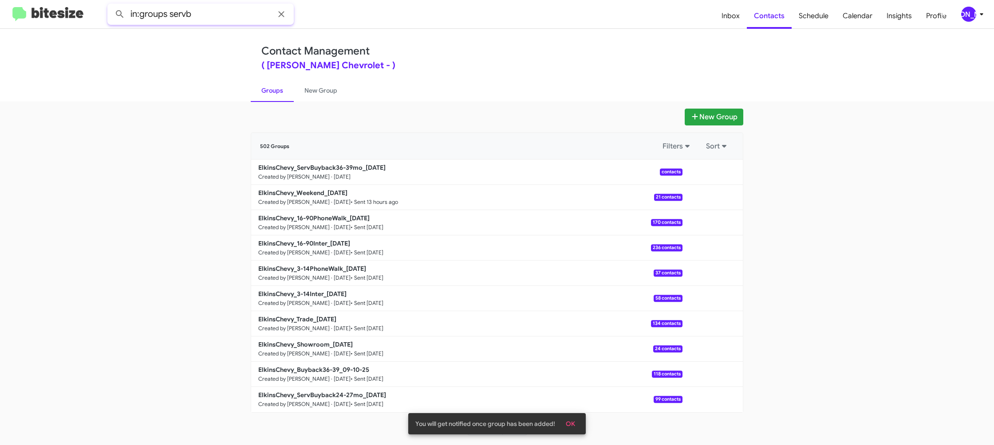
type input "in:groups servb"
click at [111, 5] on button at bounding box center [120, 14] width 18 height 18
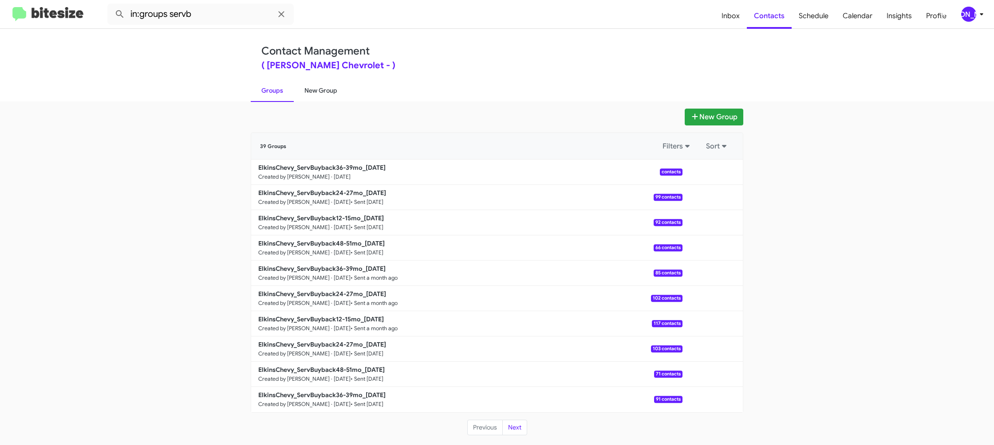
click at [311, 94] on link "New Group" at bounding box center [321, 90] width 54 height 23
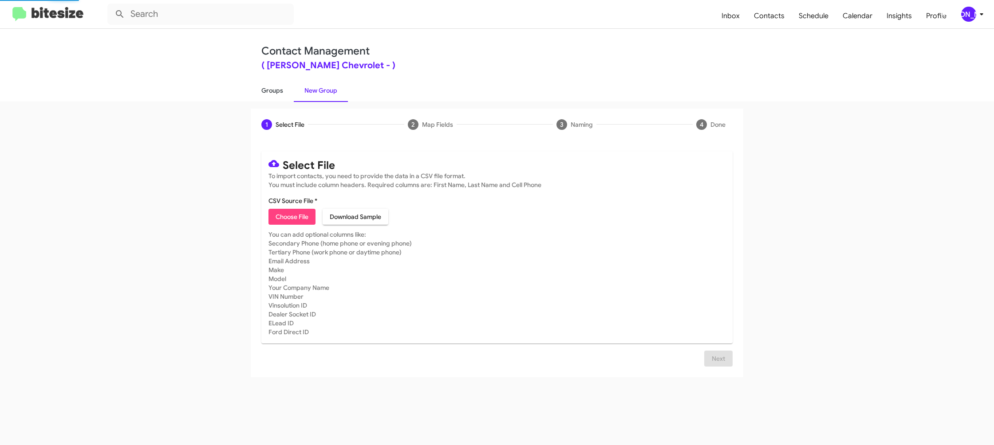
click at [279, 95] on link "Groups" at bounding box center [272, 90] width 43 height 23
type input "in:groups"
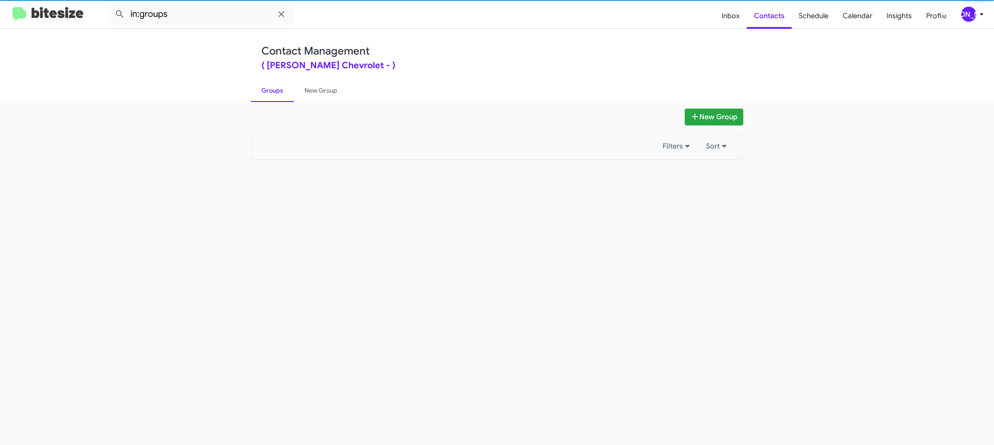
click at [279, 95] on link "Groups" at bounding box center [272, 90] width 43 height 23
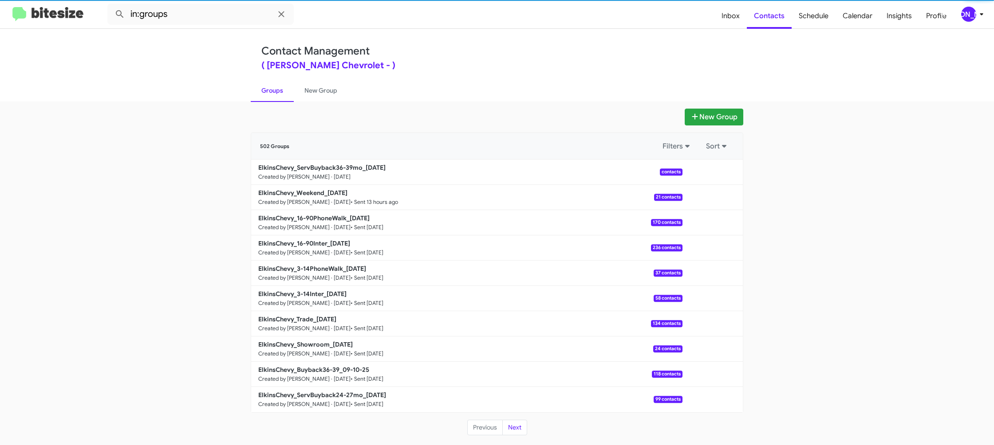
drag, startPoint x: 279, startPoint y: 95, endPoint x: 283, endPoint y: 98, distance: 5.0
click at [279, 95] on link "Groups" at bounding box center [272, 90] width 43 height 23
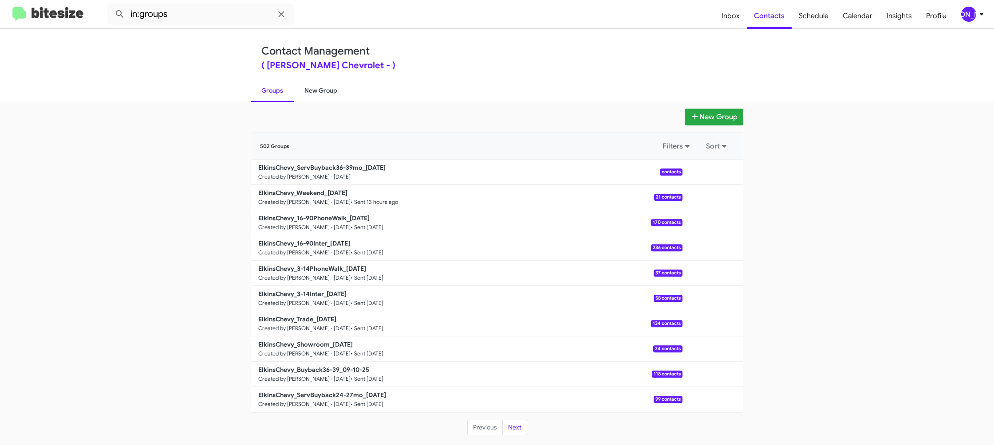
click at [319, 92] on link "New Group" at bounding box center [321, 90] width 54 height 23
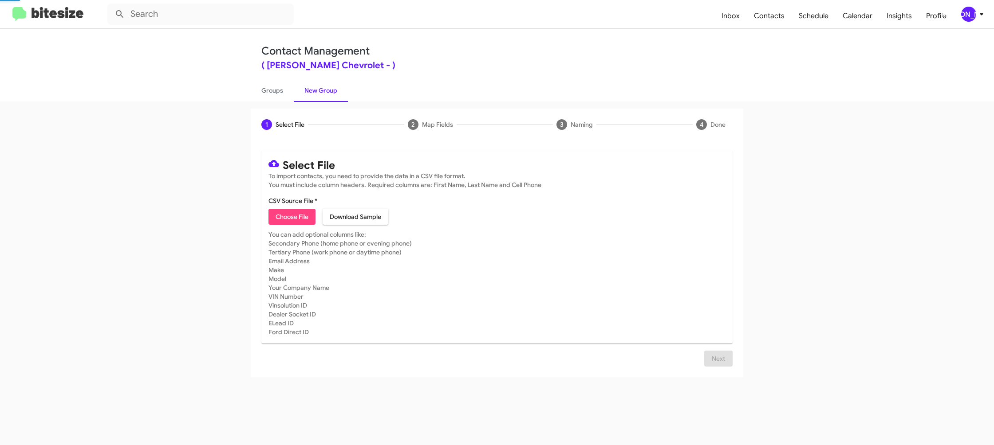
click at [319, 92] on link "New Group" at bounding box center [321, 90] width 54 height 23
drag, startPoint x: 319, startPoint y: 92, endPoint x: 305, endPoint y: 90, distance: 14.4
click at [316, 91] on link "New Group" at bounding box center [321, 90] width 54 height 23
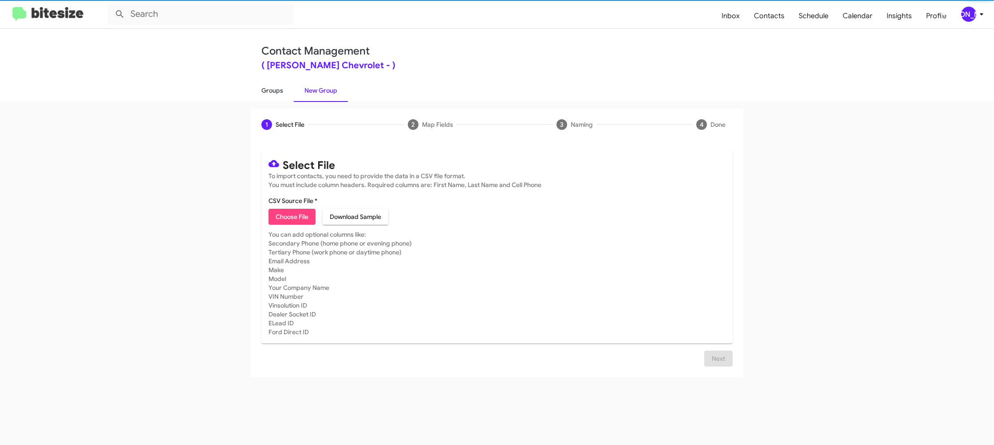
click at [270, 94] on link "Groups" at bounding box center [272, 90] width 43 height 23
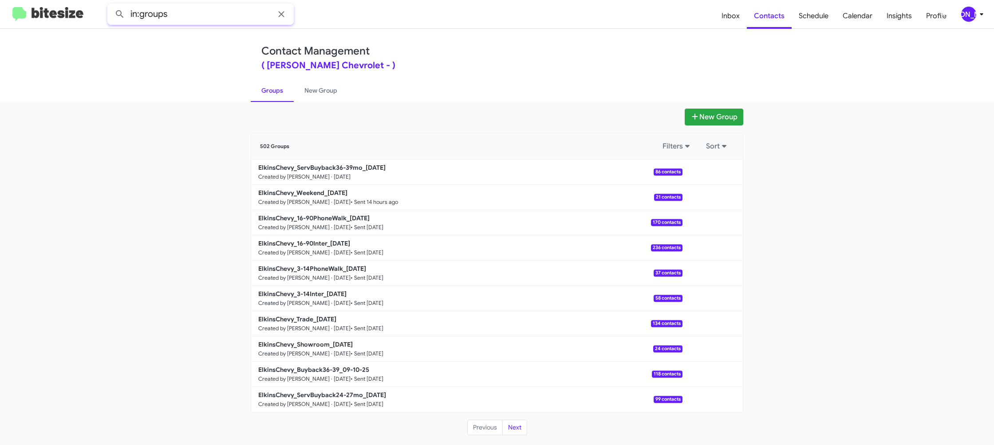
click at [204, 13] on input "in:groups" at bounding box center [200, 14] width 186 height 21
click at [111, 5] on button at bounding box center [120, 14] width 18 height 18
click at [276, 91] on link "Groups" at bounding box center [272, 90] width 43 height 23
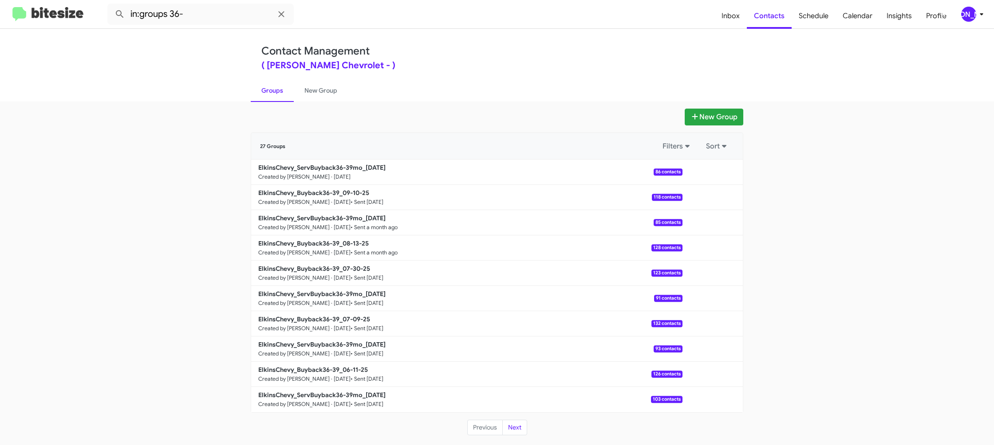
type input "in:groups"
click at [276, 91] on link "Groups" at bounding box center [272, 90] width 43 height 23
click at [718, 173] on button at bounding box center [713, 172] width 18 height 18
click at [712, 193] on button "View contacts" at bounding box center [685, 195] width 71 height 21
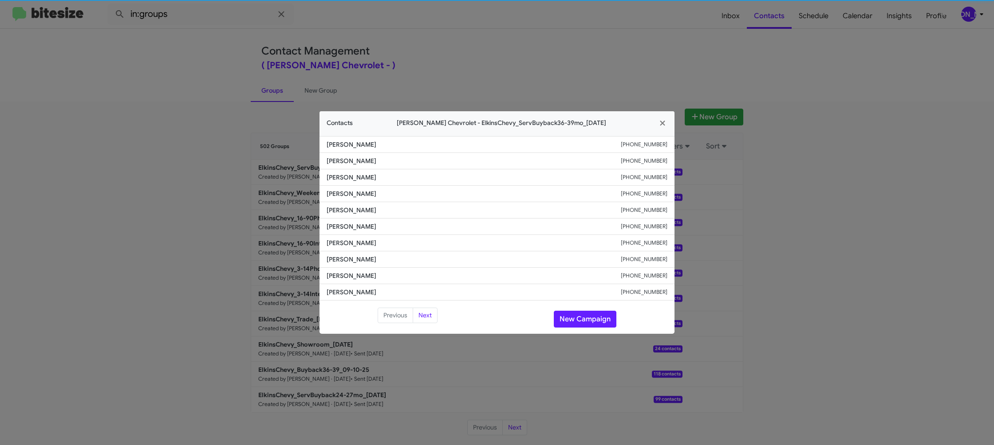
click at [354, 220] on li "[PERSON_NAME] [PHONE_NUMBER]" at bounding box center [496, 227] width 355 height 16
click at [574, 324] on button "New Campaign" at bounding box center [585, 319] width 63 height 17
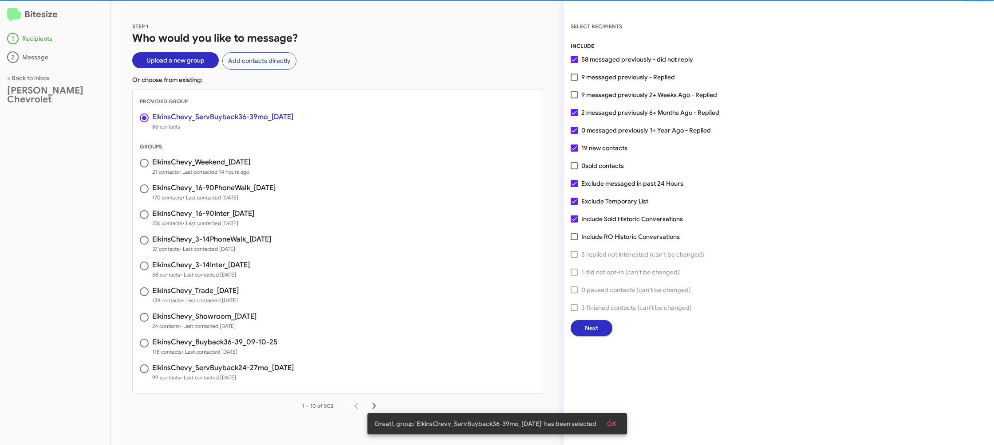
click at [600, 333] on button "Next" at bounding box center [592, 328] width 42 height 16
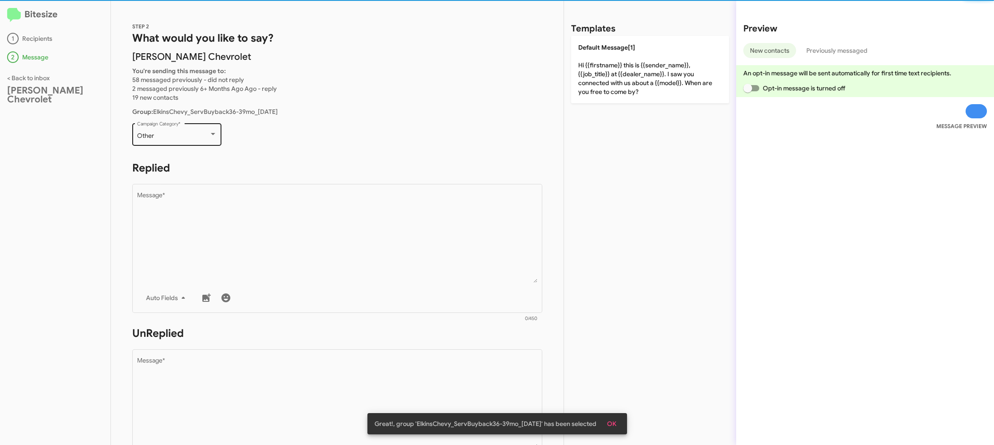
click at [193, 131] on div "Other Campaign Category *" at bounding box center [177, 134] width 80 height 24
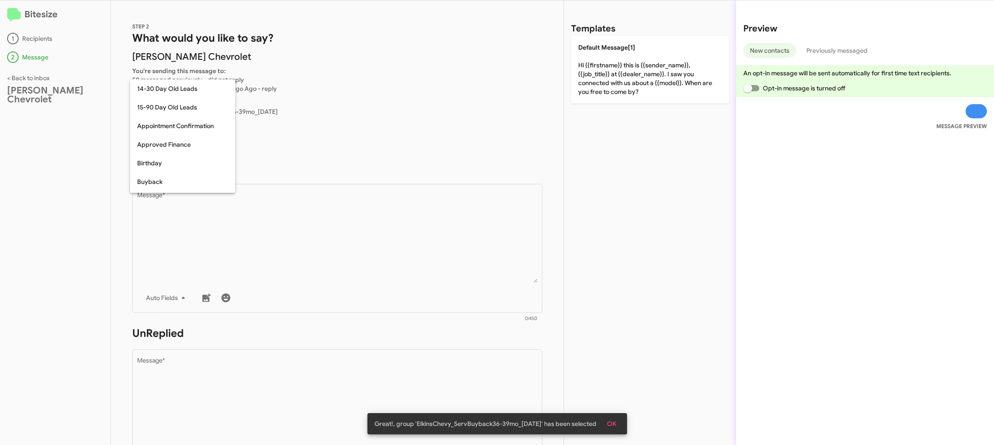
scroll to position [195, 0]
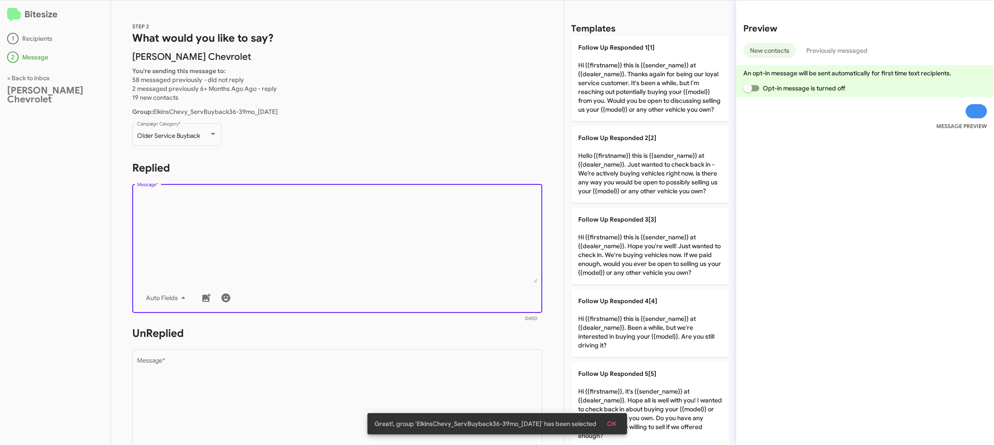
drag, startPoint x: 316, startPoint y: 280, endPoint x: 532, endPoint y: 166, distance: 243.7
click at [316, 280] on textarea "Message *" at bounding box center [337, 238] width 401 height 91
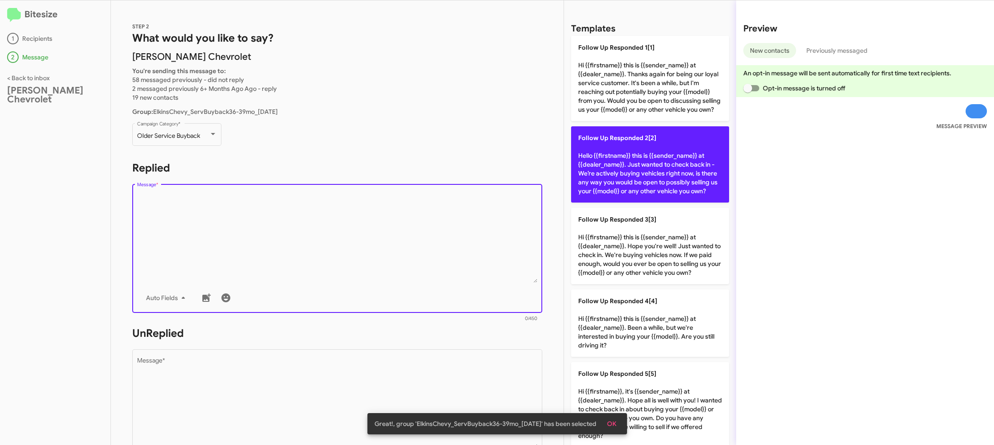
drag, startPoint x: 604, startPoint y: 136, endPoint x: 373, endPoint y: 265, distance: 265.1
click at [604, 137] on span "Follow Up Responded 2[2]" at bounding box center [617, 138] width 78 height 8
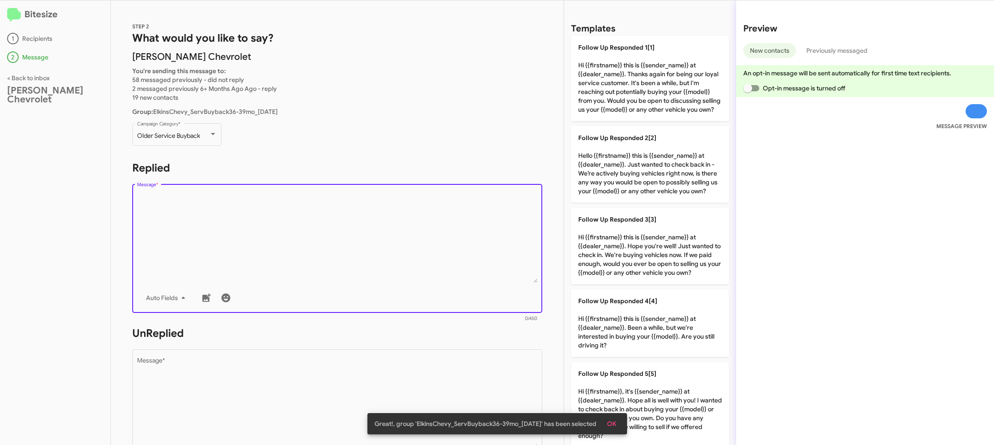
type textarea "Hello {{firstname}} this is {{sender_name}} at {{dealer_name}}. Just wanted to …"
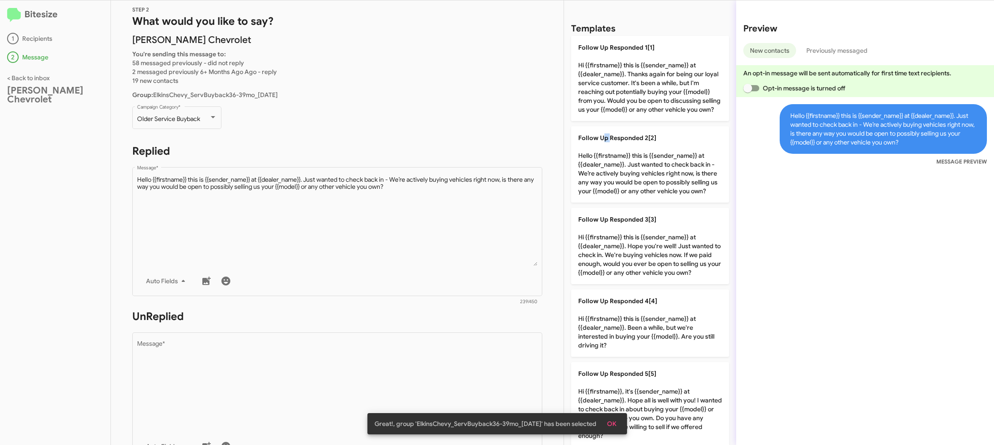
scroll to position [21, 0]
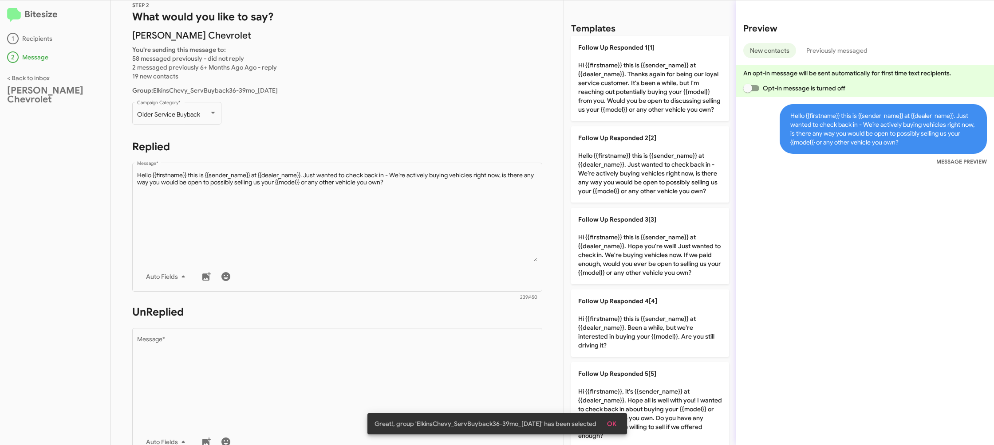
click at [375, 324] on form "UnReplied Drop image here to insert Auto Fields Message * 0/450" at bounding box center [337, 386] width 410 height 162
click at [375, 326] on form "UnReplied Drop image here to insert Auto Fields Message * 0/450" at bounding box center [337, 386] width 410 height 162
click at [379, 346] on div "Drop image here to insert Auto Fields Message *" at bounding box center [337, 392] width 401 height 131
click at [391, 346] on textarea "Message *" at bounding box center [337, 382] width 401 height 91
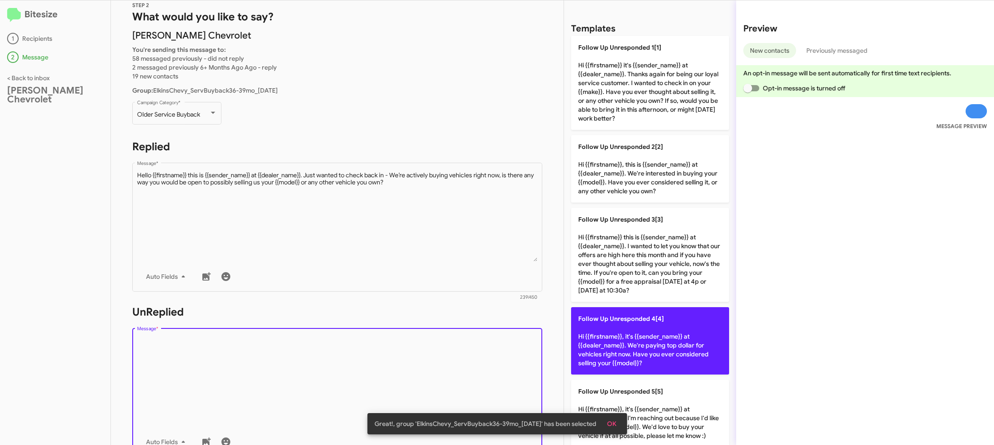
drag, startPoint x: 640, startPoint y: 322, endPoint x: 589, endPoint y: 318, distance: 51.6
click at [640, 322] on span "Follow Up Unresponded 4[4]" at bounding box center [621, 319] width 86 height 8
type textarea "Hi {{firstname}}, it's {{sender_name}} at {{dealer_name}}. We're paying top dol…"
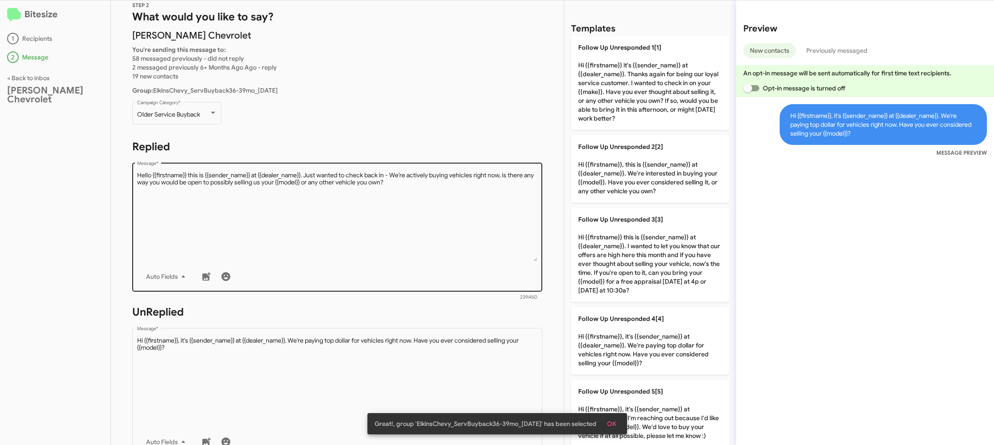
scroll to position [323, 0]
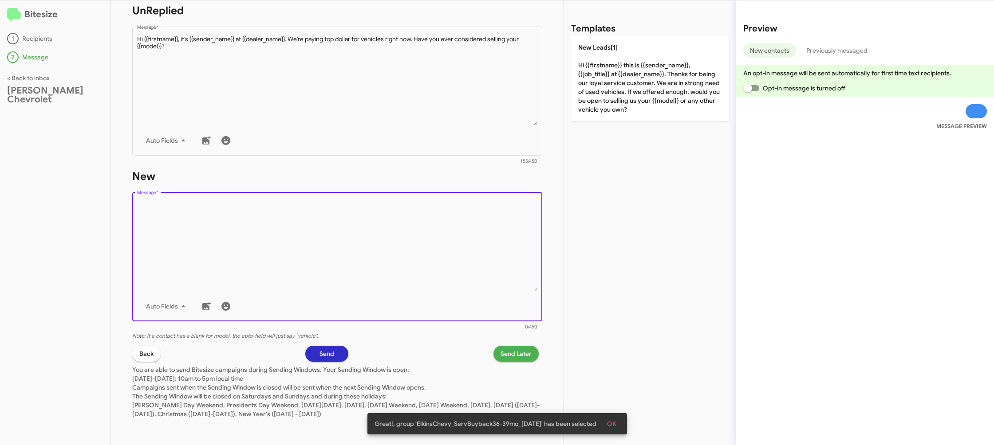
click at [463, 287] on textarea "Message *" at bounding box center [337, 246] width 401 height 91
drag, startPoint x: 463, startPoint y: 287, endPoint x: 521, endPoint y: 229, distance: 82.2
click at [468, 278] on textarea "Message *" at bounding box center [337, 246] width 401 height 91
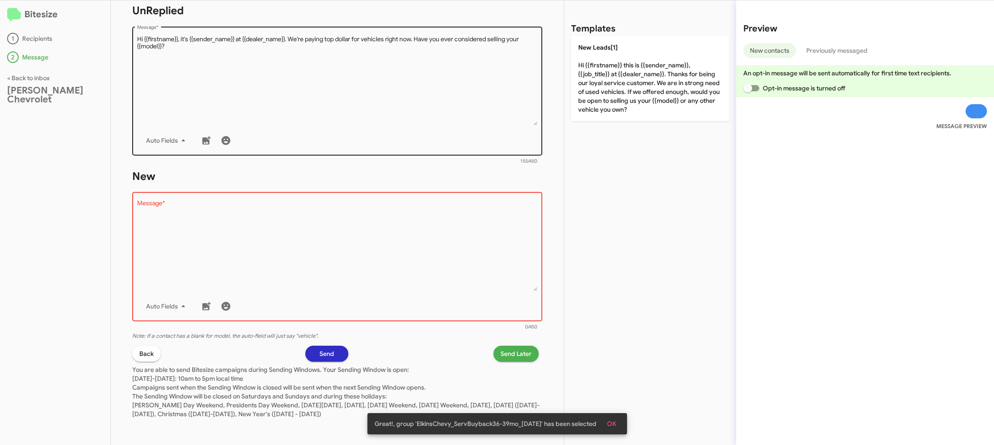
drag, startPoint x: 630, startPoint y: 88, endPoint x: 410, endPoint y: 89, distance: 219.6
click at [630, 88] on p "New Leads[1] Hi {{firstname}} this is {{sender_name}}, {{job_title}} at {{deale…" at bounding box center [650, 78] width 158 height 85
type textarea "Hi {{firstname}} this is {{sender_name}}, {{job_title}} at {{dealer_name}}. Tha…"
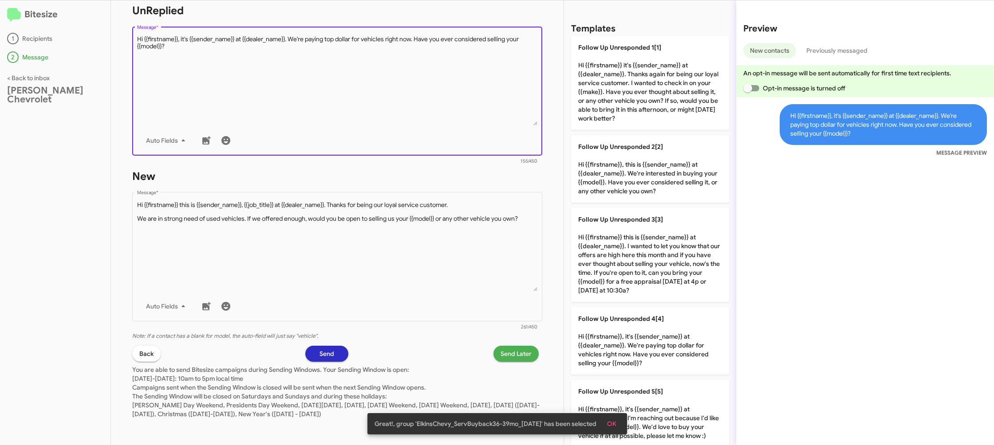
click at [398, 88] on textarea "Message *" at bounding box center [337, 80] width 401 height 91
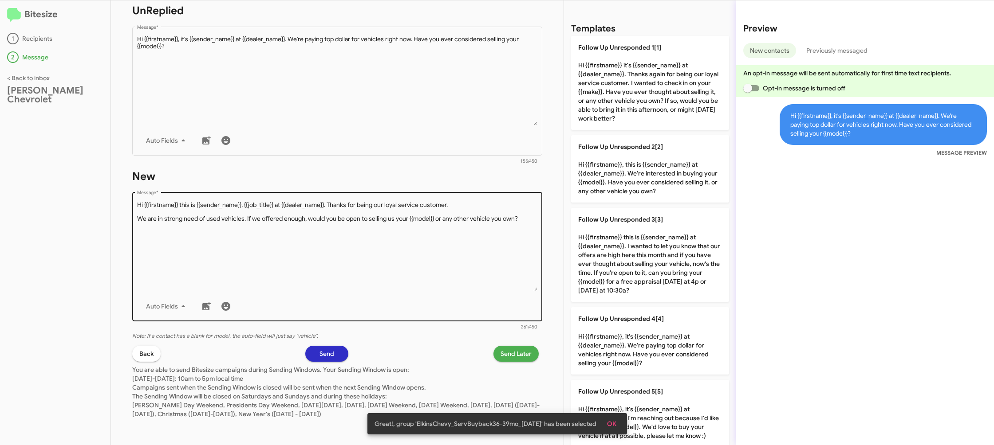
drag, startPoint x: 636, startPoint y: 331, endPoint x: 371, endPoint y: 277, distance: 270.2
click at [636, 331] on p "Follow Up Unresponded 4[4] Hi {{firstname}}, it's {{sender_name}} at {{dealer_n…" at bounding box center [650, 340] width 158 height 67
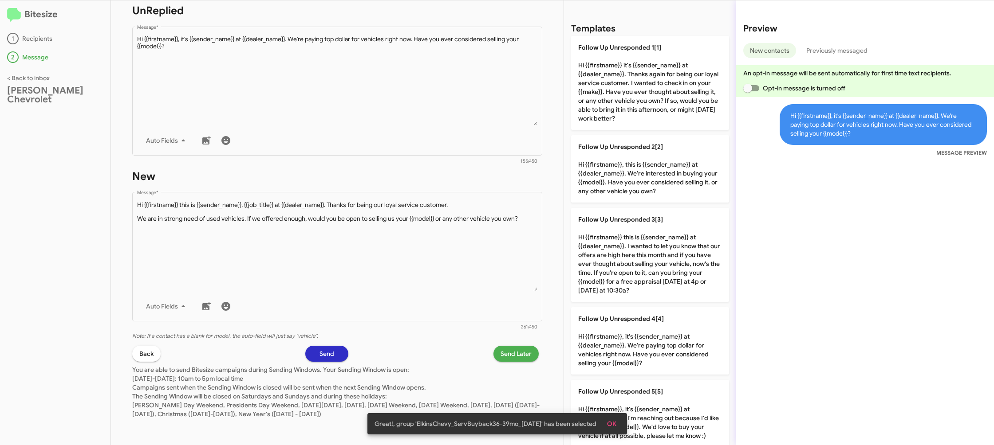
click at [512, 357] on span "Send Later" at bounding box center [515, 354] width 31 height 16
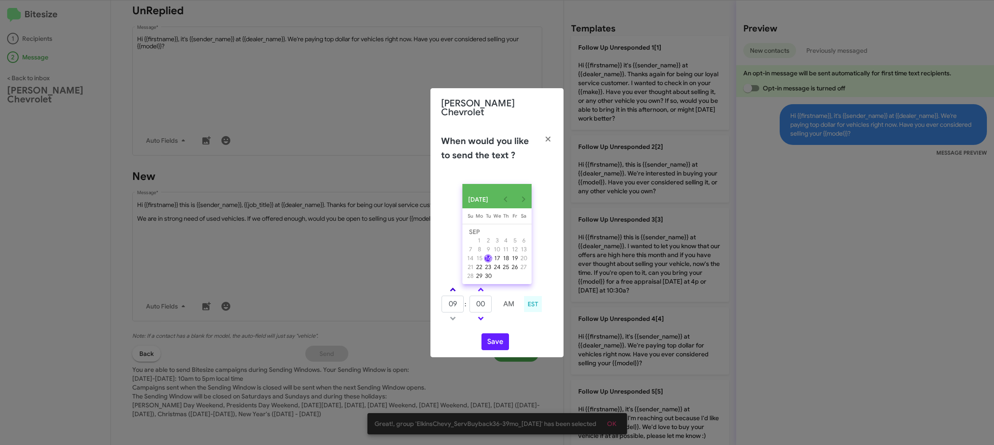
click at [449, 287] on link at bounding box center [453, 290] width 16 height 10
type input "10"
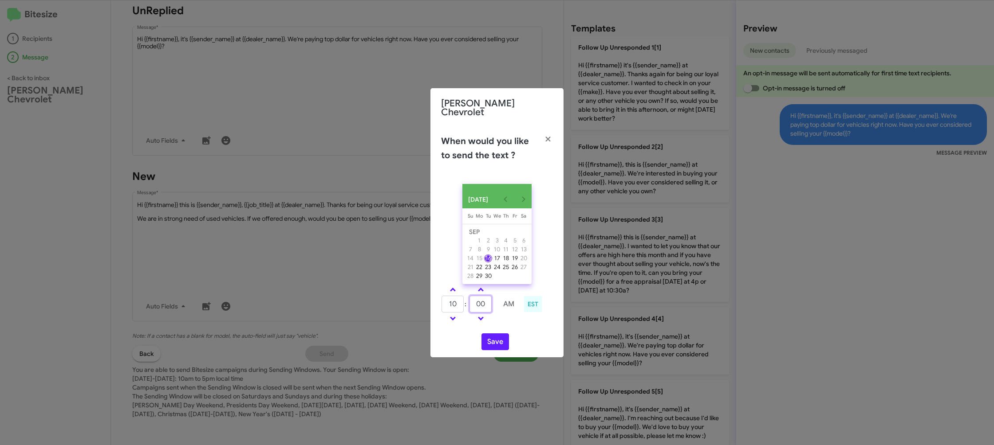
click at [488, 305] on input "00" at bounding box center [480, 304] width 22 height 17
type input "17"
click at [511, 322] on td at bounding box center [509, 318] width 24 height 11
click at [493, 338] on button "Save" at bounding box center [495, 342] width 28 height 17
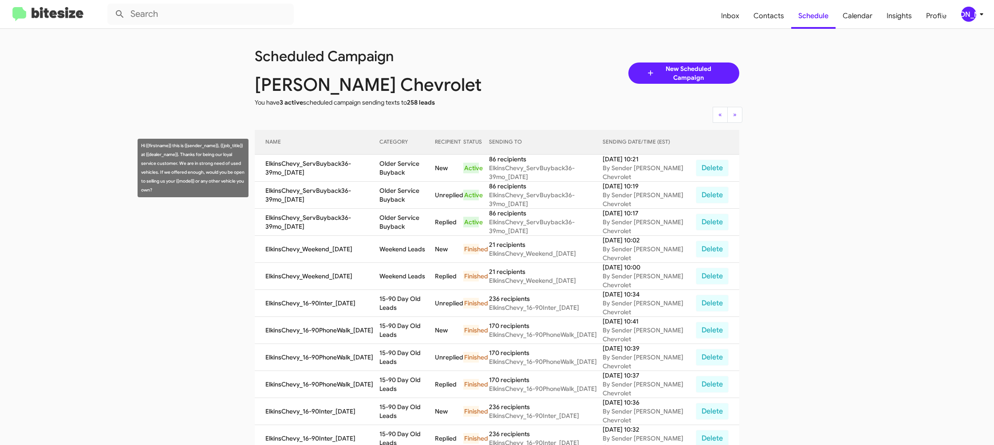
click at [411, 169] on td "Older Service Buyback" at bounding box center [406, 168] width 55 height 27
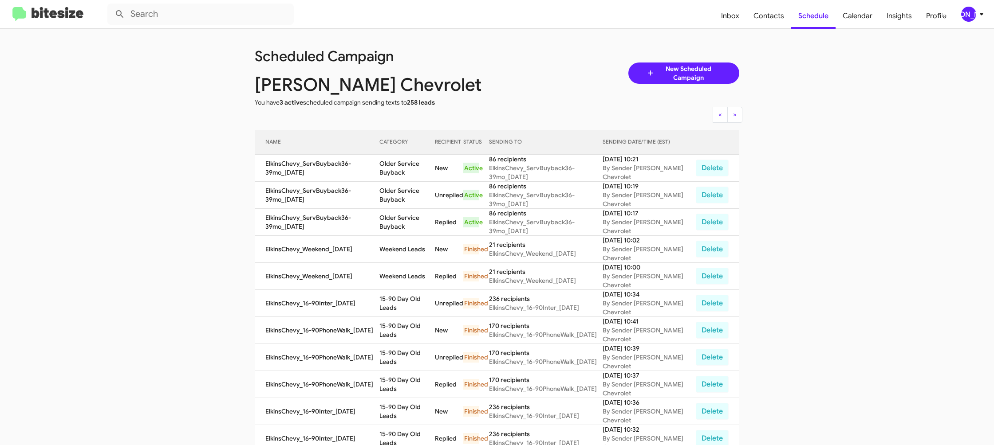
click at [411, 169] on td "Older Service Buyback" at bounding box center [406, 168] width 55 height 27
drag, startPoint x: 411, startPoint y: 169, endPoint x: 391, endPoint y: 154, distance: 25.3
click at [410, 168] on td "Older Service Buyback" at bounding box center [406, 168] width 55 height 27
copy td "Older Service Buyback"
